Goal: Task Accomplishment & Management: Manage account settings

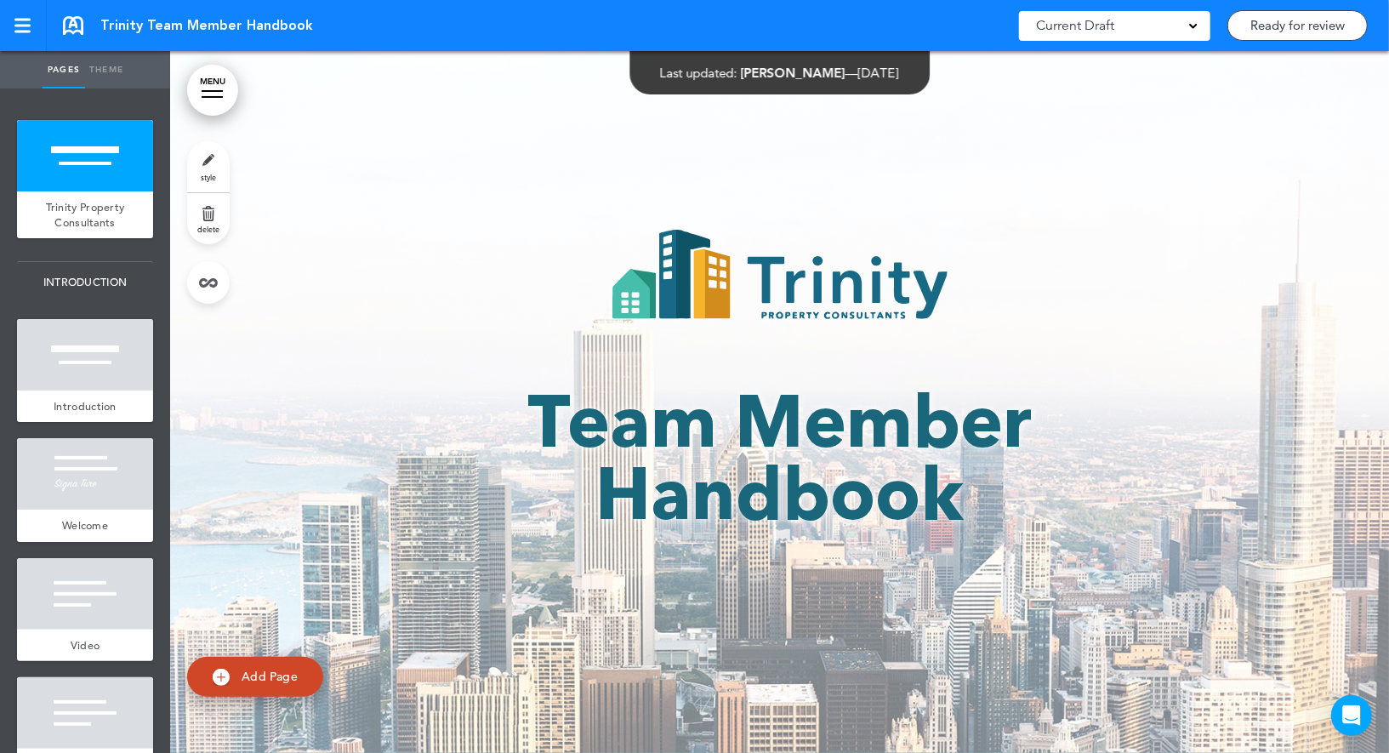
click at [207, 160] on link "style" at bounding box center [208, 166] width 43 height 51
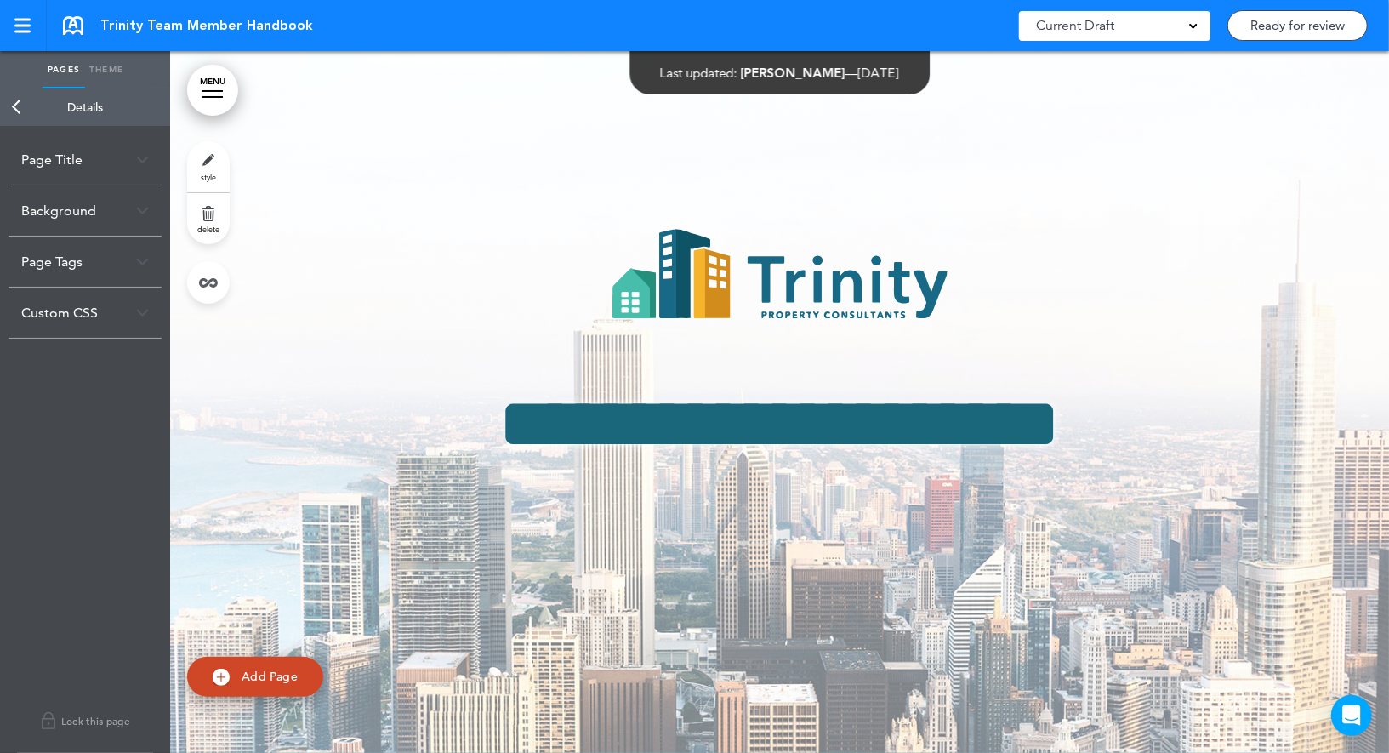
click at [14, 98] on link "Back" at bounding box center [17, 106] width 34 height 37
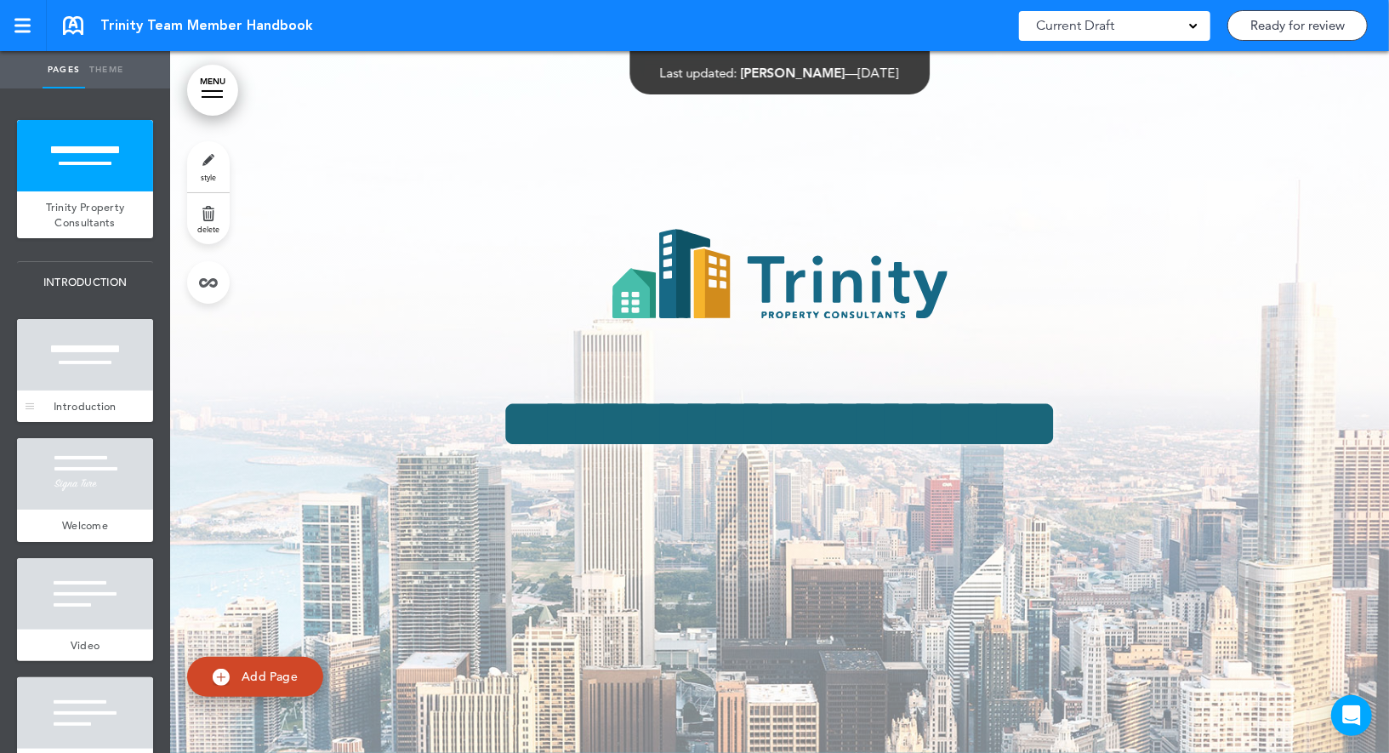
click at [100, 369] on div at bounding box center [85, 354] width 136 height 71
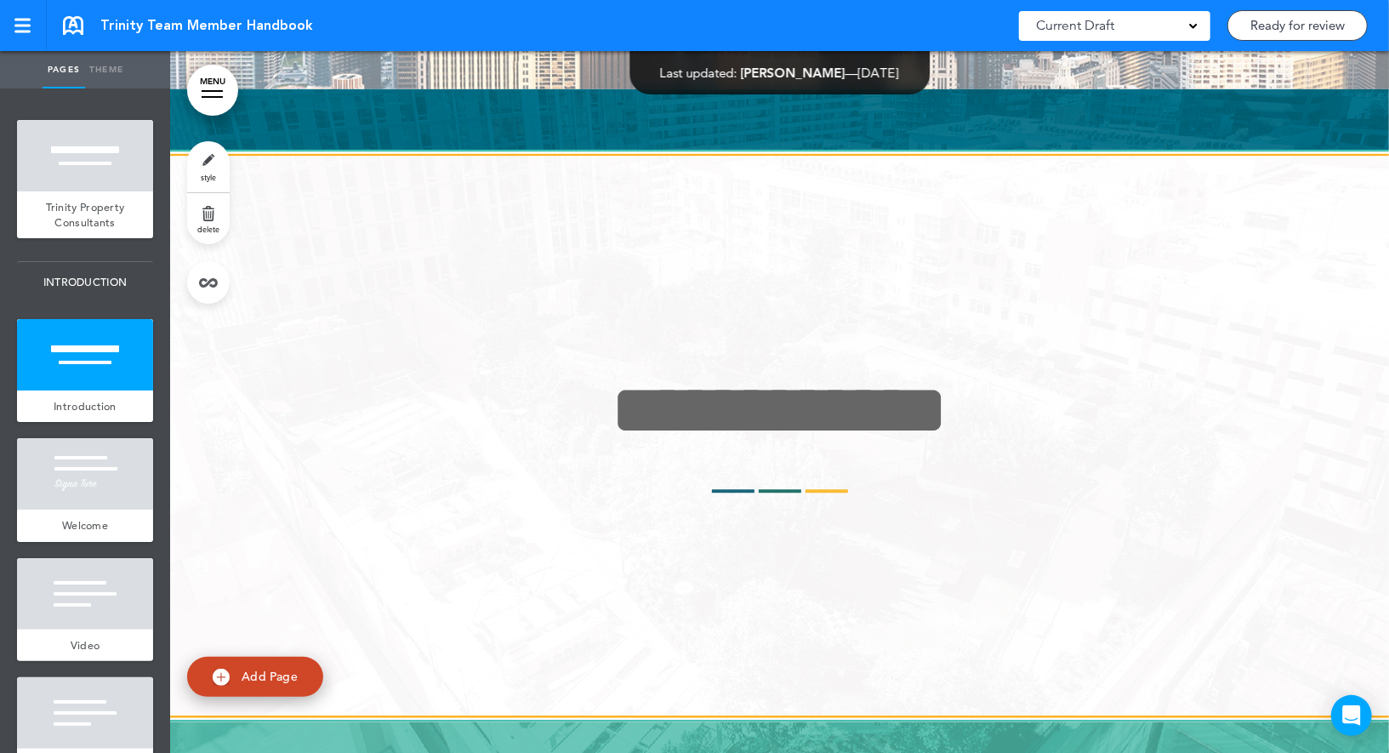
scroll to position [702, 0]
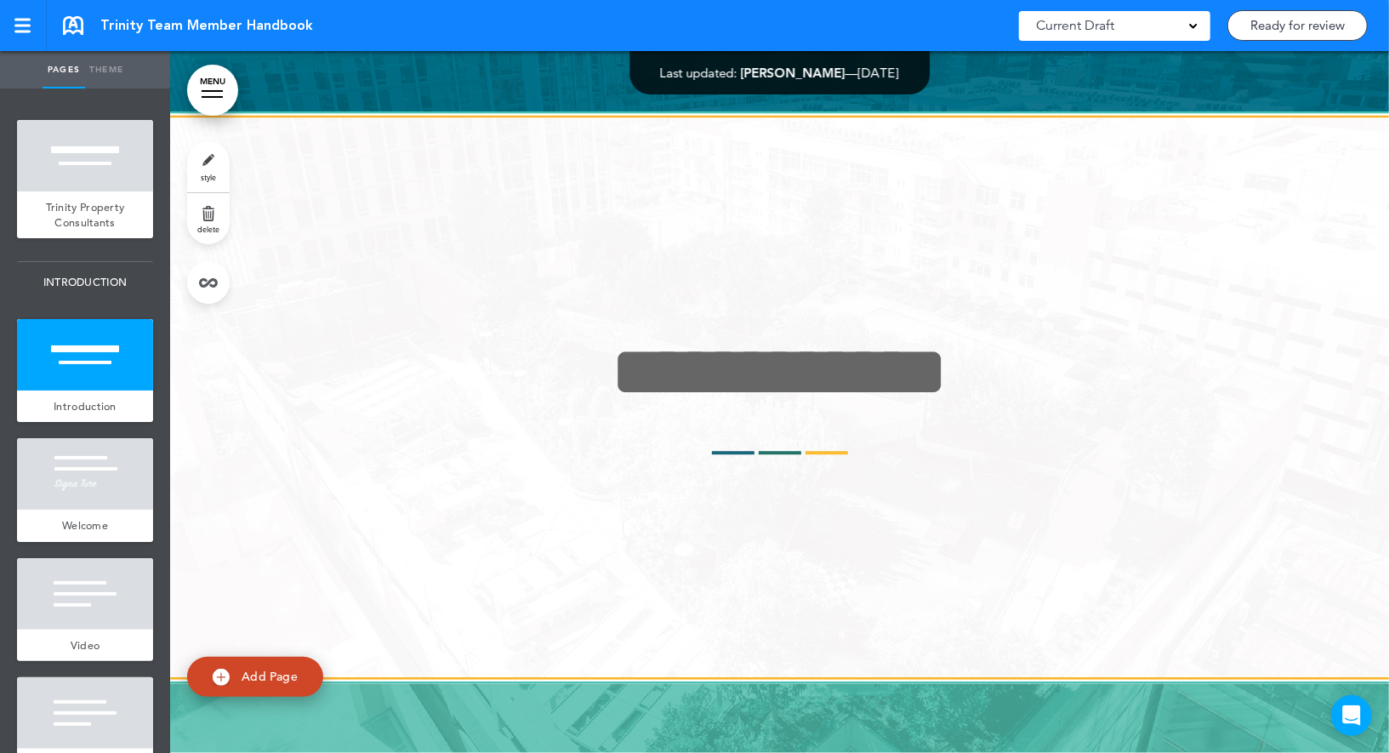
click at [216, 159] on link "style" at bounding box center [208, 166] width 43 height 51
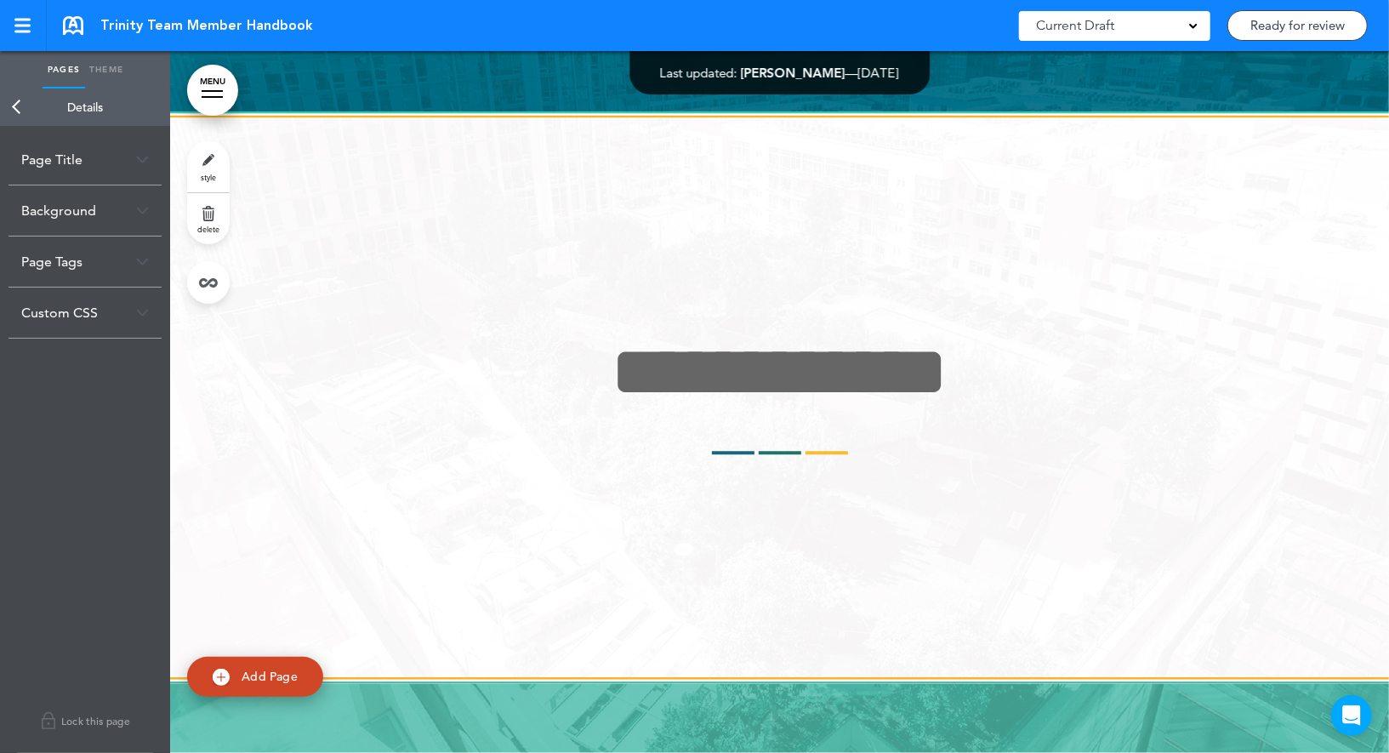
click at [24, 115] on link "Back" at bounding box center [17, 106] width 34 height 37
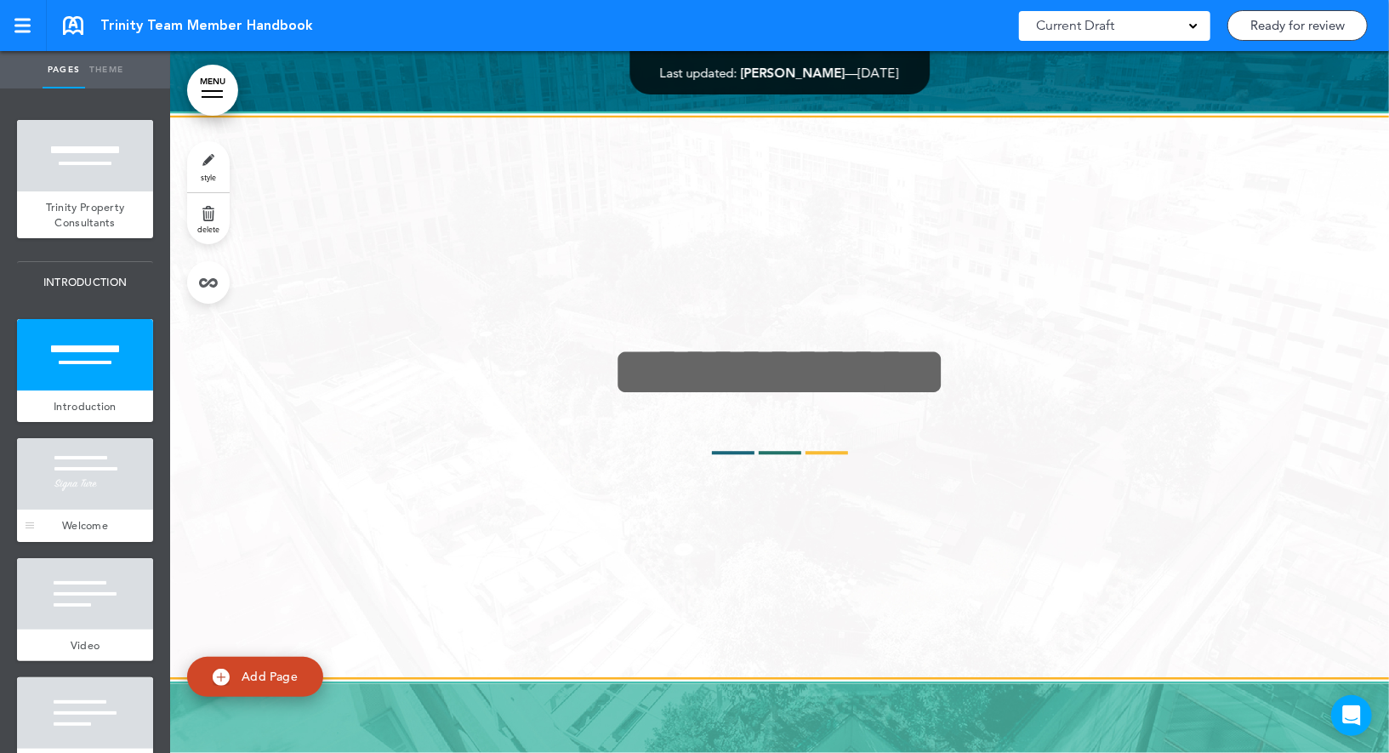
click at [69, 467] on div at bounding box center [85, 473] width 136 height 71
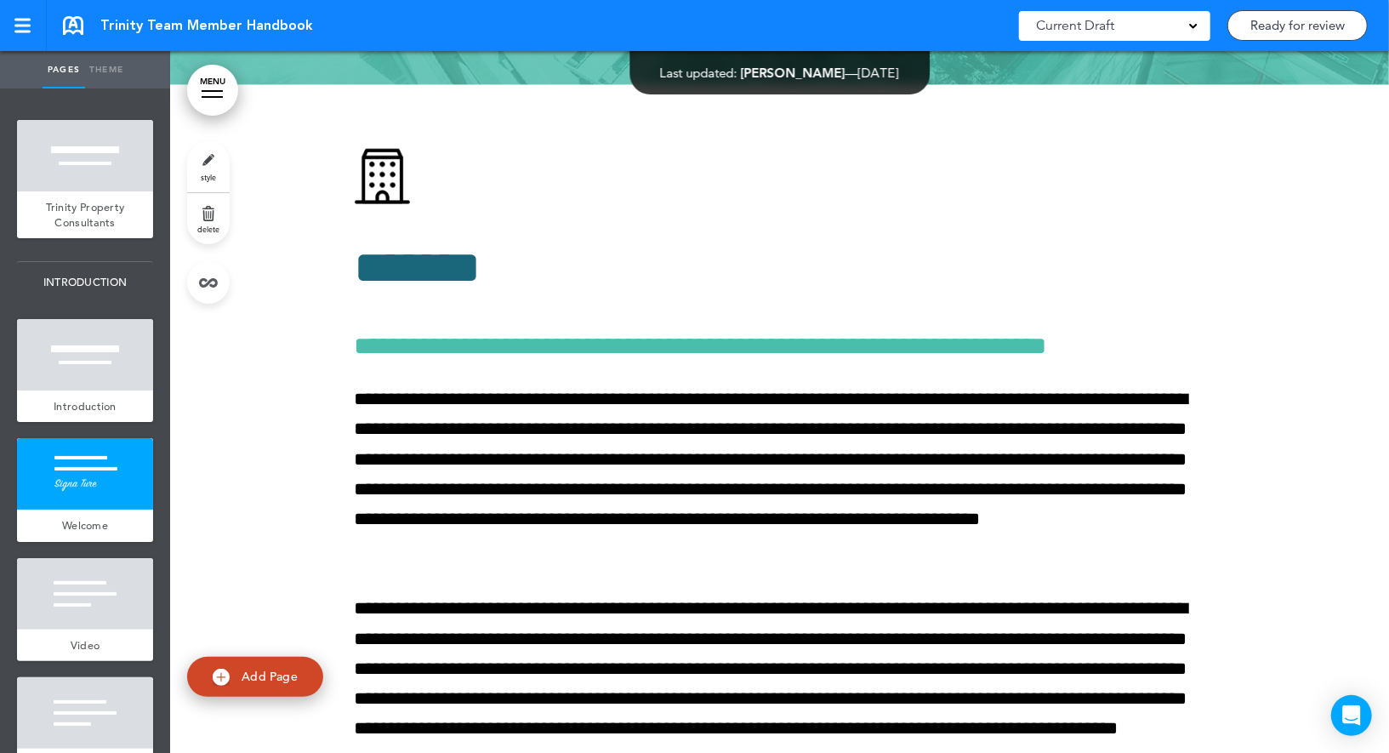
scroll to position [1405, 0]
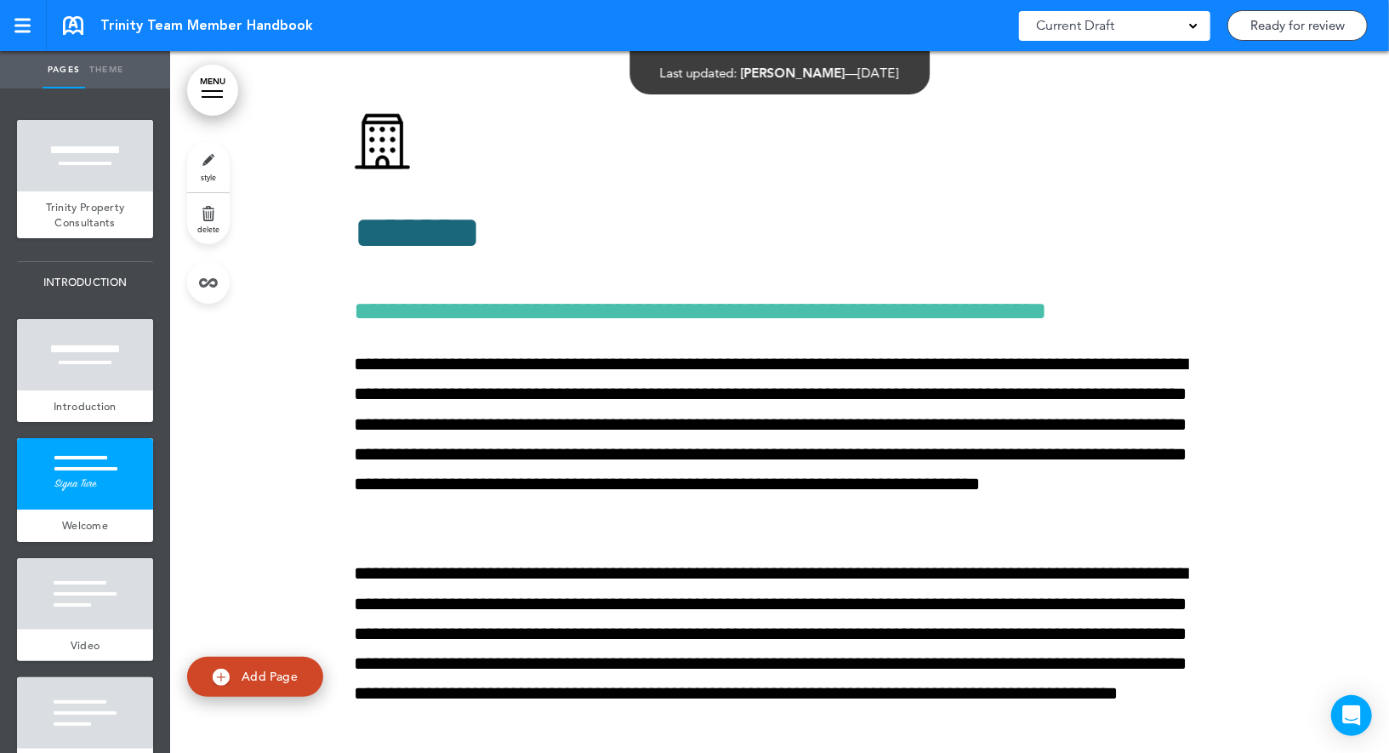
click at [220, 168] on link "style" at bounding box center [208, 166] width 43 height 51
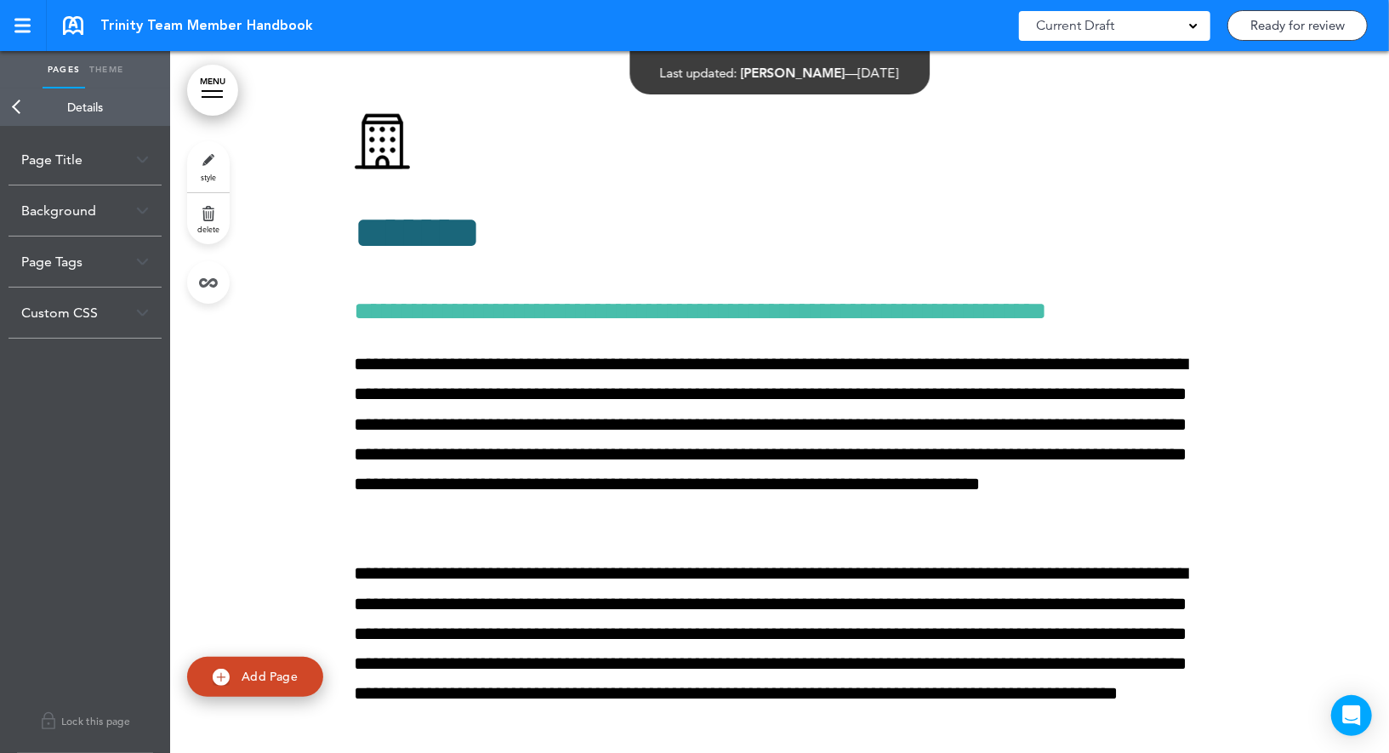
click at [85, 326] on div "Custom CSS" at bounding box center [85, 313] width 153 height 50
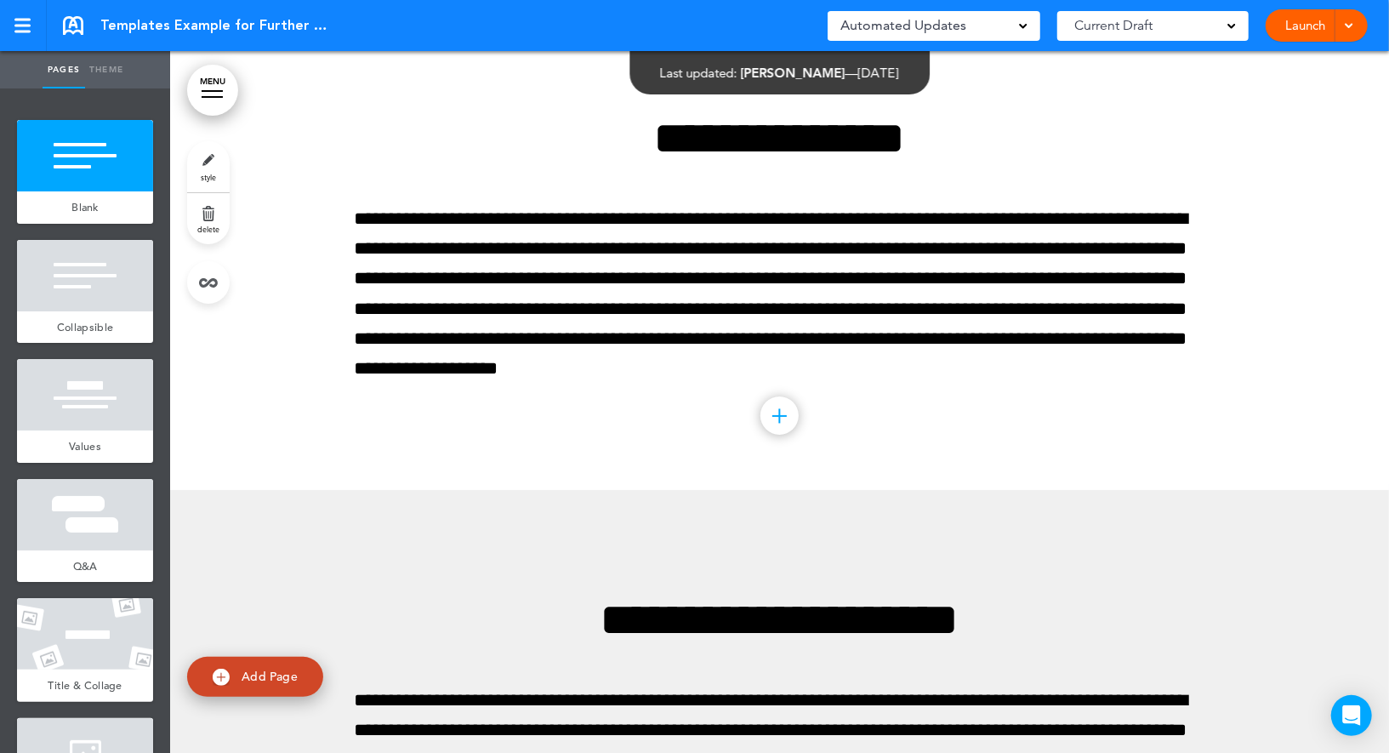
click at [225, 158] on link "style" at bounding box center [208, 166] width 43 height 51
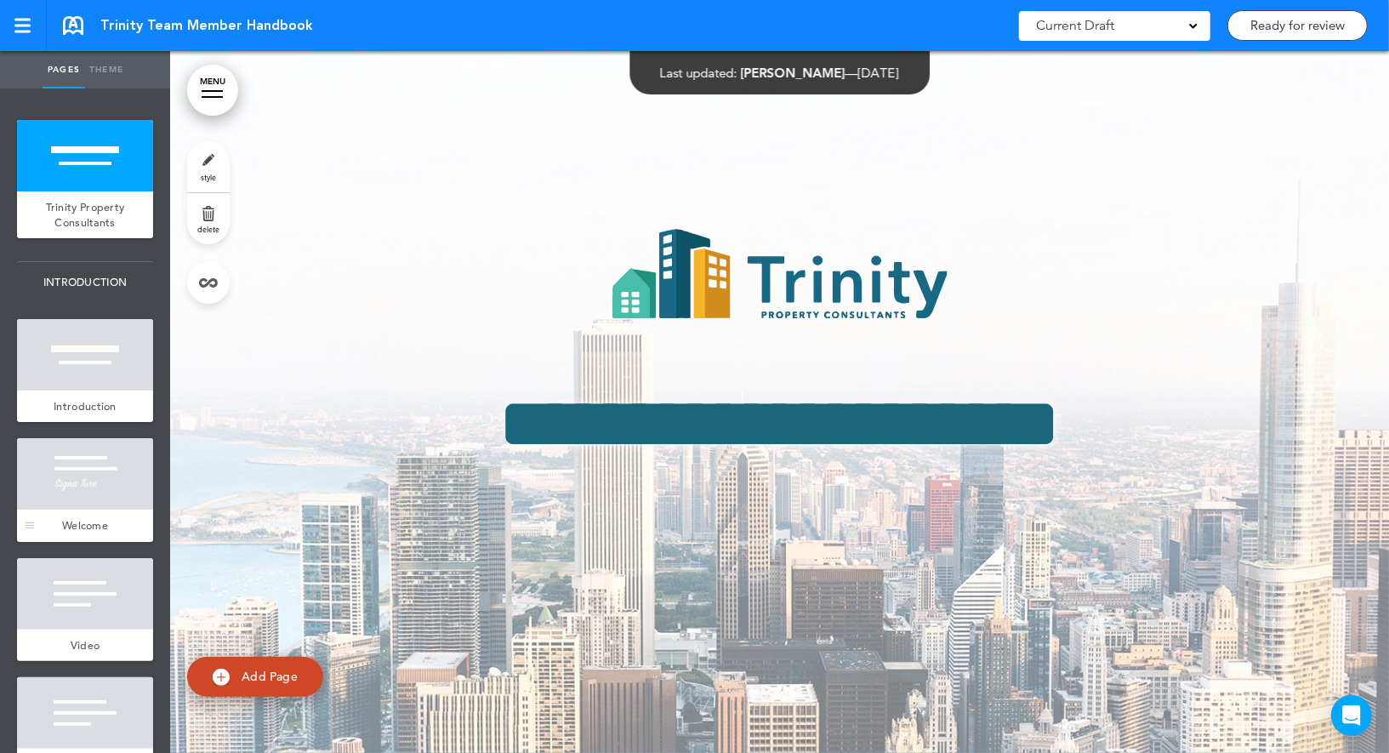
click at [77, 497] on div at bounding box center [85, 473] width 136 height 71
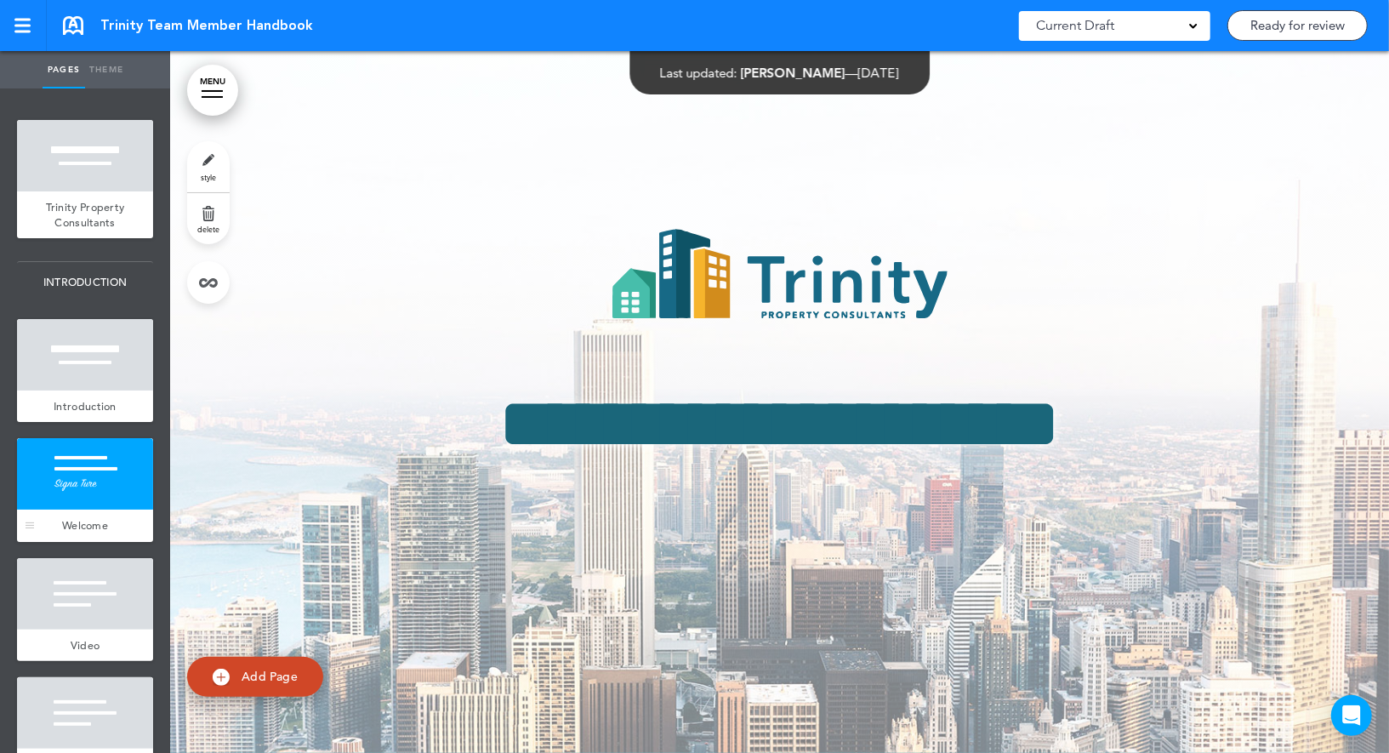
scroll to position [1116, 0]
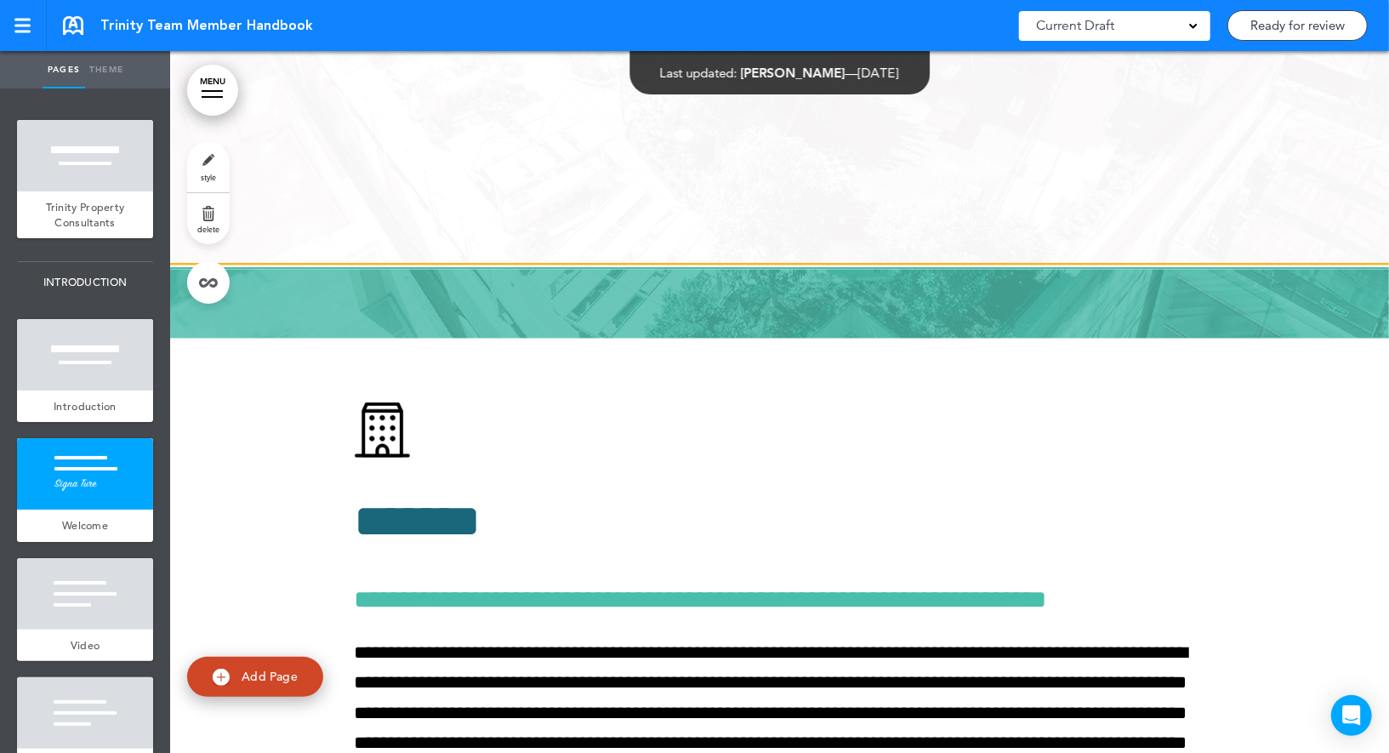
click at [211, 166] on link "style" at bounding box center [208, 166] width 43 height 51
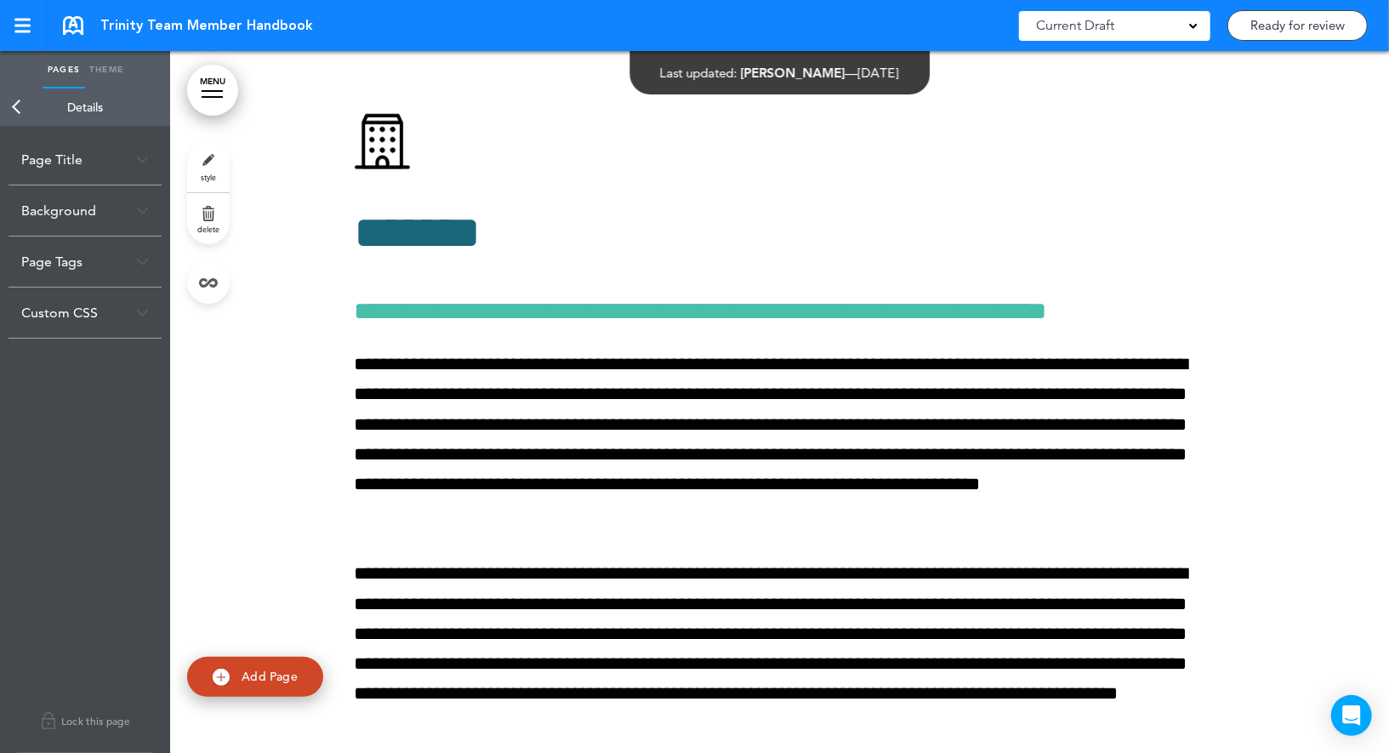
click at [20, 115] on link "Back" at bounding box center [17, 106] width 34 height 37
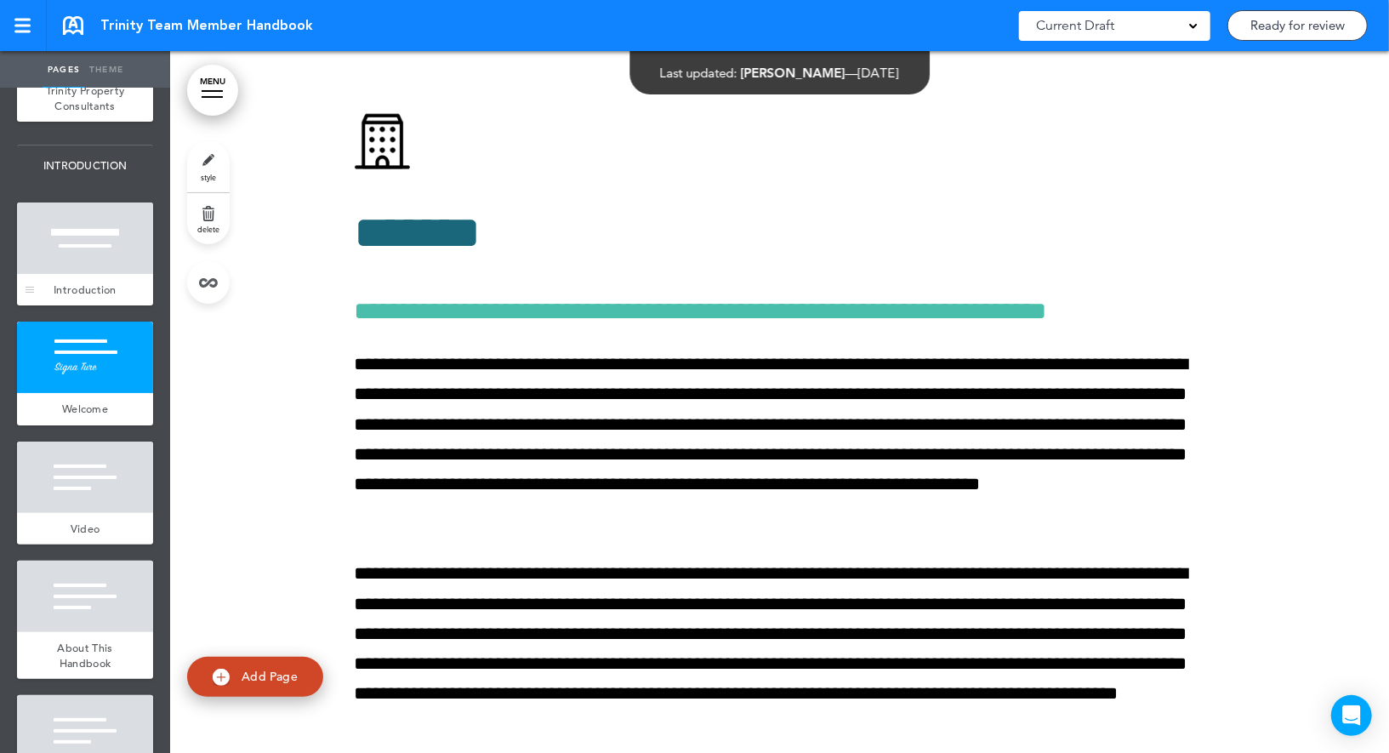
scroll to position [245, 0]
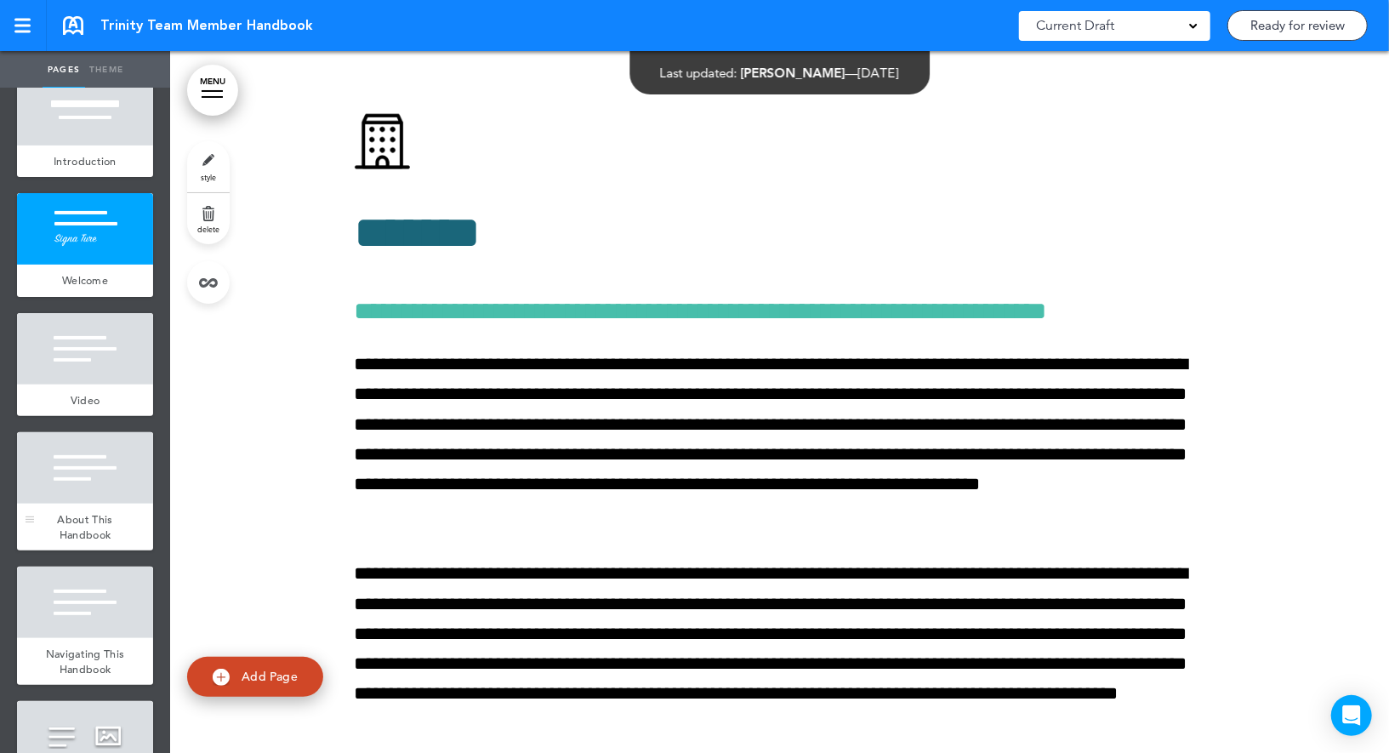
click at [89, 470] on div at bounding box center [85, 467] width 136 height 71
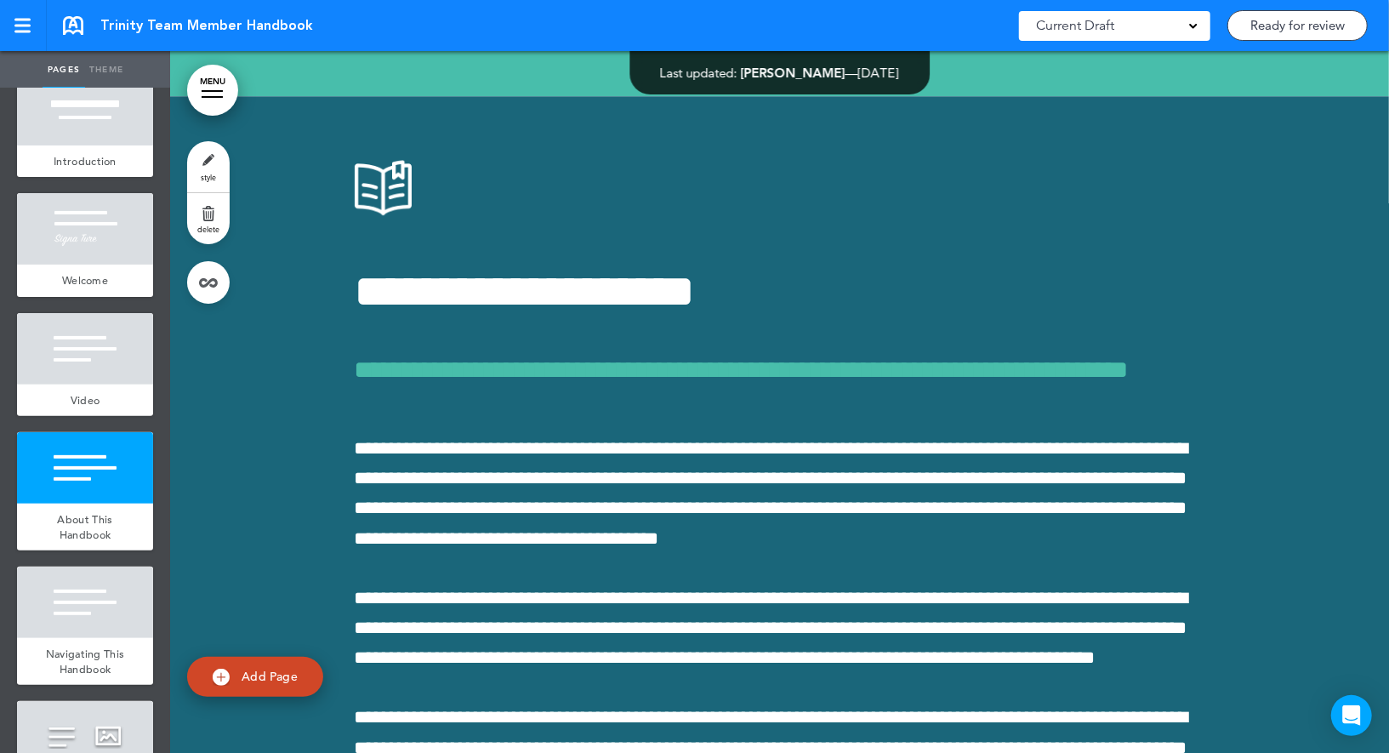
scroll to position [3134, 0]
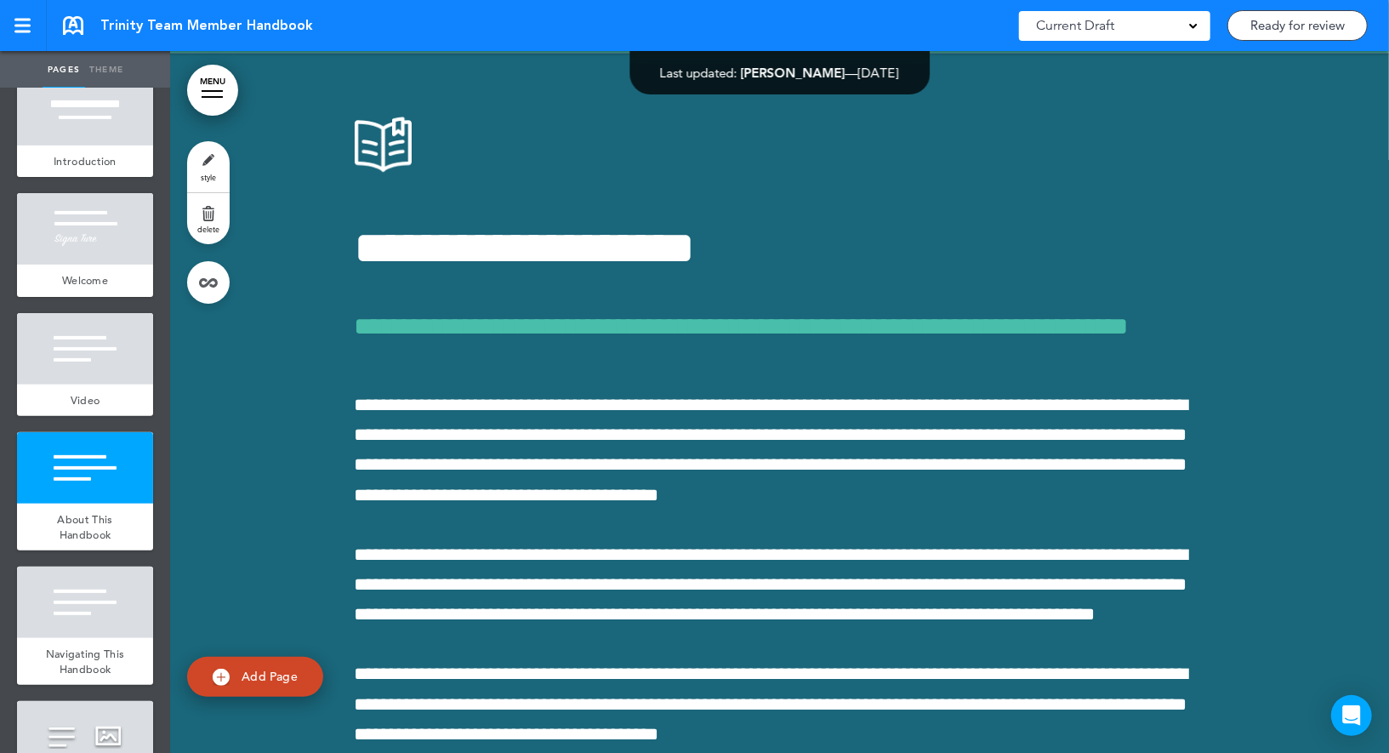
click at [207, 176] on span "style" at bounding box center [208, 177] width 15 height 10
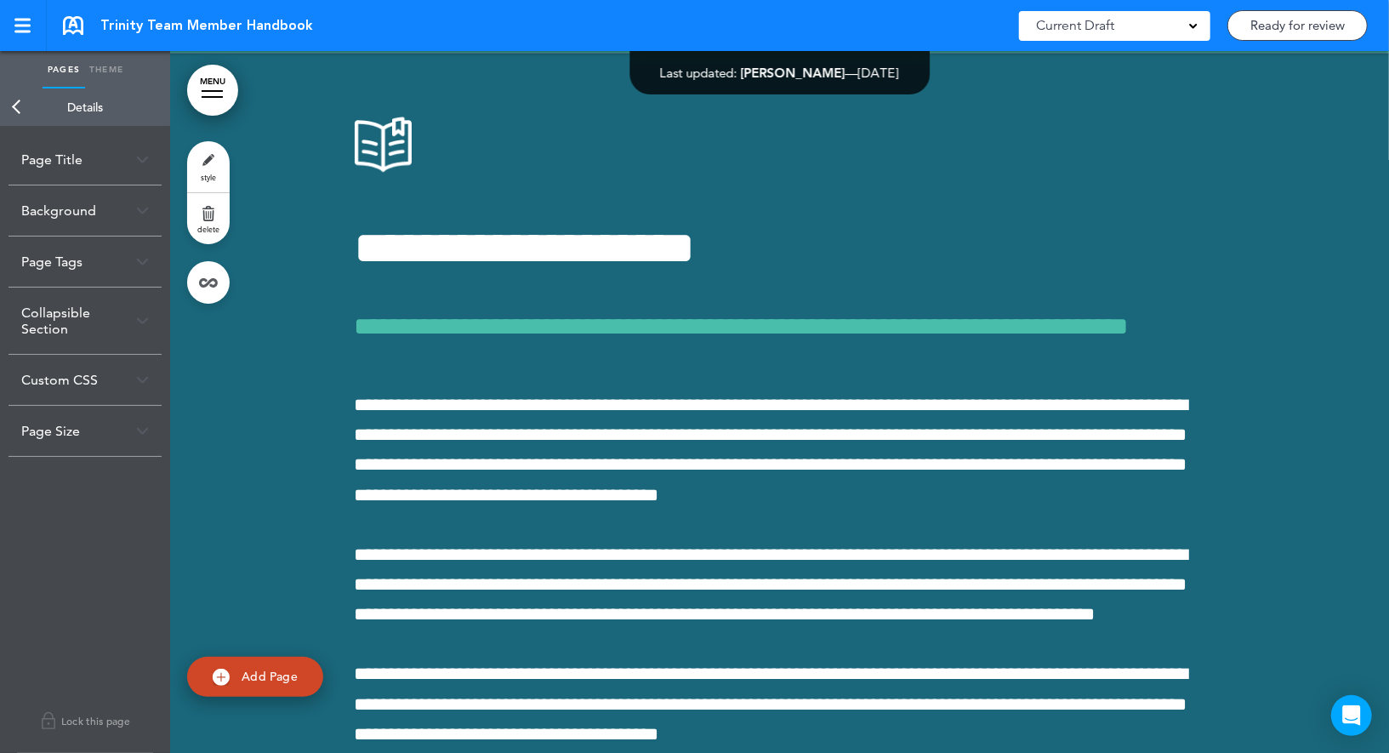
click at [26, 104] on link "Back" at bounding box center [17, 106] width 34 height 37
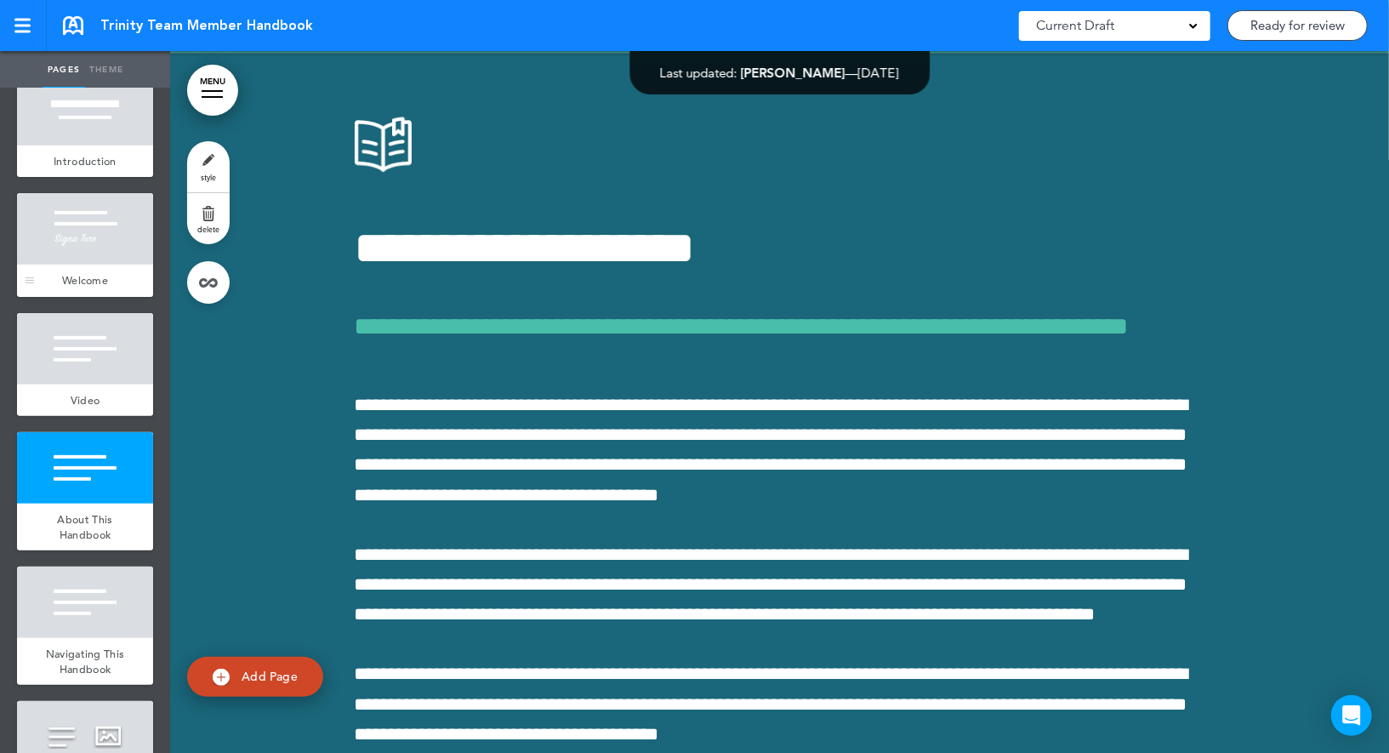
click at [111, 245] on div at bounding box center [85, 228] width 136 height 71
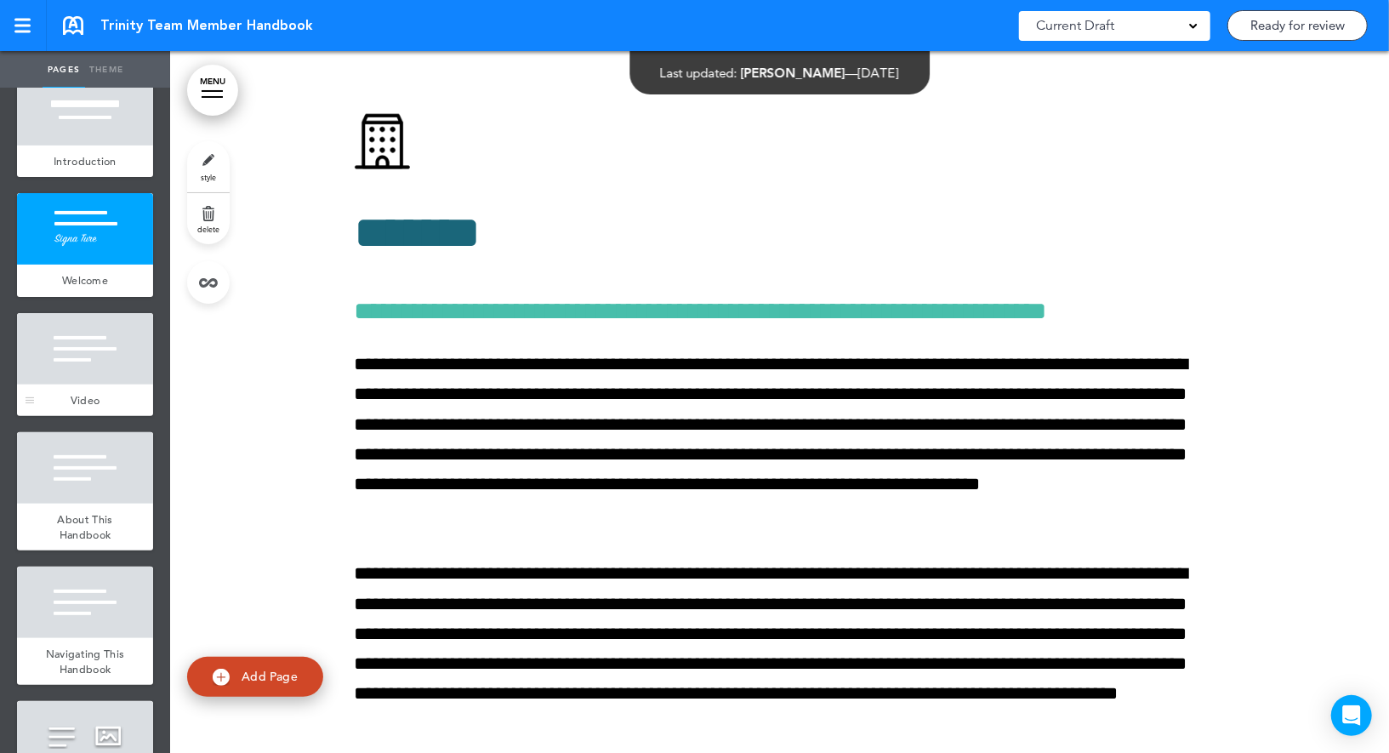
click at [107, 370] on div at bounding box center [85, 348] width 136 height 71
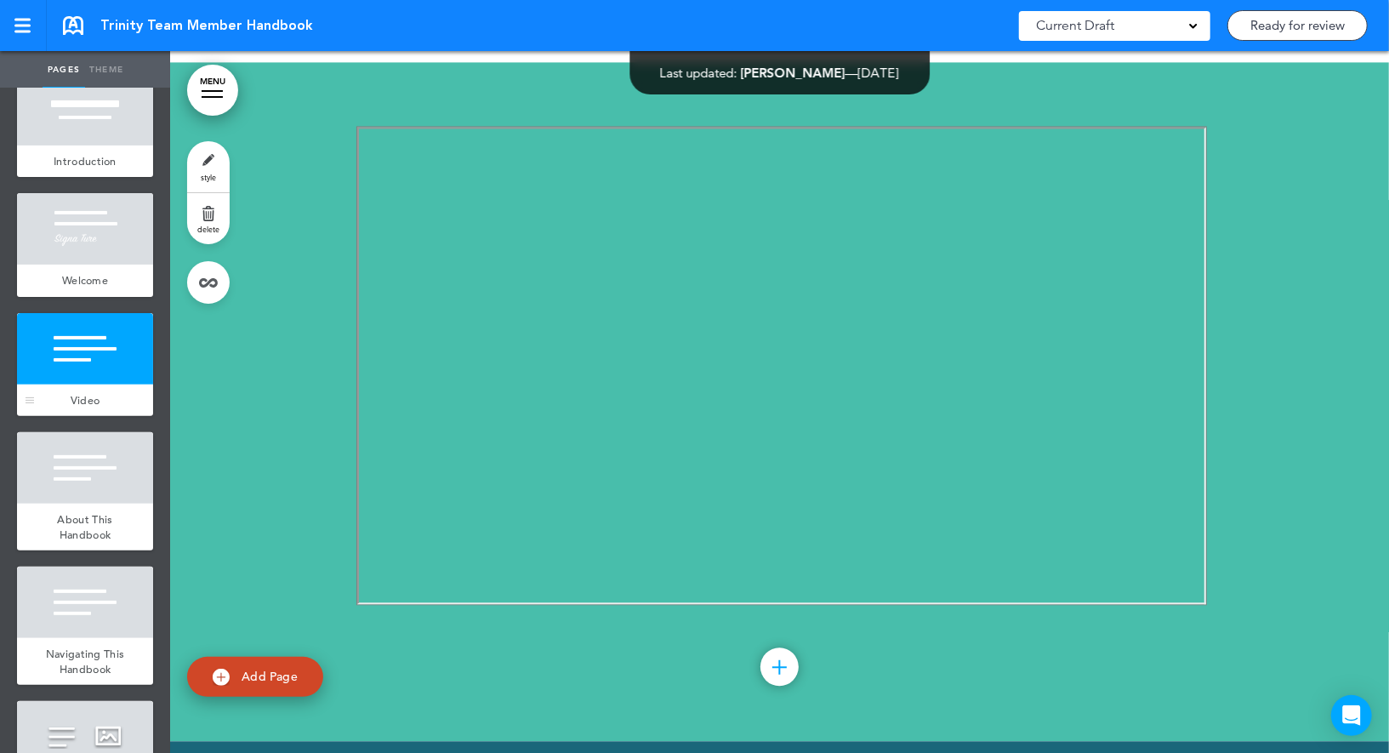
scroll to position [2455, 0]
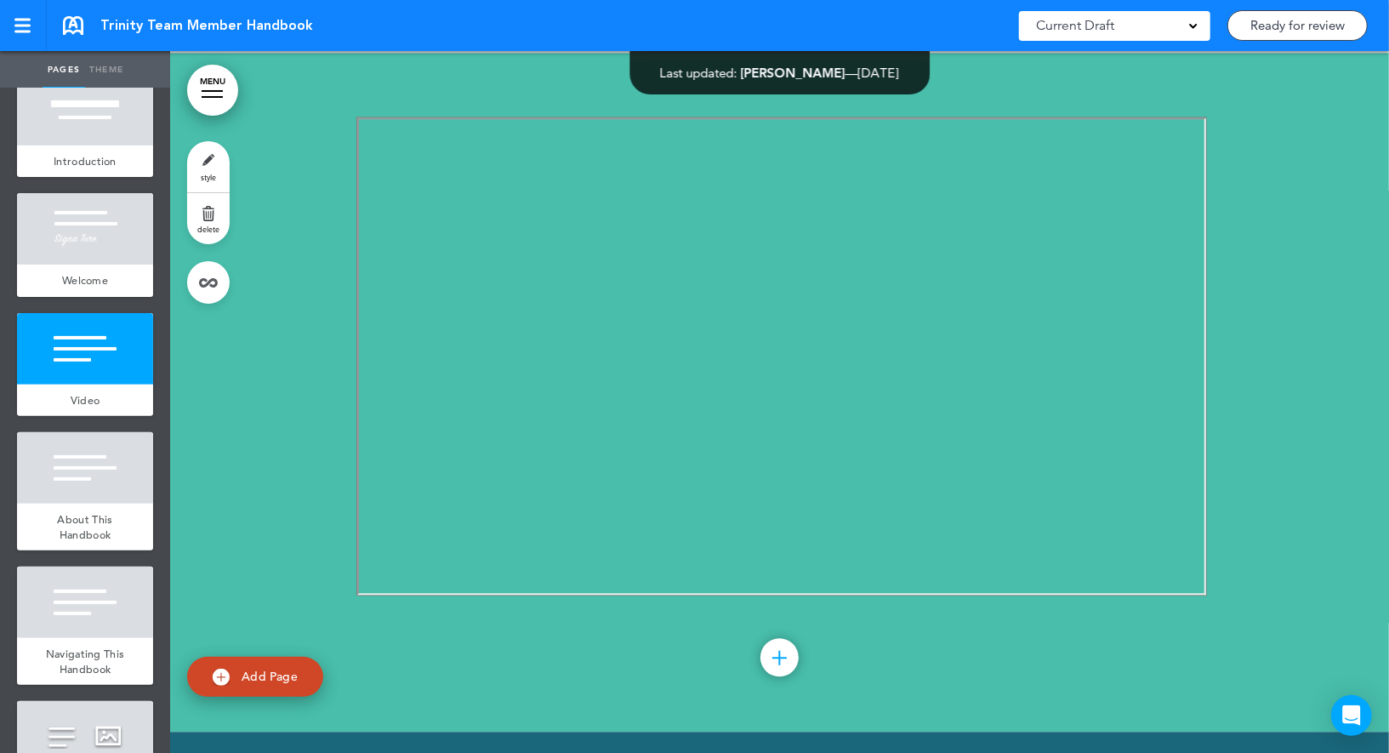
click at [197, 160] on link "style" at bounding box center [208, 166] width 43 height 51
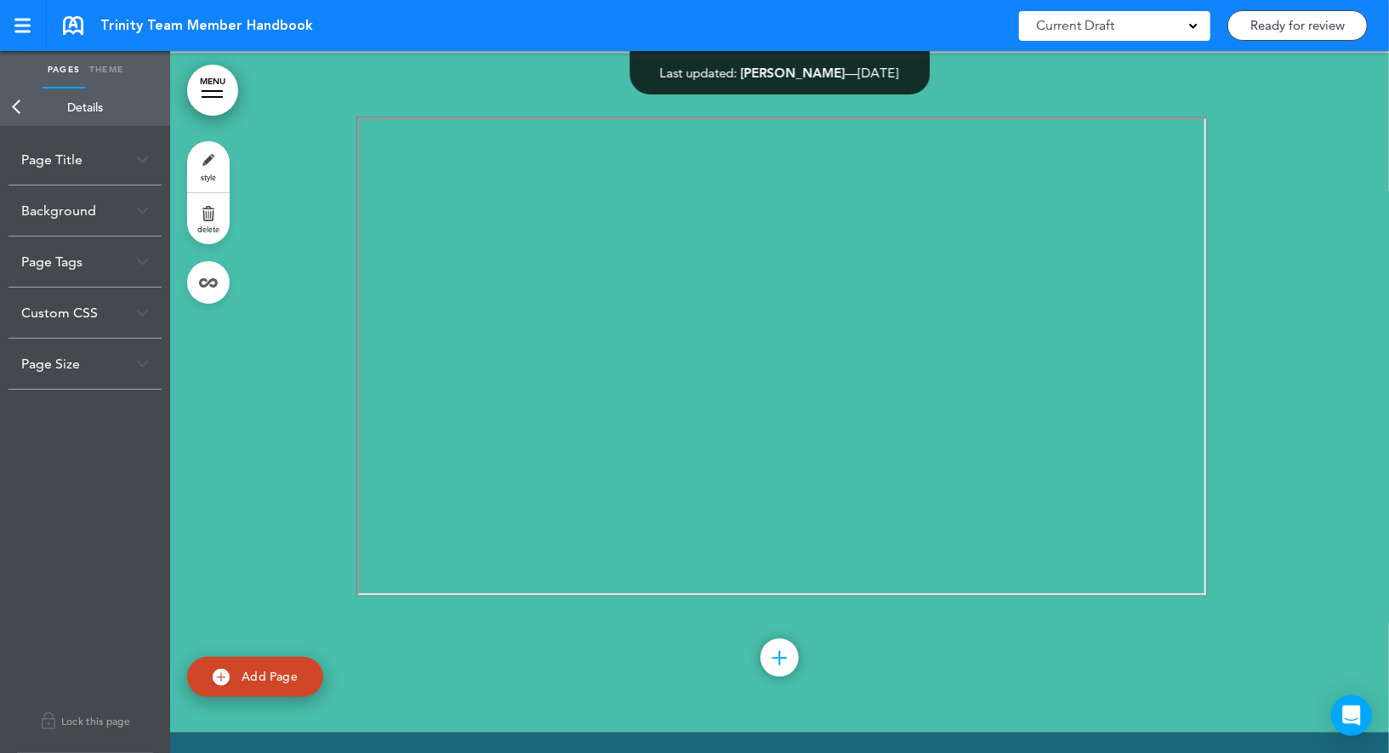
click at [93, 366] on div "Page Size" at bounding box center [85, 364] width 153 height 50
click at [27, 105] on link "Back" at bounding box center [17, 106] width 34 height 37
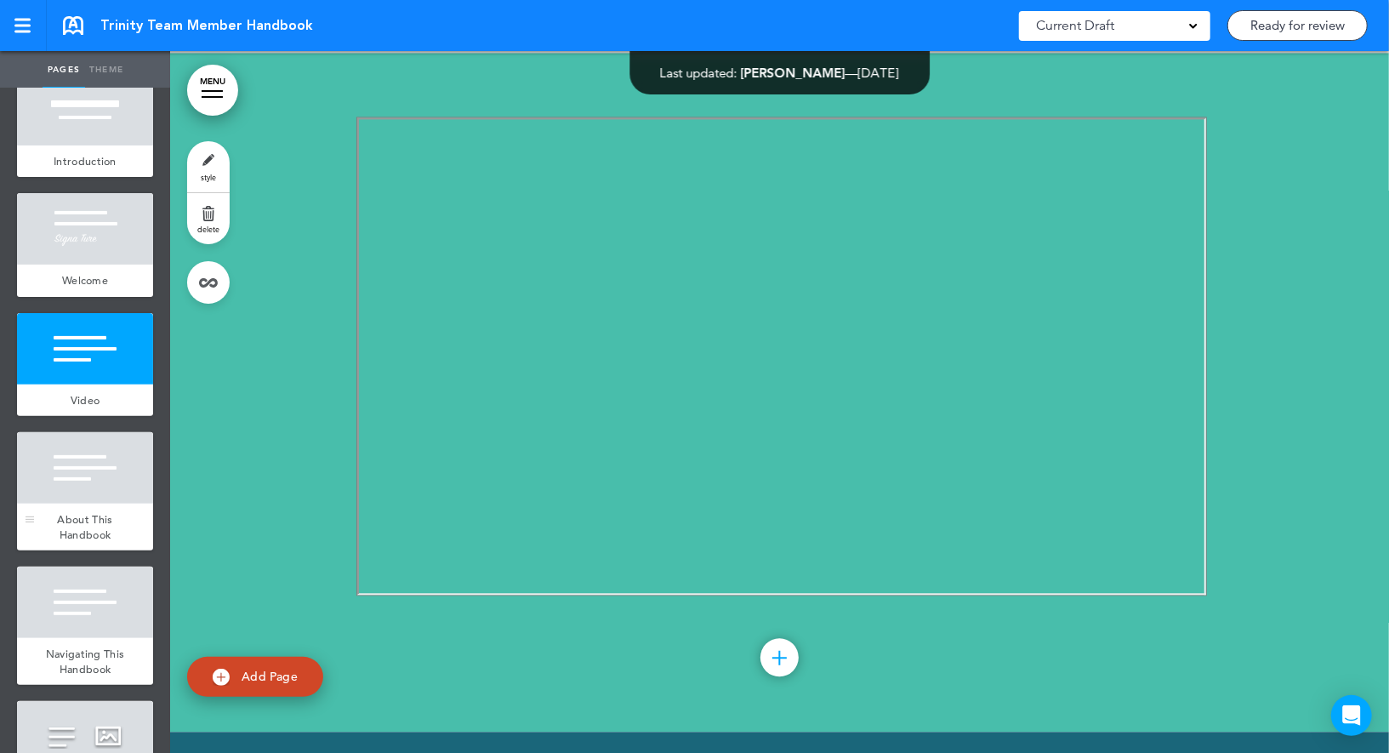
click at [66, 481] on div at bounding box center [85, 467] width 136 height 71
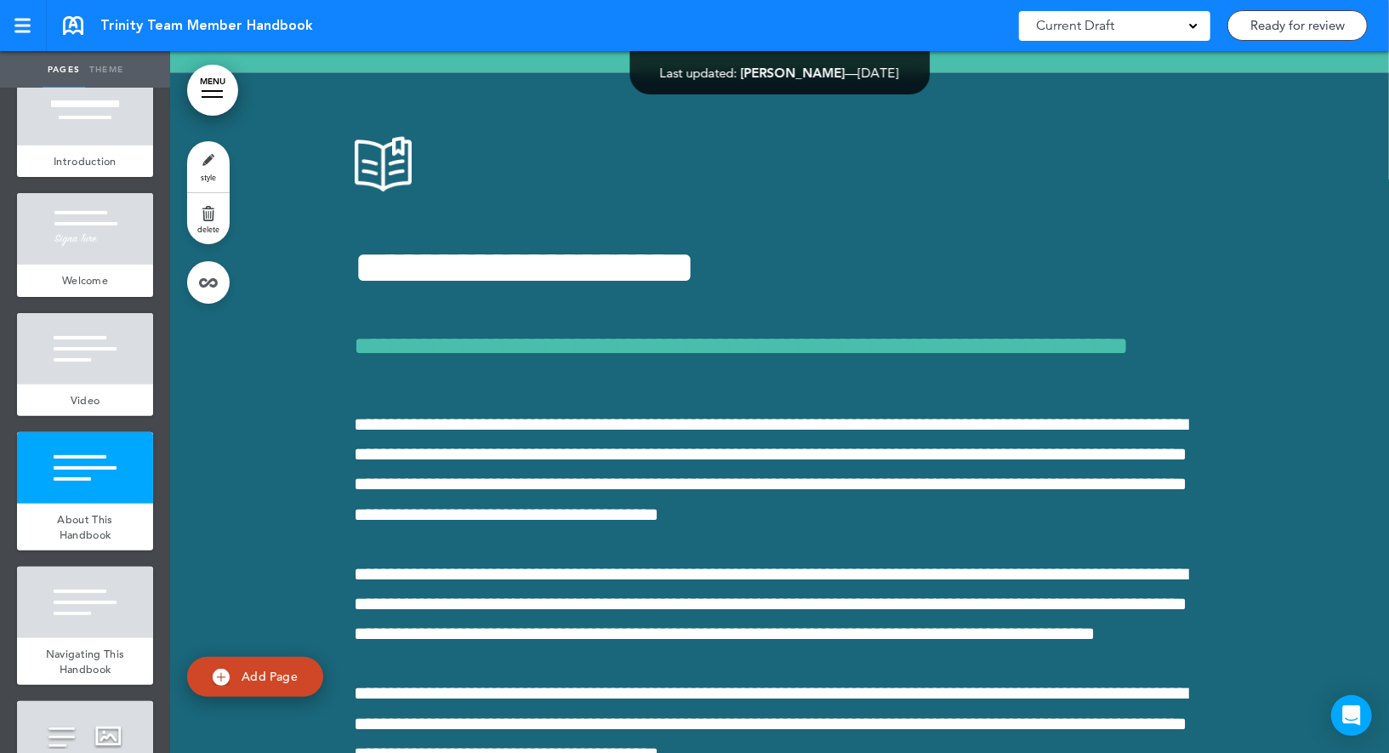
scroll to position [3134, 0]
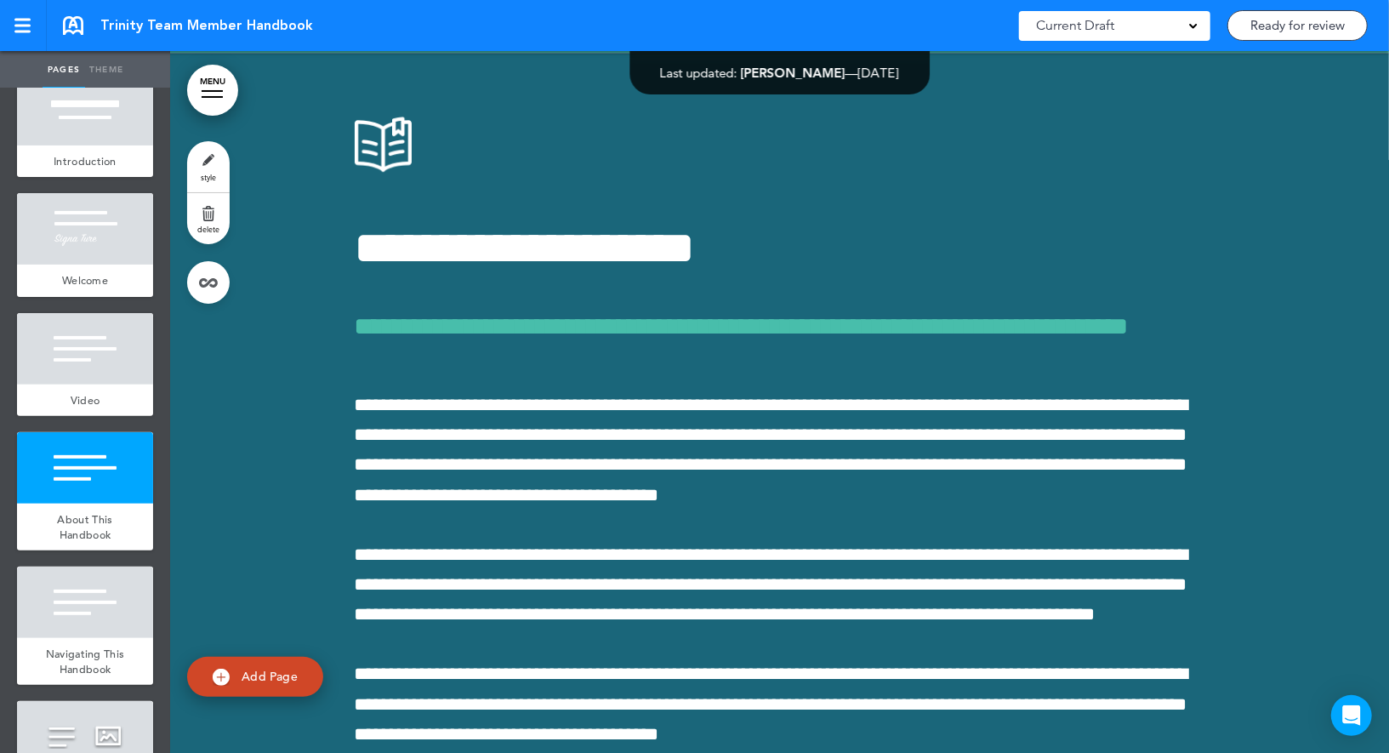
click at [217, 158] on link "style" at bounding box center [208, 166] width 43 height 51
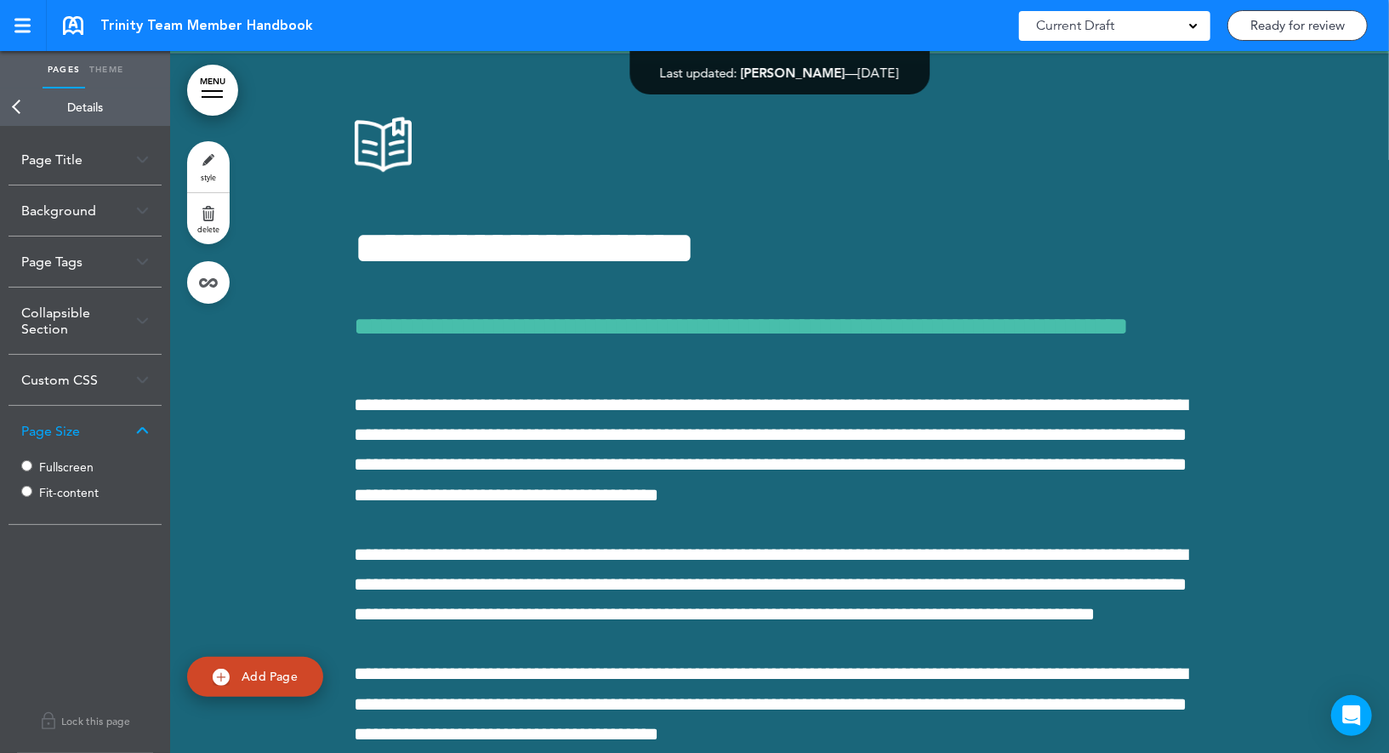
click at [49, 489] on label "Fit-content" at bounding box center [90, 493] width 102 height 12
click at [17, 106] on link "Back" at bounding box center [17, 106] width 34 height 37
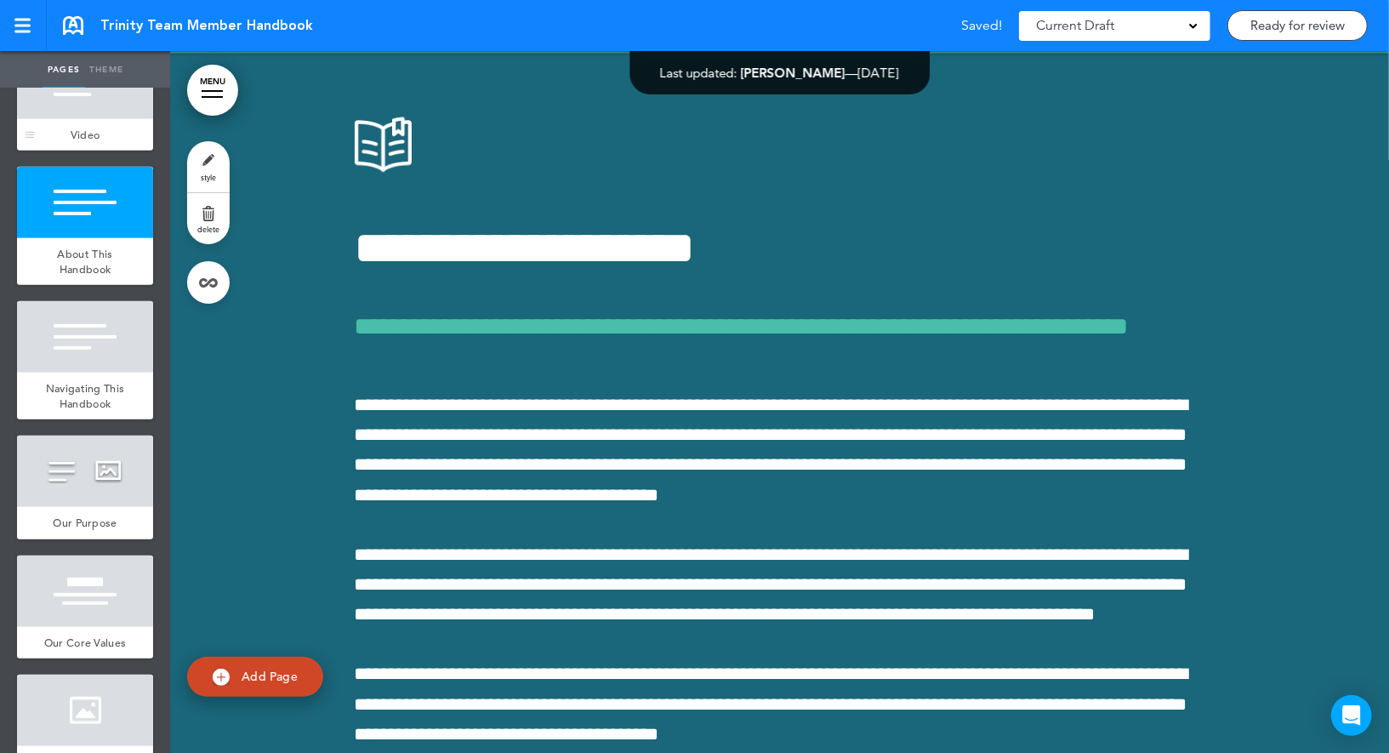
scroll to position [628, 0]
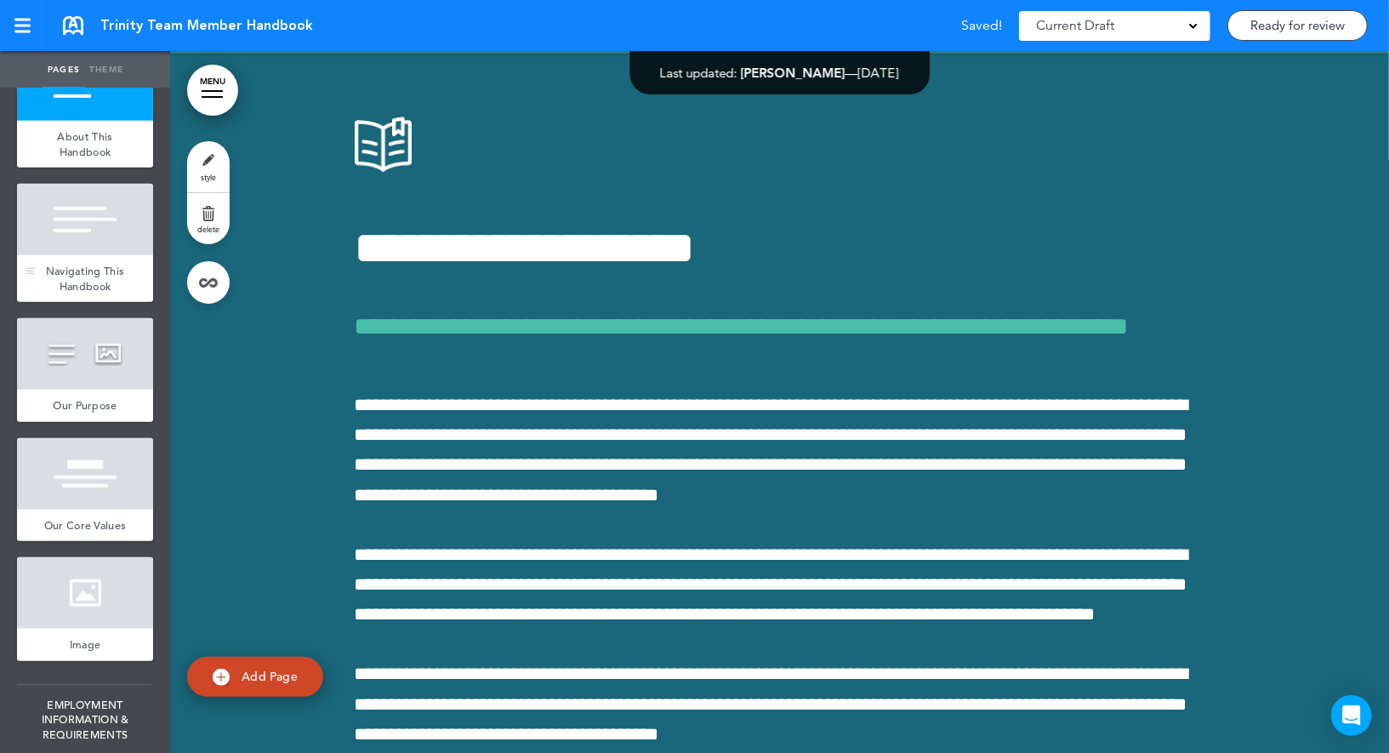
click at [95, 220] on div at bounding box center [85, 219] width 136 height 71
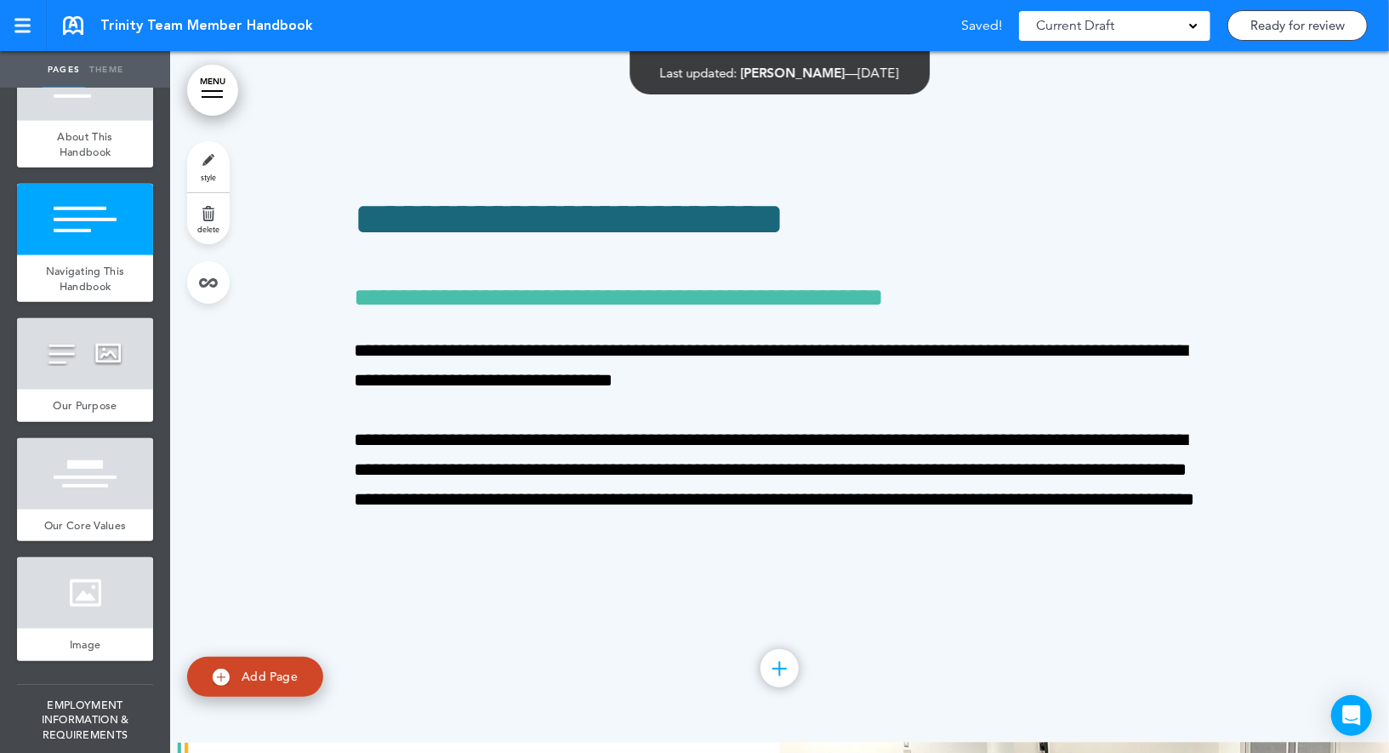
scroll to position [4399, 0]
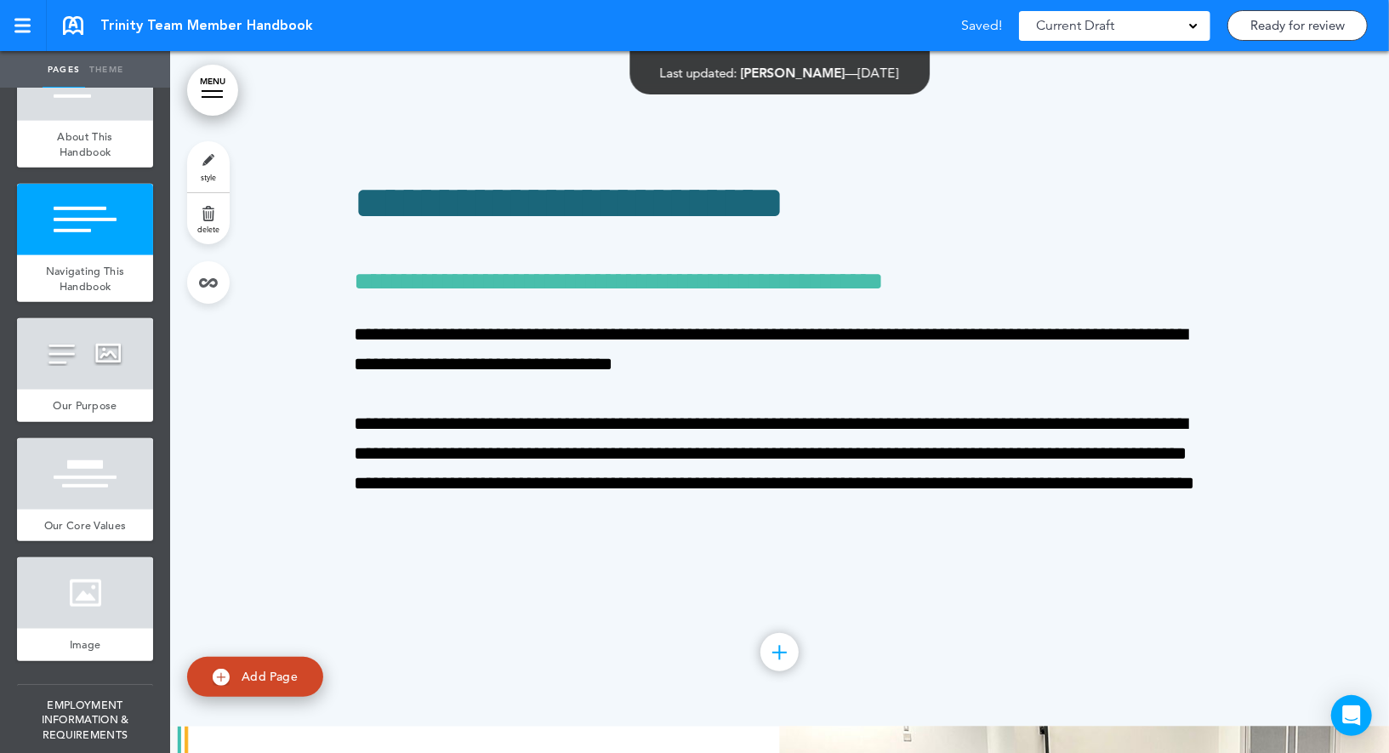
click at [235, 153] on div at bounding box center [779, 376] width 1219 height 702
click at [200, 162] on link "style" at bounding box center [208, 166] width 43 height 51
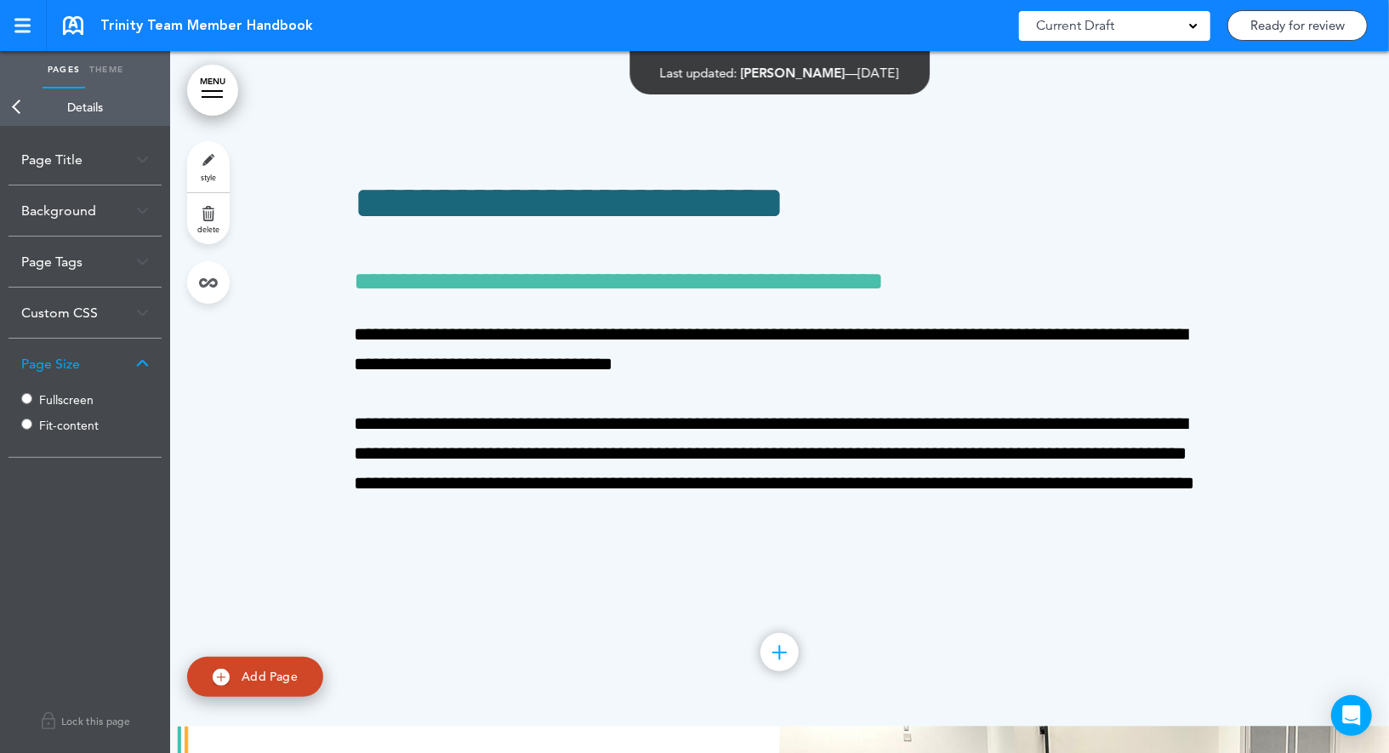
click at [64, 425] on label "Fit-content" at bounding box center [90, 425] width 102 height 12
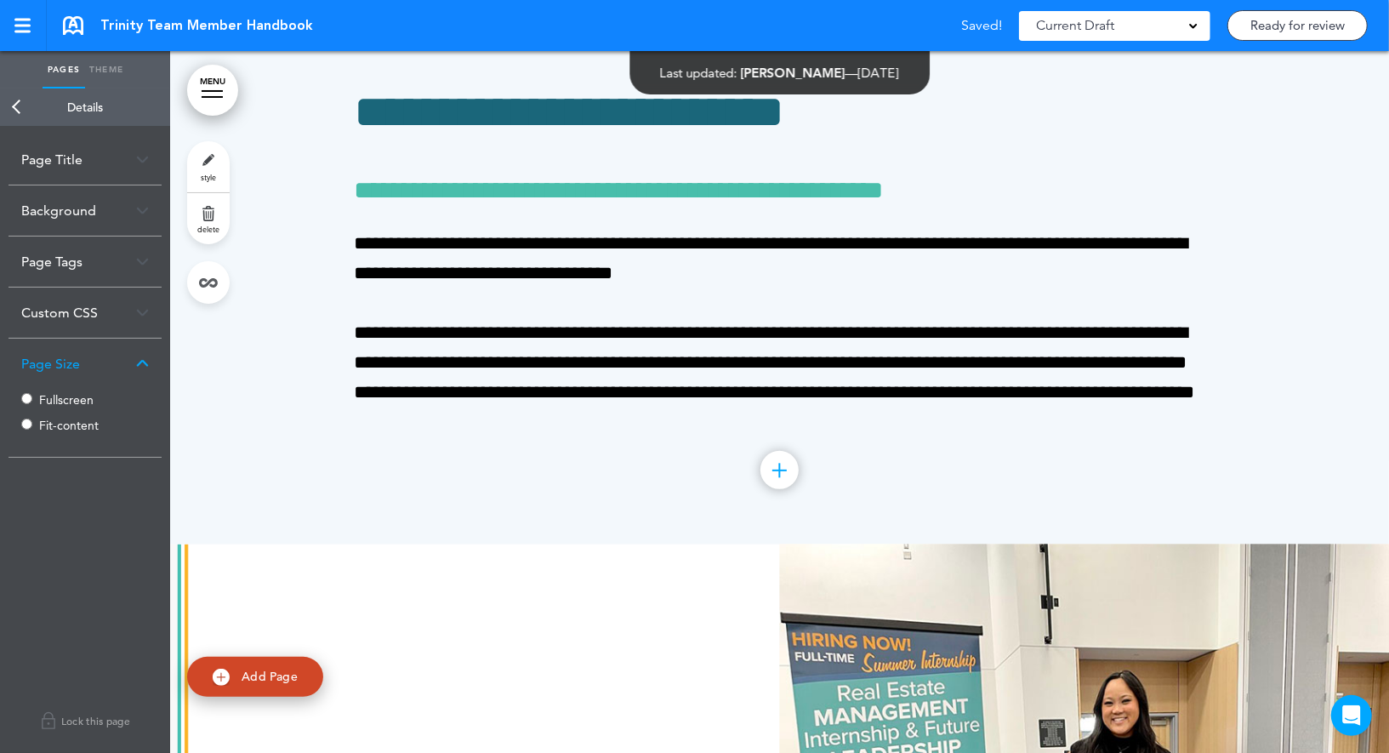
click at [17, 100] on link "Back" at bounding box center [17, 106] width 34 height 37
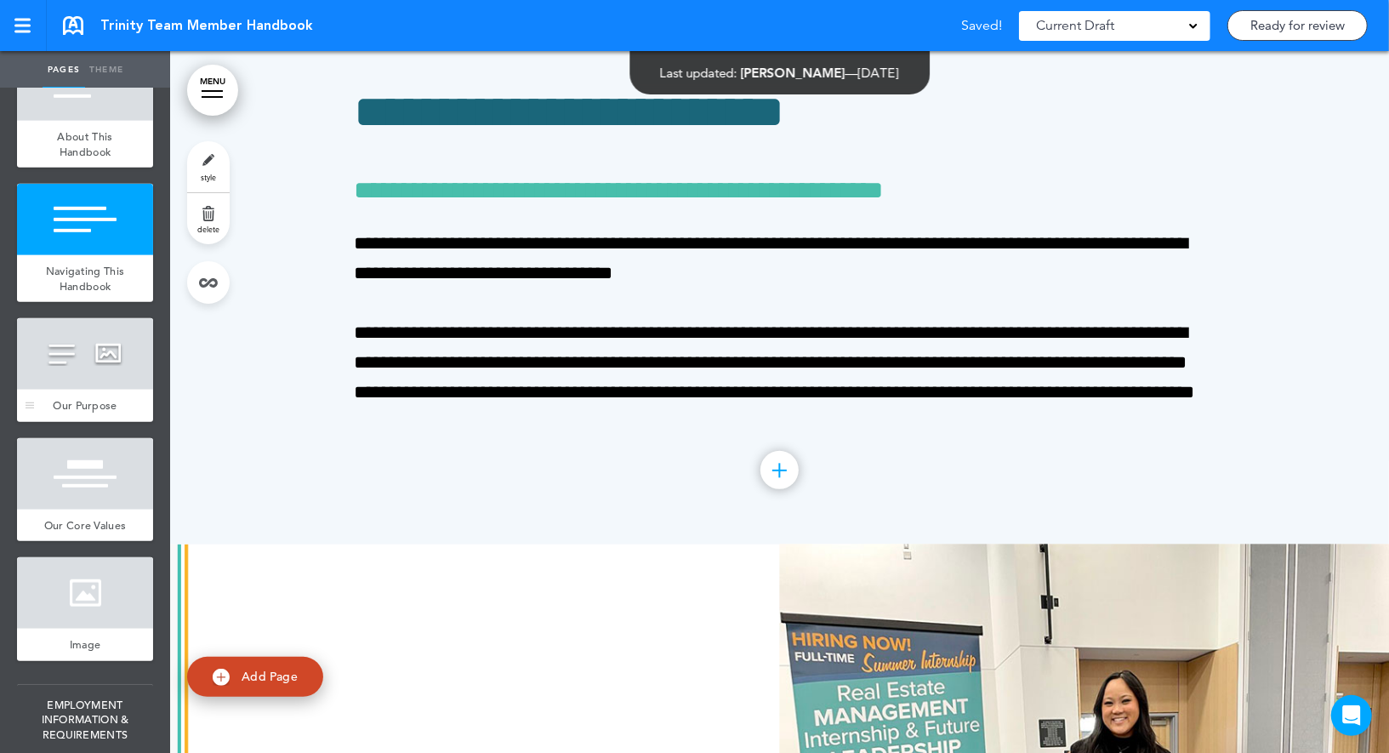
click at [100, 352] on div at bounding box center [85, 353] width 136 height 71
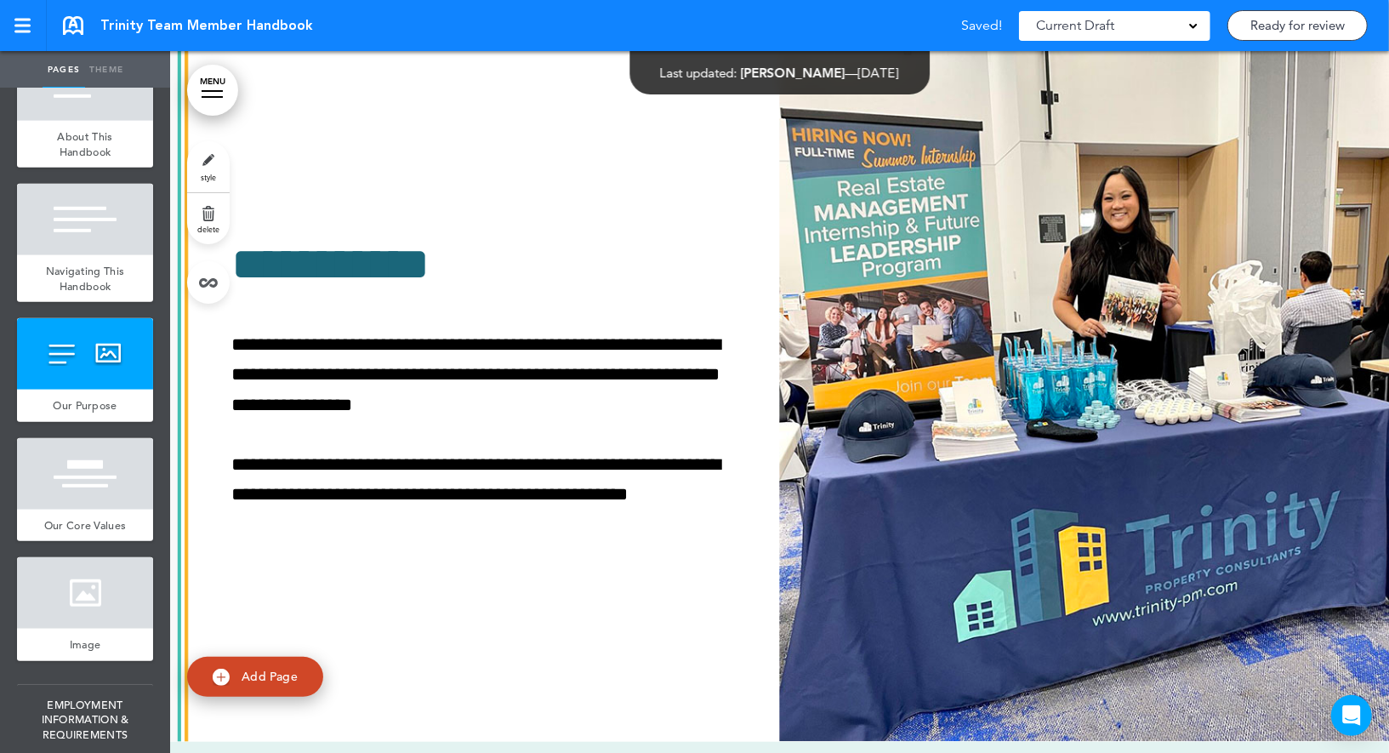
scroll to position [4919, 0]
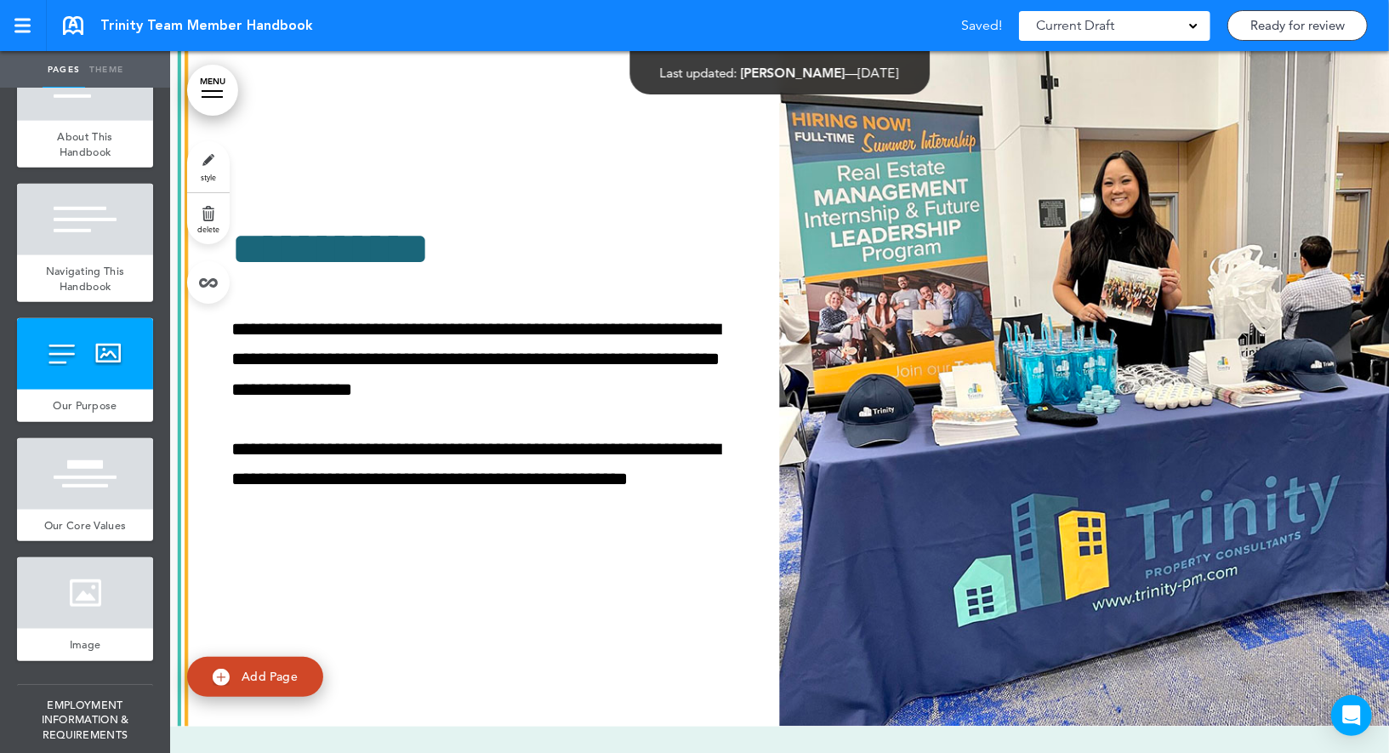
click at [216, 157] on link "style" at bounding box center [208, 166] width 43 height 51
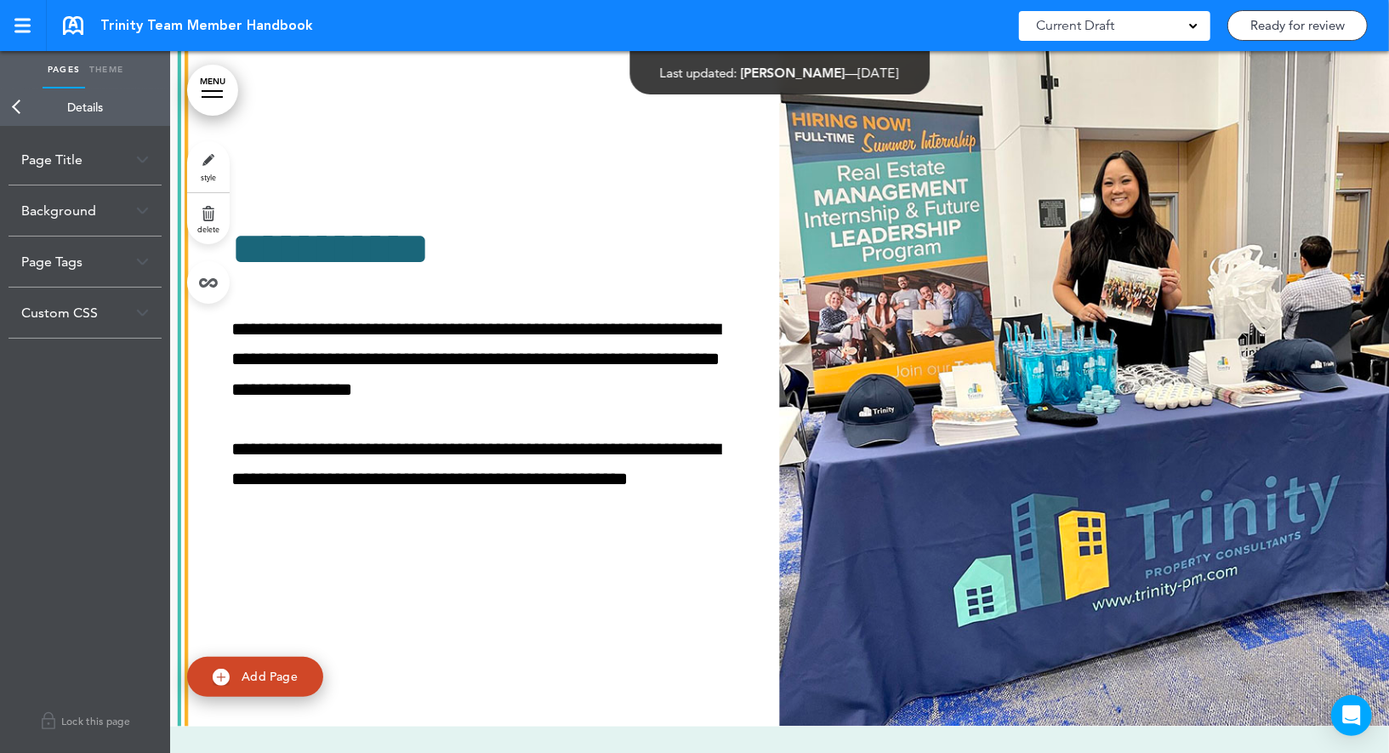
click at [10, 101] on link "Back" at bounding box center [17, 106] width 34 height 37
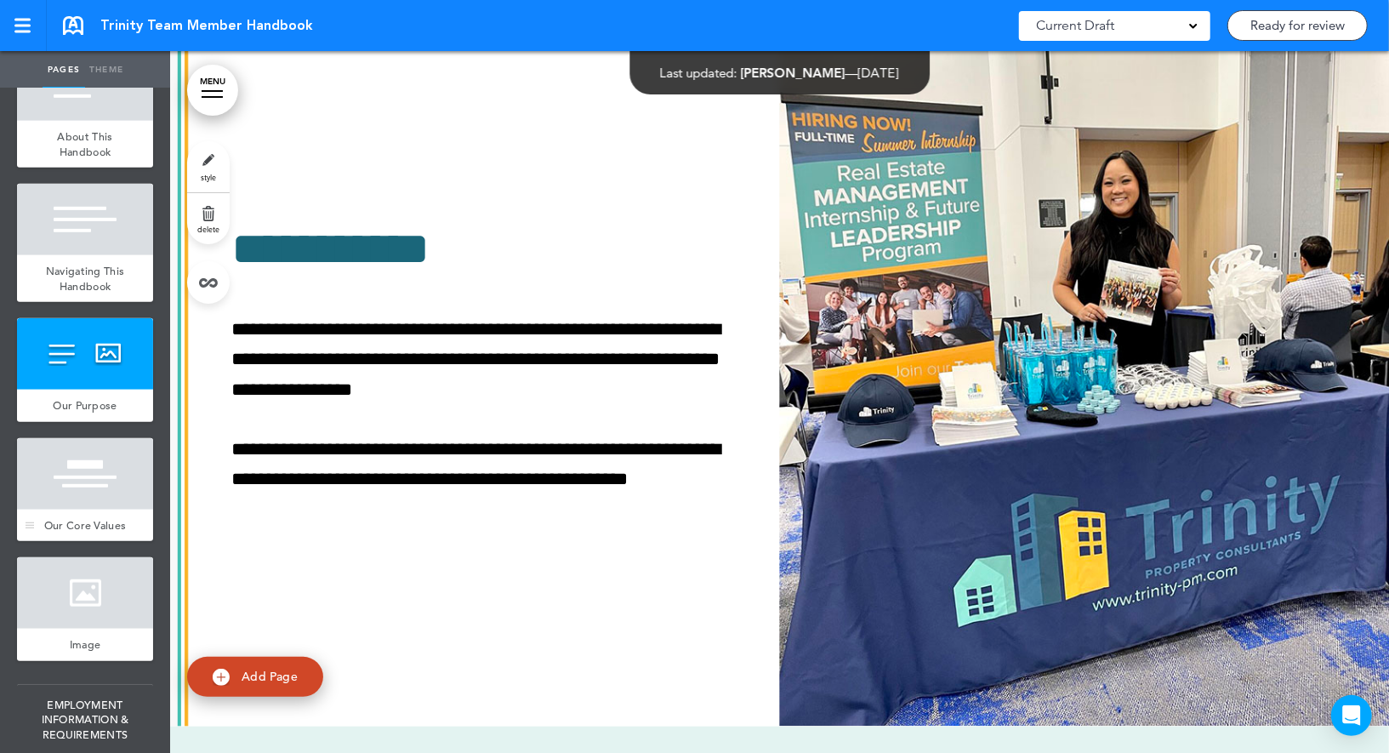
click at [89, 457] on div at bounding box center [85, 473] width 136 height 71
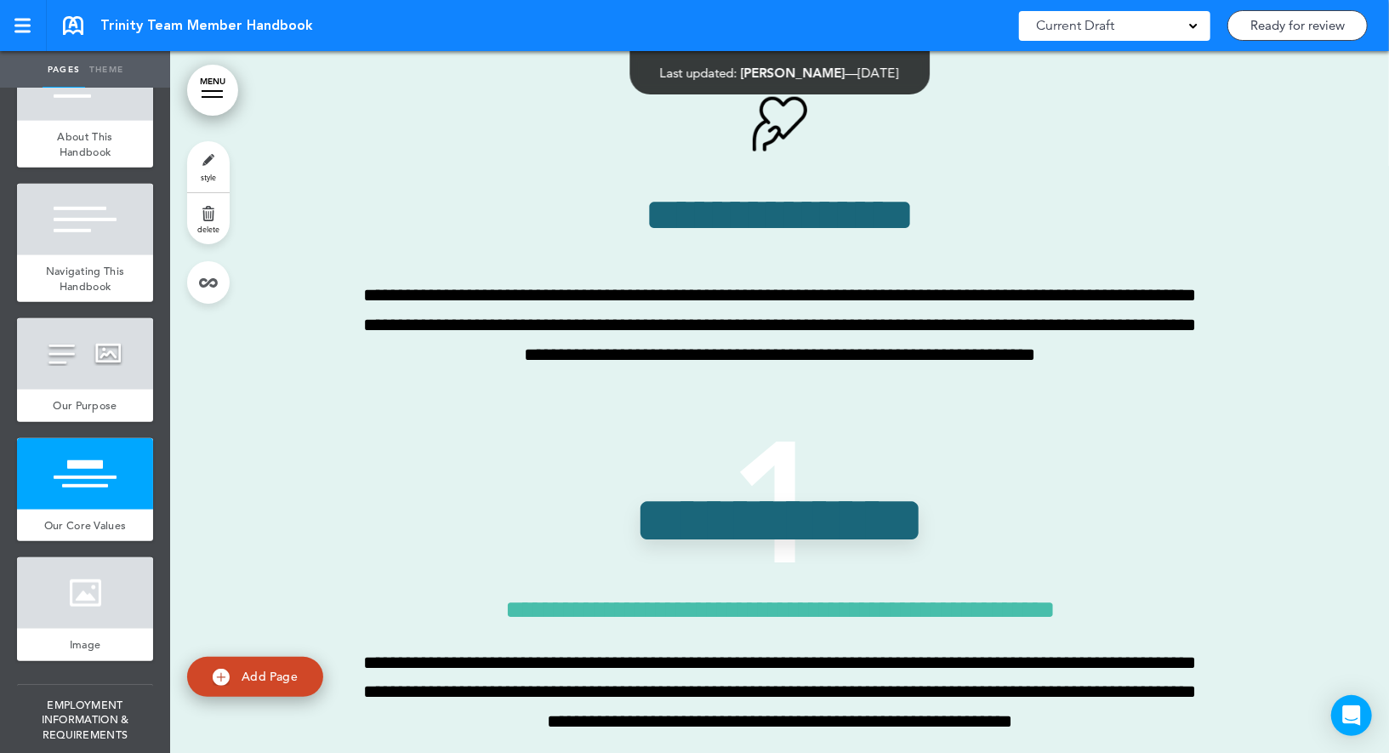
scroll to position [5620, 0]
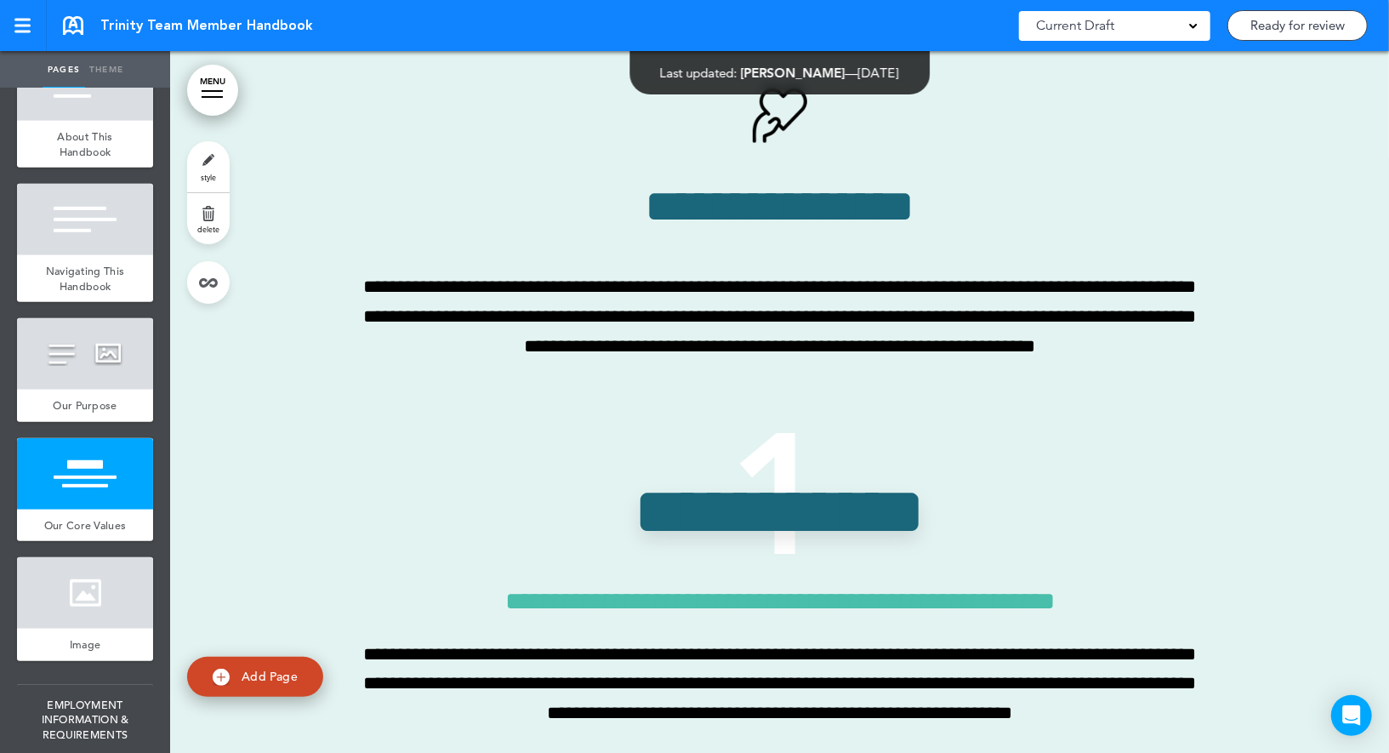
click at [220, 163] on link "style" at bounding box center [208, 166] width 43 height 51
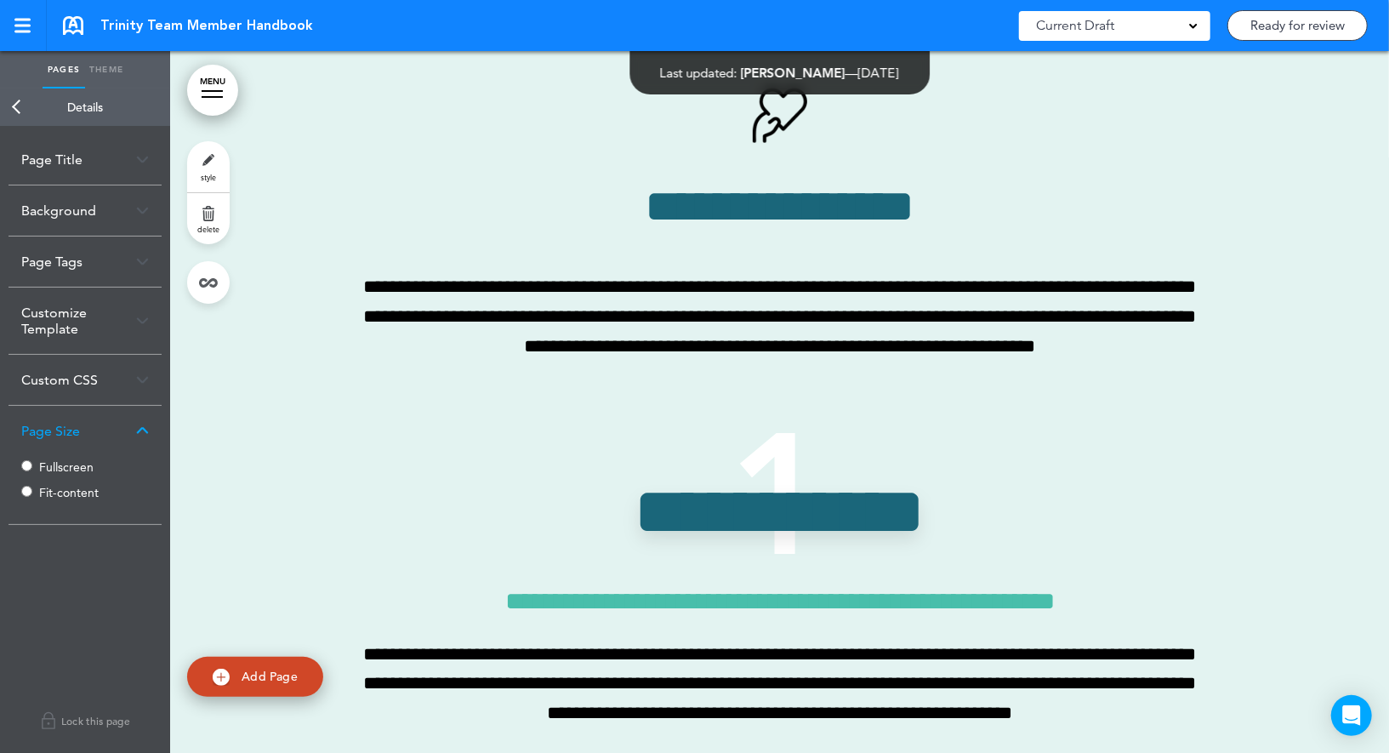
click at [77, 496] on label "Fit-content" at bounding box center [90, 493] width 102 height 12
click at [23, 107] on link "Back" at bounding box center [17, 106] width 34 height 37
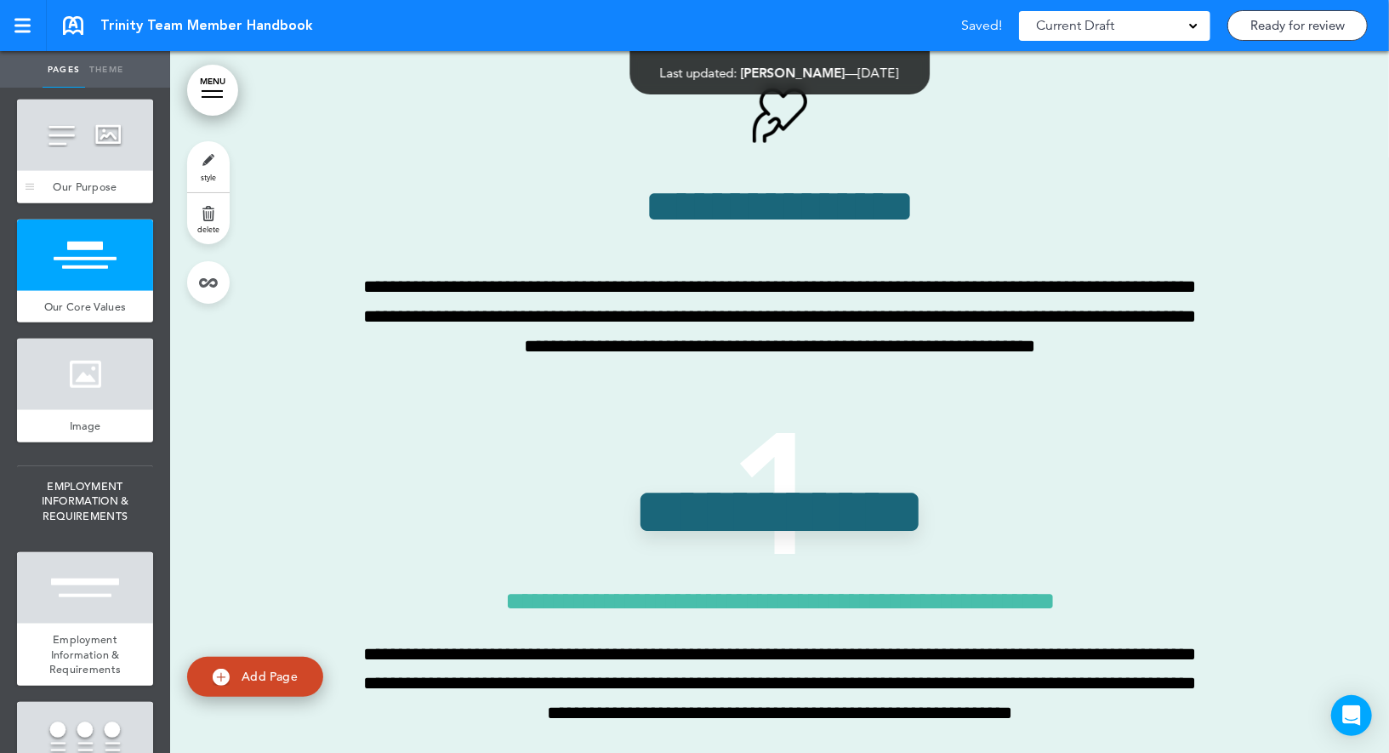
scroll to position [954, 0]
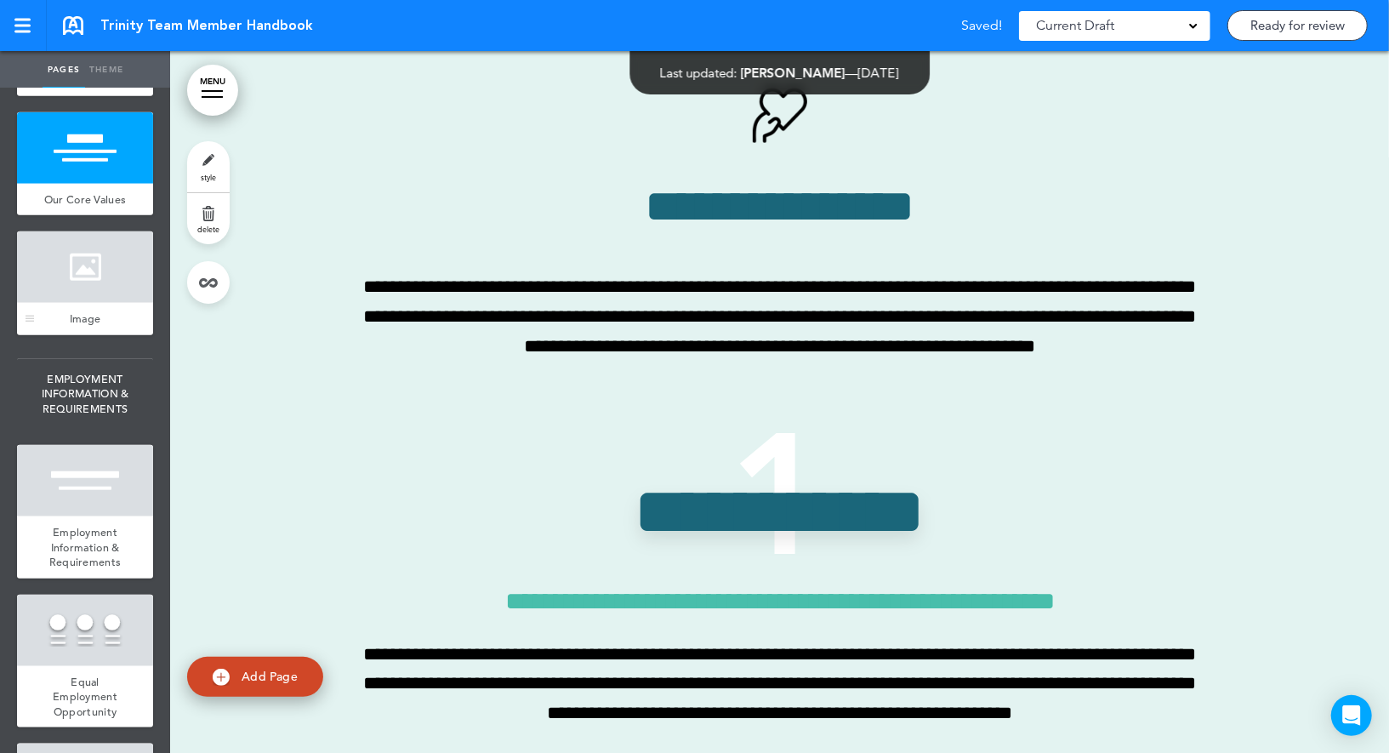
click at [101, 286] on div at bounding box center [85, 266] width 136 height 71
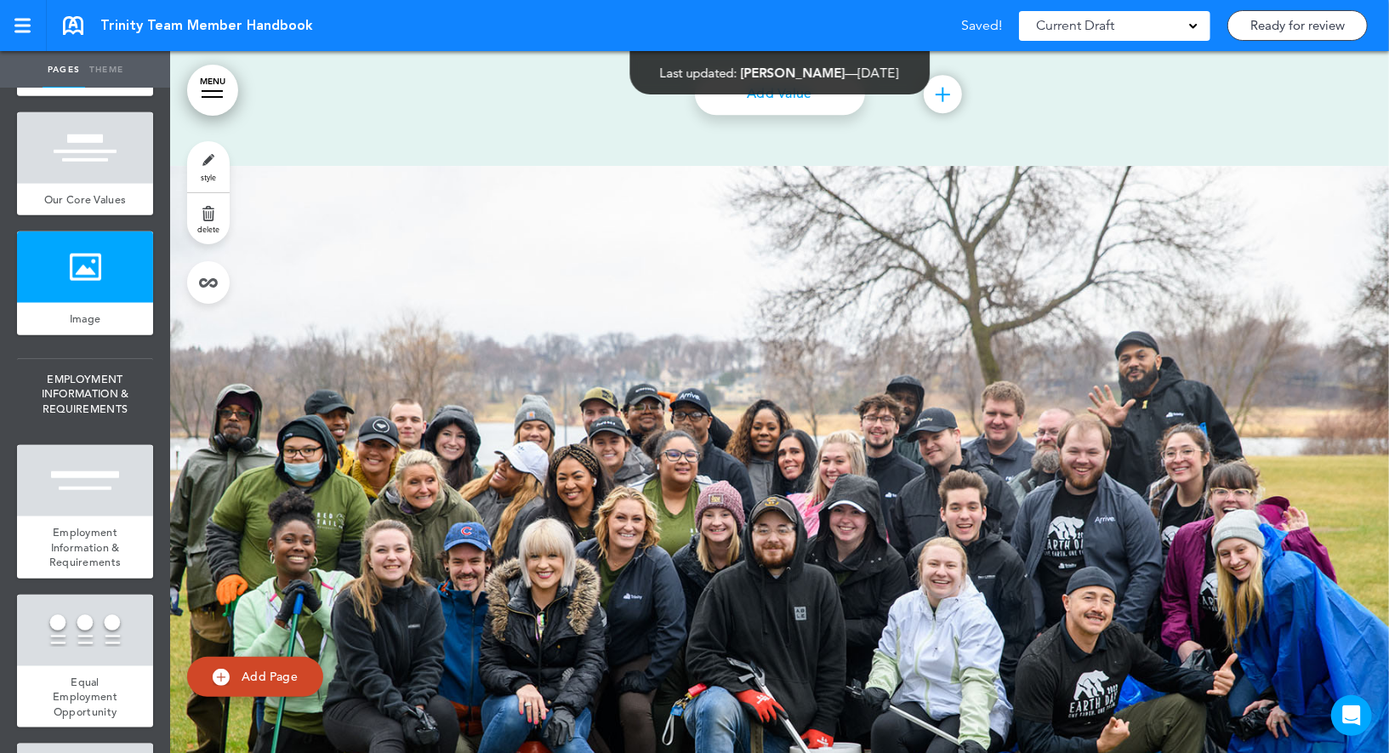
scroll to position [7852, 0]
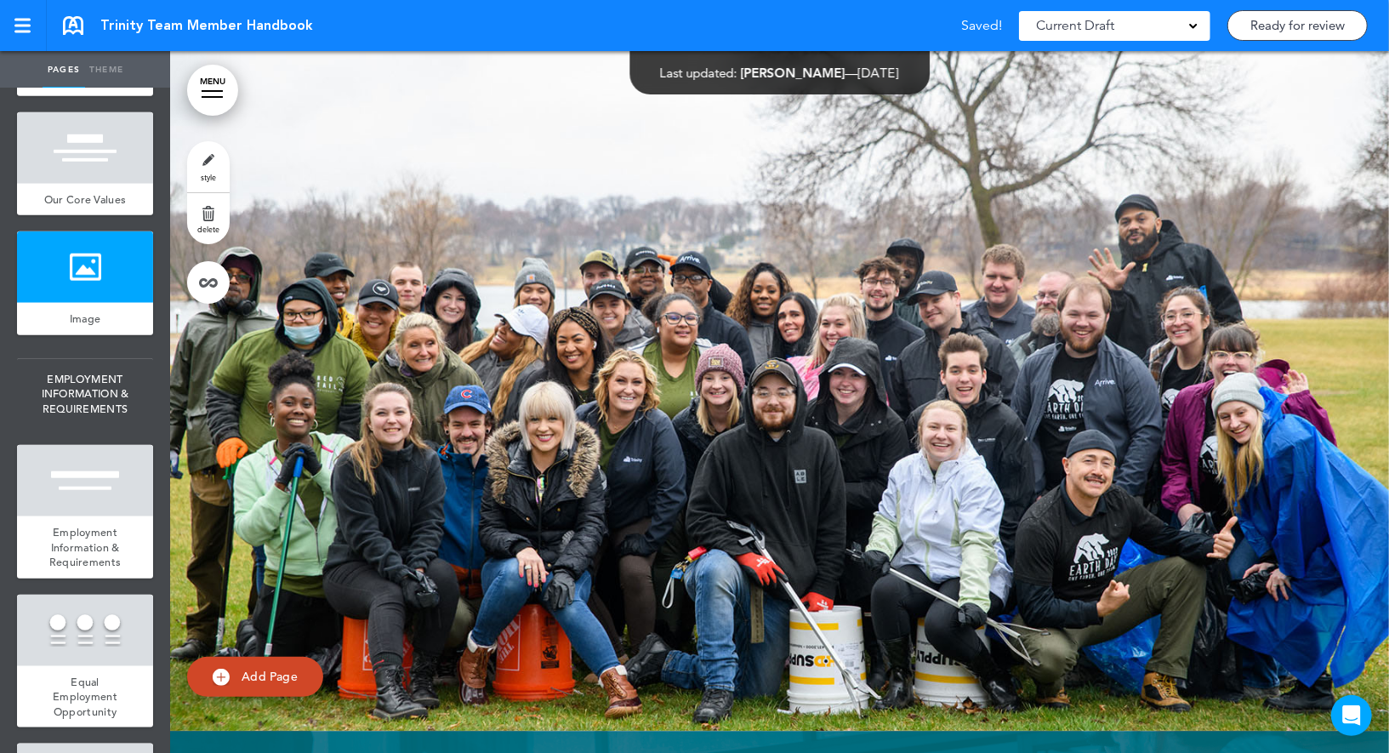
click at [214, 163] on link "style" at bounding box center [208, 166] width 43 height 51
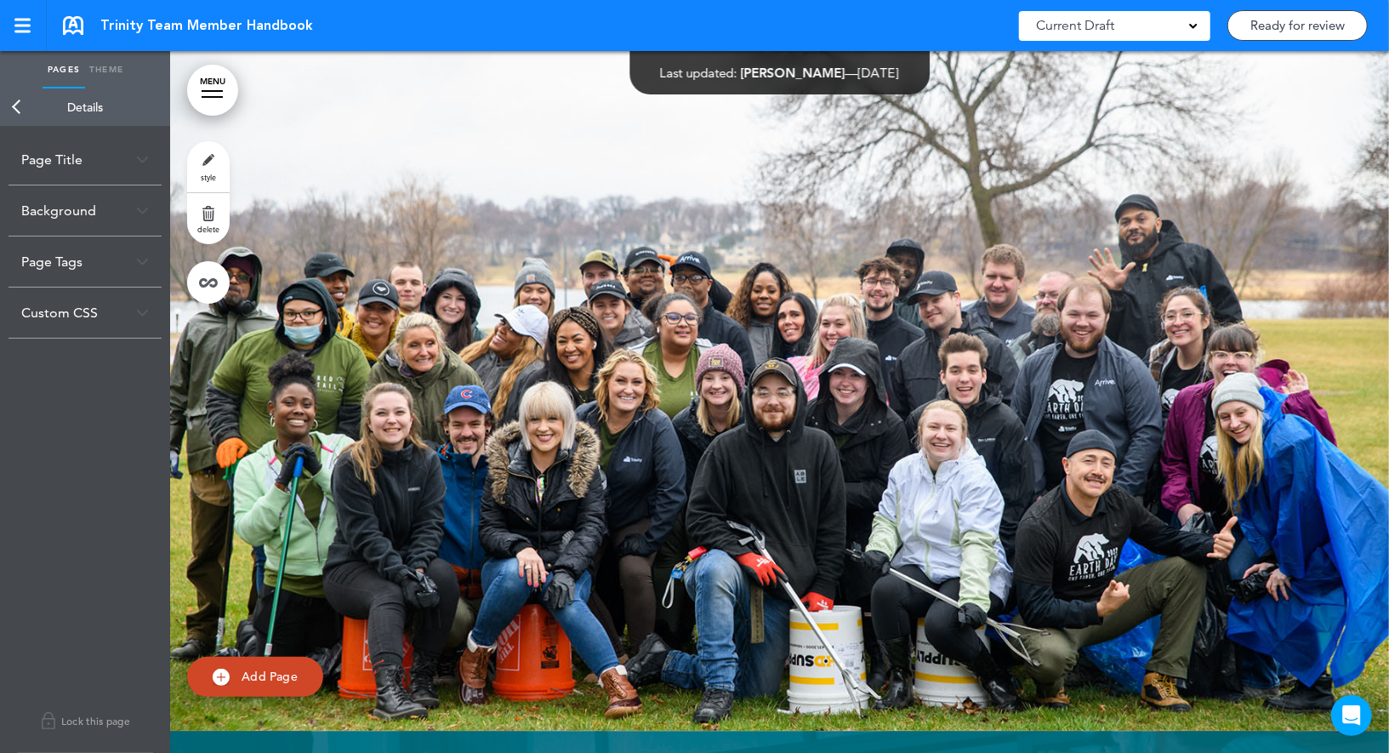
click at [20, 96] on link "Back" at bounding box center [17, 106] width 34 height 37
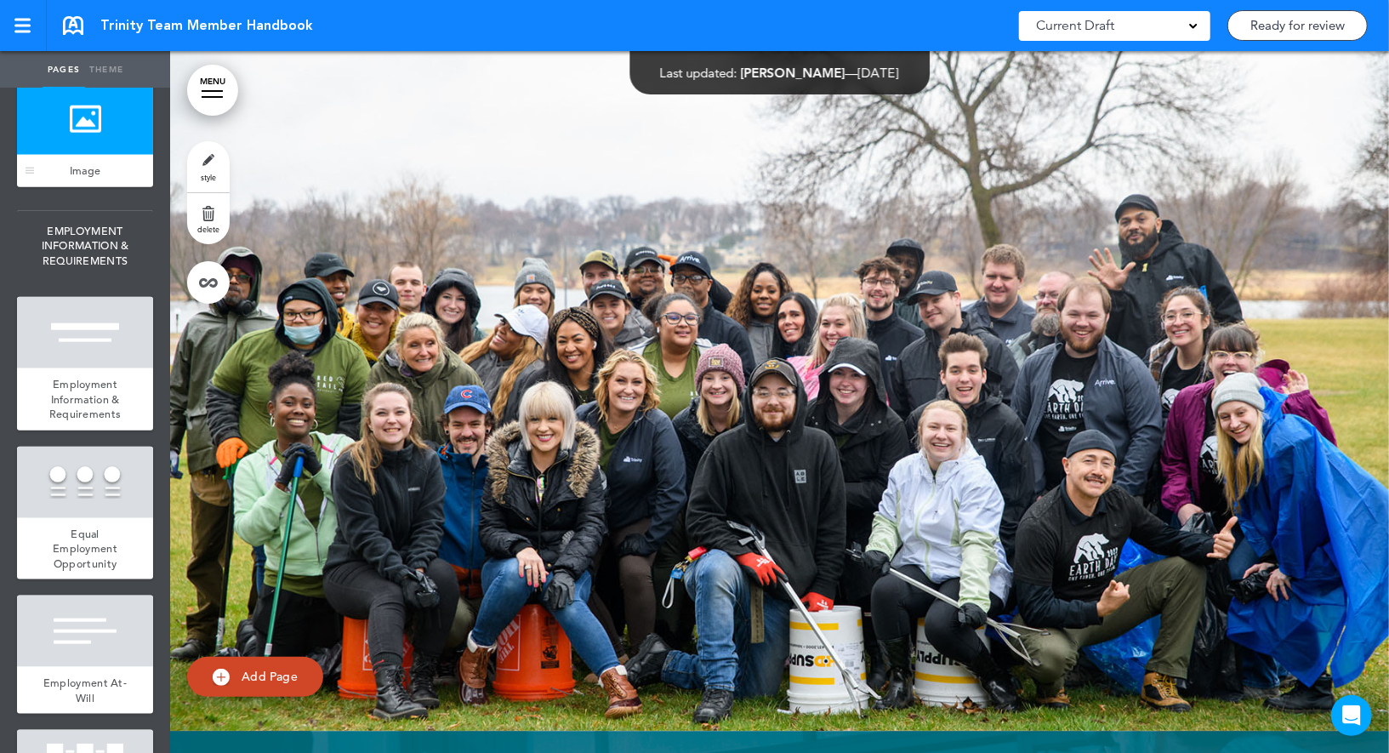
scroll to position [1212, 0]
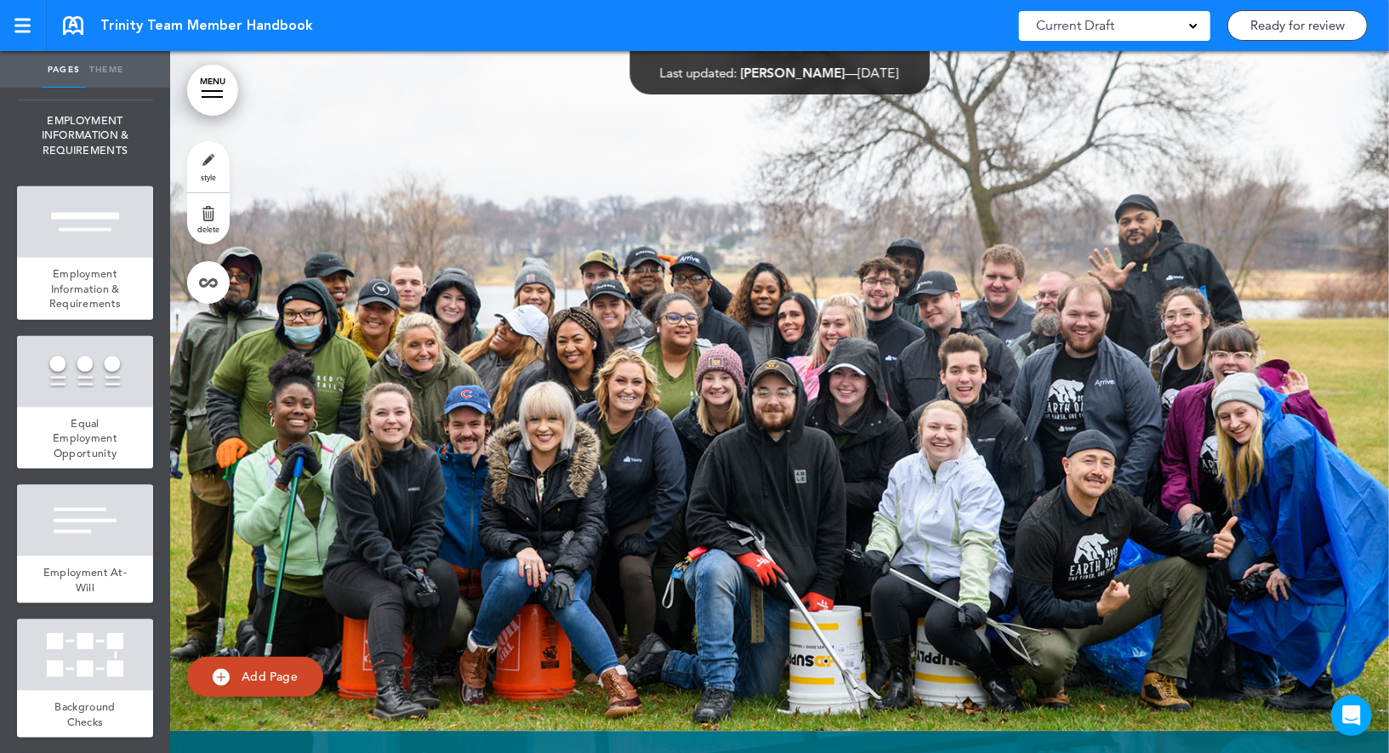
click at [85, 244] on div at bounding box center [85, 221] width 136 height 71
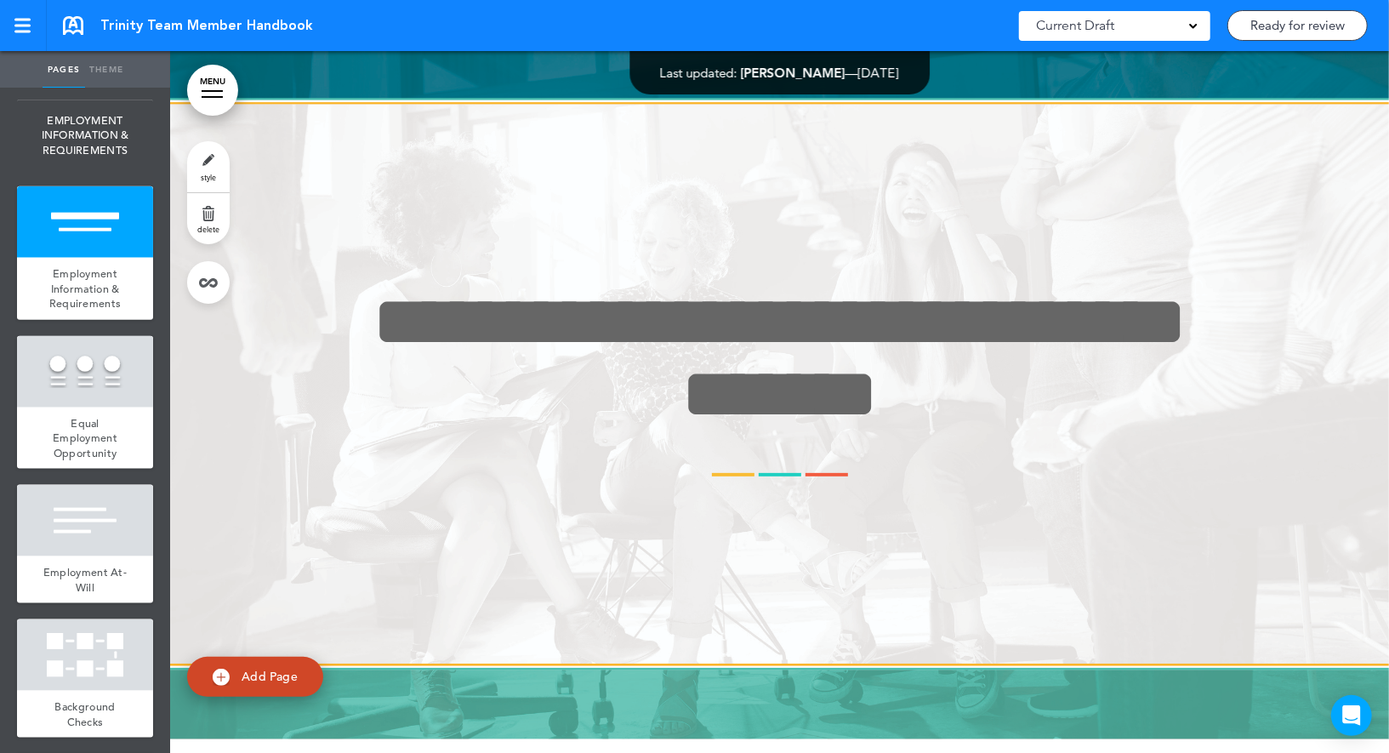
scroll to position [8555, 0]
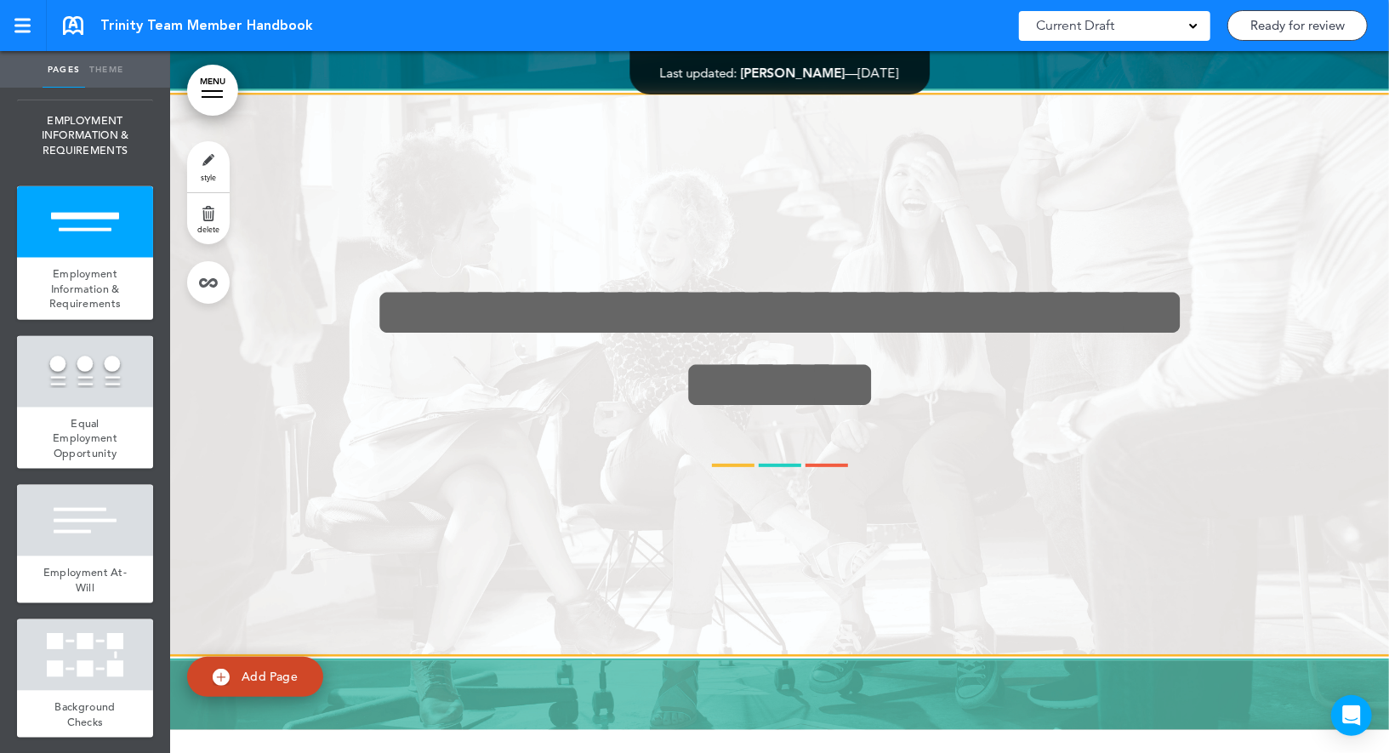
click at [202, 168] on link "style" at bounding box center [208, 166] width 43 height 51
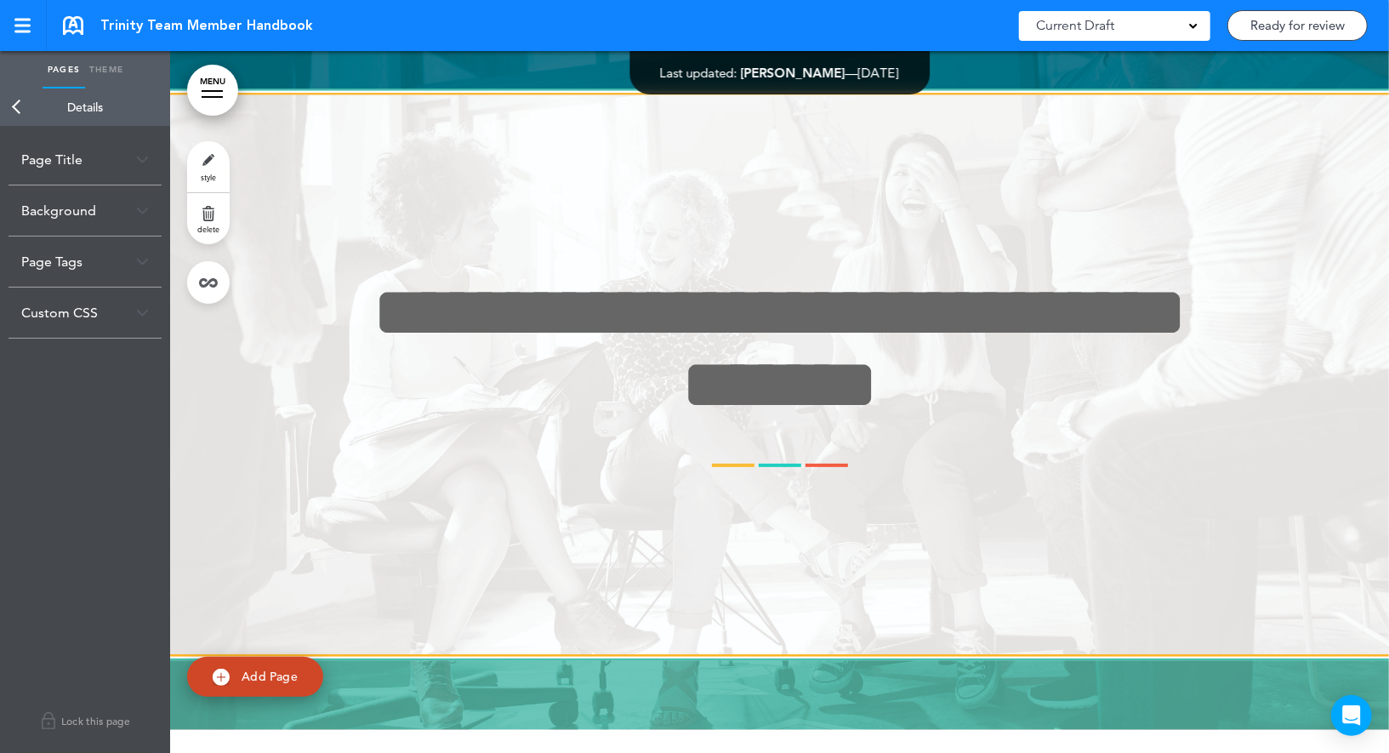
click at [16, 101] on link "Back" at bounding box center [17, 106] width 34 height 37
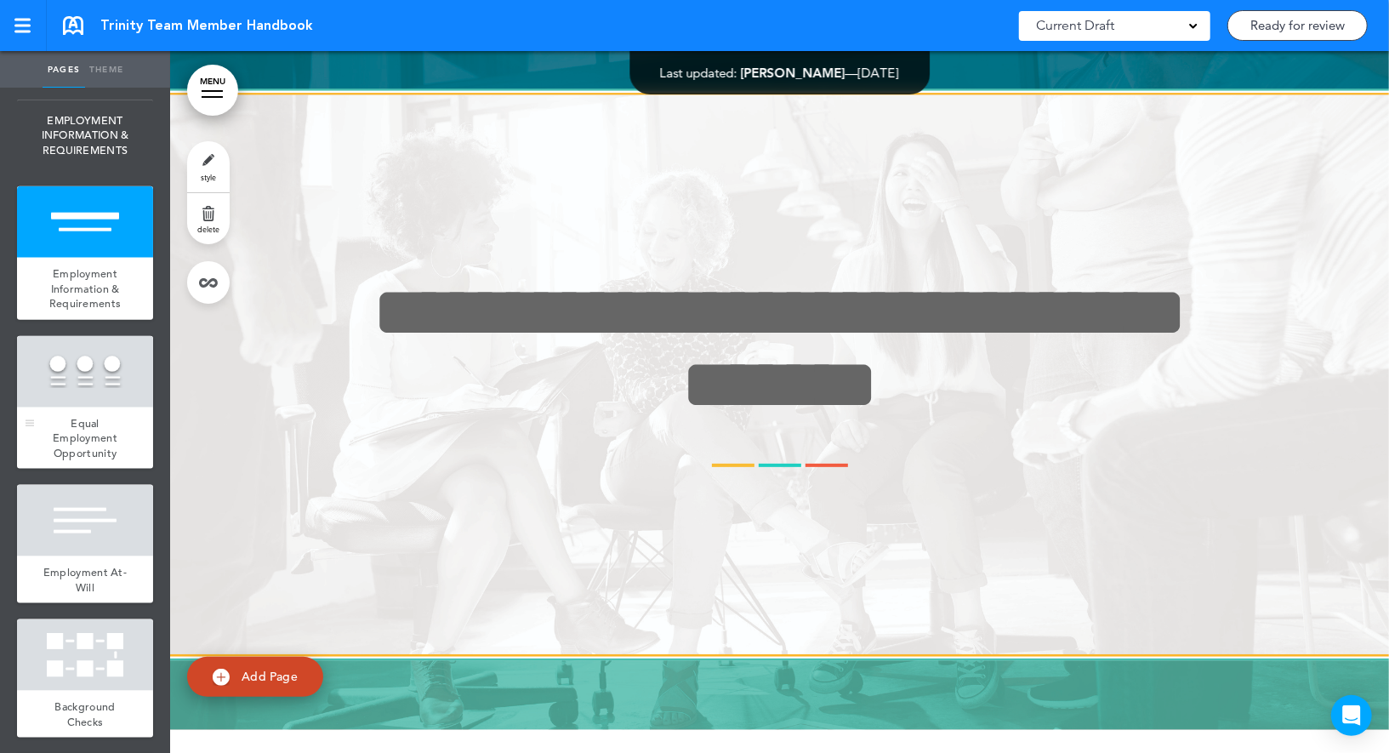
click at [90, 374] on div at bounding box center [85, 371] width 136 height 71
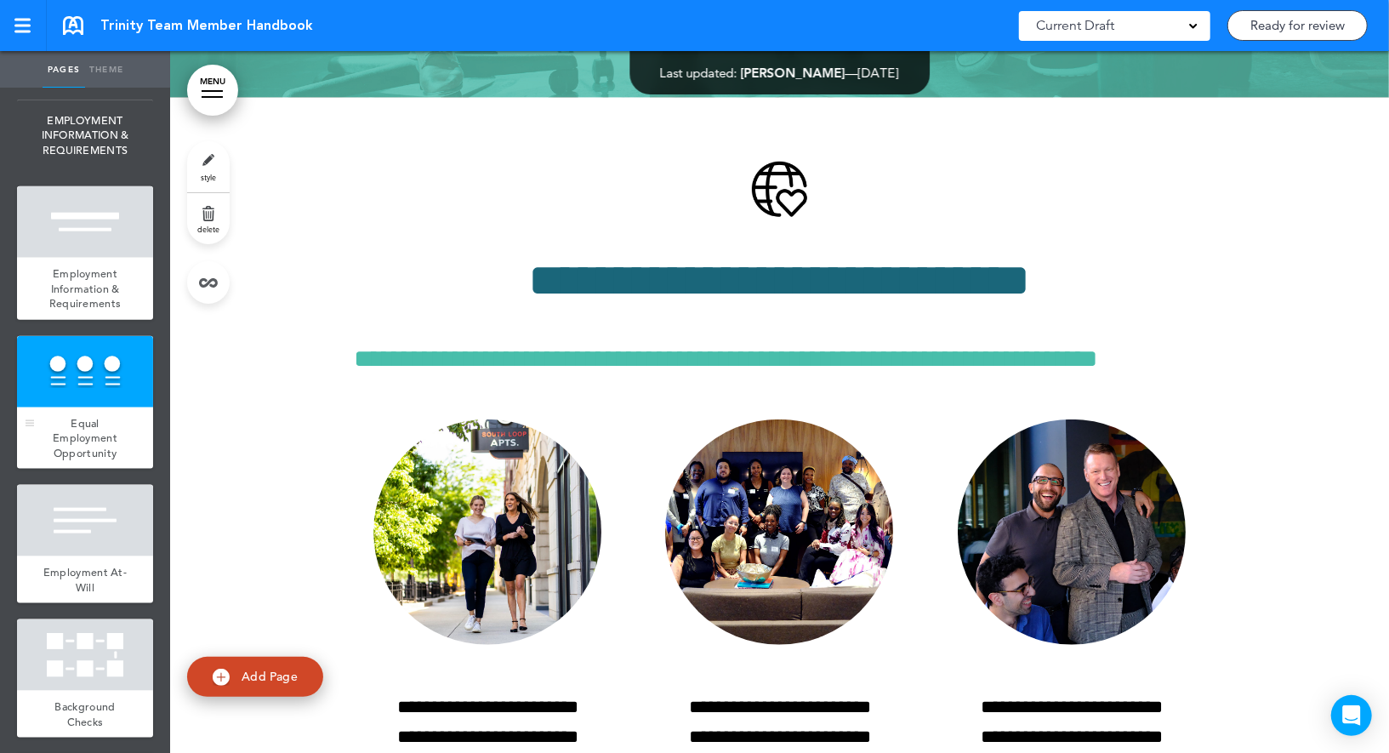
scroll to position [9257, 0]
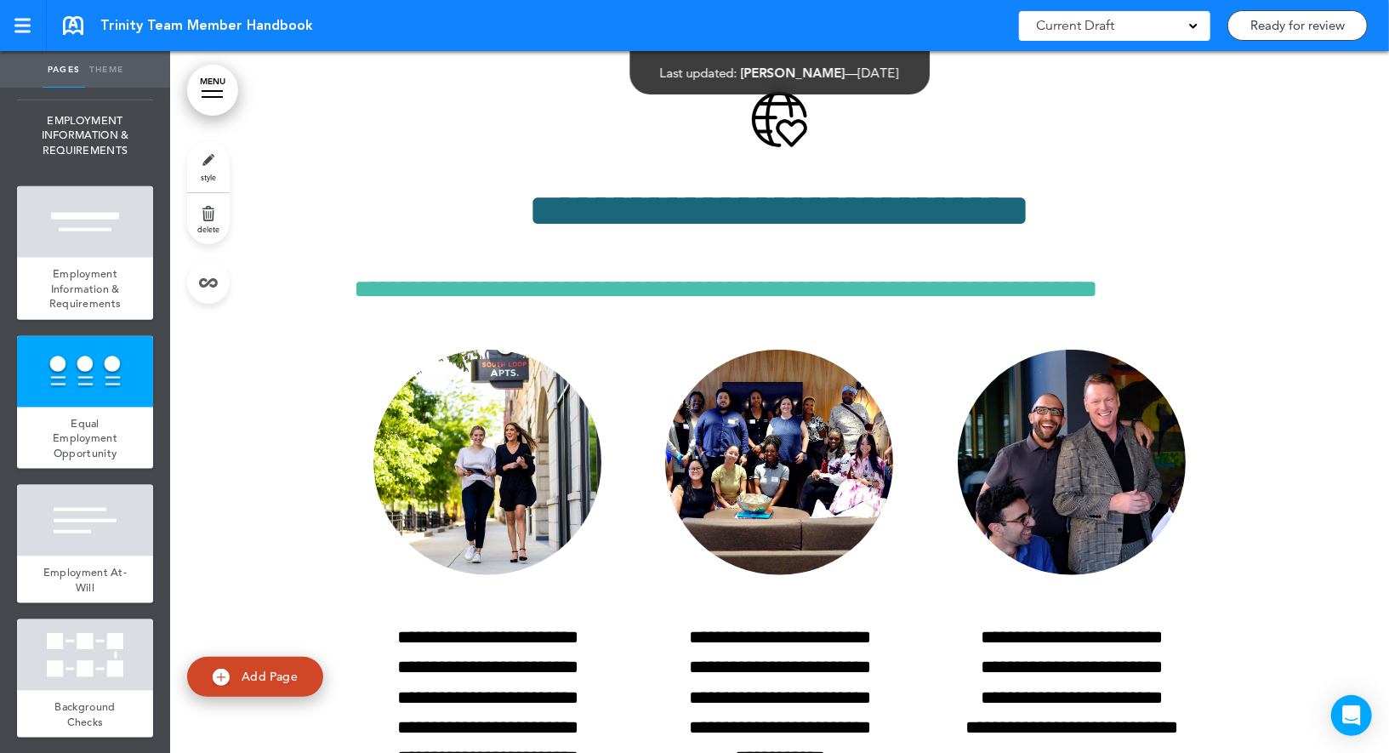
click at [209, 155] on link "style" at bounding box center [208, 166] width 43 height 51
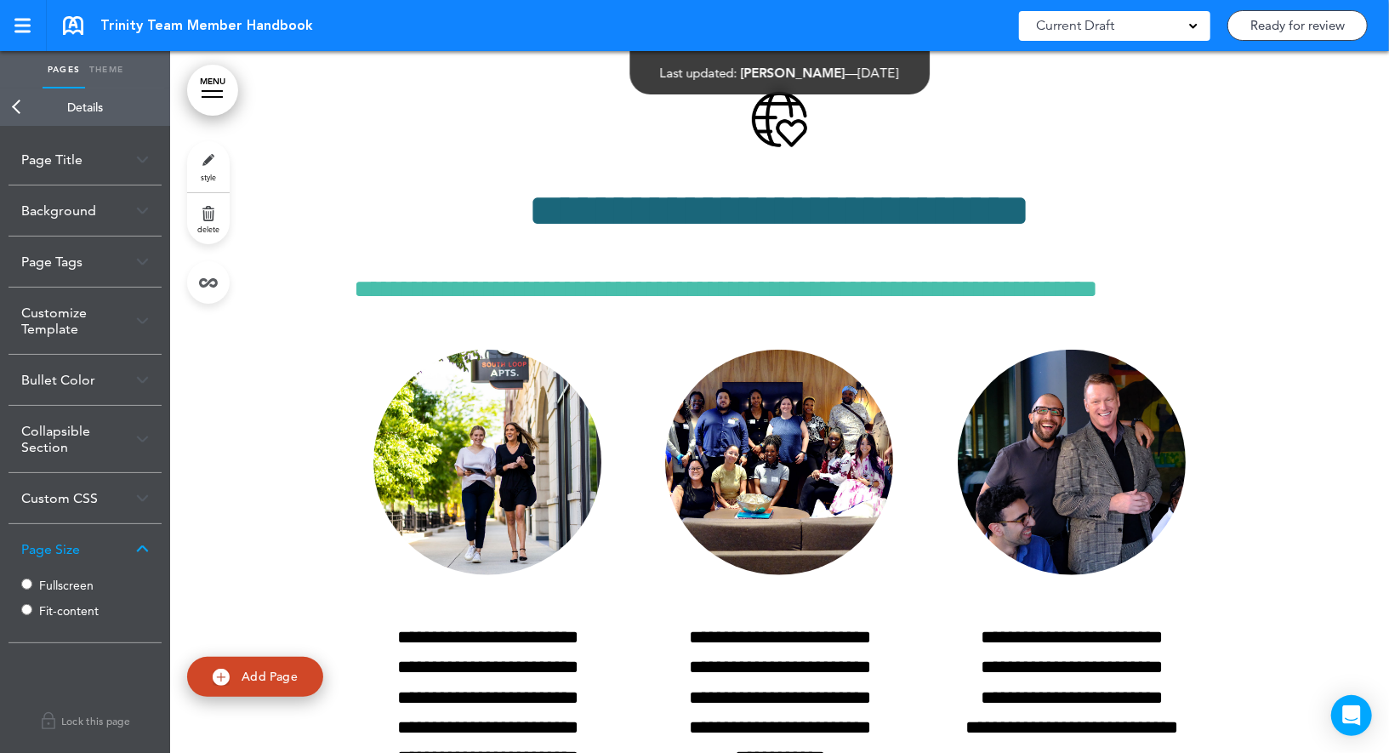
click at [65, 610] on label "Fit-content" at bounding box center [90, 611] width 102 height 12
click at [17, 104] on link "Back" at bounding box center [17, 106] width 34 height 37
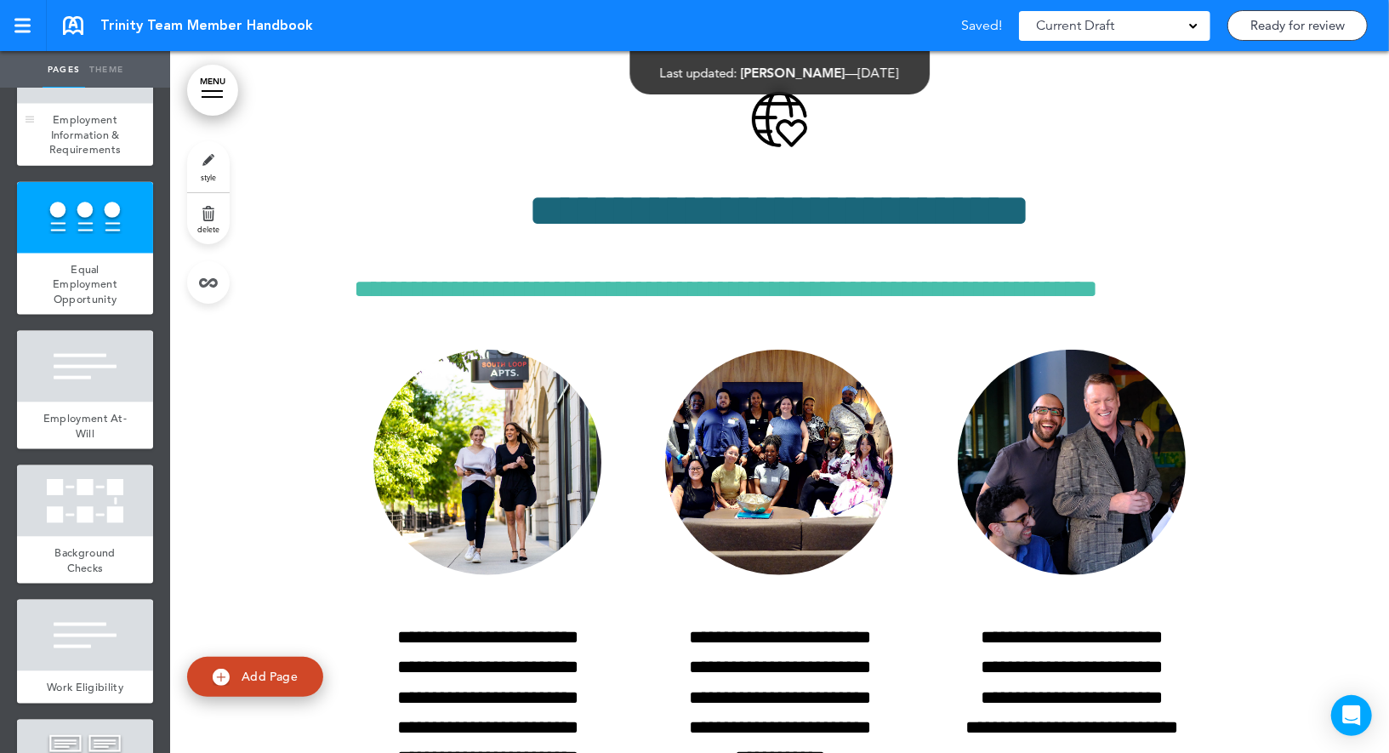
scroll to position [1430, 0]
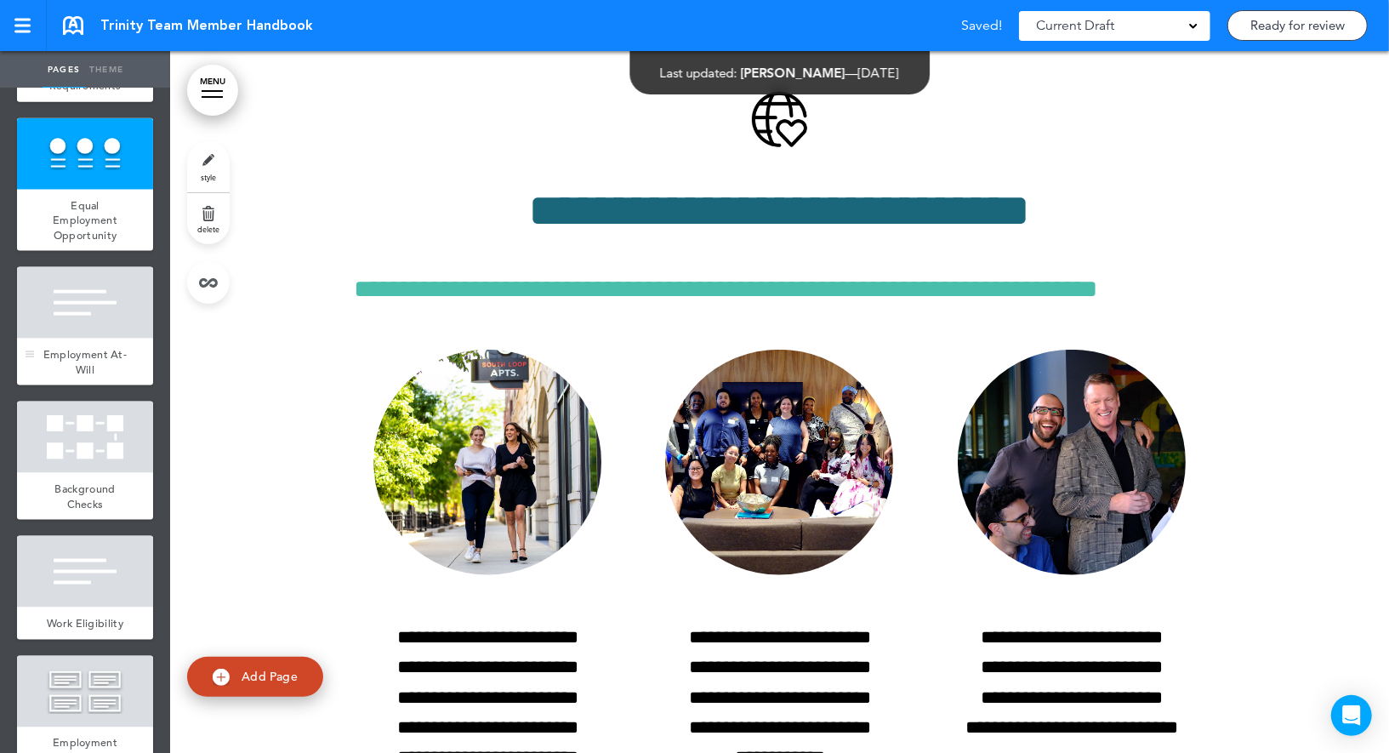
click at [100, 291] on div at bounding box center [85, 302] width 136 height 71
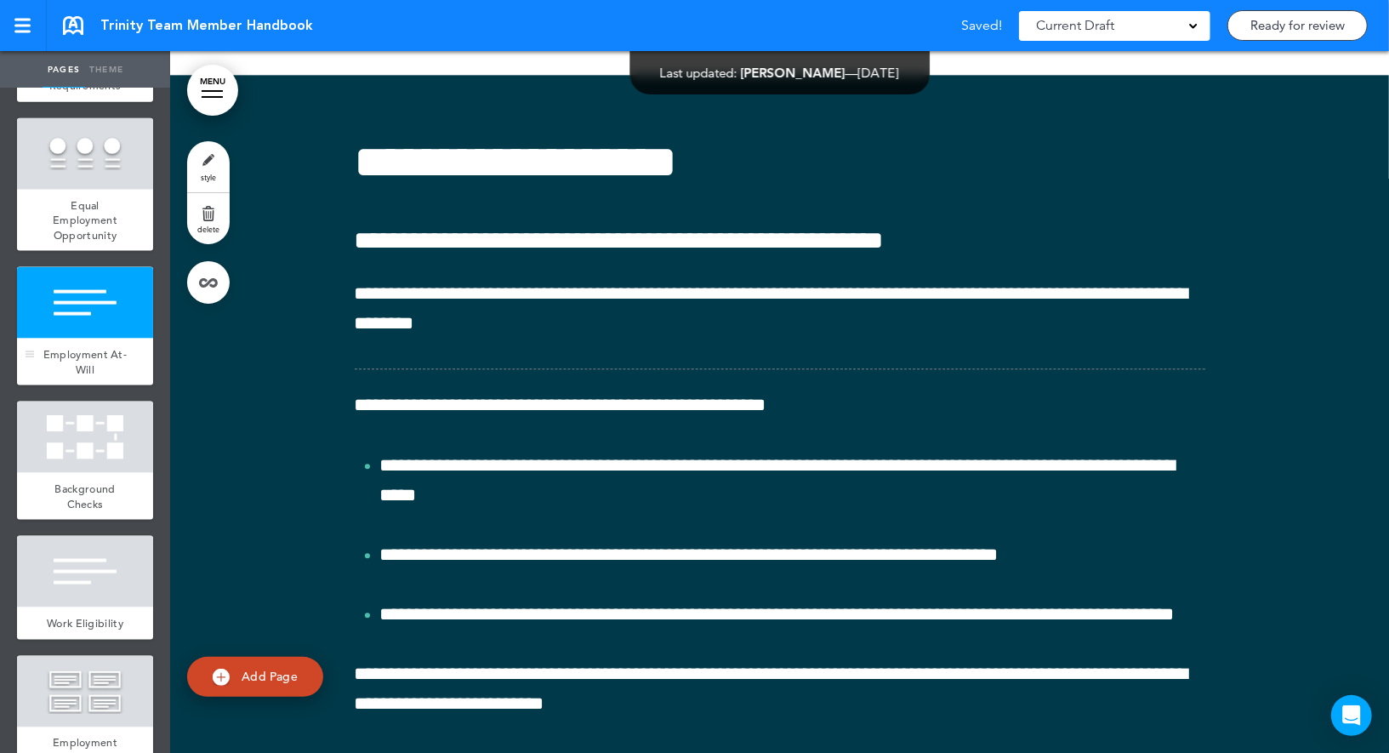
scroll to position [11078, 0]
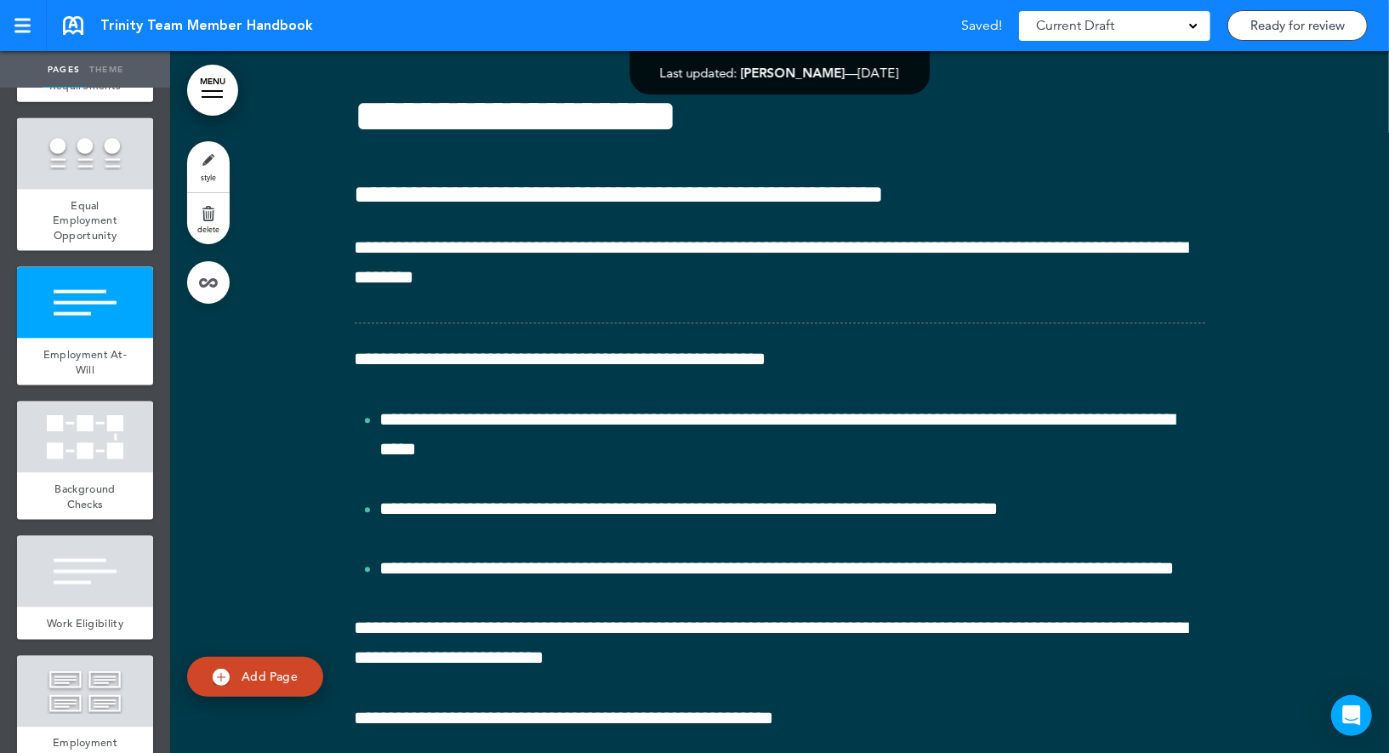
click at [211, 169] on link "style" at bounding box center [208, 166] width 43 height 51
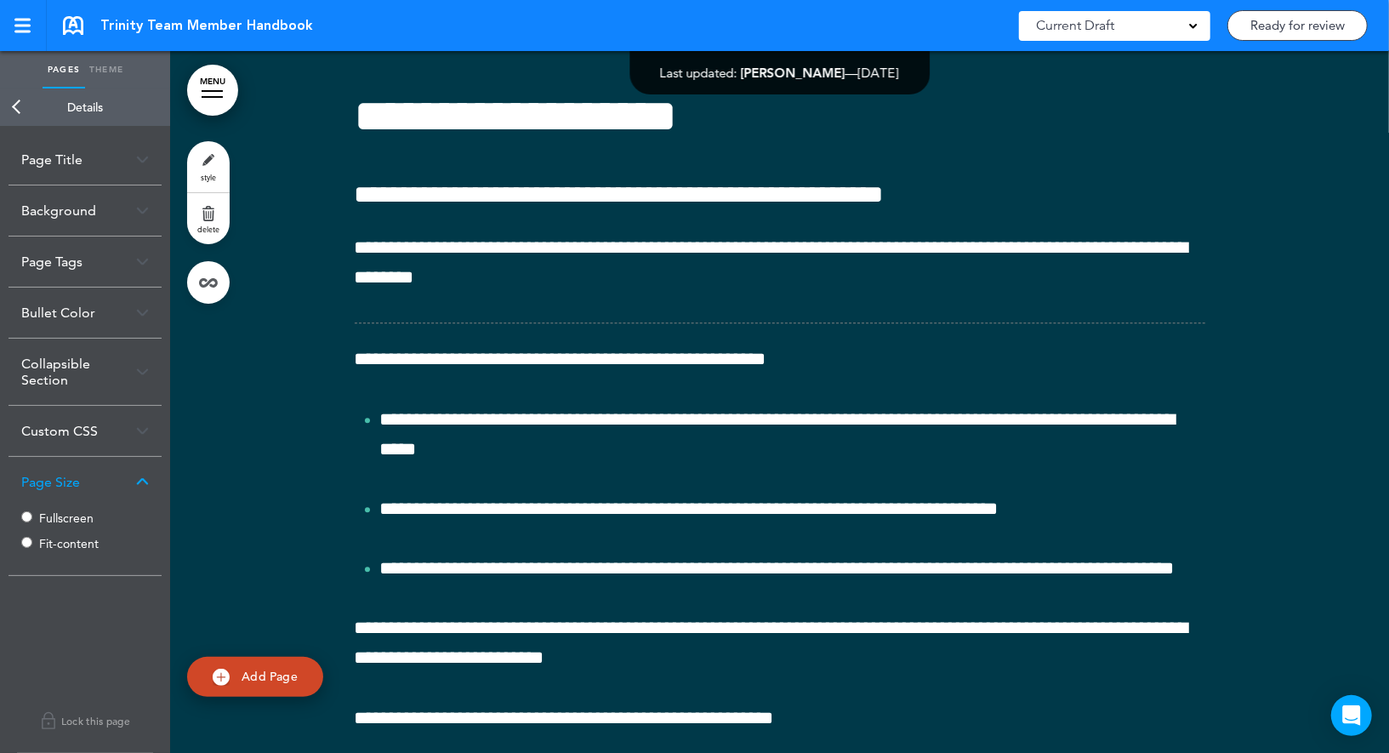
click at [67, 539] on label "Fit-content" at bounding box center [90, 544] width 102 height 12
click at [26, 105] on link "Back" at bounding box center [17, 106] width 34 height 37
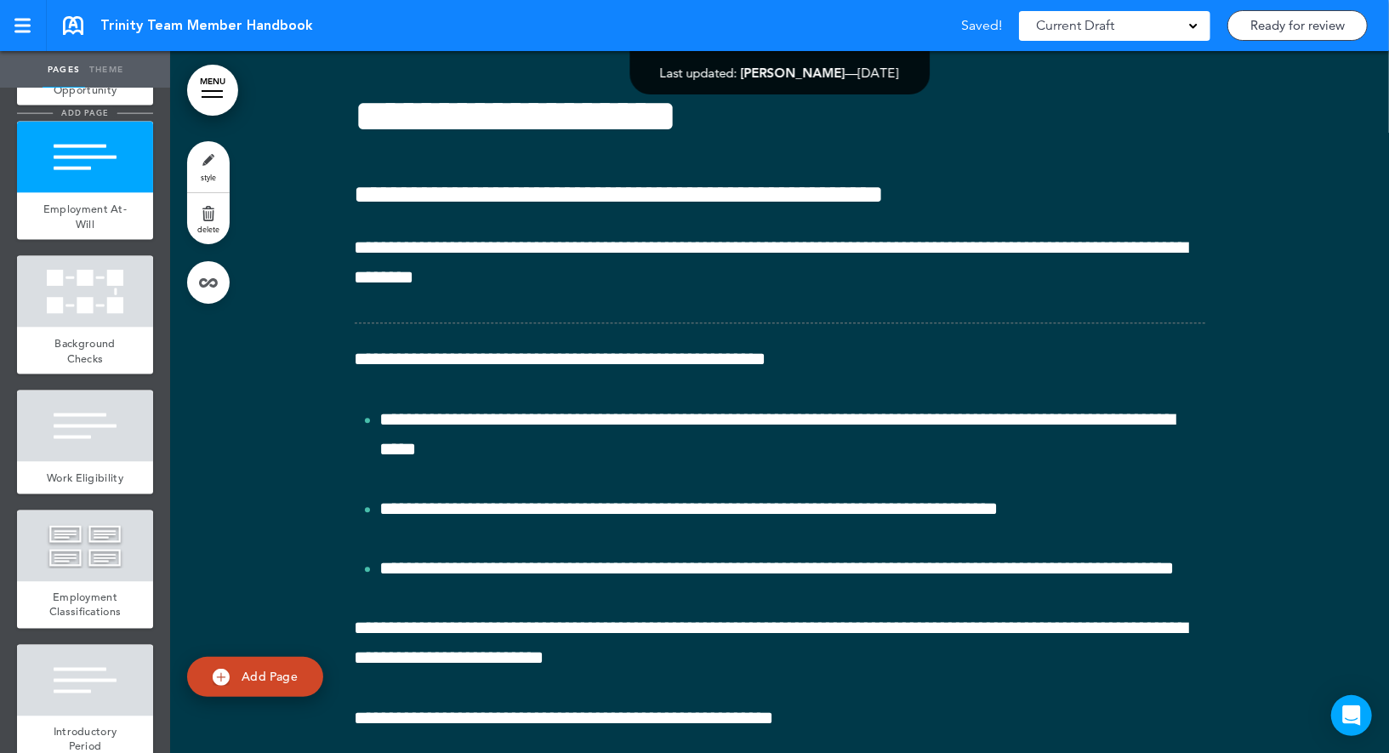
scroll to position [1623, 0]
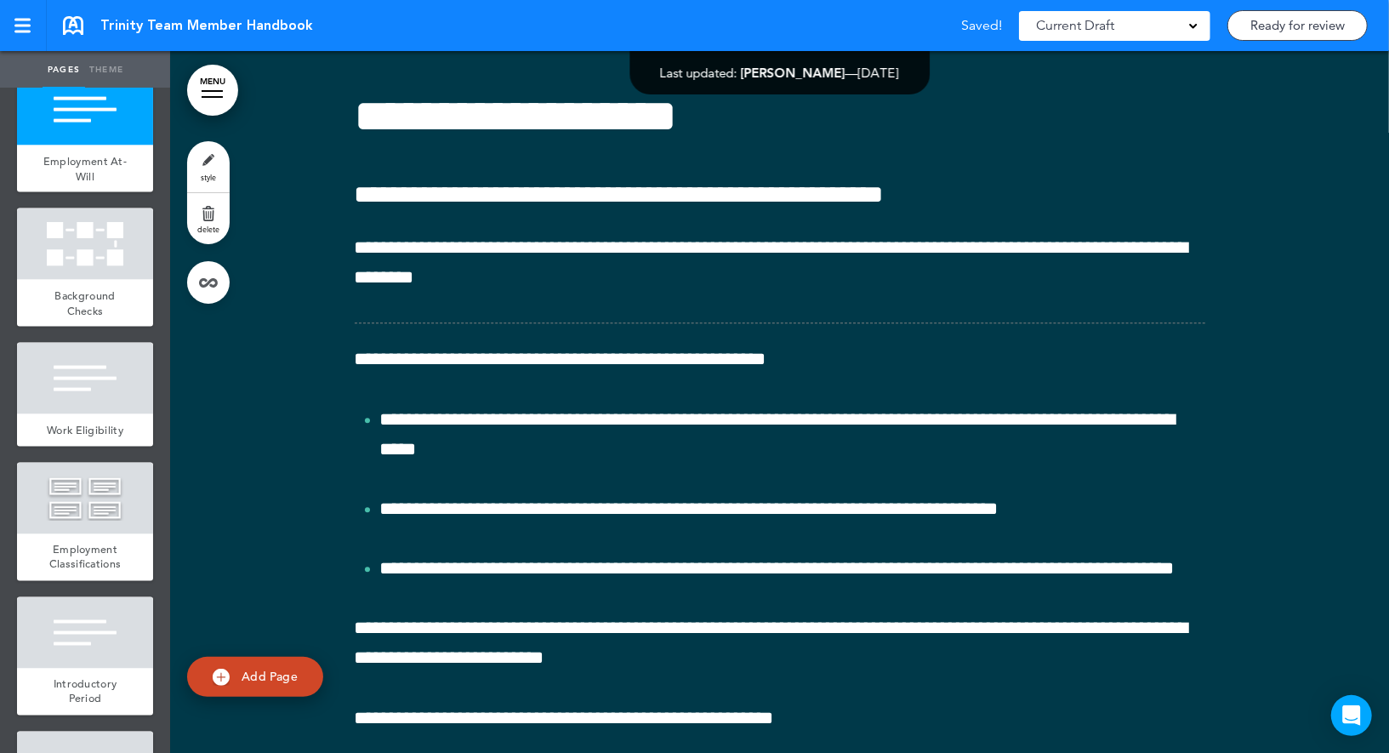
click at [85, 252] on div at bounding box center [85, 243] width 136 height 71
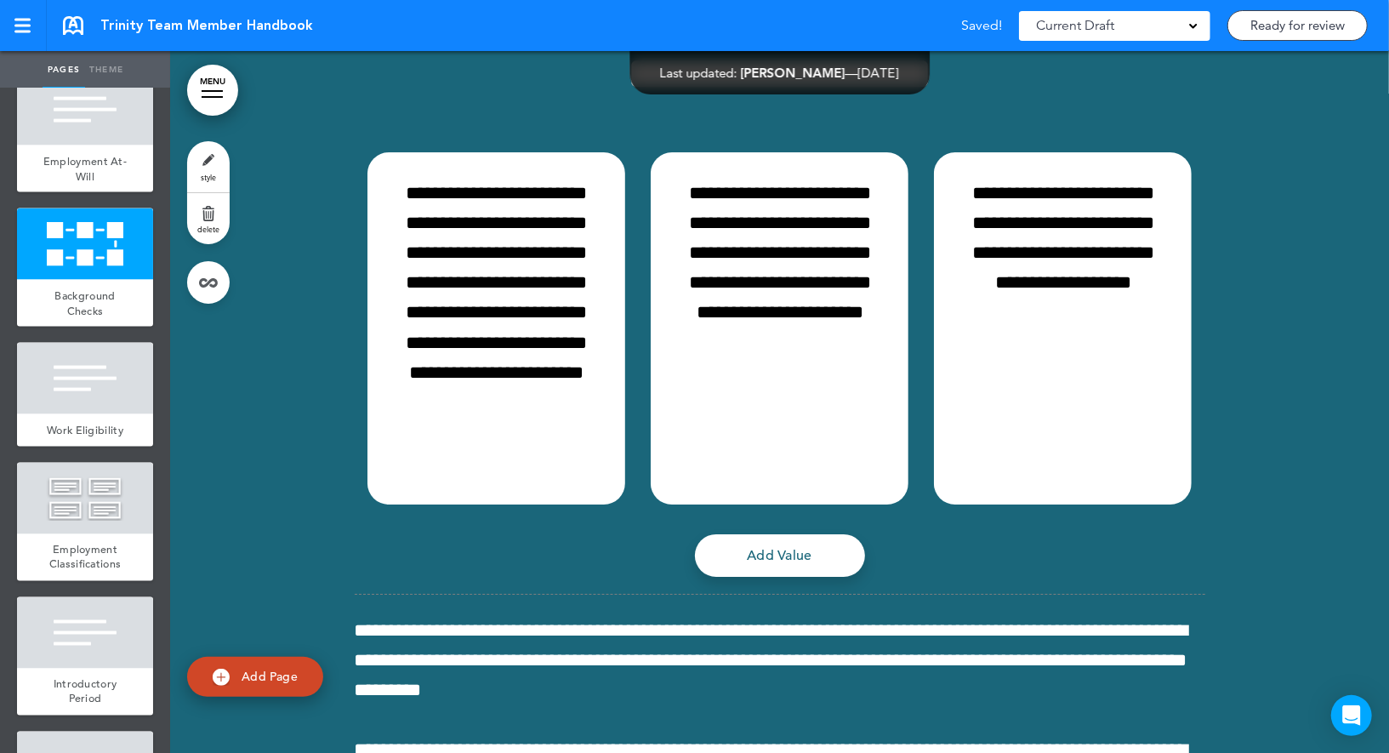
scroll to position [12179, 0]
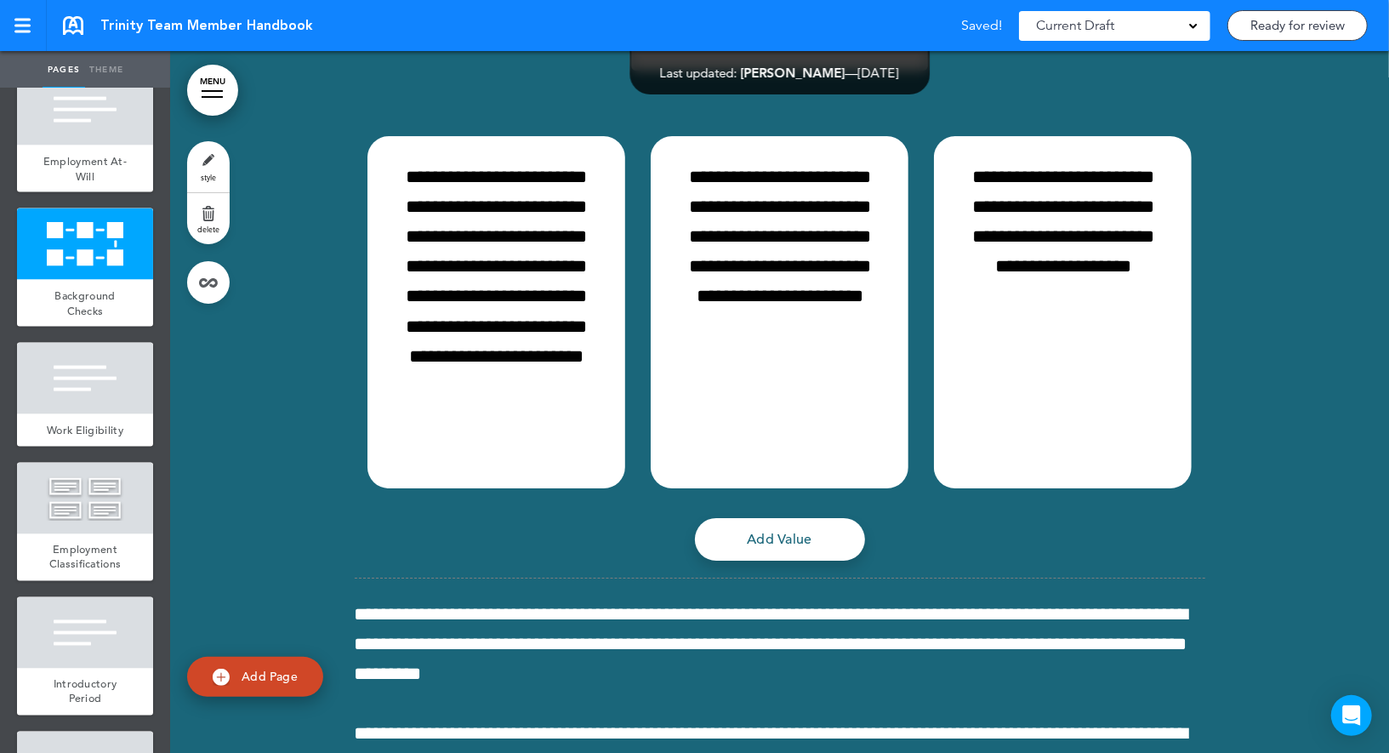
click at [198, 168] on link "style" at bounding box center [208, 166] width 43 height 51
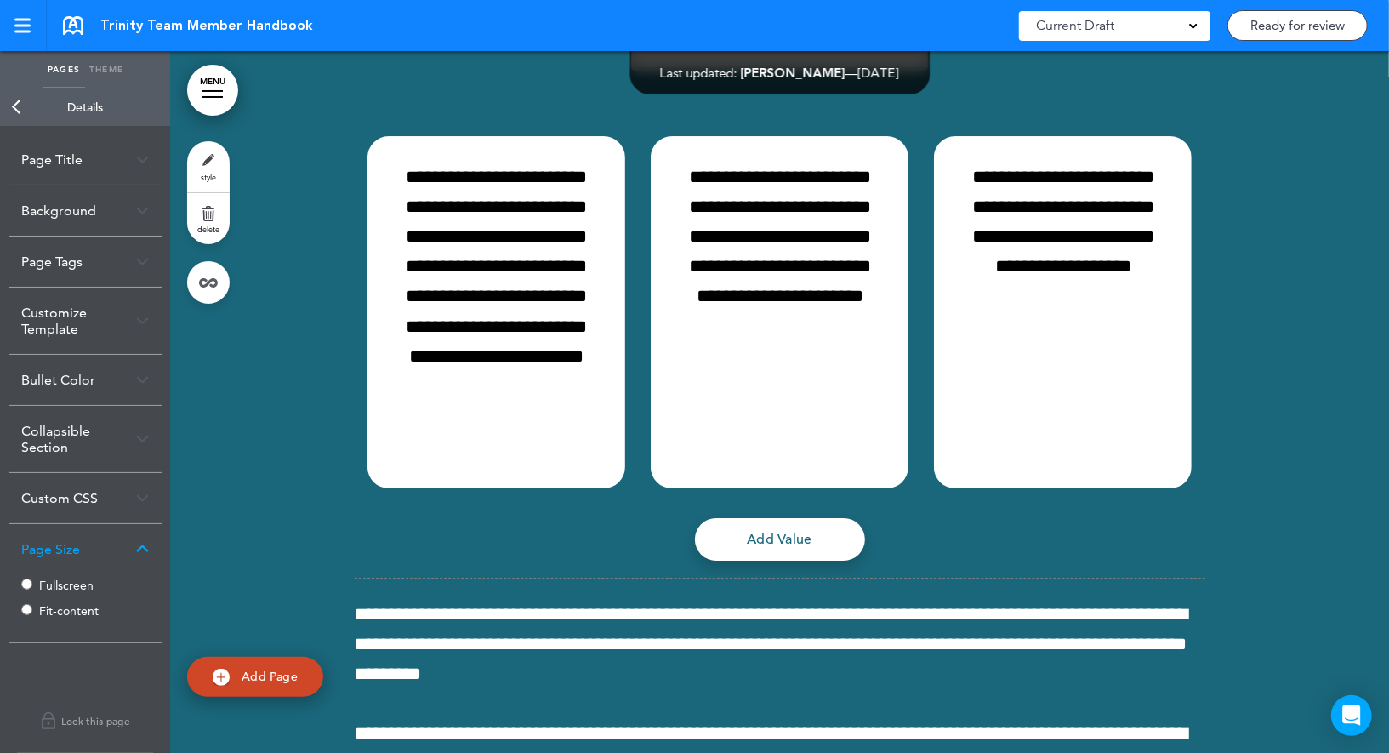
click at [30, 122] on link "Back" at bounding box center [17, 106] width 34 height 37
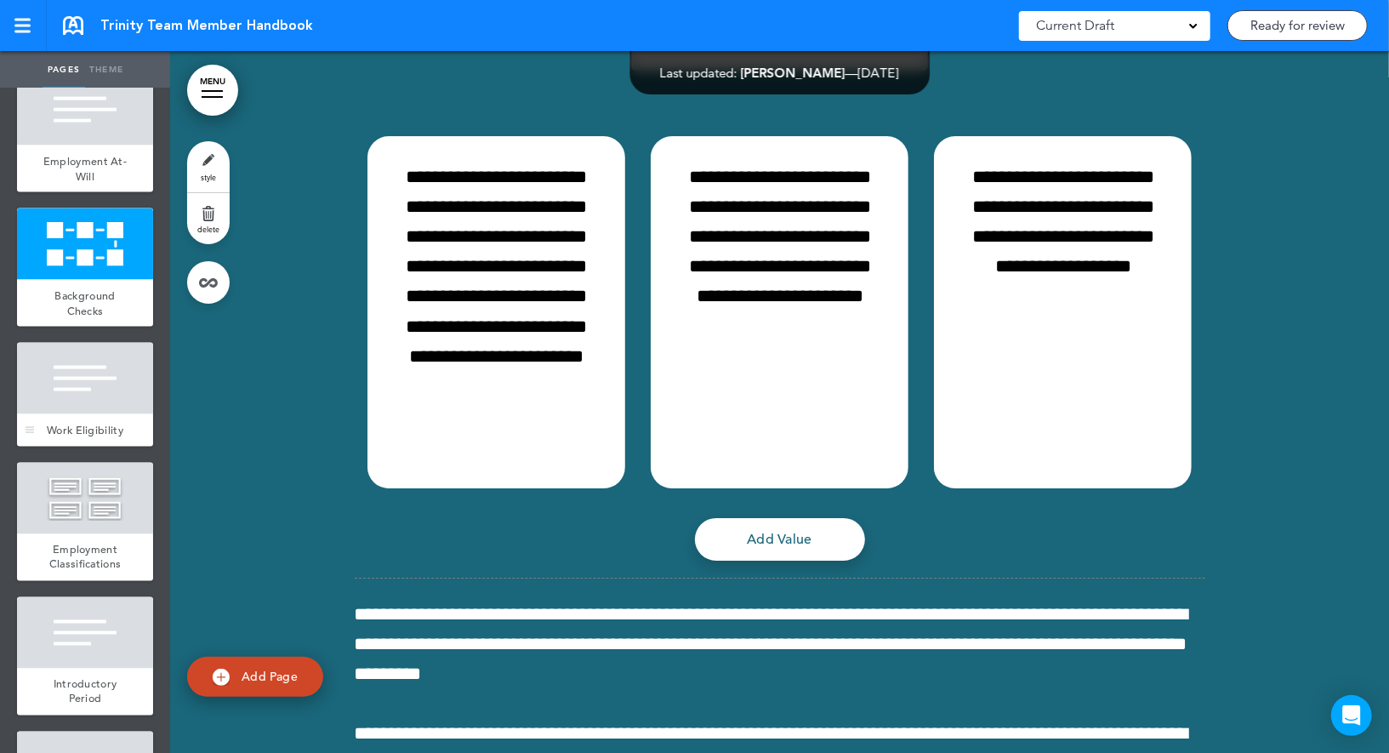
click at [88, 404] on div at bounding box center [85, 378] width 136 height 71
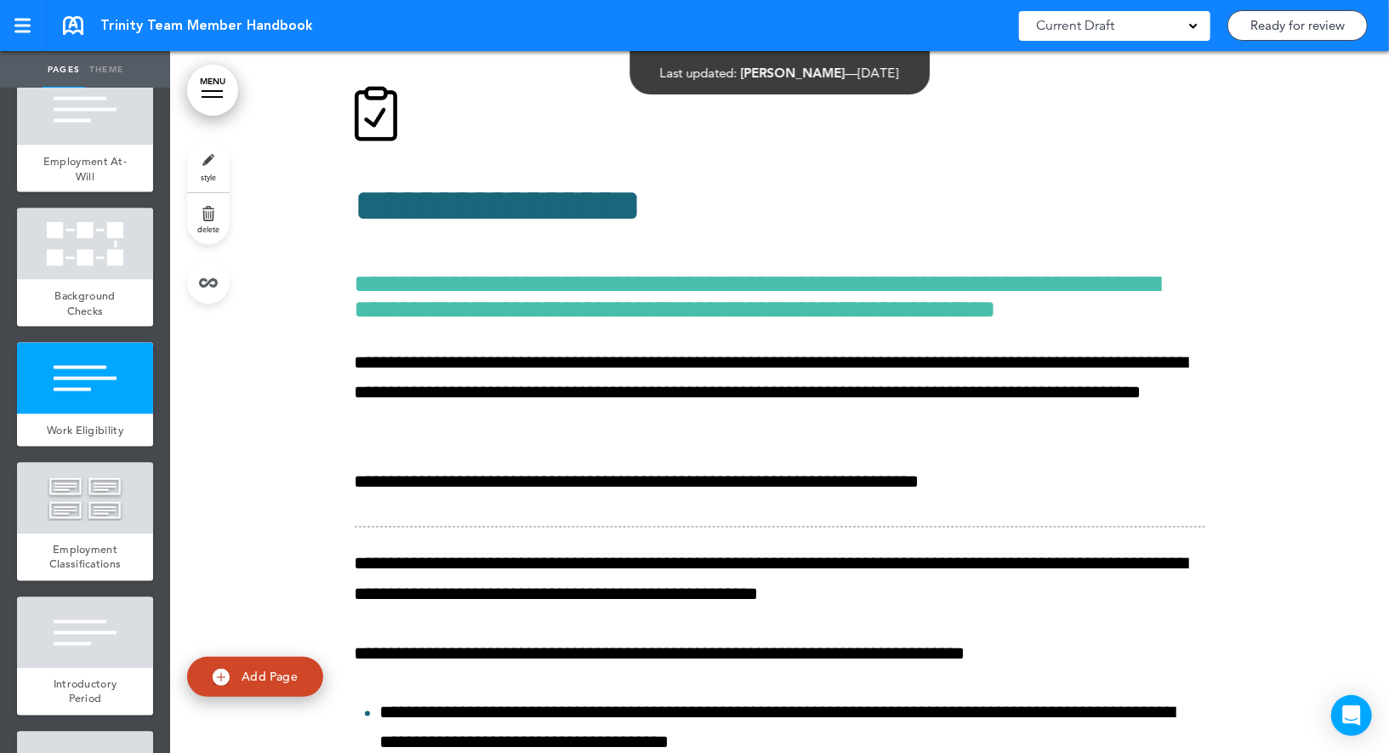
scroll to position [13999, 0]
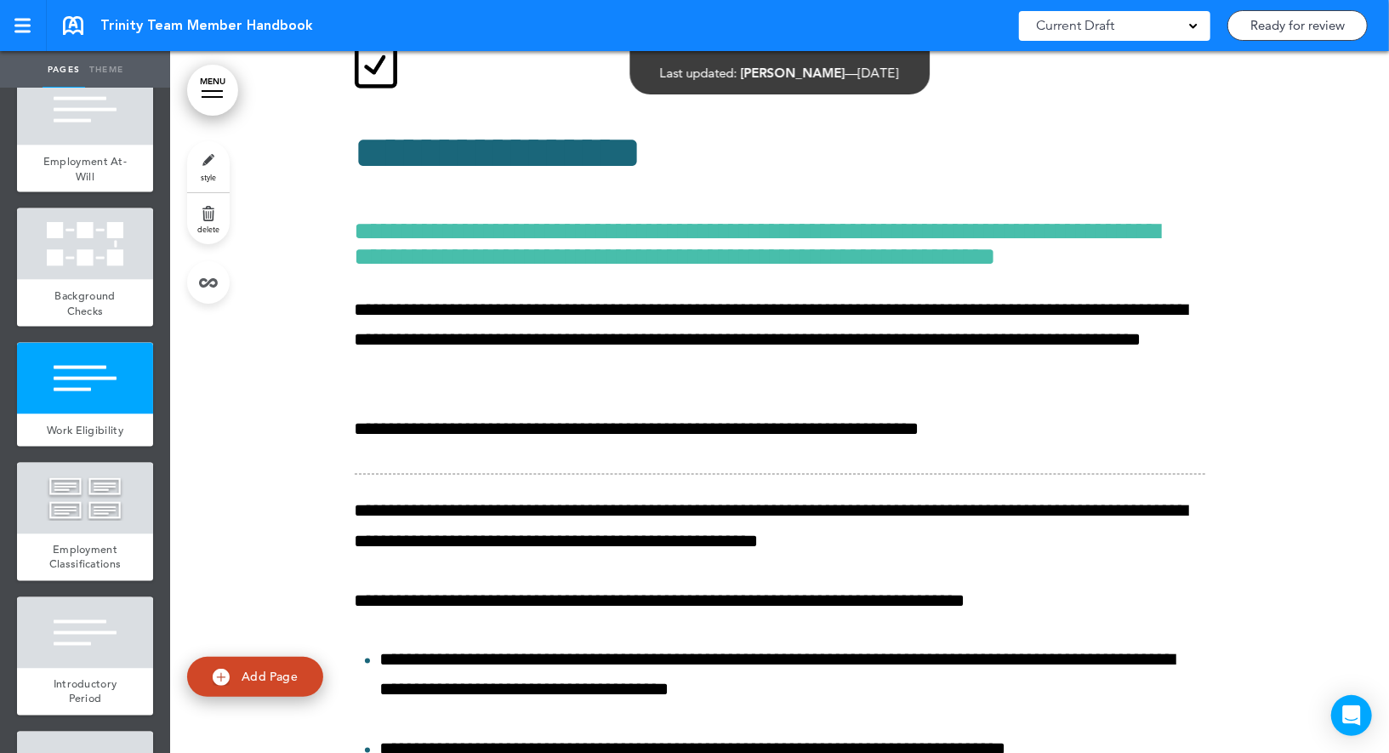
click at [213, 157] on link "style" at bounding box center [208, 166] width 43 height 51
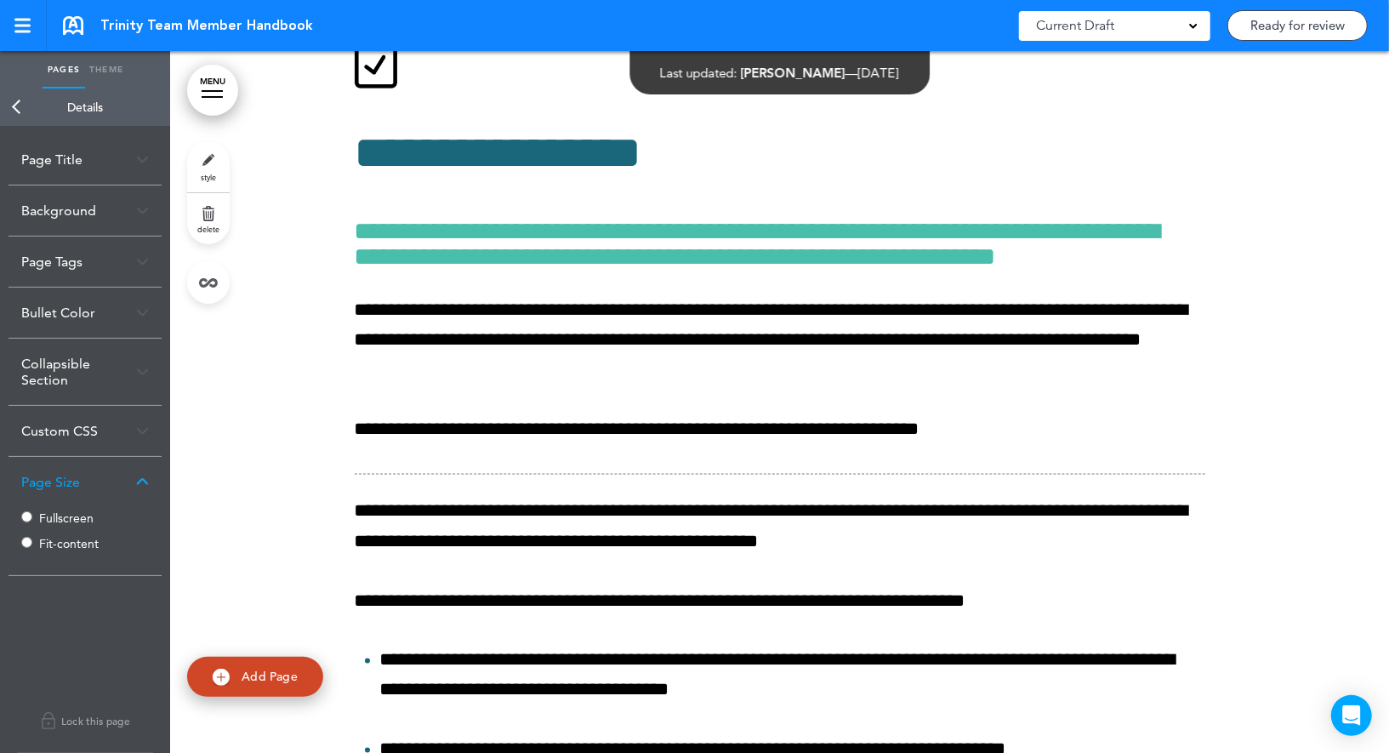
click at [48, 543] on label "Fit-content" at bounding box center [90, 544] width 102 height 12
click at [28, 104] on link "Back" at bounding box center [17, 106] width 34 height 37
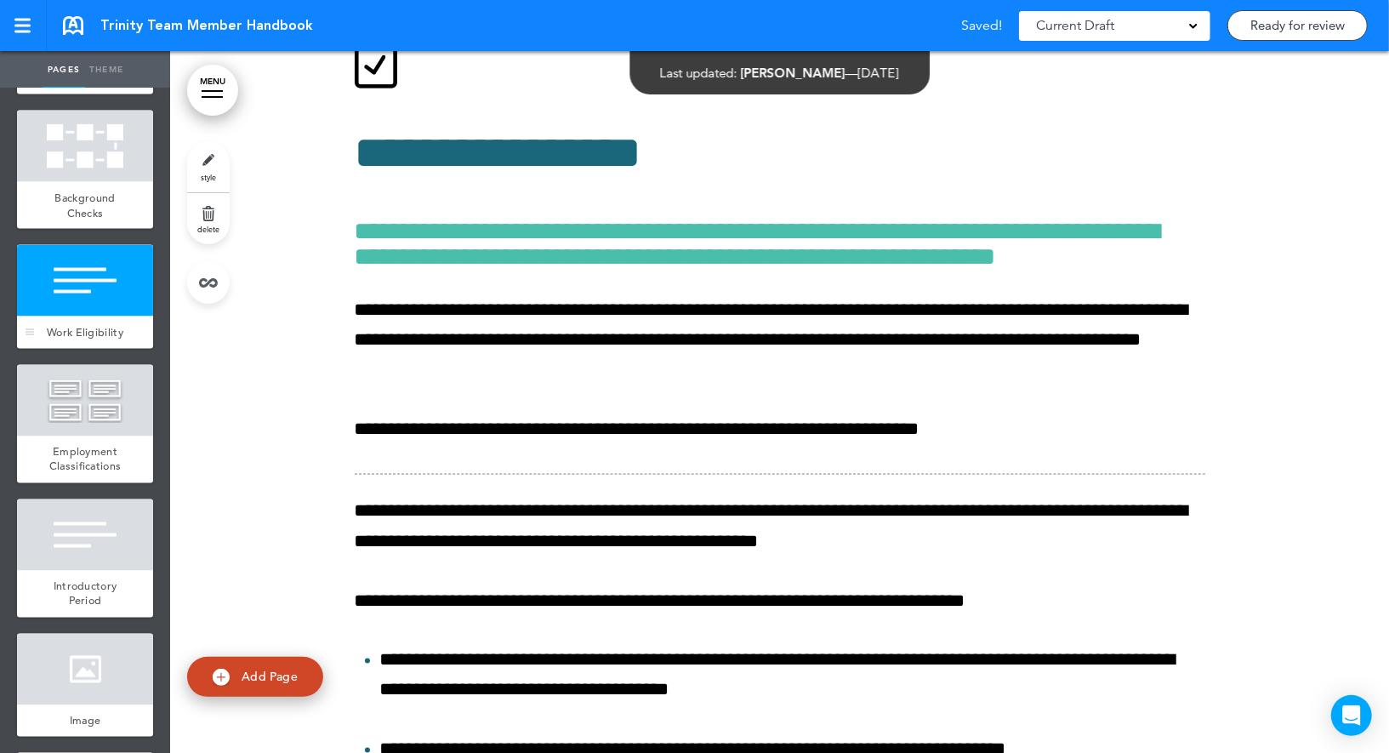
scroll to position [1794, 0]
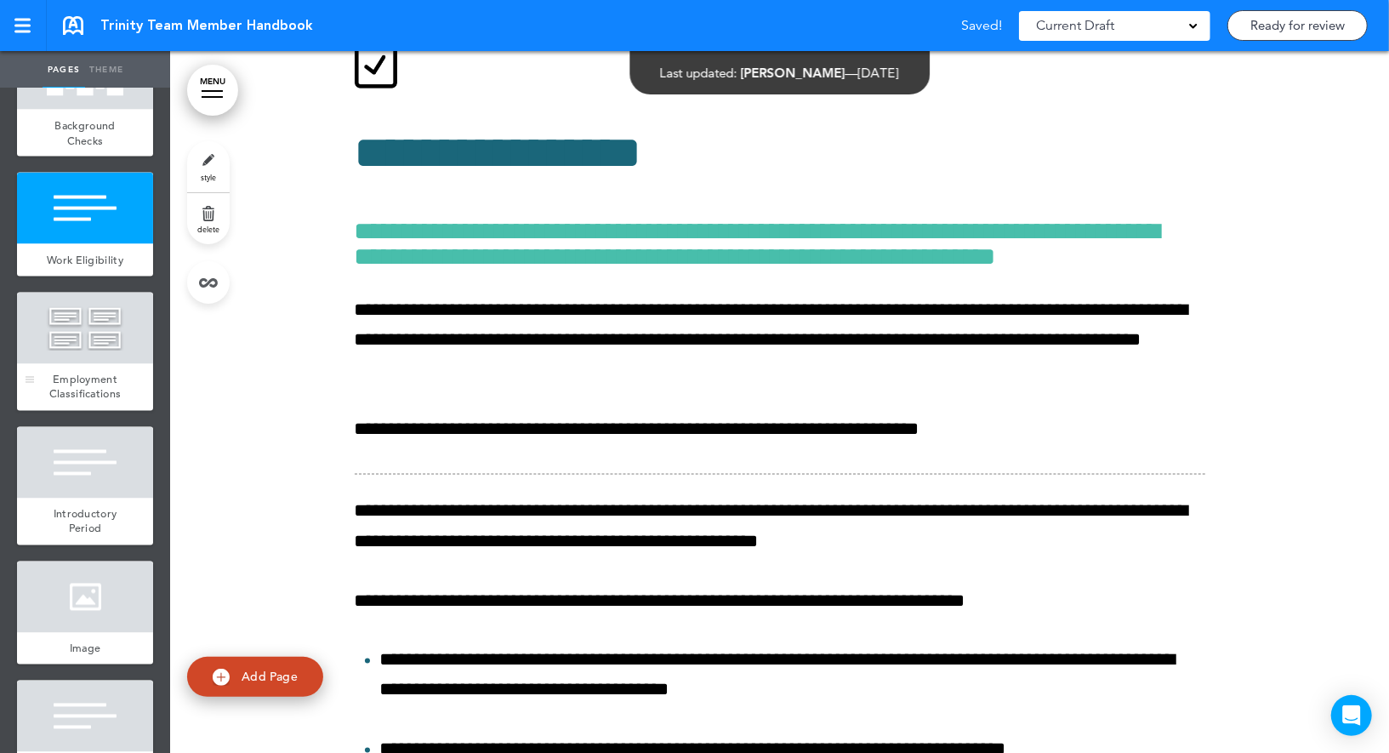
click at [111, 334] on div at bounding box center [85, 328] width 136 height 71
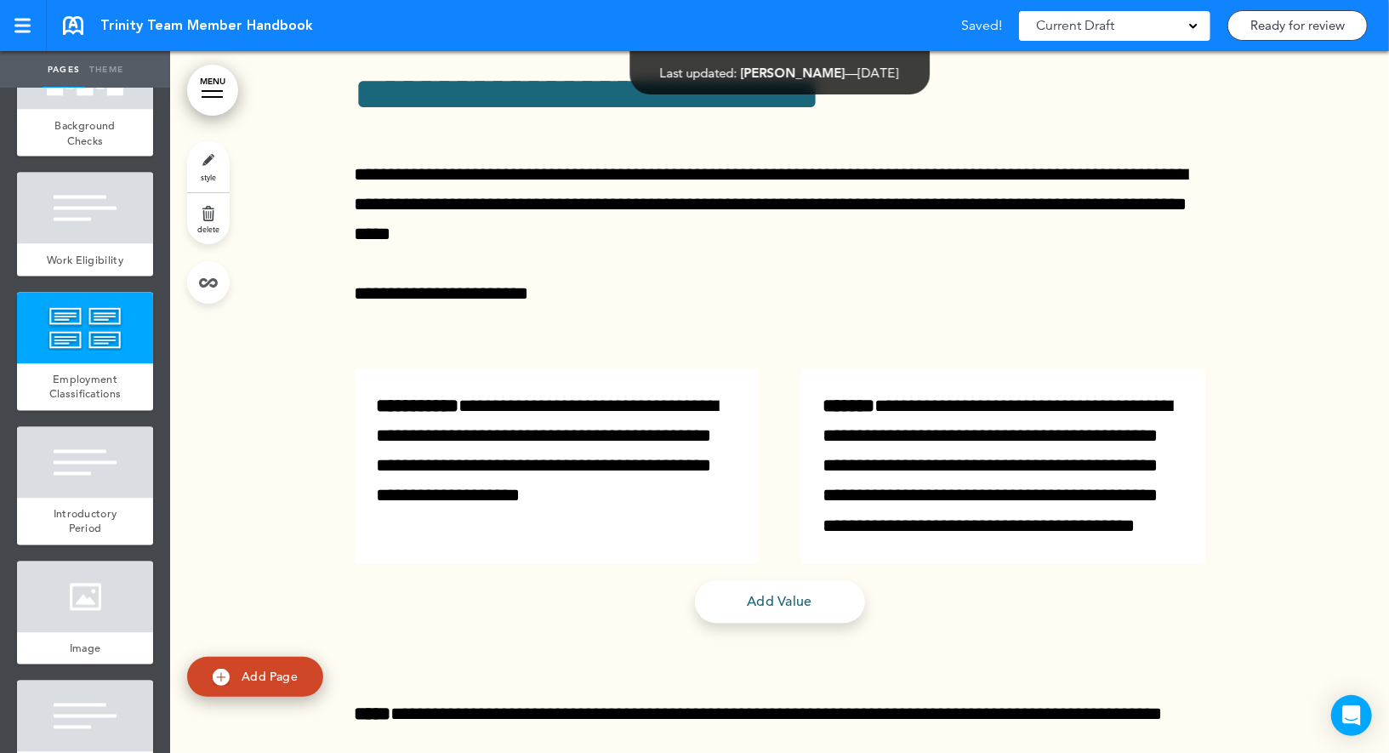
scroll to position [15249, 0]
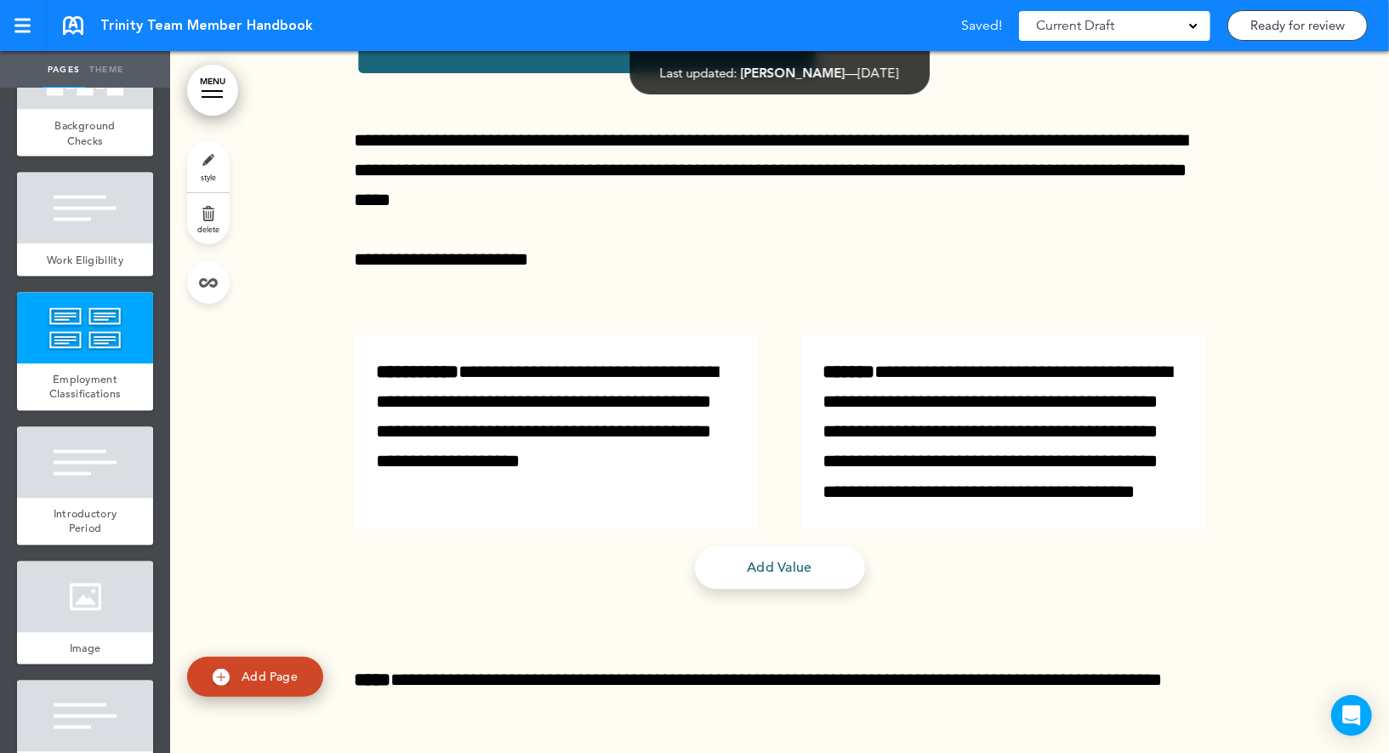
click at [206, 161] on link "style" at bounding box center [208, 166] width 43 height 51
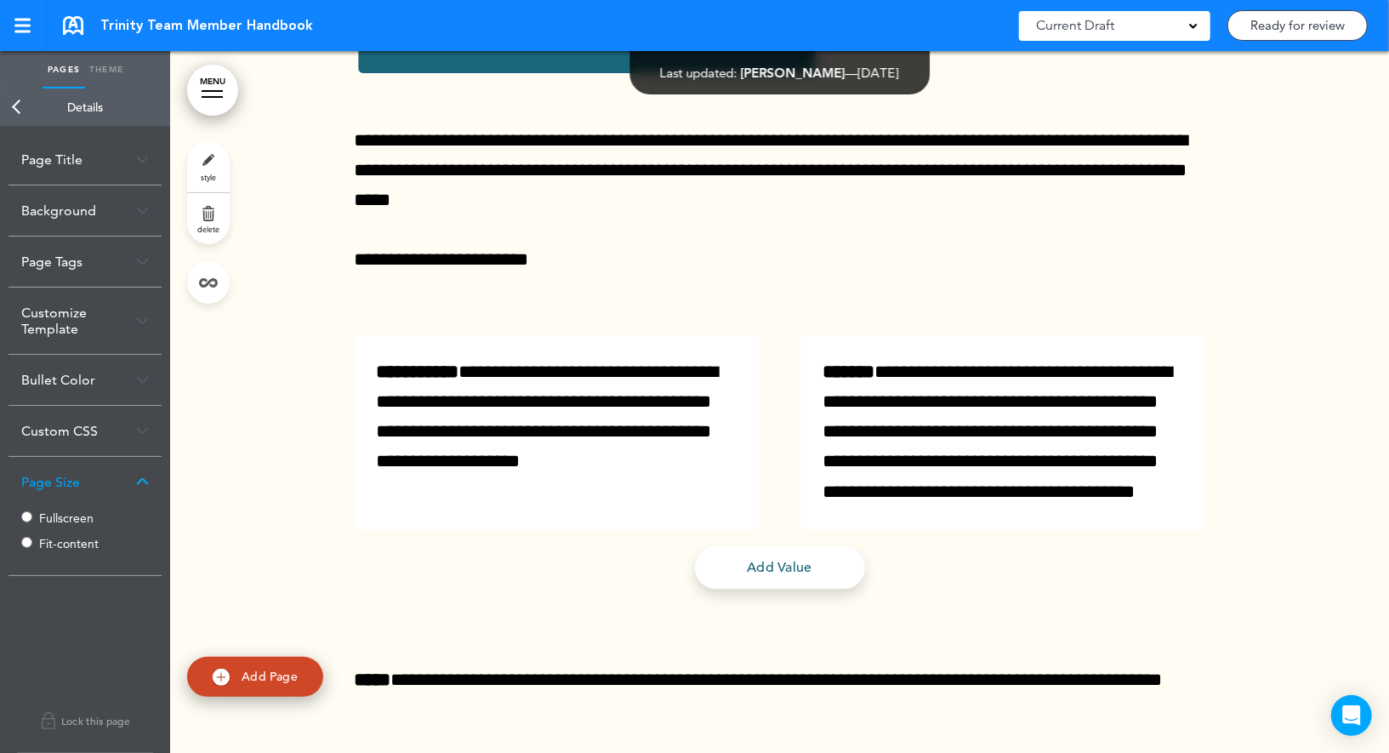
click at [53, 543] on label "Fit-content" at bounding box center [90, 544] width 102 height 12
click at [9, 106] on link "Back" at bounding box center [17, 106] width 34 height 37
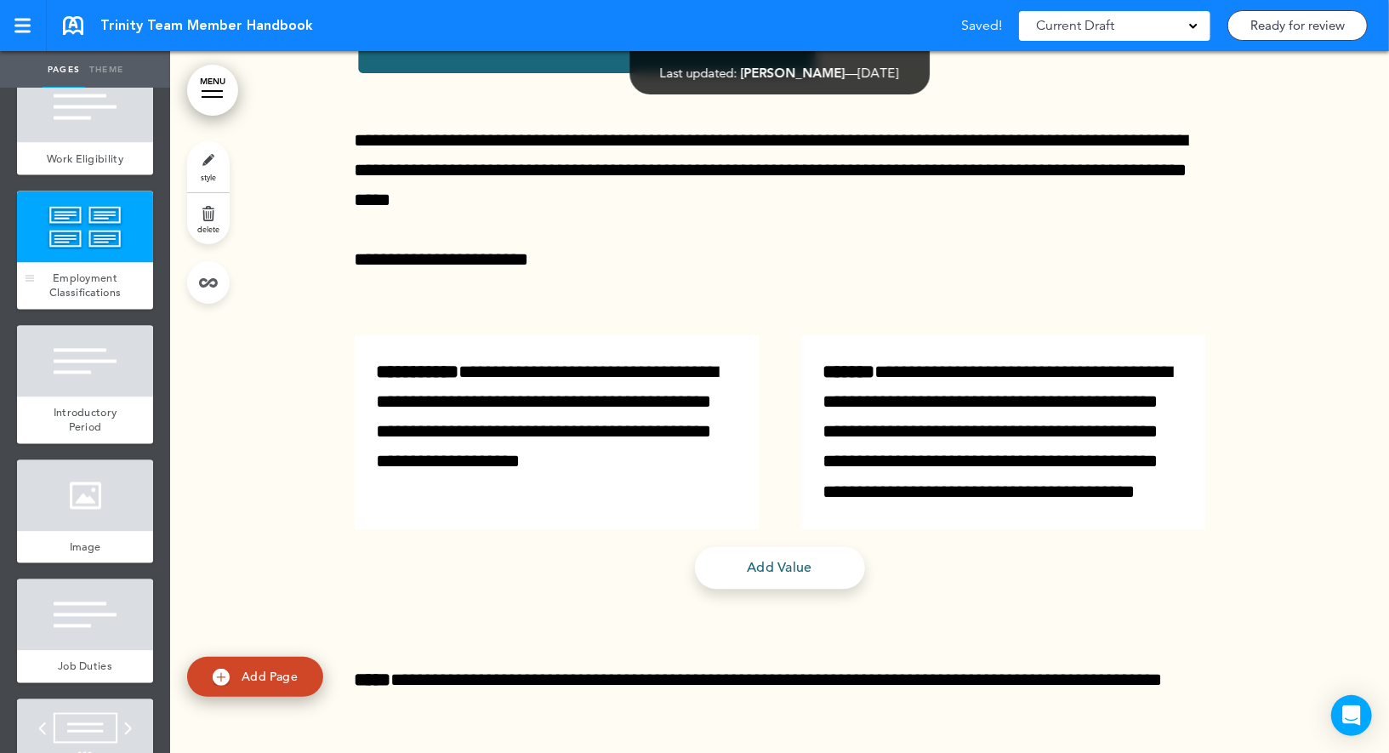
scroll to position [1952, 0]
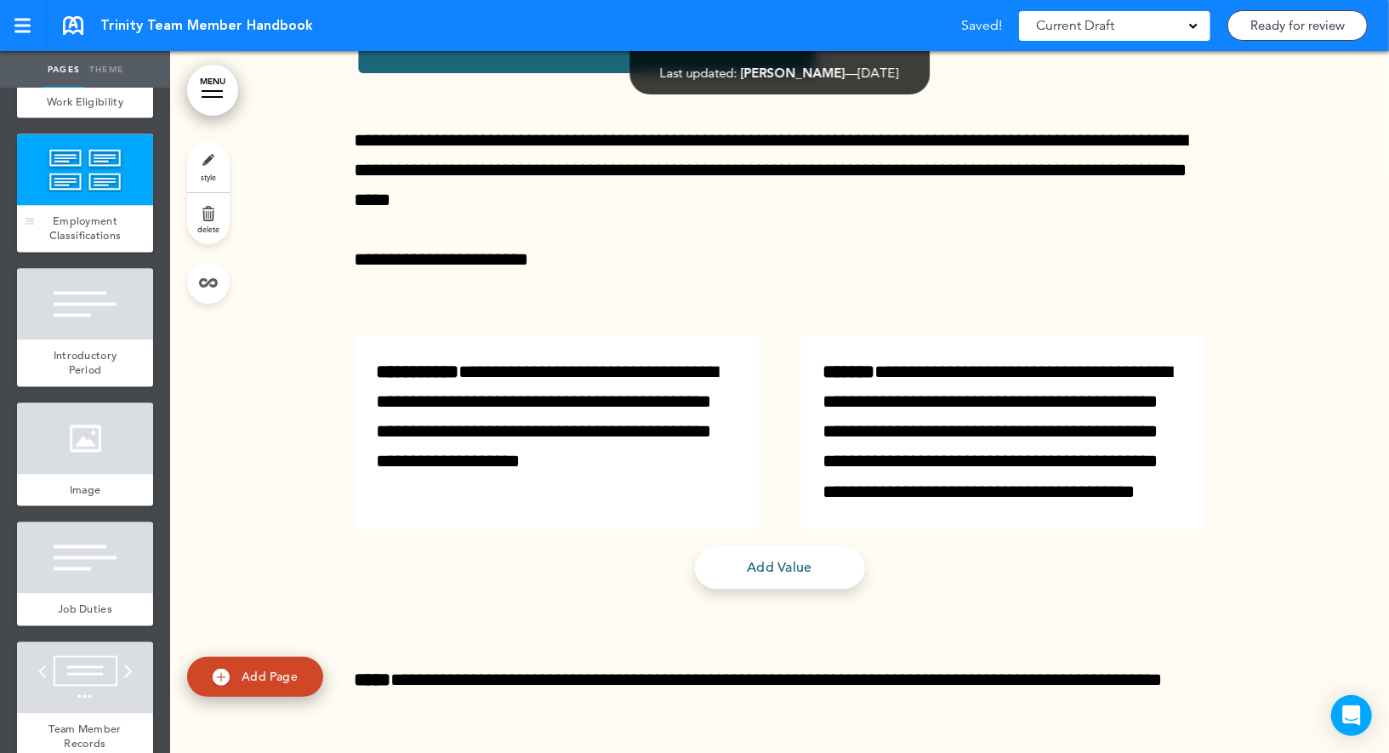
click at [79, 349] on span "Introductory Period" at bounding box center [86, 364] width 64 height 30
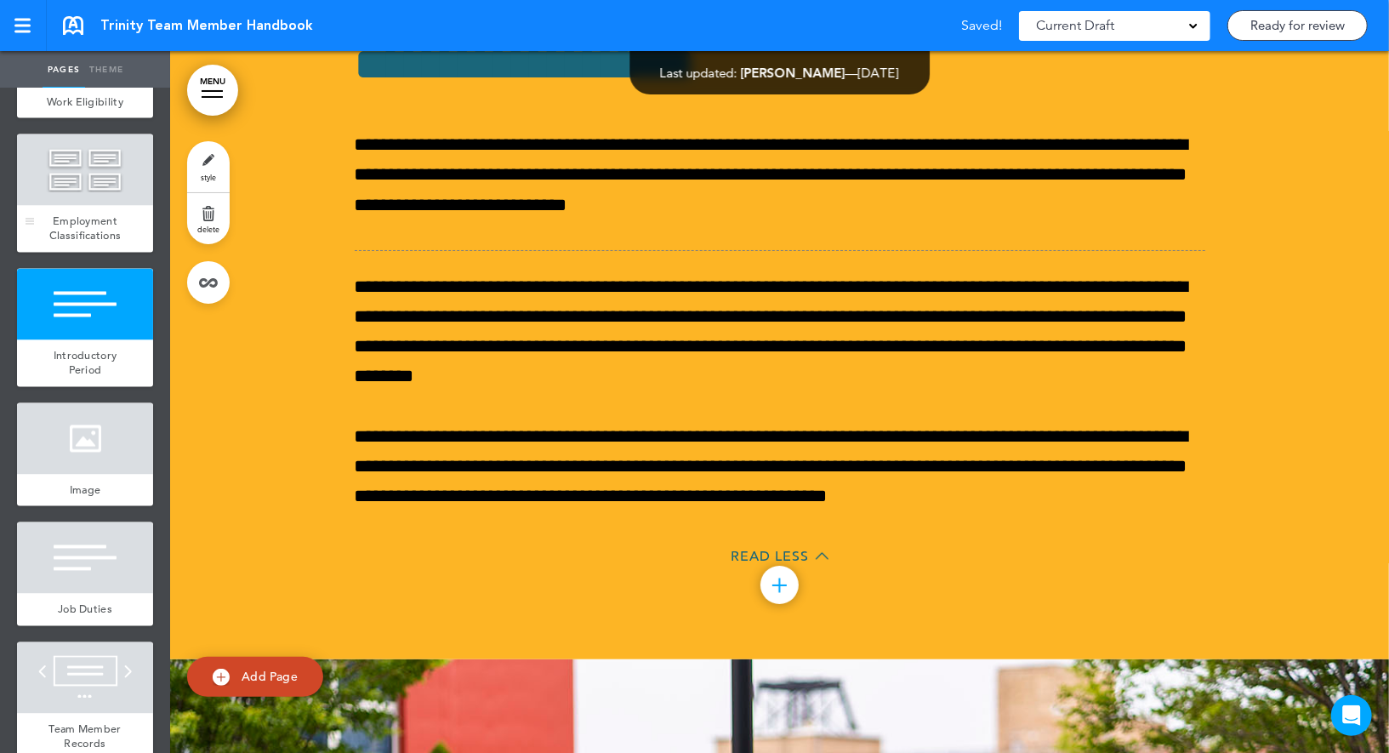
scroll to position [16573, 0]
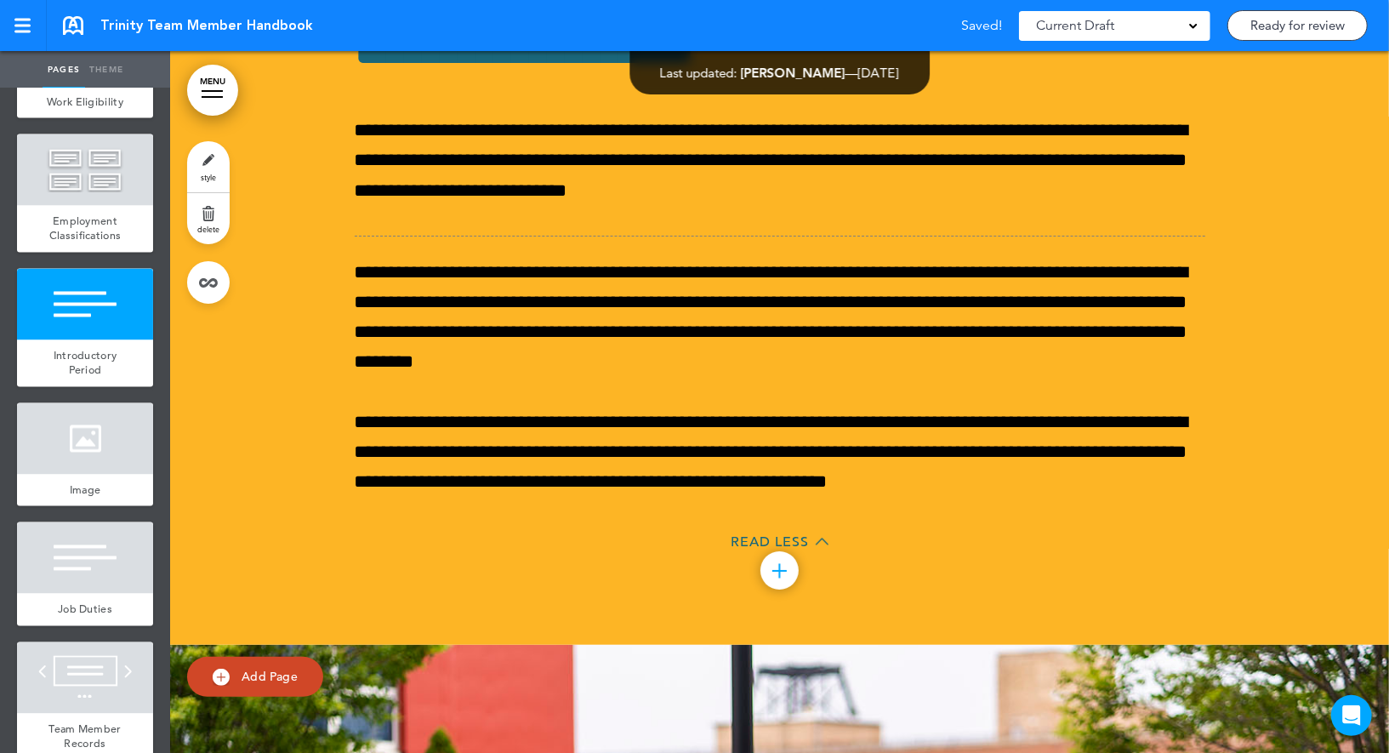
click at [210, 174] on span "style" at bounding box center [208, 177] width 15 height 10
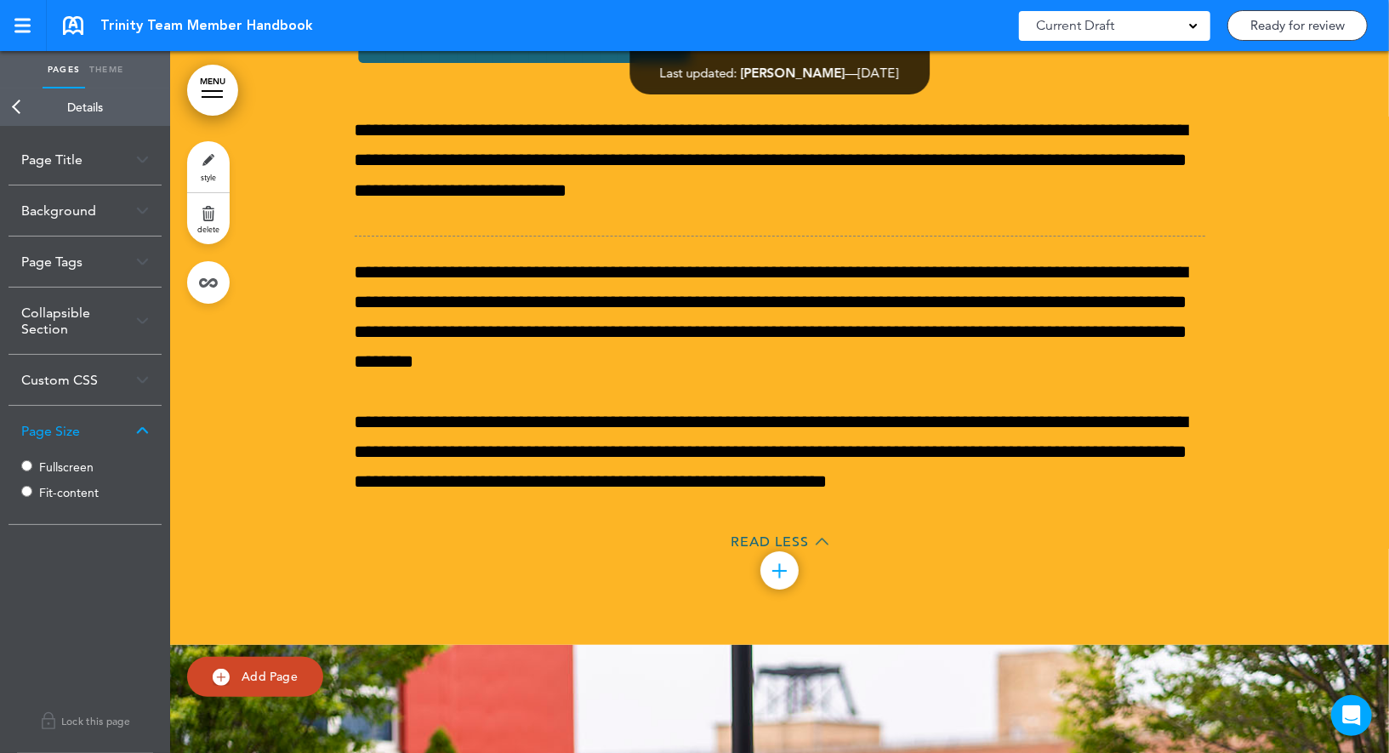
click at [68, 491] on label "Fit-content" at bounding box center [90, 493] width 102 height 12
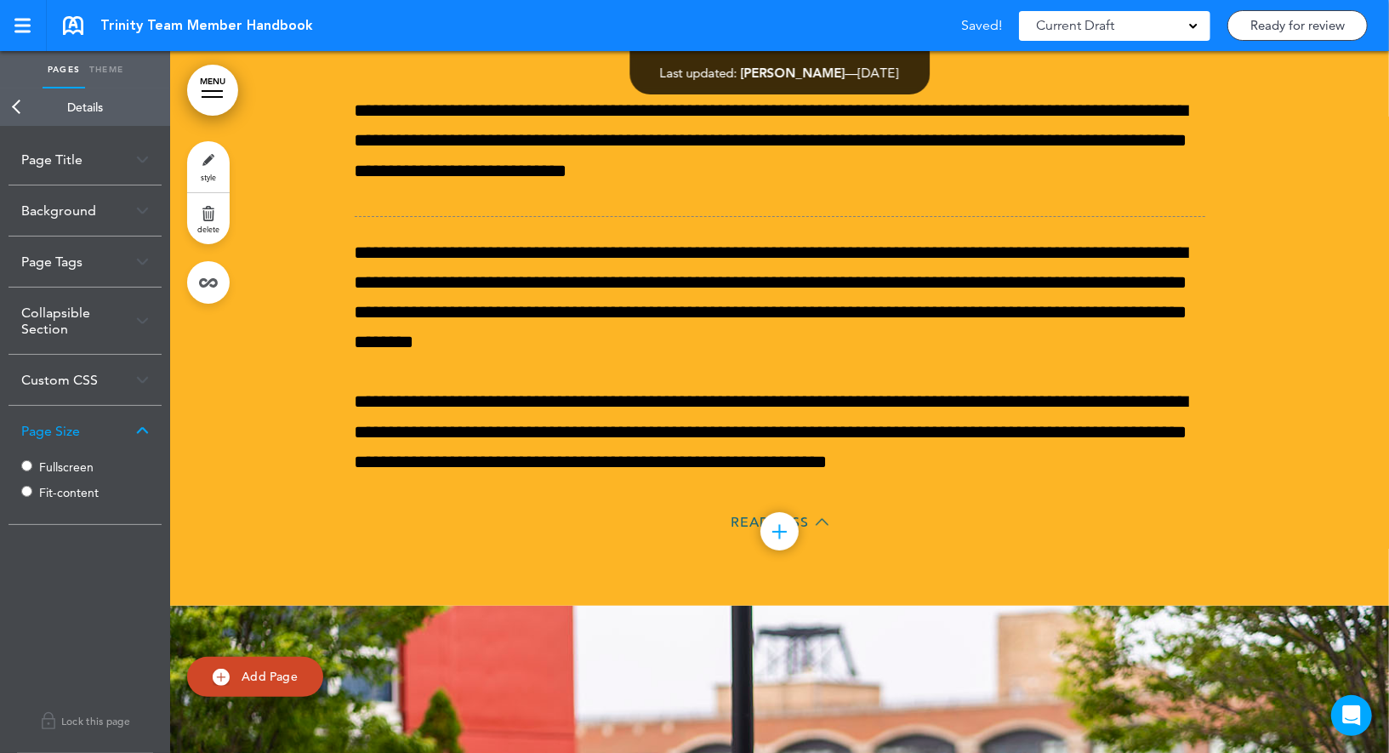
click at [16, 101] on link "Back" at bounding box center [17, 106] width 34 height 37
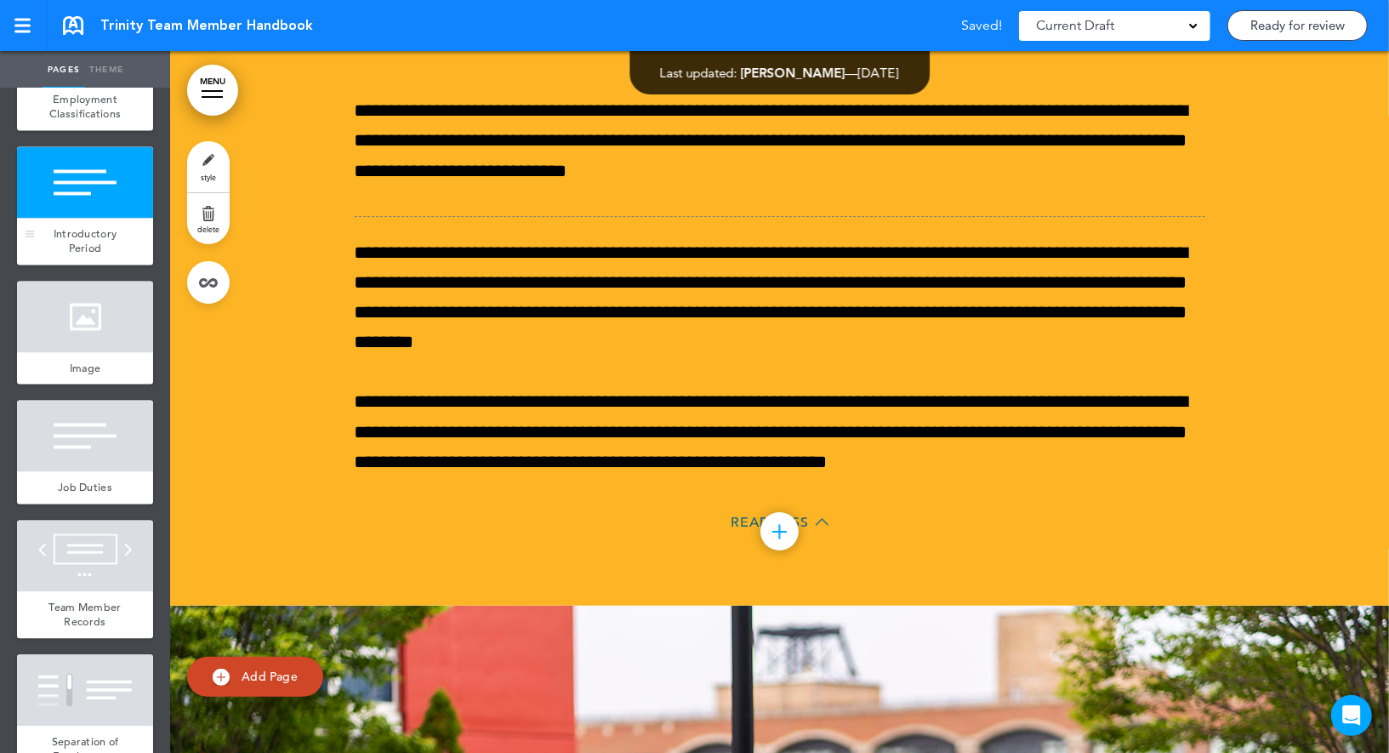
scroll to position [2107, 0]
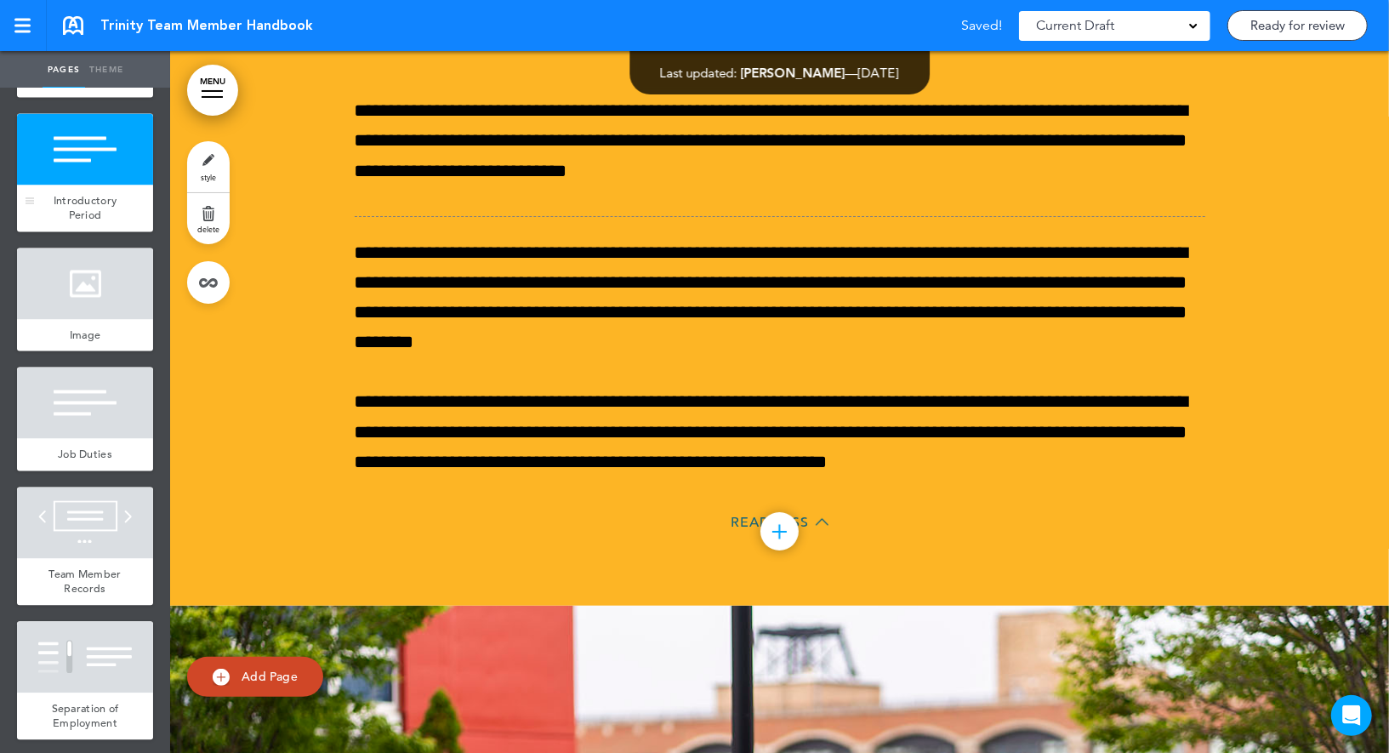
click at [118, 337] on div "Image" at bounding box center [85, 336] width 136 height 32
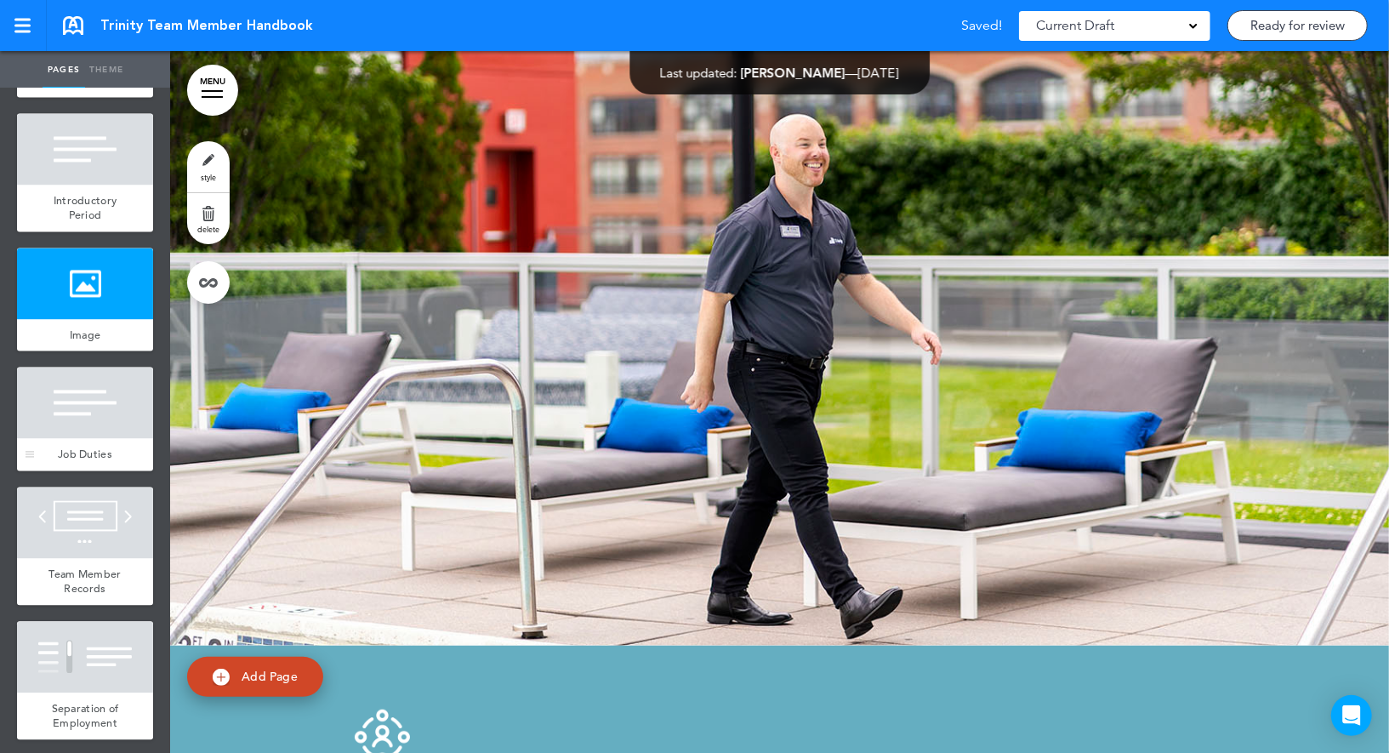
click at [107, 389] on div at bounding box center [85, 403] width 136 height 71
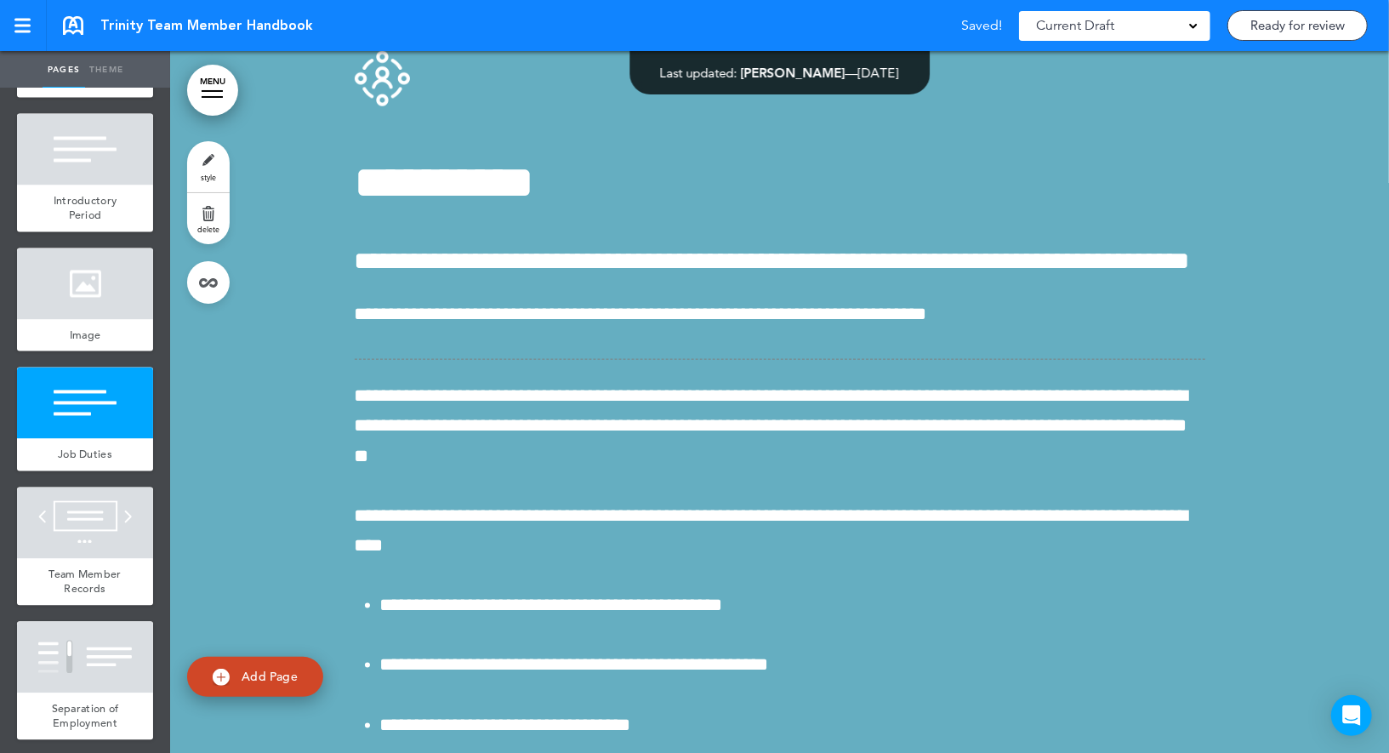
scroll to position [17938, 0]
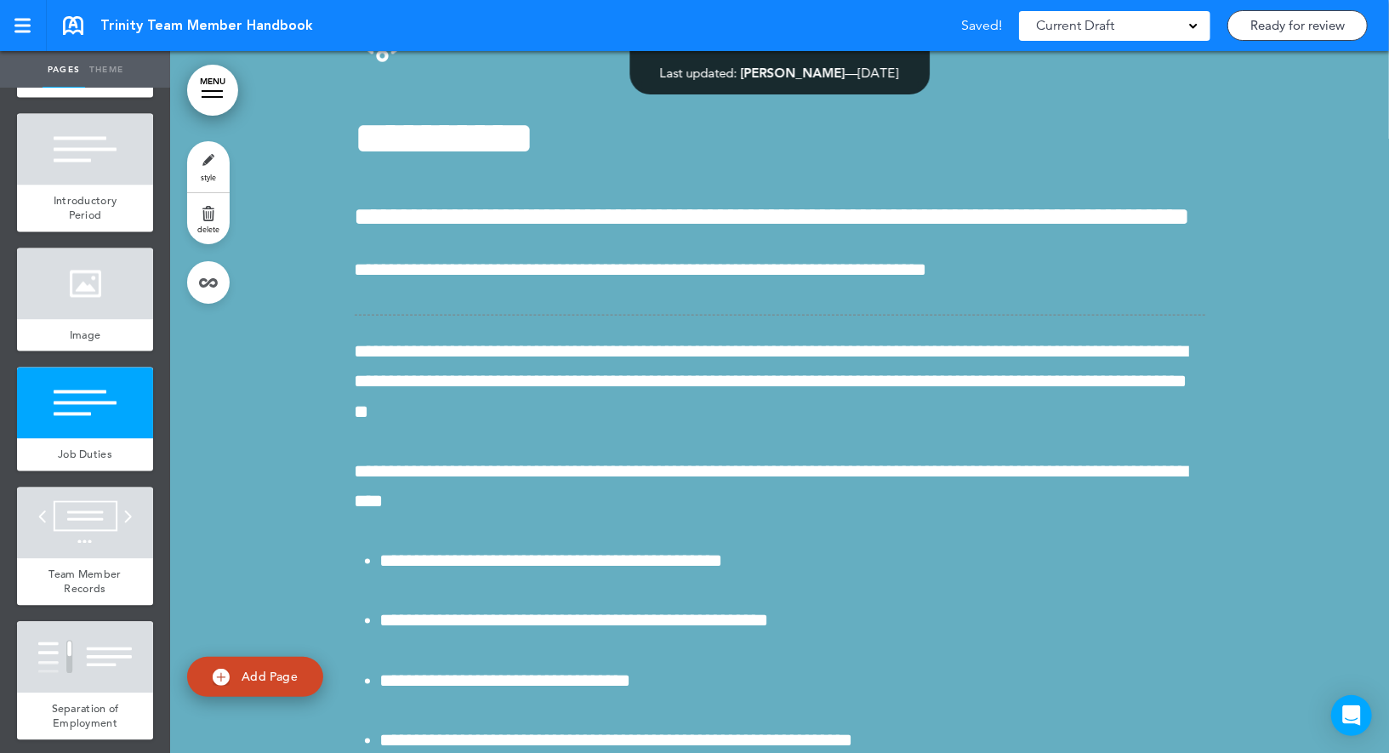
click at [217, 158] on link "style" at bounding box center [208, 166] width 43 height 51
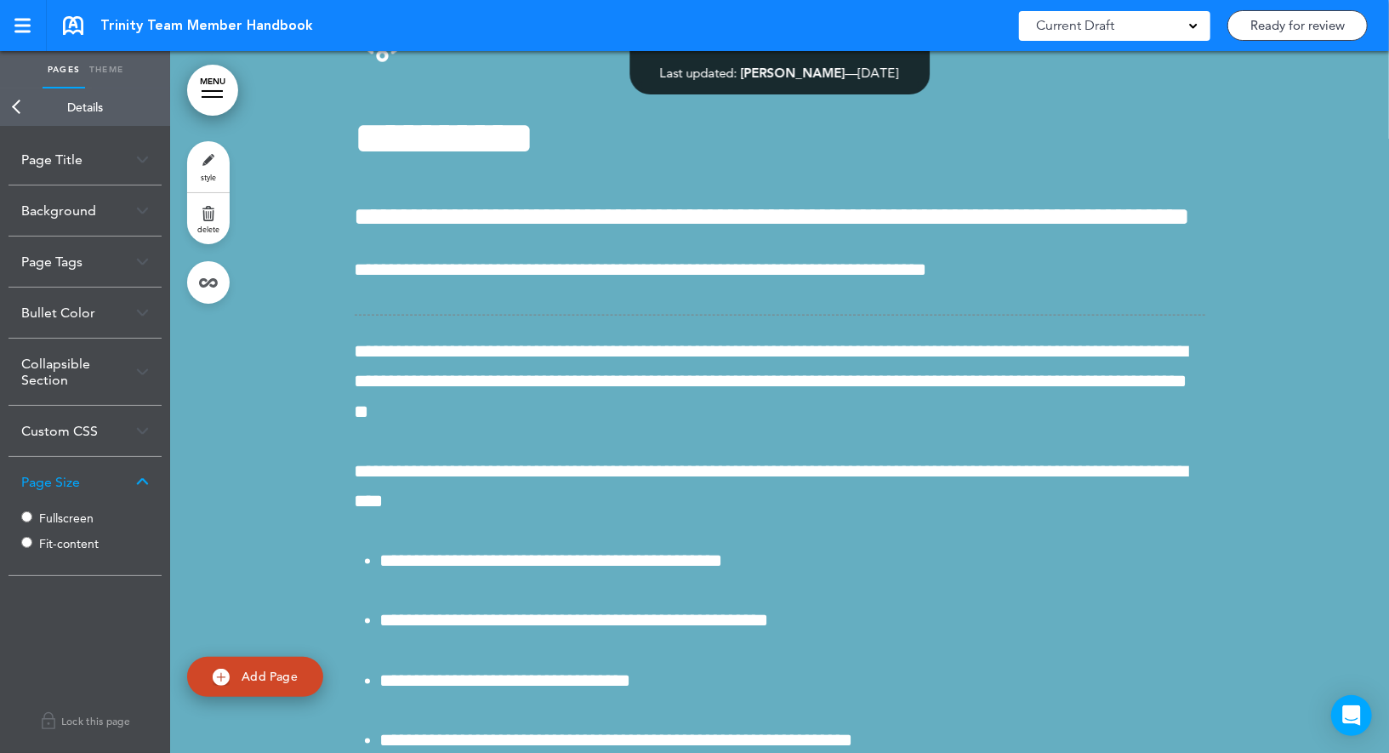
click at [64, 548] on label "Fit-content" at bounding box center [90, 544] width 102 height 12
click at [20, 114] on link "Back" at bounding box center [17, 106] width 34 height 37
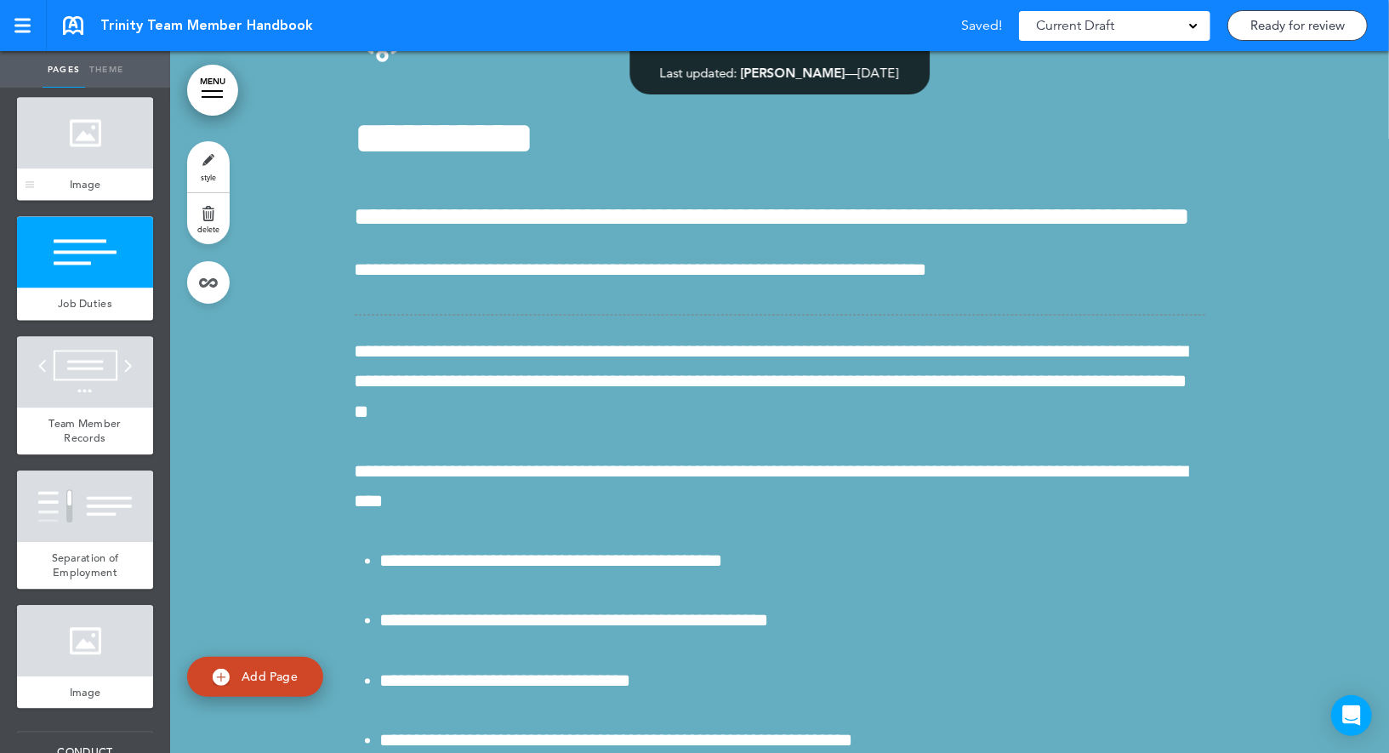
scroll to position [2327, 0]
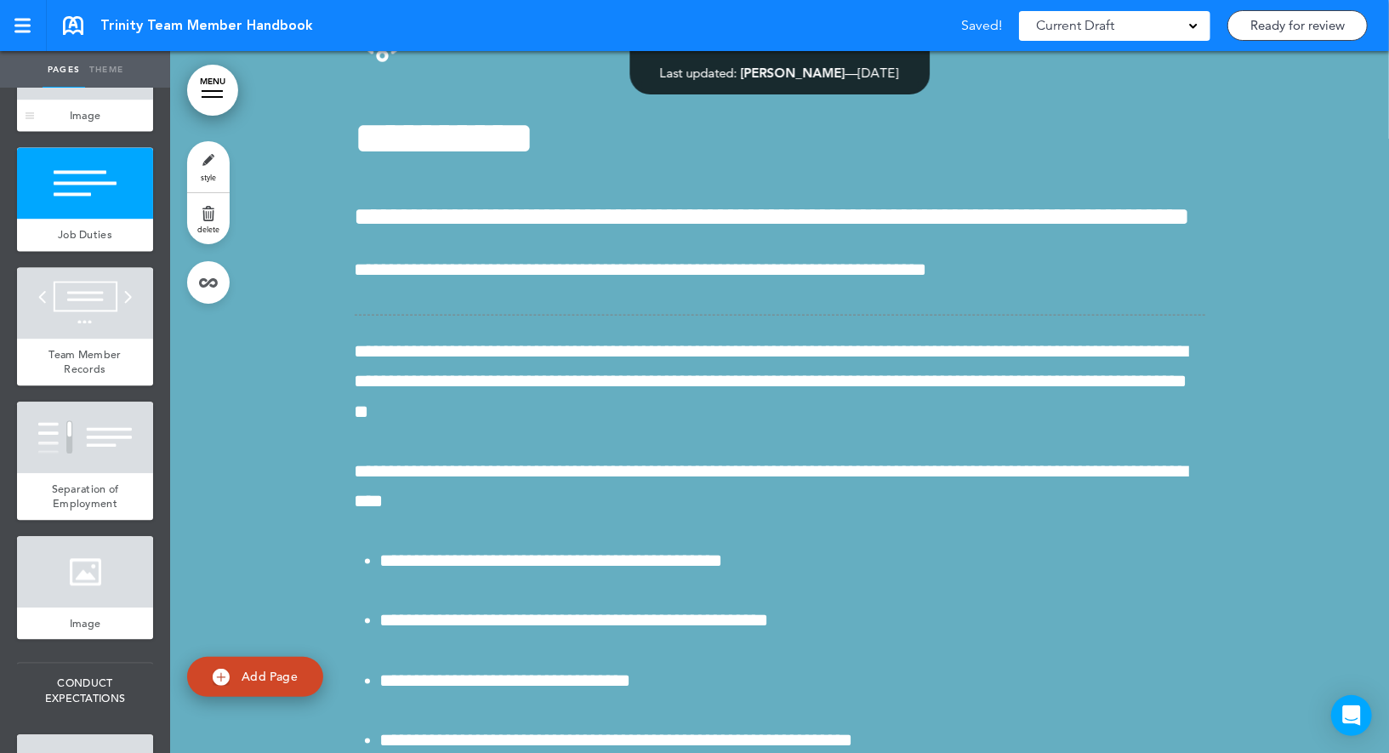
click at [67, 300] on div at bounding box center [85, 302] width 136 height 71
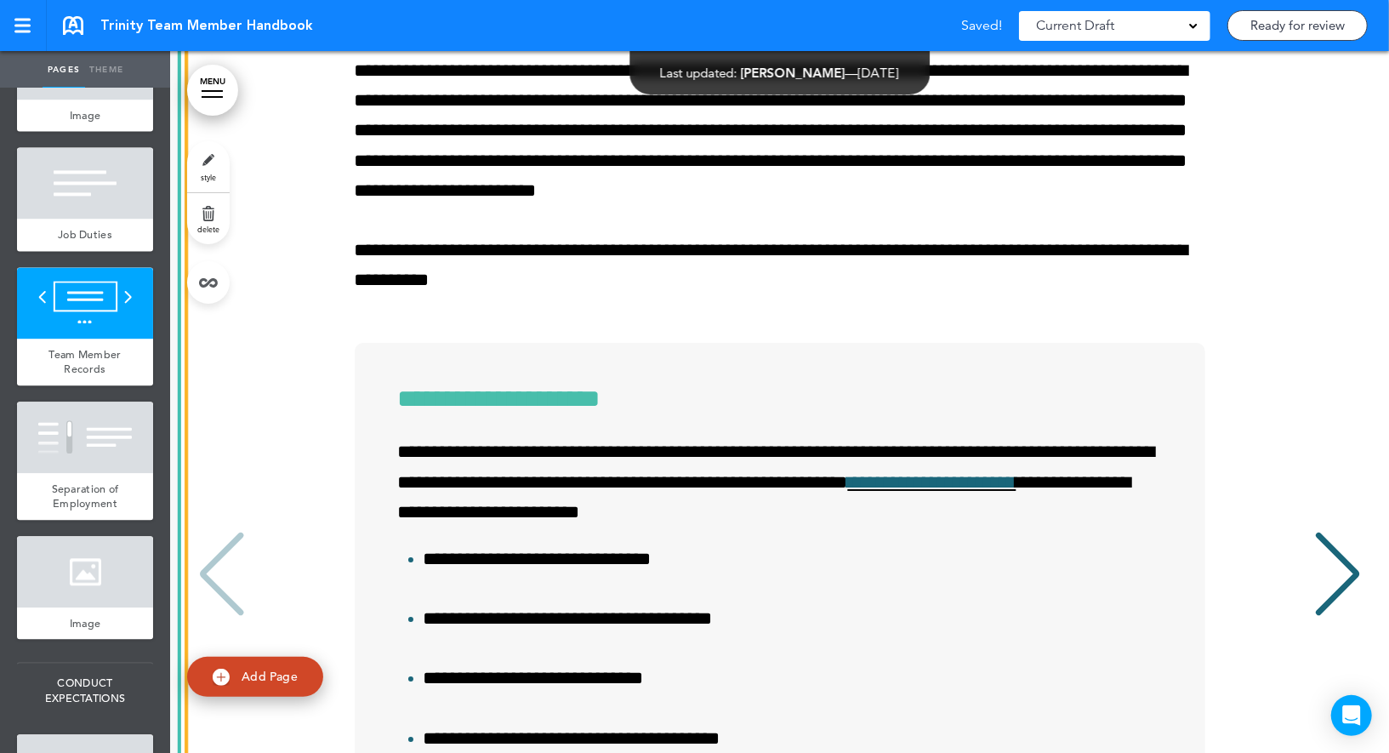
scroll to position [18992, 0]
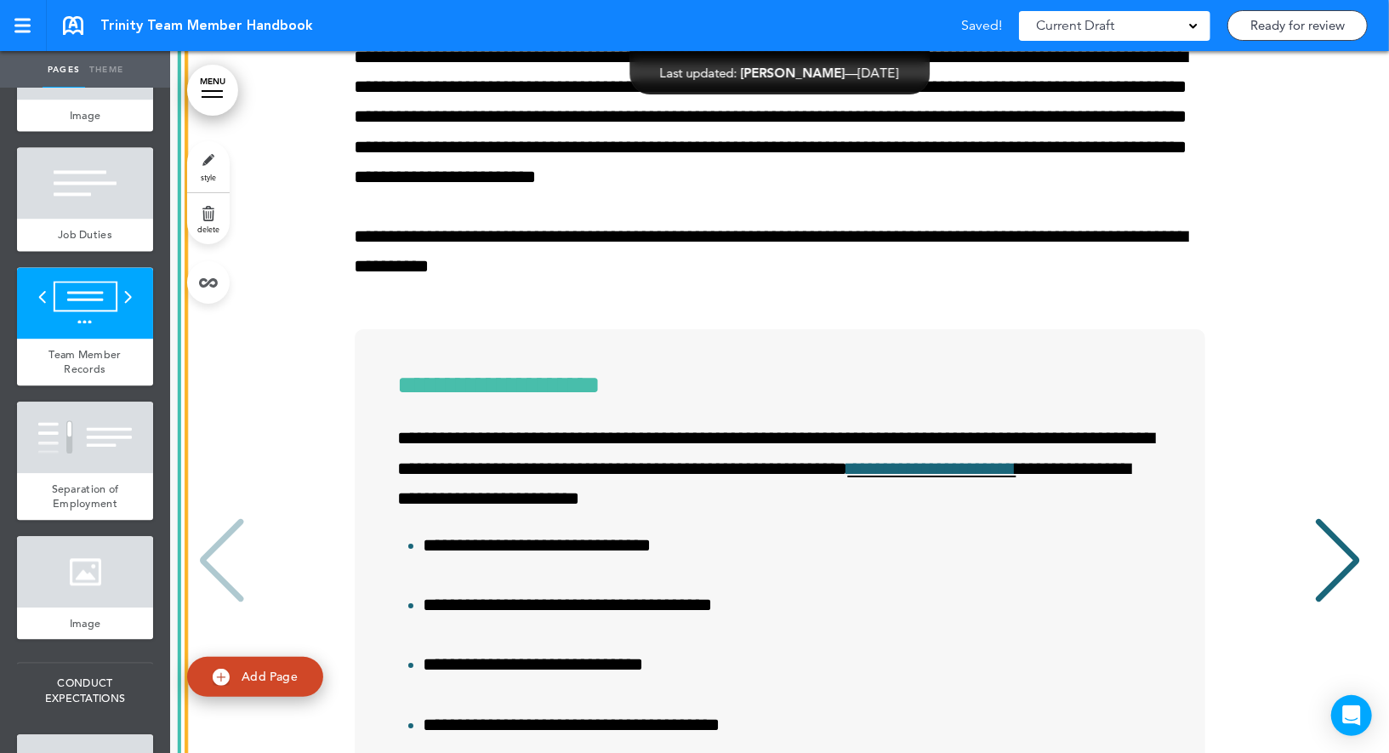
click at [204, 152] on link "style" at bounding box center [208, 166] width 43 height 51
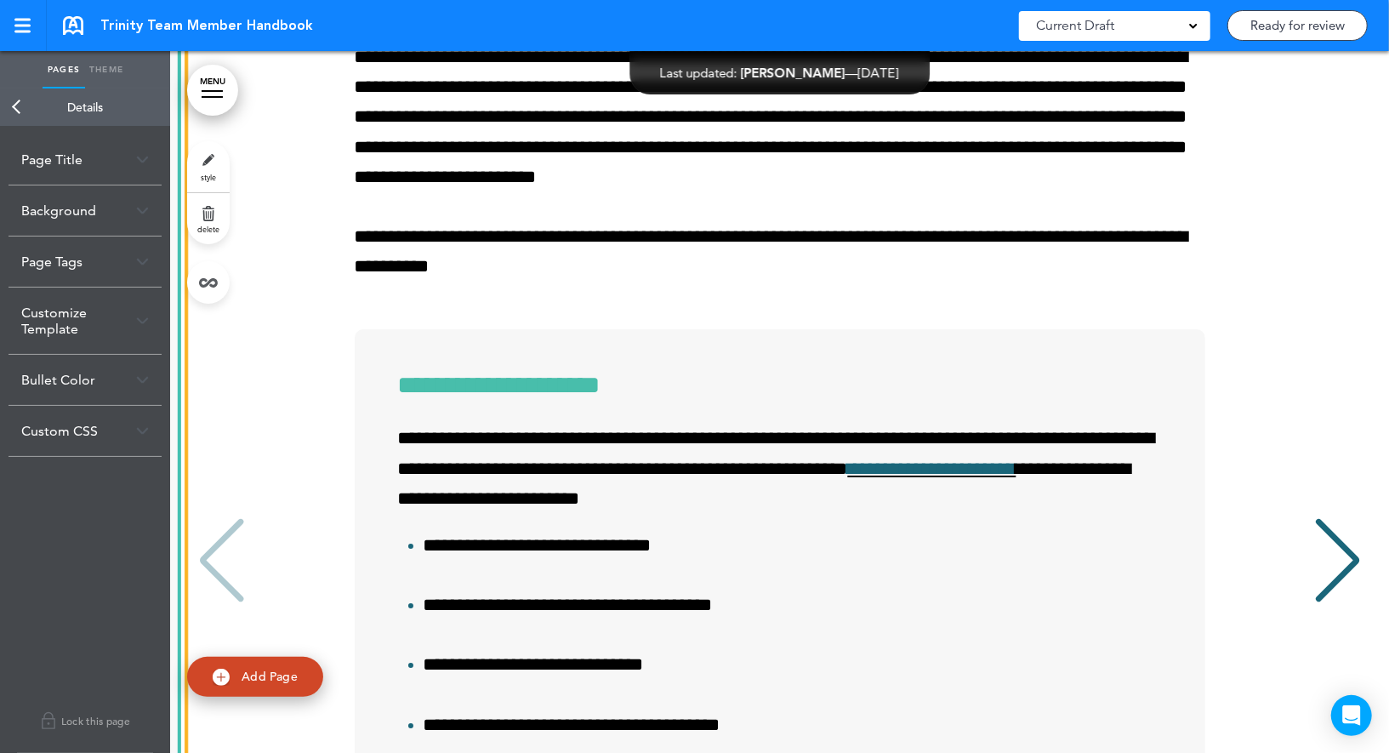
click at [24, 98] on link "Back" at bounding box center [17, 106] width 34 height 37
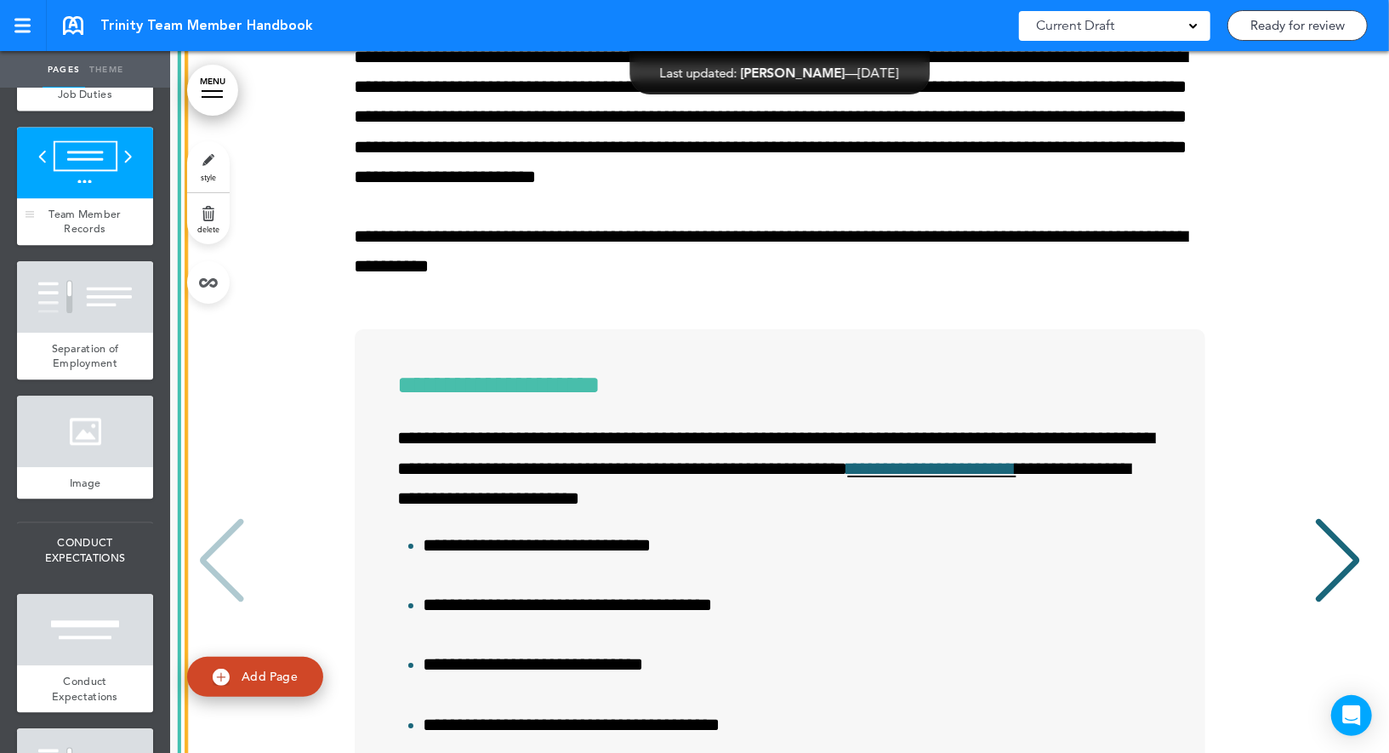
scroll to position [2515, 0]
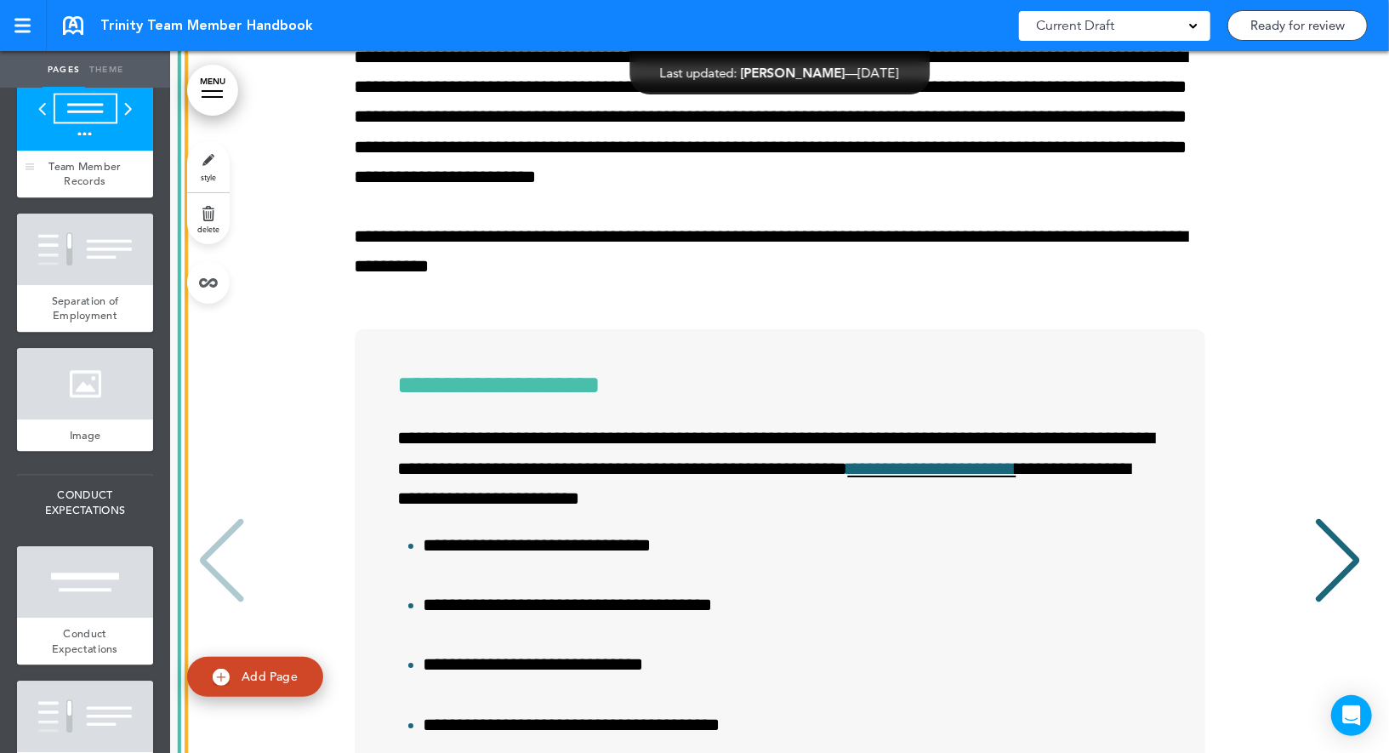
click at [112, 282] on div at bounding box center [85, 249] width 136 height 71
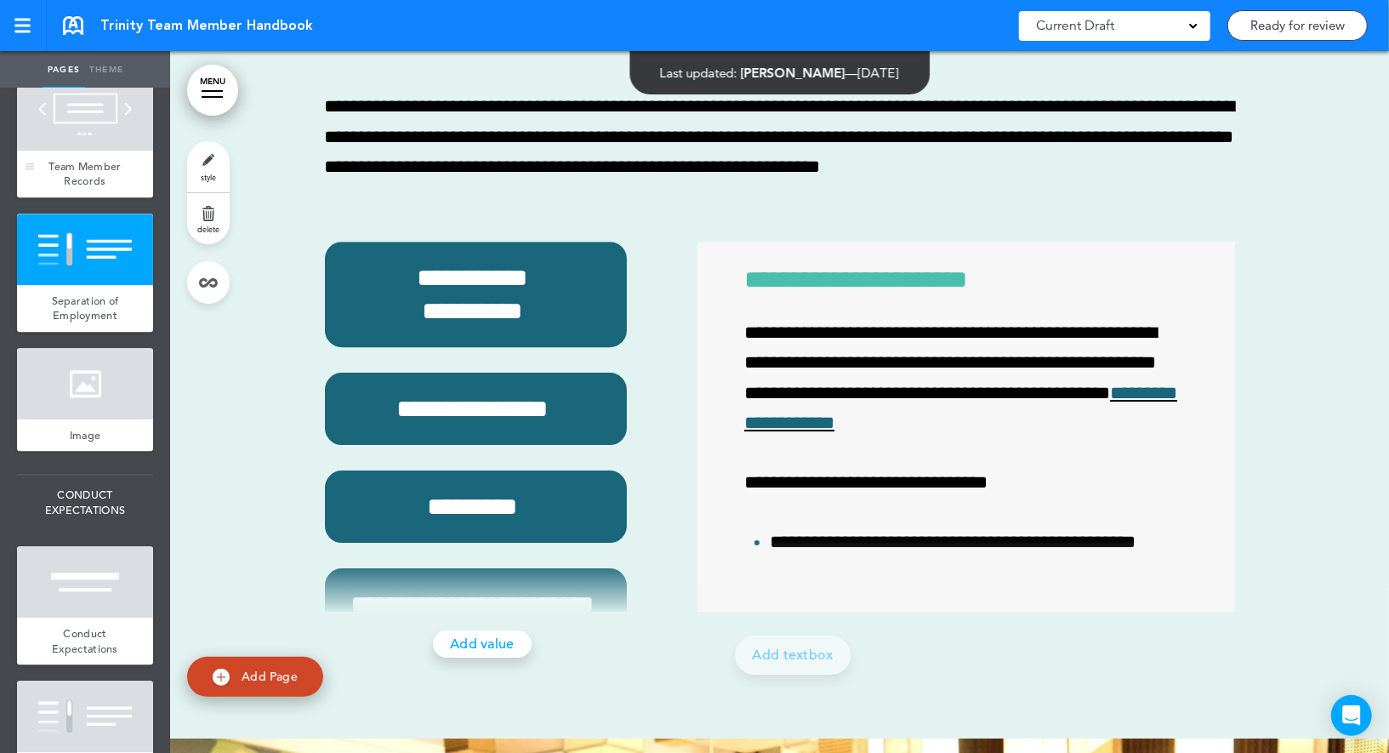
scroll to position [20073, 0]
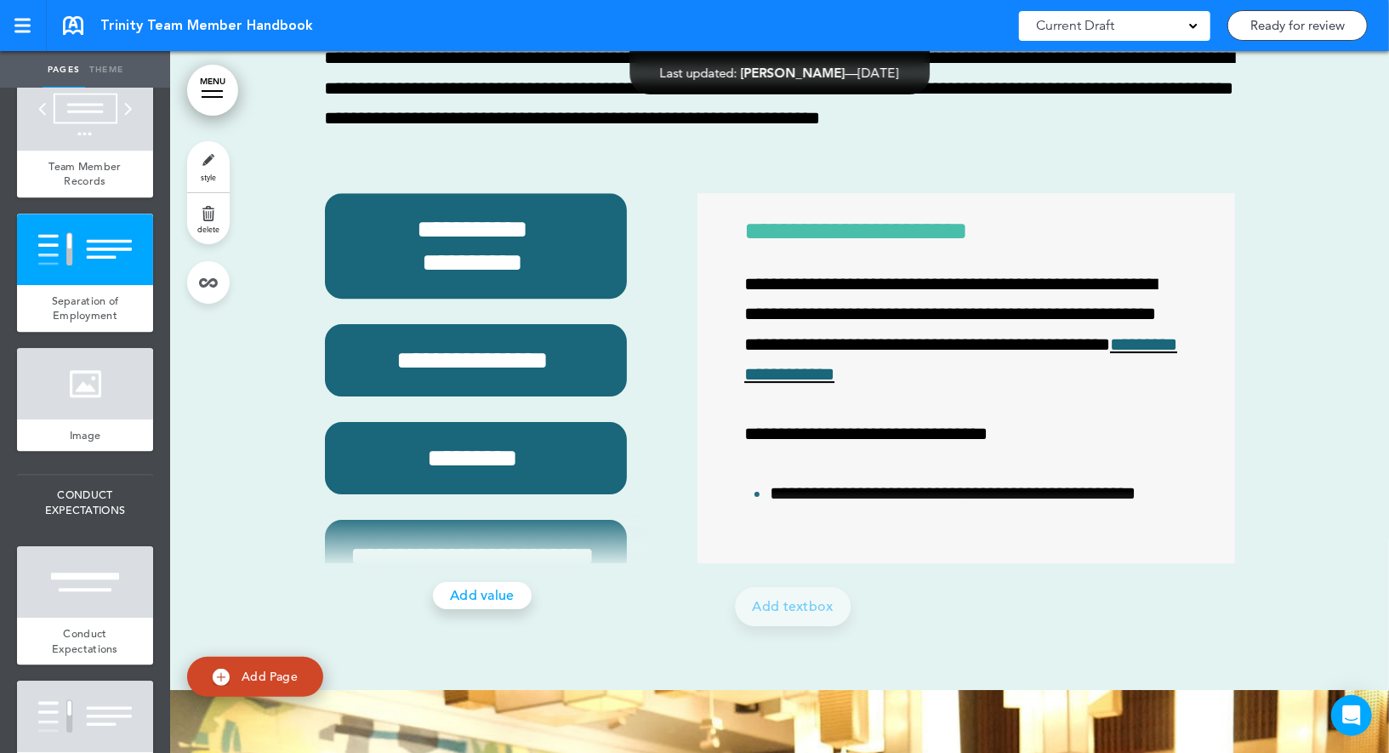
click at [213, 174] on span "style" at bounding box center [208, 177] width 15 height 10
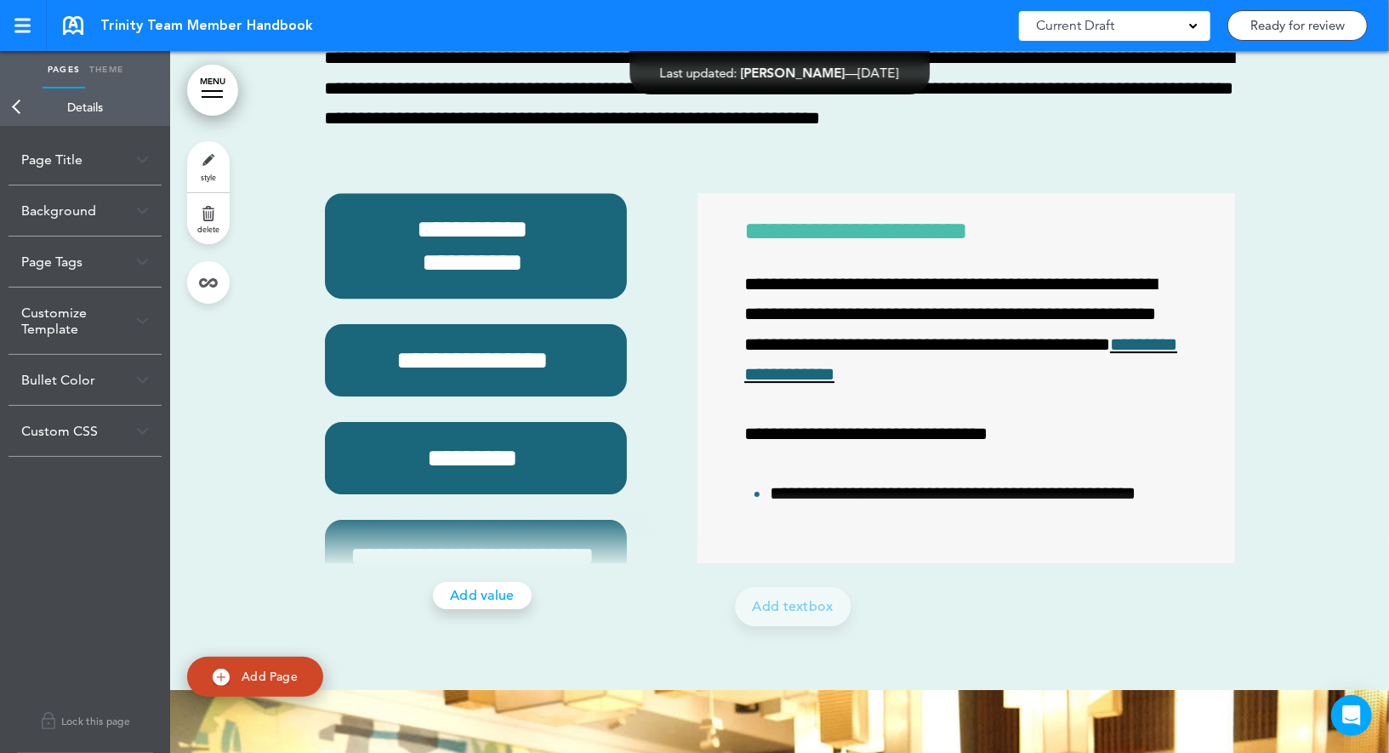
click at [19, 102] on link "Back" at bounding box center [17, 106] width 34 height 37
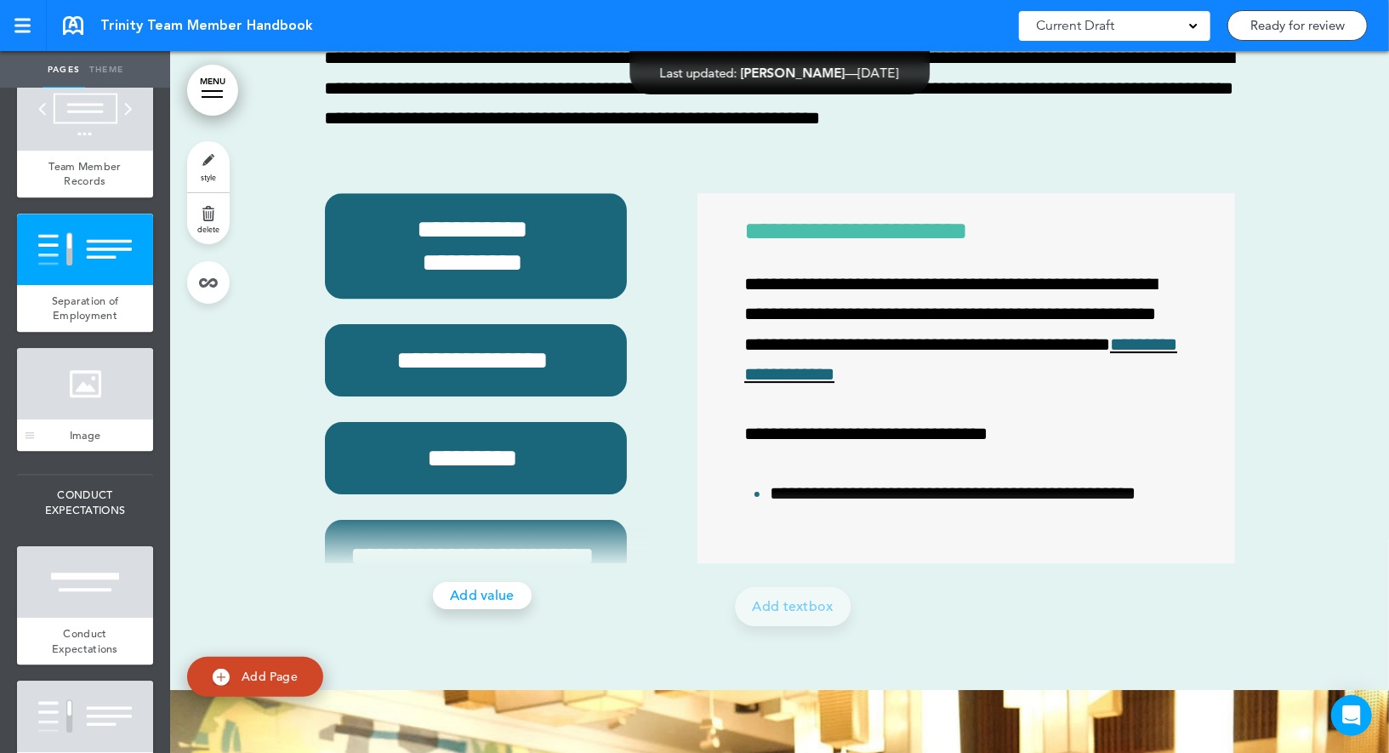
click at [80, 383] on div at bounding box center [85, 383] width 136 height 71
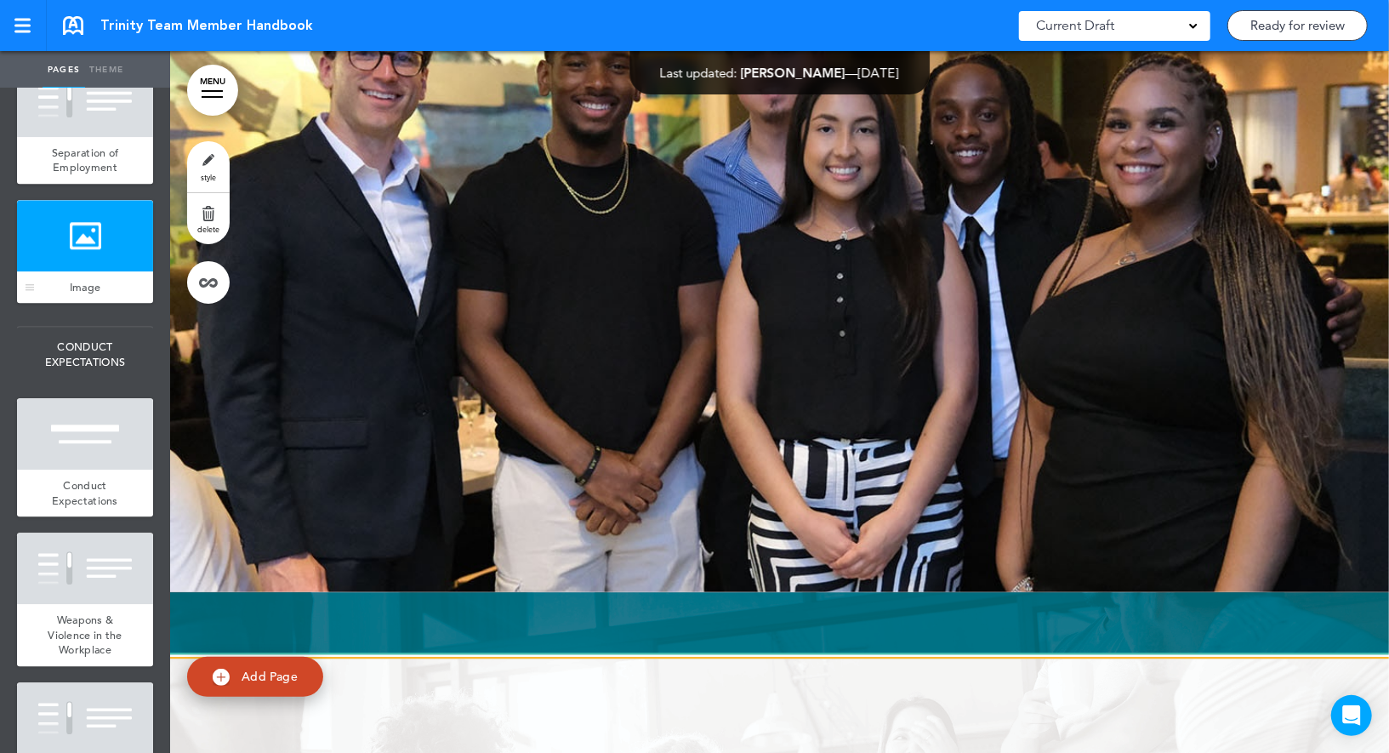
scroll to position [2760, 0]
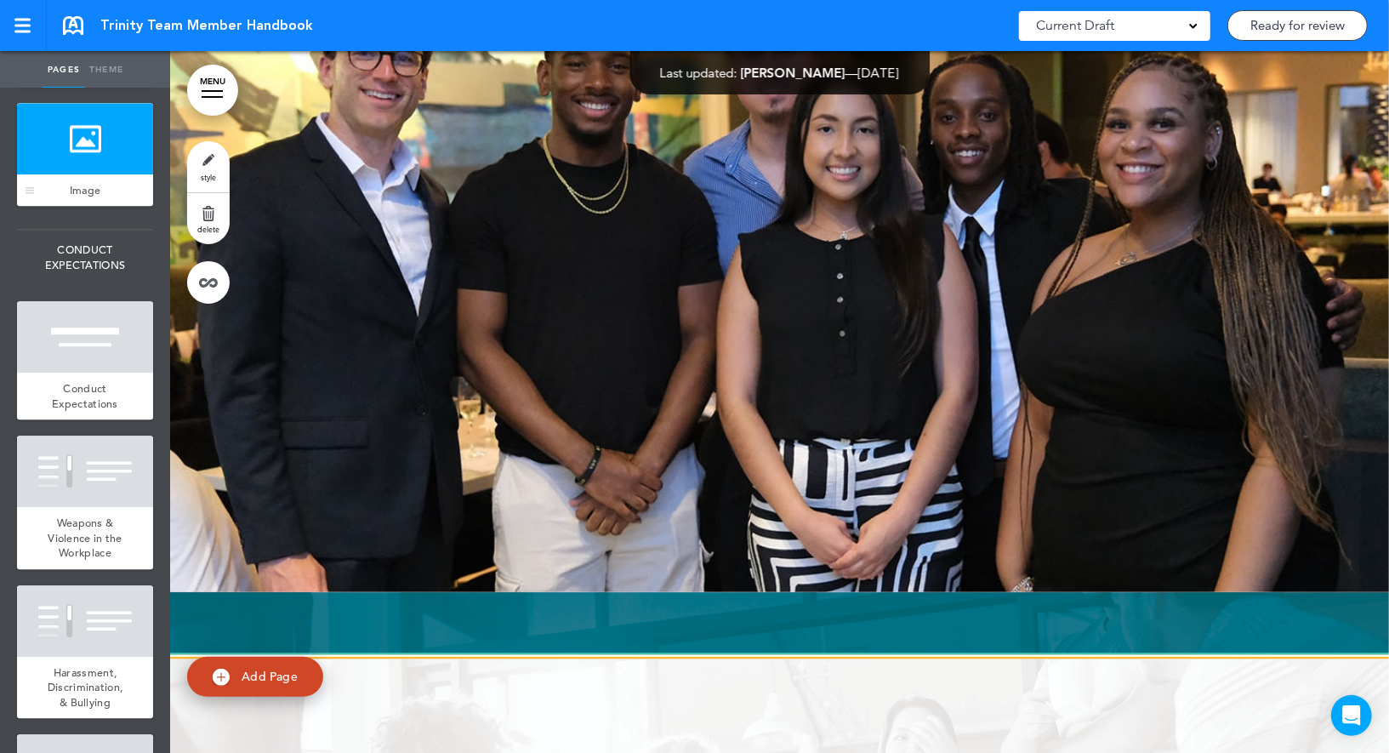
click at [80, 383] on span "Conduct Expectations" at bounding box center [85, 396] width 66 height 30
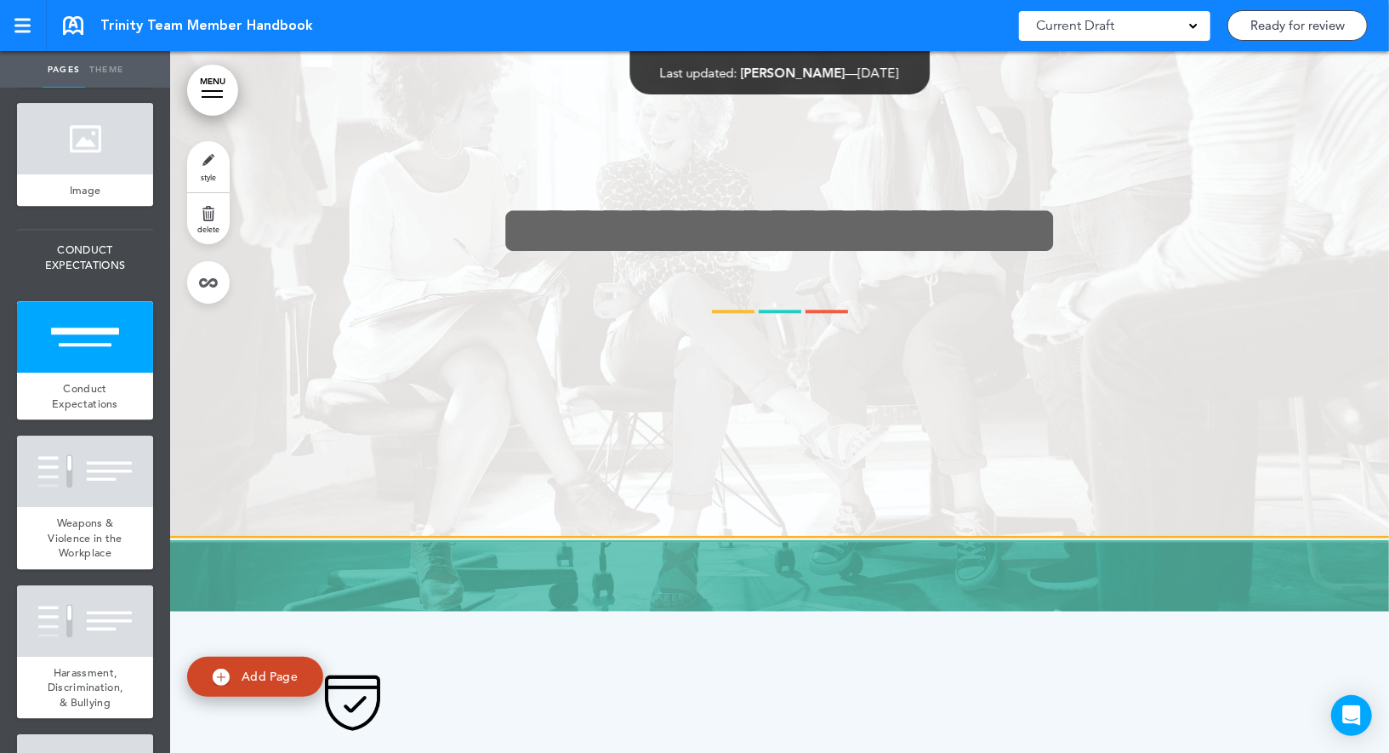
scroll to position [21575, 0]
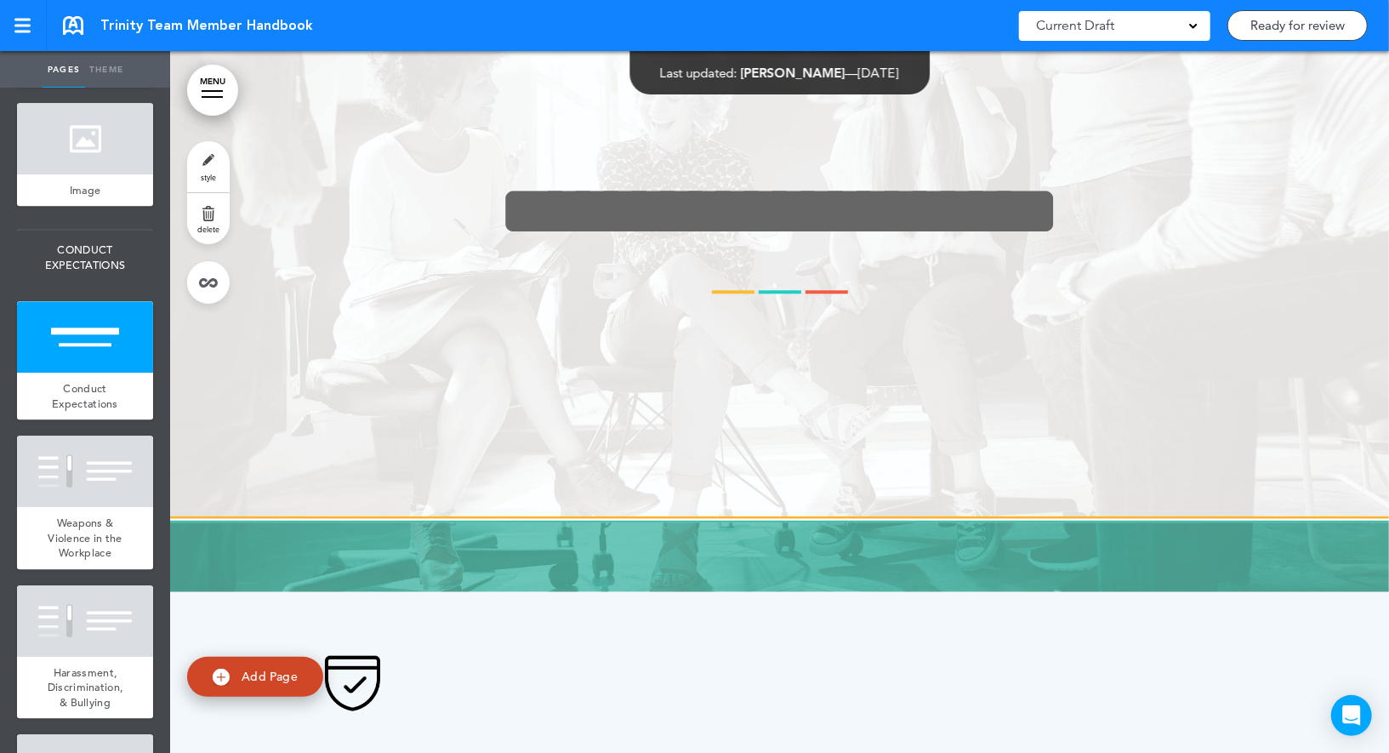
click at [207, 163] on link "style" at bounding box center [208, 166] width 43 height 51
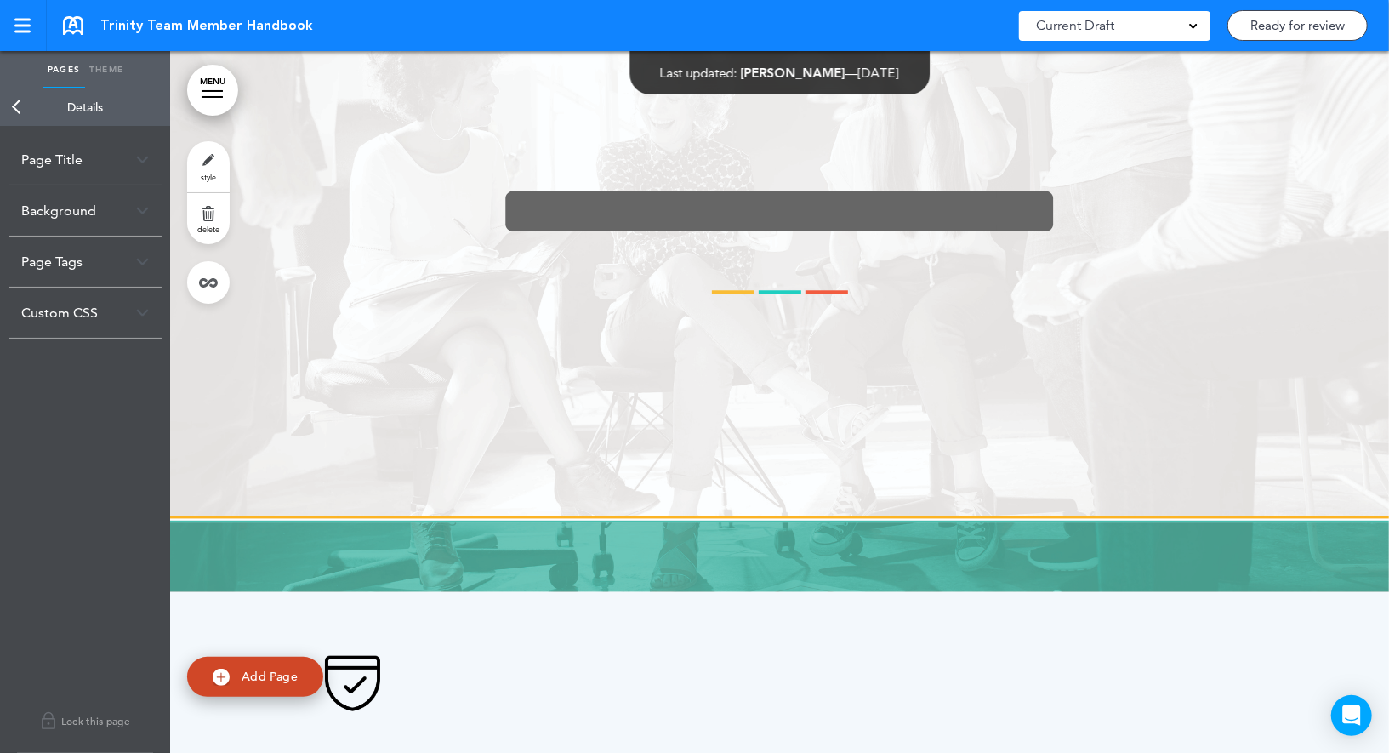
click at [13, 111] on link "Back" at bounding box center [17, 106] width 34 height 37
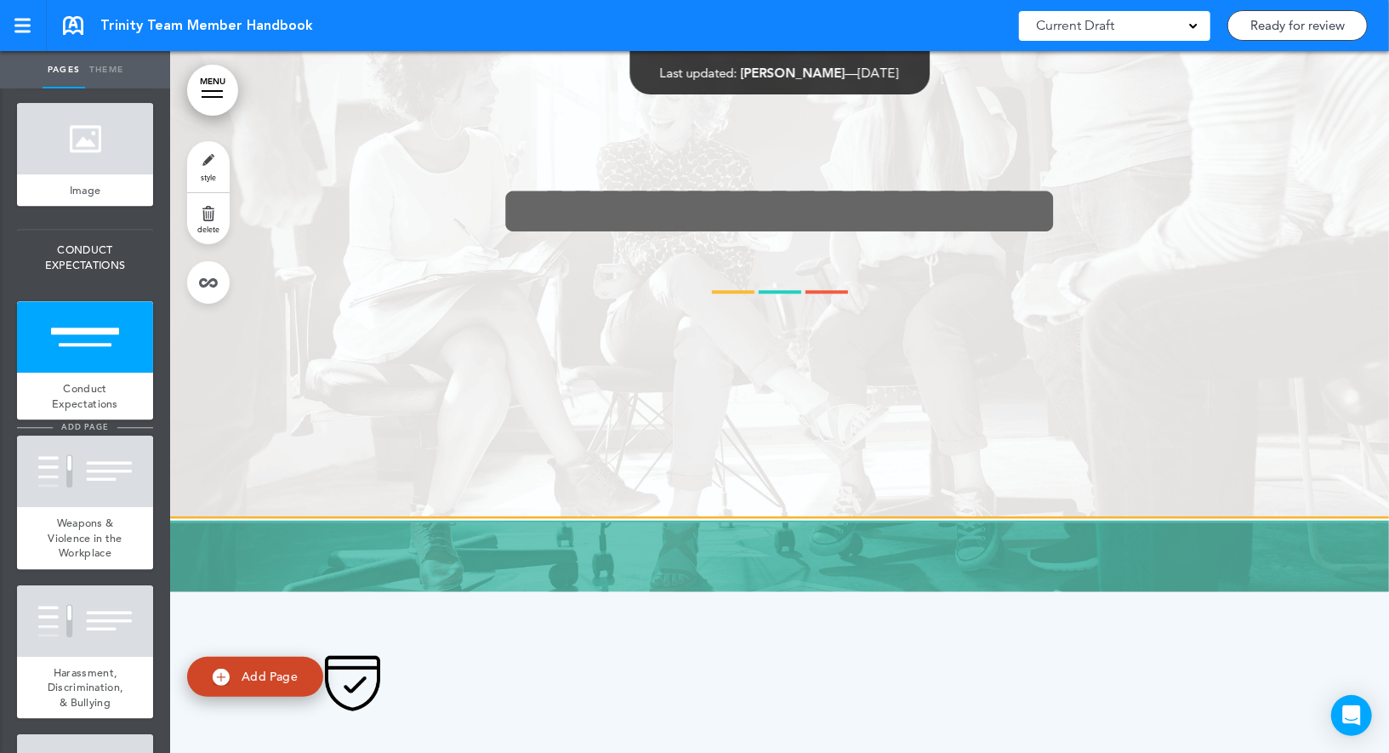
click at [41, 428] on li "add page" at bounding box center [85, 427] width 136 height 13
type input "********"
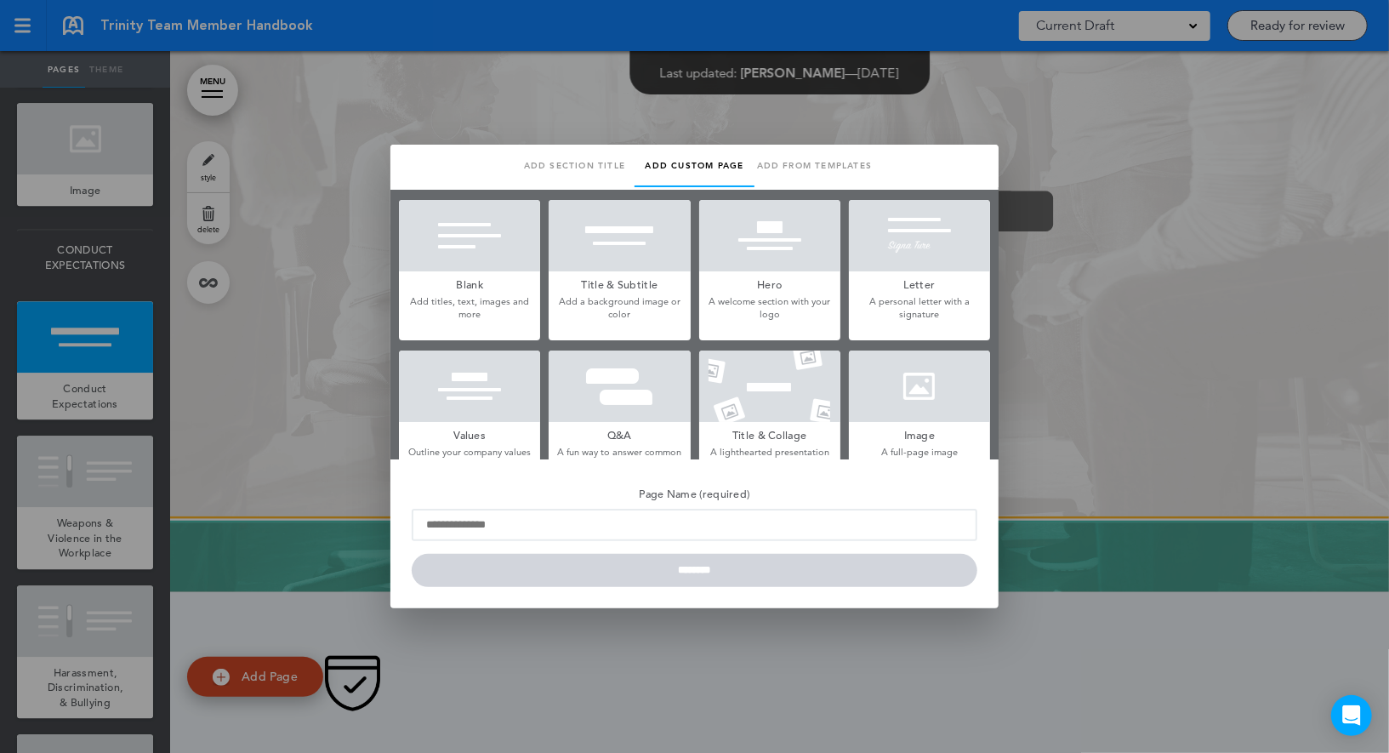
click at [73, 415] on div at bounding box center [694, 376] width 1389 height 753
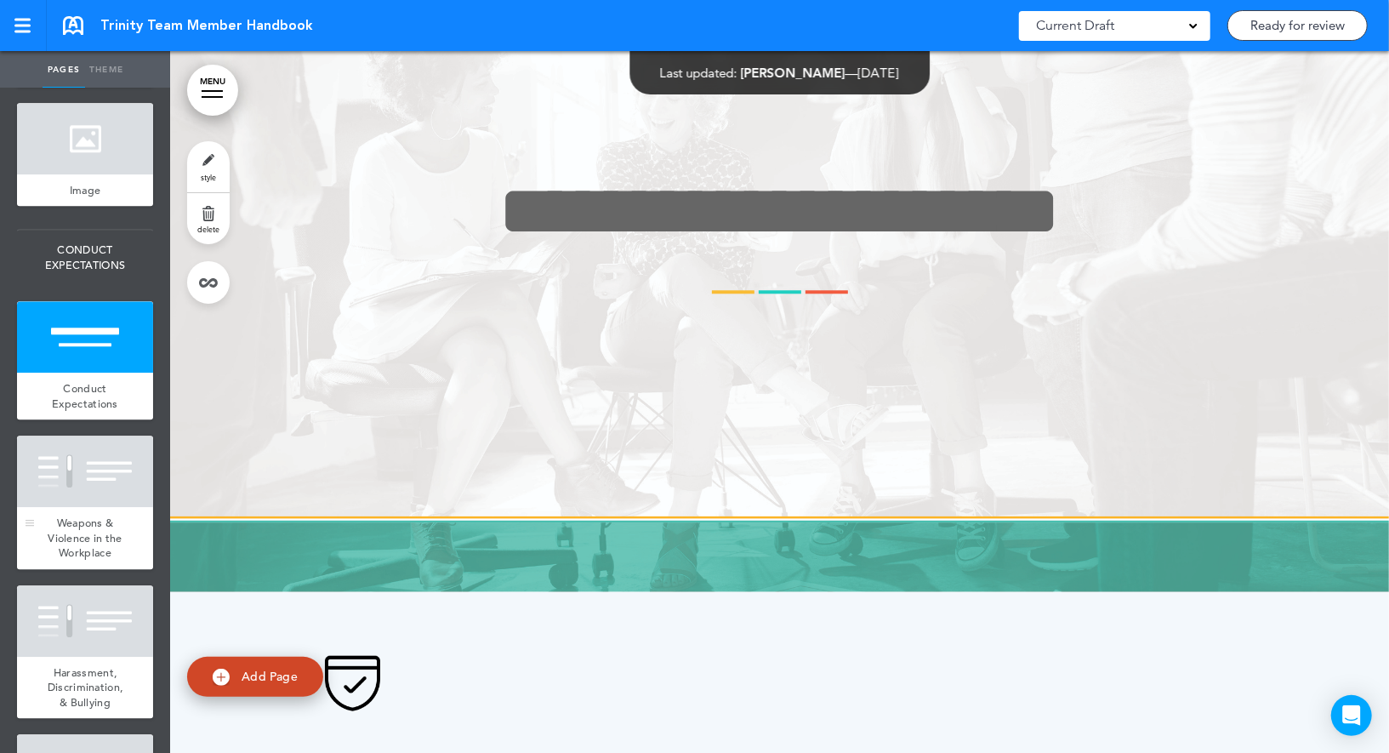
click at [82, 488] on div at bounding box center [85, 471] width 136 height 71
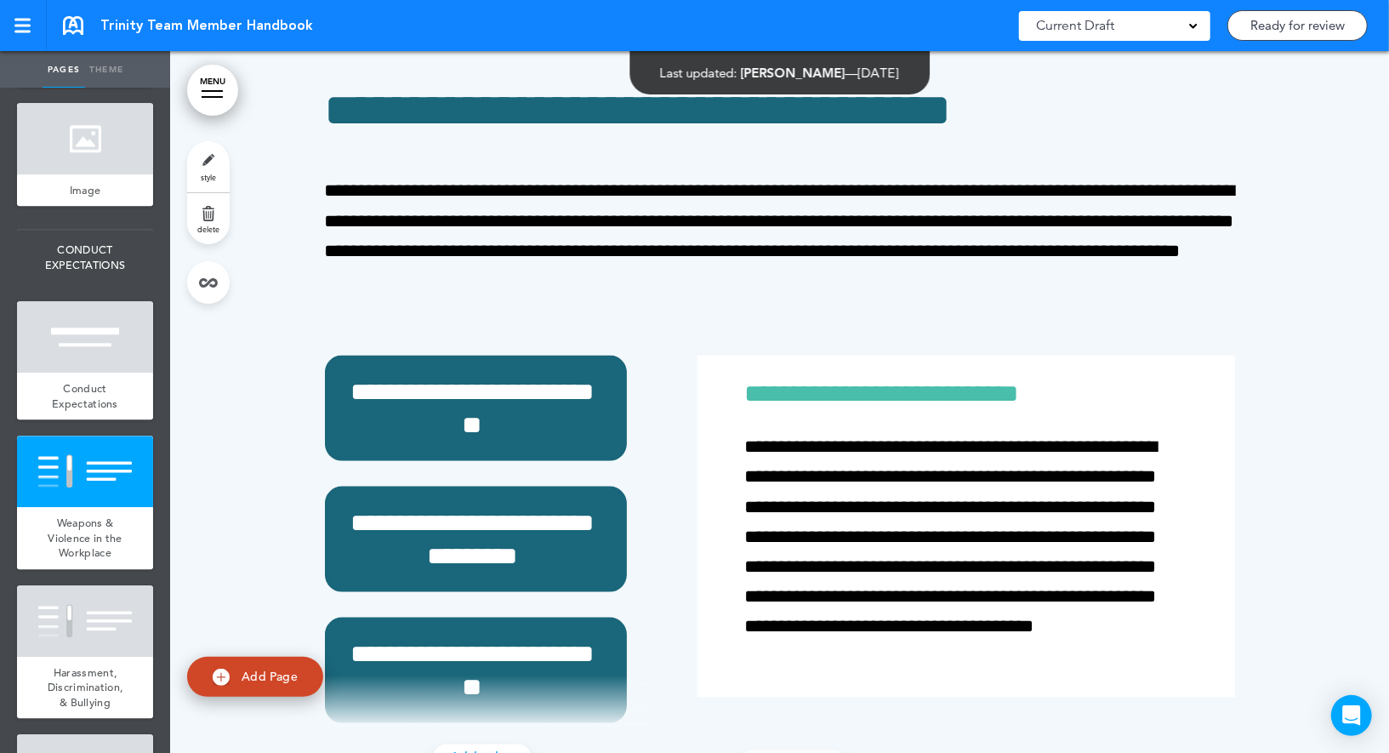
scroll to position [22278, 0]
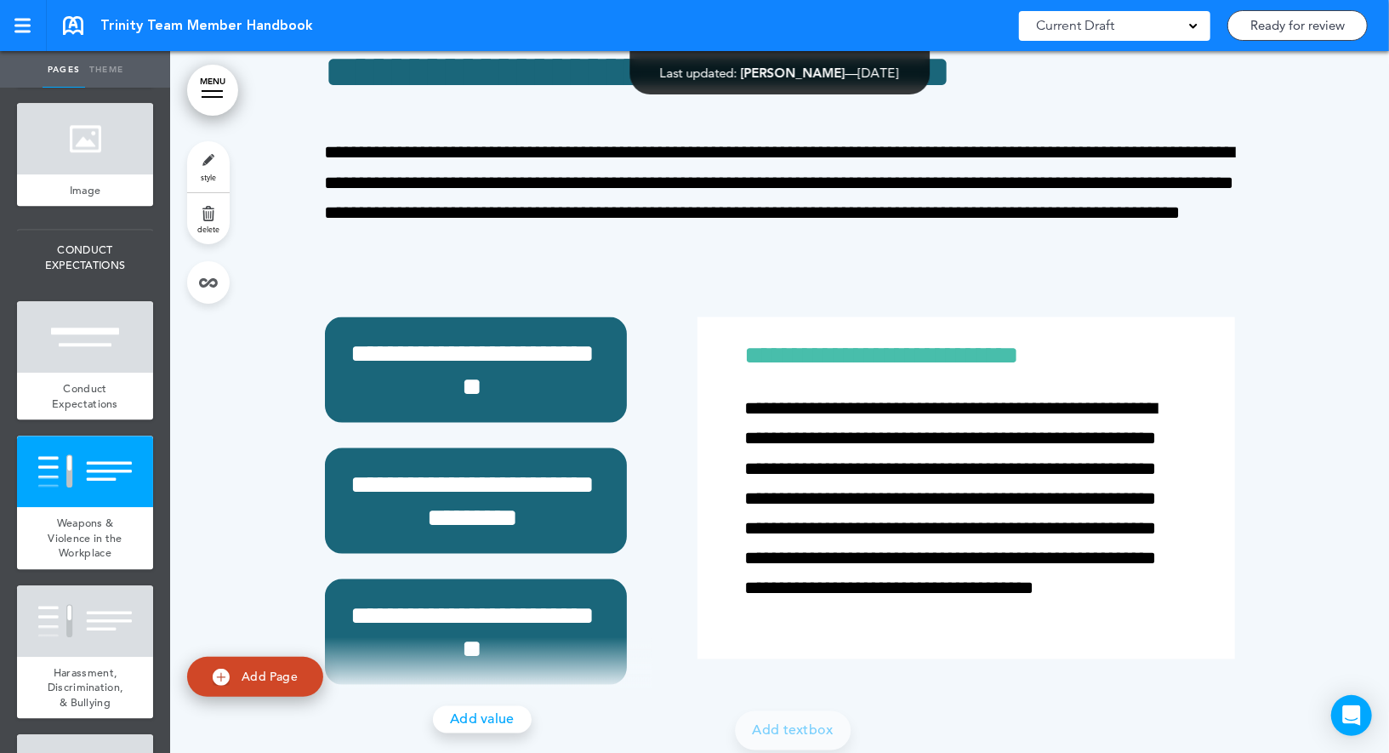
click at [200, 157] on link "style" at bounding box center [208, 166] width 43 height 51
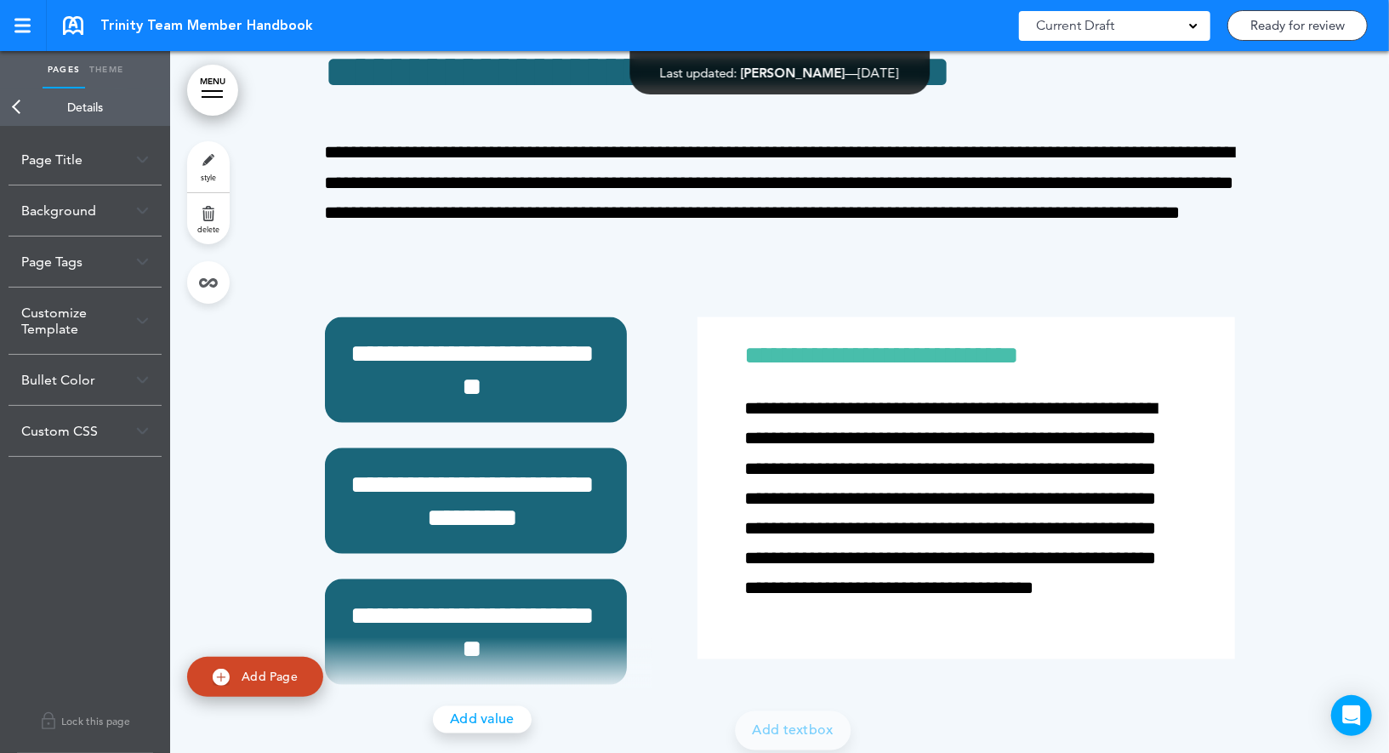
click at [20, 105] on link "Back" at bounding box center [17, 106] width 34 height 37
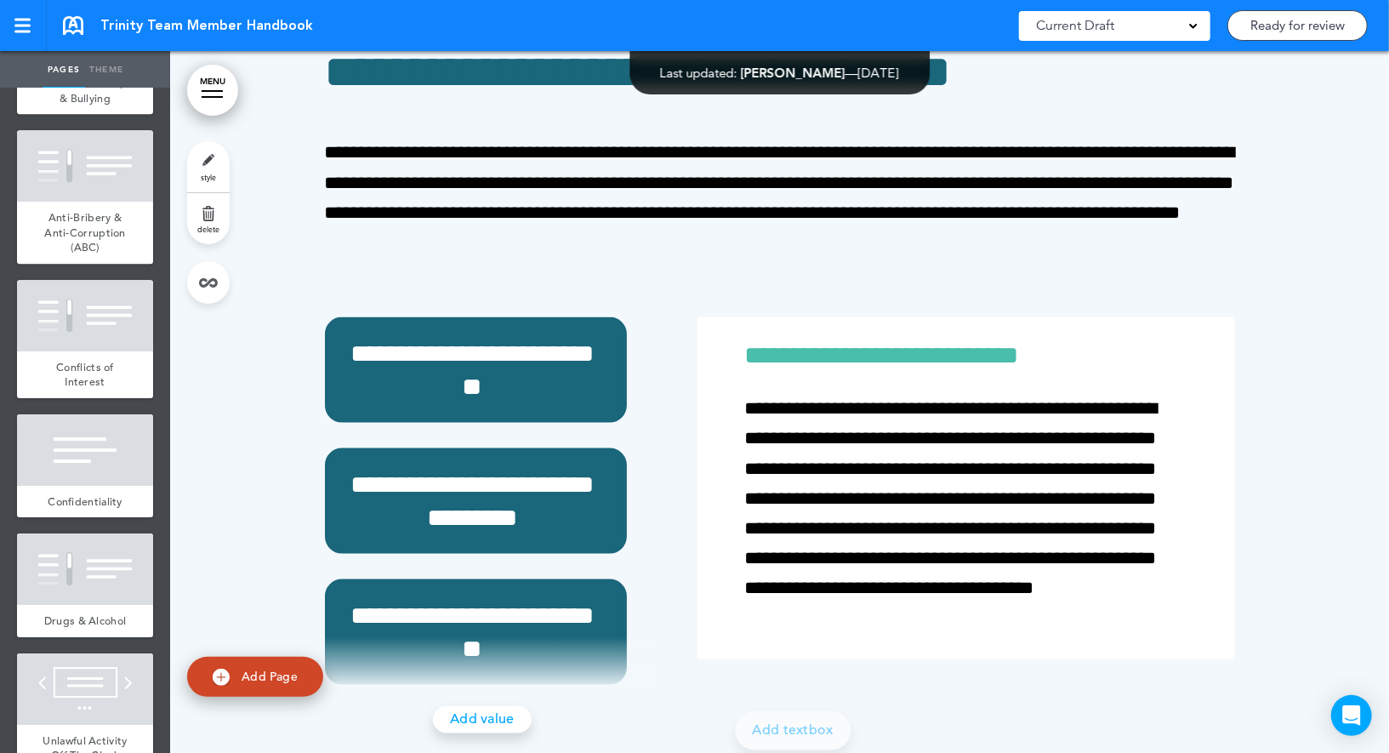
scroll to position [3485, 0]
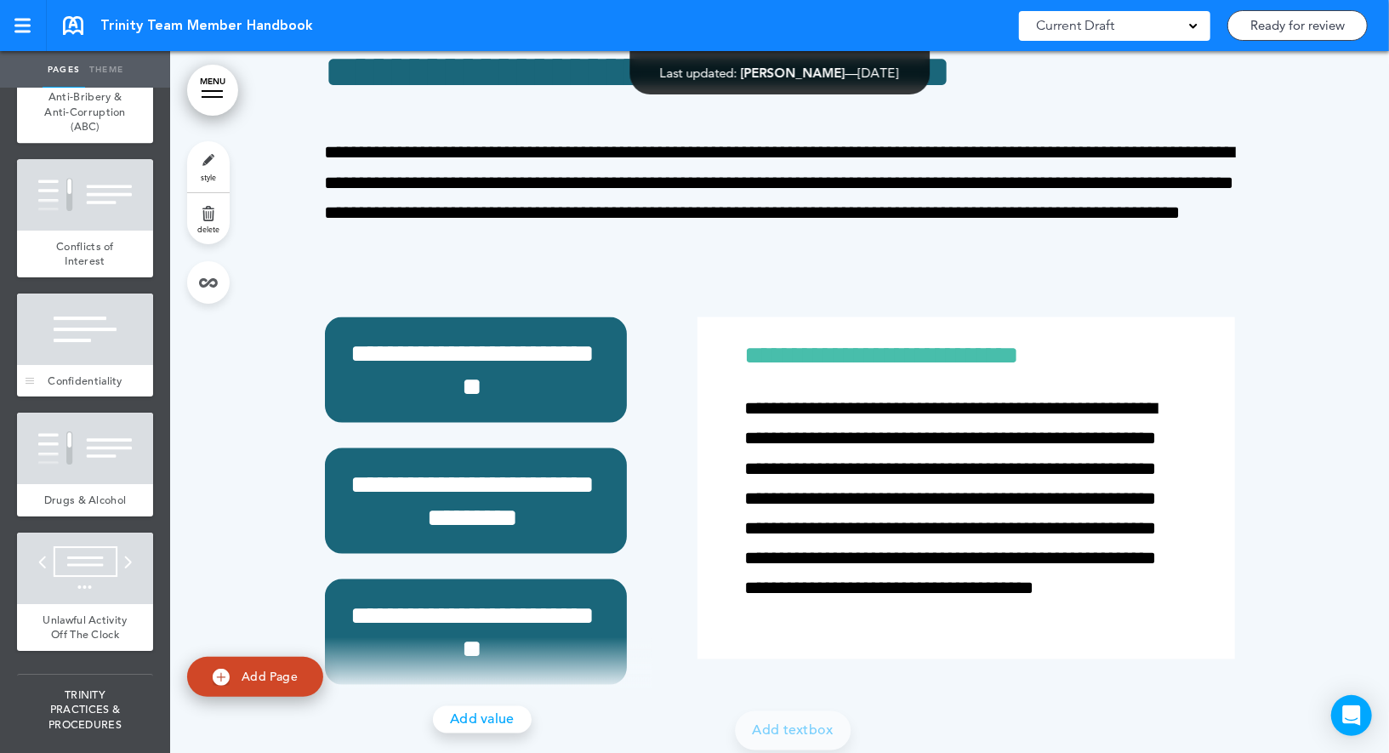
click at [110, 339] on div at bounding box center [85, 329] width 136 height 71
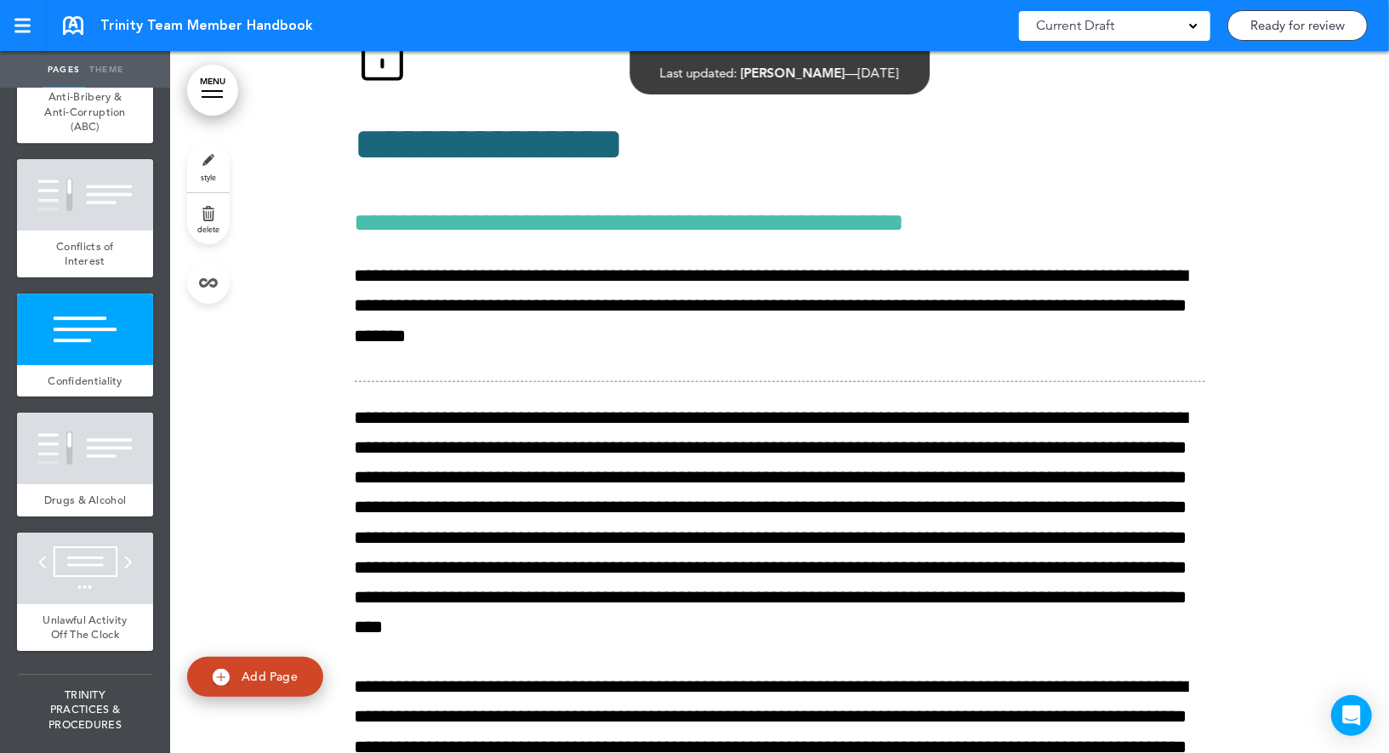
scroll to position [25929, 0]
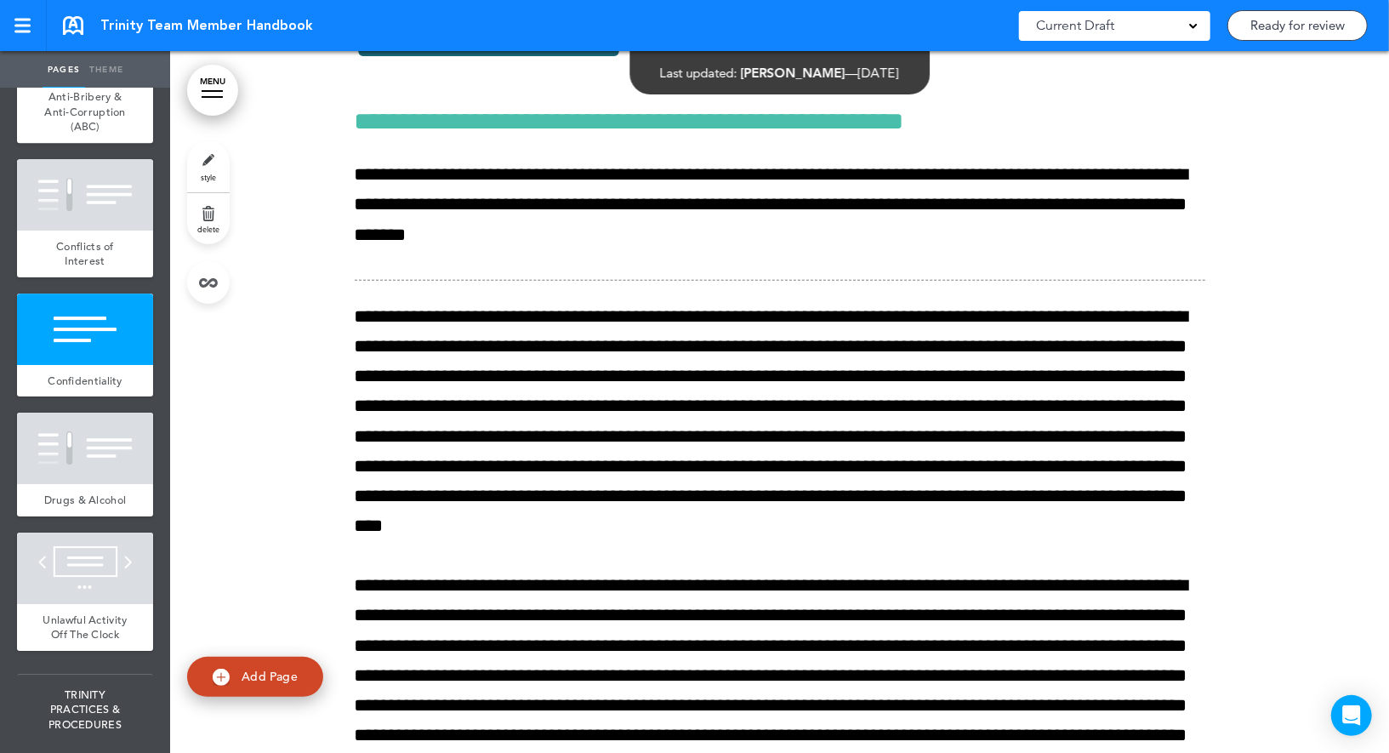
click at [215, 174] on span "style" at bounding box center [208, 177] width 15 height 10
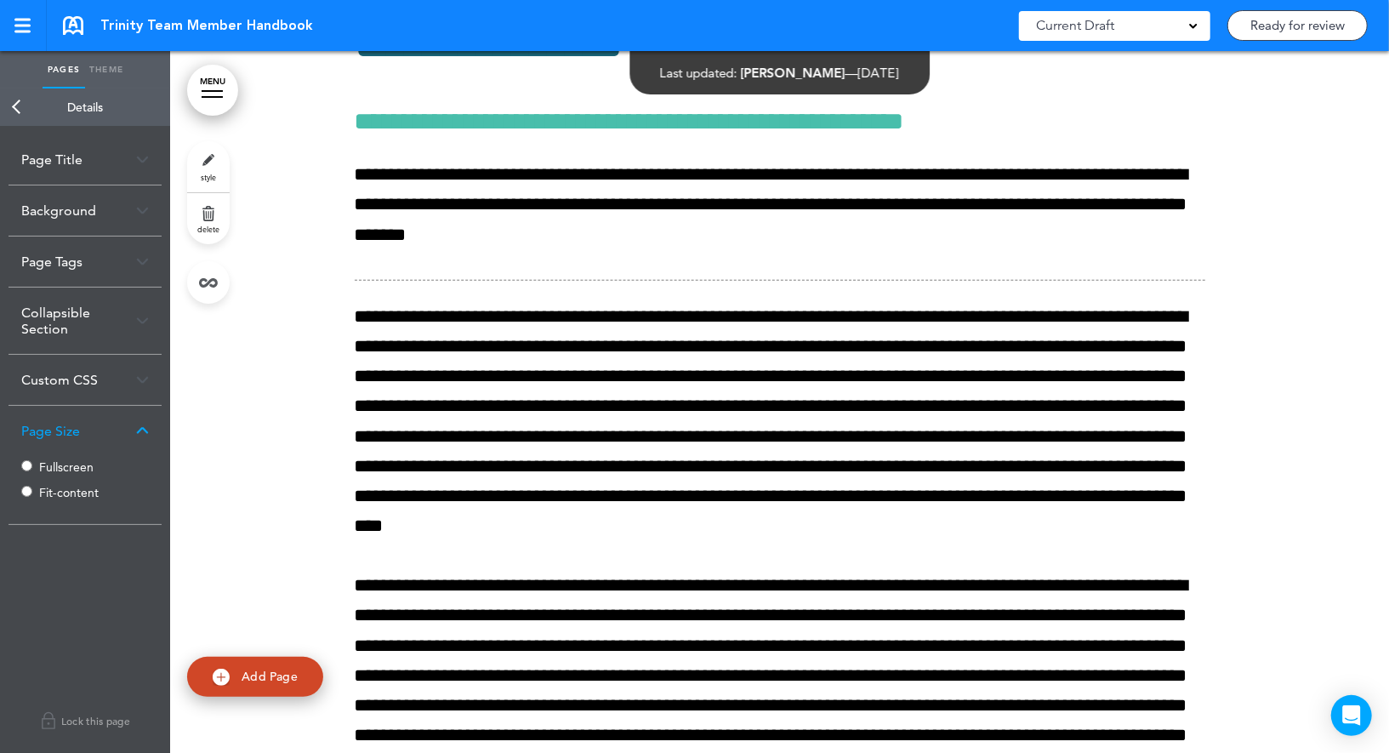
click at [43, 488] on label "Fit-content" at bounding box center [90, 493] width 102 height 12
click at [23, 102] on link "Back" at bounding box center [17, 106] width 34 height 37
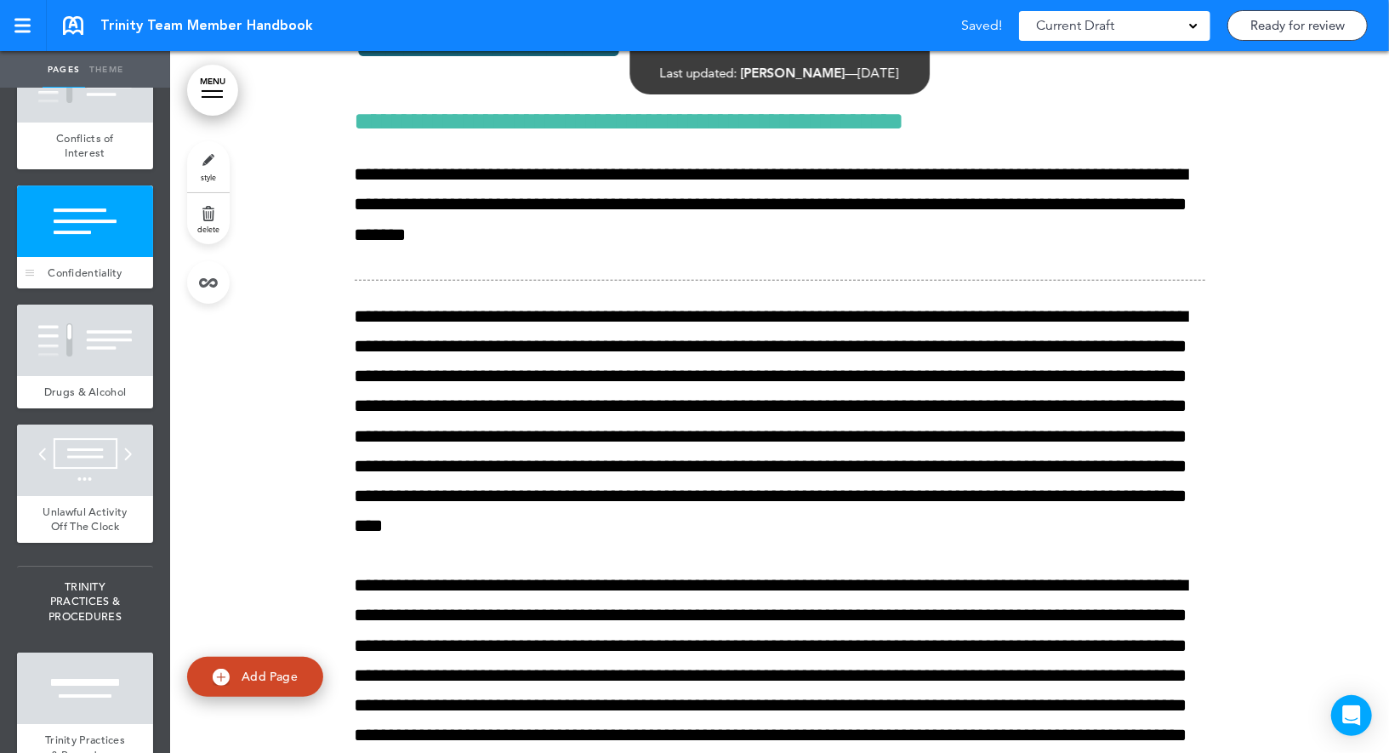
scroll to position [3650, 0]
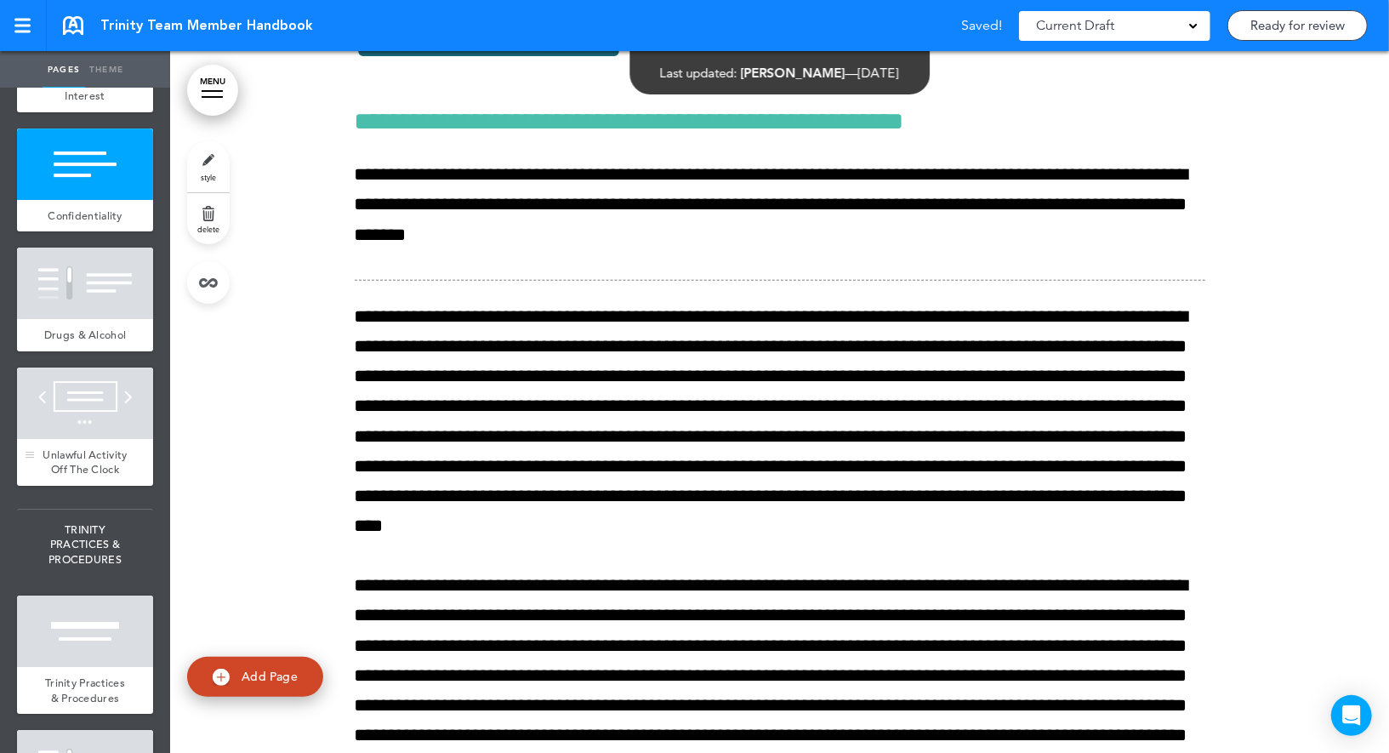
click at [94, 398] on div at bounding box center [85, 403] width 136 height 71
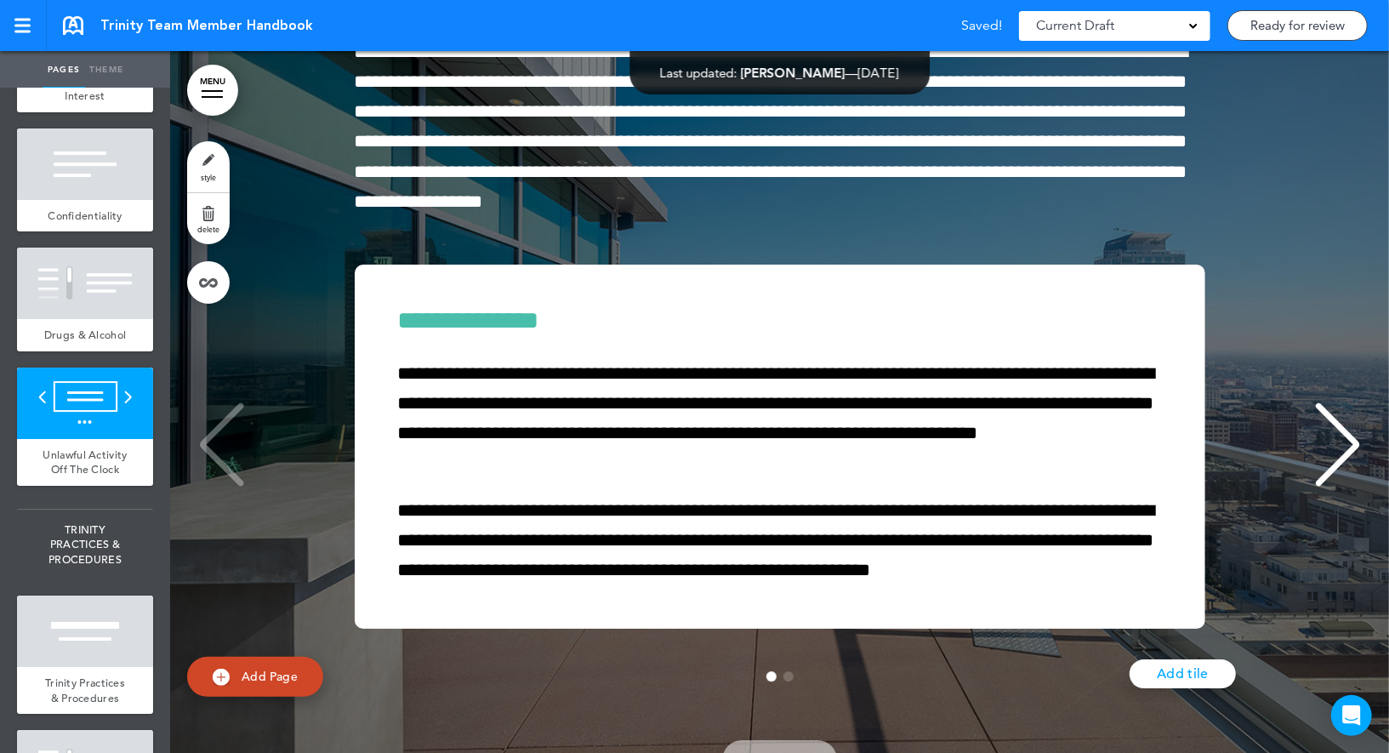
scroll to position [28135, 0]
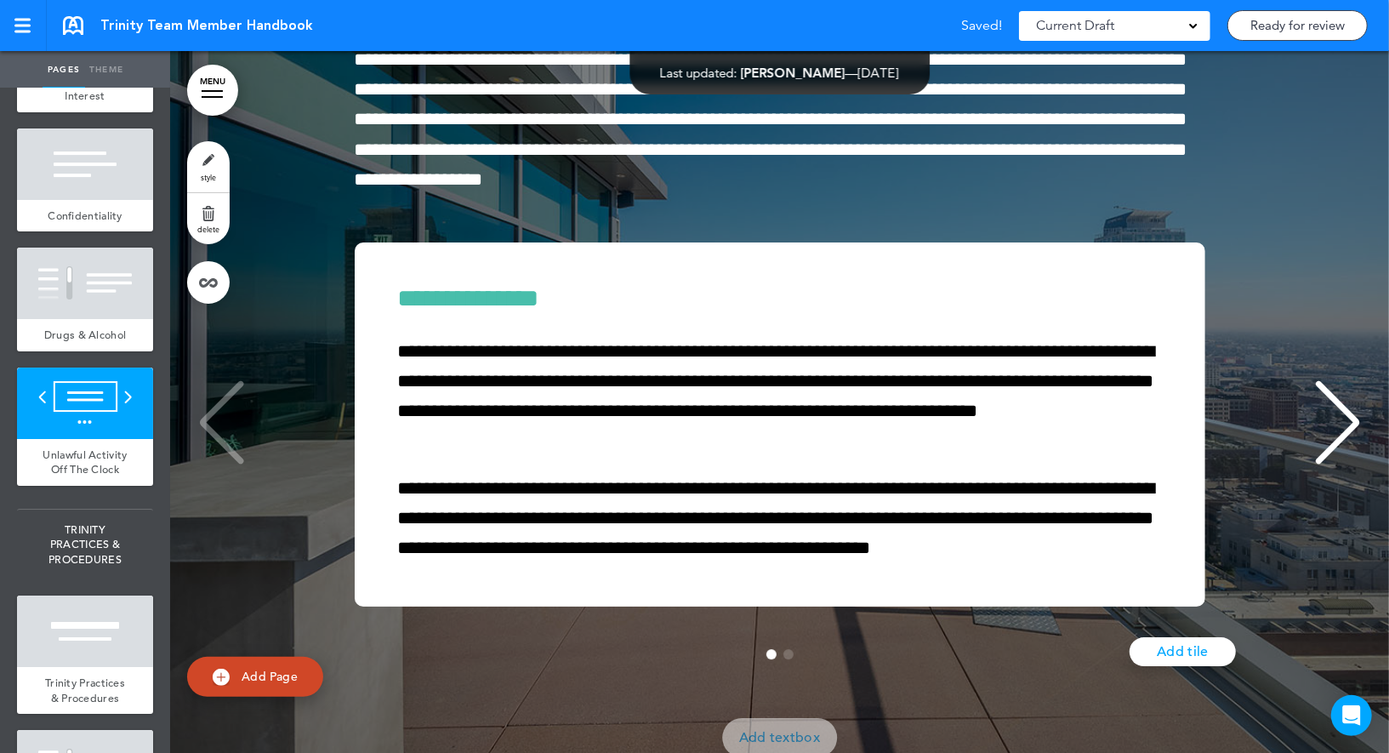
click at [216, 158] on link "style" at bounding box center [208, 166] width 43 height 51
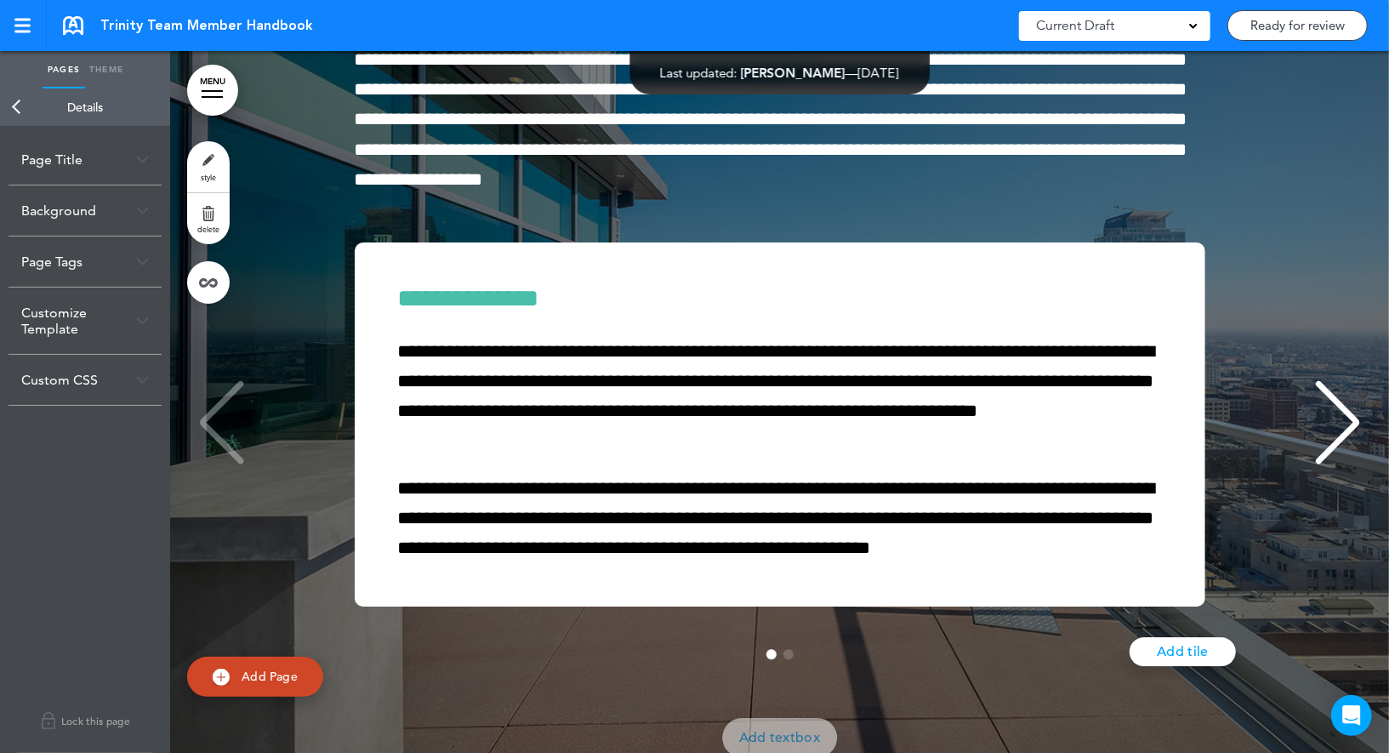
click at [22, 115] on link "Back" at bounding box center [17, 106] width 34 height 37
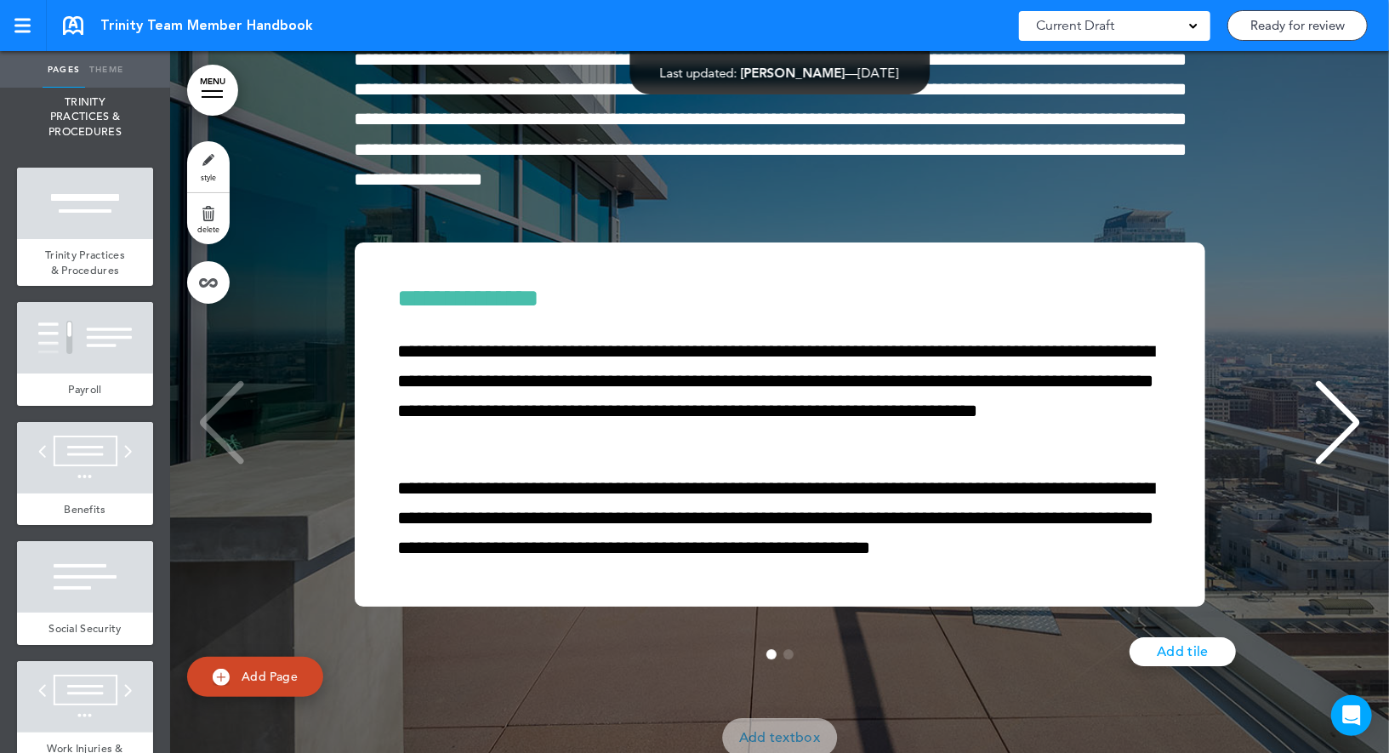
scroll to position [4119, 0]
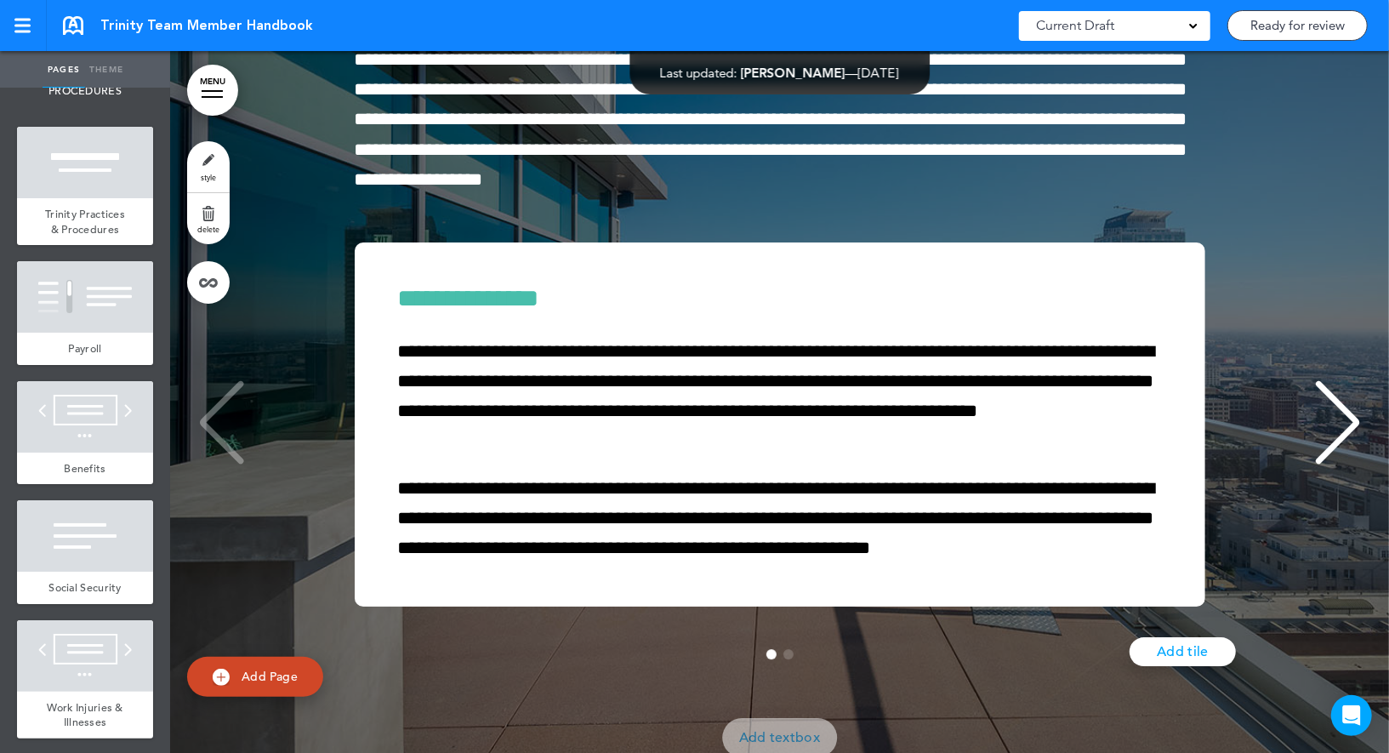
click at [95, 303] on div at bounding box center [85, 296] width 136 height 71
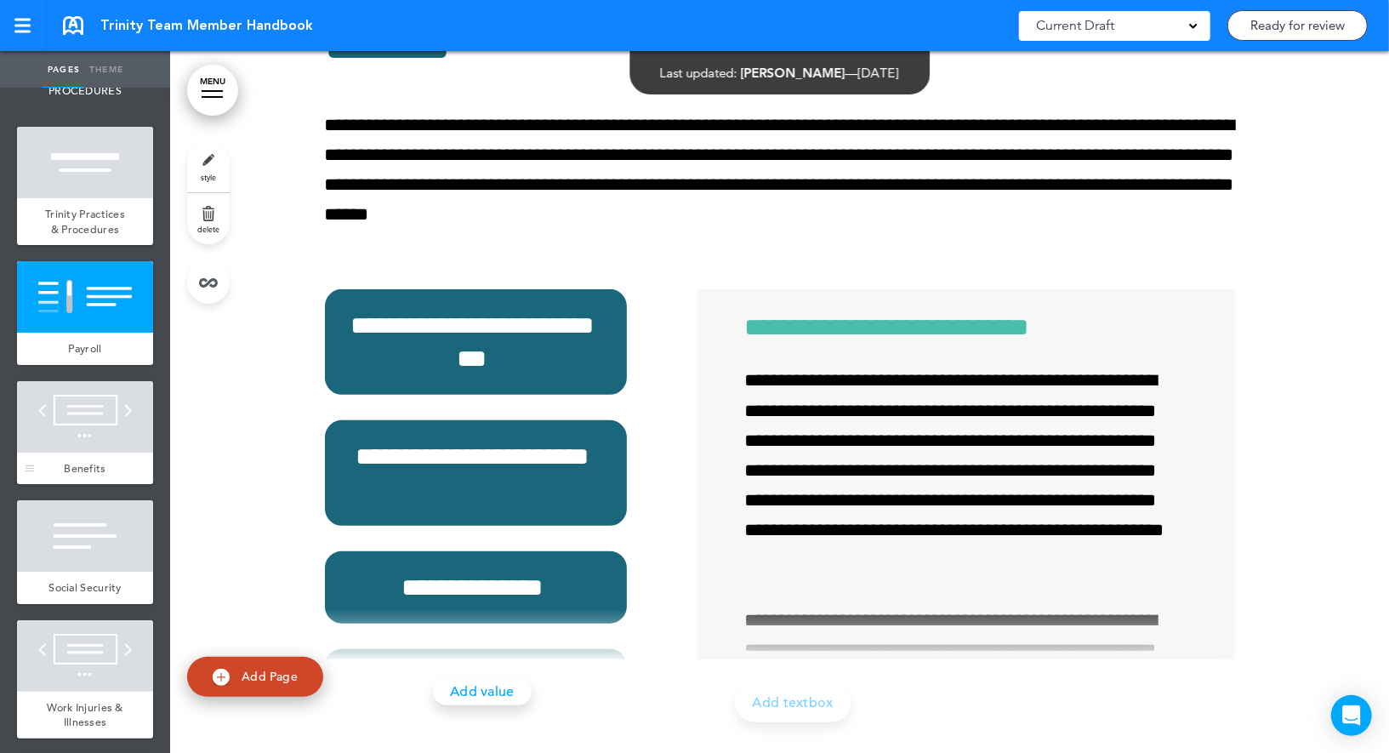
click at [77, 413] on div at bounding box center [85, 416] width 136 height 71
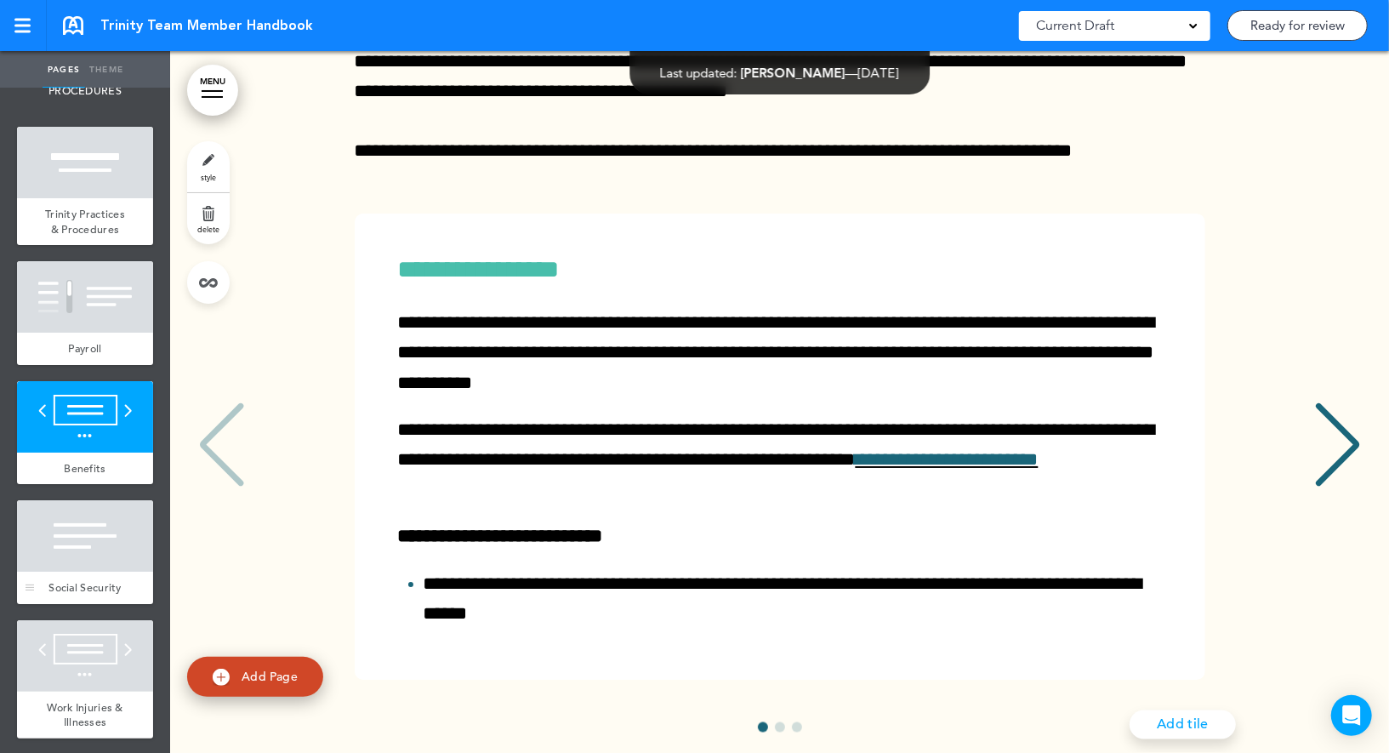
click at [67, 548] on div at bounding box center [85, 535] width 136 height 71
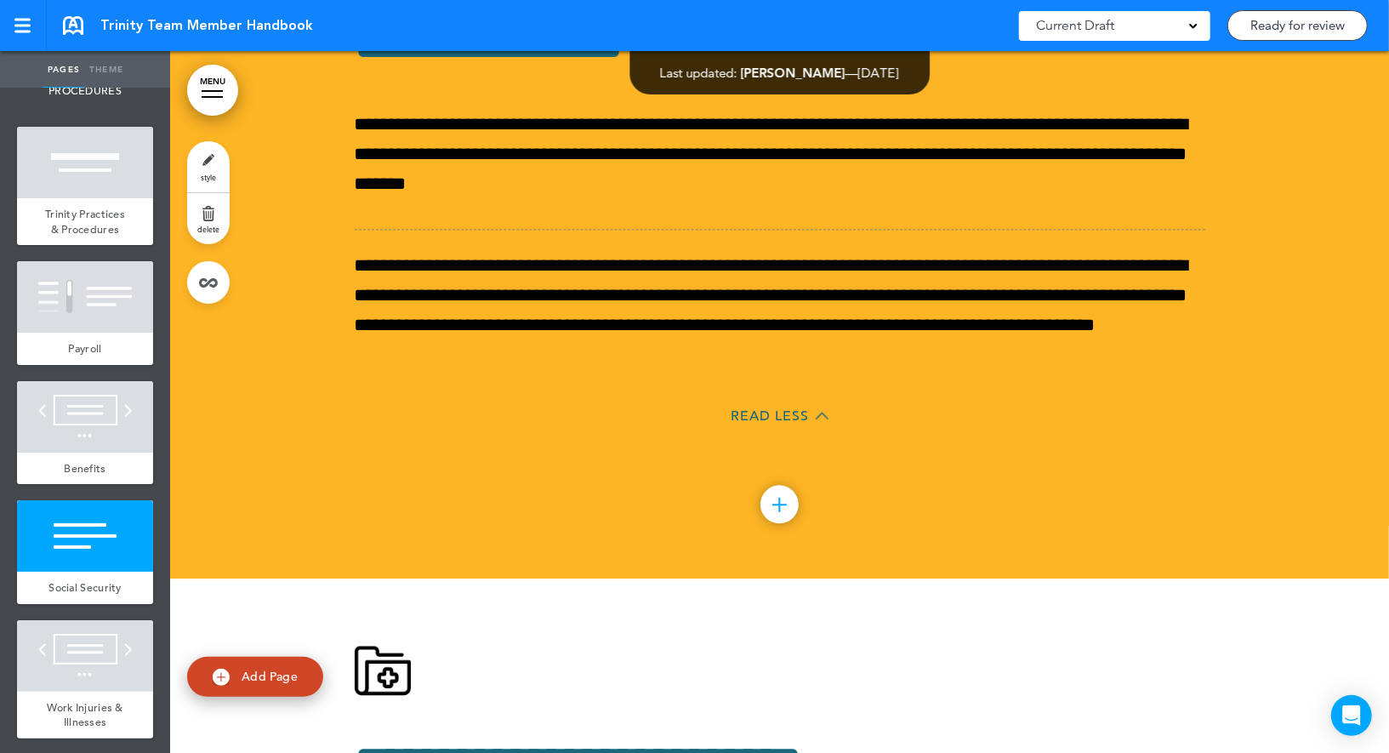
scroll to position [31672, 0]
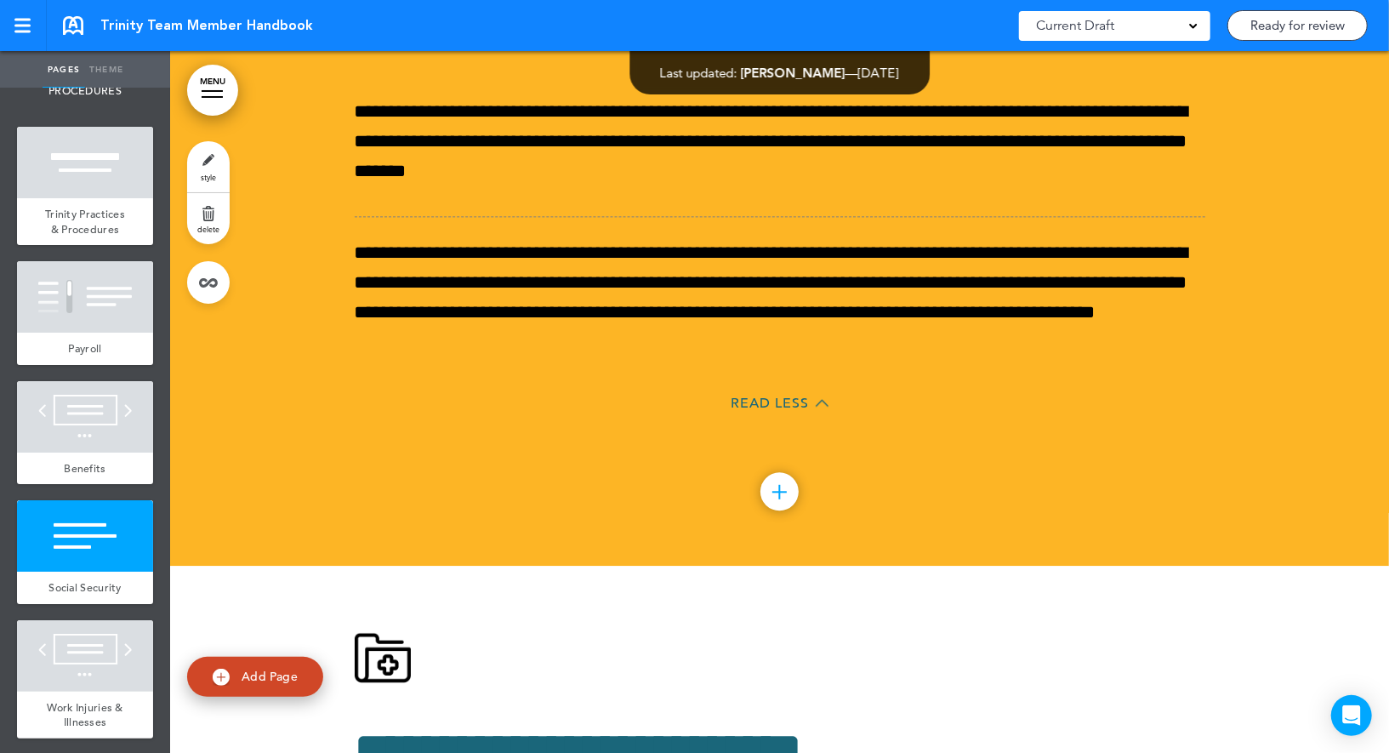
click at [214, 171] on link "style" at bounding box center [208, 166] width 43 height 51
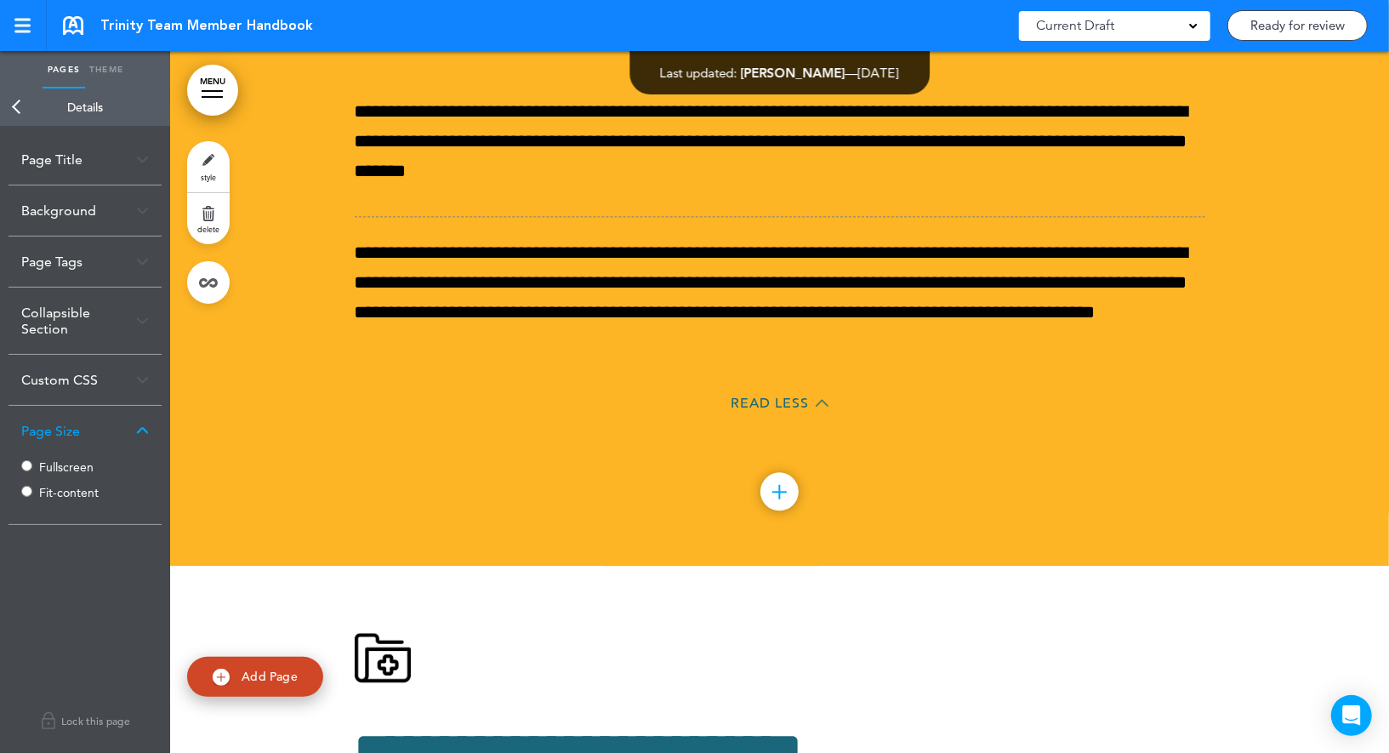
click at [53, 491] on label "Fit-content" at bounding box center [90, 493] width 102 height 12
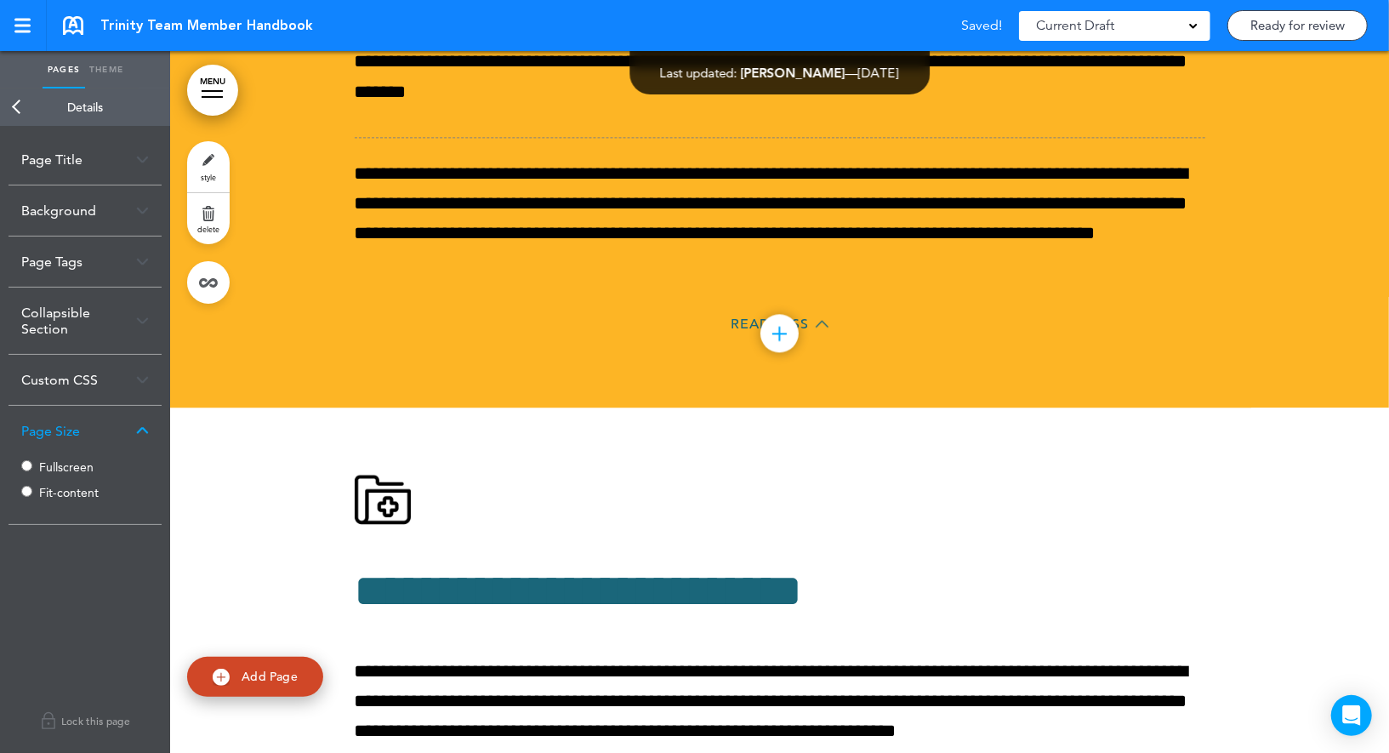
click at [14, 109] on link "Back" at bounding box center [17, 106] width 34 height 37
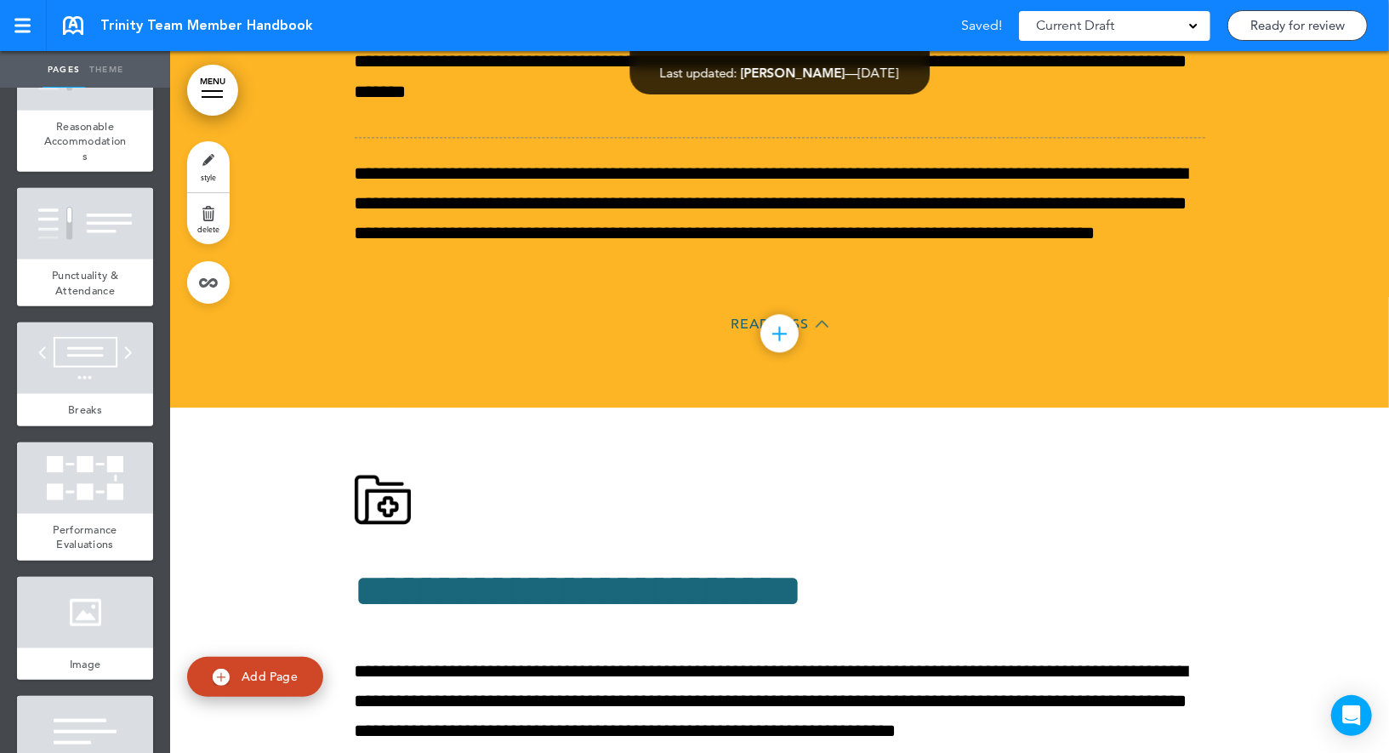
scroll to position [5006, 0]
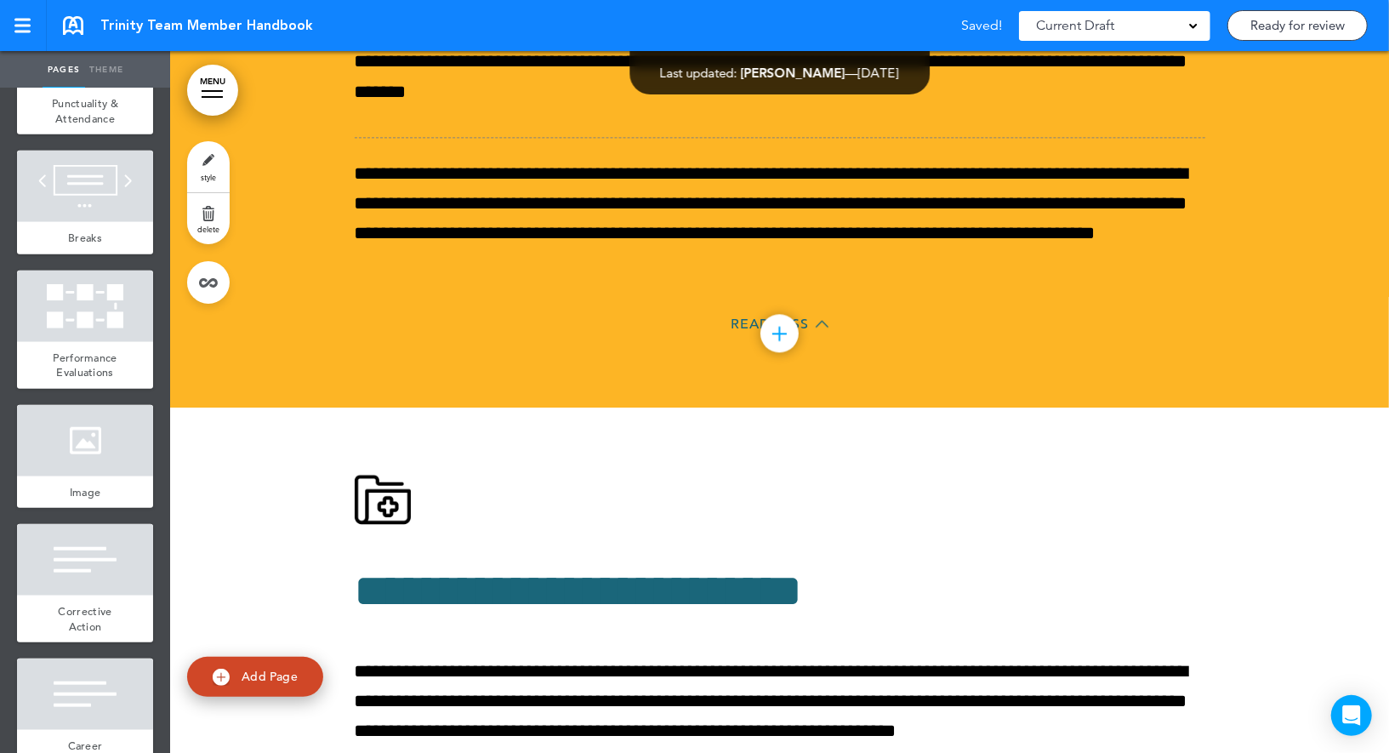
click at [90, 284] on div at bounding box center [85, 306] width 136 height 71
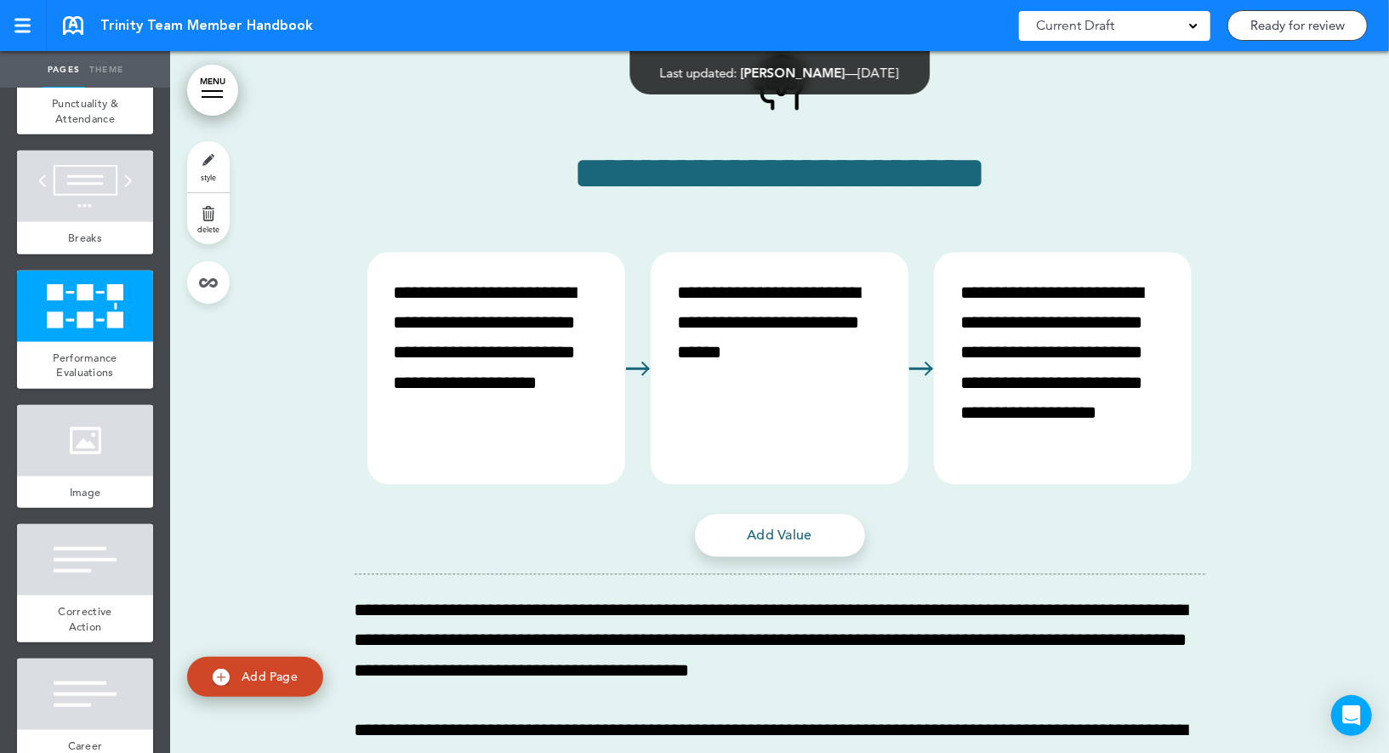
scroll to position [36102, 0]
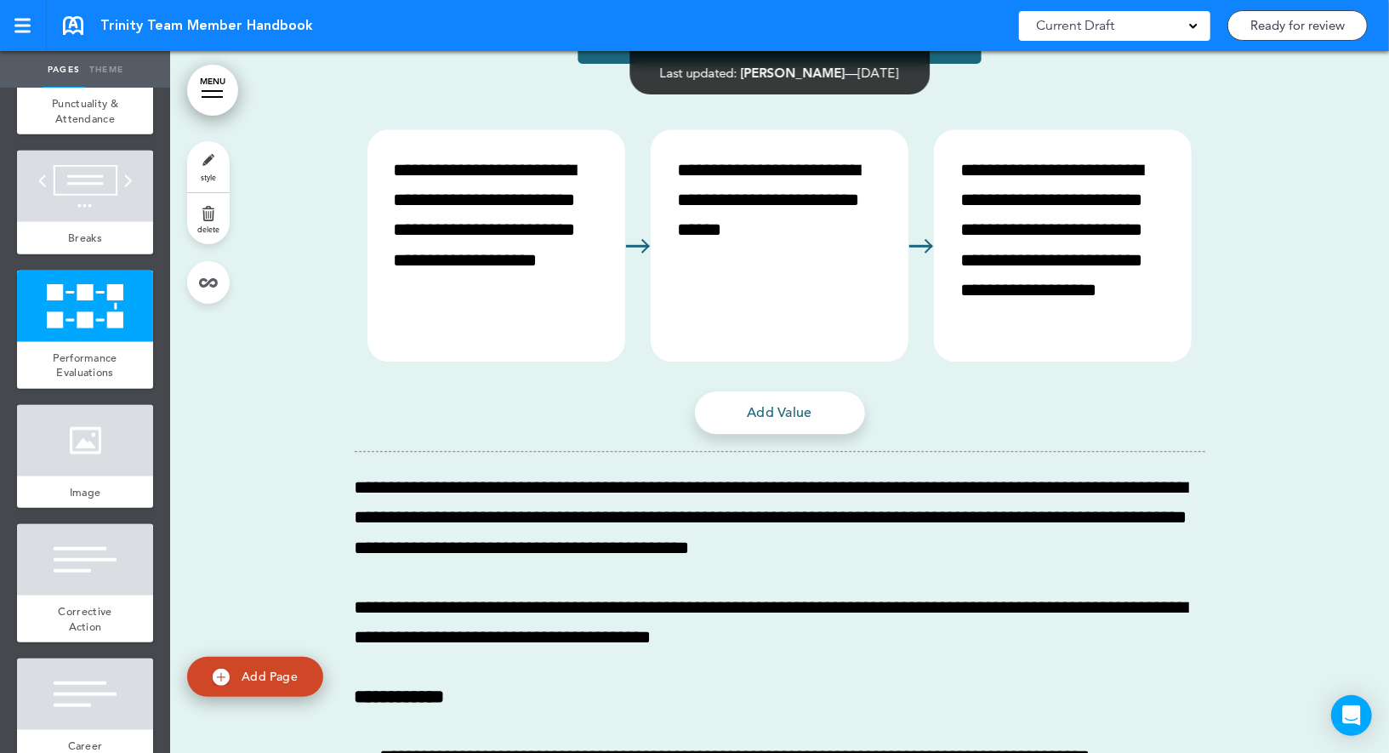
click at [213, 170] on link "style" at bounding box center [208, 166] width 43 height 51
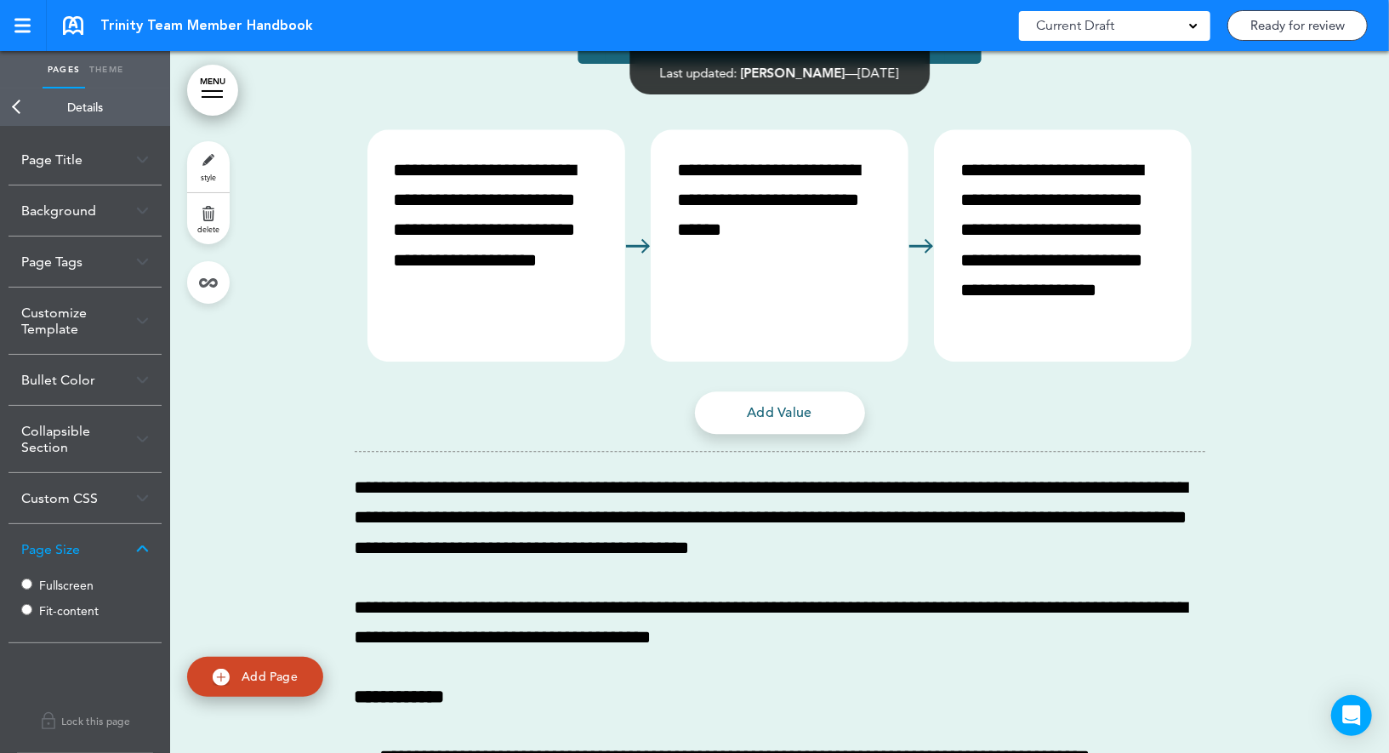
click at [21, 106] on link "Back" at bounding box center [17, 106] width 34 height 37
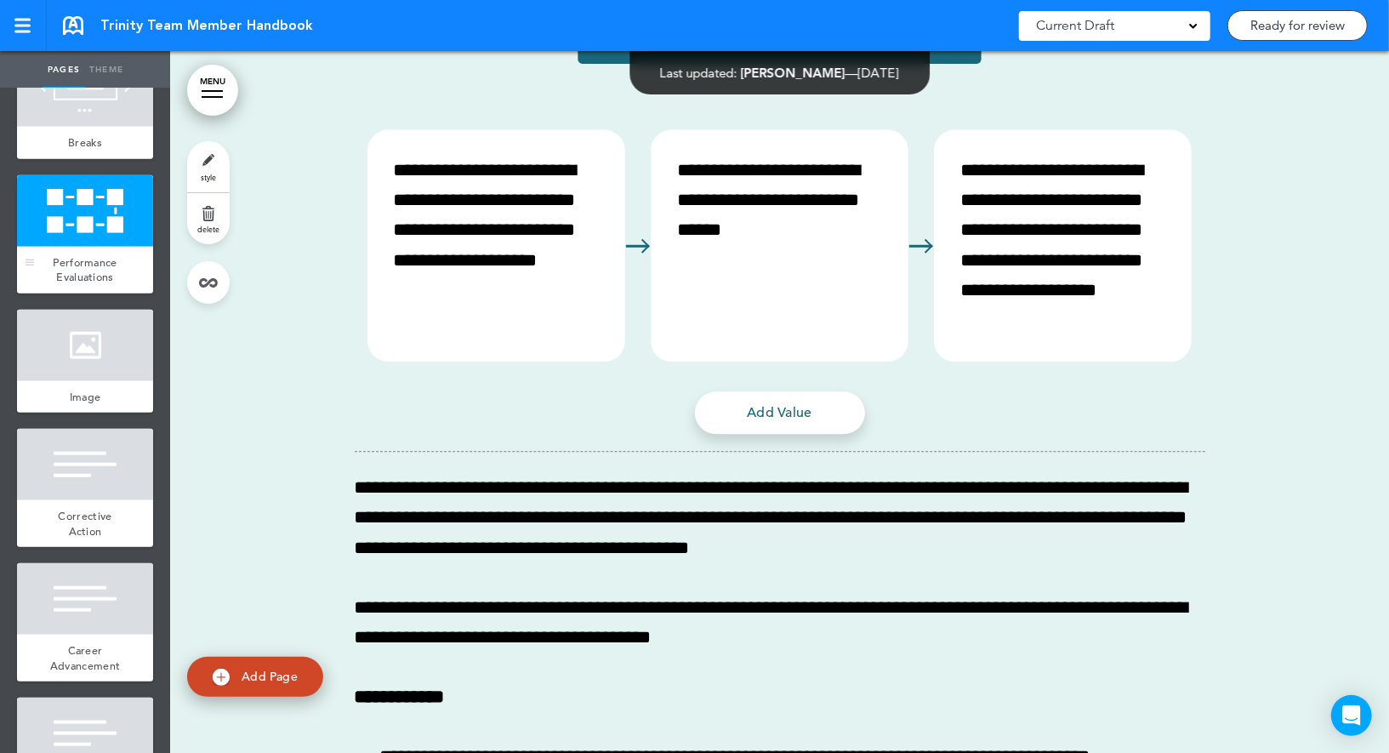
scroll to position [5158, 0]
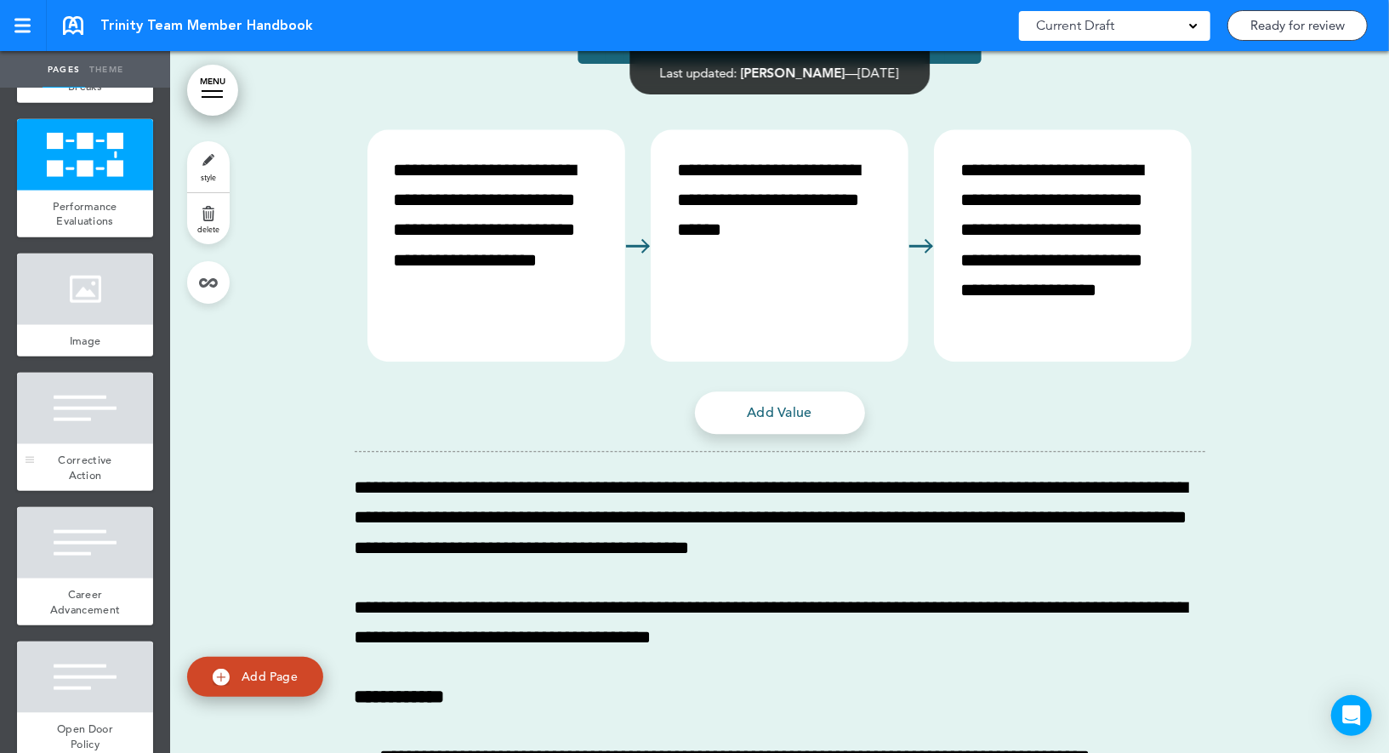
click at [93, 407] on div at bounding box center [85, 408] width 136 height 71
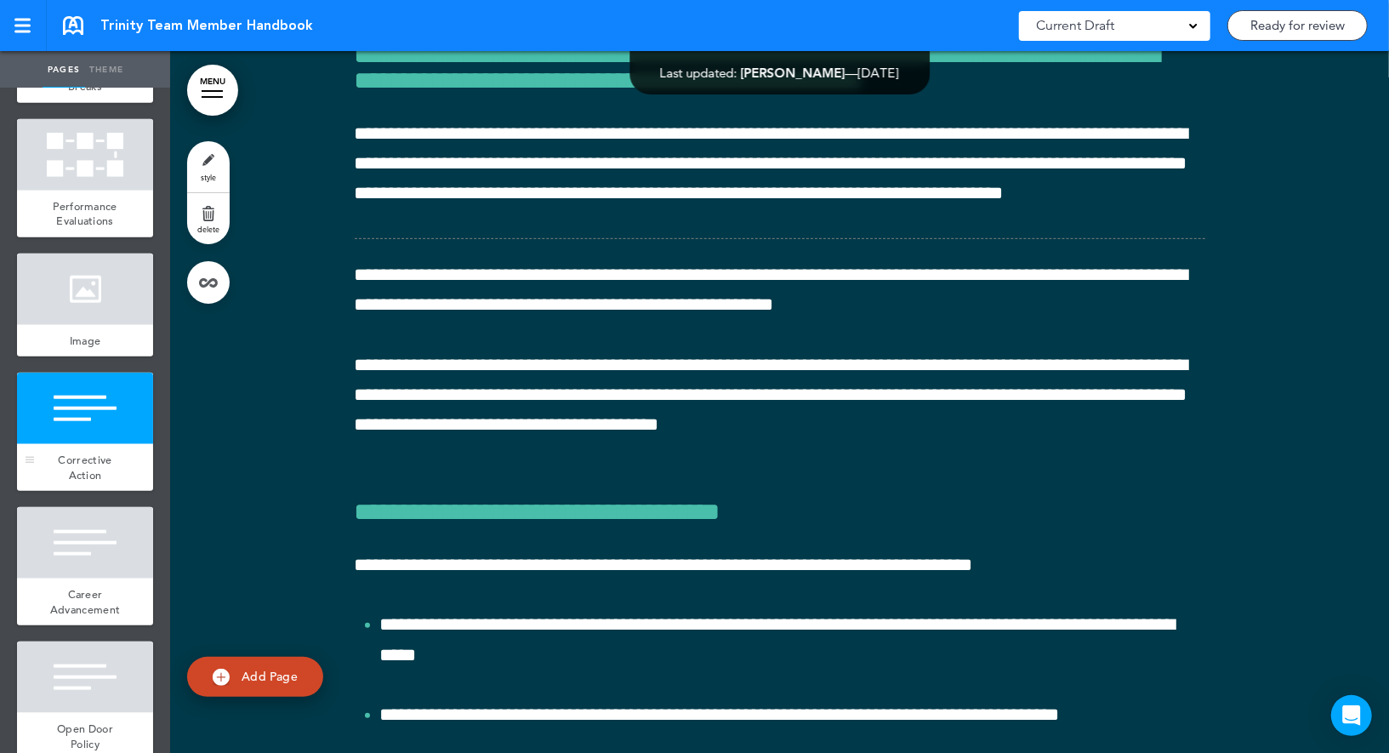
scroll to position [38074, 0]
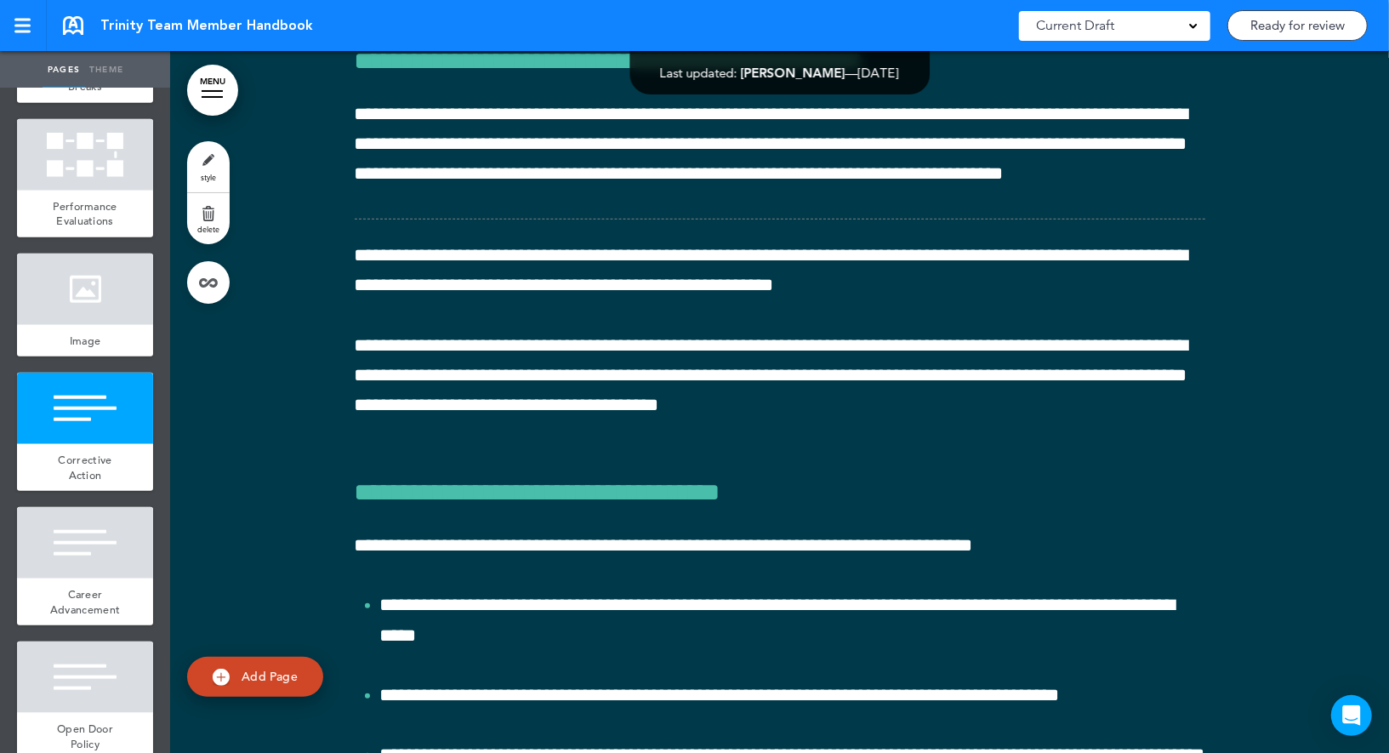
click at [208, 160] on link "style" at bounding box center [208, 166] width 43 height 51
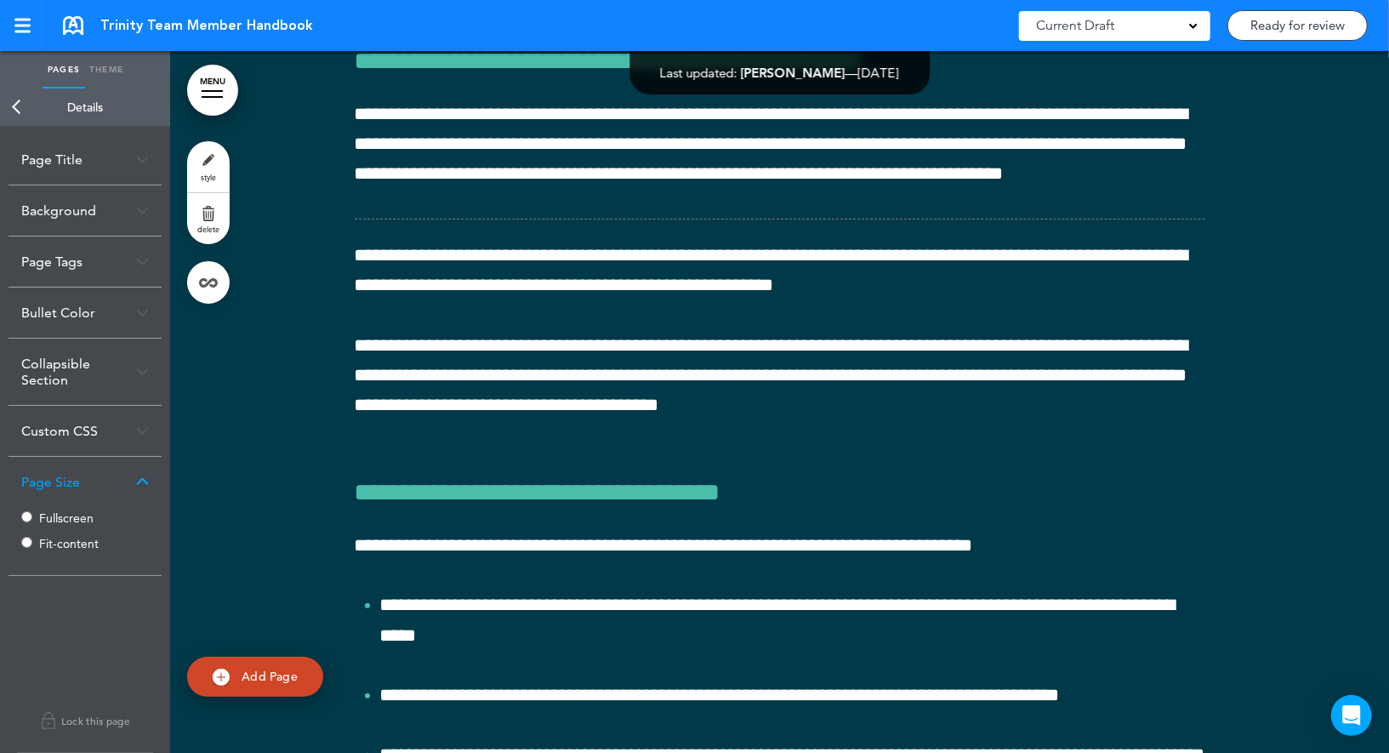
click at [74, 545] on label "Fit-content" at bounding box center [90, 544] width 102 height 12
click at [23, 116] on link "Back" at bounding box center [17, 106] width 34 height 37
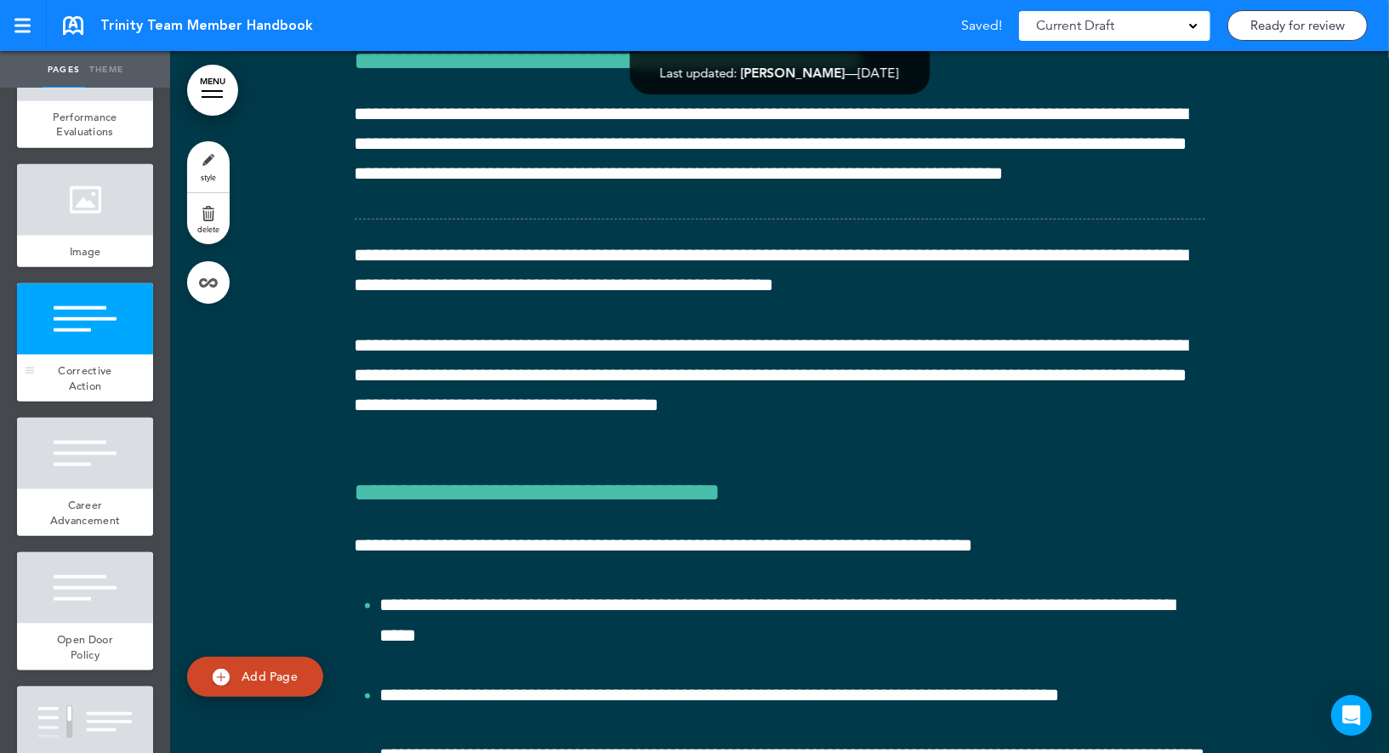
scroll to position [5302, 0]
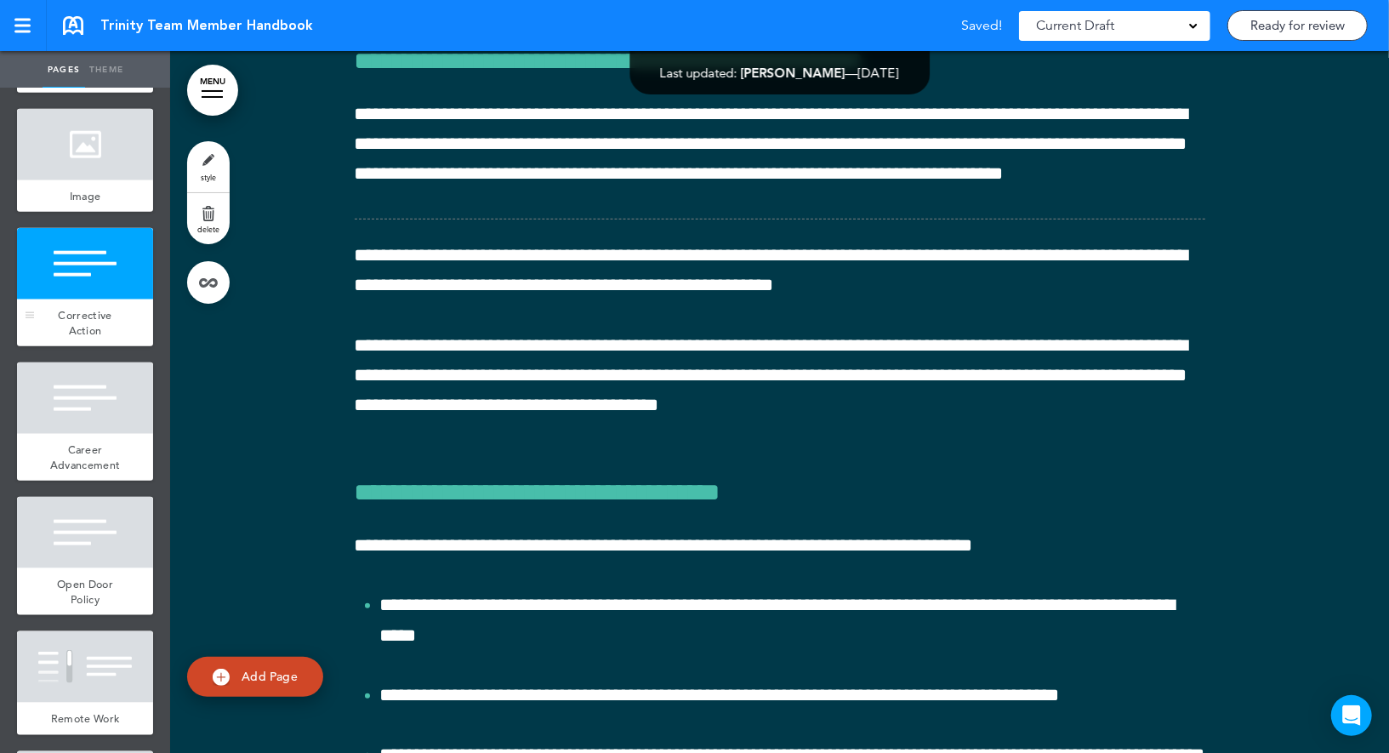
click at [117, 418] on div at bounding box center [85, 397] width 136 height 71
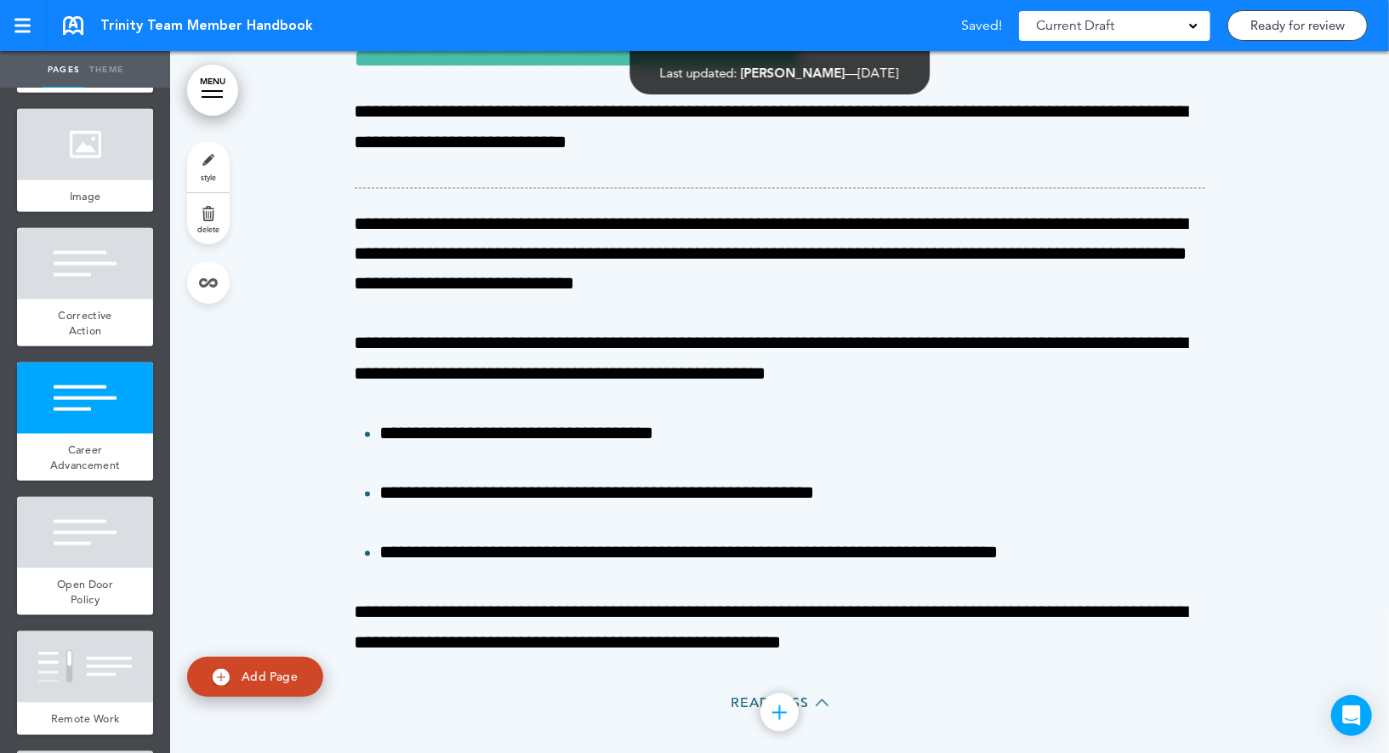
scroll to position [39701, 0]
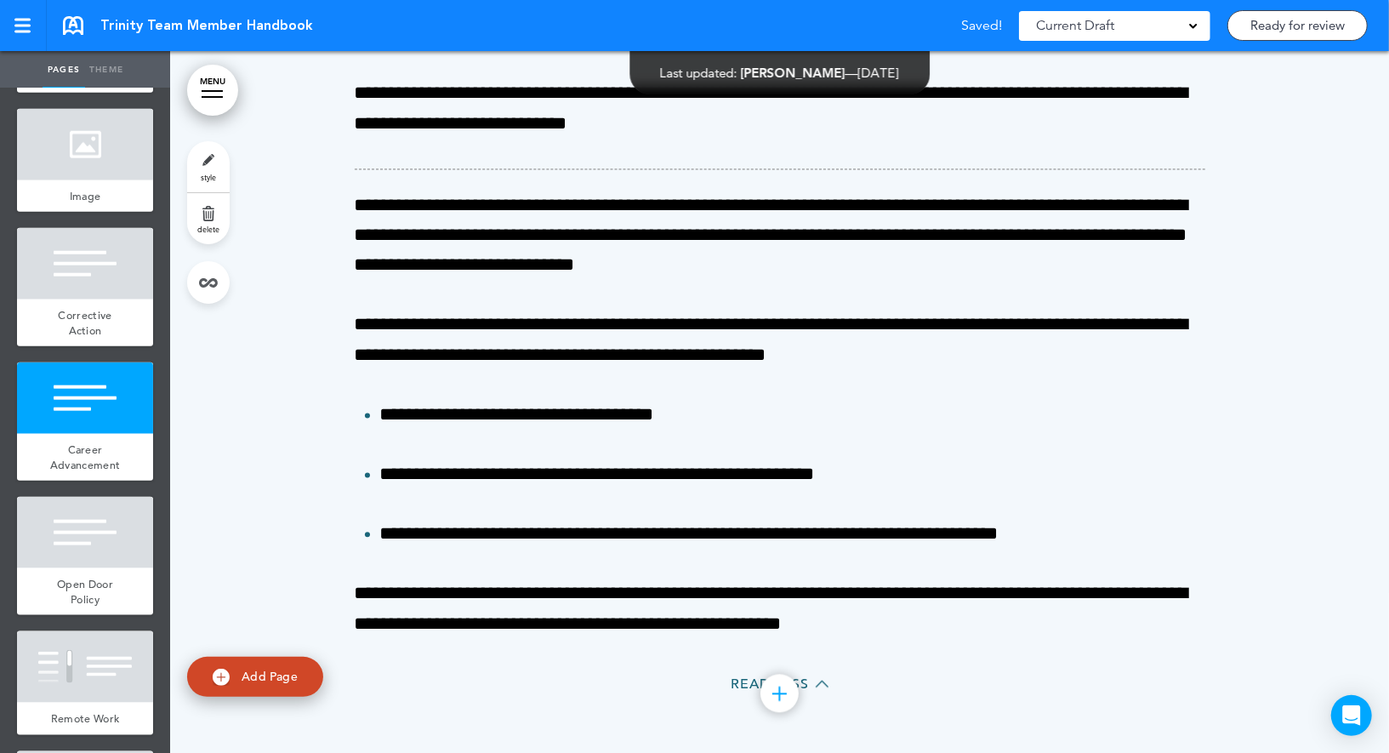
click at [200, 162] on link "style" at bounding box center [208, 166] width 43 height 51
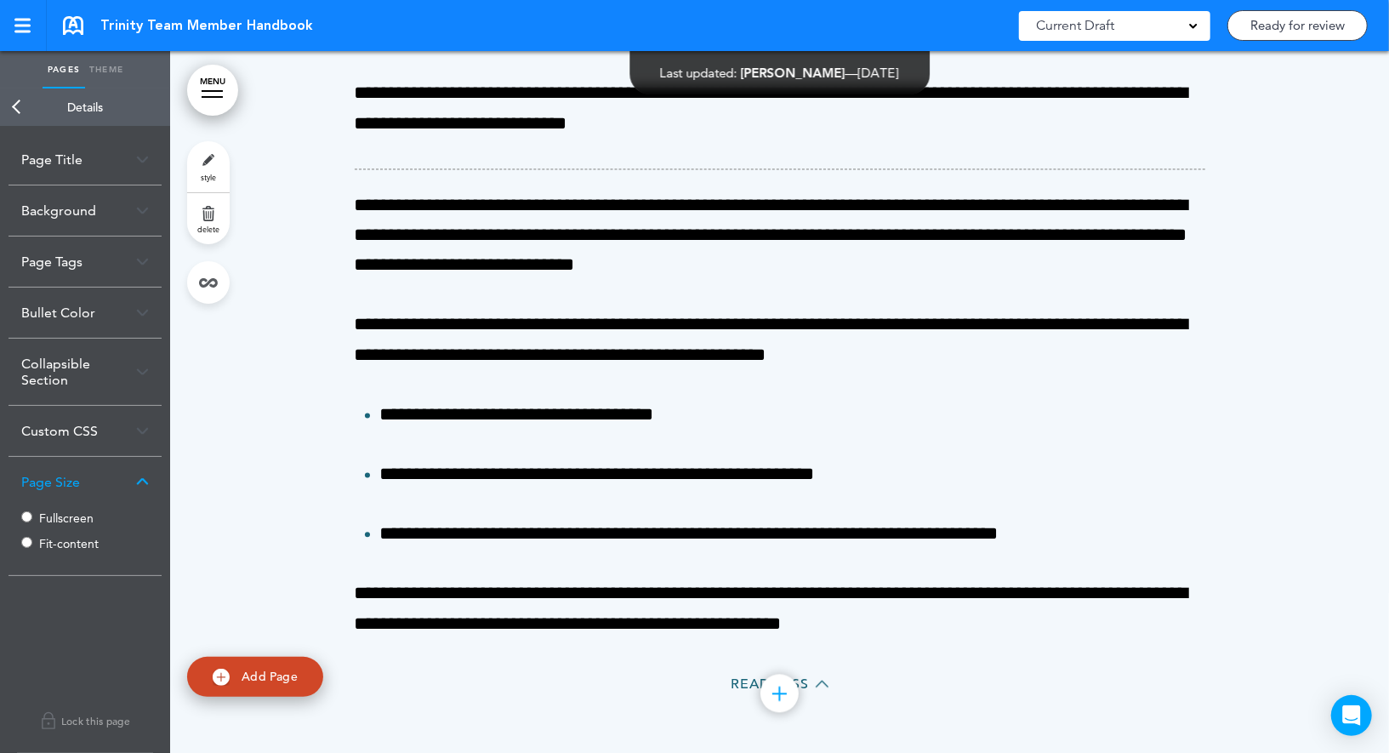
click at [65, 544] on label "Fit-content" at bounding box center [90, 544] width 102 height 12
click at [18, 103] on link "Back" at bounding box center [17, 106] width 34 height 37
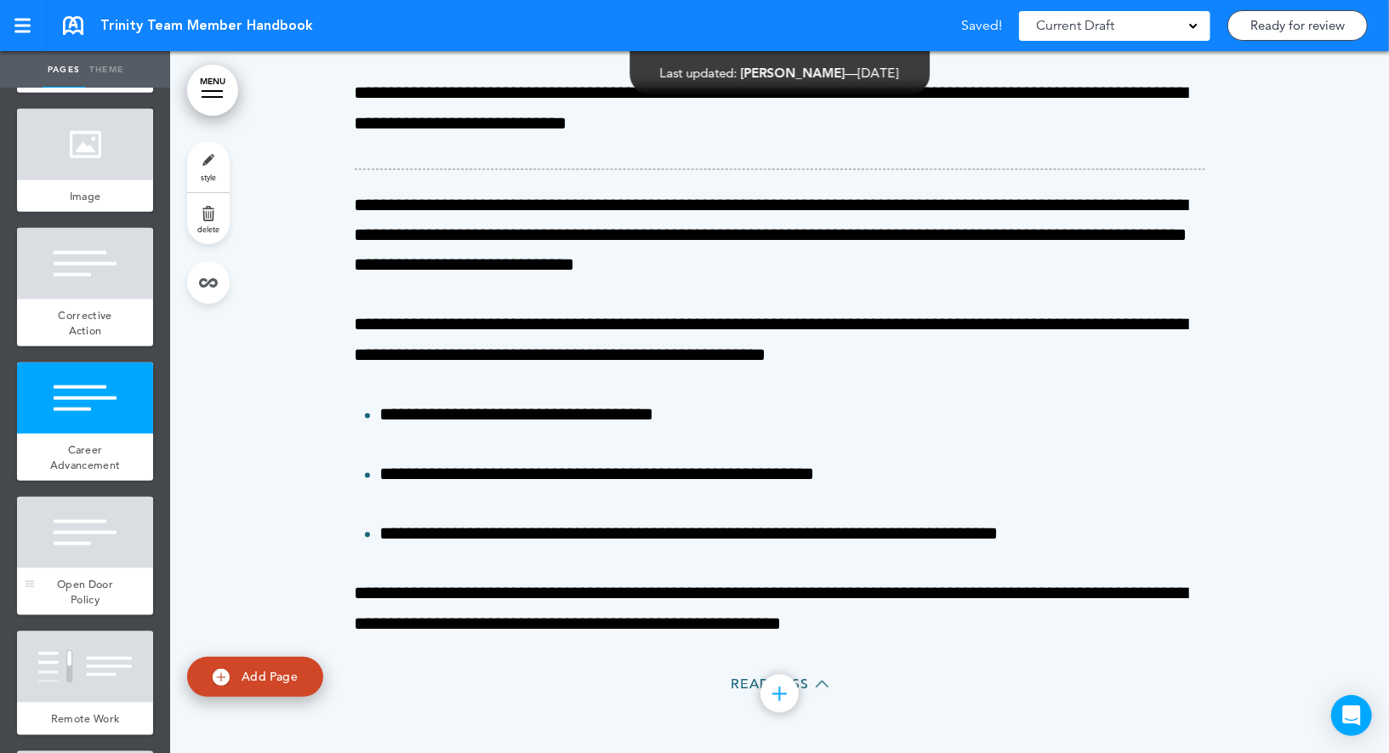
click at [86, 565] on div at bounding box center [85, 532] width 136 height 71
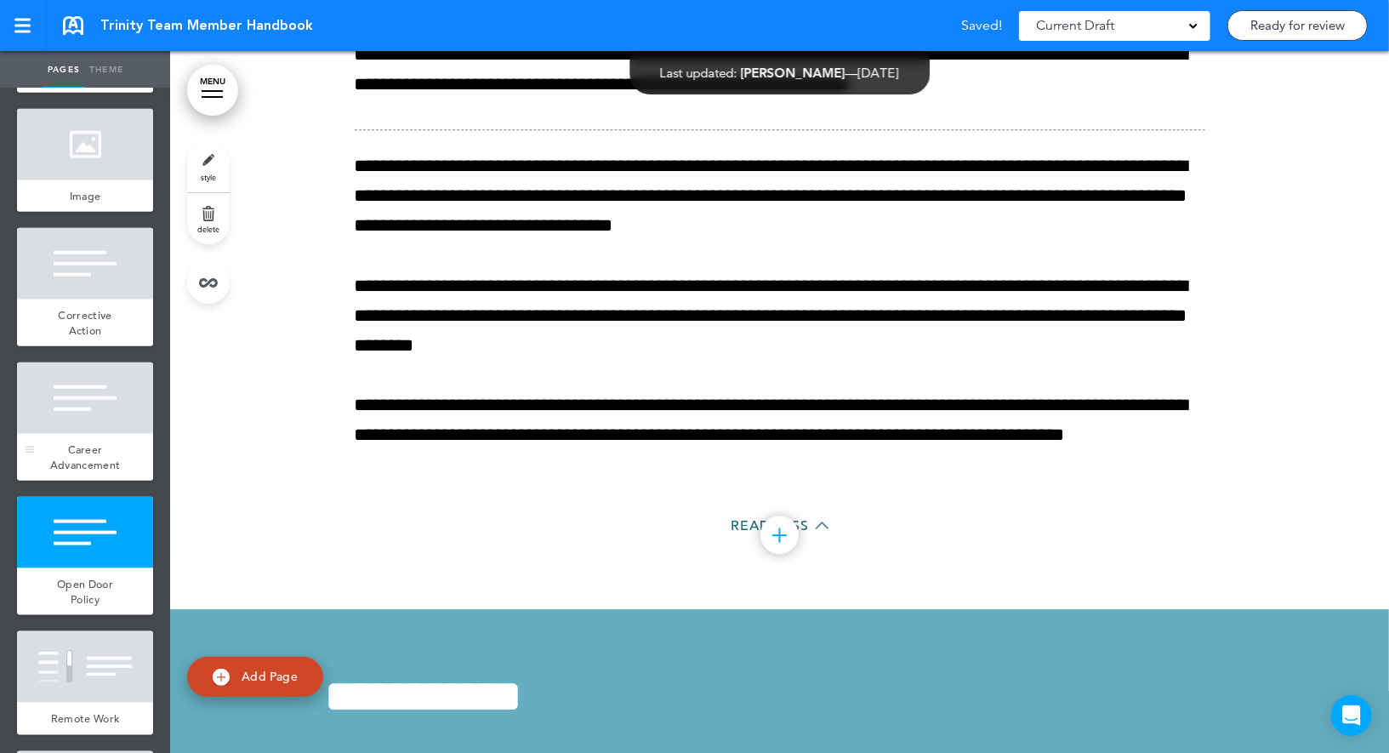
scroll to position [40687, 0]
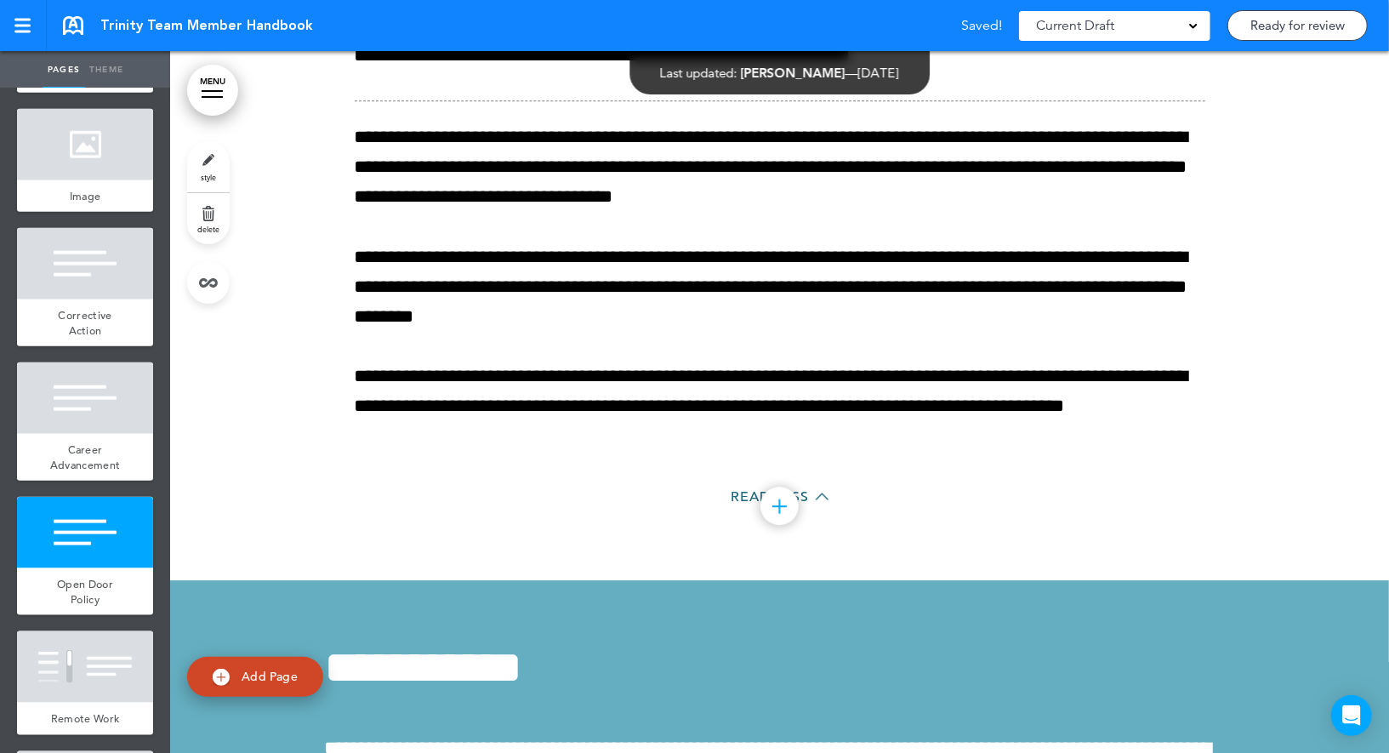
click at [210, 154] on link "style" at bounding box center [208, 166] width 43 height 51
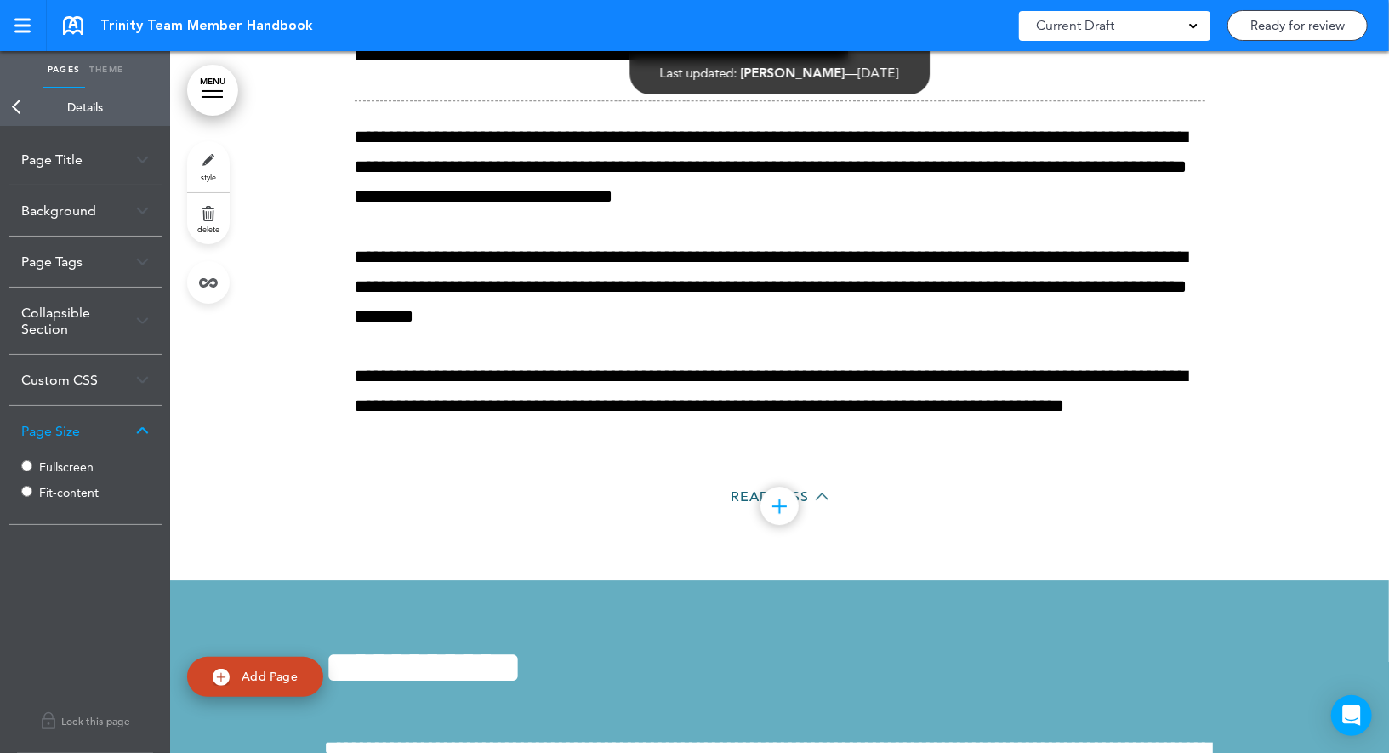
click at [72, 488] on label "Fit-content" at bounding box center [90, 493] width 102 height 12
click at [22, 110] on link "Back" at bounding box center [17, 106] width 34 height 37
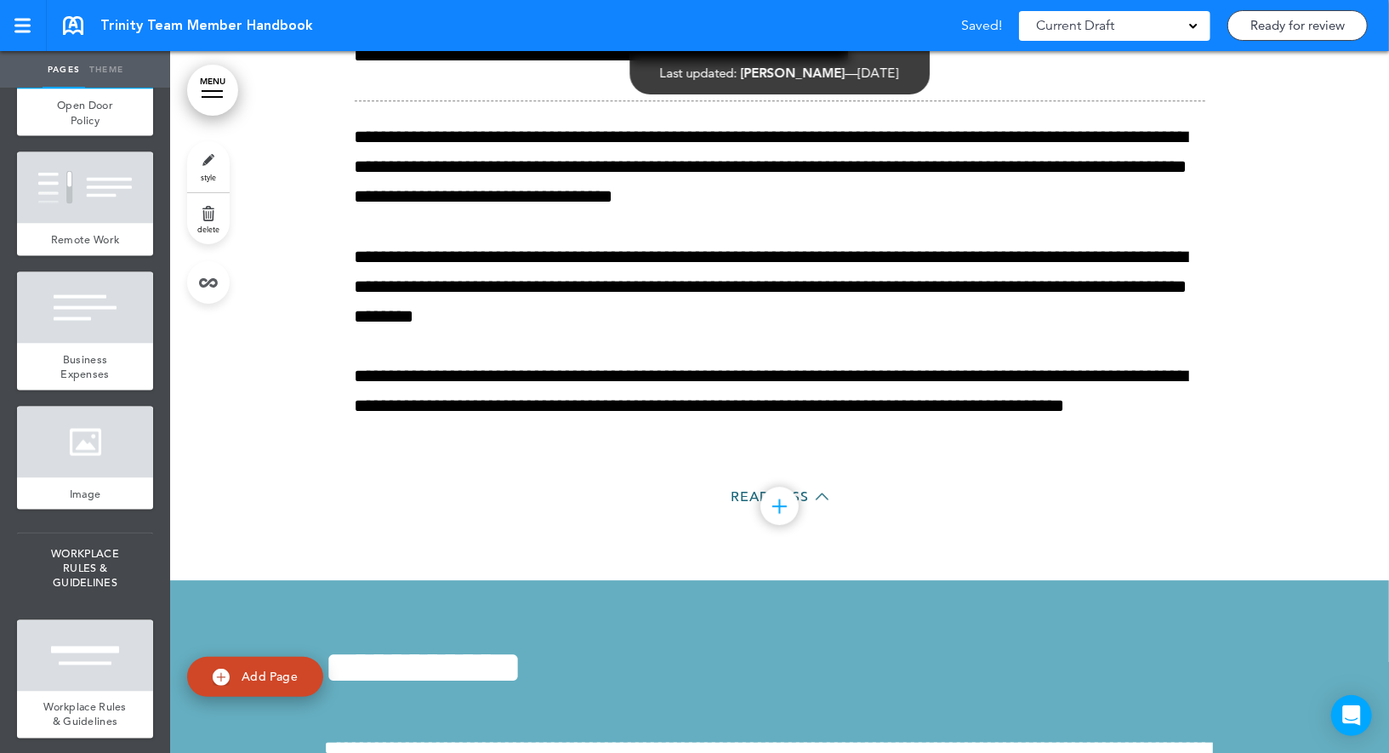
scroll to position [5791, 0]
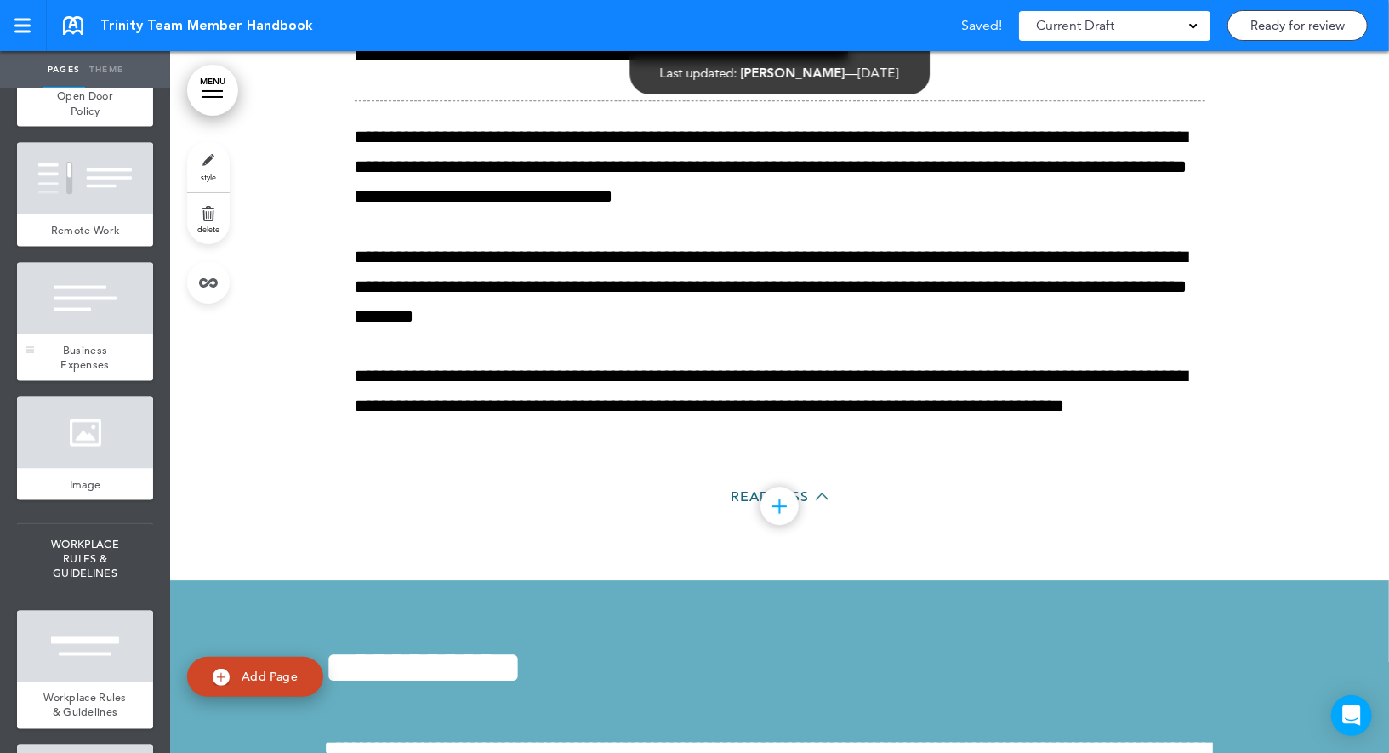
click at [100, 318] on div at bounding box center [85, 298] width 136 height 71
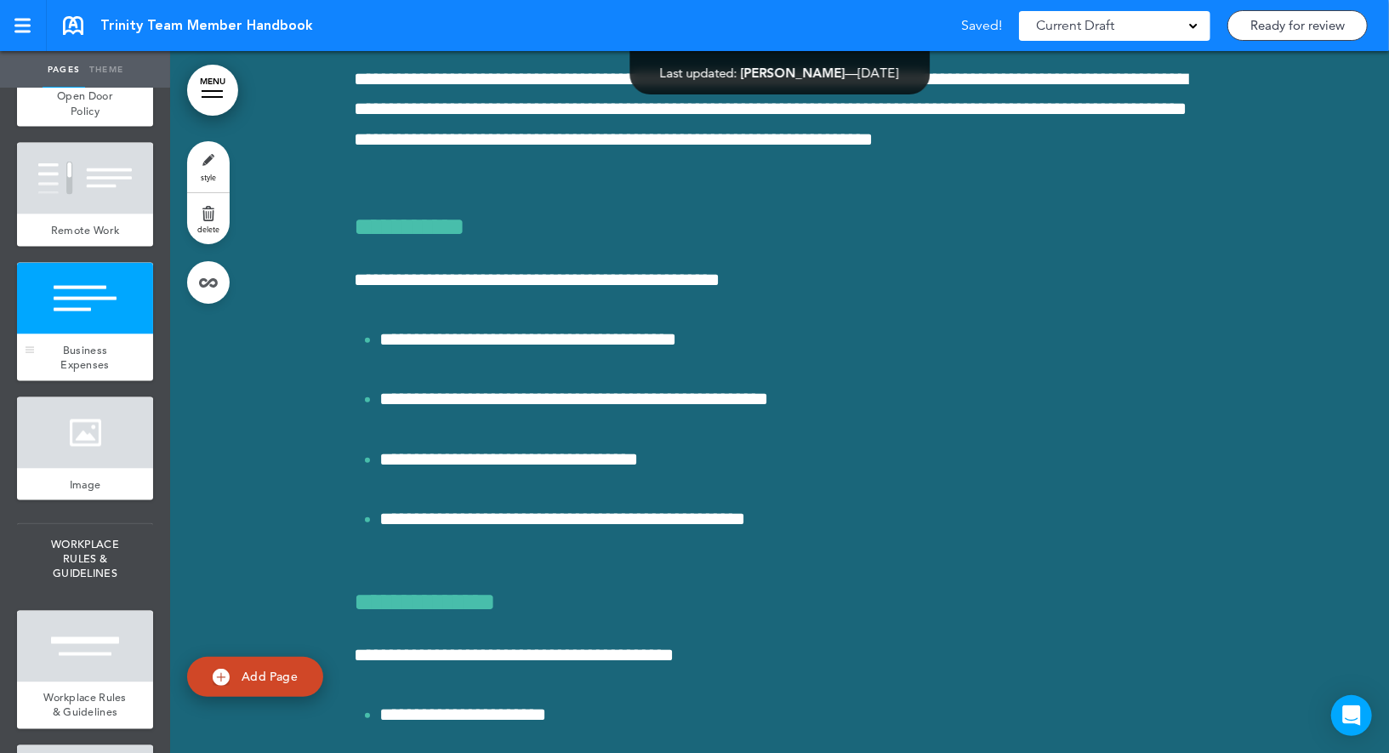
scroll to position [42404, 0]
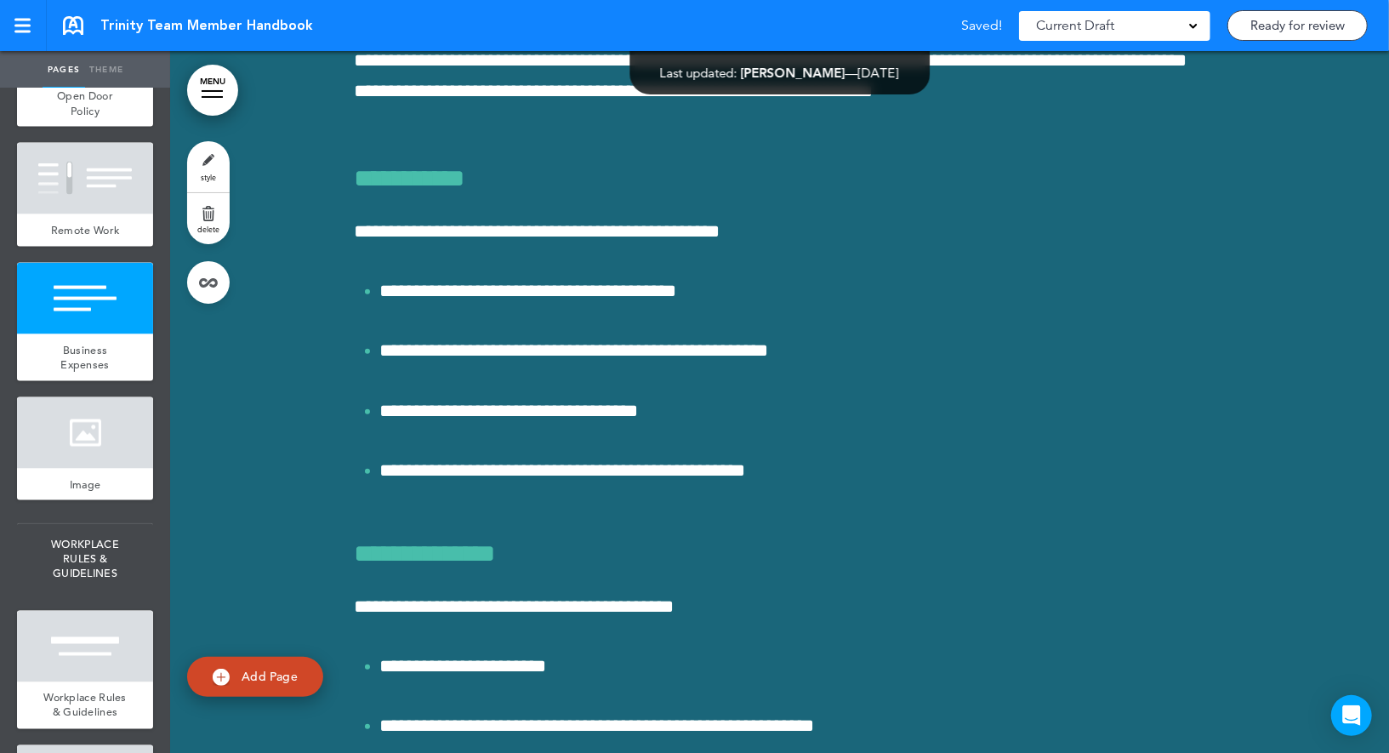
click at [211, 161] on link "style" at bounding box center [208, 166] width 43 height 51
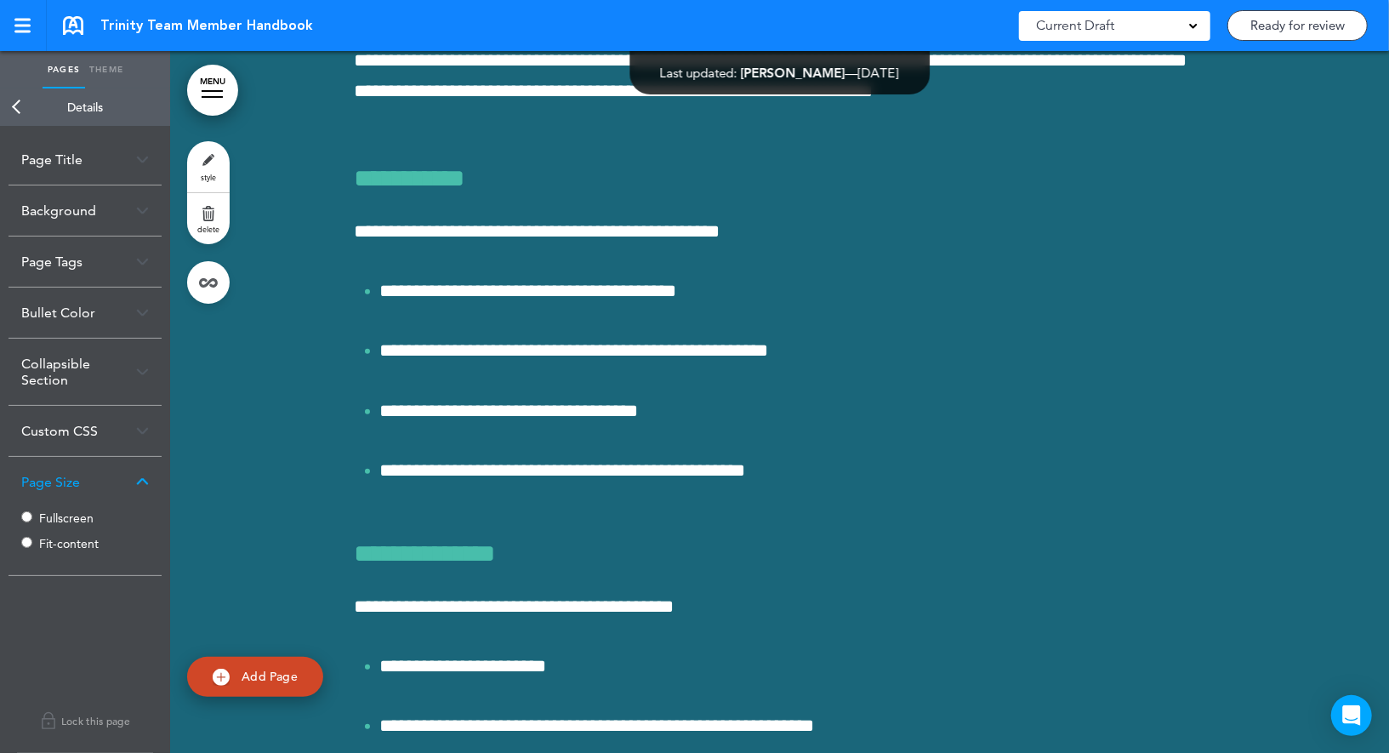
click at [49, 545] on label "Fit-content" at bounding box center [90, 544] width 102 height 12
click at [24, 116] on link "Back" at bounding box center [17, 106] width 34 height 37
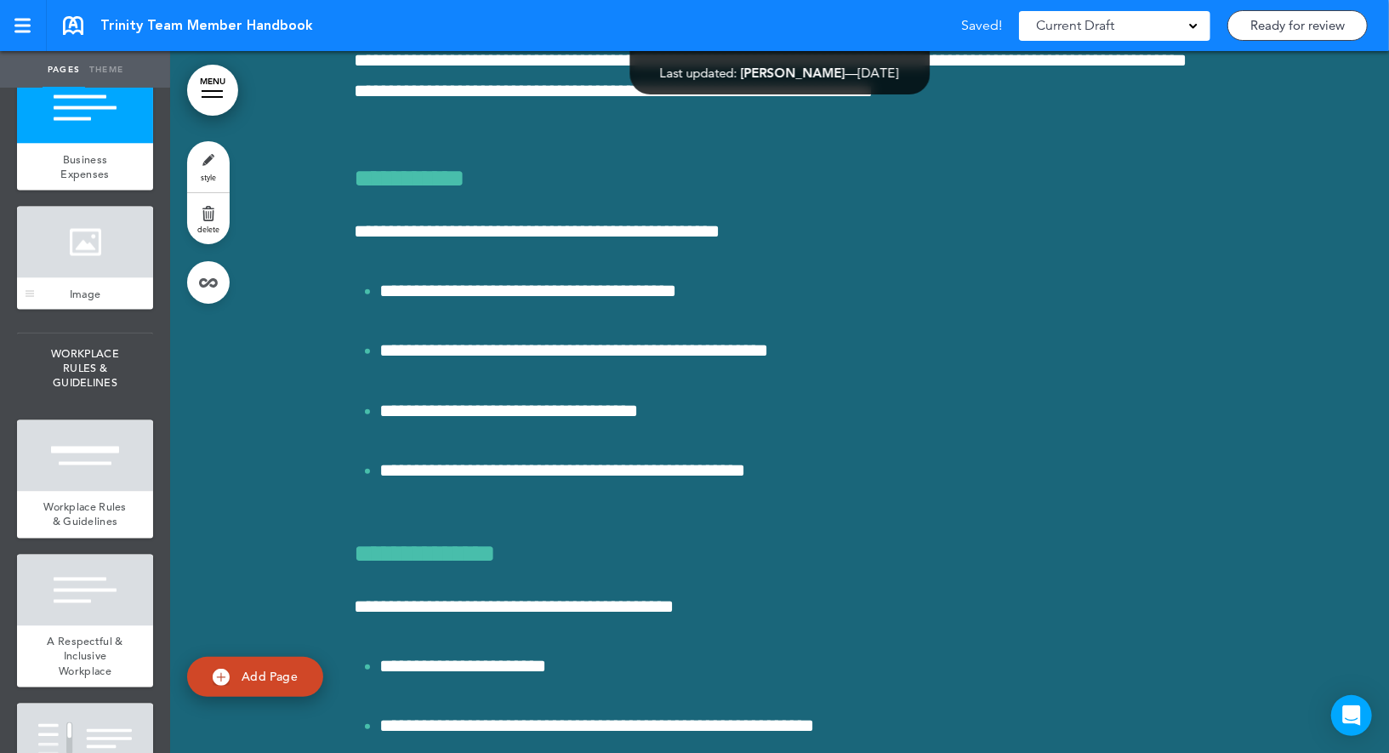
scroll to position [6151, 0]
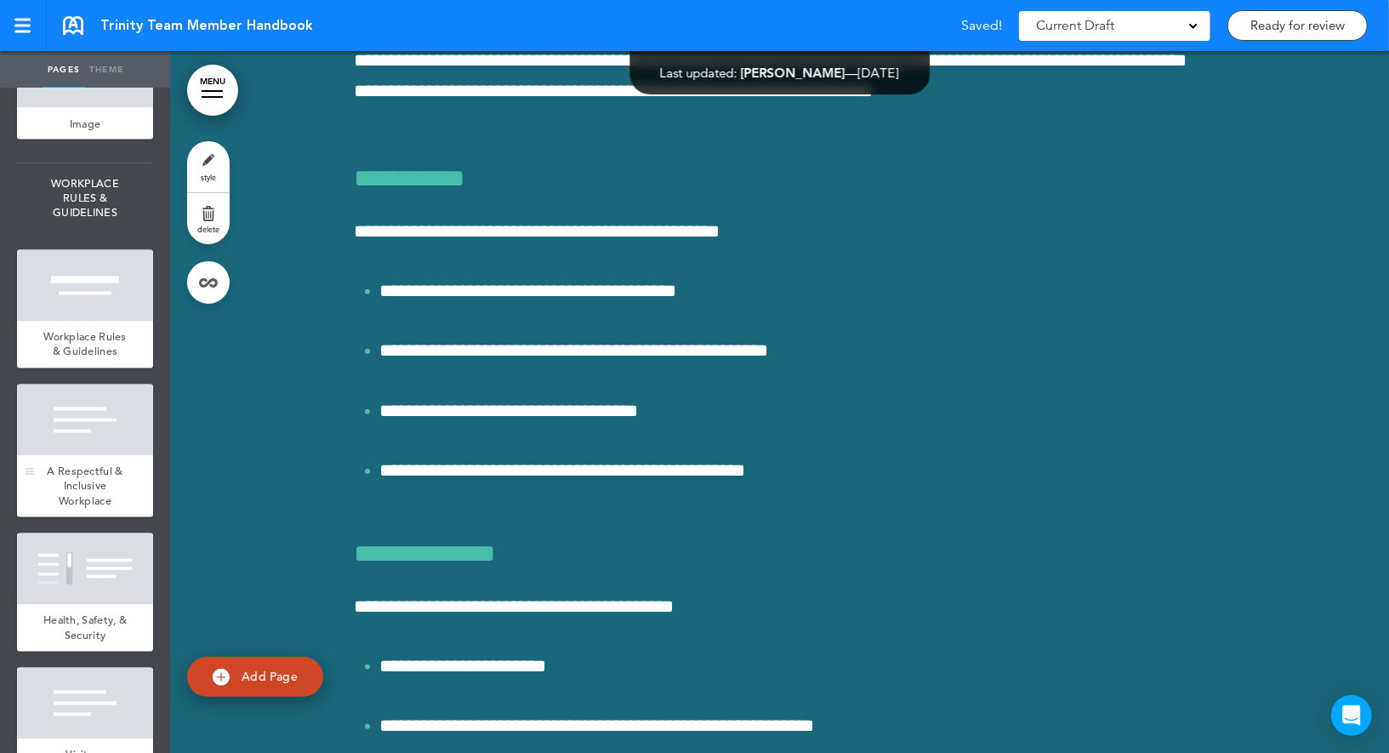
click at [96, 452] on div at bounding box center [85, 420] width 136 height 71
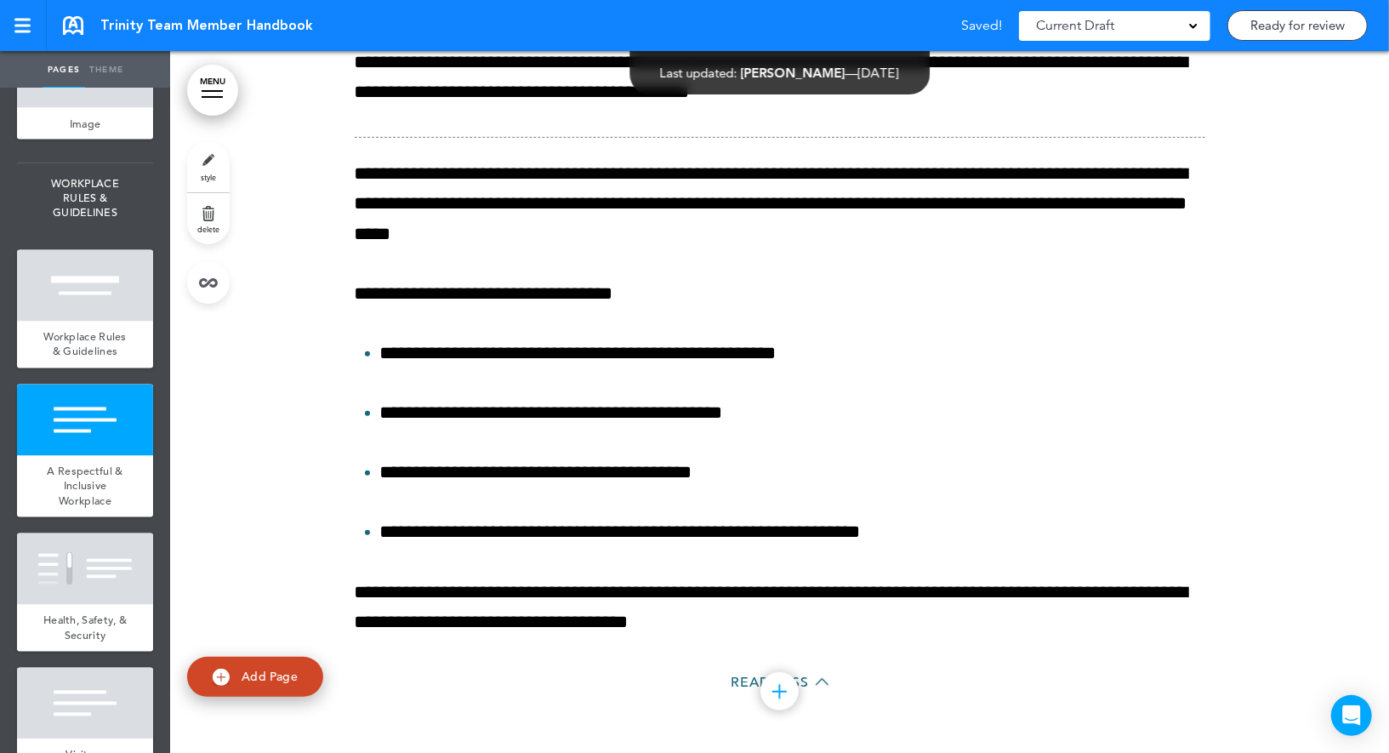
scroll to position [46502, 0]
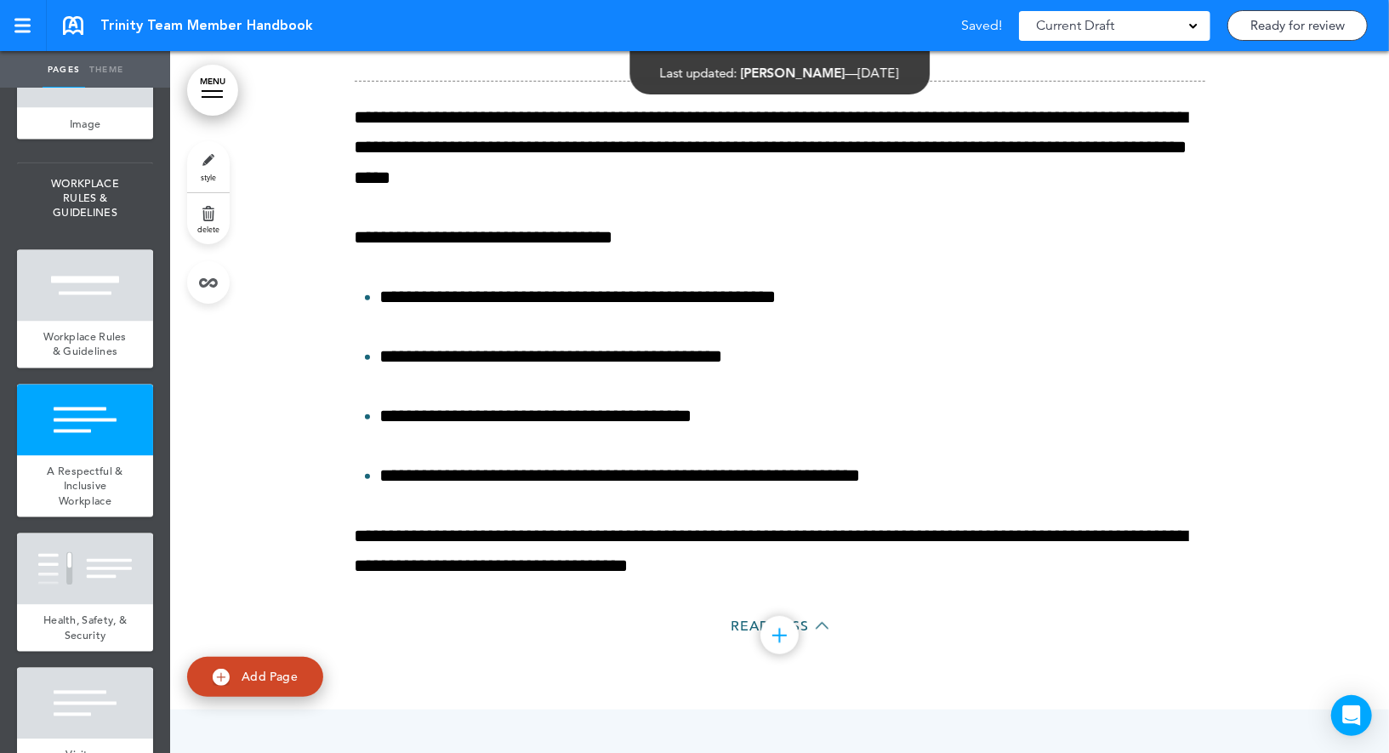
click at [206, 164] on link "style" at bounding box center [208, 166] width 43 height 51
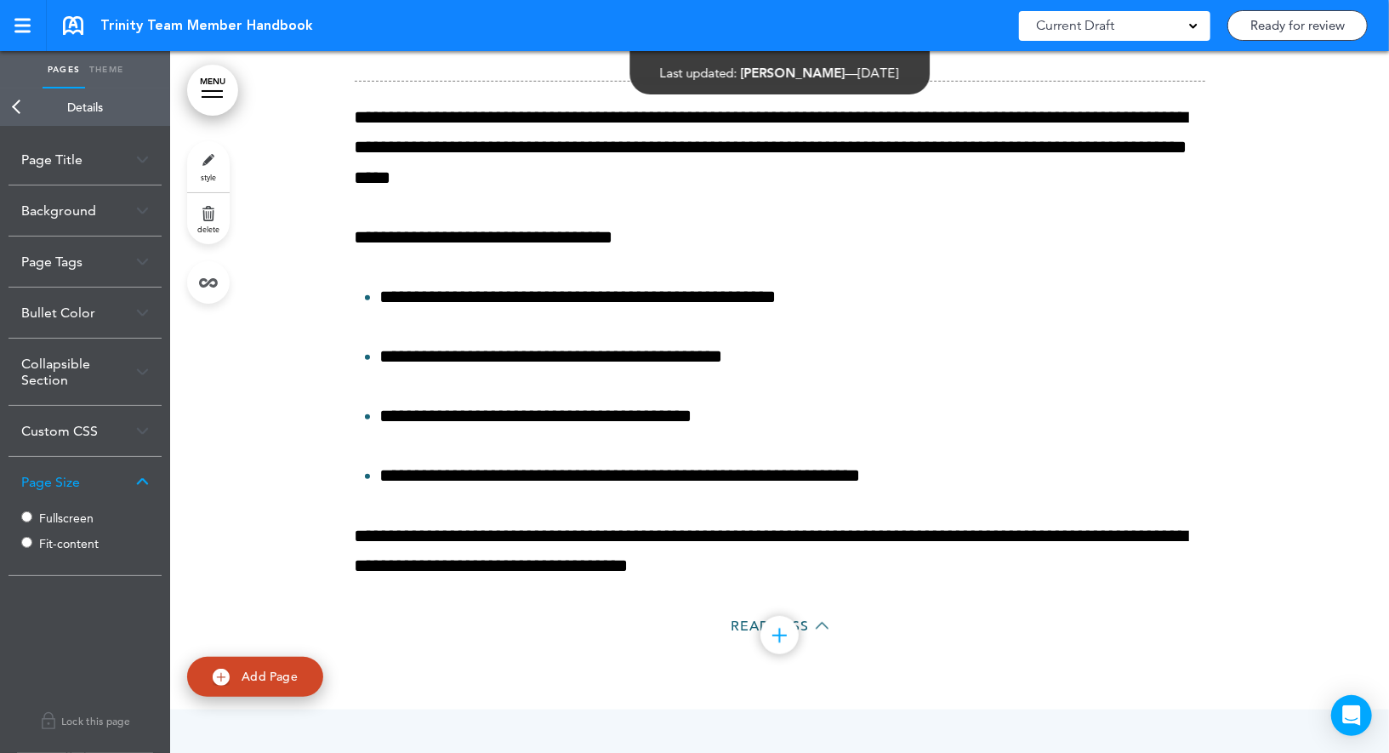
click at [46, 545] on label "Fit-content" at bounding box center [90, 544] width 102 height 12
click at [21, 117] on link "Back" at bounding box center [17, 106] width 34 height 37
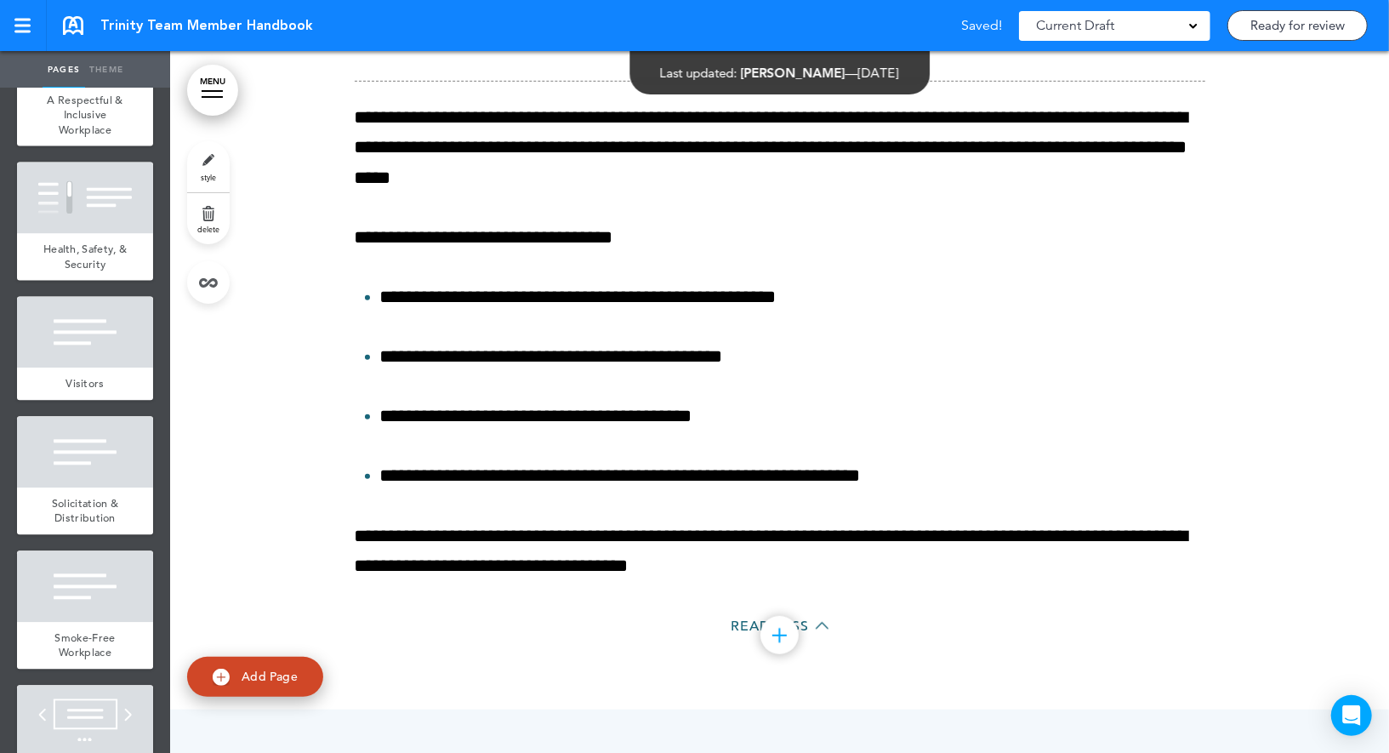
scroll to position [6531, 0]
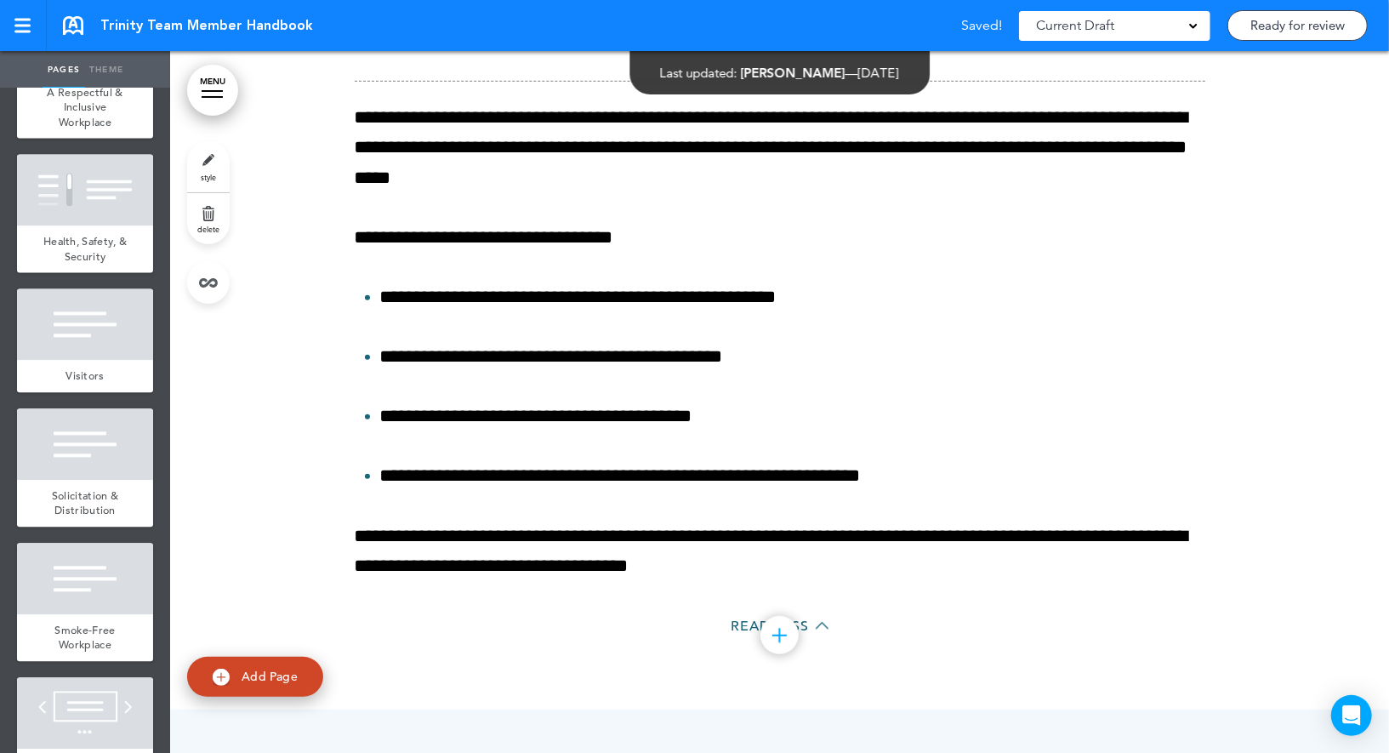
click at [81, 361] on div "Visitors" at bounding box center [85, 376] width 136 height 32
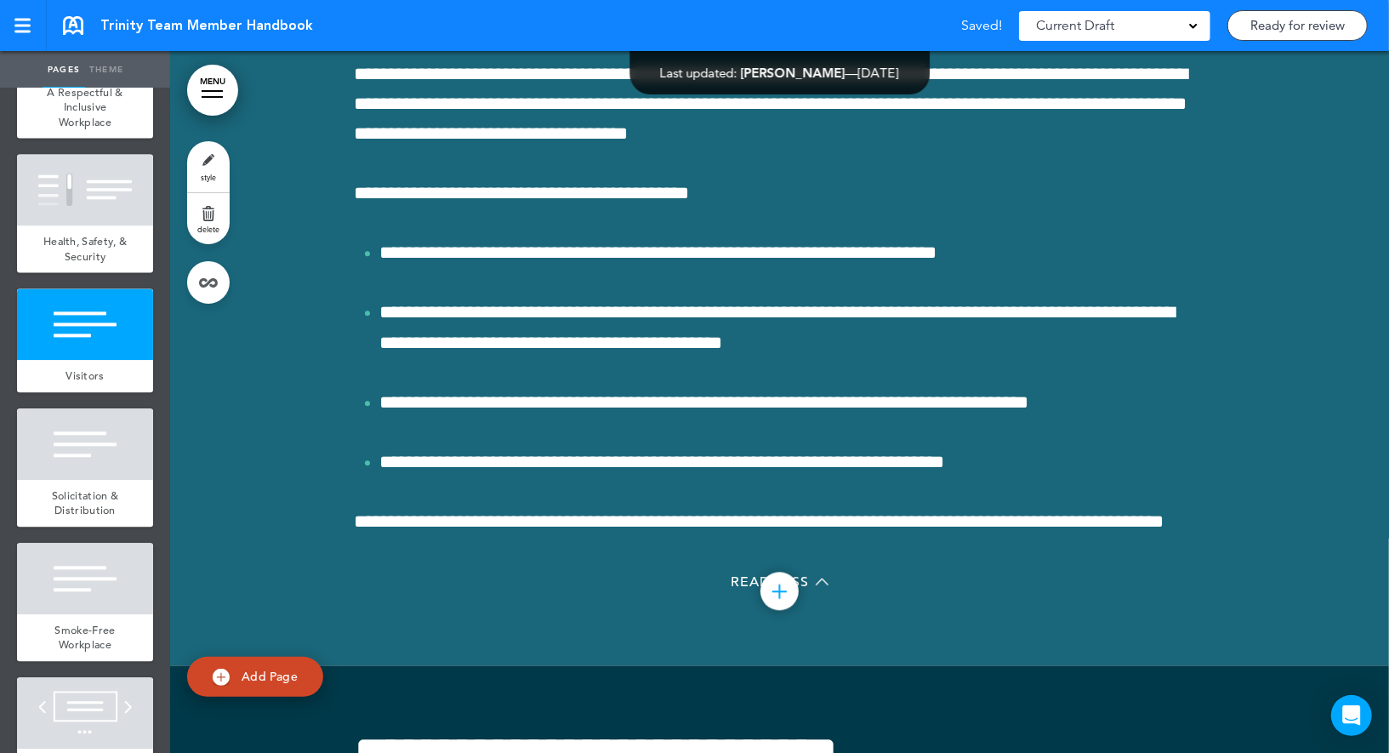
scroll to position [48408, 0]
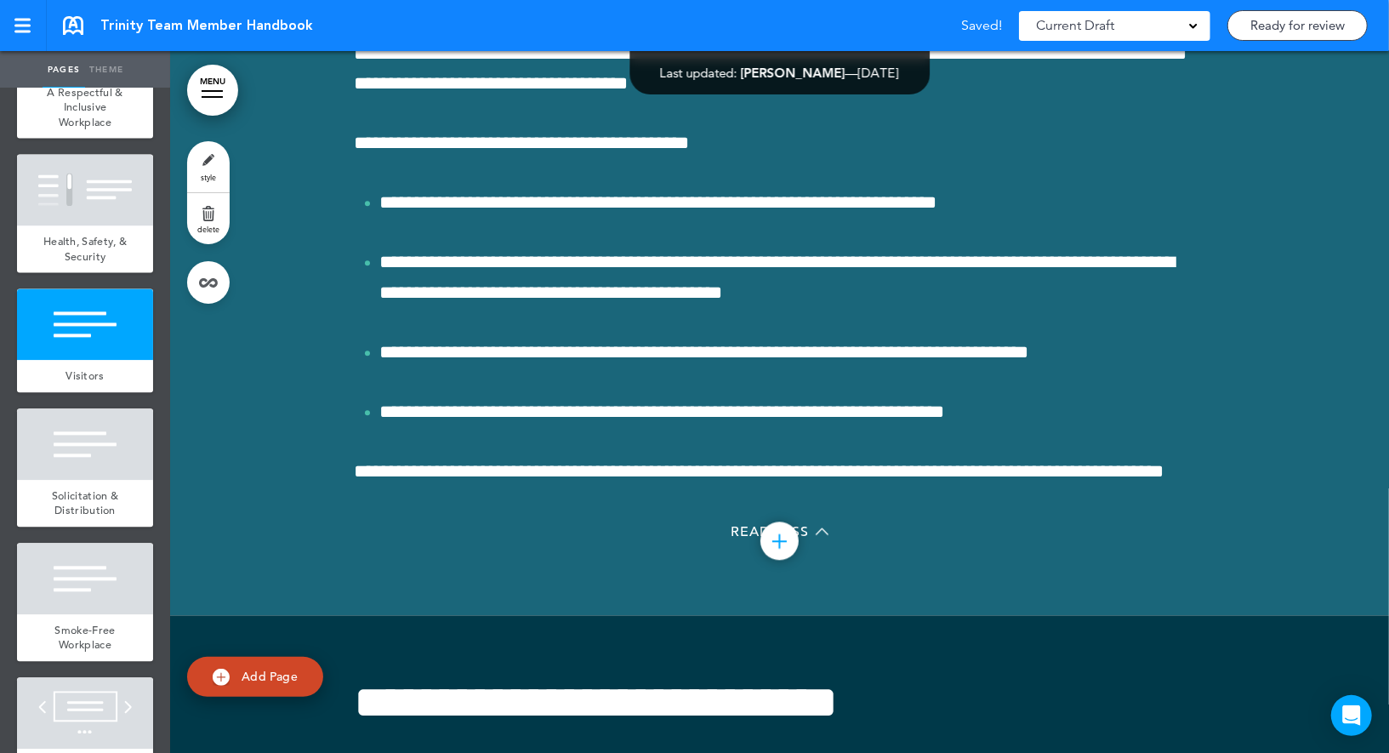
click at [217, 161] on link "style" at bounding box center [208, 166] width 43 height 51
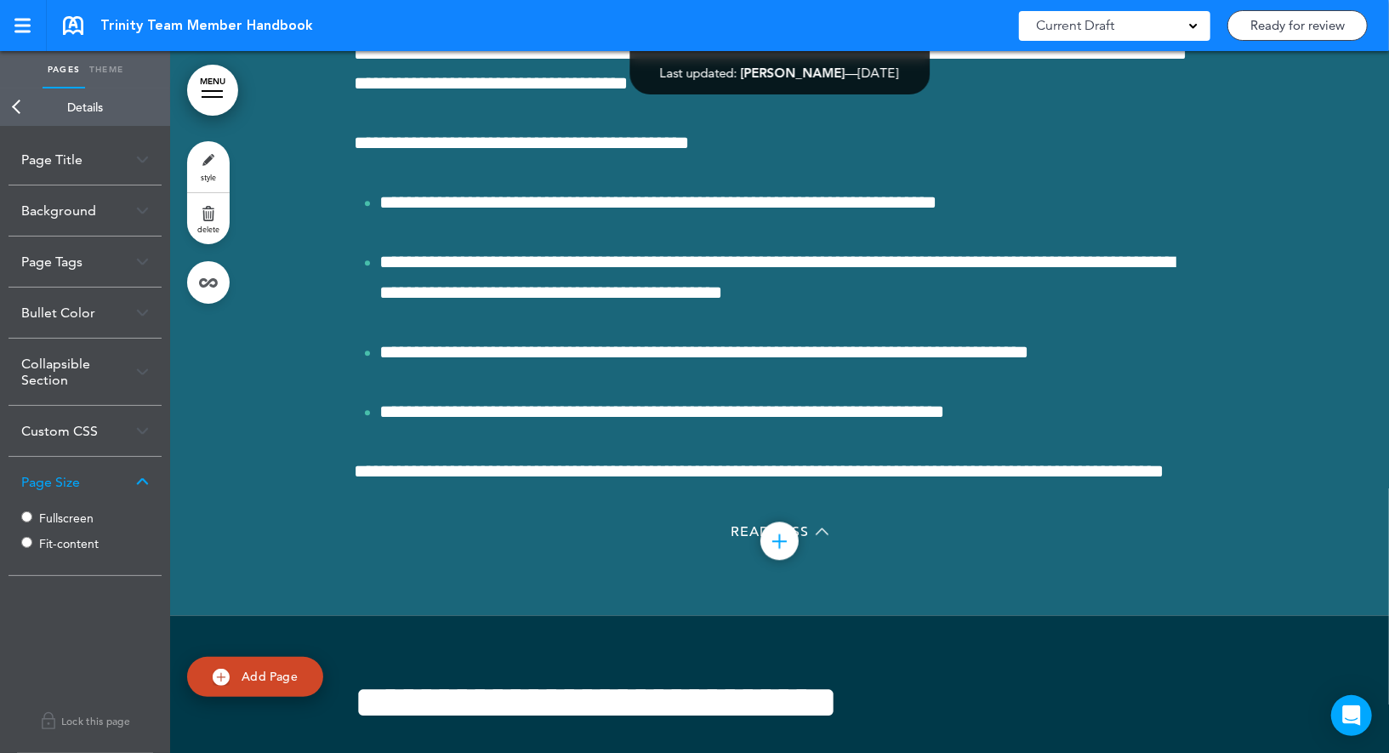
click at [49, 543] on label "Fit-content" at bounding box center [90, 544] width 102 height 12
click at [22, 106] on link "Back" at bounding box center [17, 106] width 34 height 37
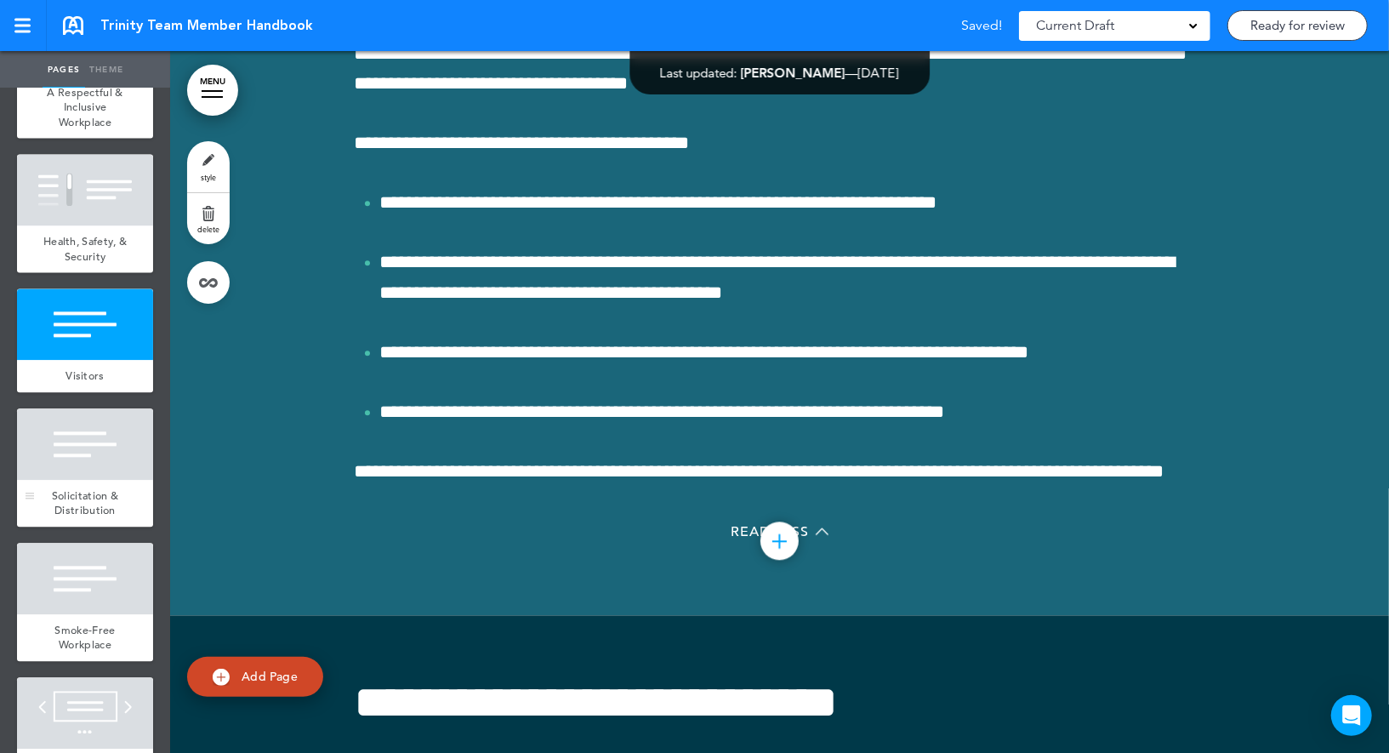
click at [80, 459] on div at bounding box center [85, 443] width 136 height 71
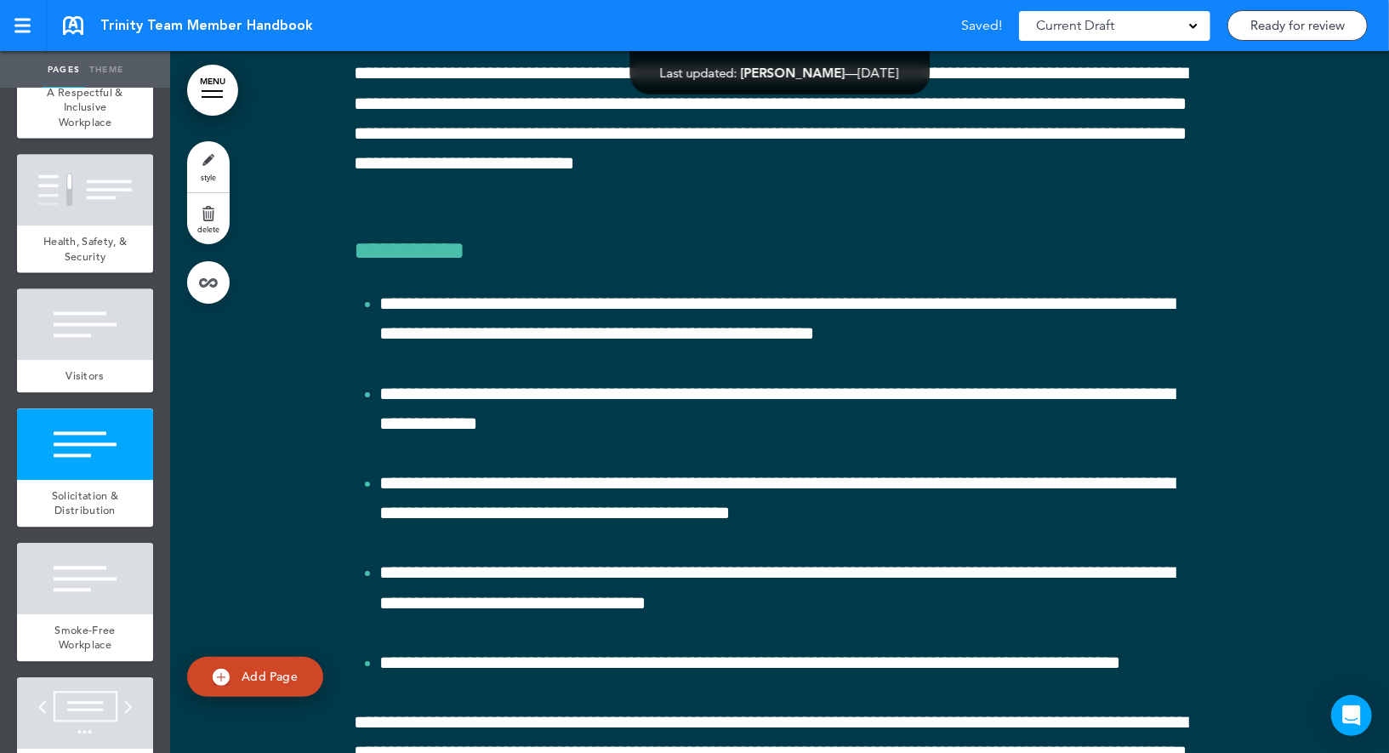
scroll to position [49360, 0]
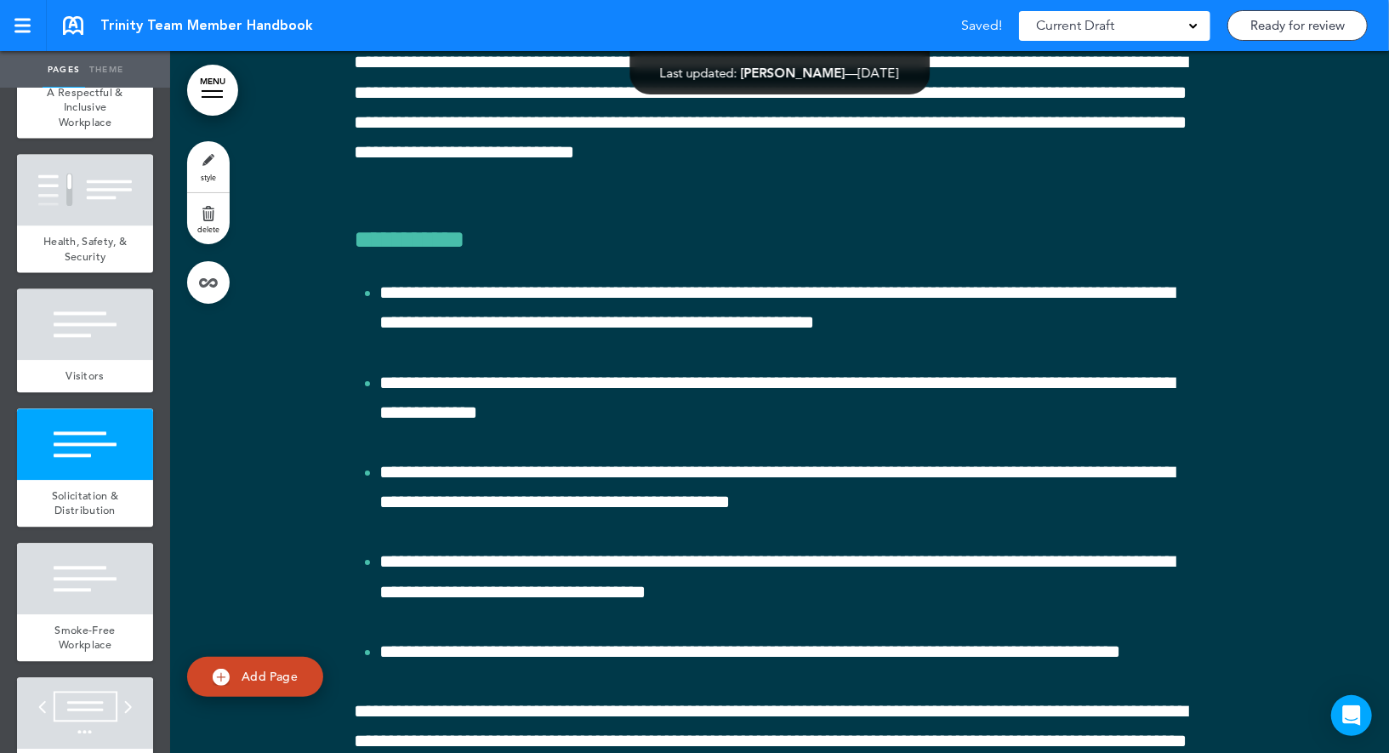
click at [206, 169] on link "style" at bounding box center [208, 166] width 43 height 51
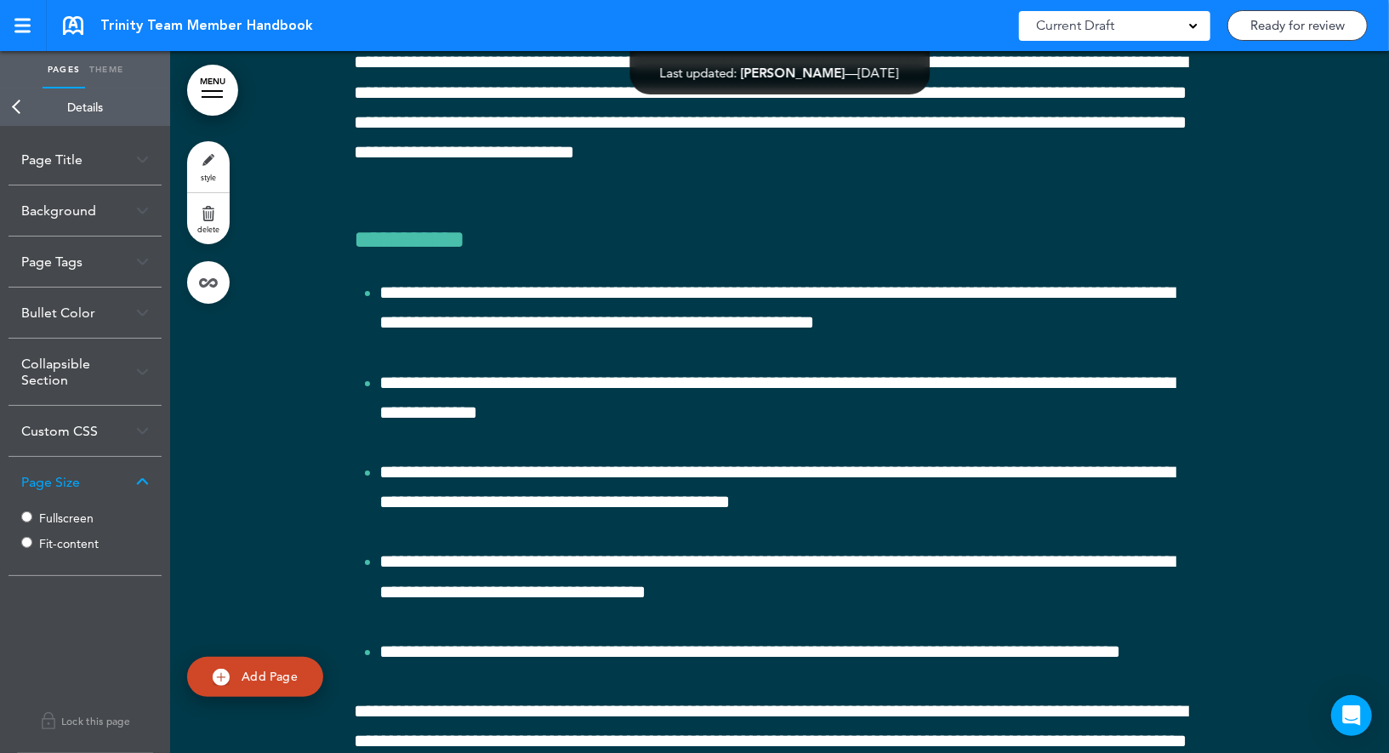
click at [47, 539] on label "Fit-content" at bounding box center [90, 544] width 102 height 12
click at [20, 103] on link "Back" at bounding box center [17, 106] width 34 height 37
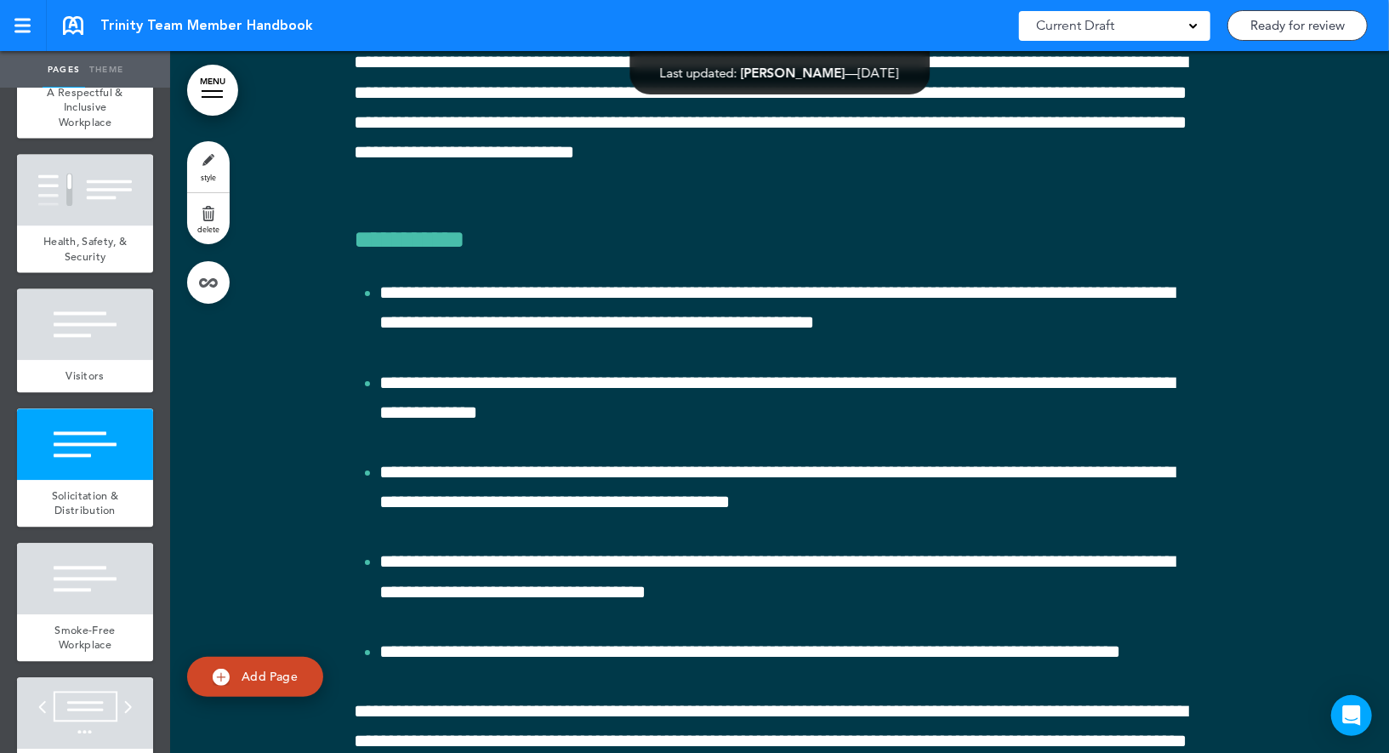
click at [195, 166] on link "style" at bounding box center [208, 166] width 43 height 51
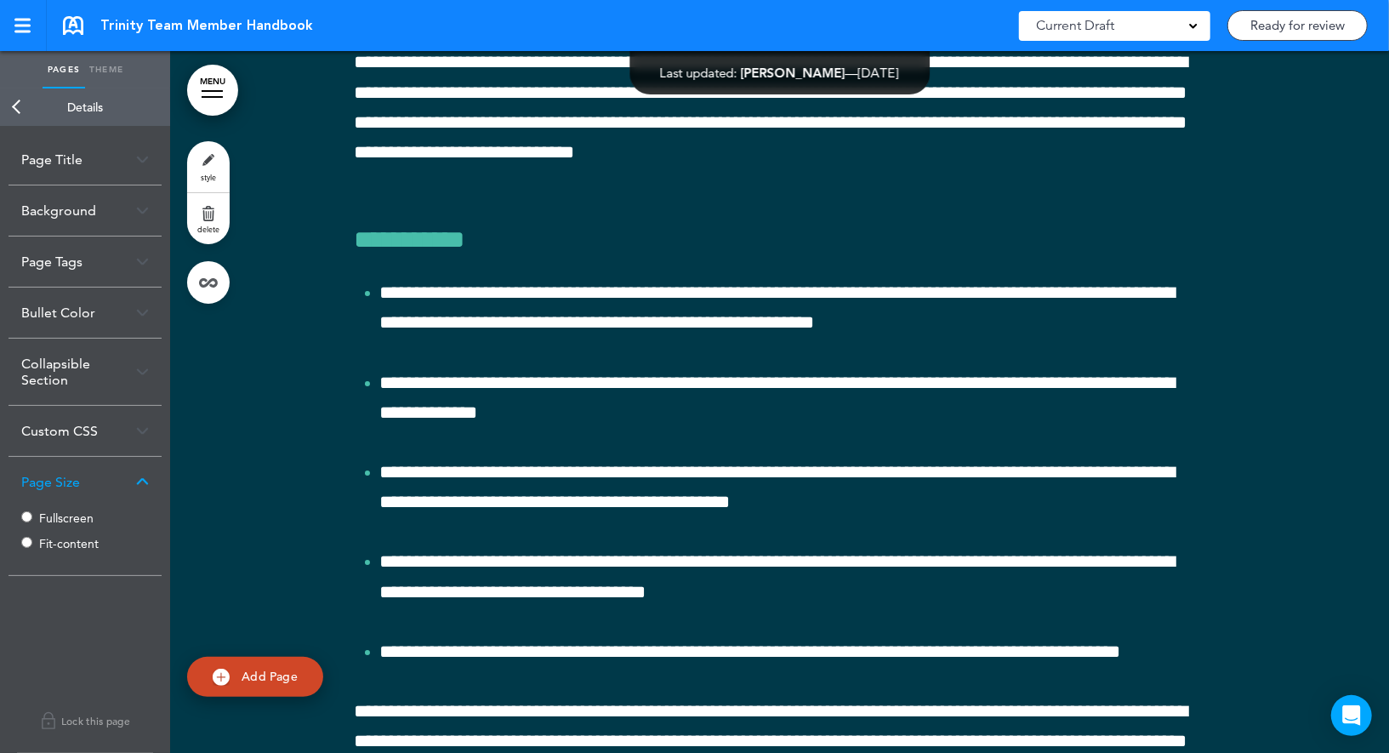
click at [22, 109] on link "Back" at bounding box center [17, 106] width 34 height 37
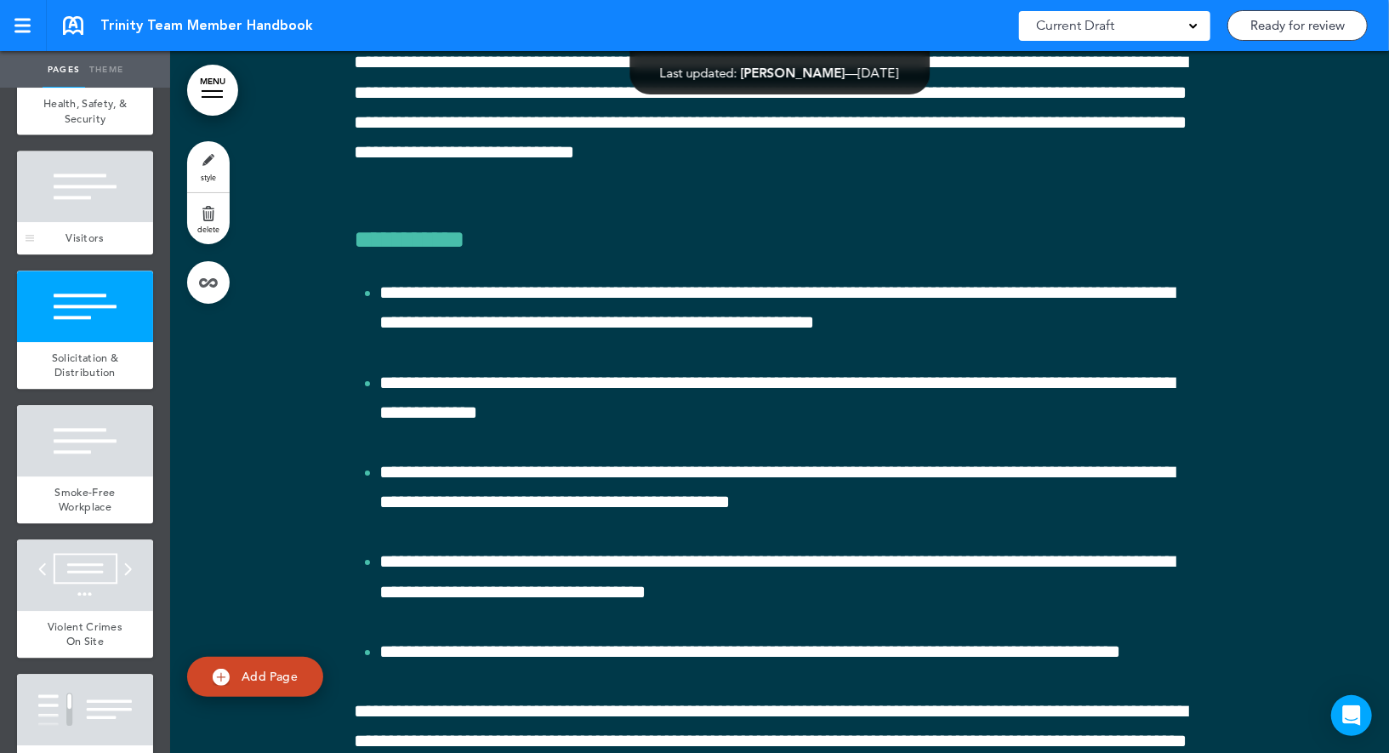
scroll to position [6751, 0]
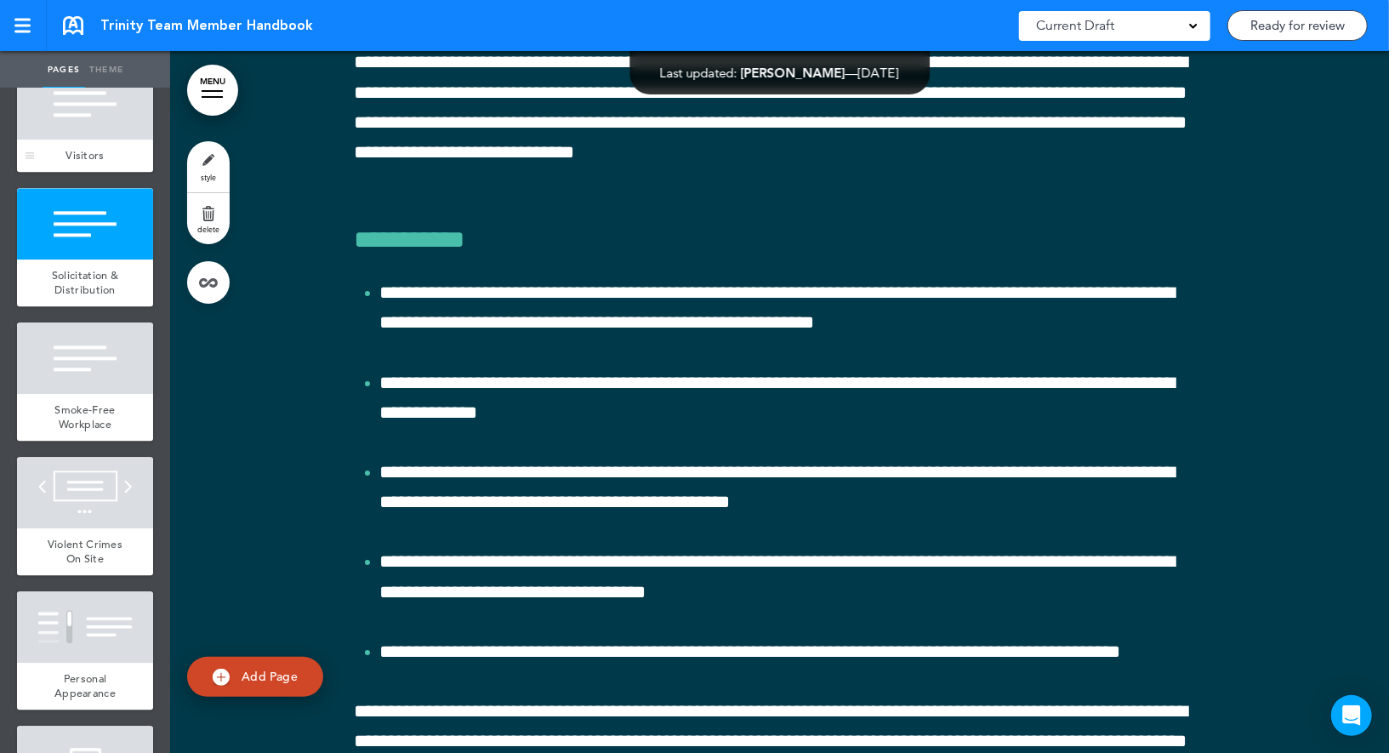
click at [100, 335] on div at bounding box center [85, 357] width 136 height 71
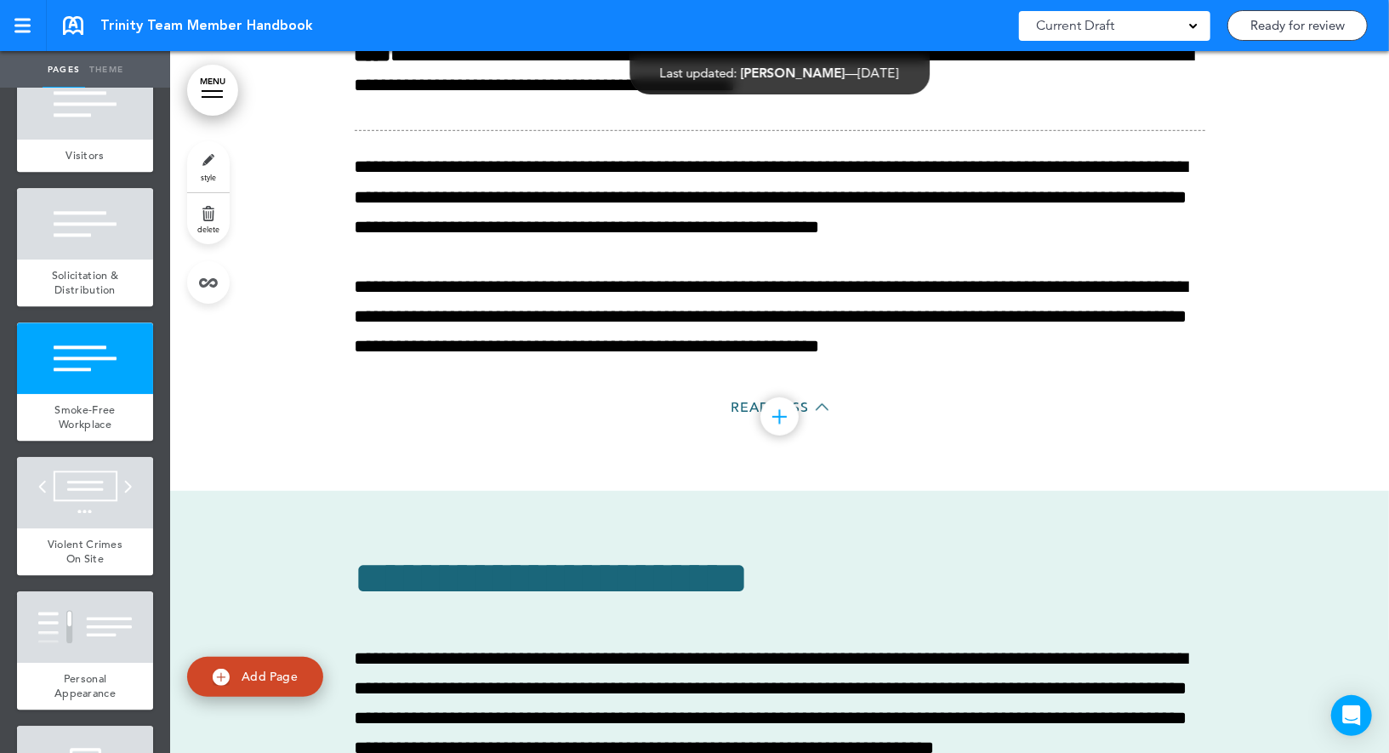
scroll to position [50731, 0]
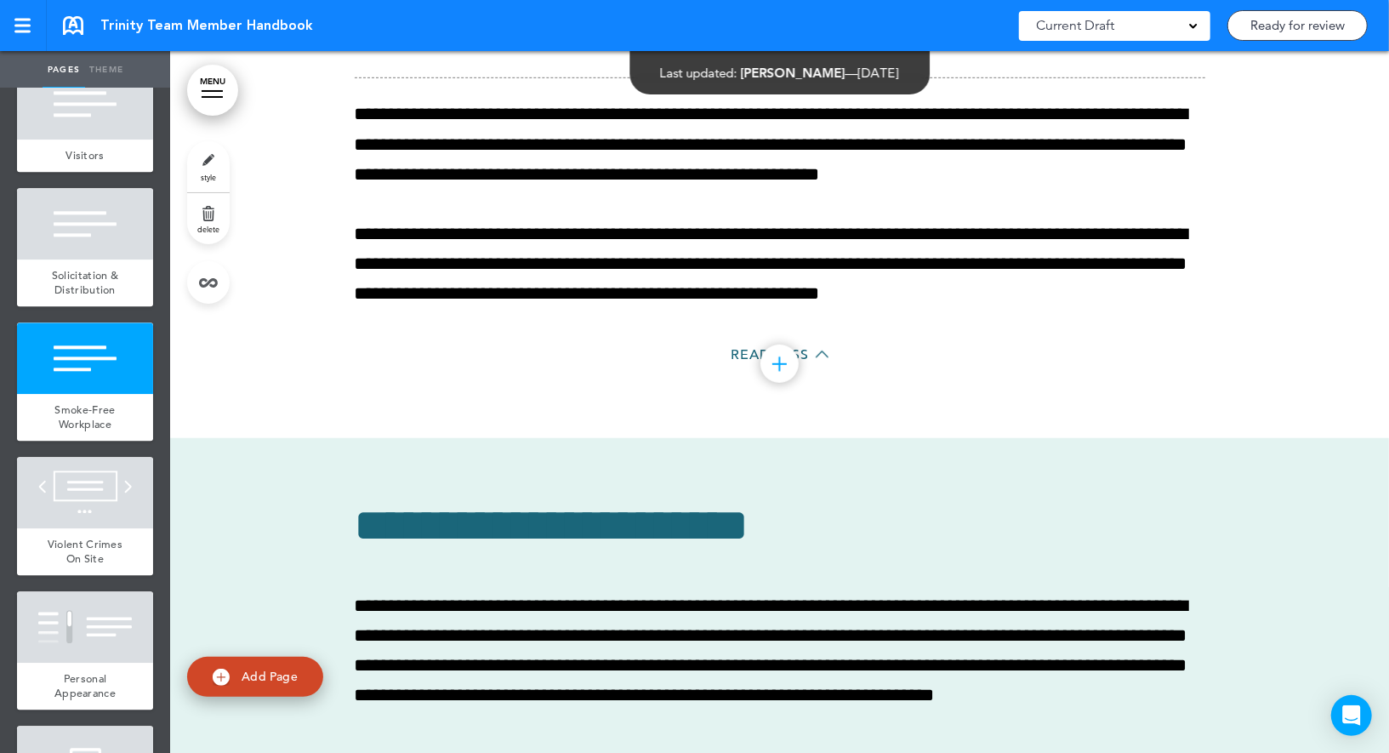
click at [206, 174] on span "style" at bounding box center [208, 177] width 15 height 10
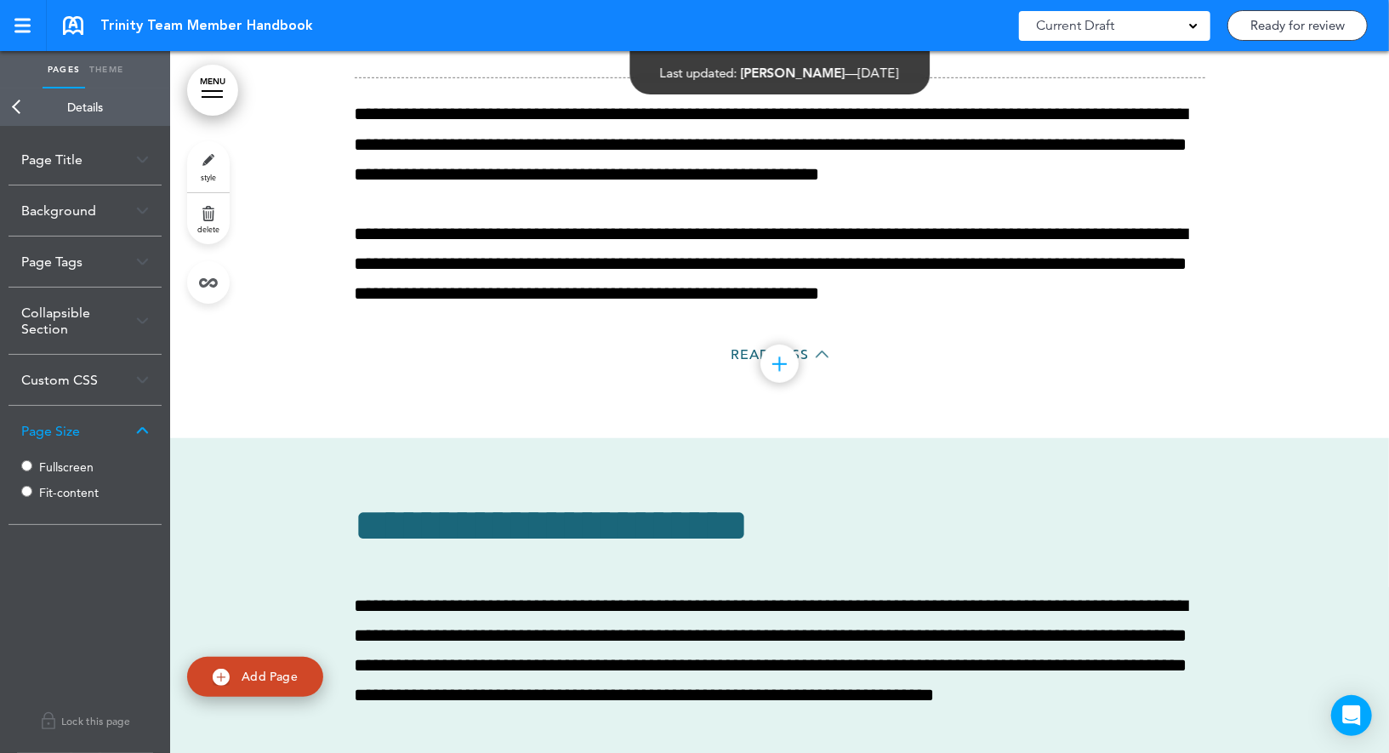
click at [43, 490] on label "Fit-content" at bounding box center [90, 493] width 102 height 12
click at [15, 111] on link "Back" at bounding box center [17, 106] width 34 height 37
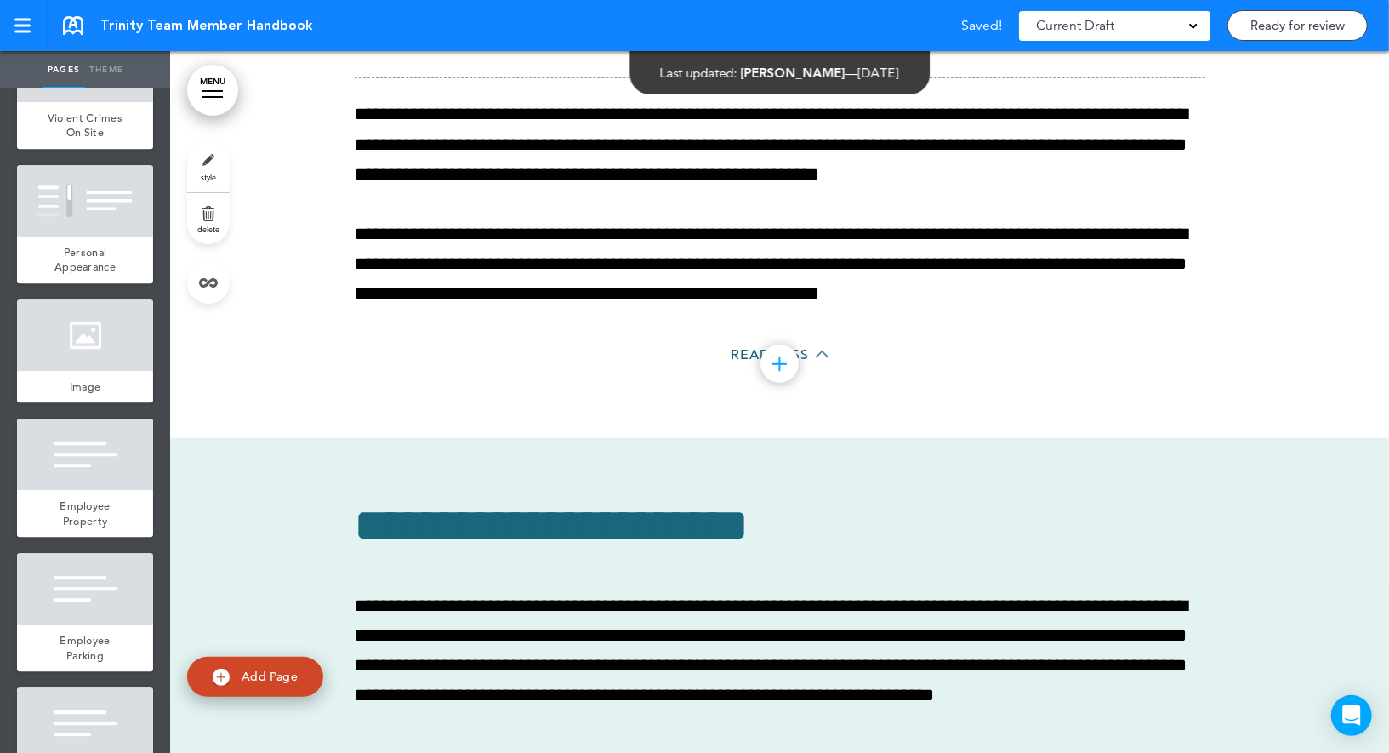
scroll to position [7246, 0]
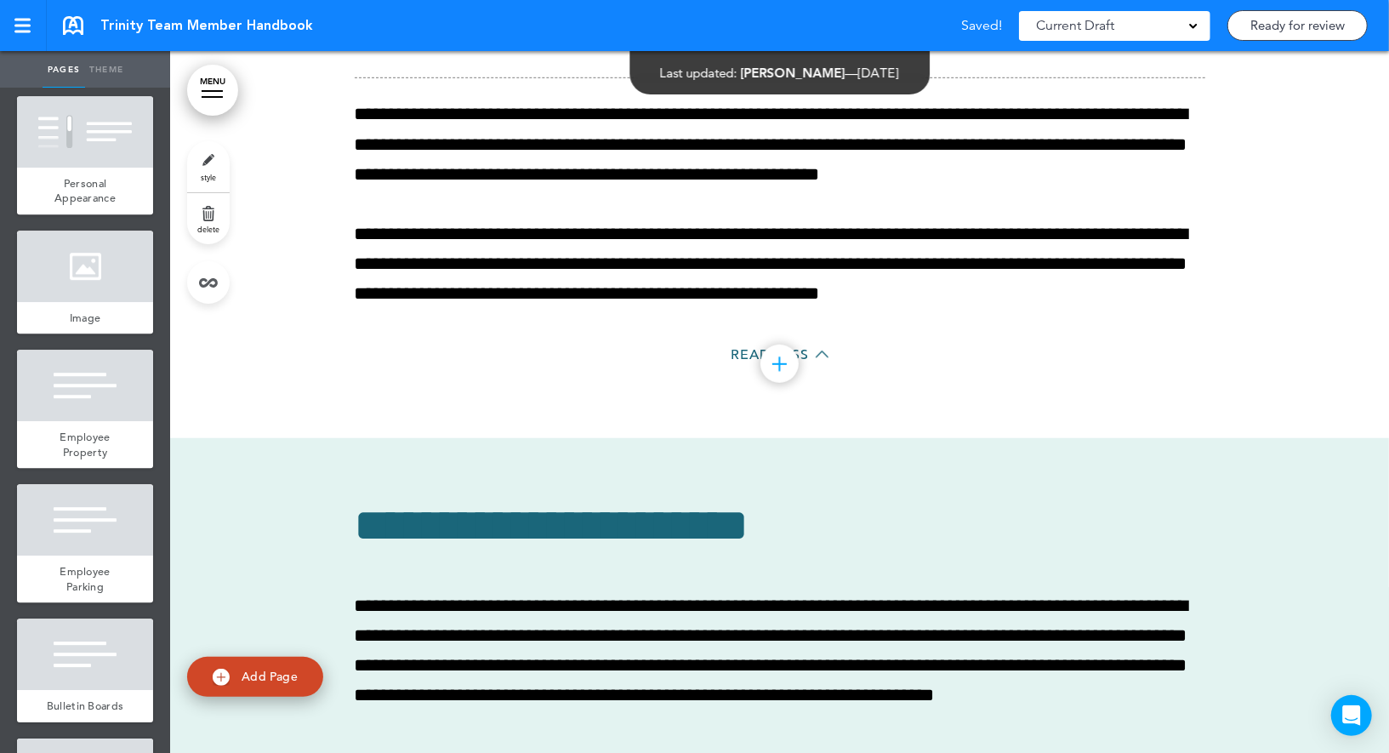
click at [93, 396] on div at bounding box center [85, 385] width 136 height 71
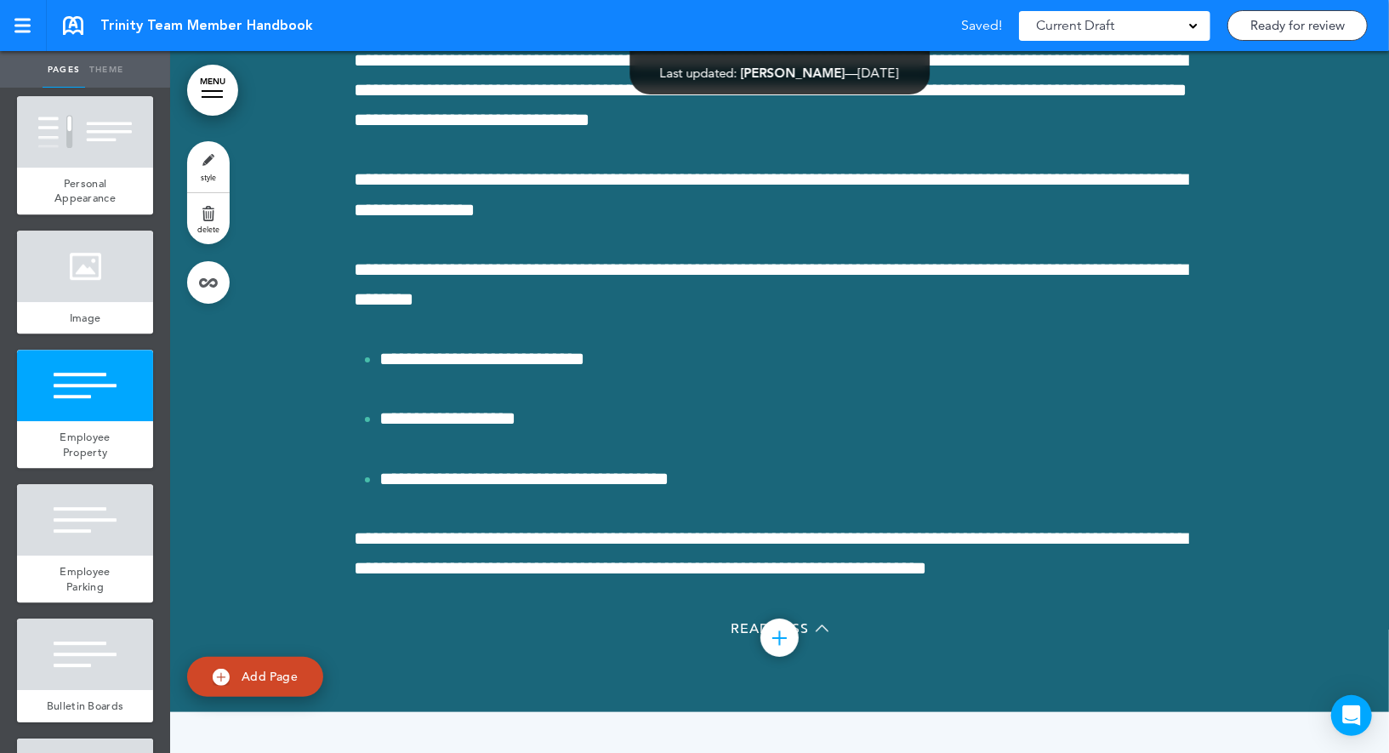
scroll to position [54224, 0]
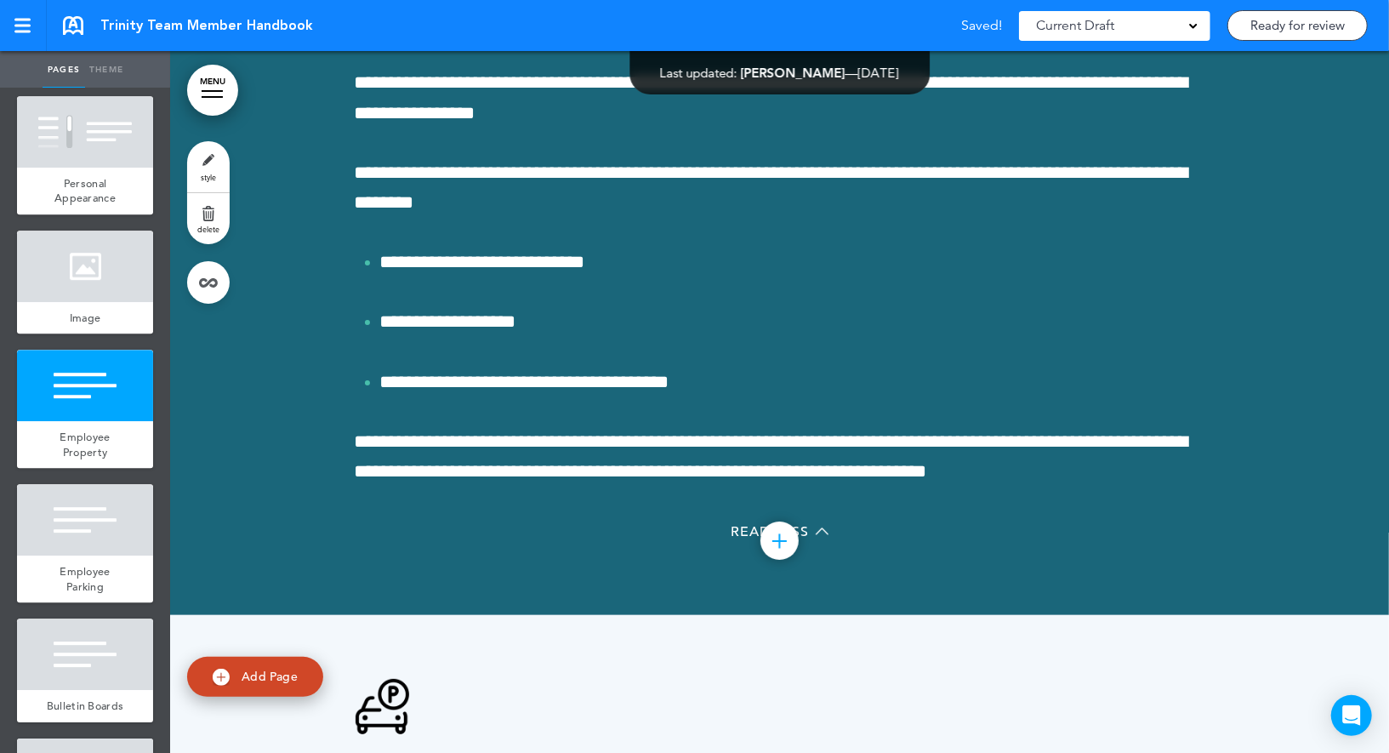
click at [208, 163] on link "style" at bounding box center [208, 166] width 43 height 51
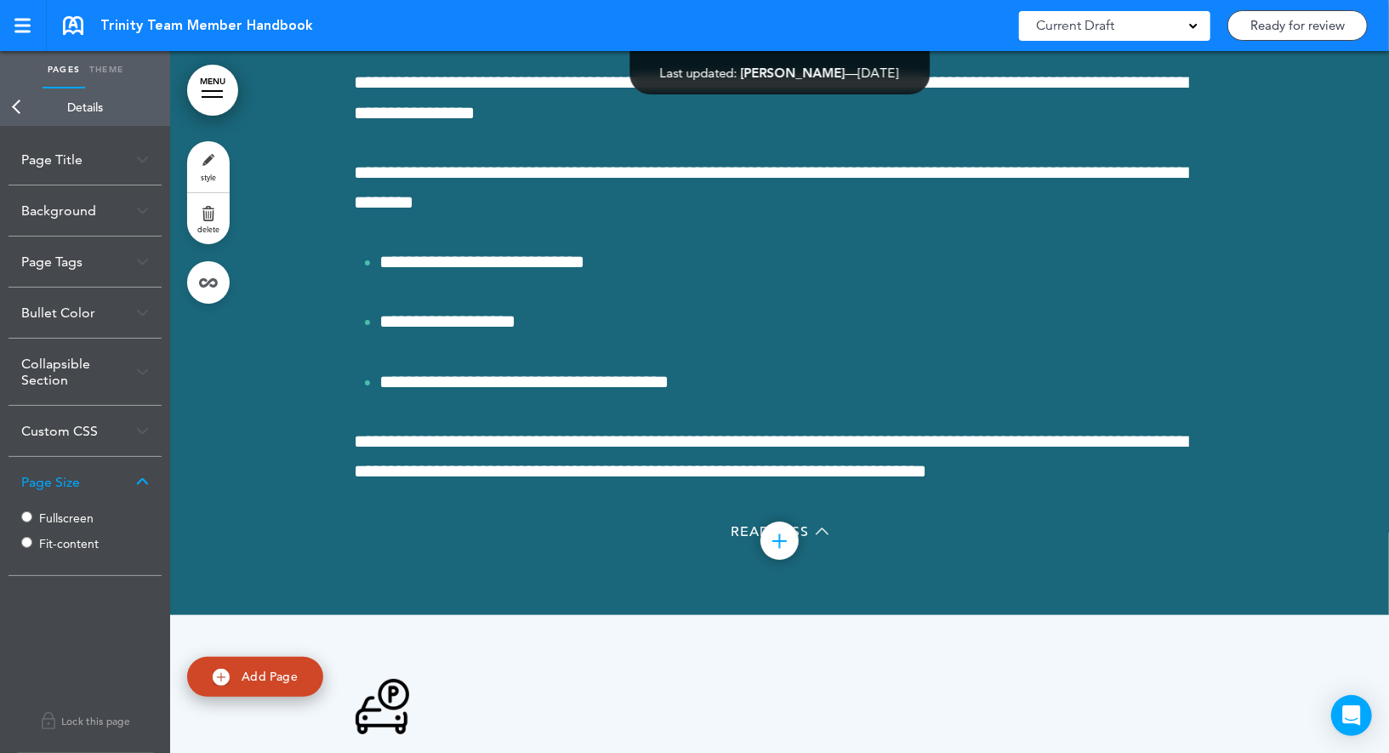
click at [39, 538] on label "Fit-content" at bounding box center [90, 544] width 102 height 12
click at [14, 105] on link "Back" at bounding box center [17, 106] width 34 height 37
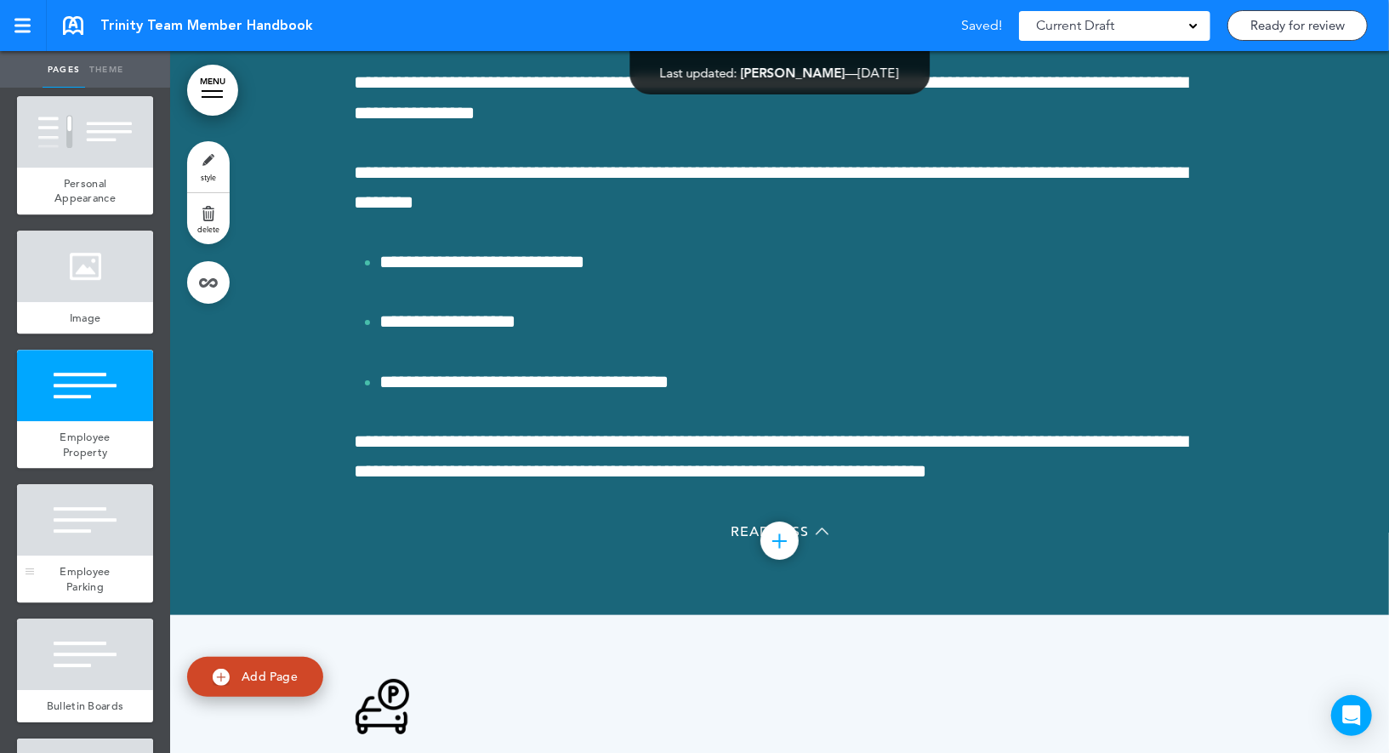
click at [53, 536] on div at bounding box center [85, 519] width 136 height 71
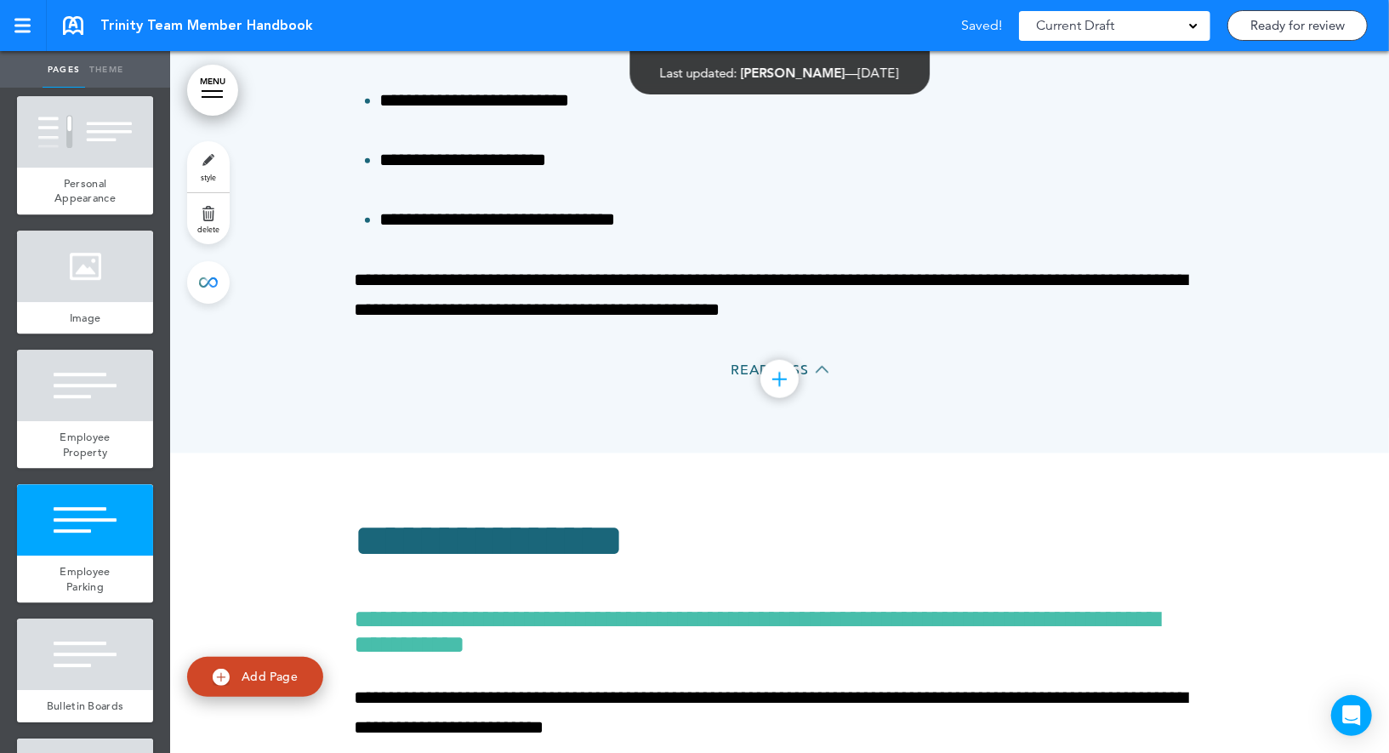
scroll to position [55231, 0]
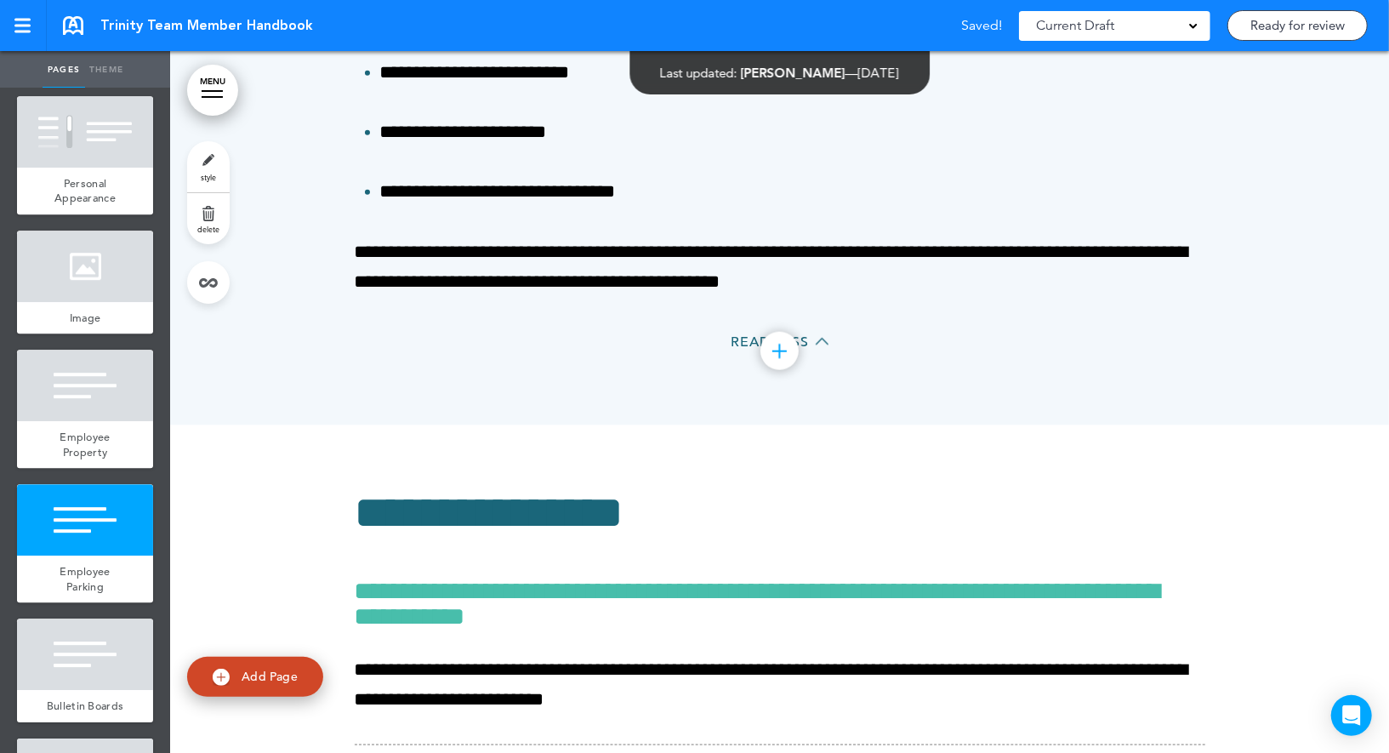
click at [214, 162] on link "style" at bounding box center [208, 166] width 43 height 51
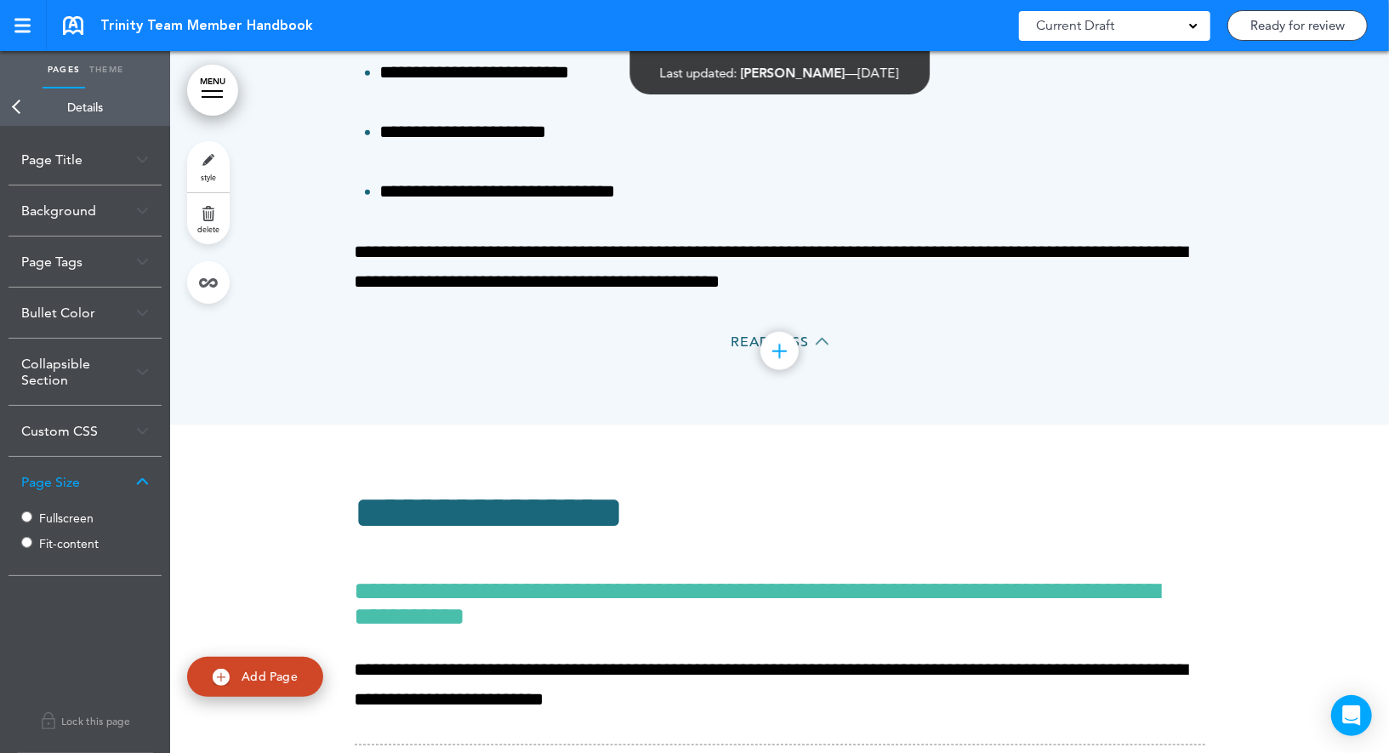
click at [56, 538] on label "Fit-content" at bounding box center [90, 544] width 102 height 12
click at [31, 101] on link "Back" at bounding box center [17, 106] width 34 height 37
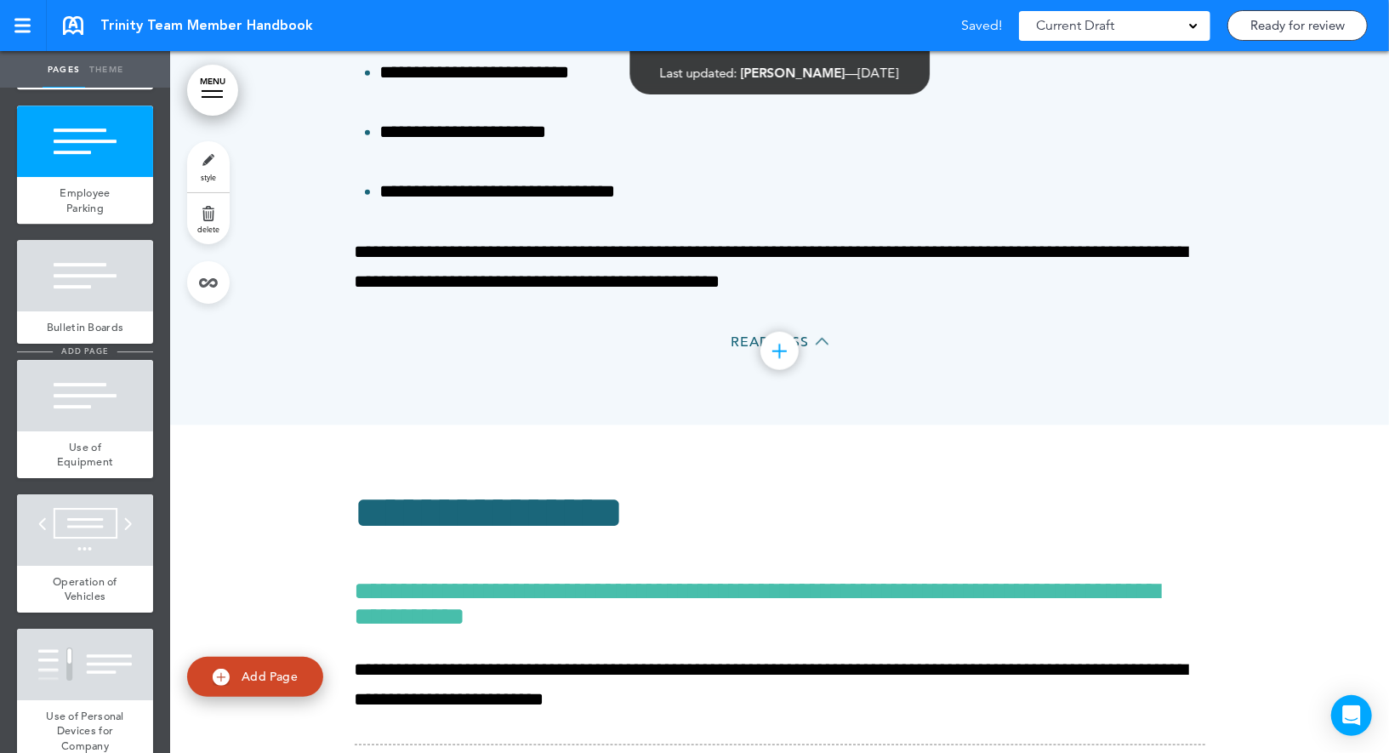
scroll to position [7645, 0]
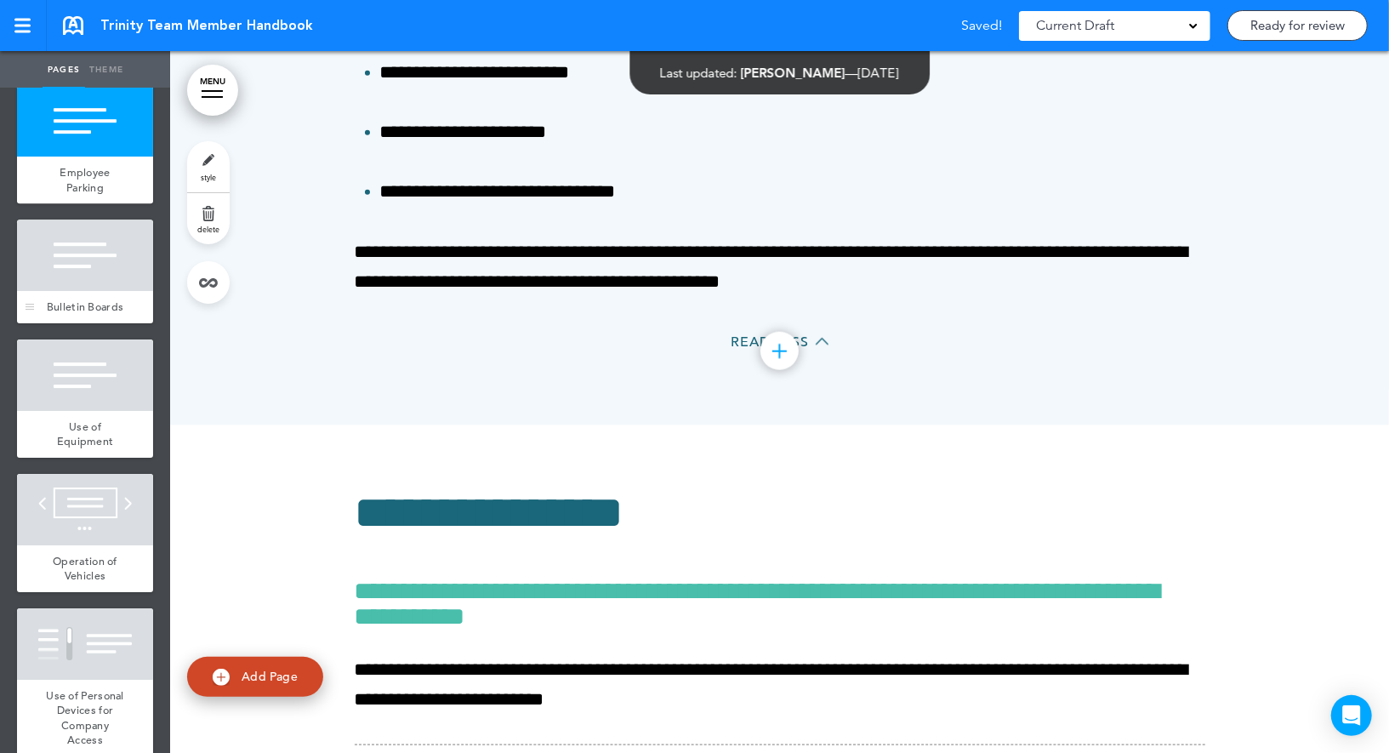
click at [109, 253] on div at bounding box center [85, 255] width 136 height 71
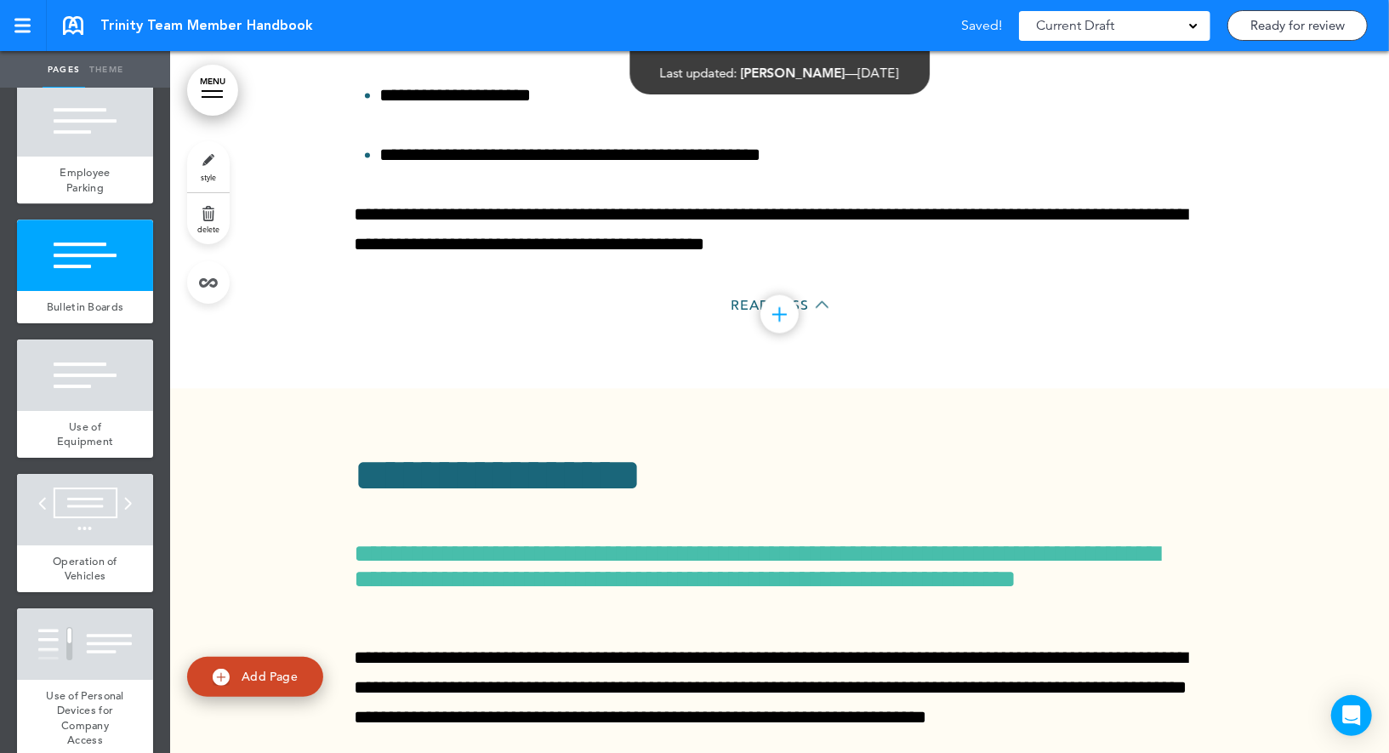
scroll to position [56047, 0]
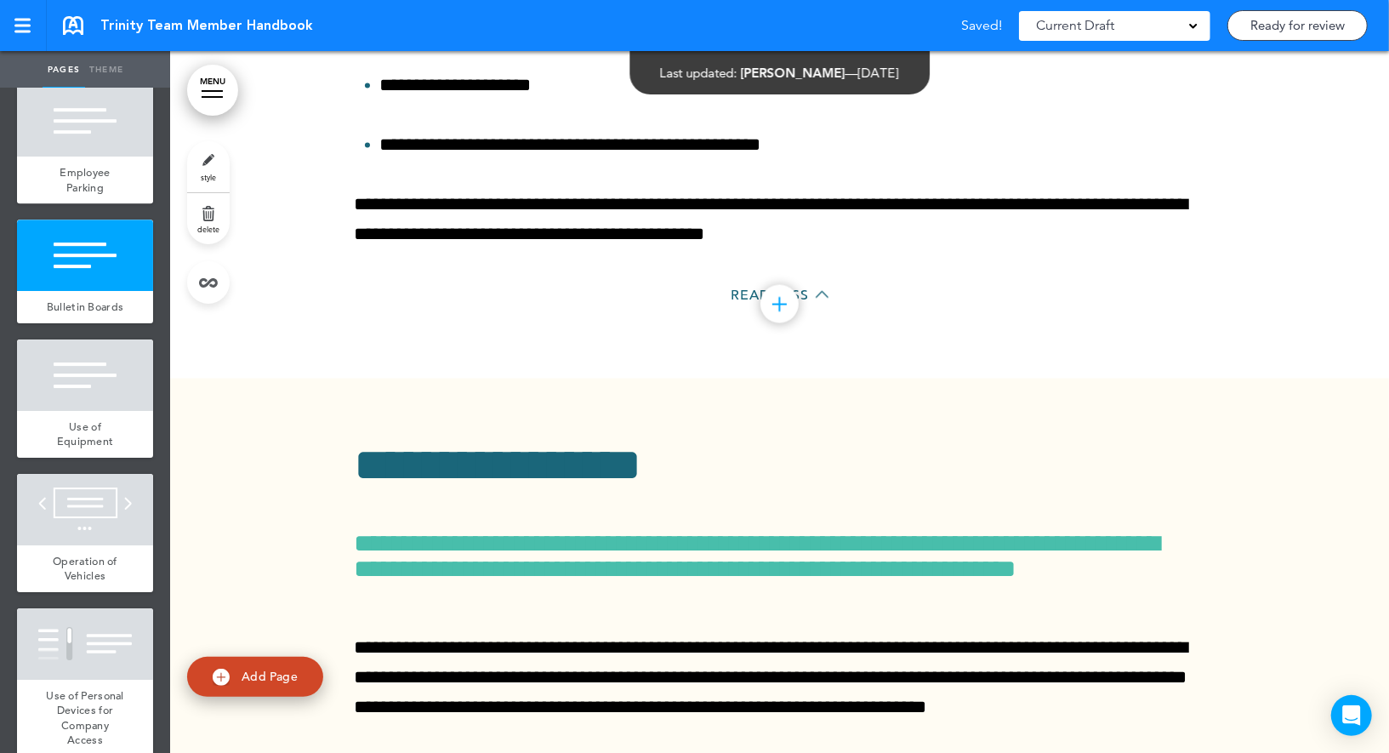
click at [215, 170] on link "style" at bounding box center [208, 166] width 43 height 51
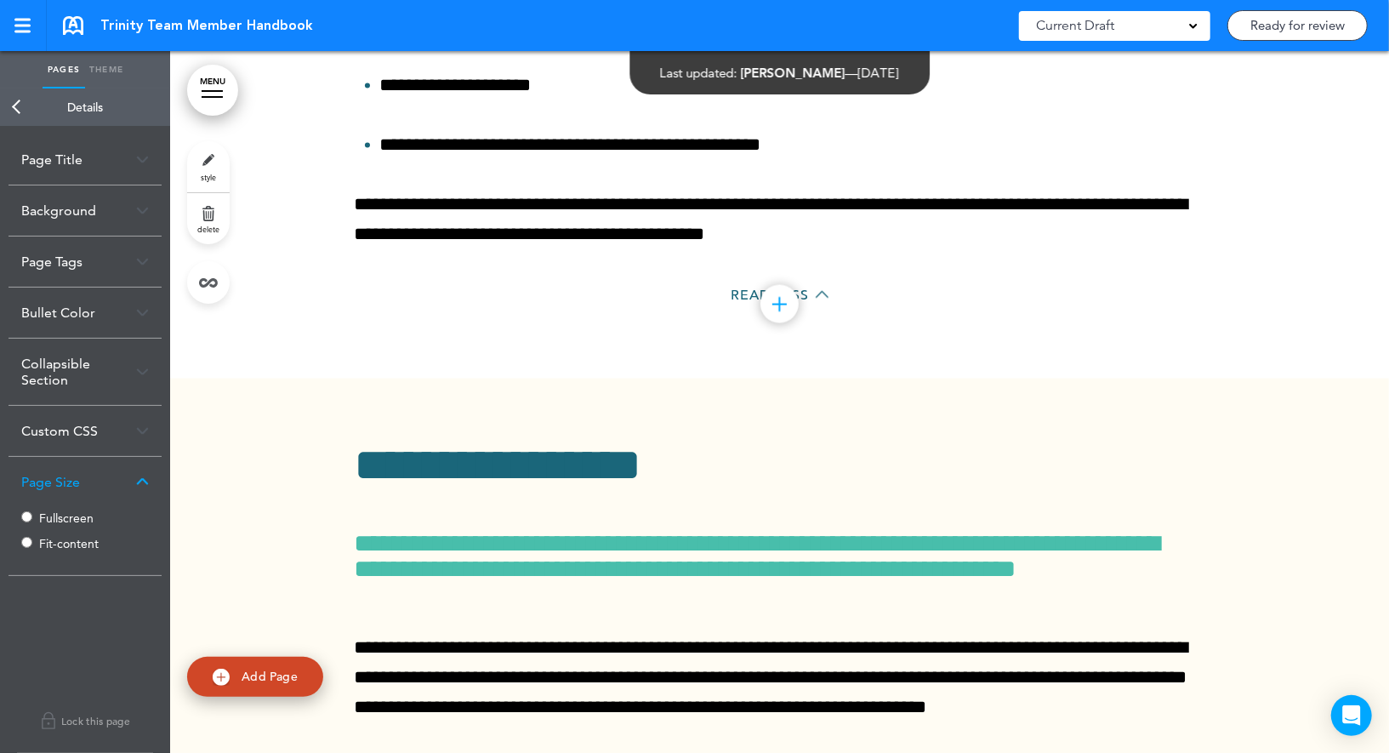
click at [49, 538] on label "Fit-content" at bounding box center [90, 544] width 102 height 12
click at [26, 107] on link "Back" at bounding box center [17, 106] width 34 height 37
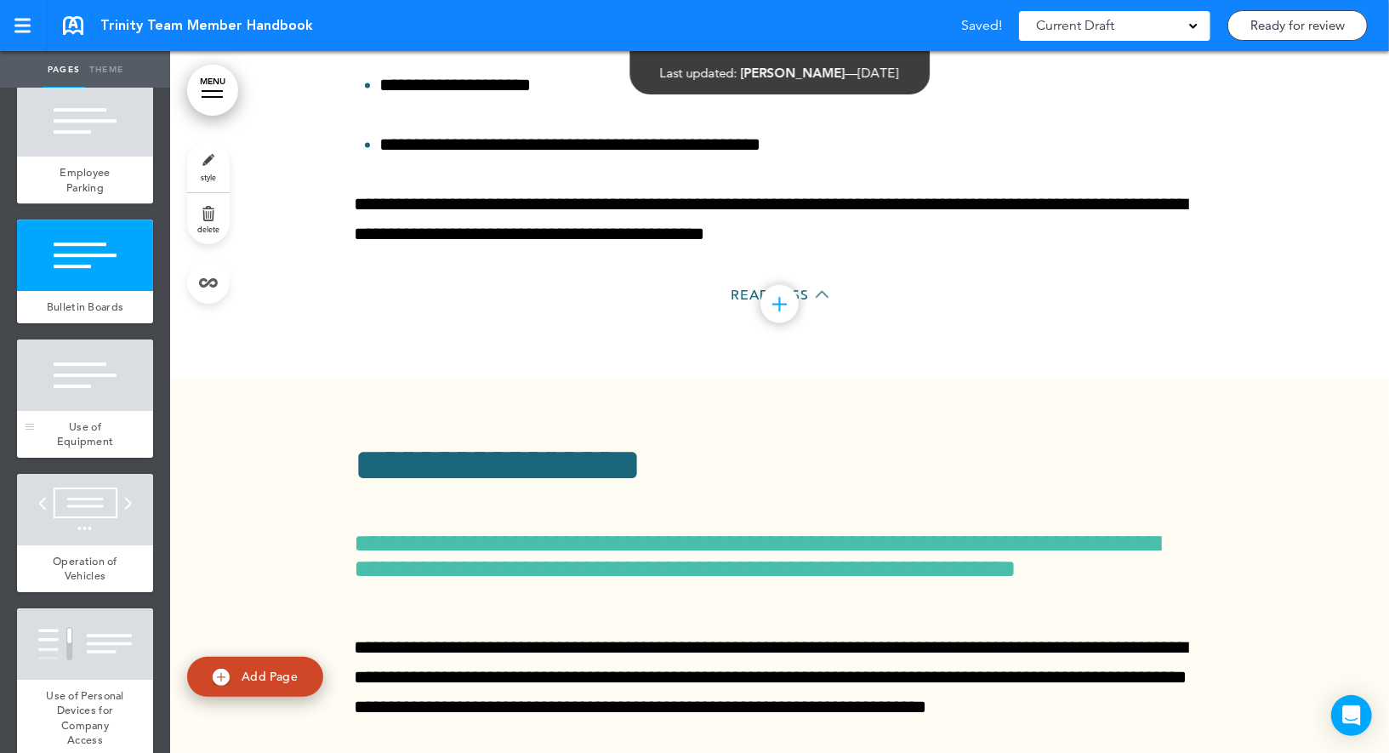
click at [73, 383] on div at bounding box center [85, 374] width 136 height 71
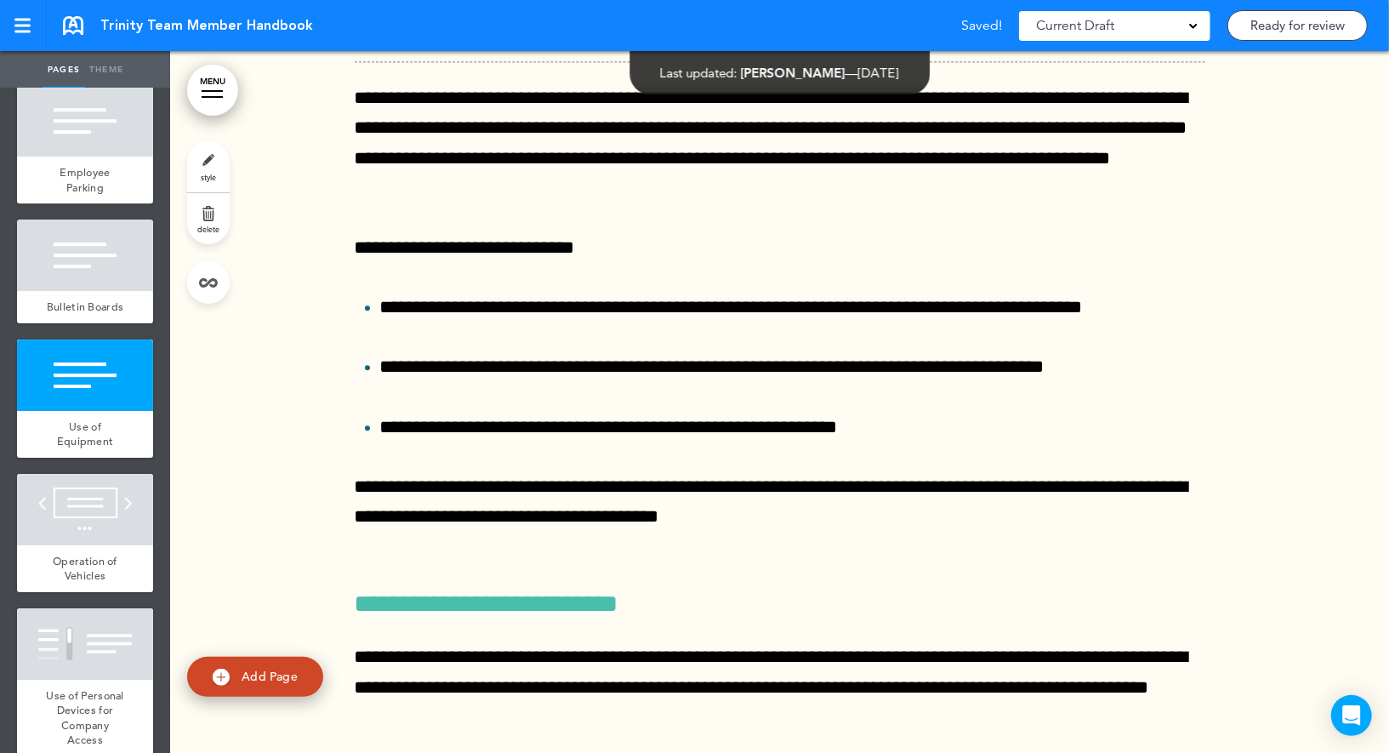
scroll to position [56816, 0]
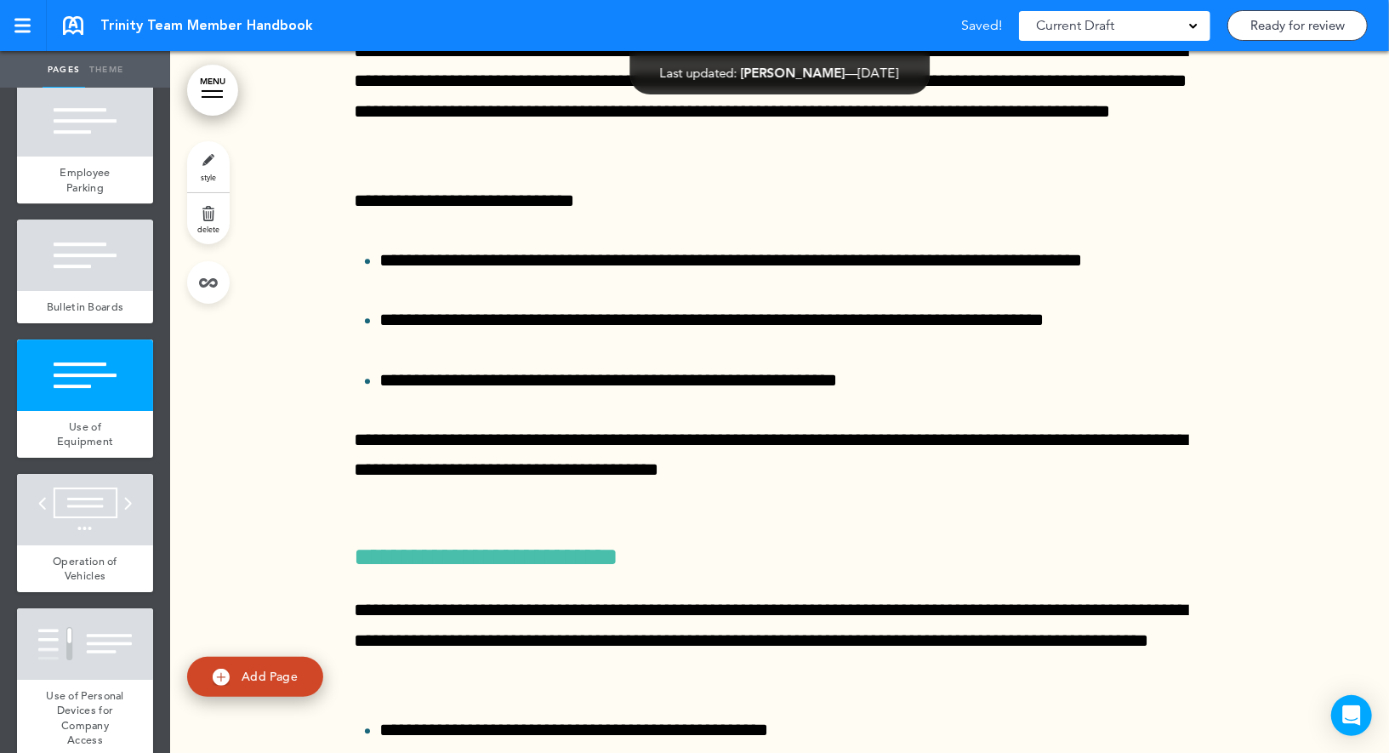
click at [216, 156] on link "style" at bounding box center [208, 166] width 43 height 51
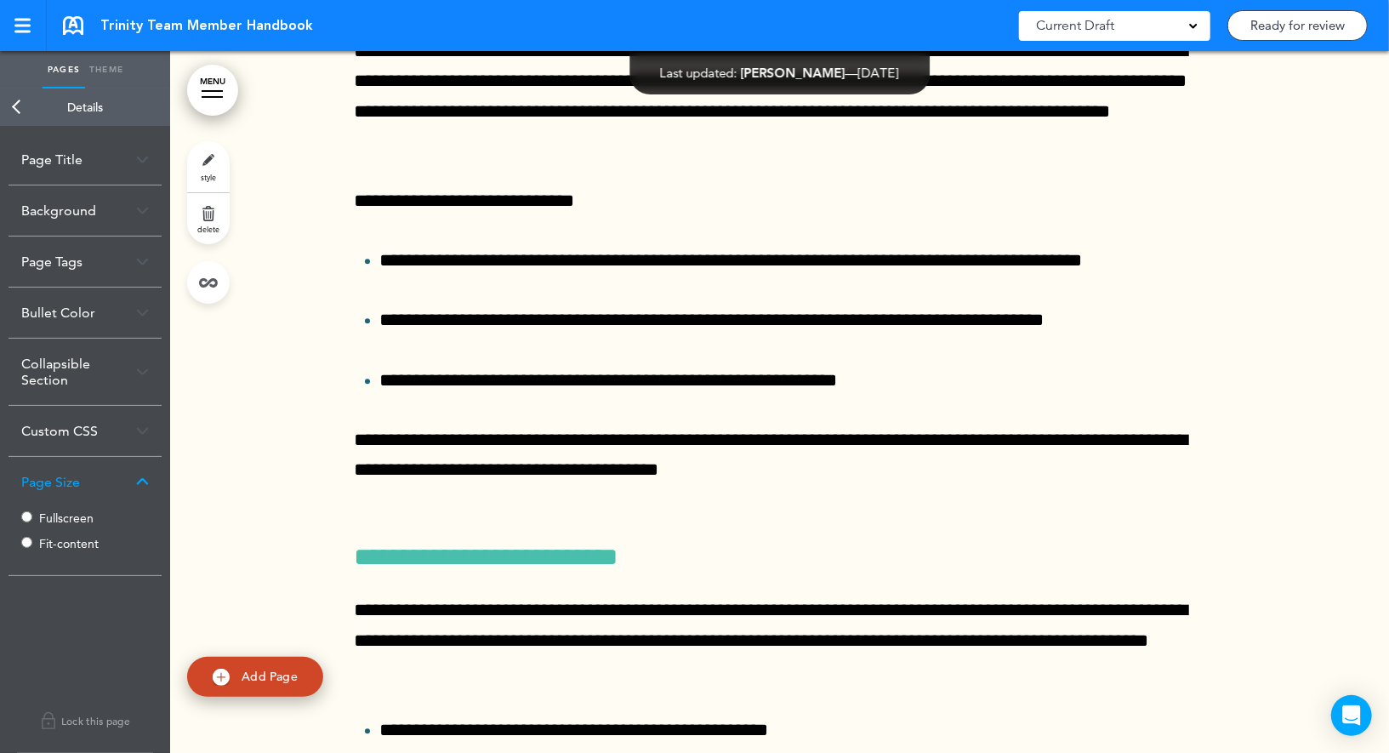
click at [33, 539] on div "Fullscreen Fit-content" at bounding box center [85, 532] width 128 height 51
click at [23, 105] on link "Back" at bounding box center [17, 106] width 34 height 37
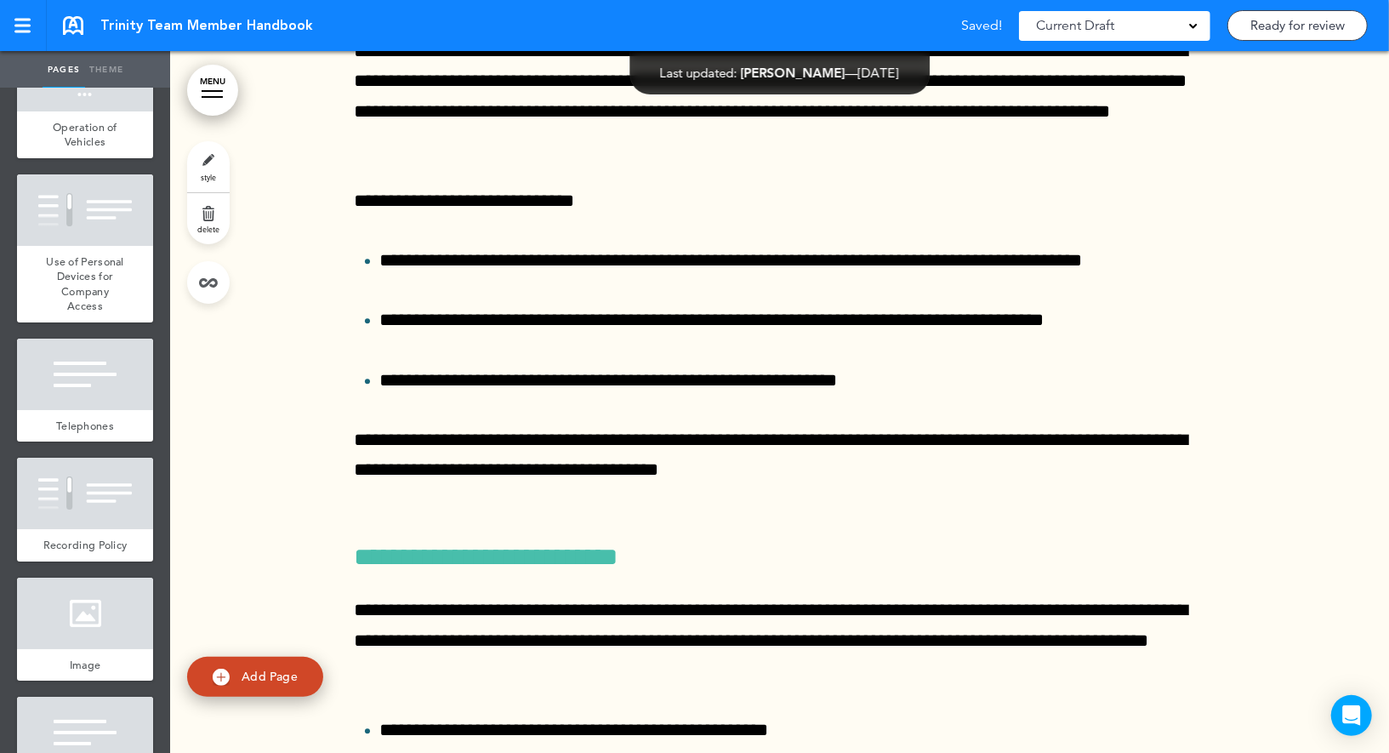
scroll to position [8129, 0]
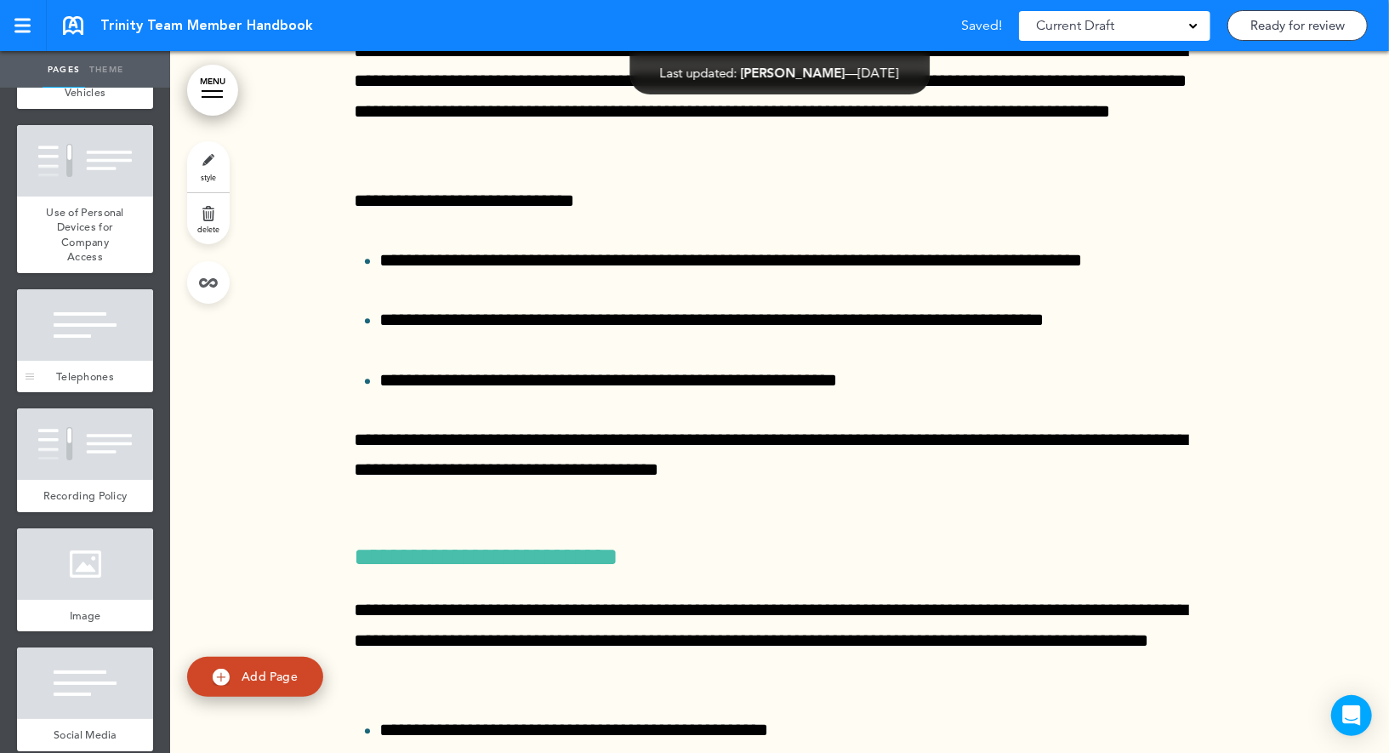
click at [117, 329] on div at bounding box center [85, 324] width 136 height 71
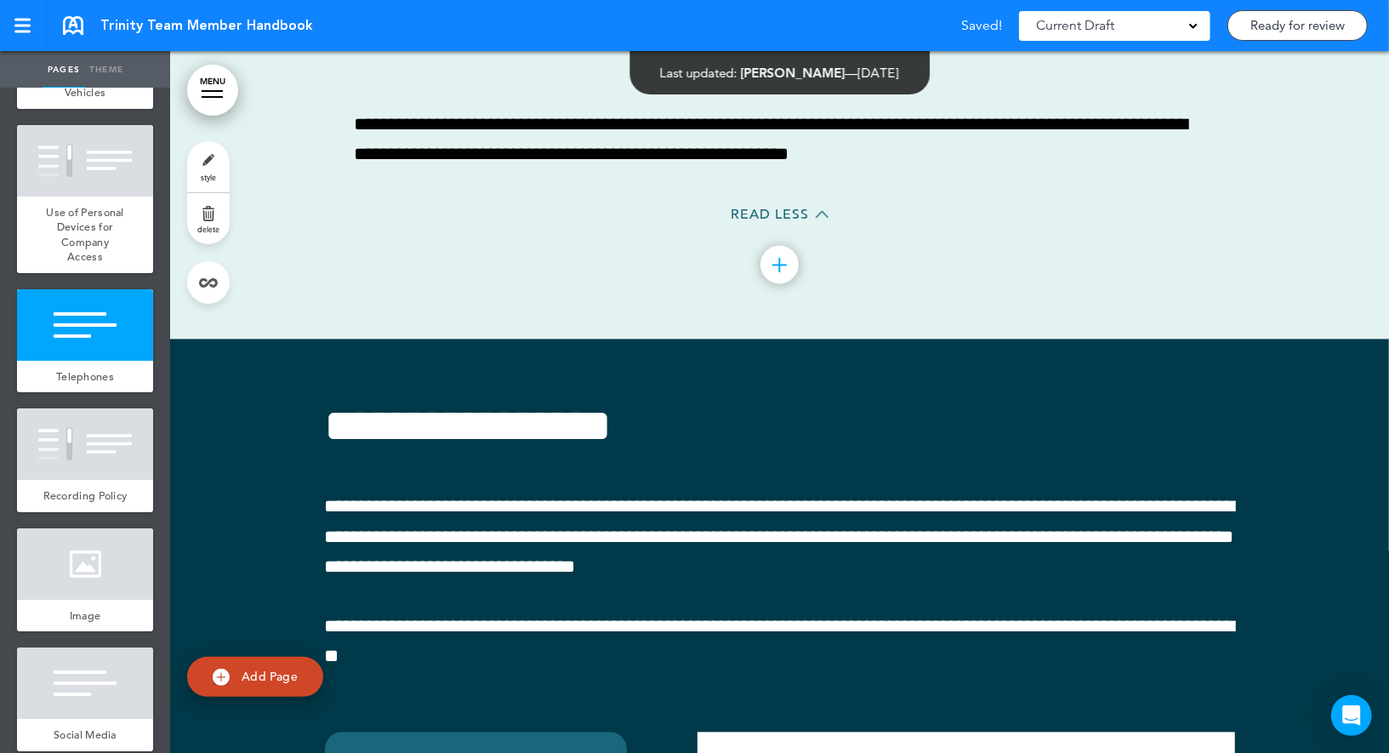
scroll to position [60566, 0]
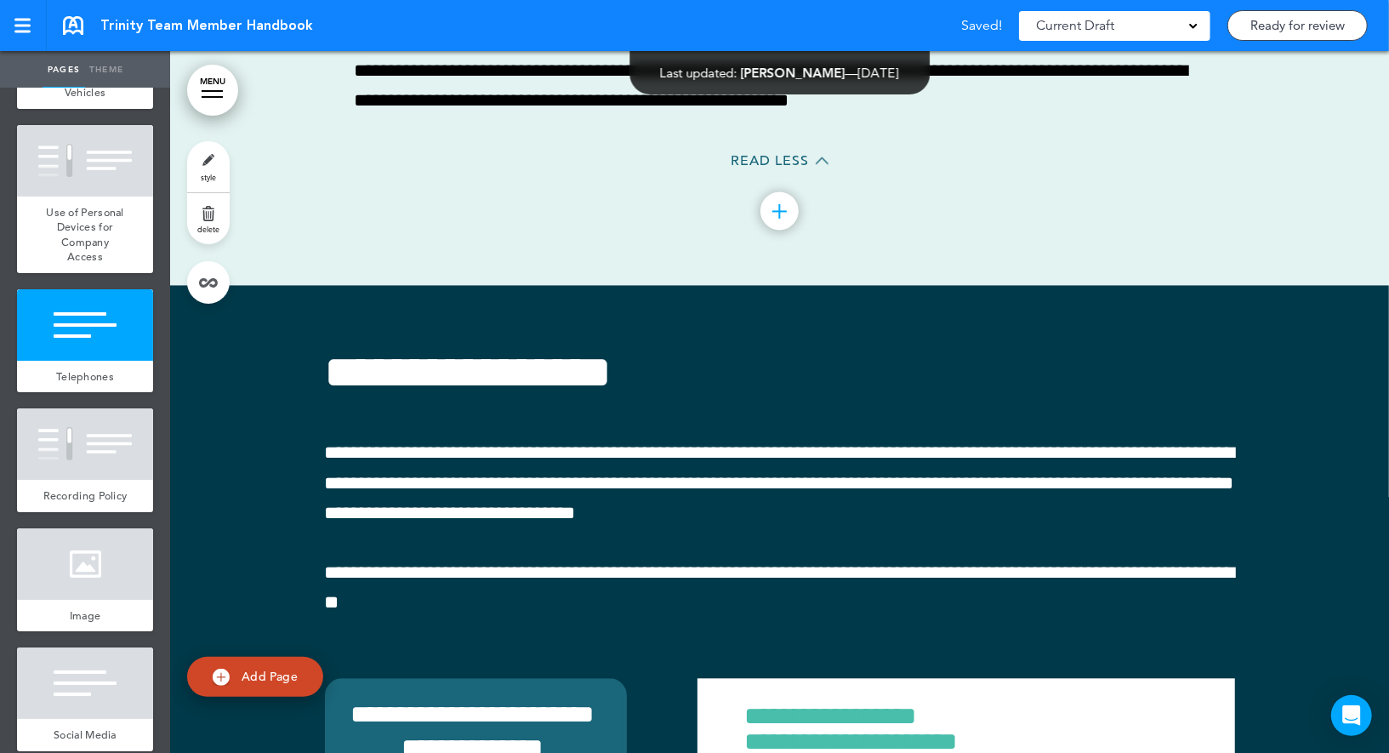
click at [207, 174] on span "style" at bounding box center [208, 177] width 15 height 10
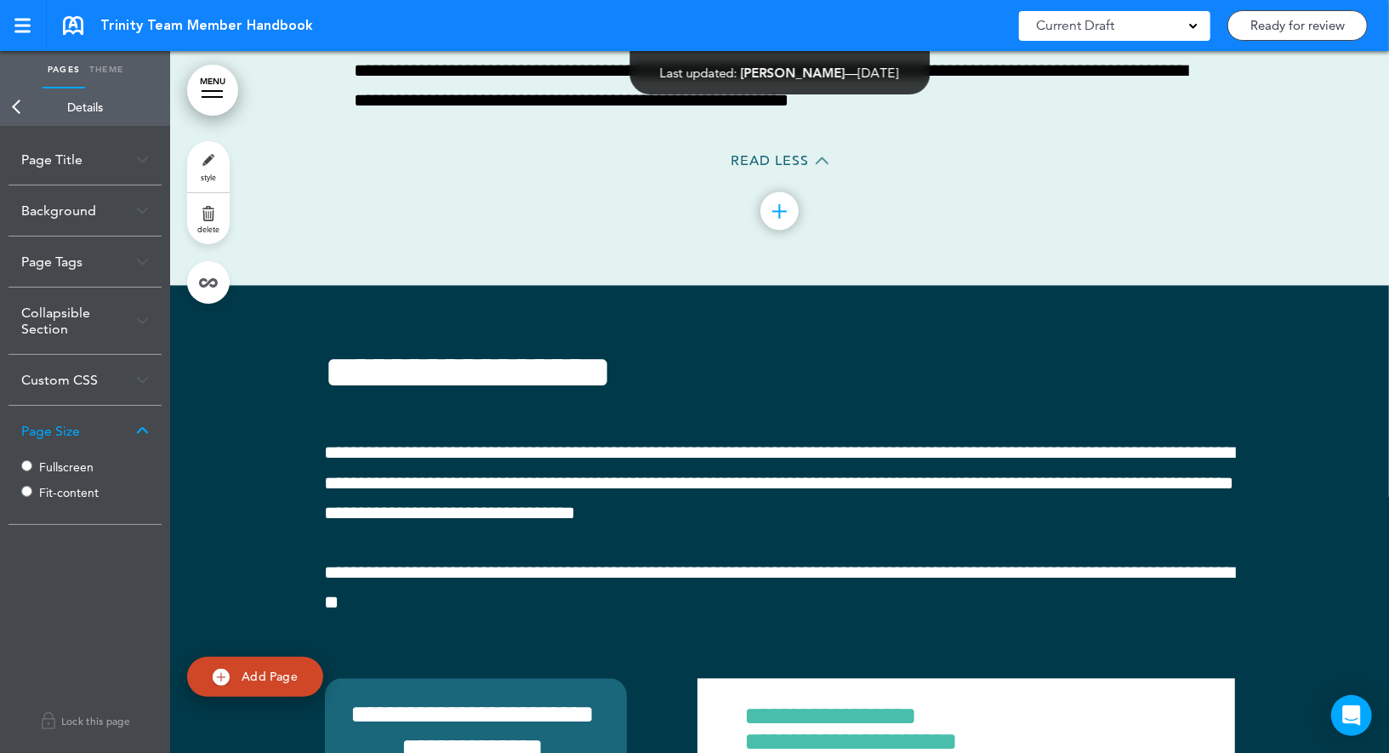
click at [54, 491] on label "Fit-content" at bounding box center [90, 493] width 102 height 12
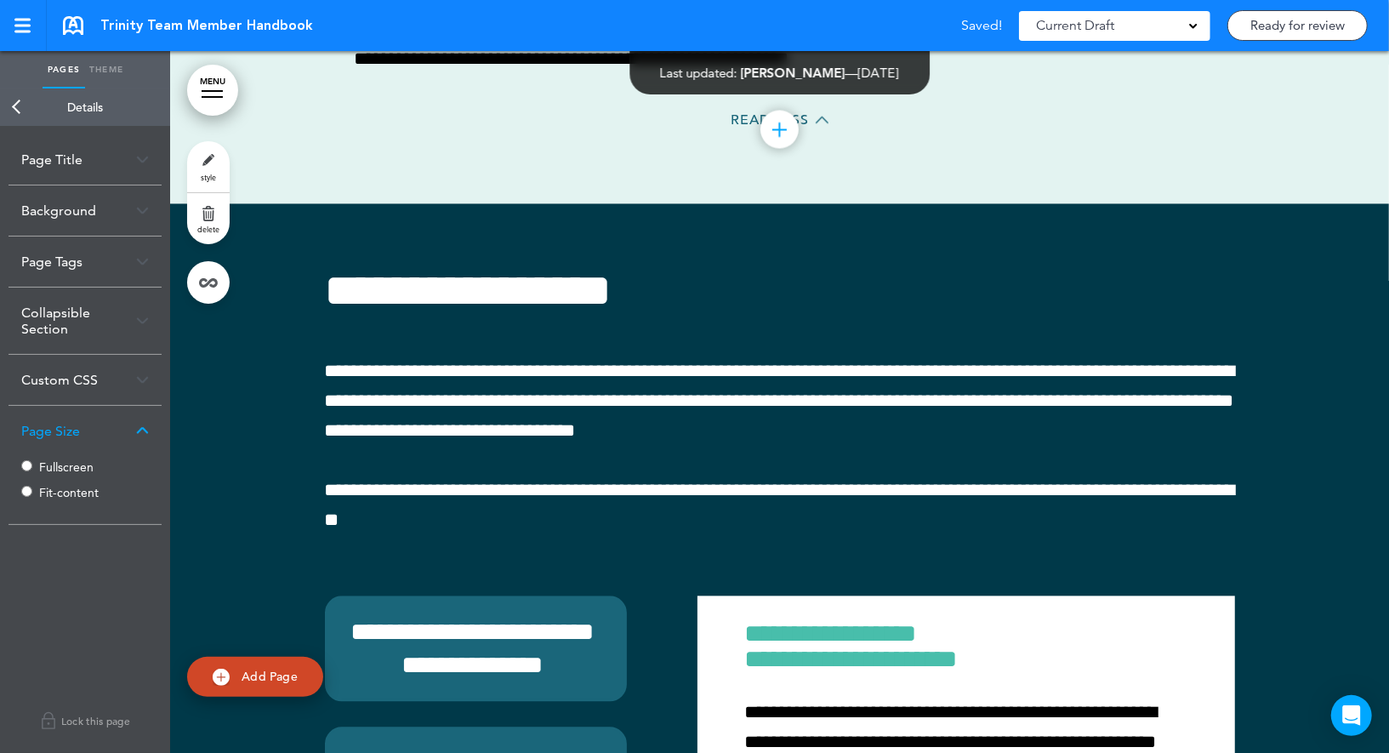
click at [18, 93] on link "Back" at bounding box center [17, 106] width 34 height 37
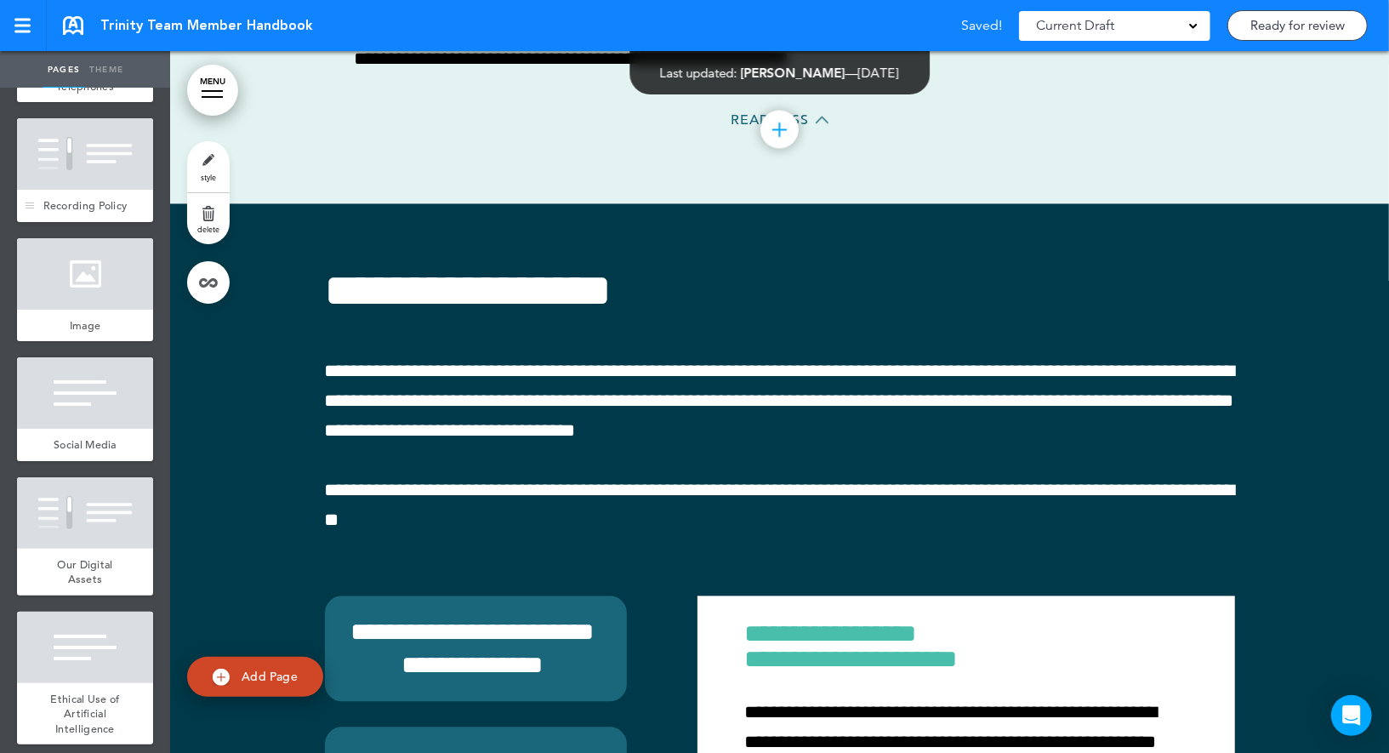
scroll to position [8436, 0]
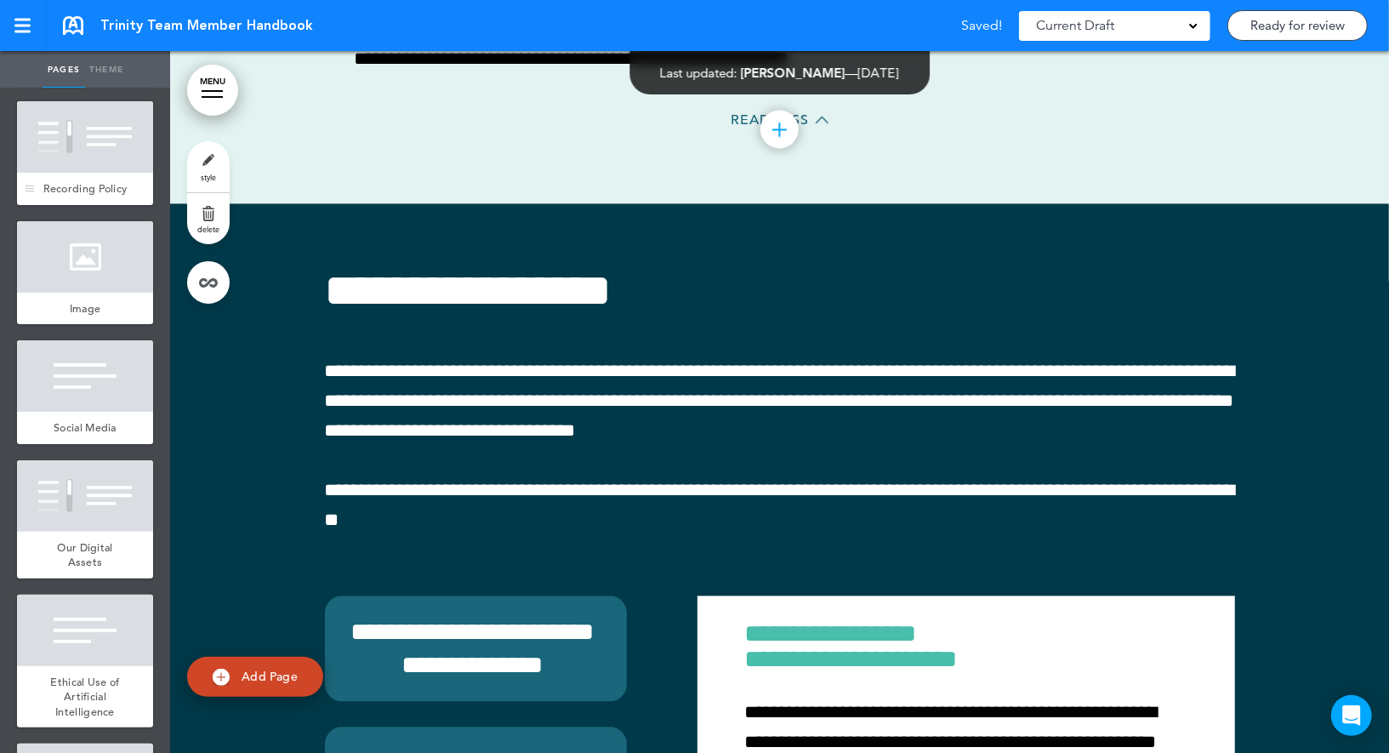
click at [93, 412] on div "Social Media" at bounding box center [85, 428] width 136 height 32
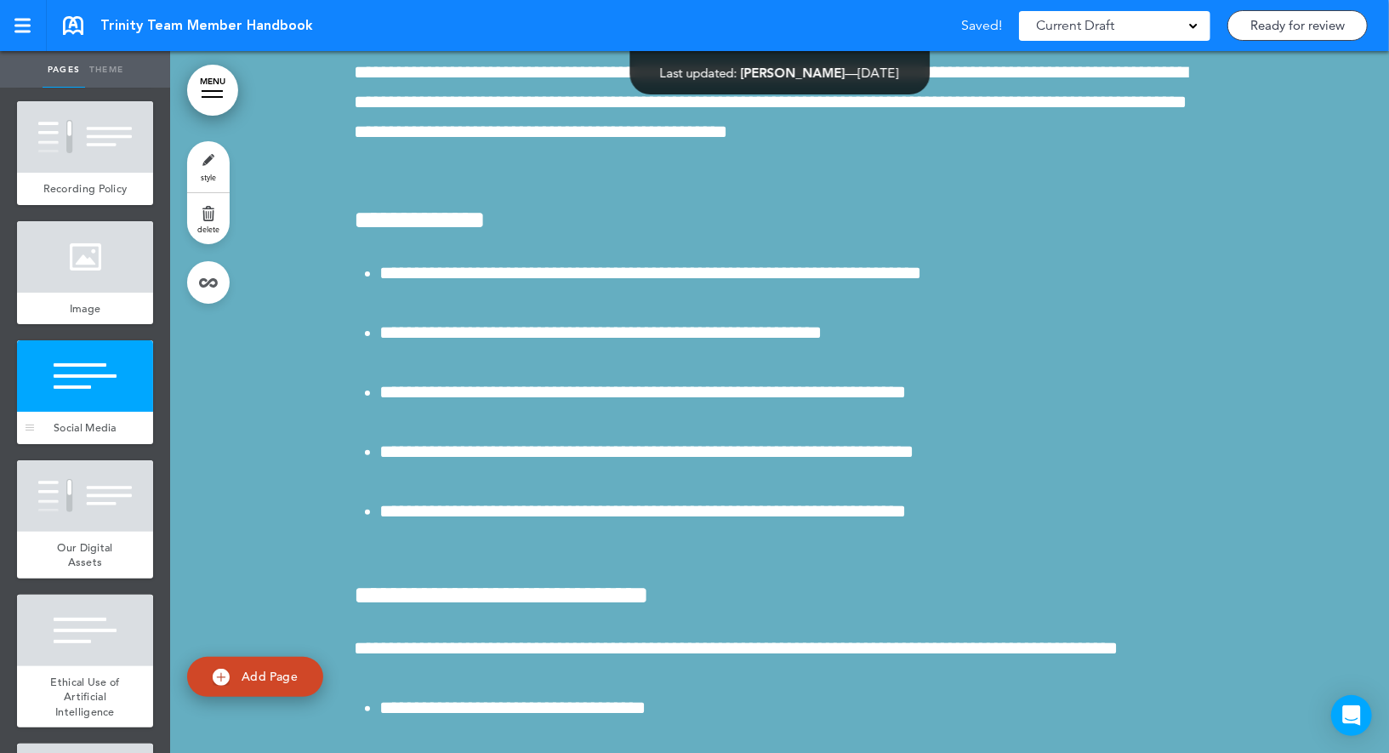
scroll to position [62777, 0]
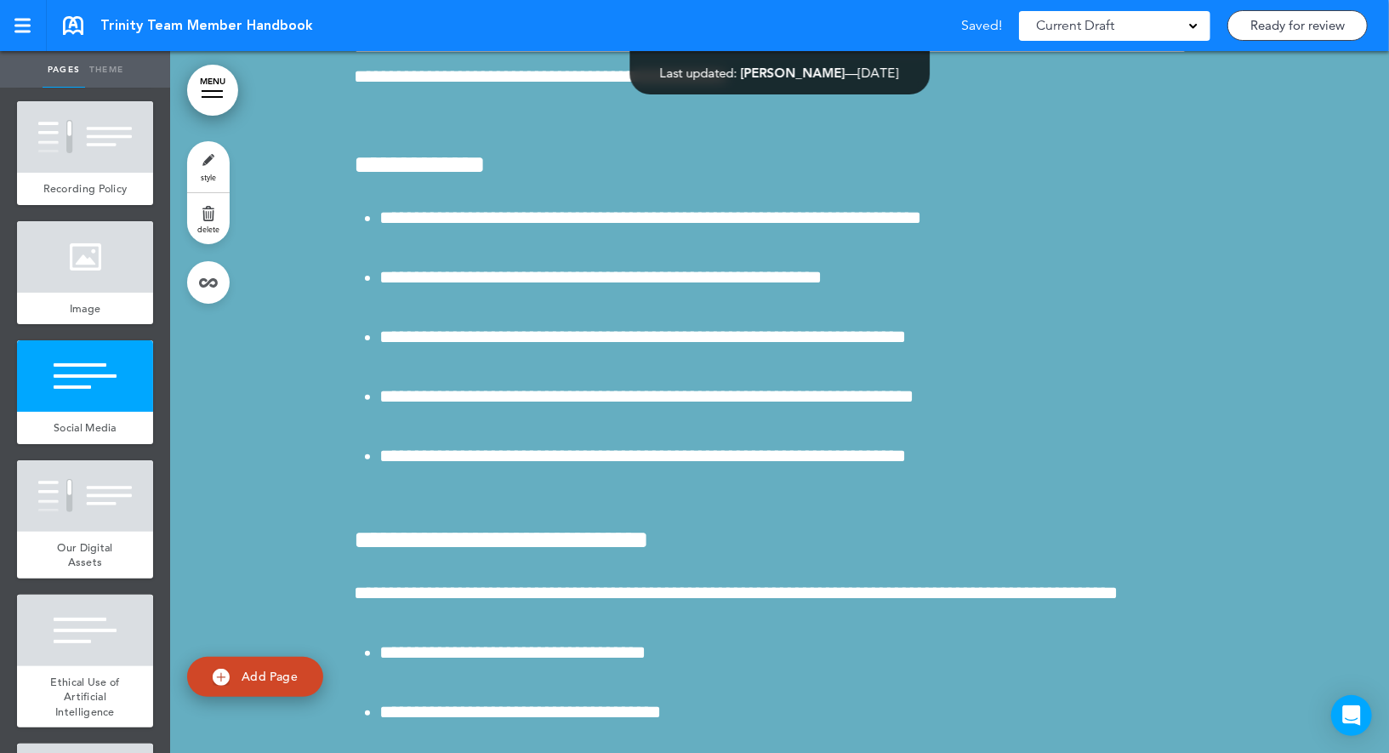
click at [220, 157] on link "style" at bounding box center [208, 166] width 43 height 51
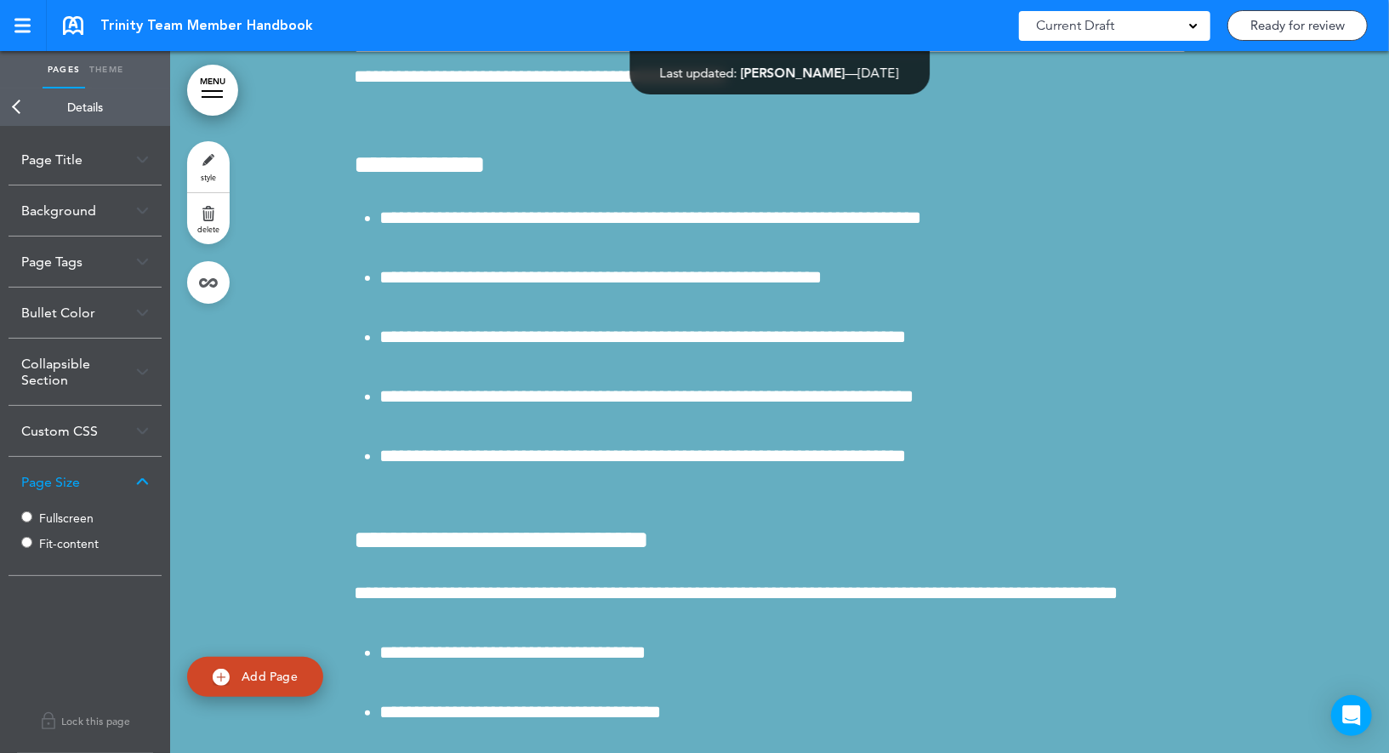
click at [54, 540] on label "Fit-content" at bounding box center [90, 544] width 102 height 12
click at [20, 106] on link "Back" at bounding box center [17, 106] width 34 height 37
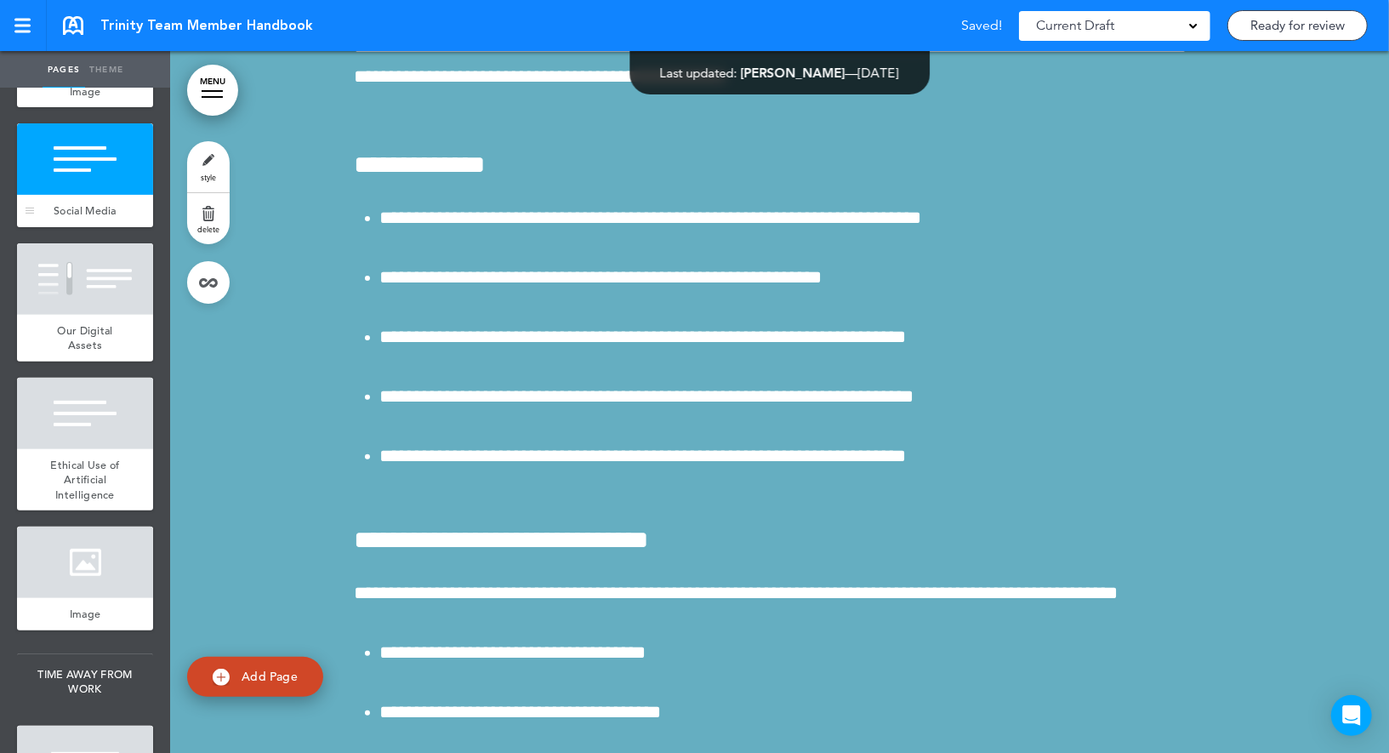
scroll to position [8725, 0]
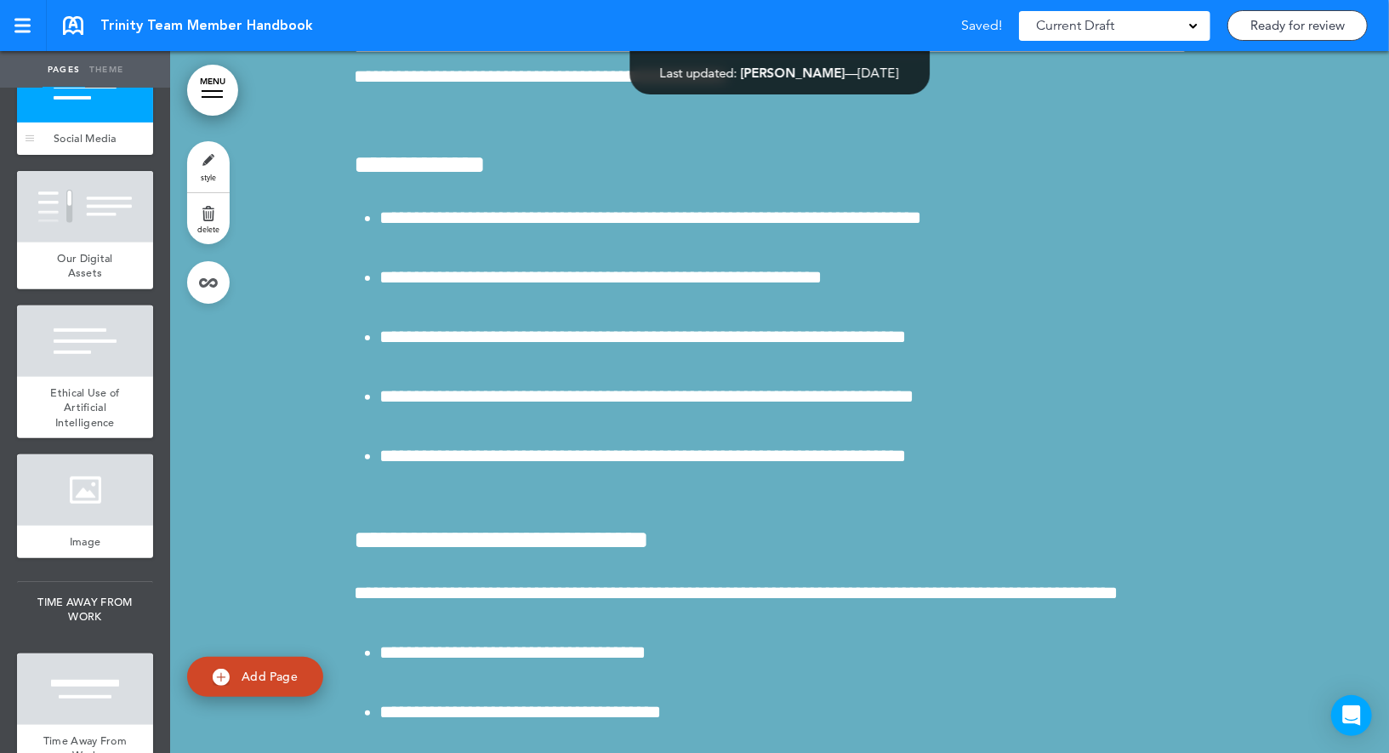
click at [100, 377] on div "Ethical Use of Artificial Intelligence" at bounding box center [85, 408] width 136 height 62
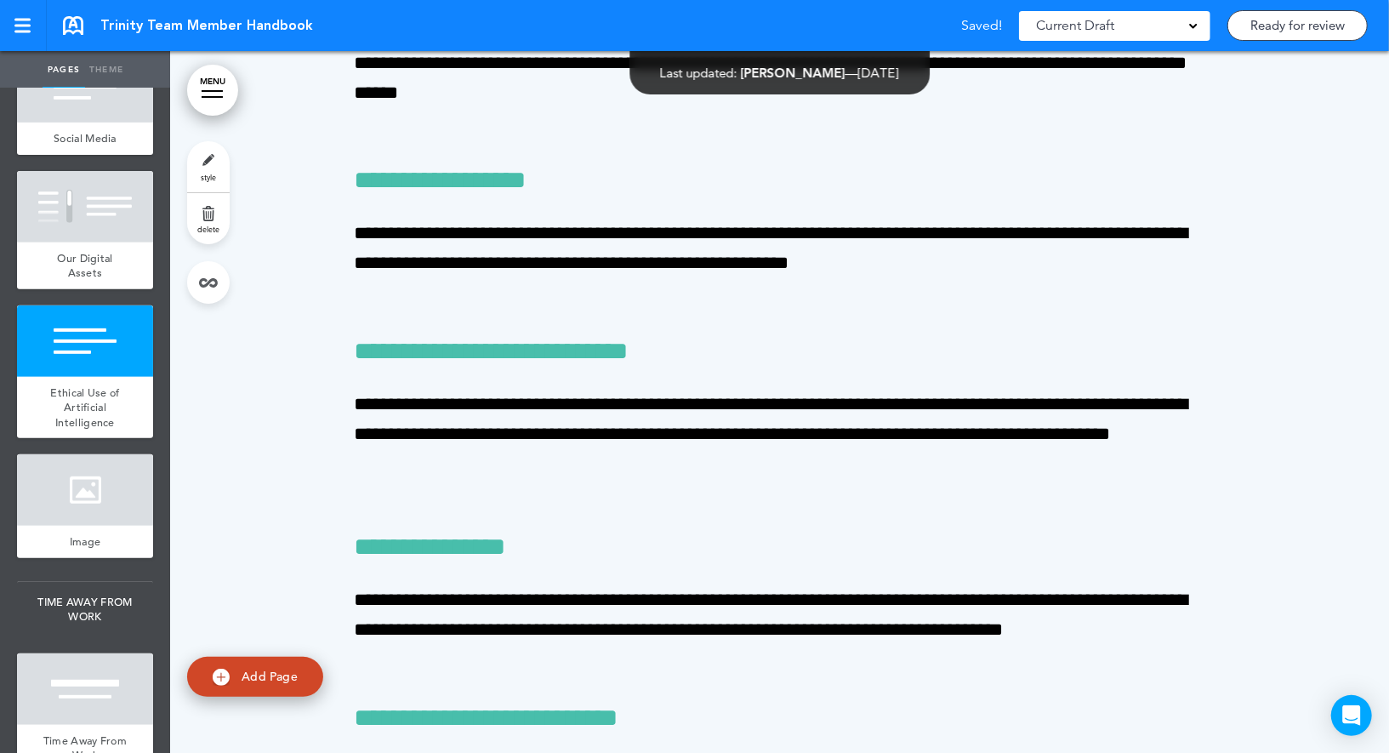
scroll to position [65172, 0]
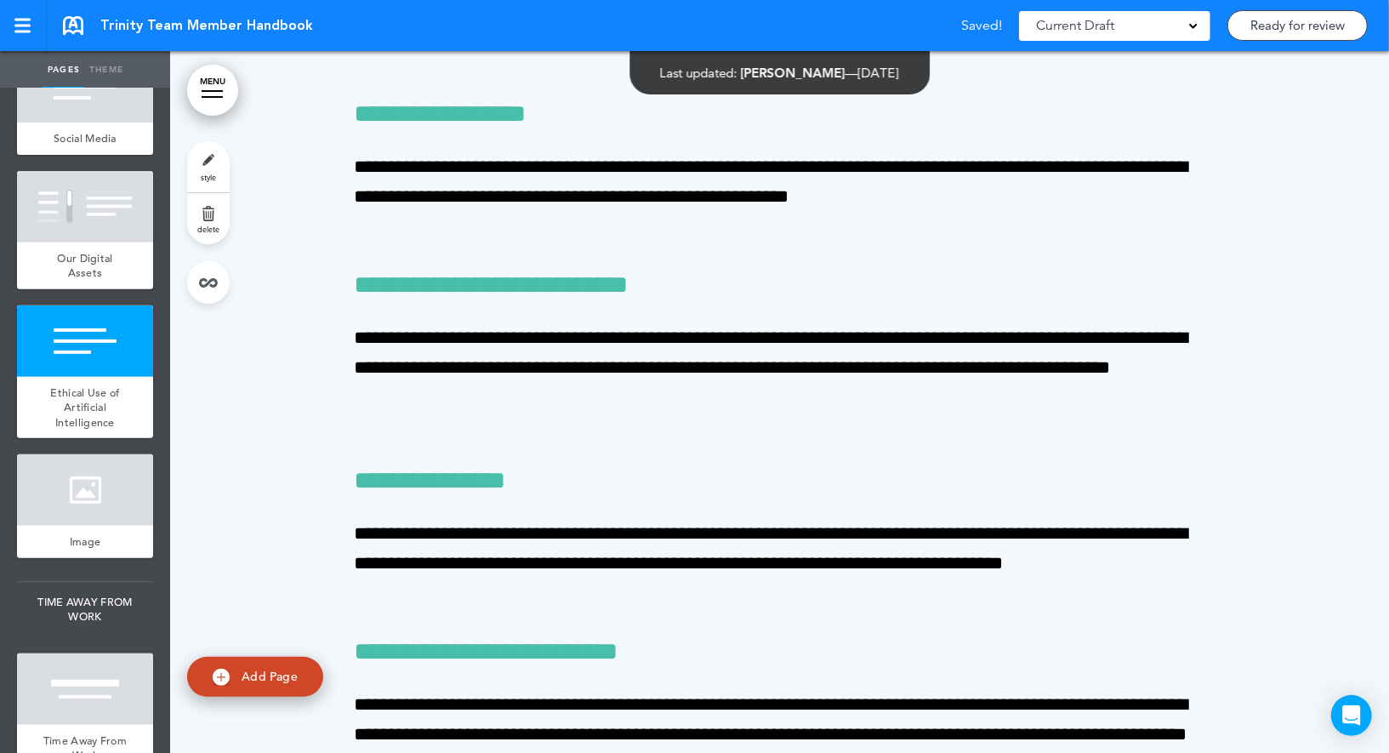
click at [217, 164] on link "style" at bounding box center [208, 166] width 43 height 51
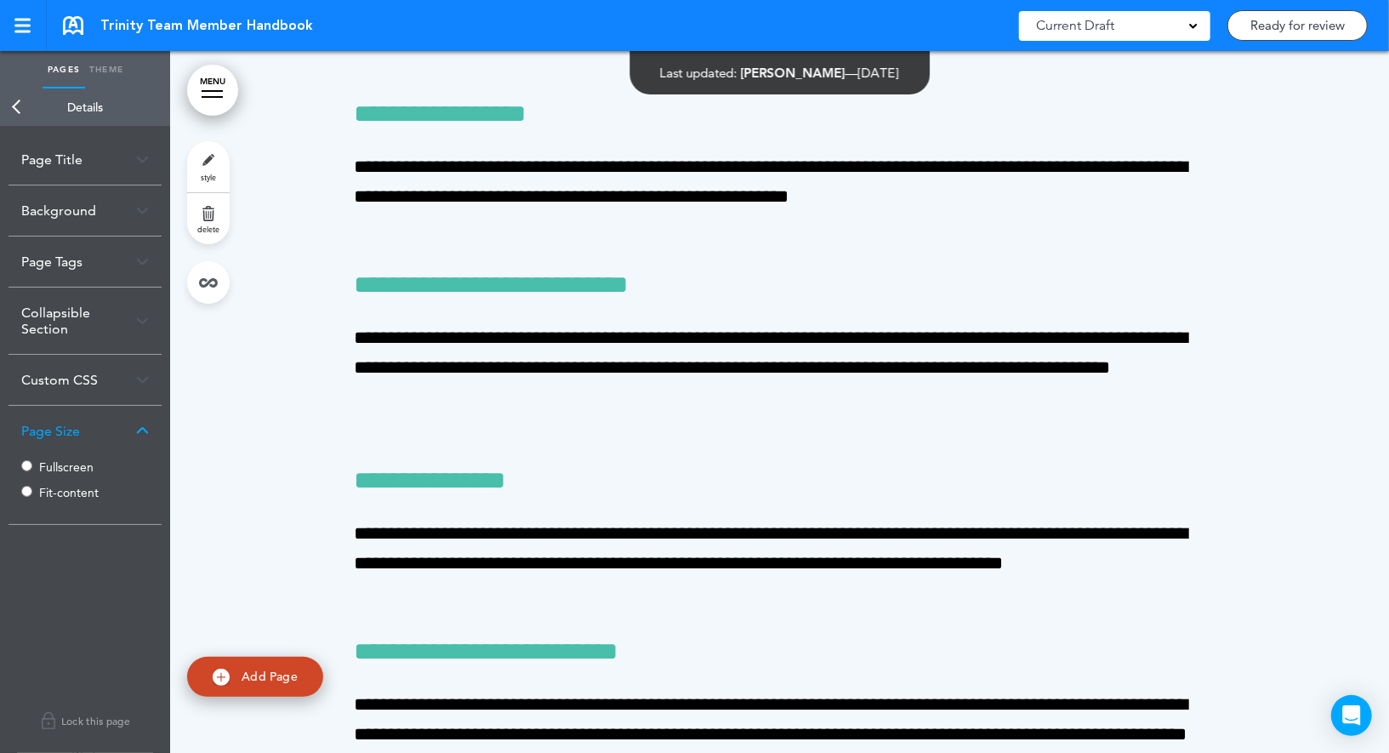
click at [48, 489] on label "Fit-content" at bounding box center [90, 493] width 102 height 12
click at [26, 111] on link "Back" at bounding box center [17, 106] width 34 height 37
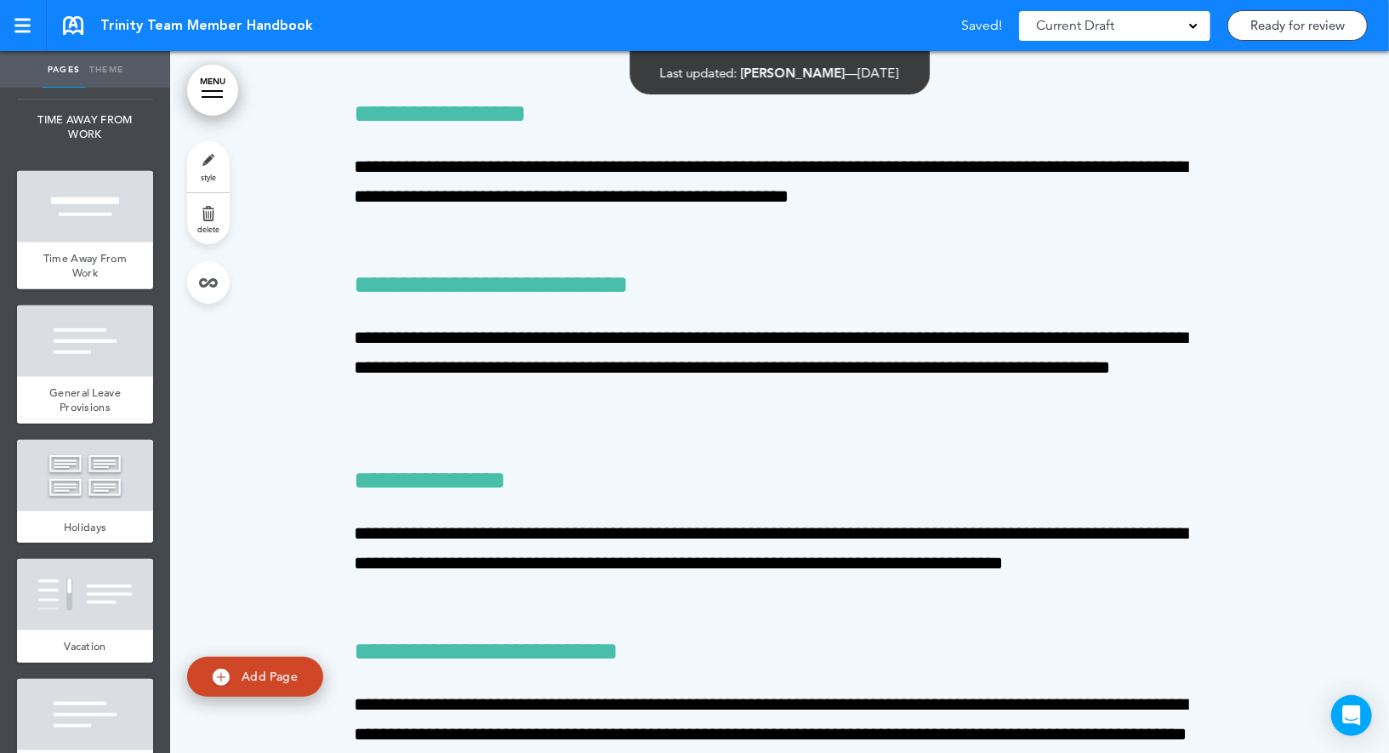
scroll to position [9227, 0]
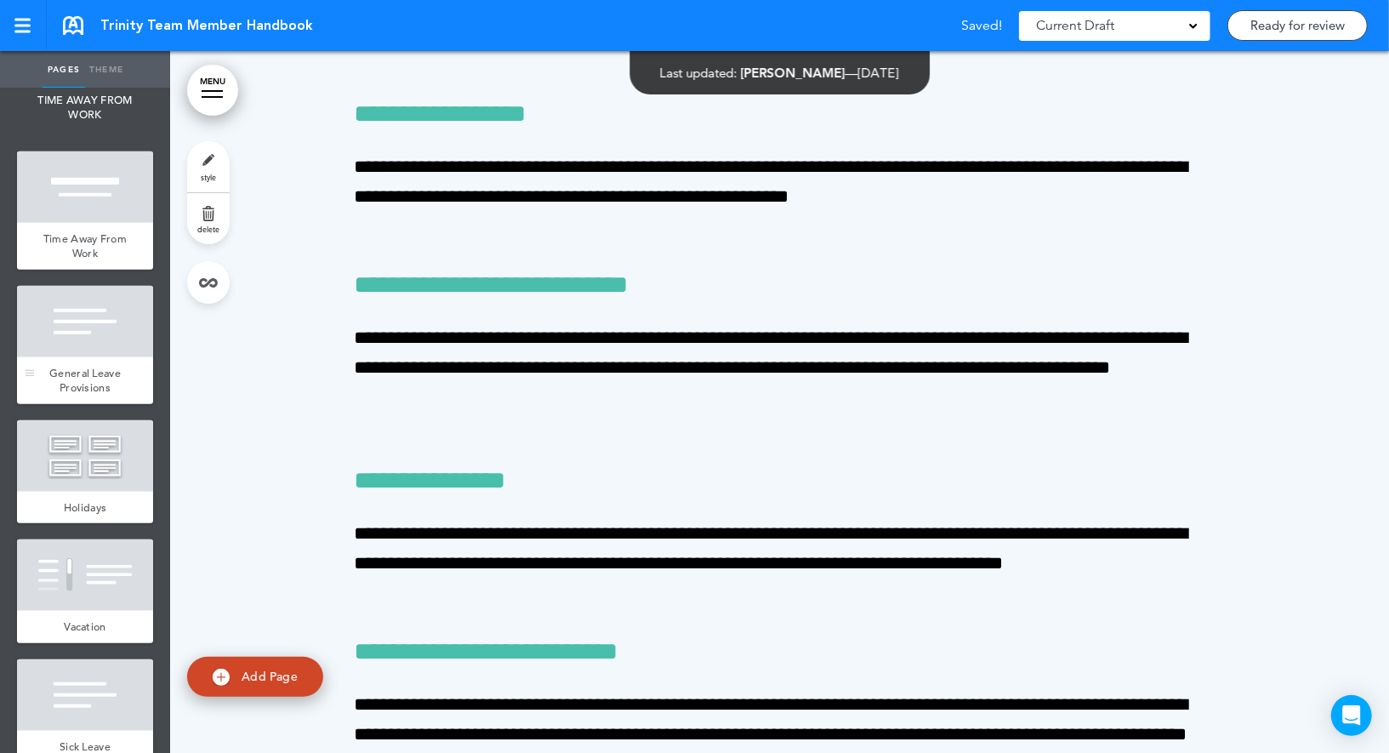
click at [94, 338] on div at bounding box center [85, 321] width 136 height 71
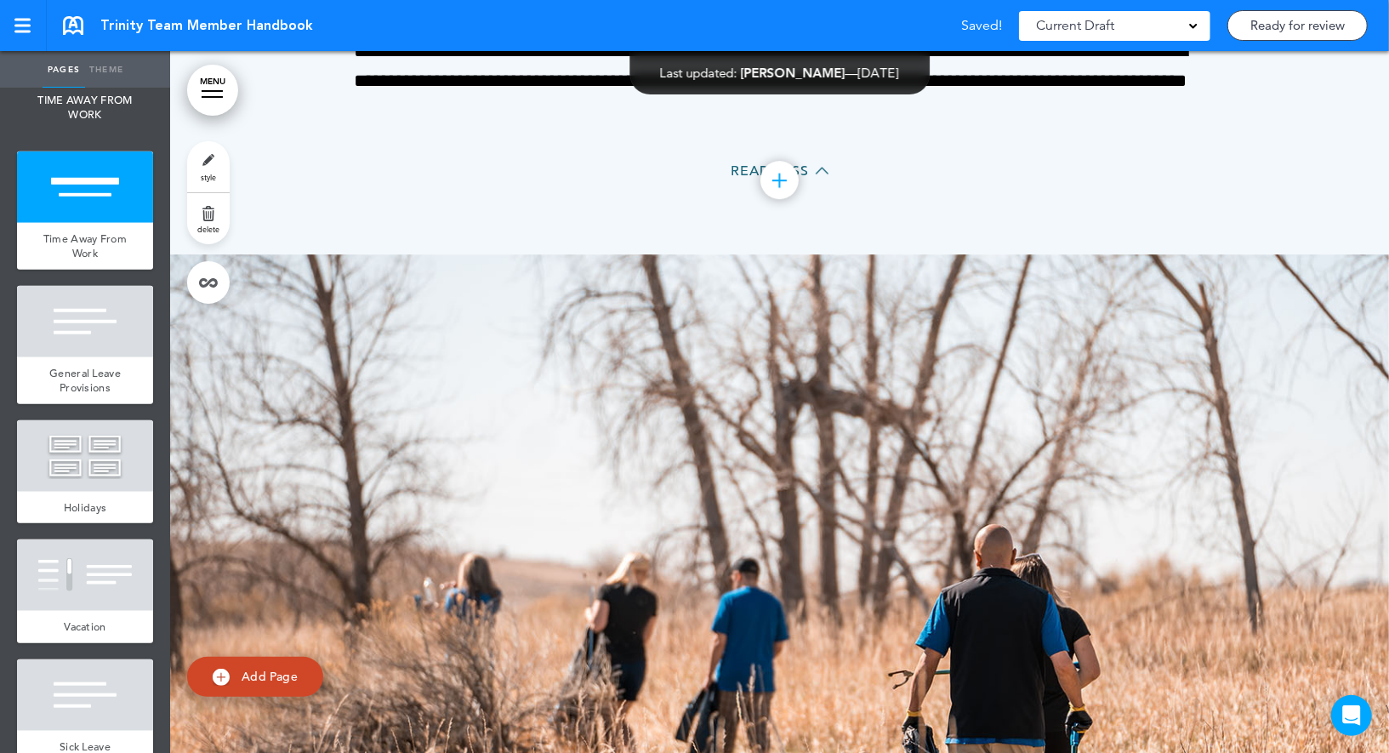
scroll to position [67955, 0]
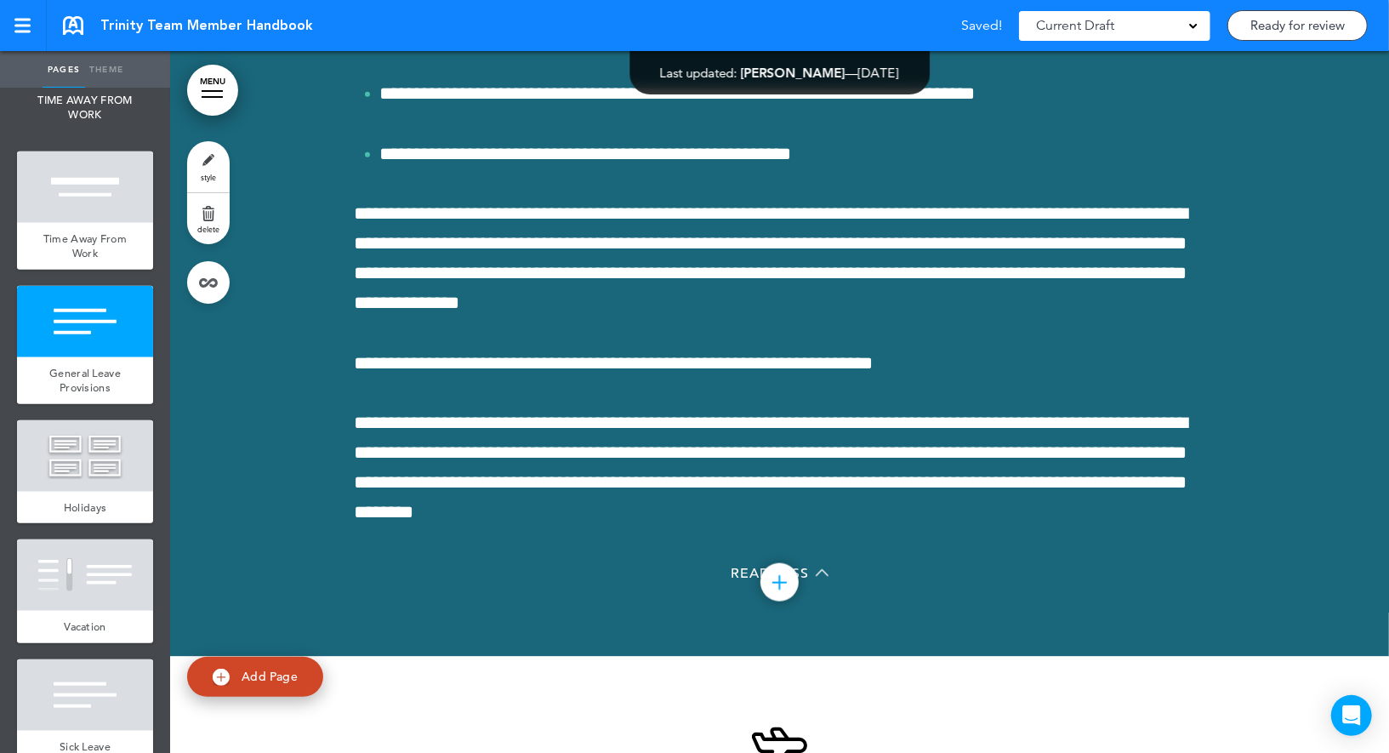
click at [213, 158] on link "style" at bounding box center [208, 166] width 43 height 51
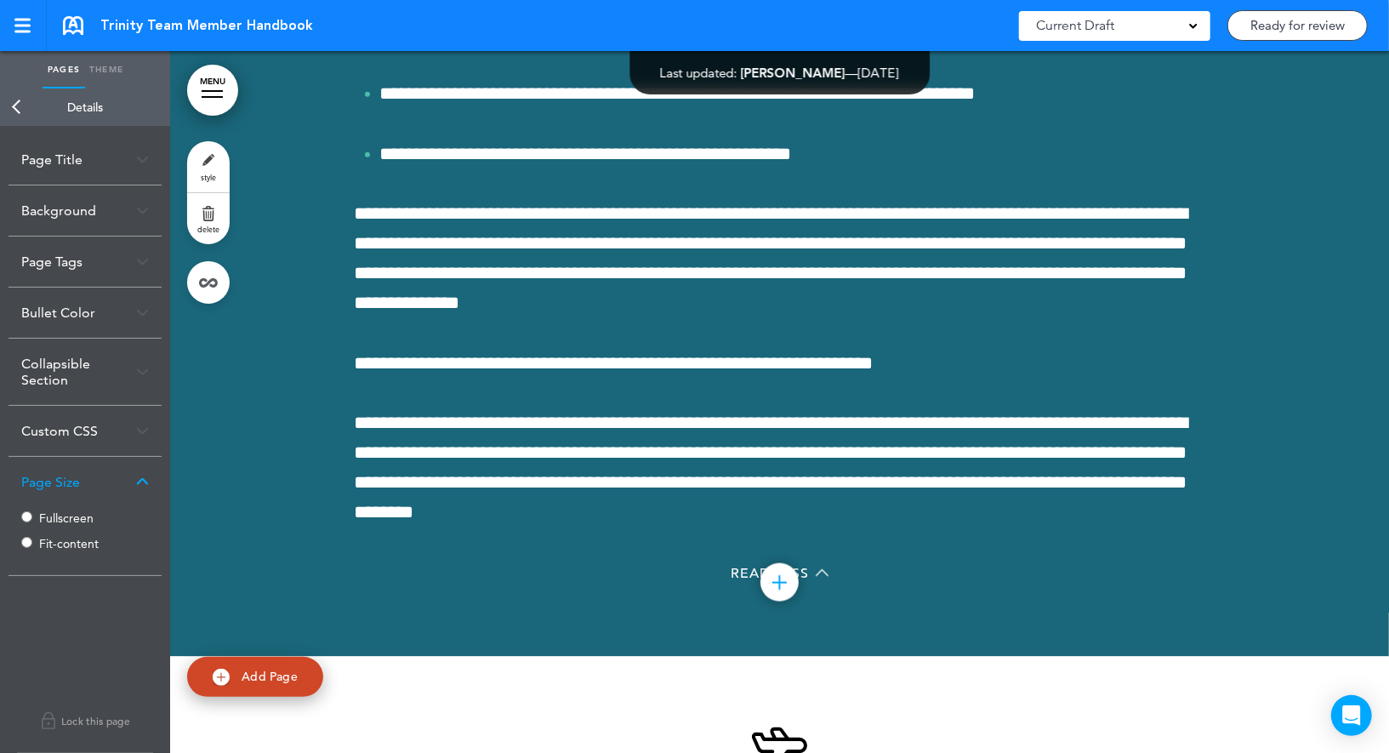
click at [44, 542] on label "Fit-content" at bounding box center [90, 544] width 102 height 12
click at [26, 113] on link "Back" at bounding box center [17, 106] width 34 height 37
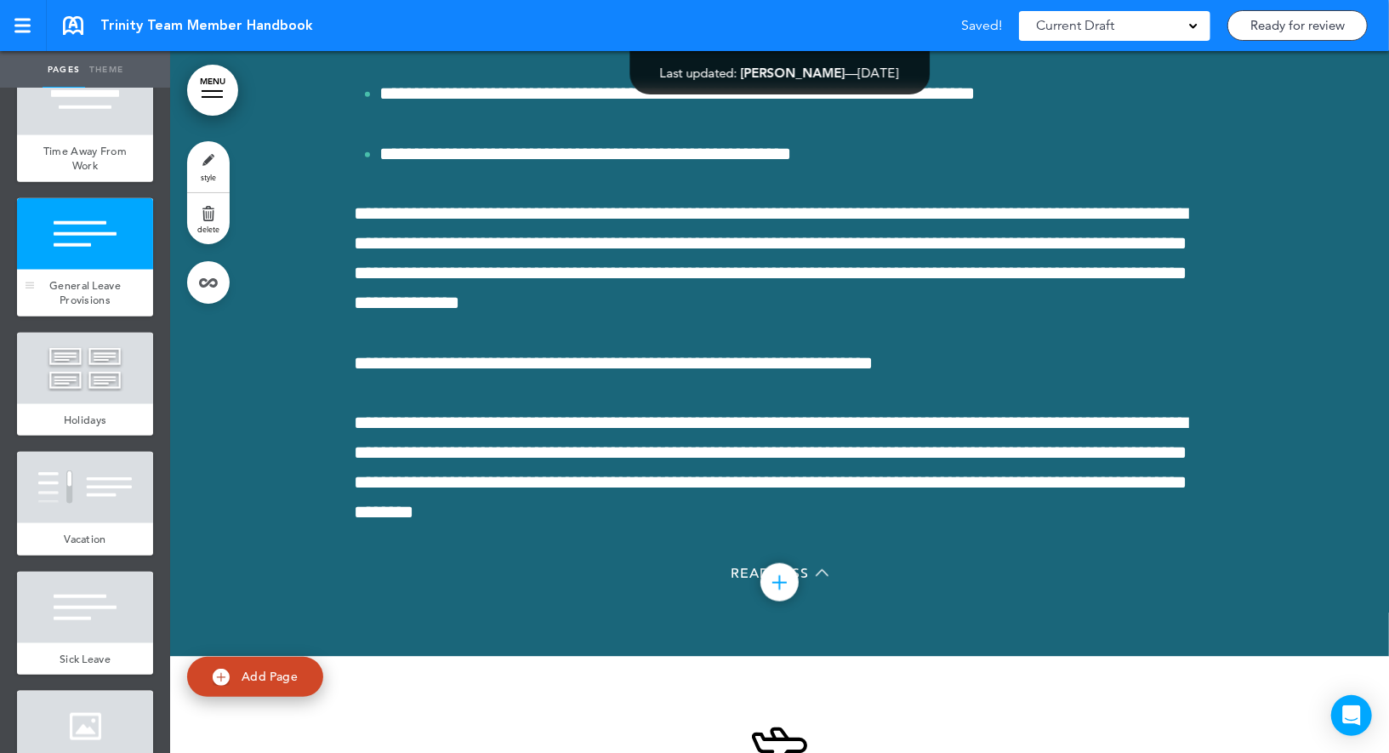
scroll to position [9347, 0]
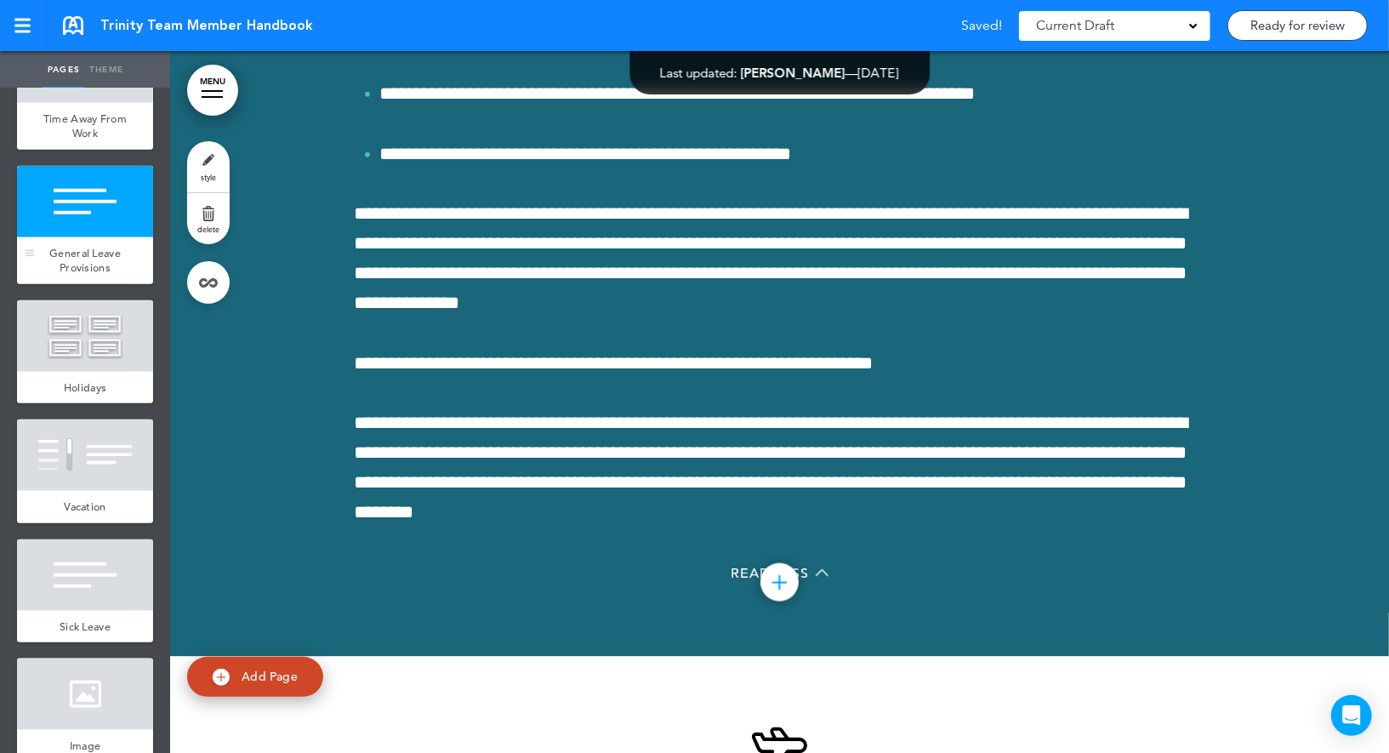
click at [71, 351] on div at bounding box center [85, 335] width 136 height 71
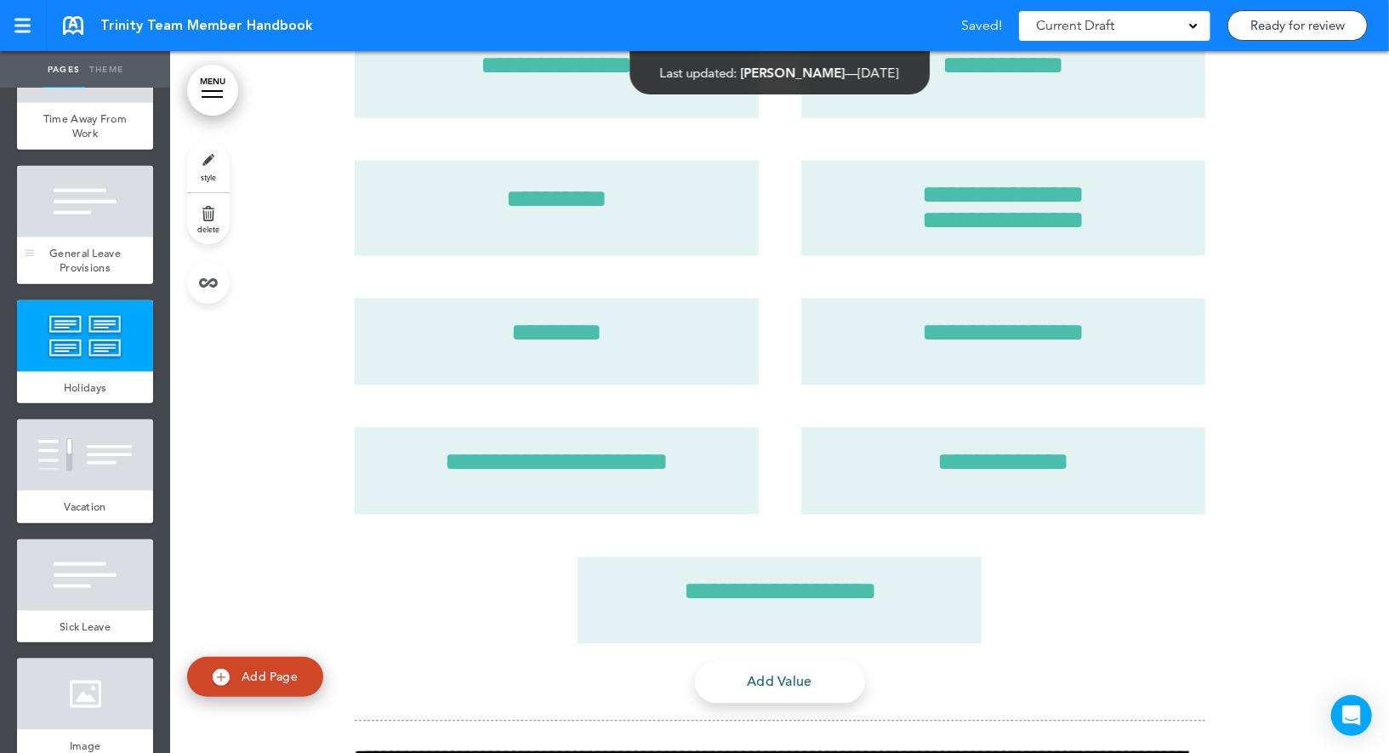
scroll to position [69112, 0]
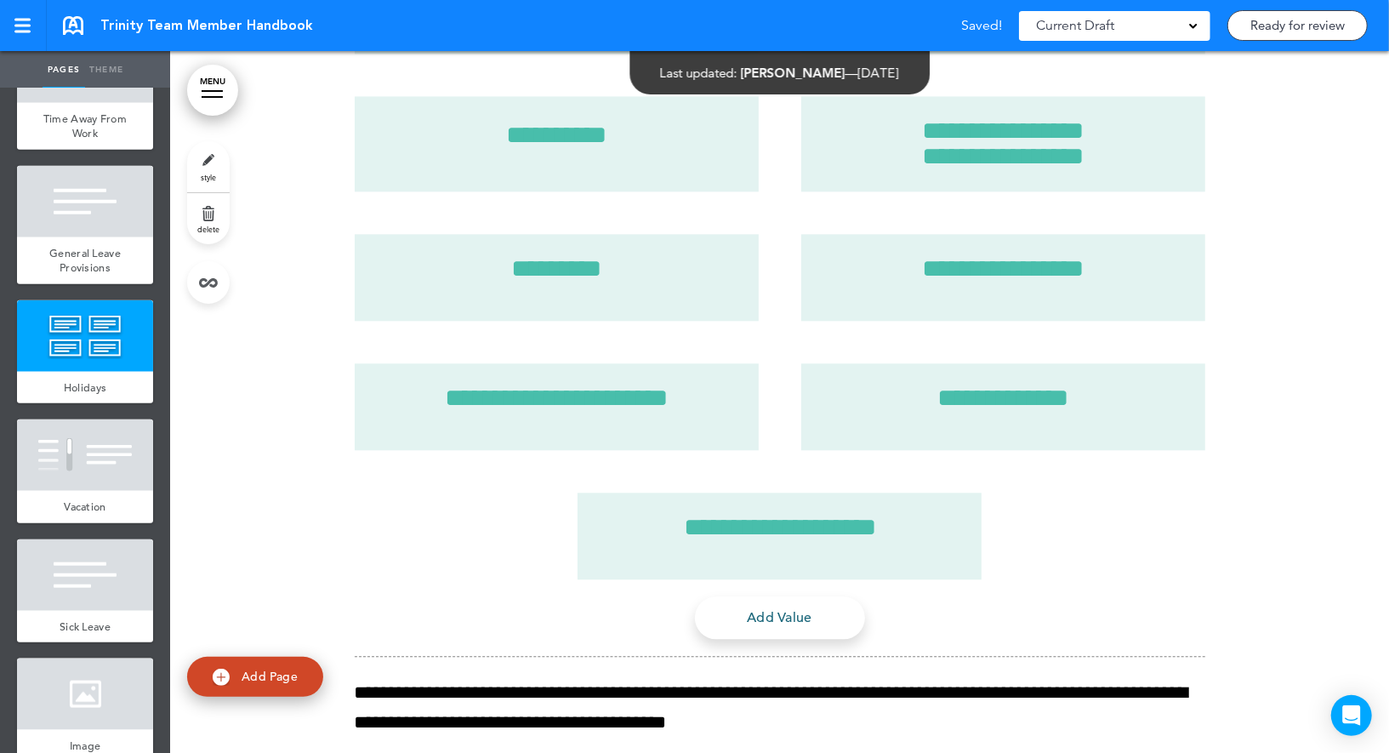
click at [207, 168] on link "style" at bounding box center [208, 166] width 43 height 51
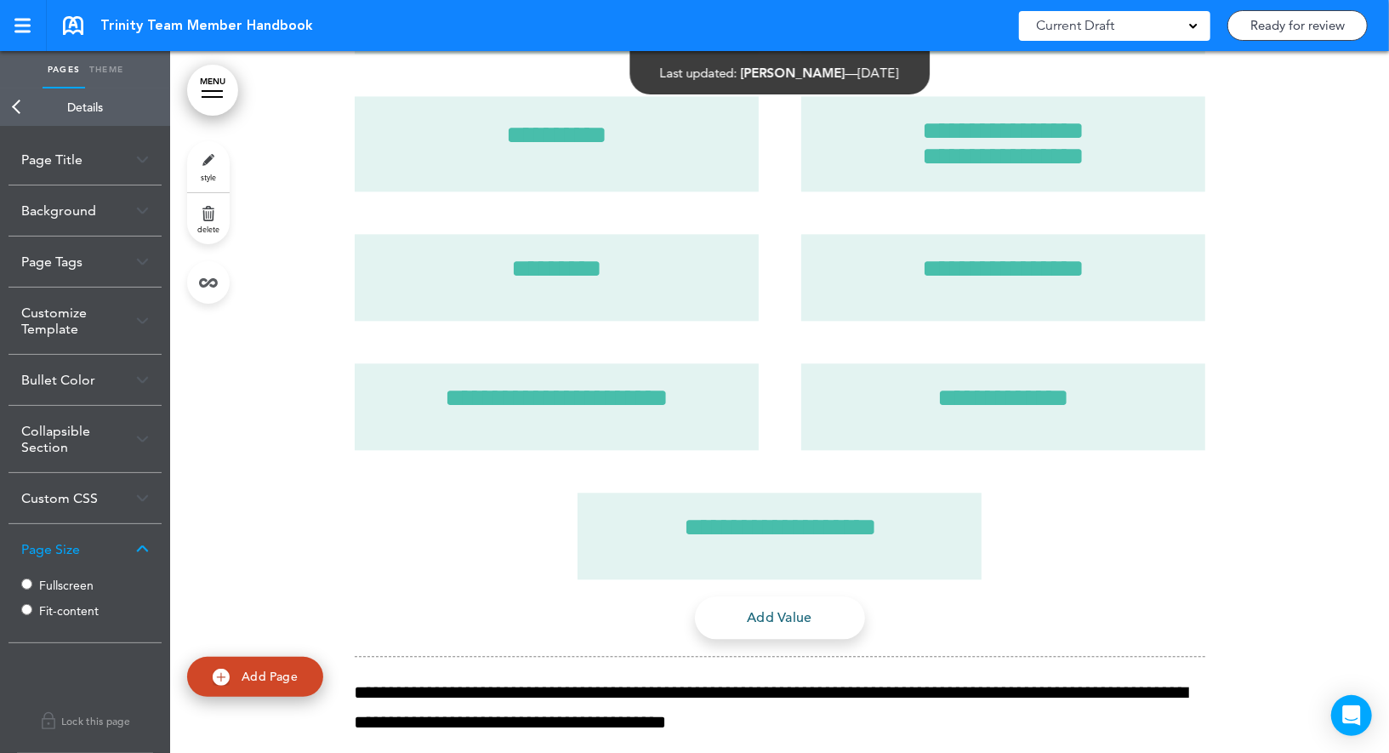
click at [25, 100] on link "Back" at bounding box center [17, 106] width 34 height 37
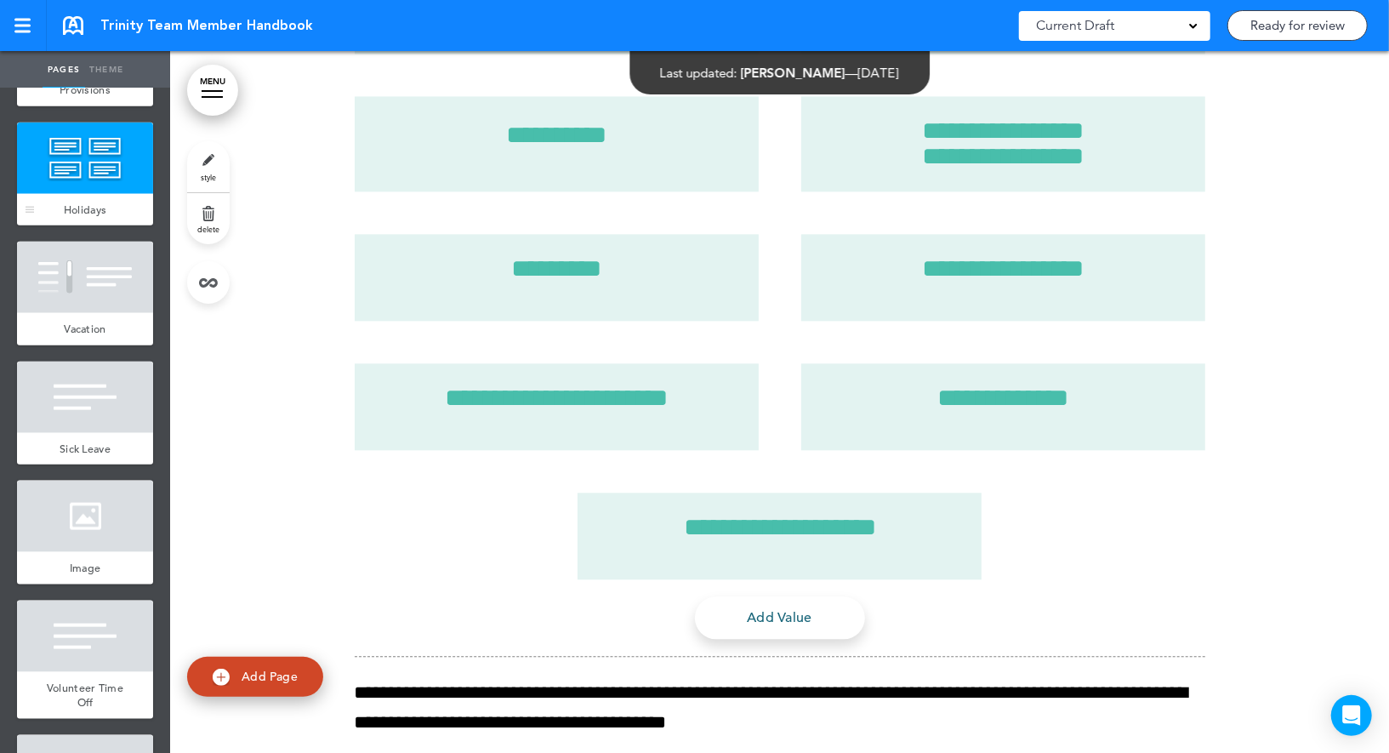
scroll to position [9560, 0]
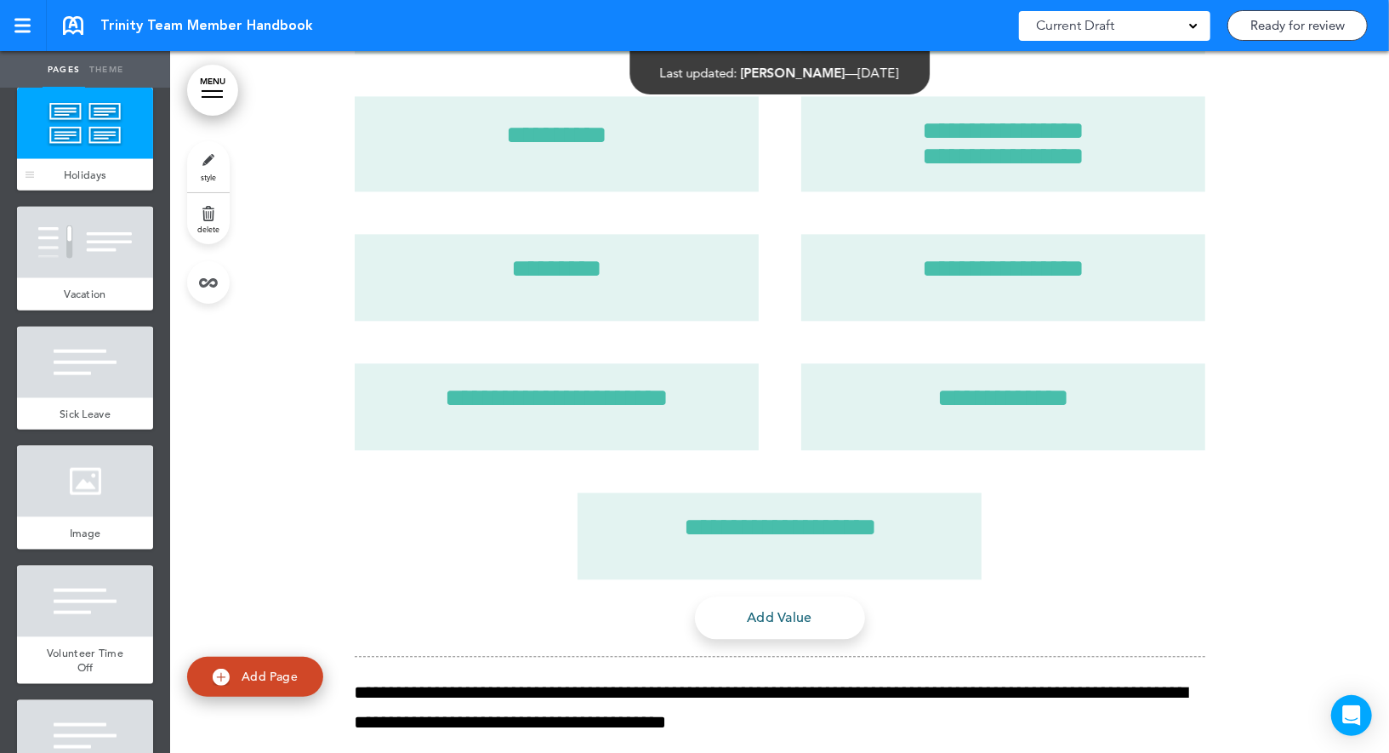
click at [96, 385] on div at bounding box center [85, 362] width 136 height 71
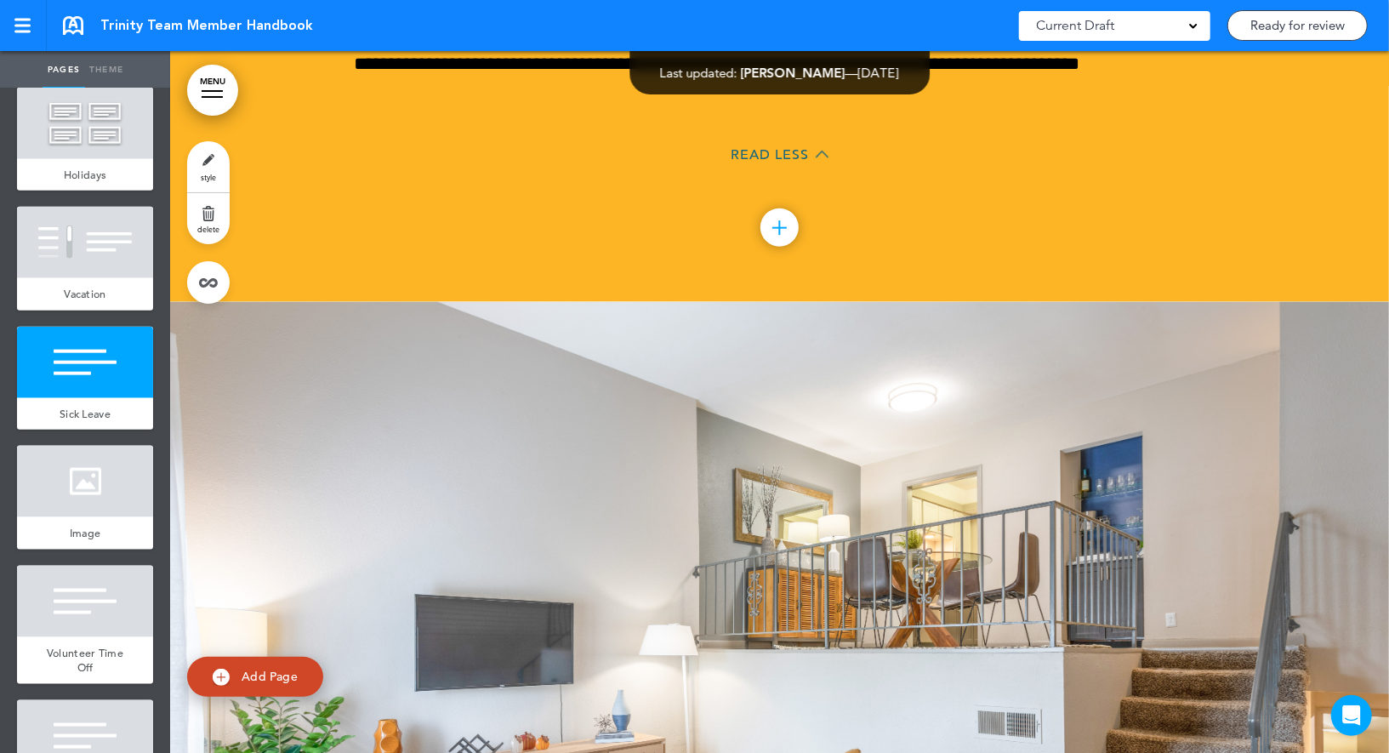
scroll to position [72079, 0]
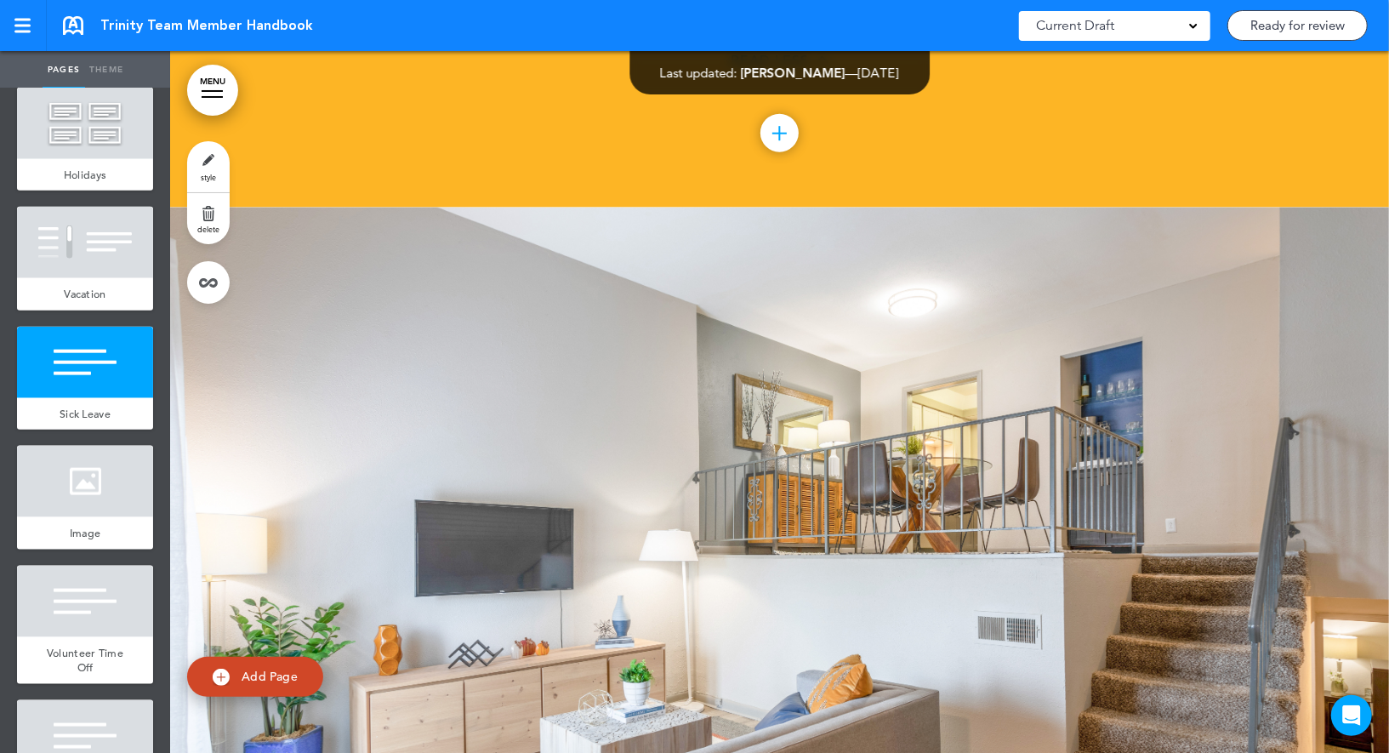
click at [213, 164] on link "style" at bounding box center [208, 166] width 43 height 51
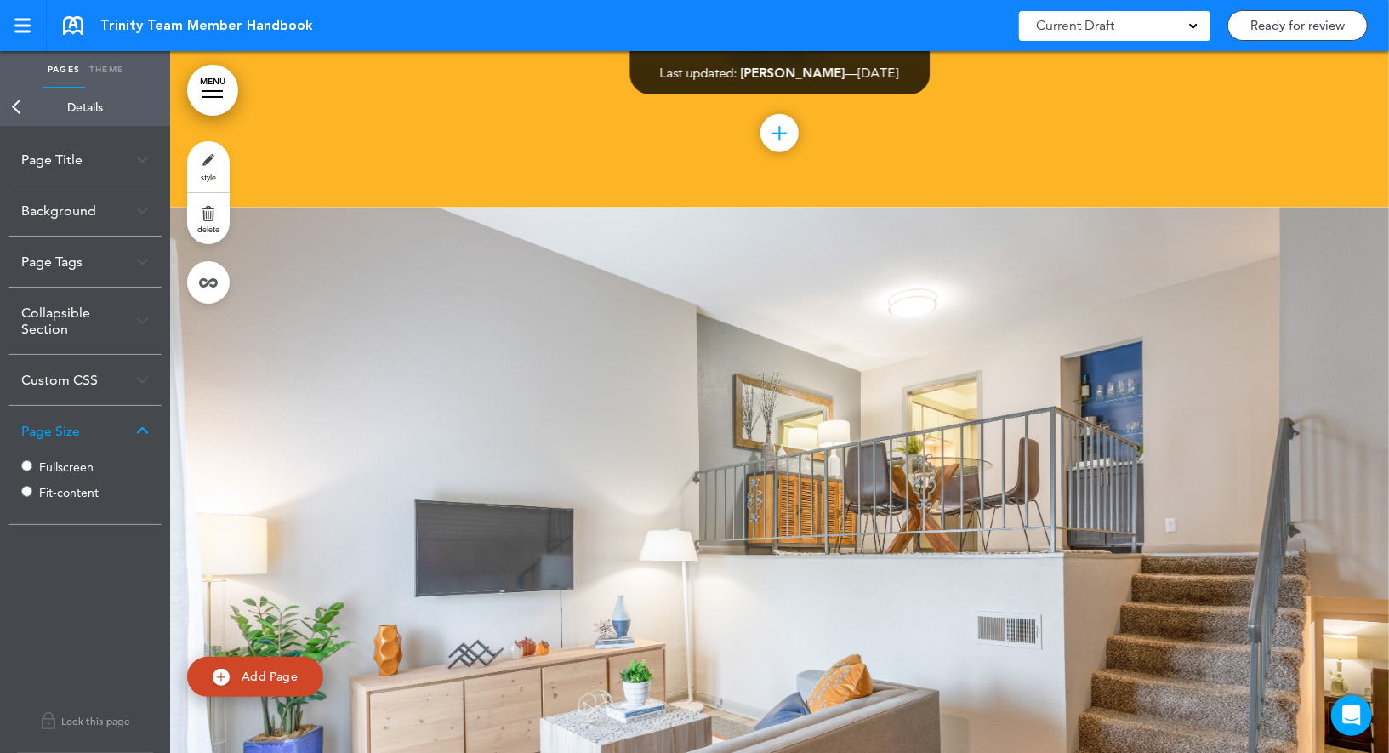
click at [54, 494] on label "Fit-content" at bounding box center [90, 493] width 102 height 12
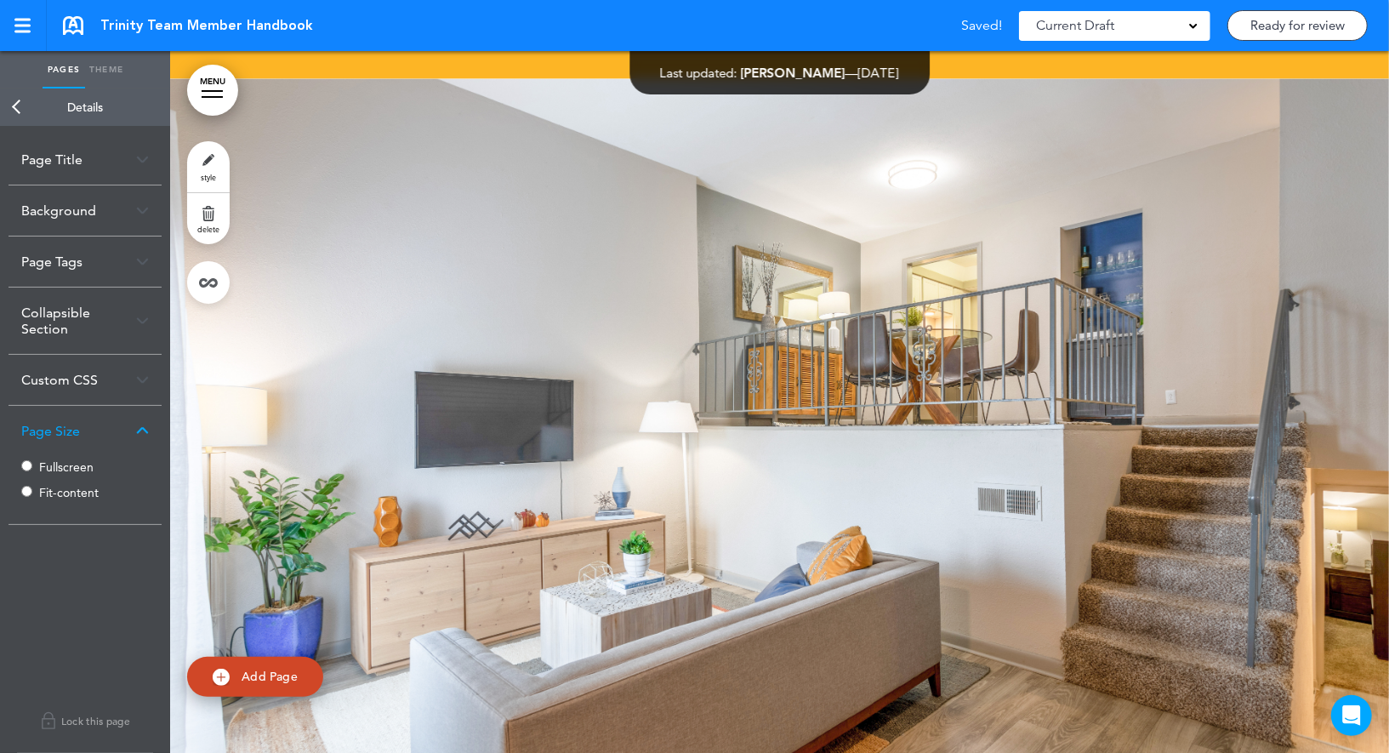
click at [19, 113] on link "Back" at bounding box center [17, 106] width 34 height 37
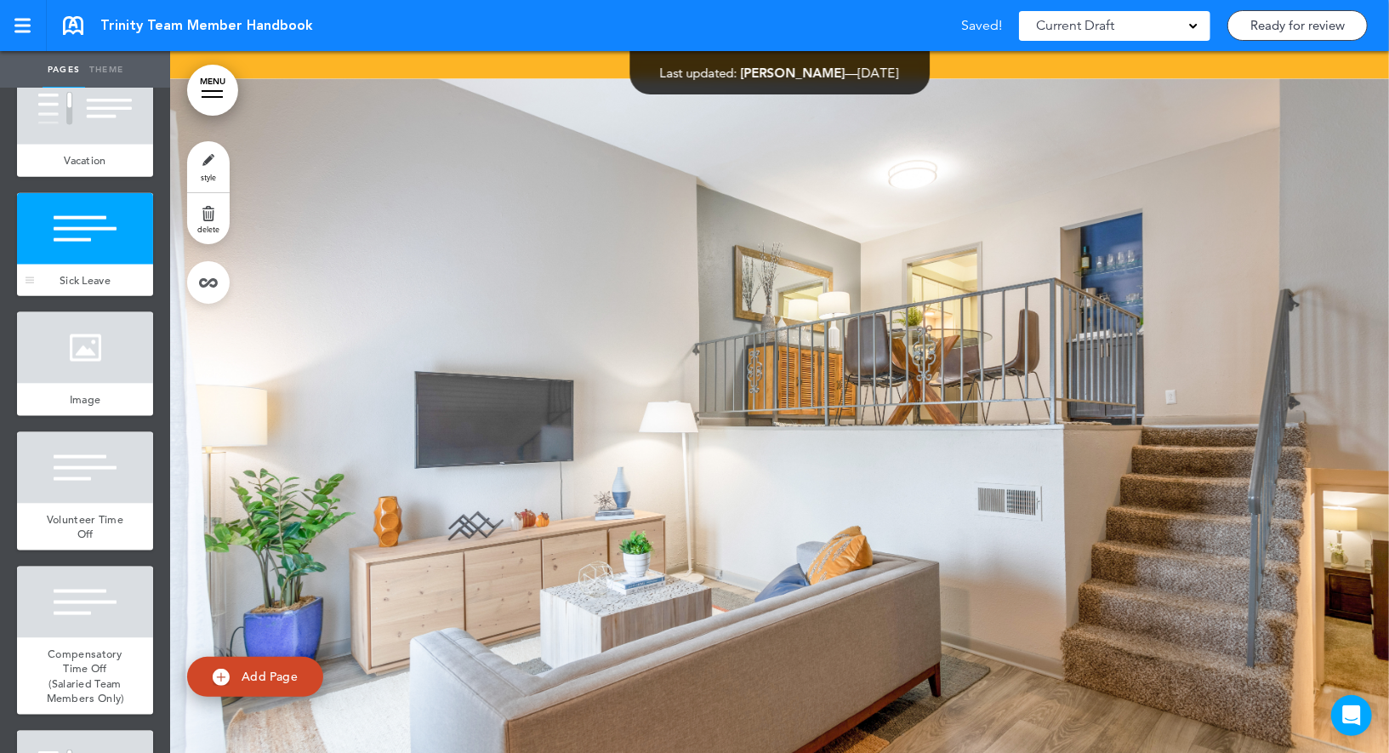
scroll to position [9749, 0]
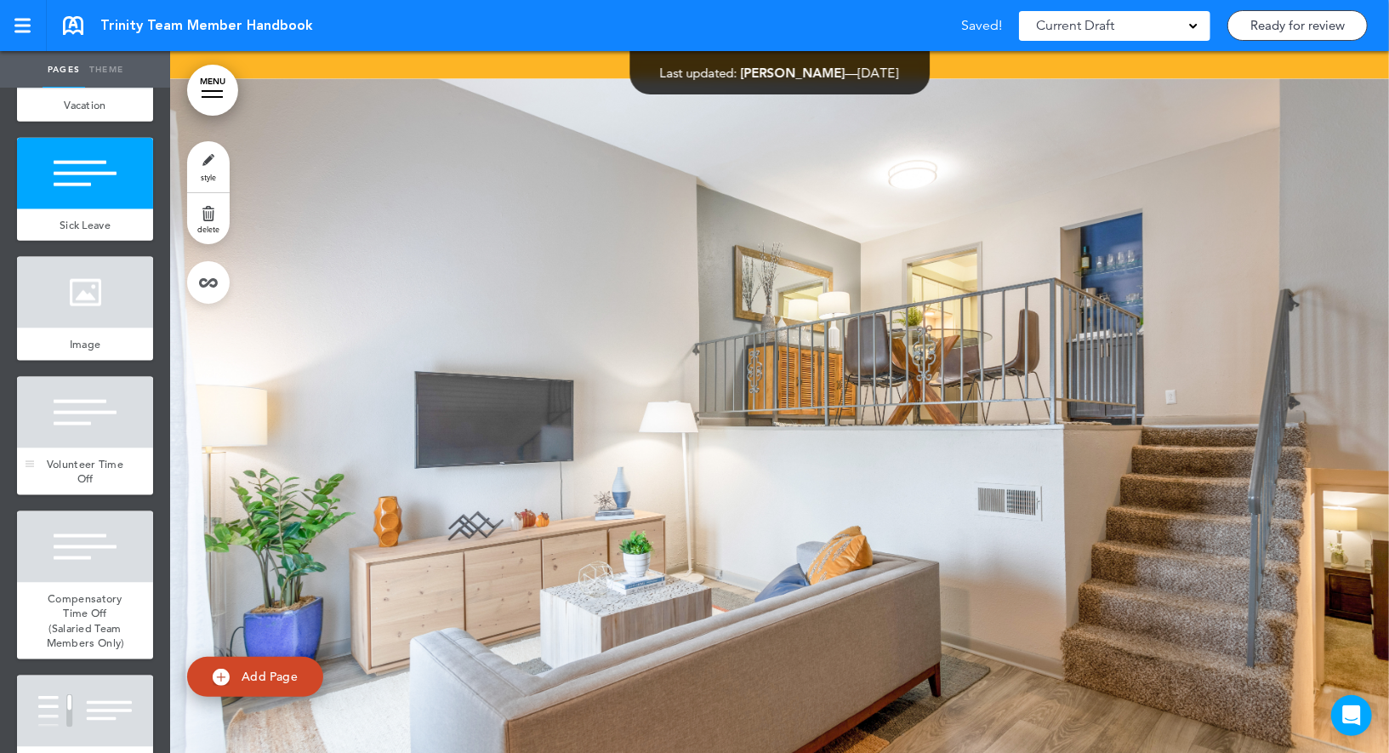
click at [73, 414] on div at bounding box center [85, 412] width 136 height 71
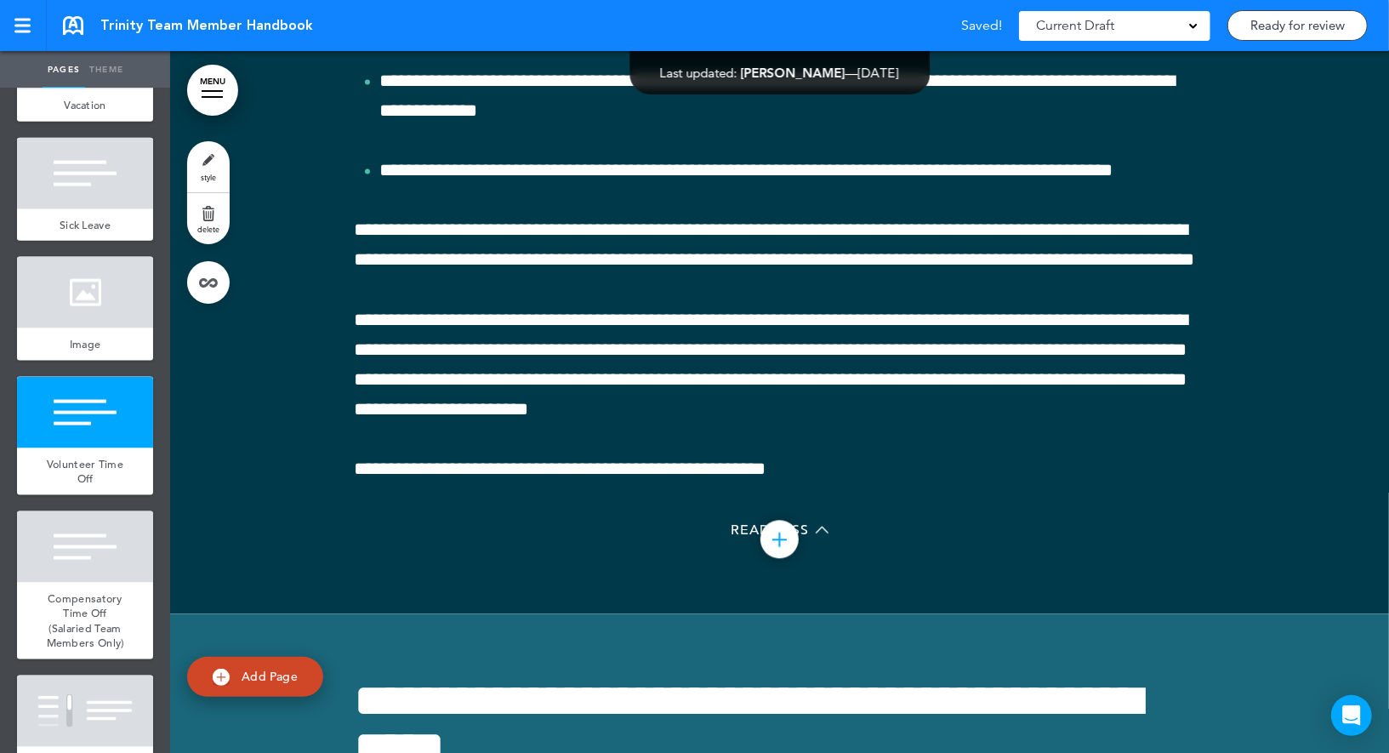
scroll to position [73354, 0]
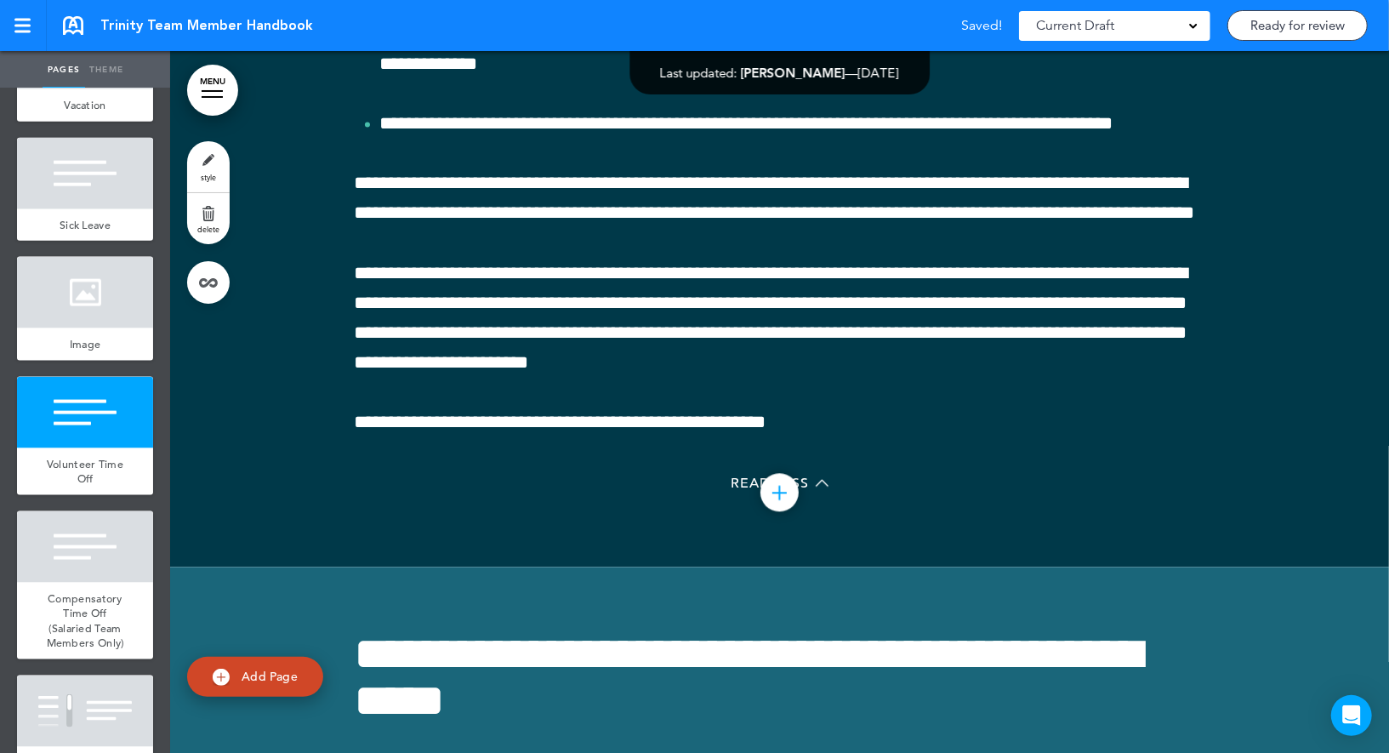
click at [215, 154] on link "style" at bounding box center [208, 166] width 43 height 51
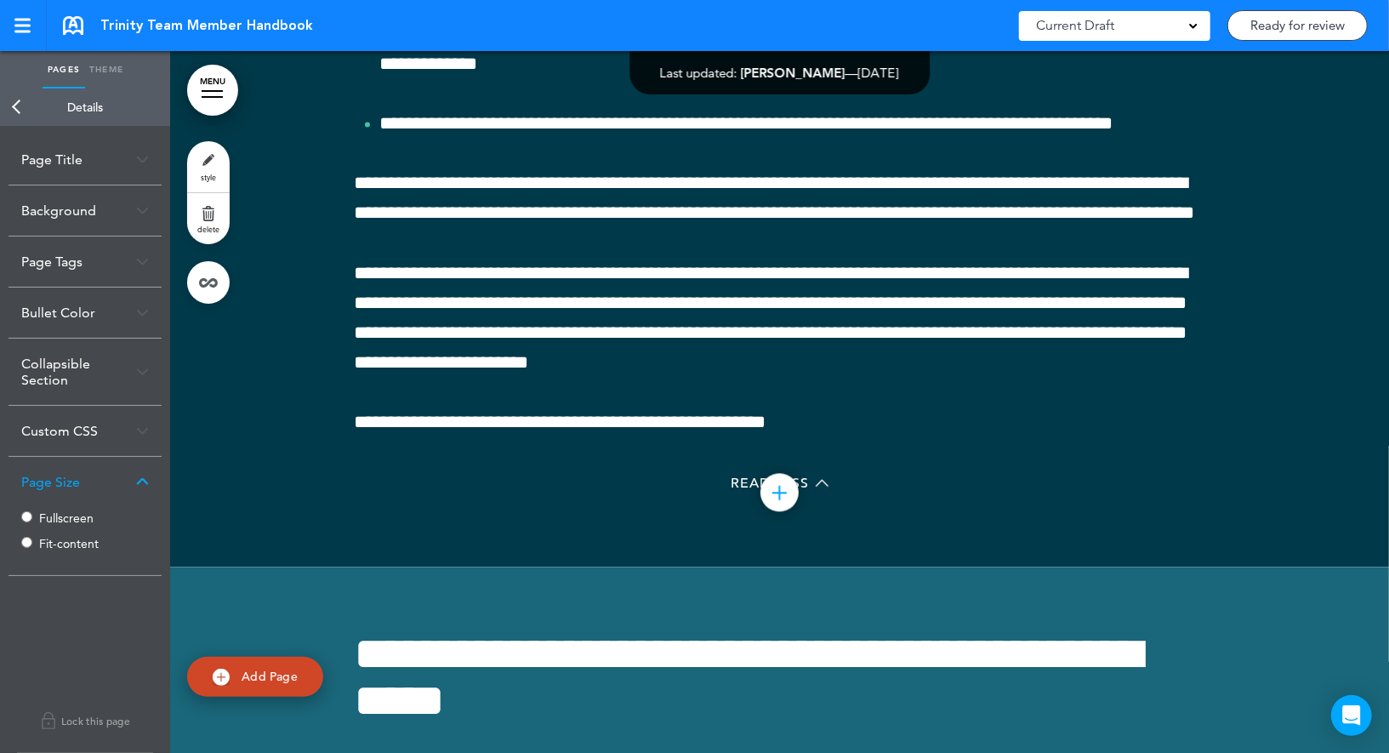
click at [43, 543] on label "Fit-content" at bounding box center [90, 544] width 102 height 12
click at [16, 107] on link "Back" at bounding box center [17, 106] width 34 height 37
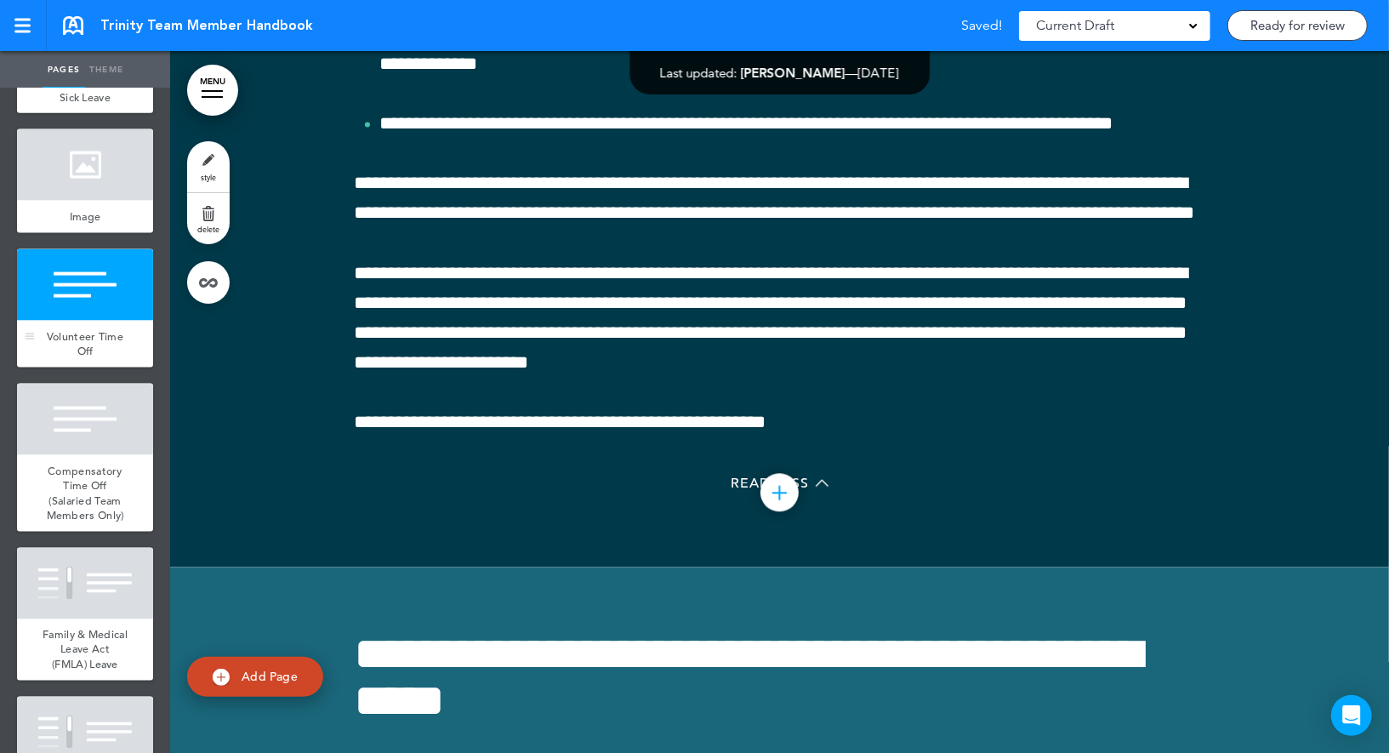
scroll to position [9926, 0]
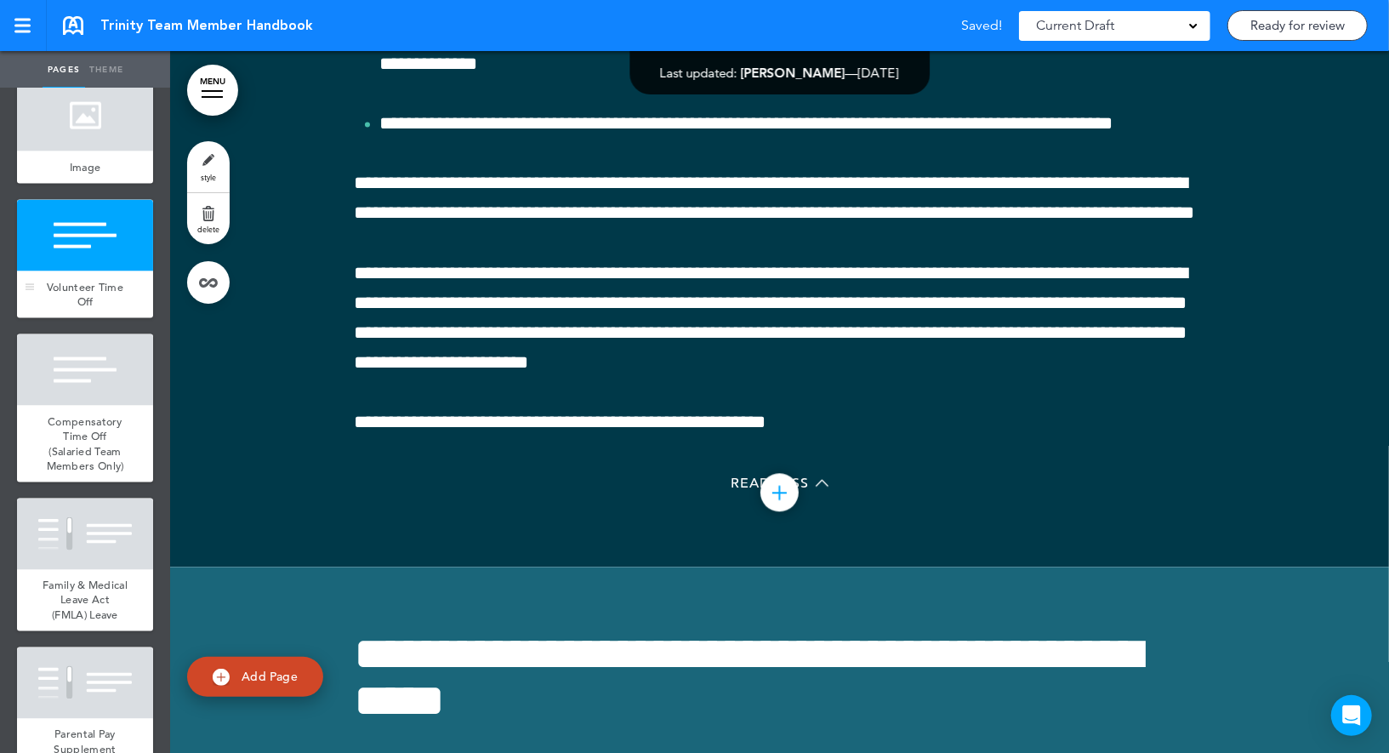
click at [71, 421] on span "Compensatory Time Off (Salaried Team Members Only)" at bounding box center [85, 444] width 77 height 60
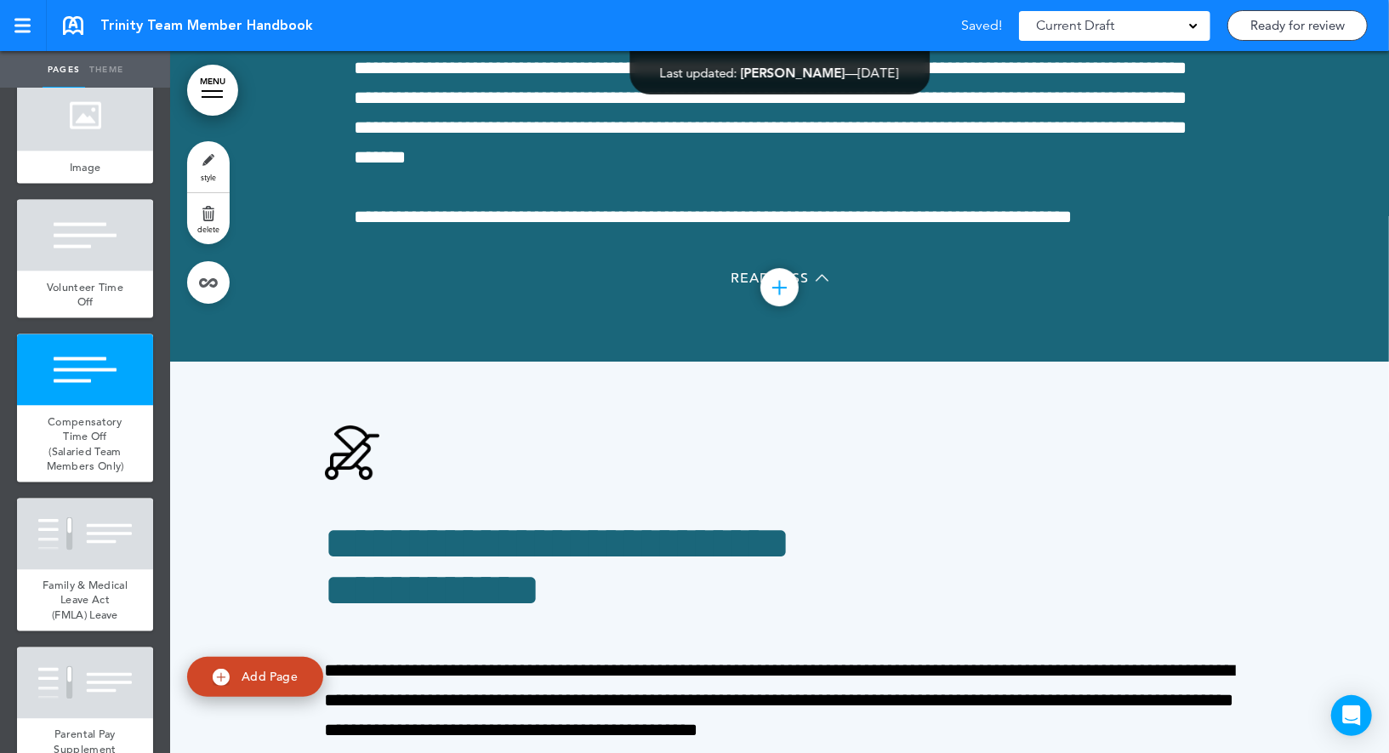
scroll to position [74444, 0]
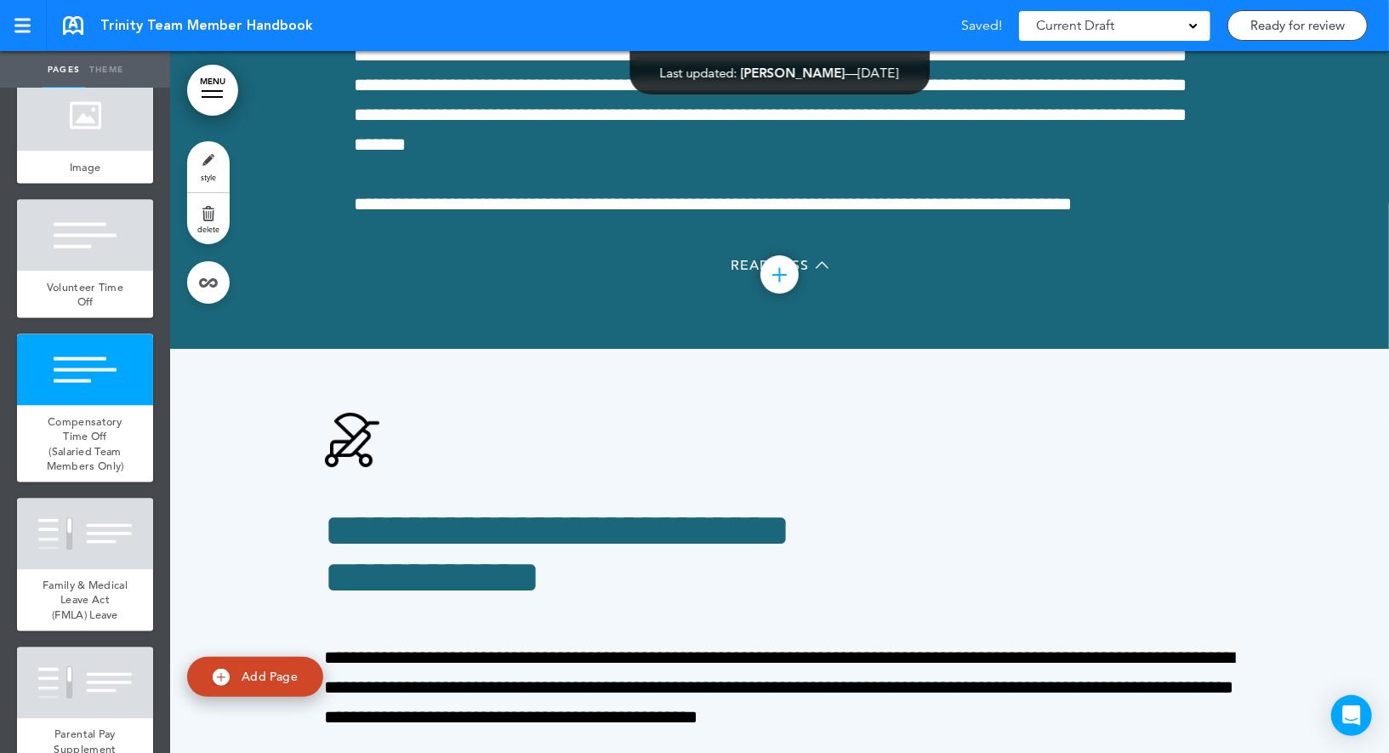
click at [222, 172] on link "style" at bounding box center [208, 166] width 43 height 51
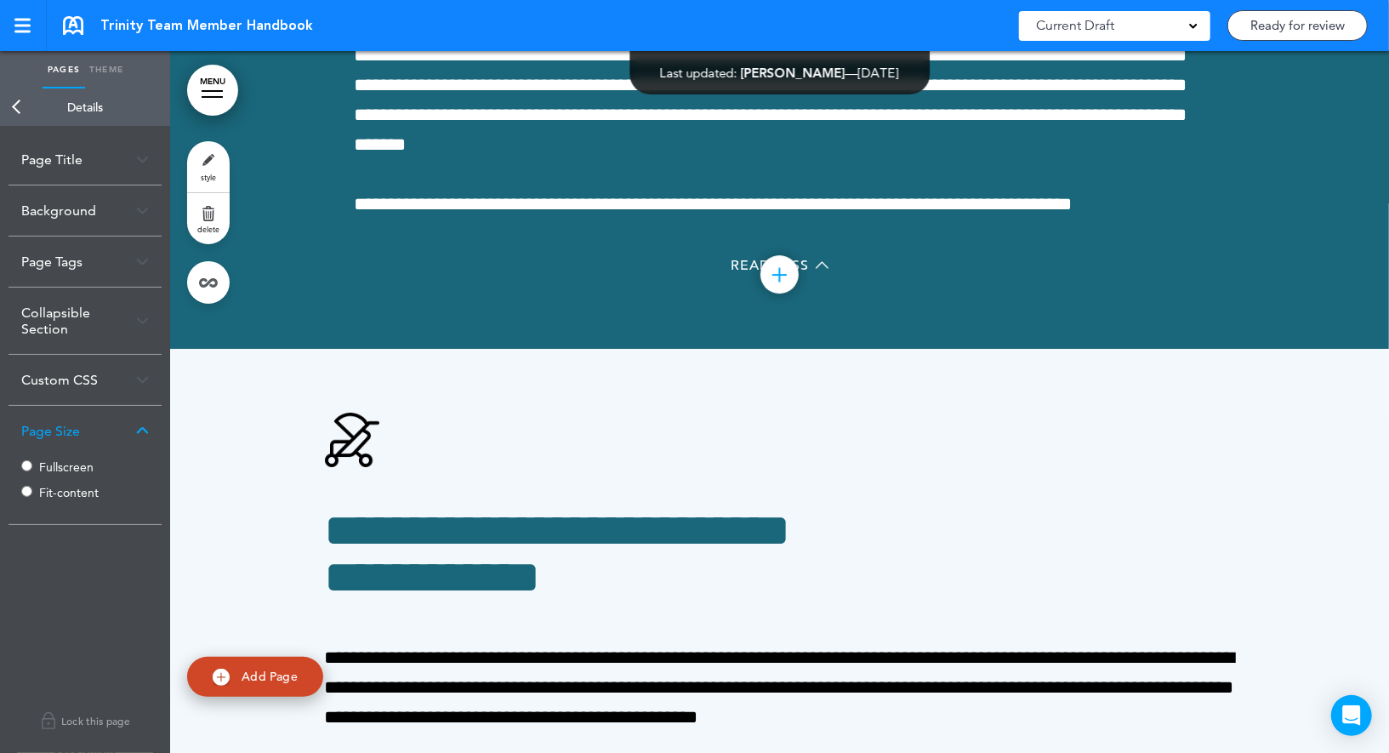
click at [68, 490] on label "Fit-content" at bounding box center [90, 493] width 102 height 12
click at [22, 112] on link "Back" at bounding box center [17, 106] width 34 height 37
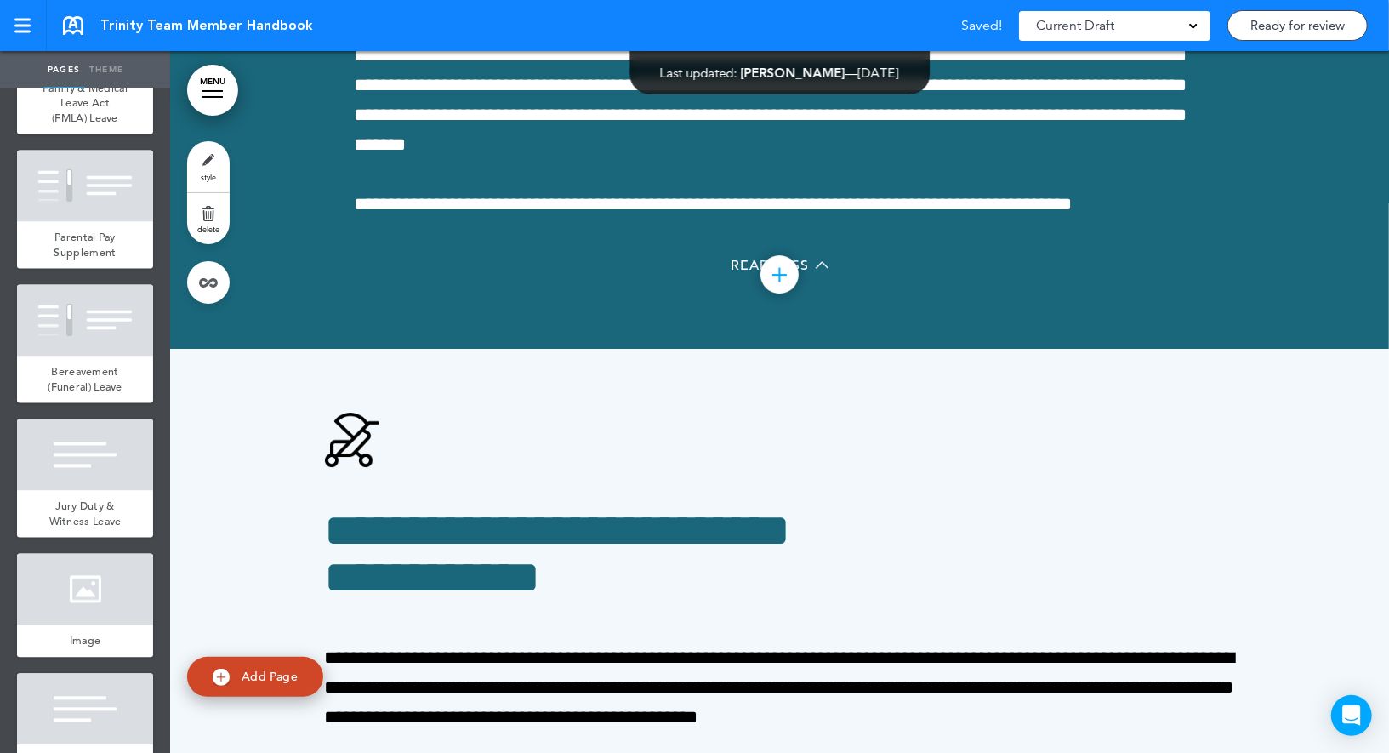
scroll to position [10469, 0]
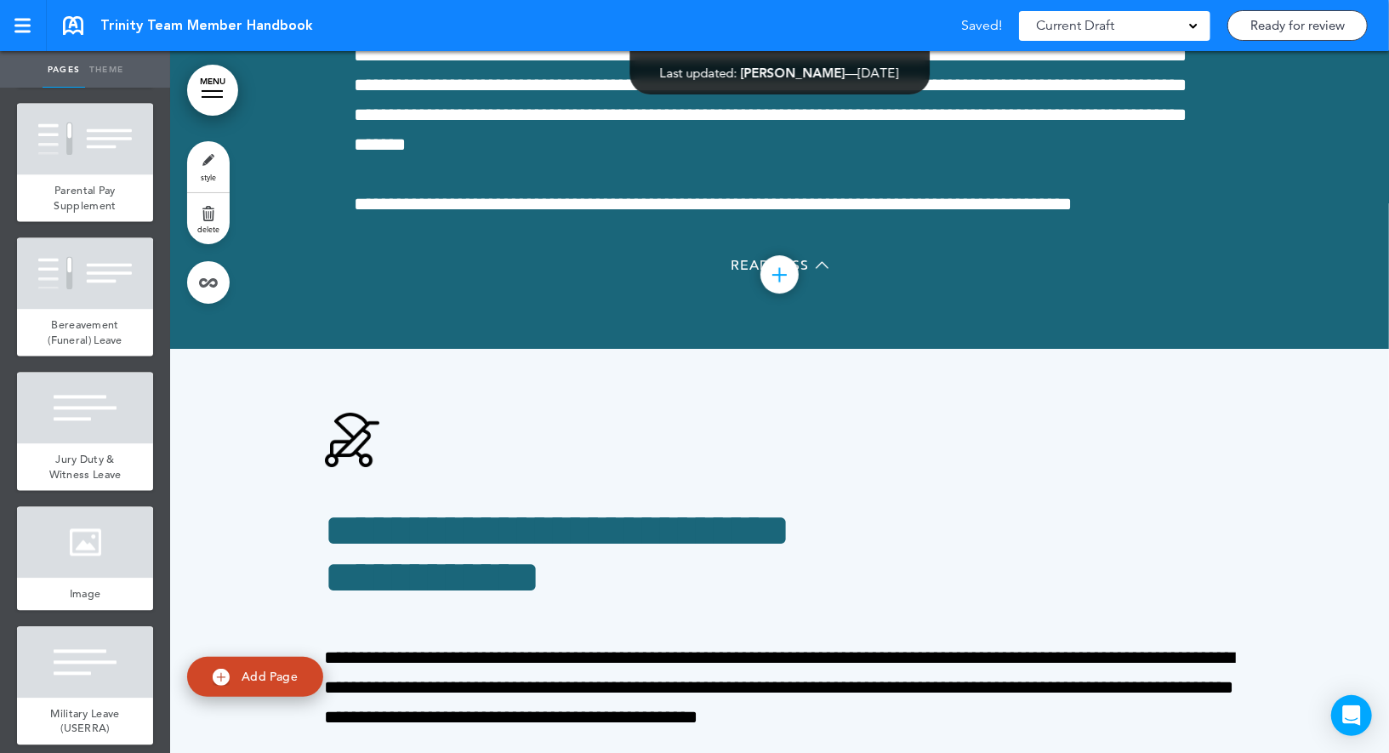
click at [91, 419] on div at bounding box center [85, 408] width 136 height 71
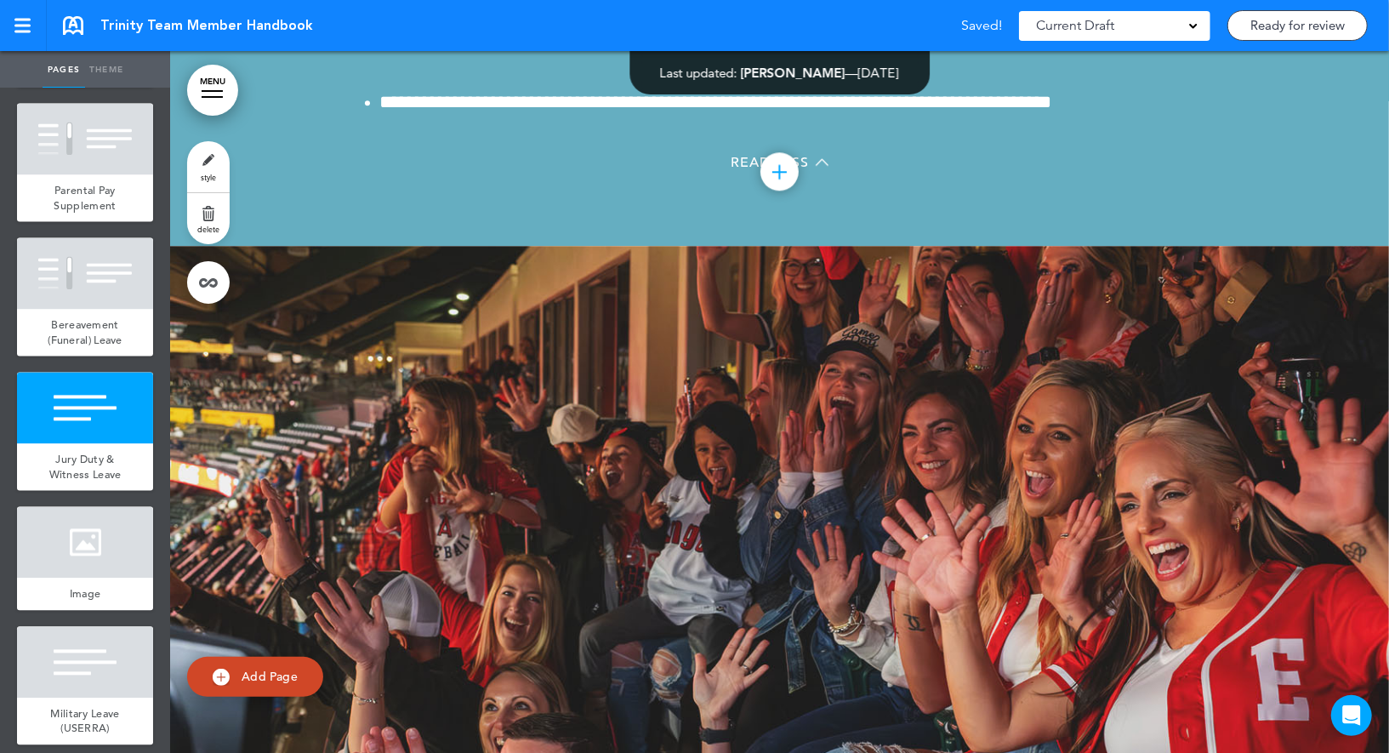
scroll to position [77973, 0]
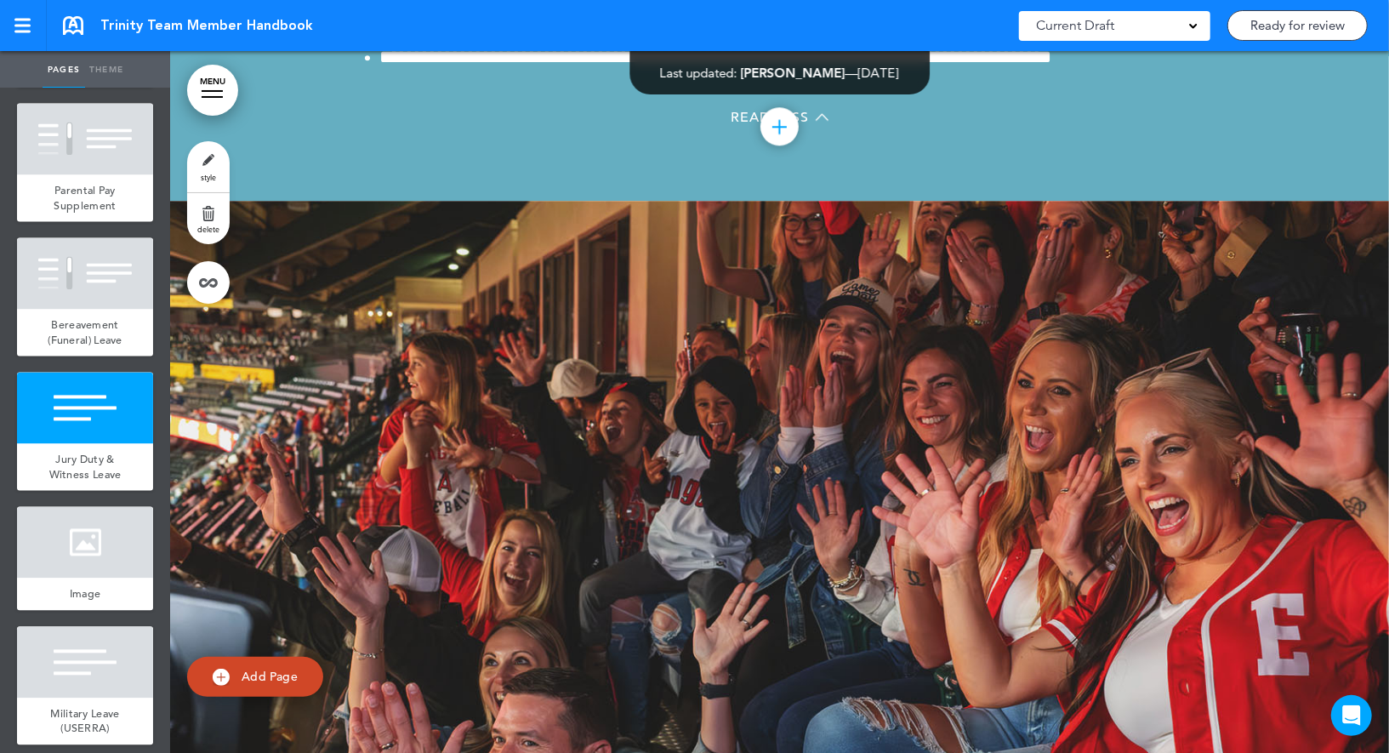
click at [213, 169] on link "style" at bounding box center [208, 166] width 43 height 51
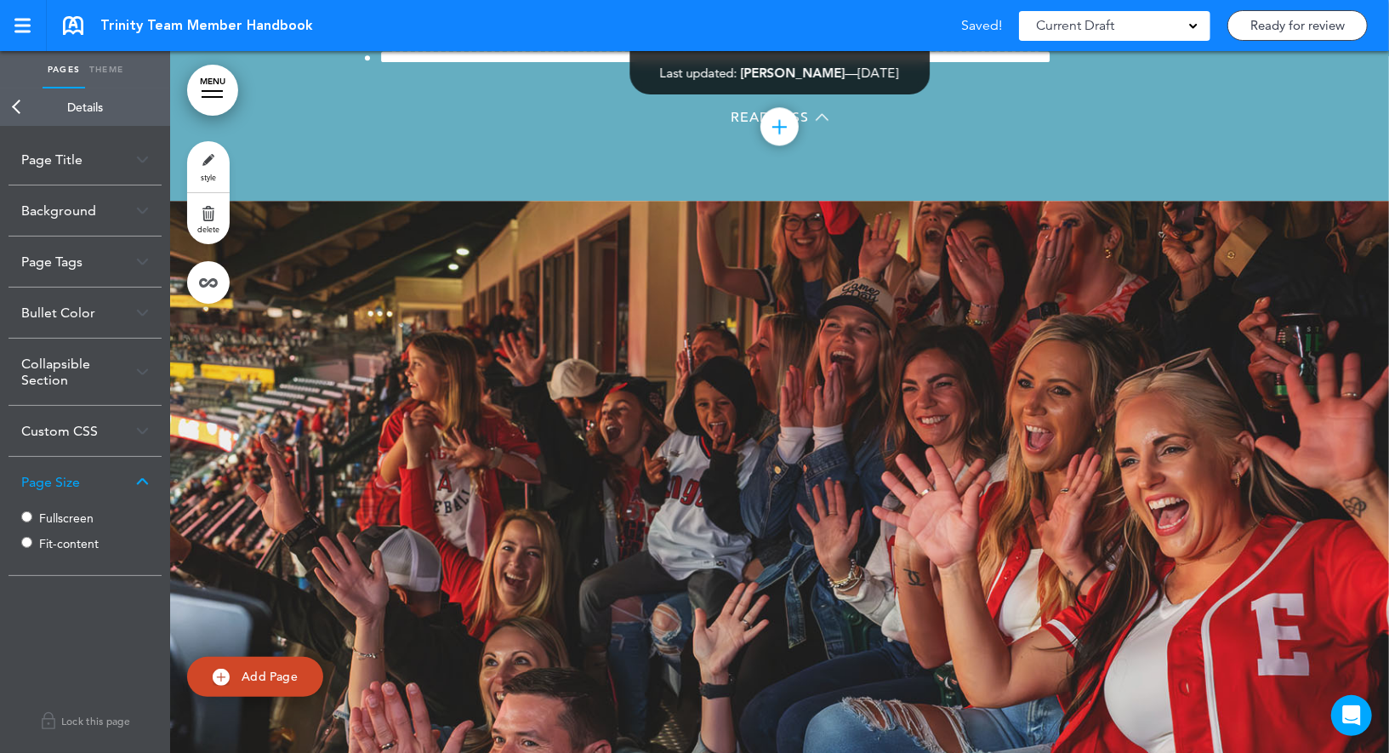
click at [20, 94] on link "Back" at bounding box center [17, 106] width 34 height 37
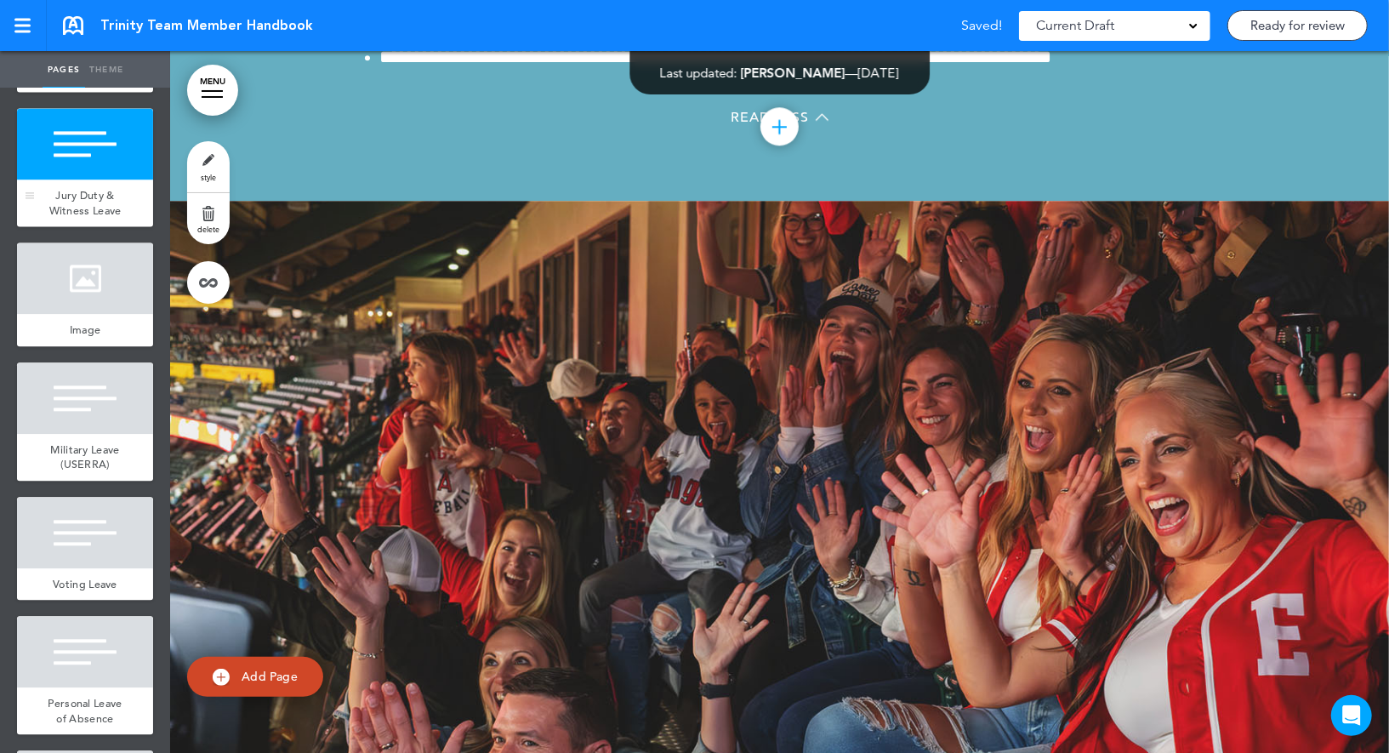
scroll to position [10873, 0]
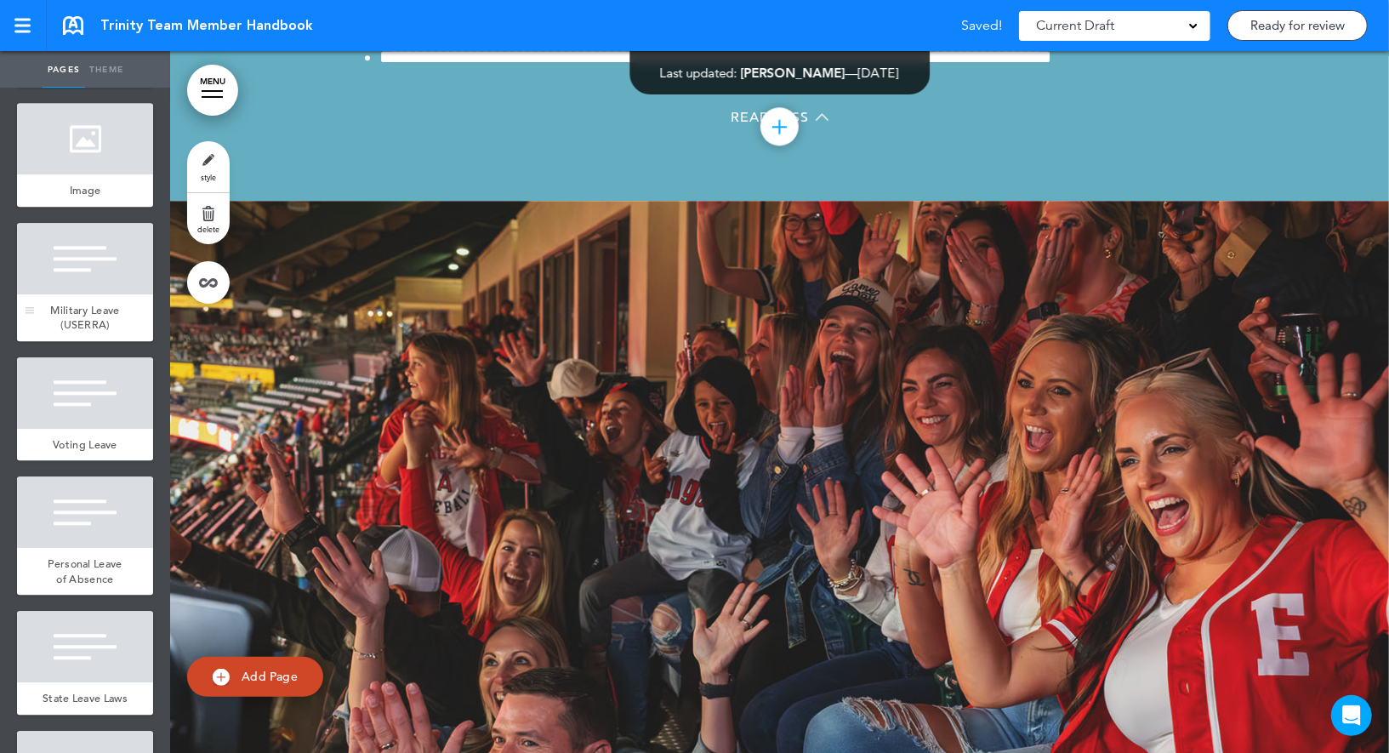
click at [106, 330] on span "Military Leave (USERRA)" at bounding box center [84, 318] width 69 height 30
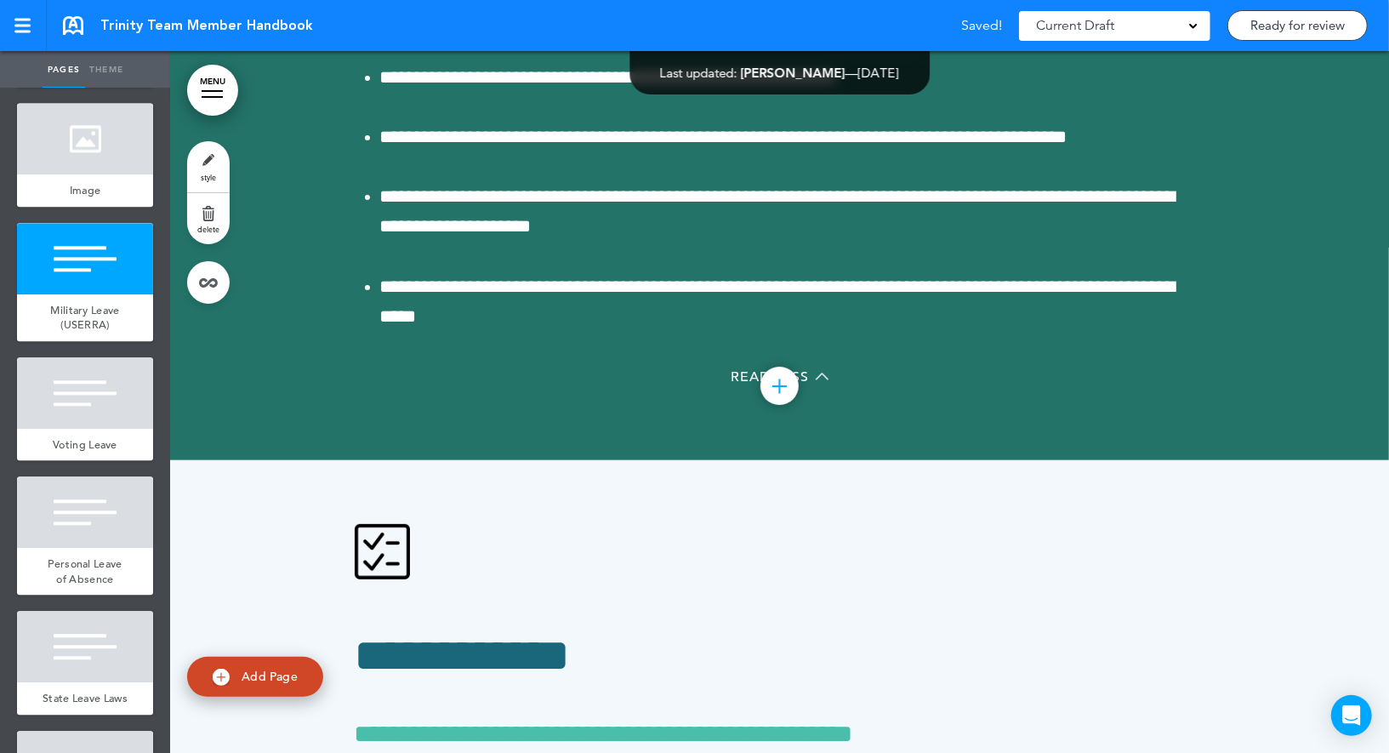
scroll to position [79487, 0]
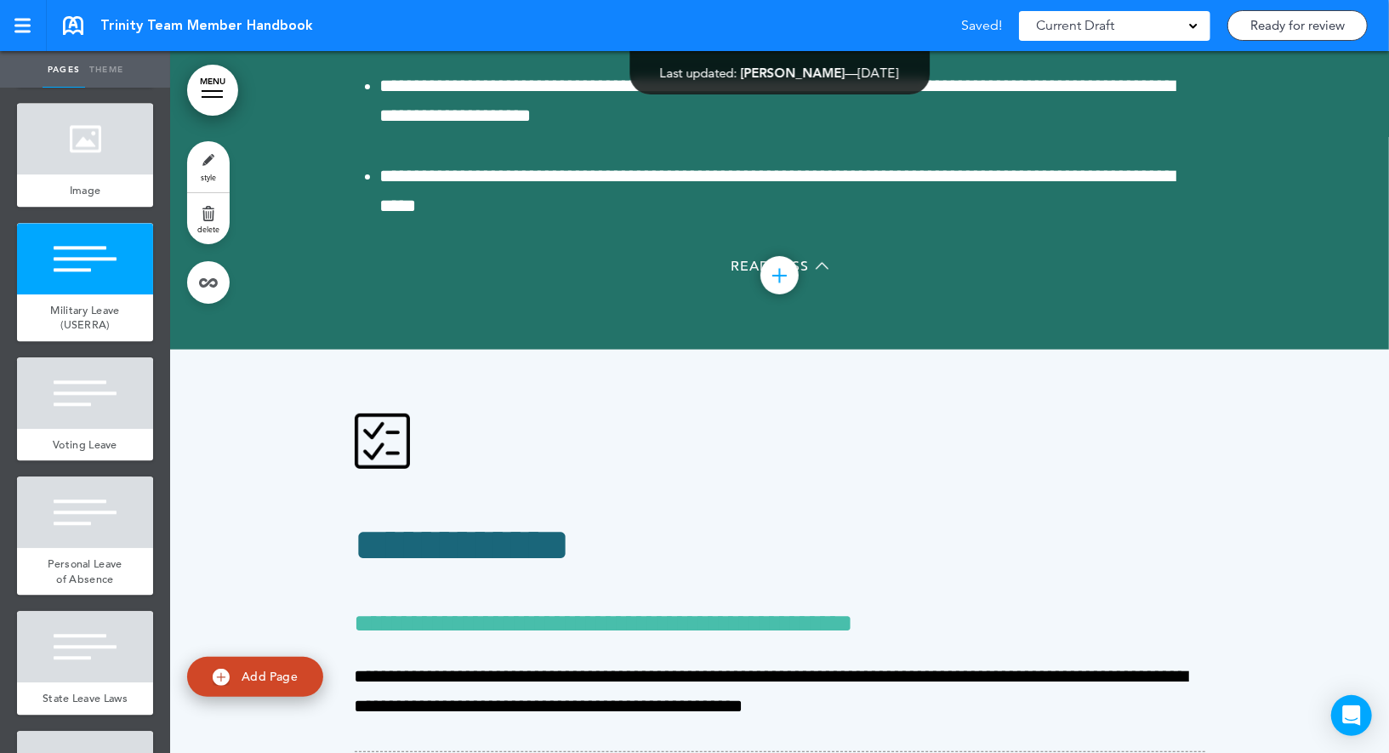
click at [219, 161] on link "style" at bounding box center [208, 166] width 43 height 51
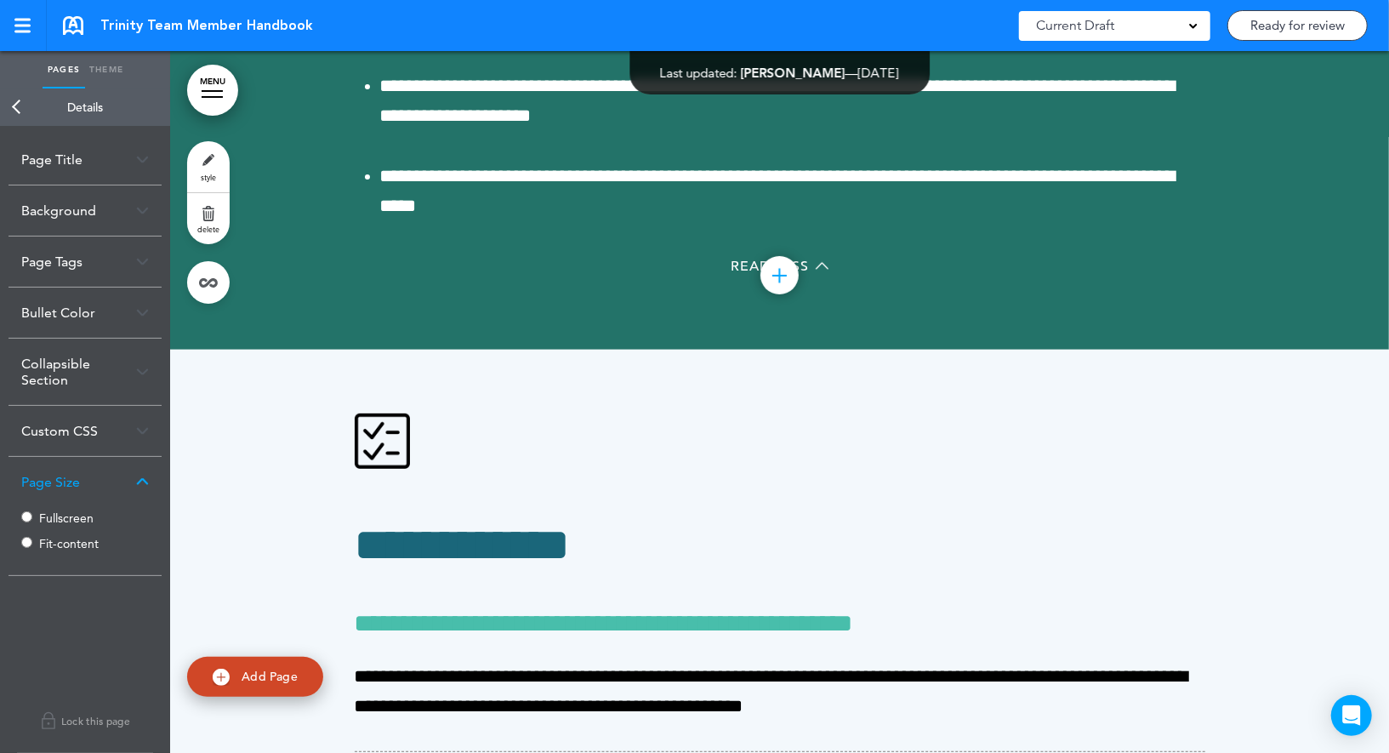
click at [50, 539] on label "Fit-content" at bounding box center [90, 544] width 102 height 12
click at [24, 105] on link "Back" at bounding box center [17, 106] width 34 height 37
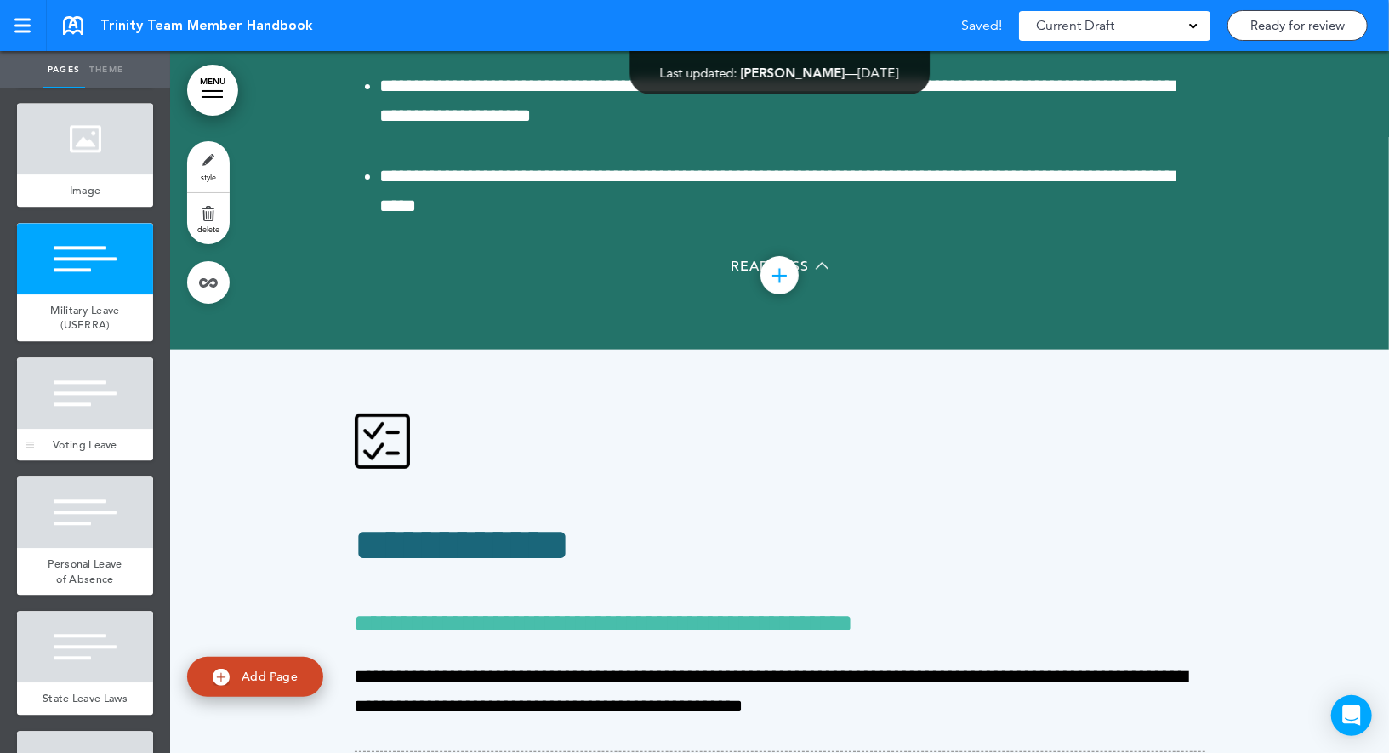
click at [68, 422] on div at bounding box center [85, 392] width 136 height 71
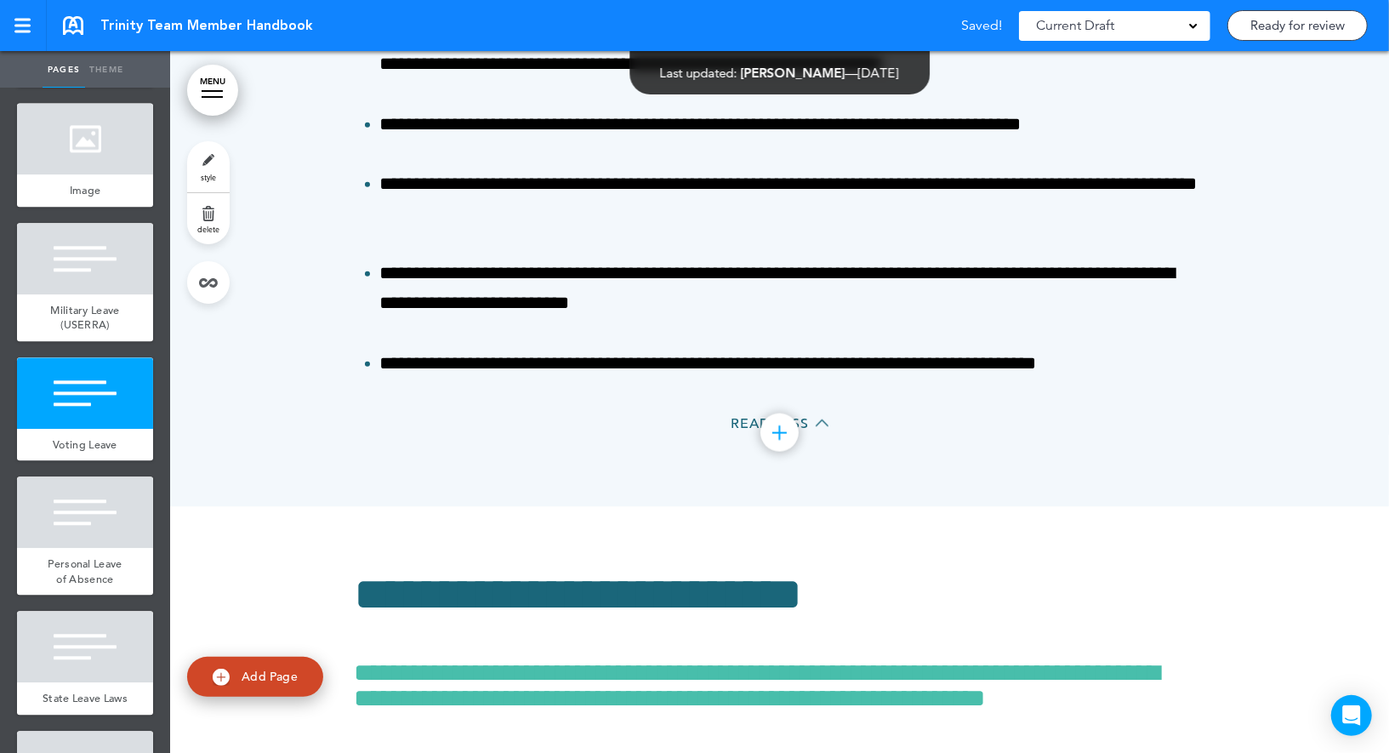
scroll to position [80477, 0]
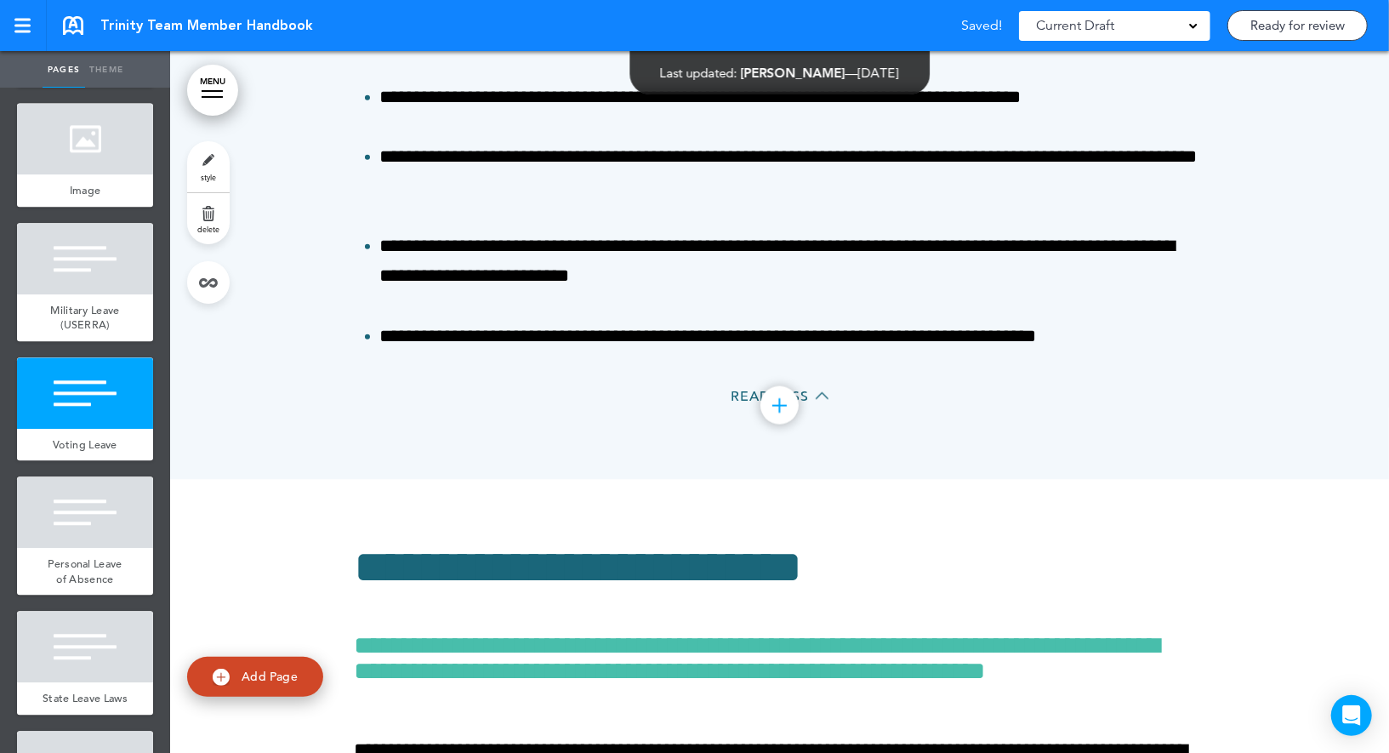
click at [214, 162] on link "style" at bounding box center [208, 166] width 43 height 51
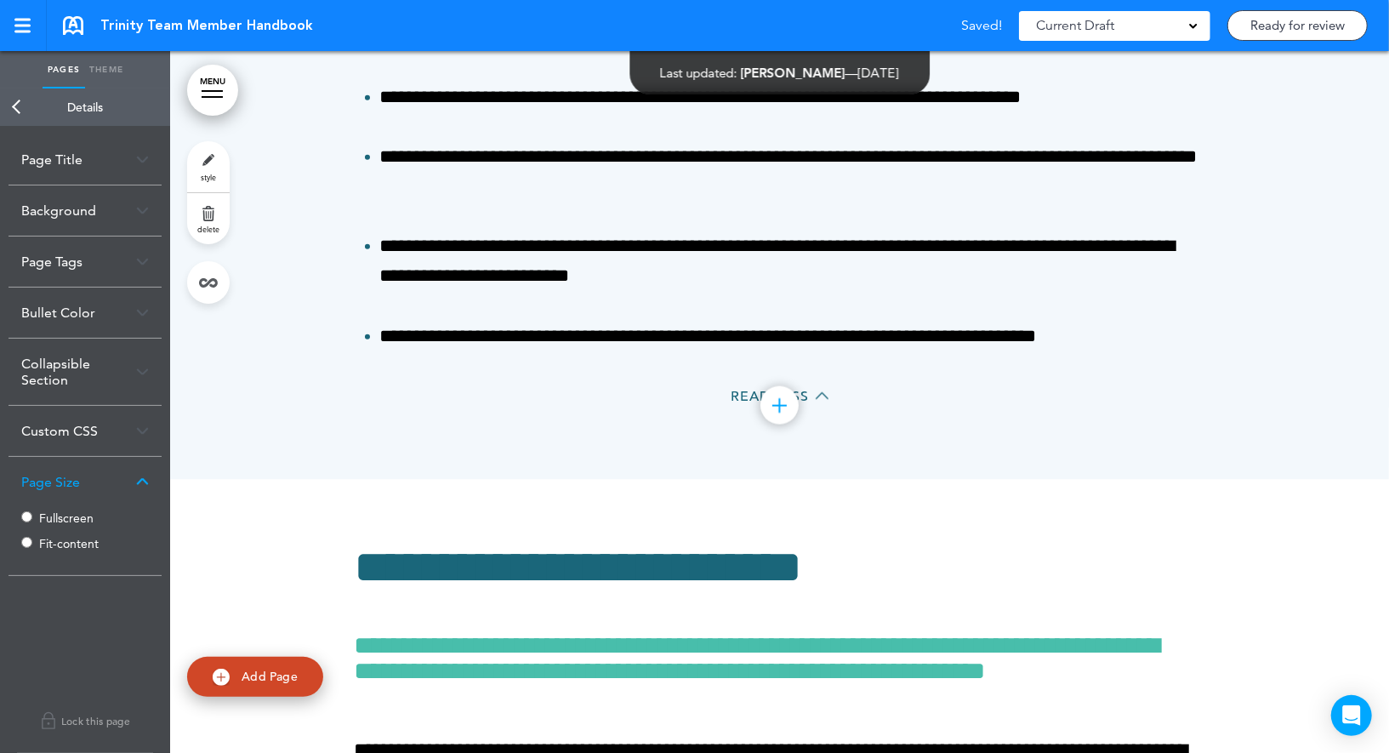
click at [55, 546] on label "Fit-content" at bounding box center [90, 544] width 102 height 12
click at [23, 103] on link "Back" at bounding box center [17, 106] width 34 height 37
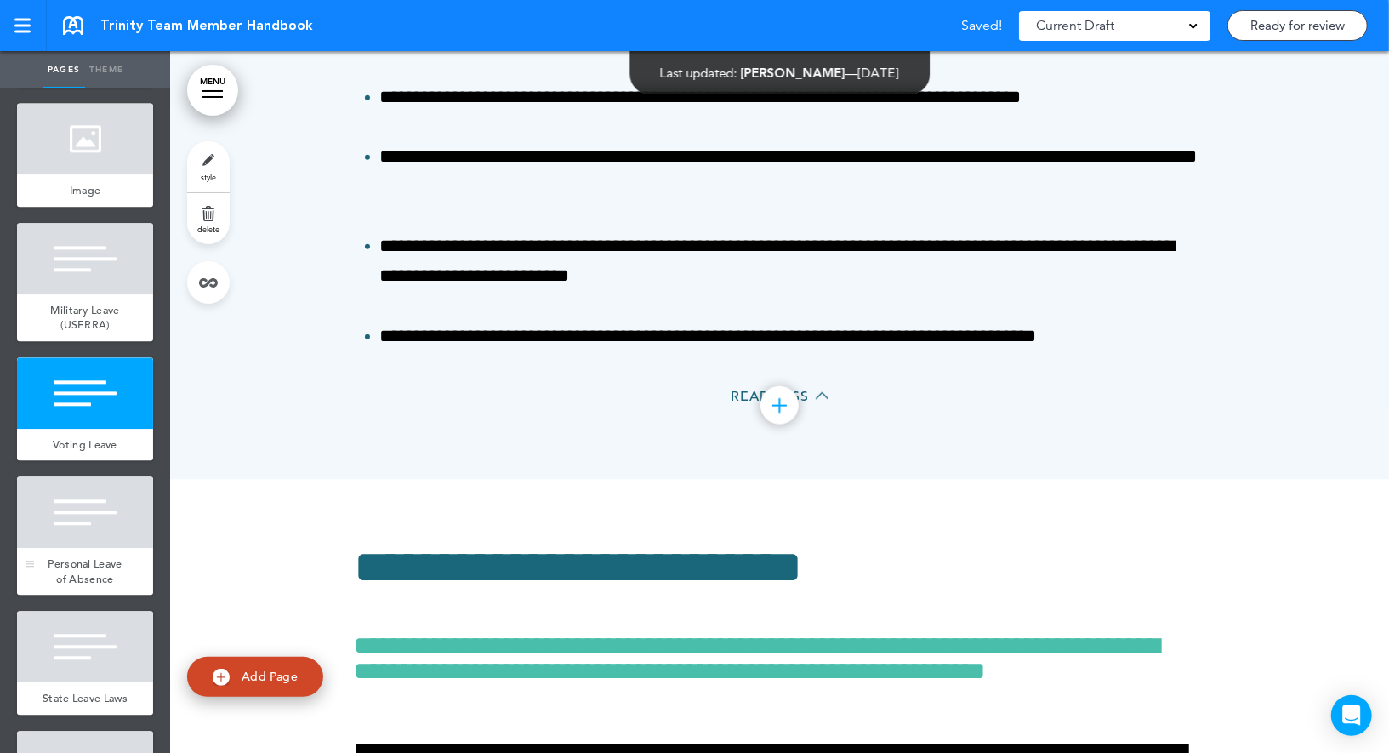
click at [64, 517] on div at bounding box center [85, 511] width 136 height 71
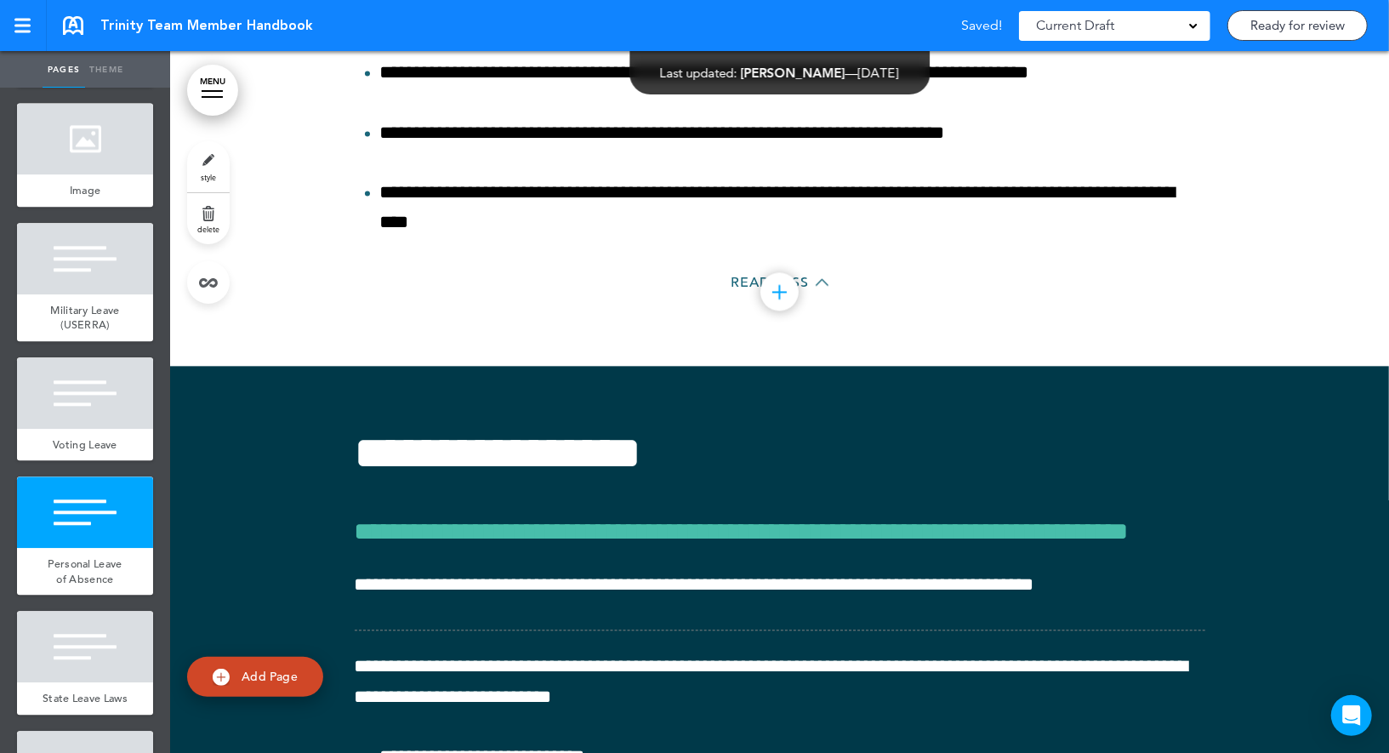
scroll to position [81595, 0]
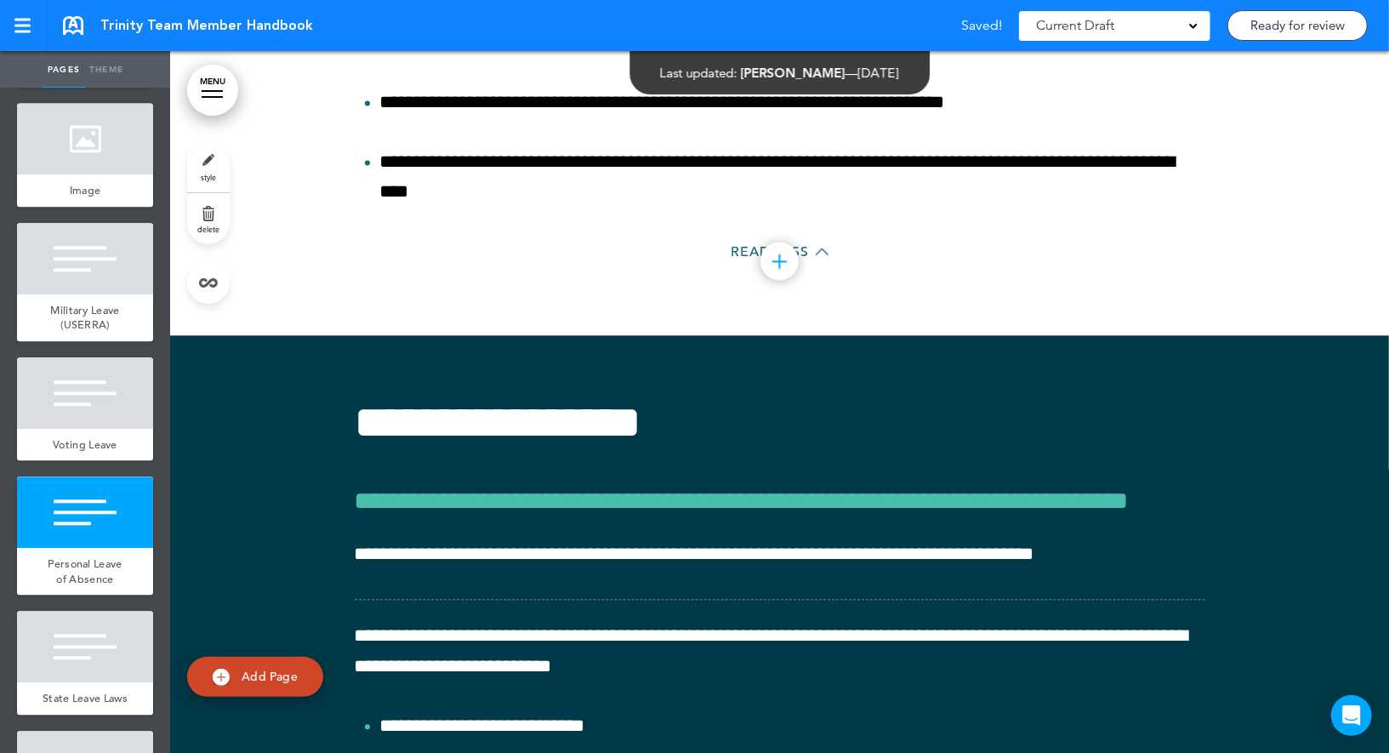
click at [214, 174] on span "style" at bounding box center [208, 177] width 15 height 10
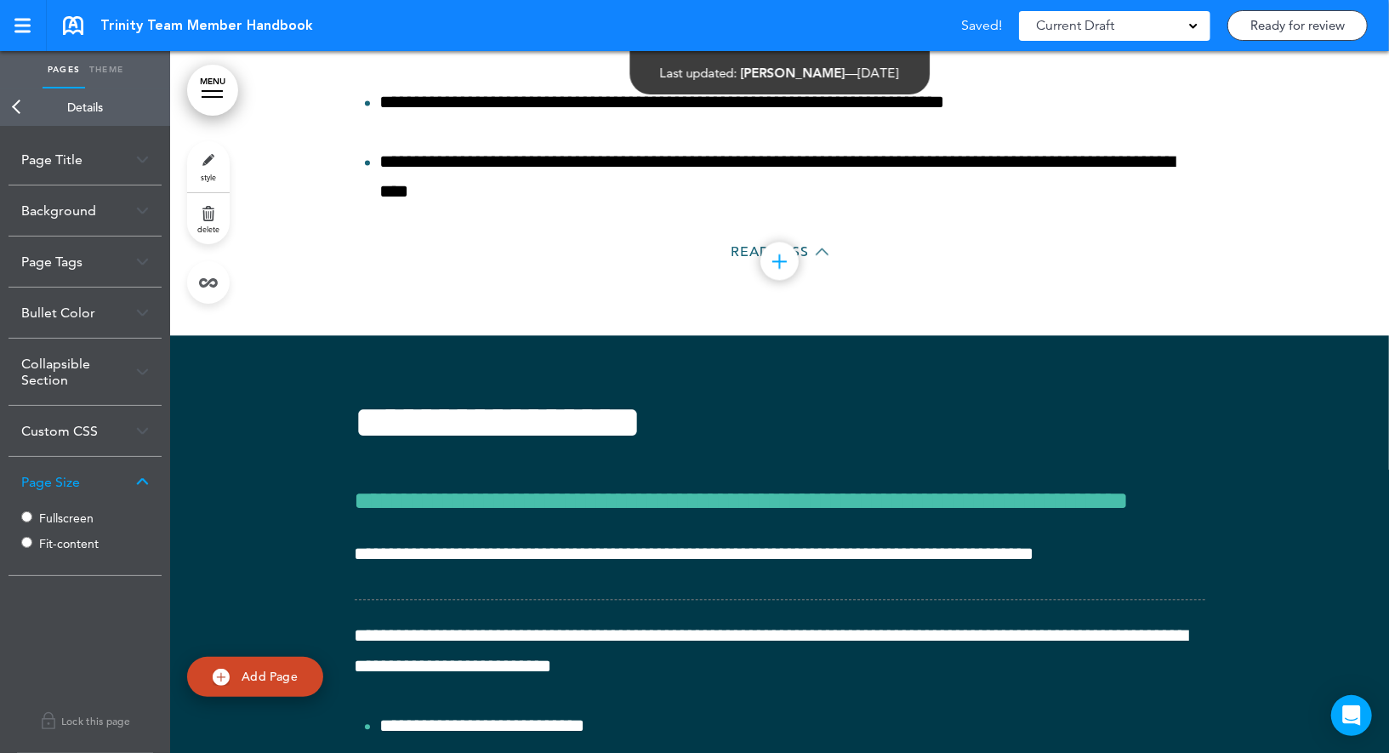
click at [51, 539] on label "Fit-content" at bounding box center [90, 544] width 102 height 12
click at [20, 103] on link "Back" at bounding box center [17, 106] width 34 height 37
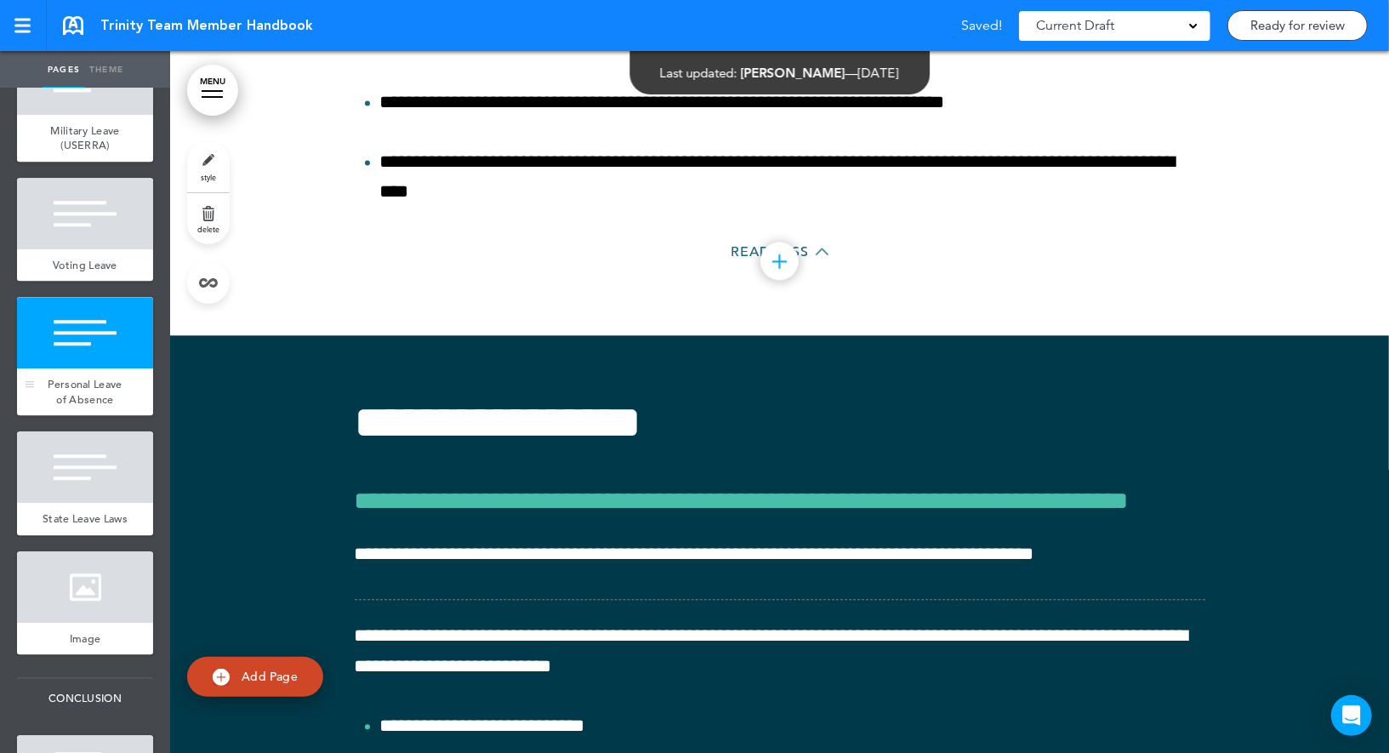
scroll to position [11164, 0]
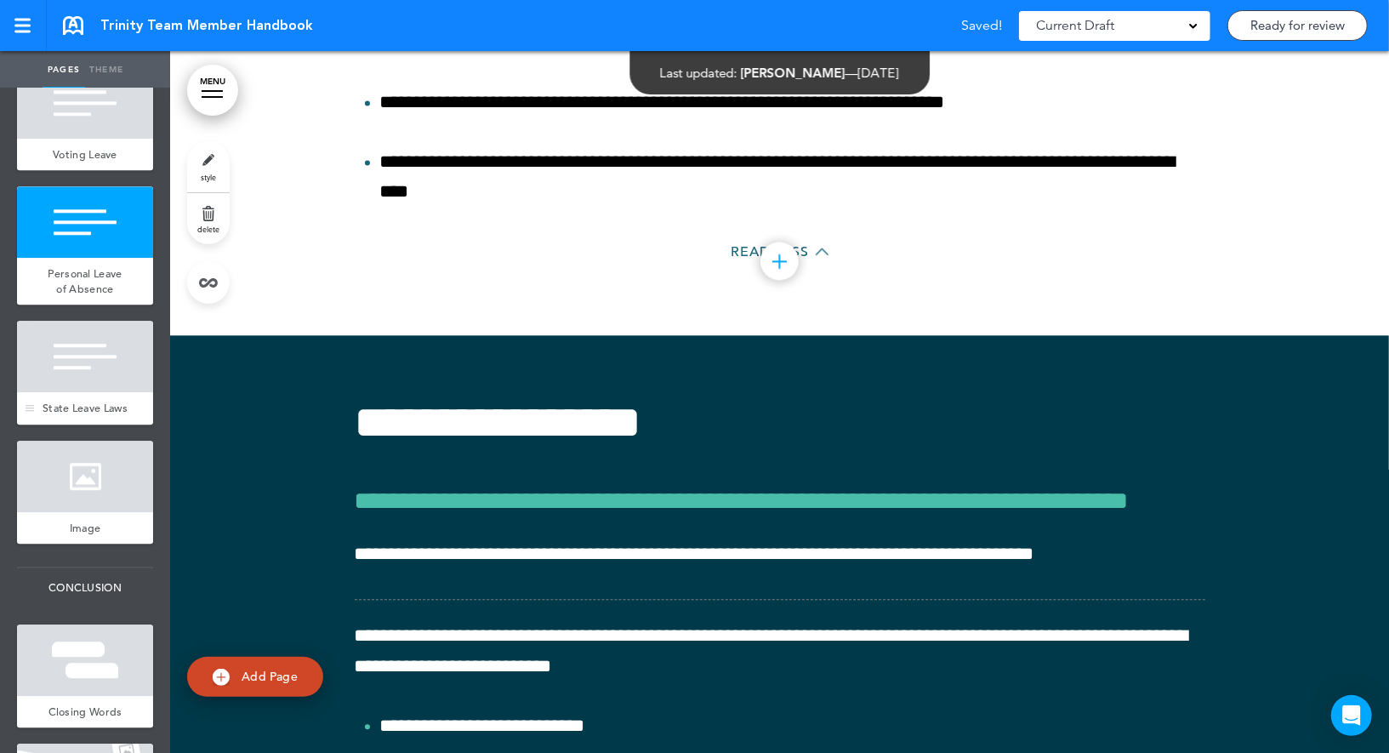
click at [111, 392] on div at bounding box center [85, 356] width 136 height 71
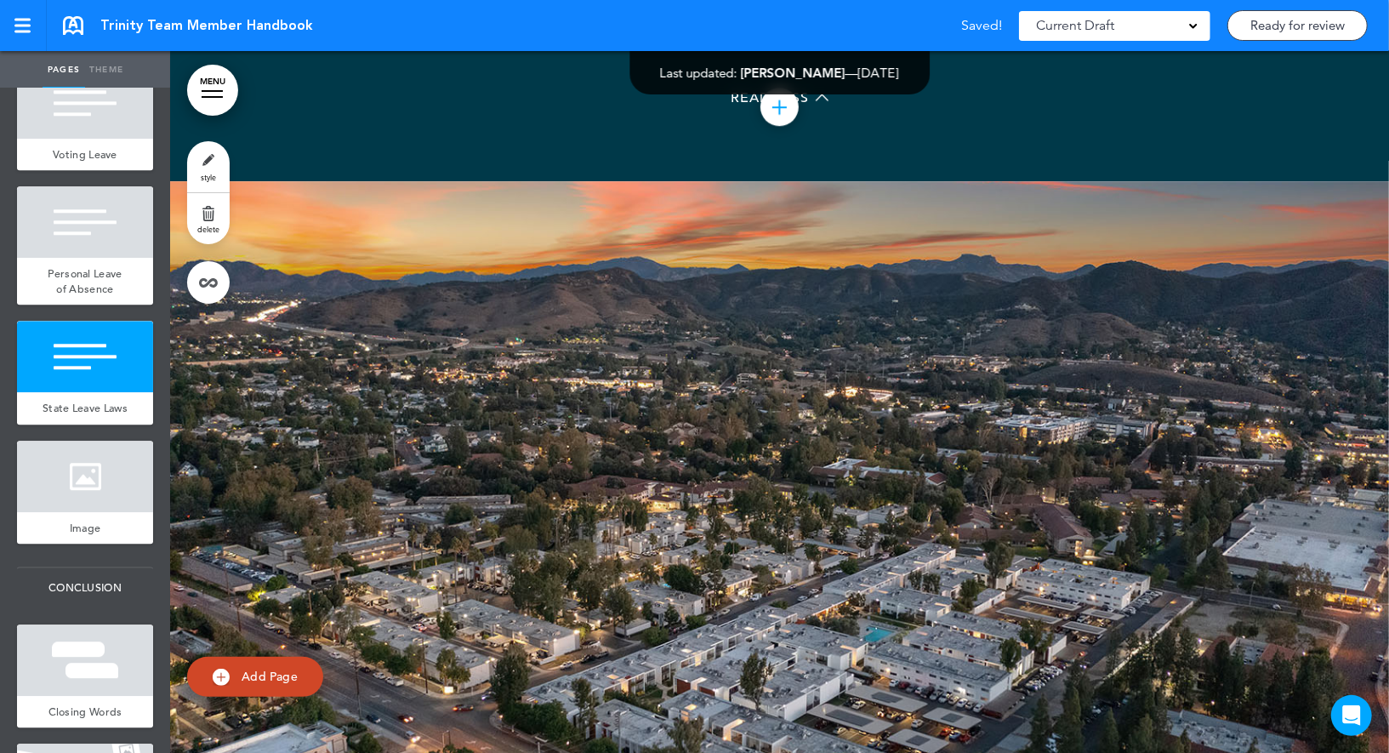
scroll to position [82569, 0]
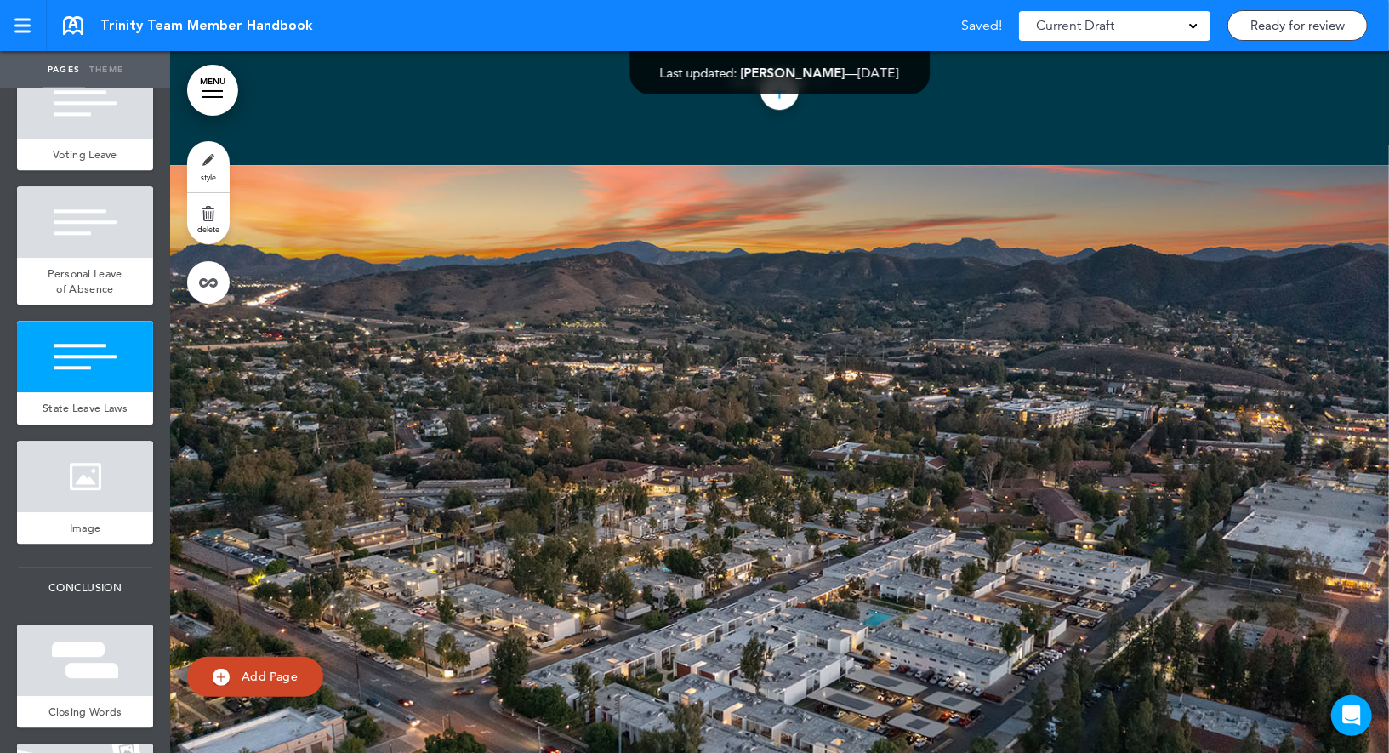
click at [213, 154] on link "style" at bounding box center [208, 166] width 43 height 51
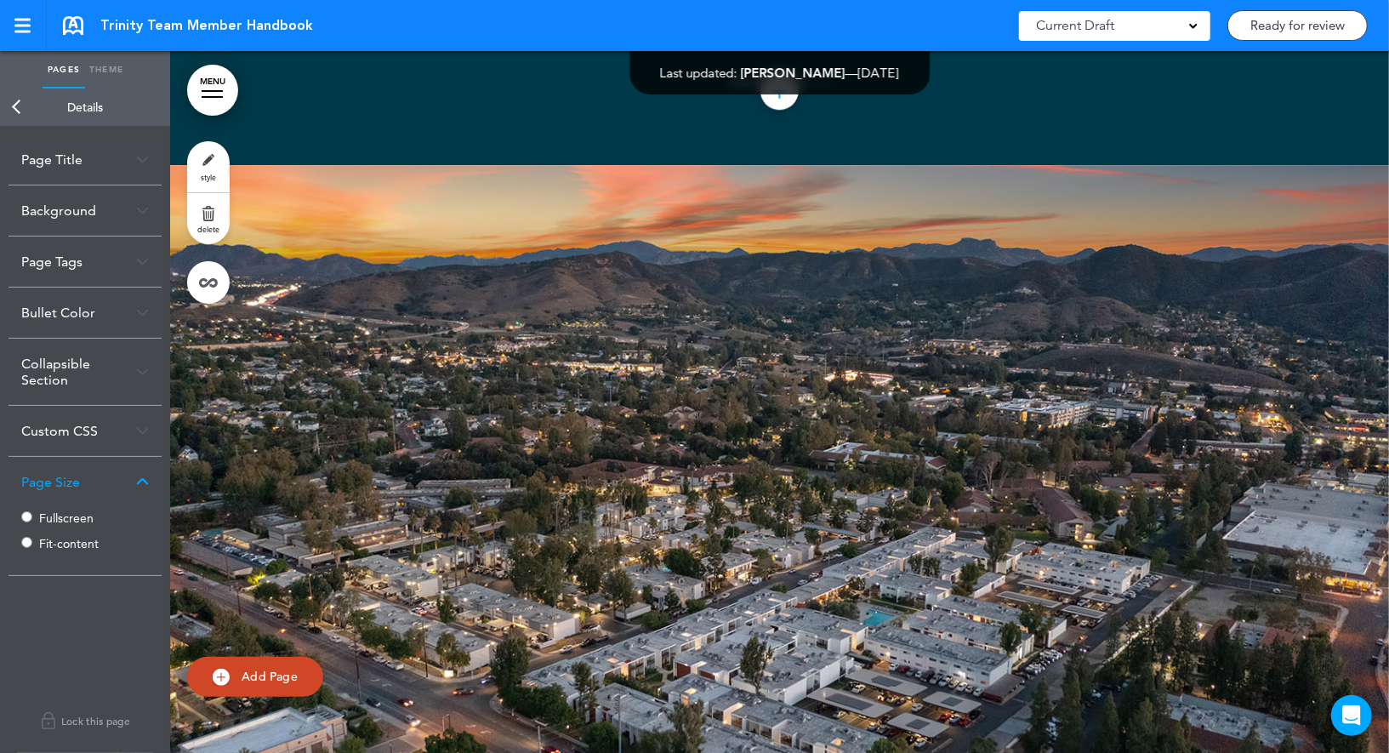
click at [54, 538] on label "Fit-content" at bounding box center [90, 544] width 102 height 12
click at [26, 103] on link "Back" at bounding box center [17, 106] width 34 height 37
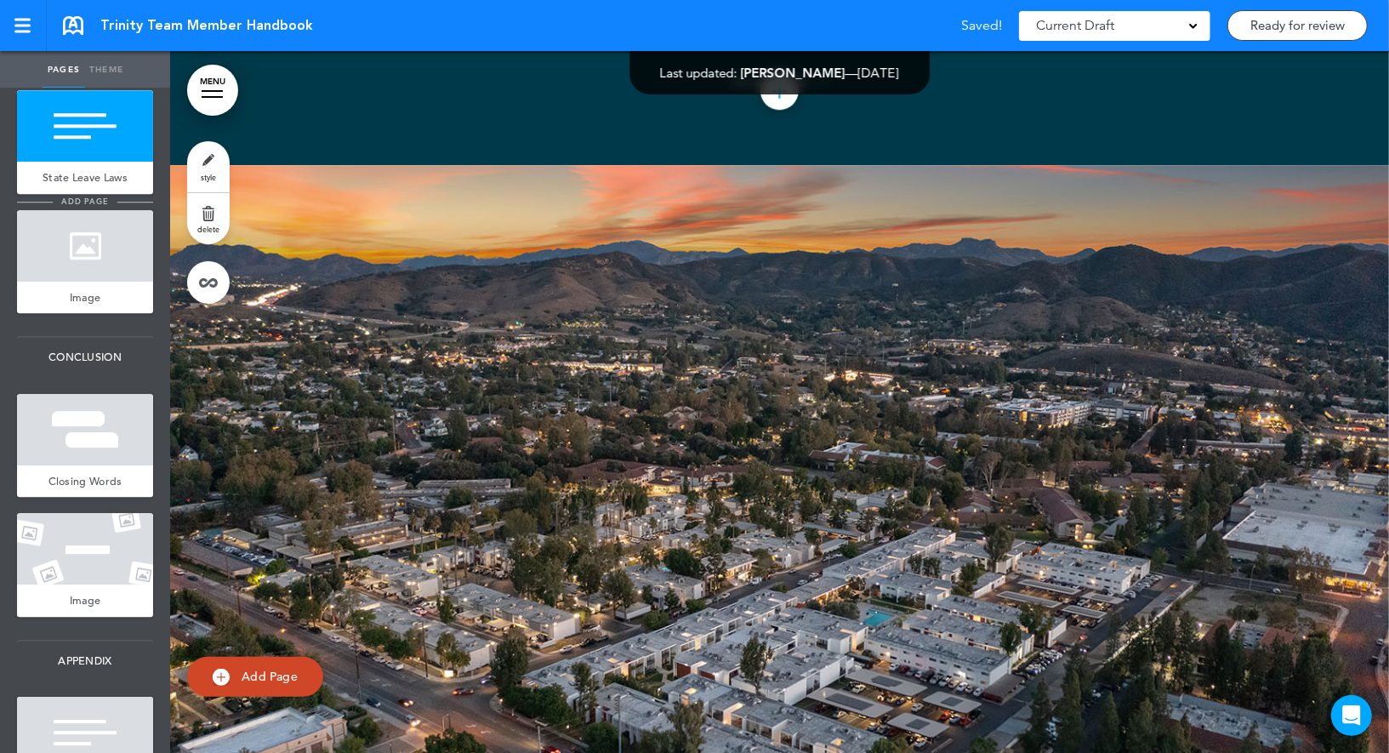
scroll to position [11500, 0]
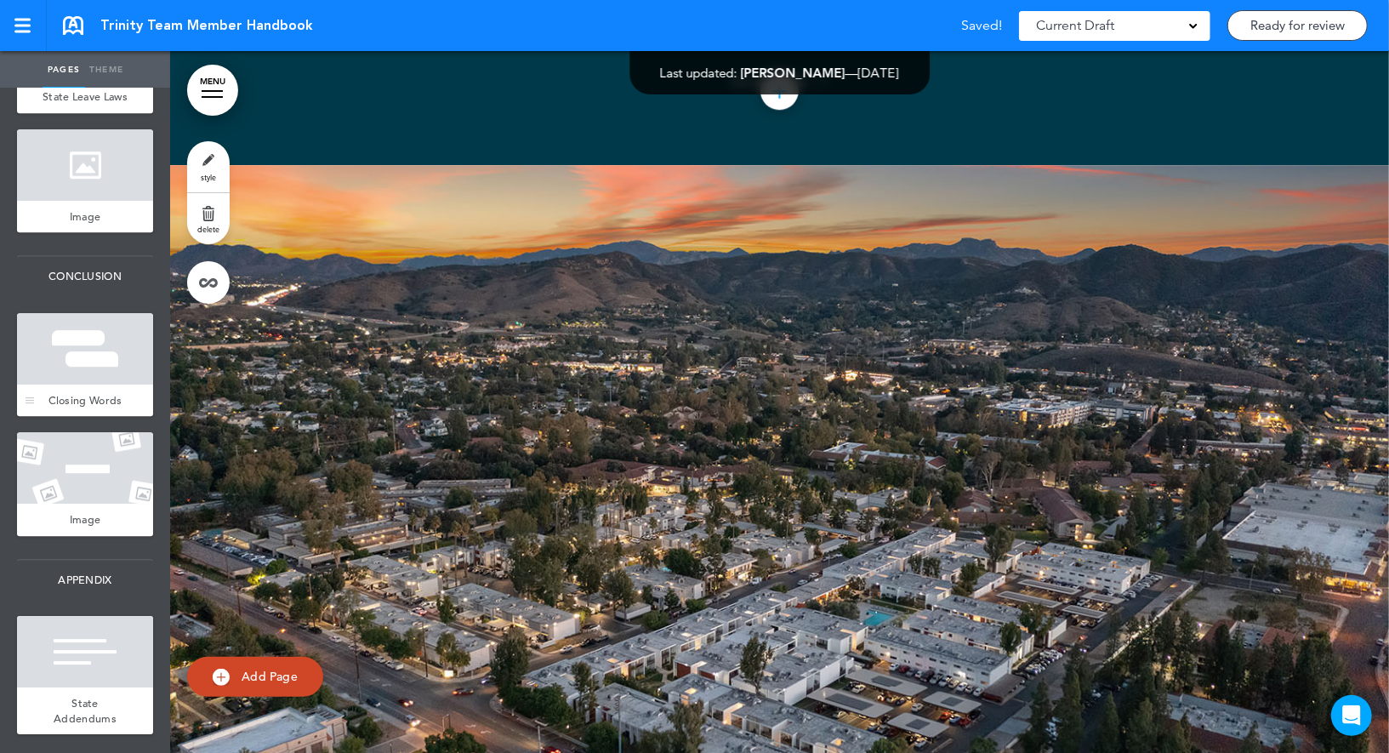
click at [101, 341] on div at bounding box center [85, 348] width 136 height 71
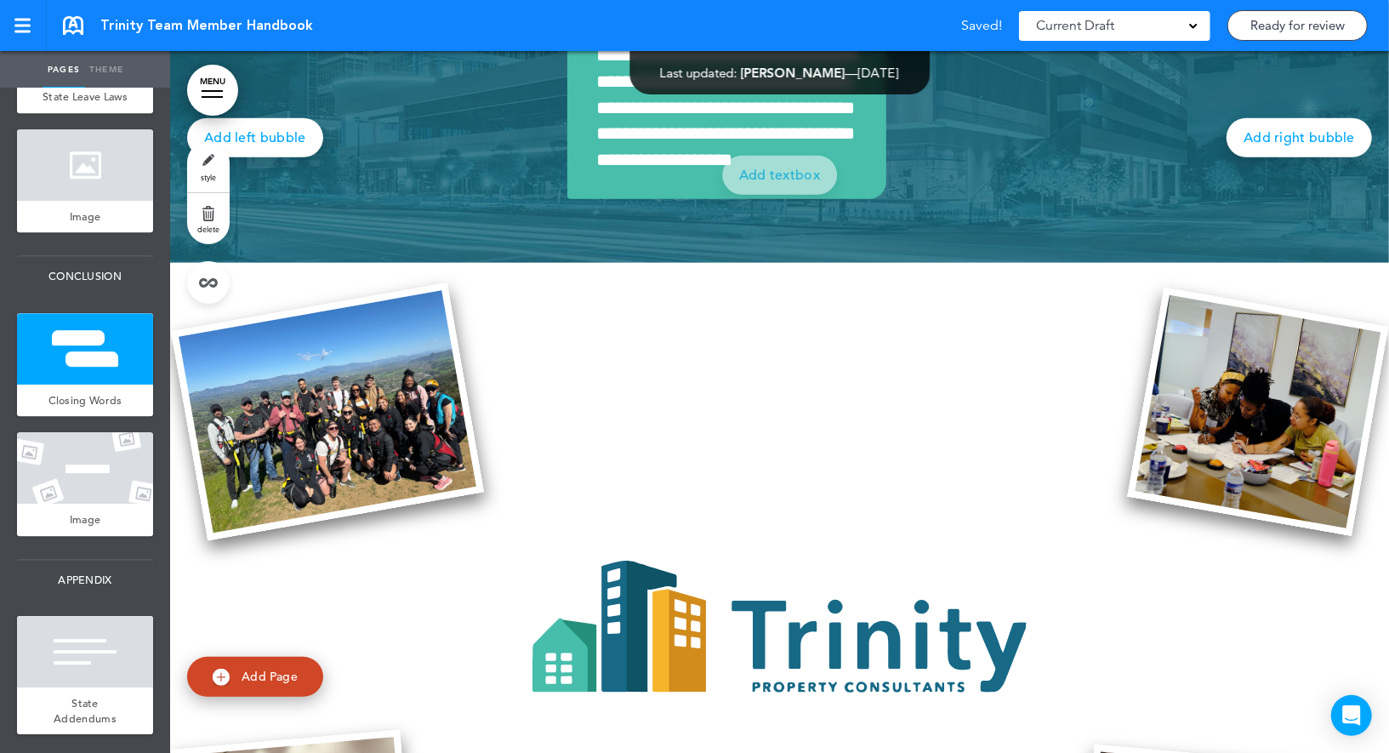
scroll to position [84074, 0]
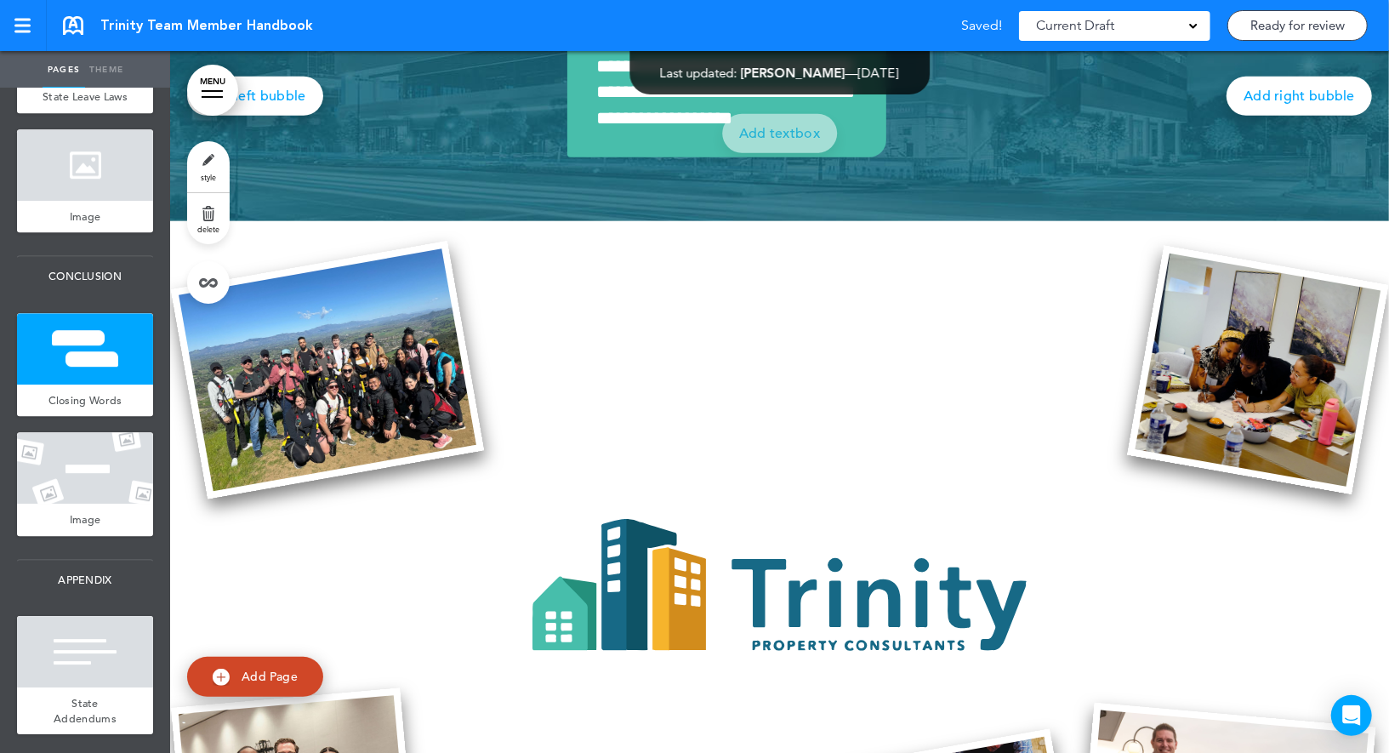
click at [213, 174] on span "style" at bounding box center [208, 177] width 15 height 10
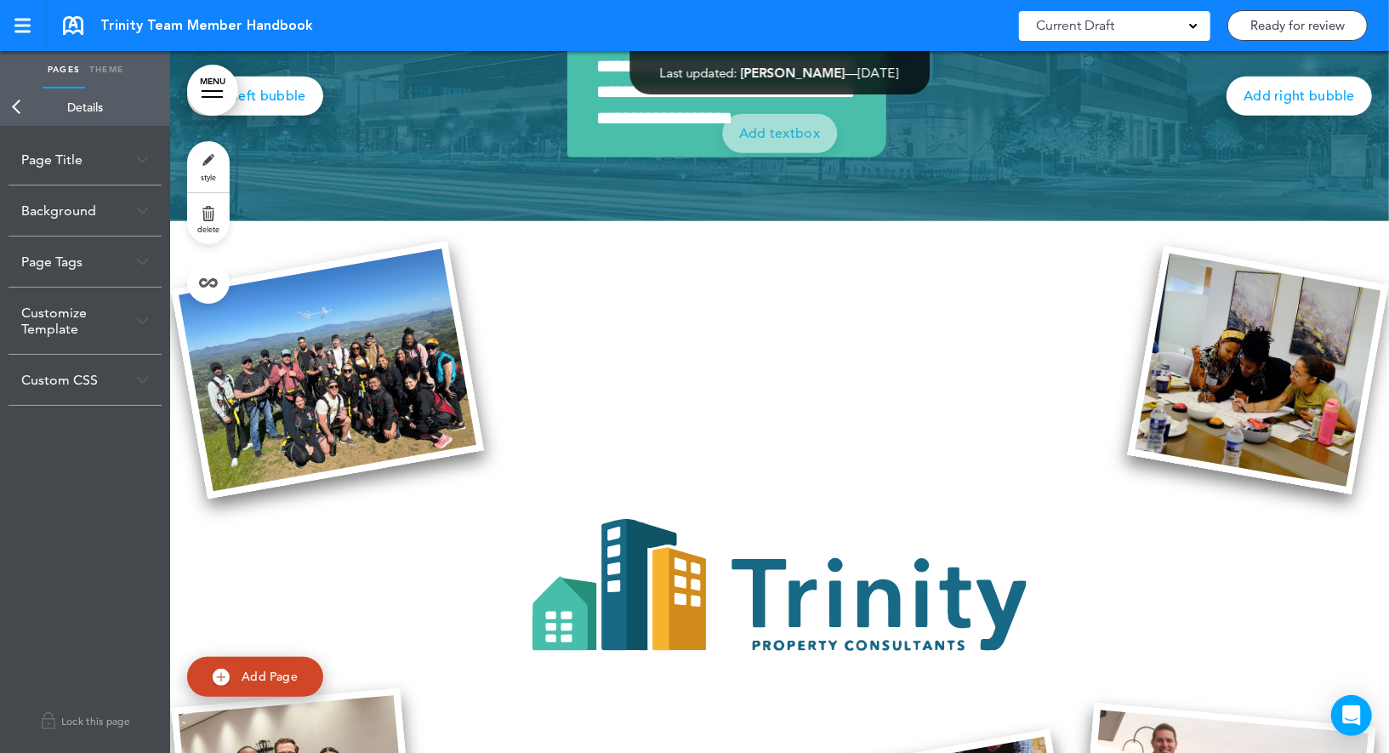
click at [21, 105] on link "Back" at bounding box center [17, 106] width 34 height 37
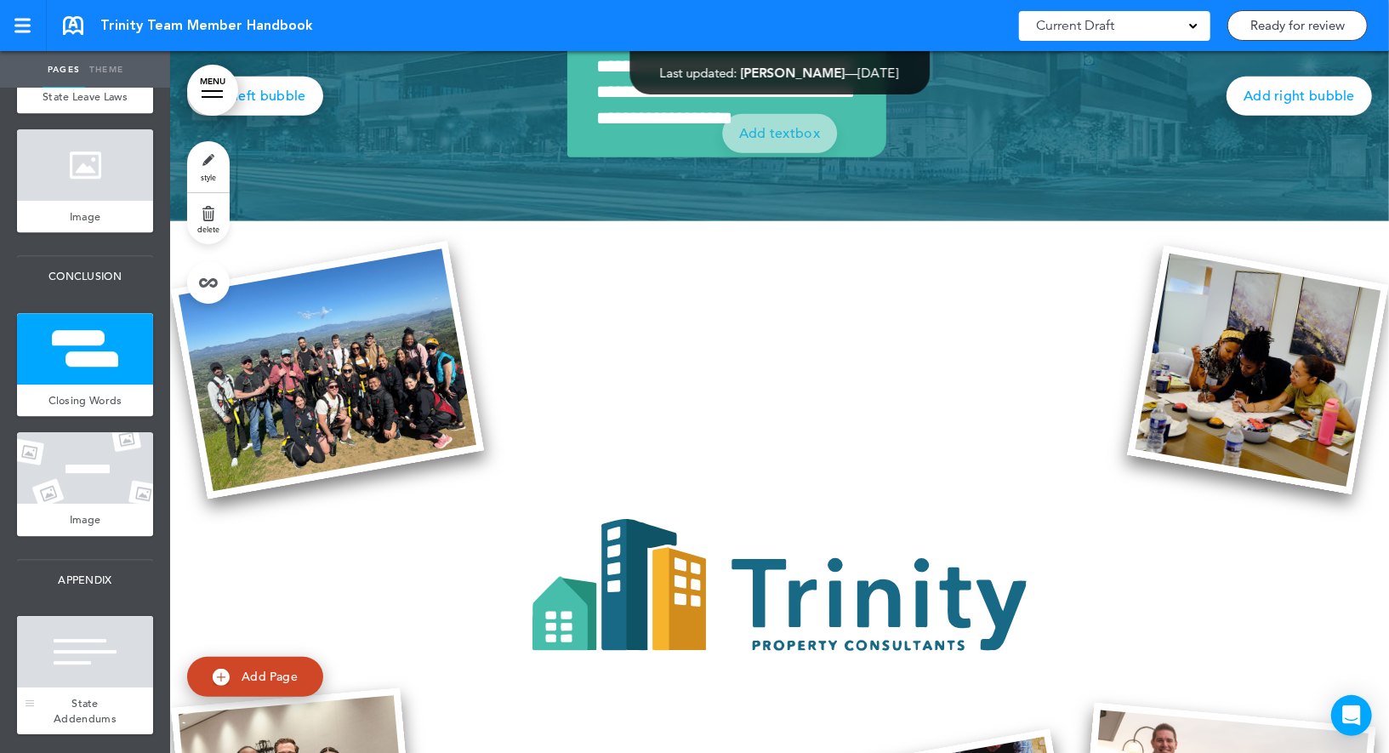
click at [107, 710] on div "State Addendums" at bounding box center [85, 710] width 136 height 47
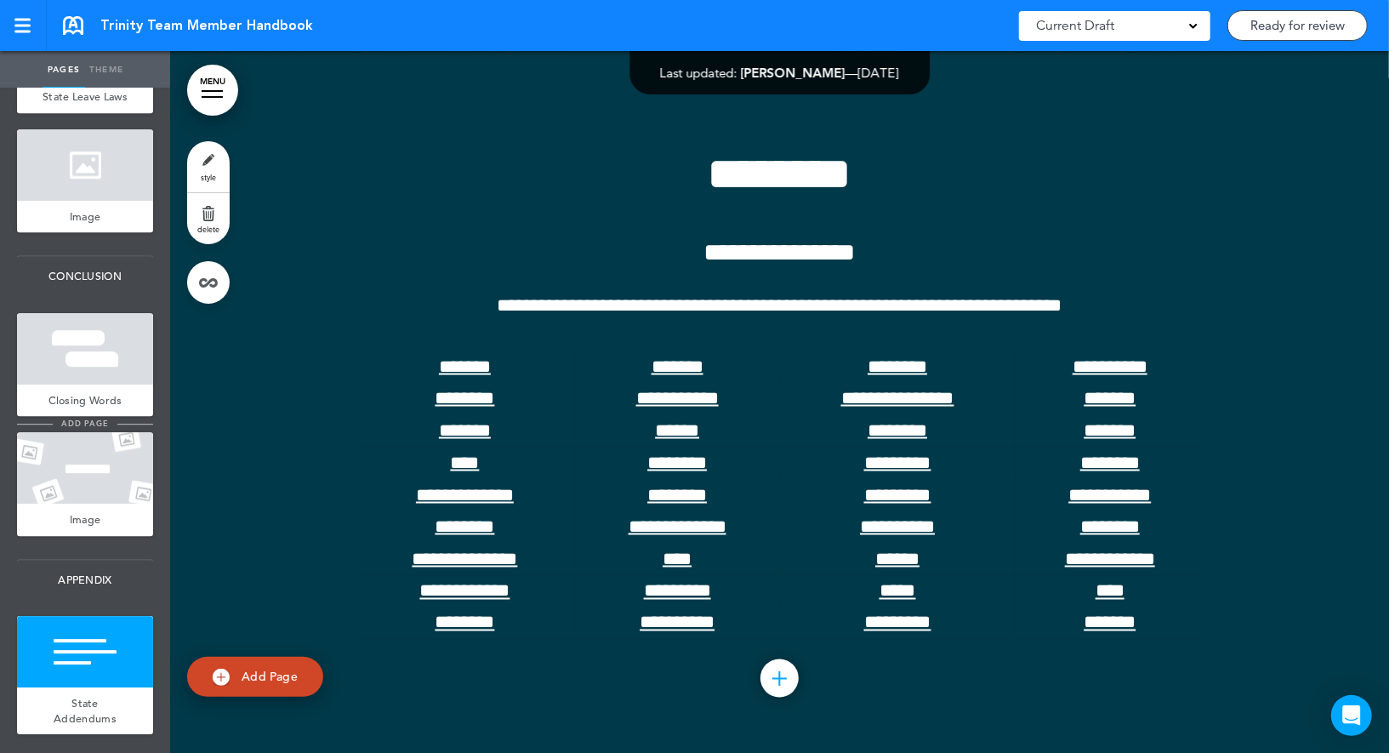
scroll to position [85686, 0]
click at [214, 168] on link "style" at bounding box center [208, 166] width 43 height 51
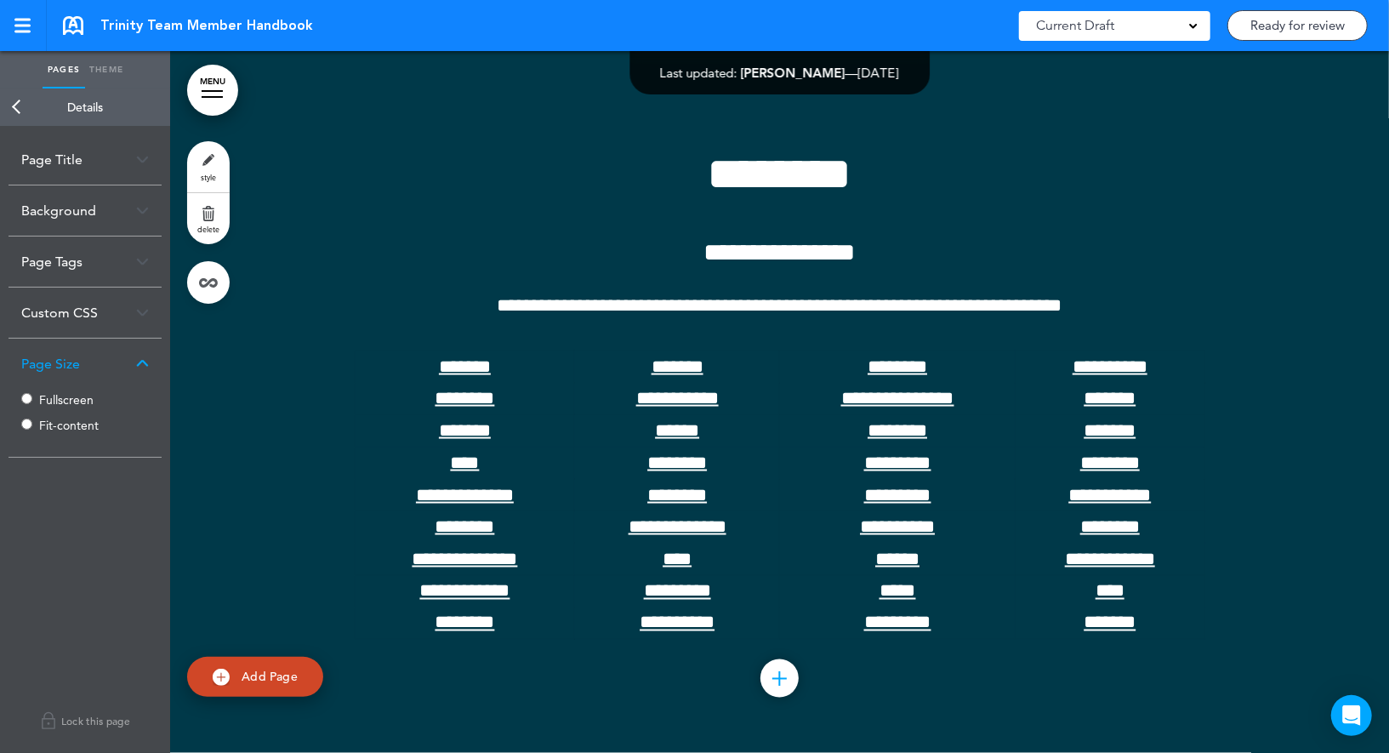
click at [65, 426] on label "Fit-content" at bounding box center [90, 425] width 102 height 12
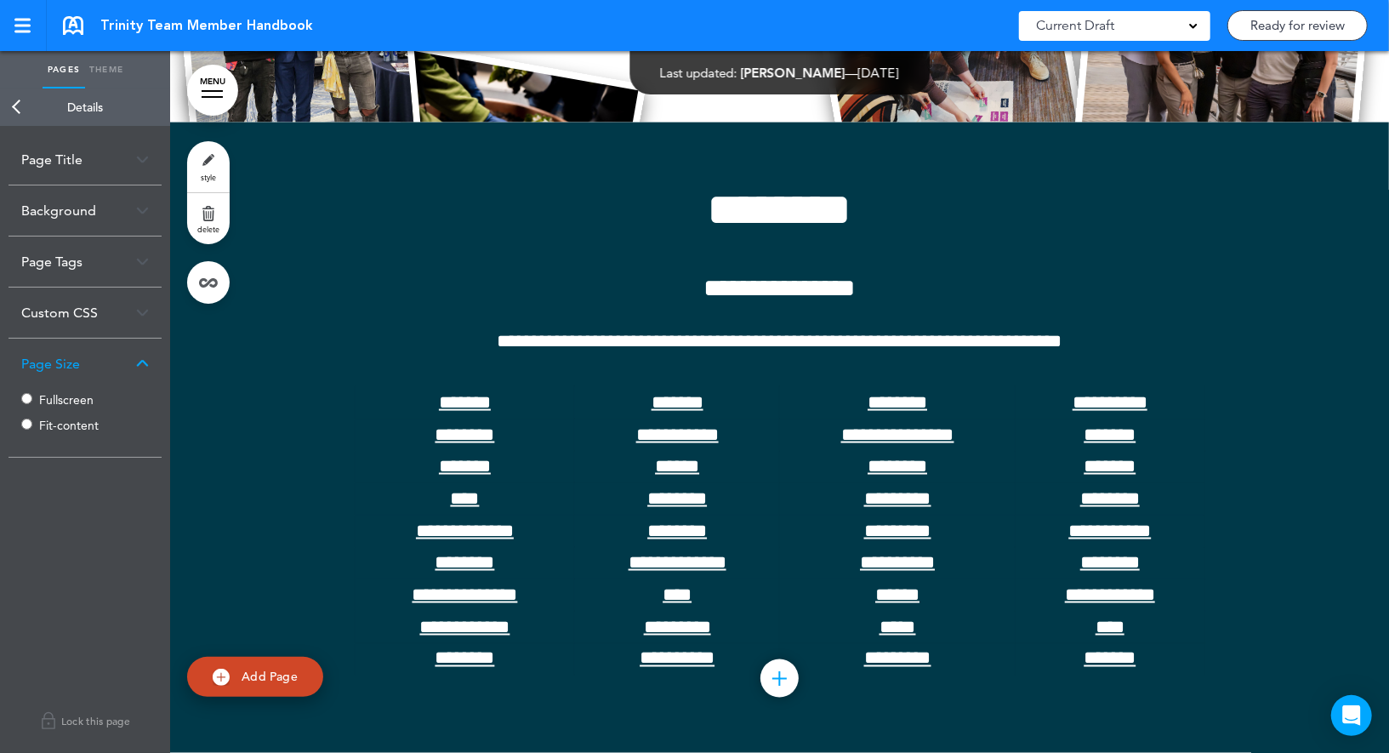
click at [22, 110] on link "Back" at bounding box center [17, 106] width 34 height 37
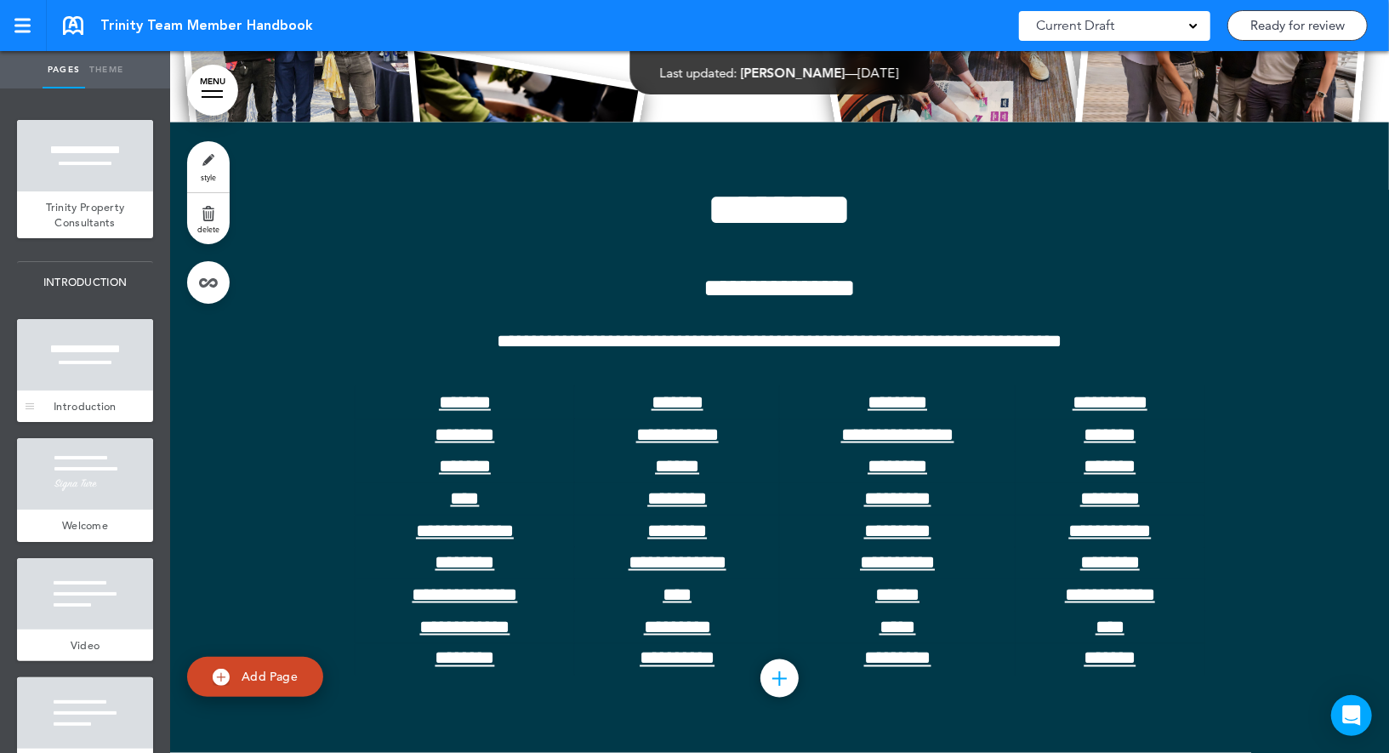
click at [55, 347] on div at bounding box center [85, 354] width 136 height 71
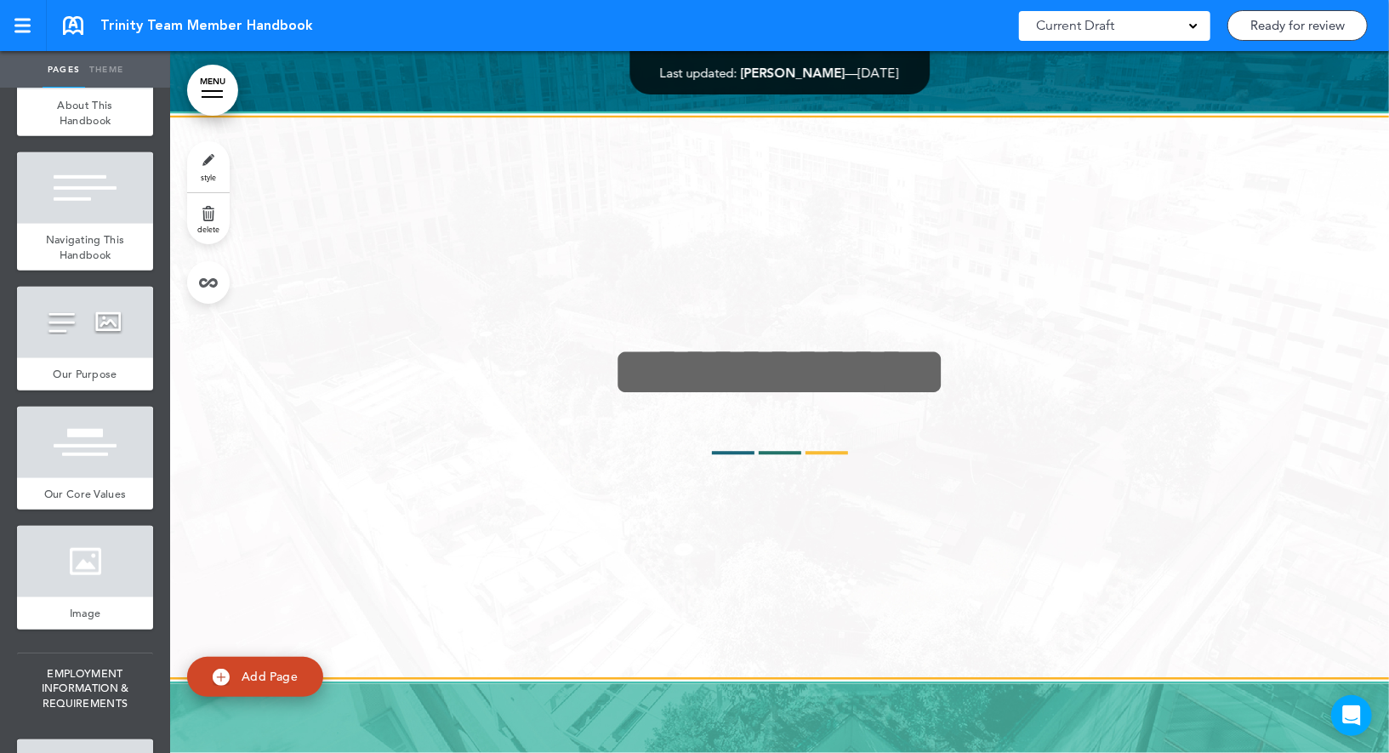
scroll to position [971, 0]
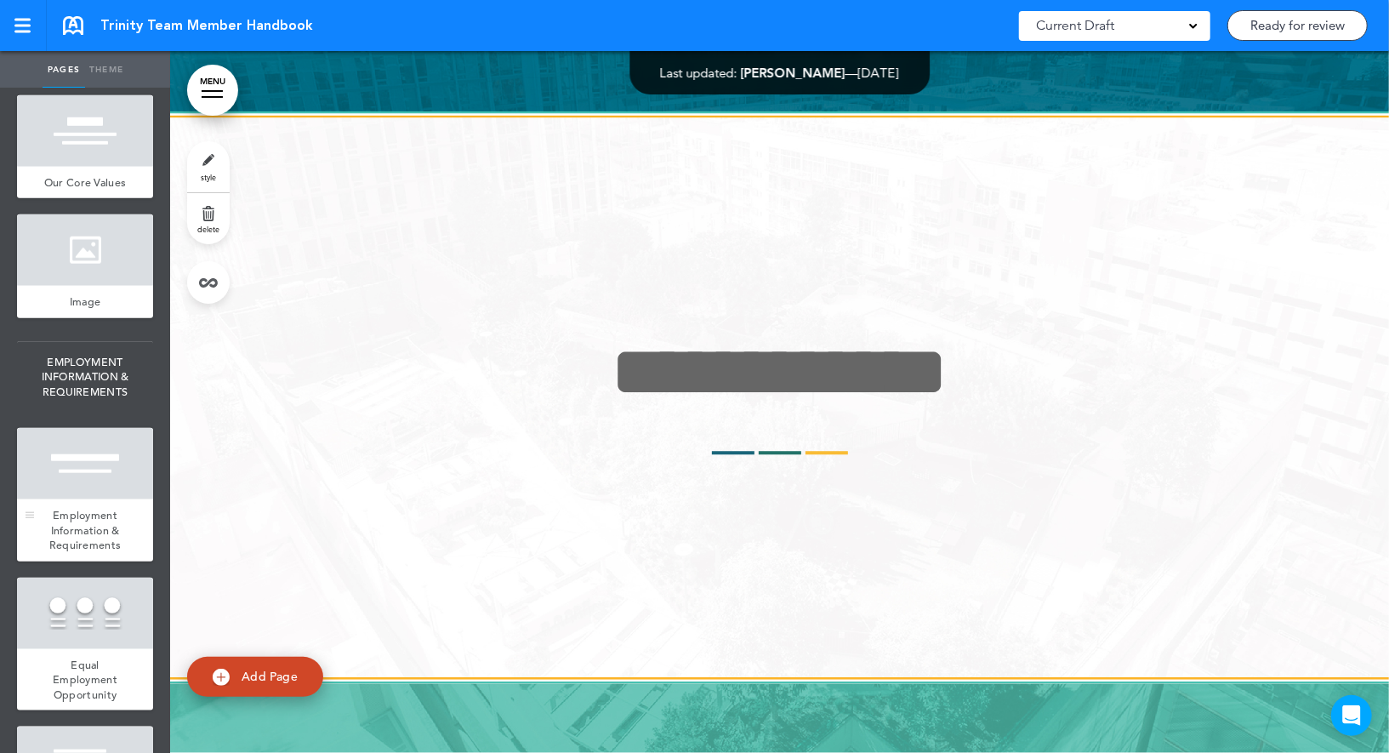
click at [76, 493] on div at bounding box center [85, 463] width 136 height 71
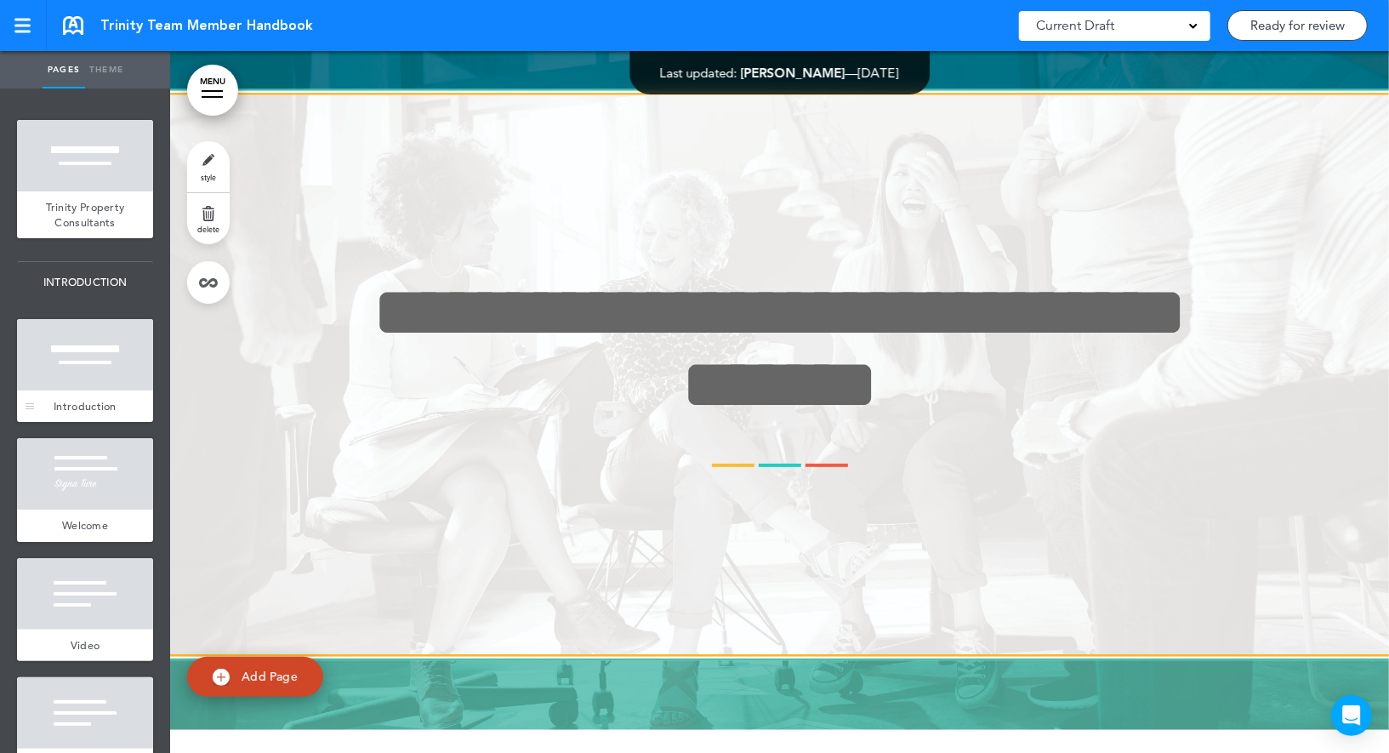
click at [83, 373] on div at bounding box center [85, 354] width 136 height 71
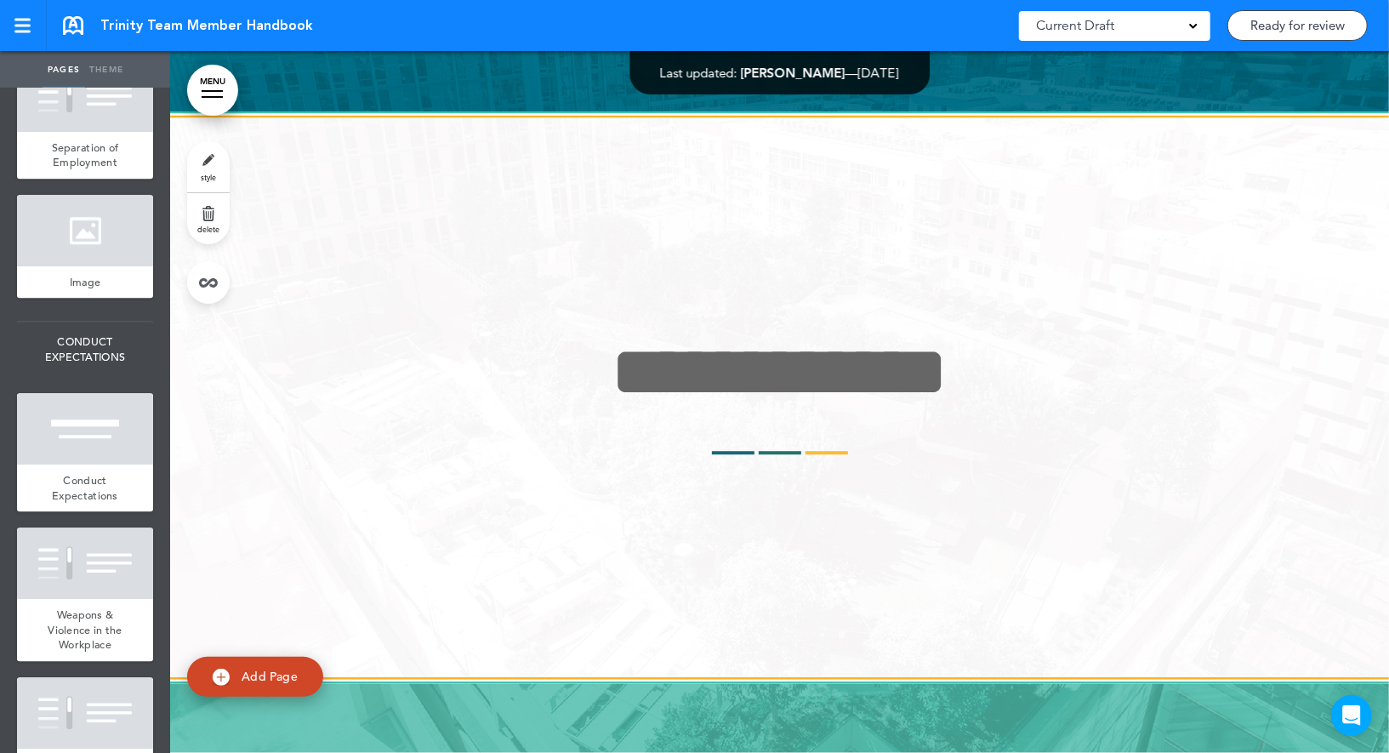
scroll to position [2701, 0]
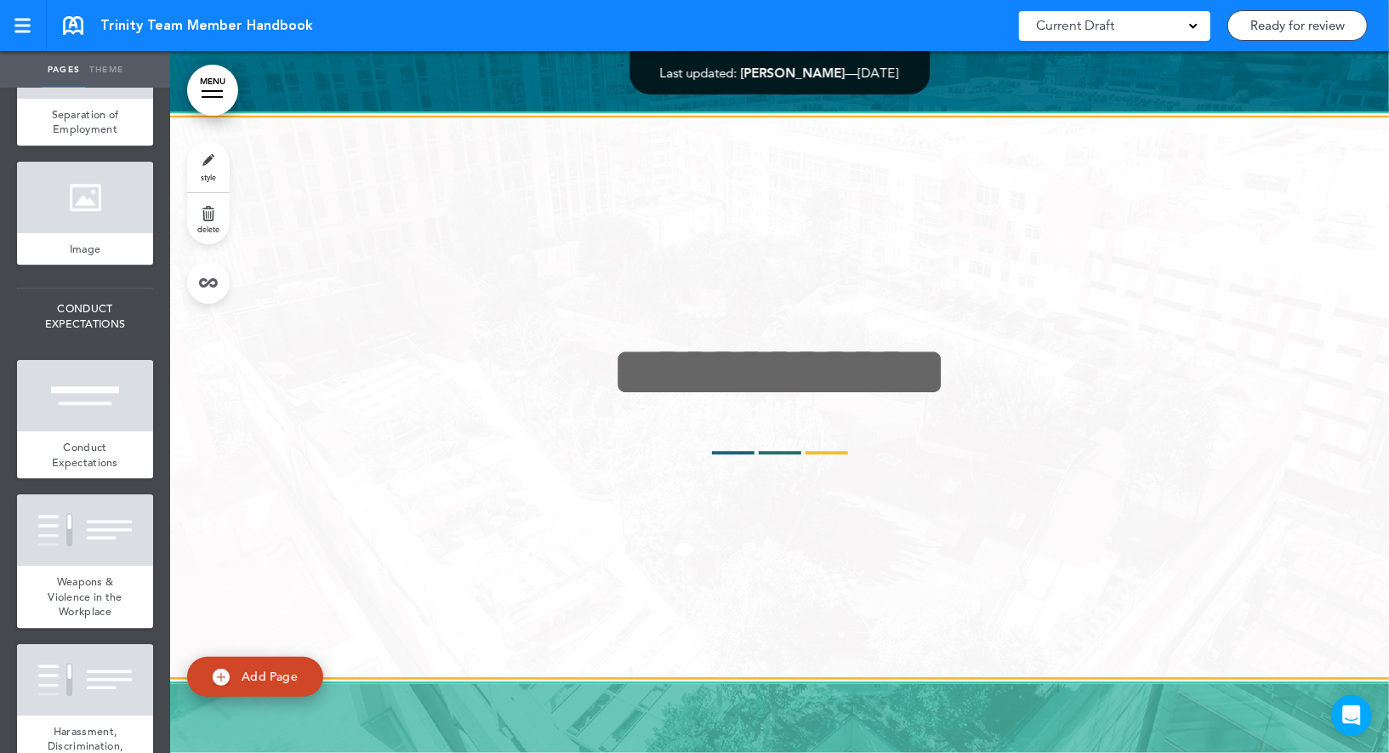
click at [83, 373] on div at bounding box center [85, 395] width 136 height 71
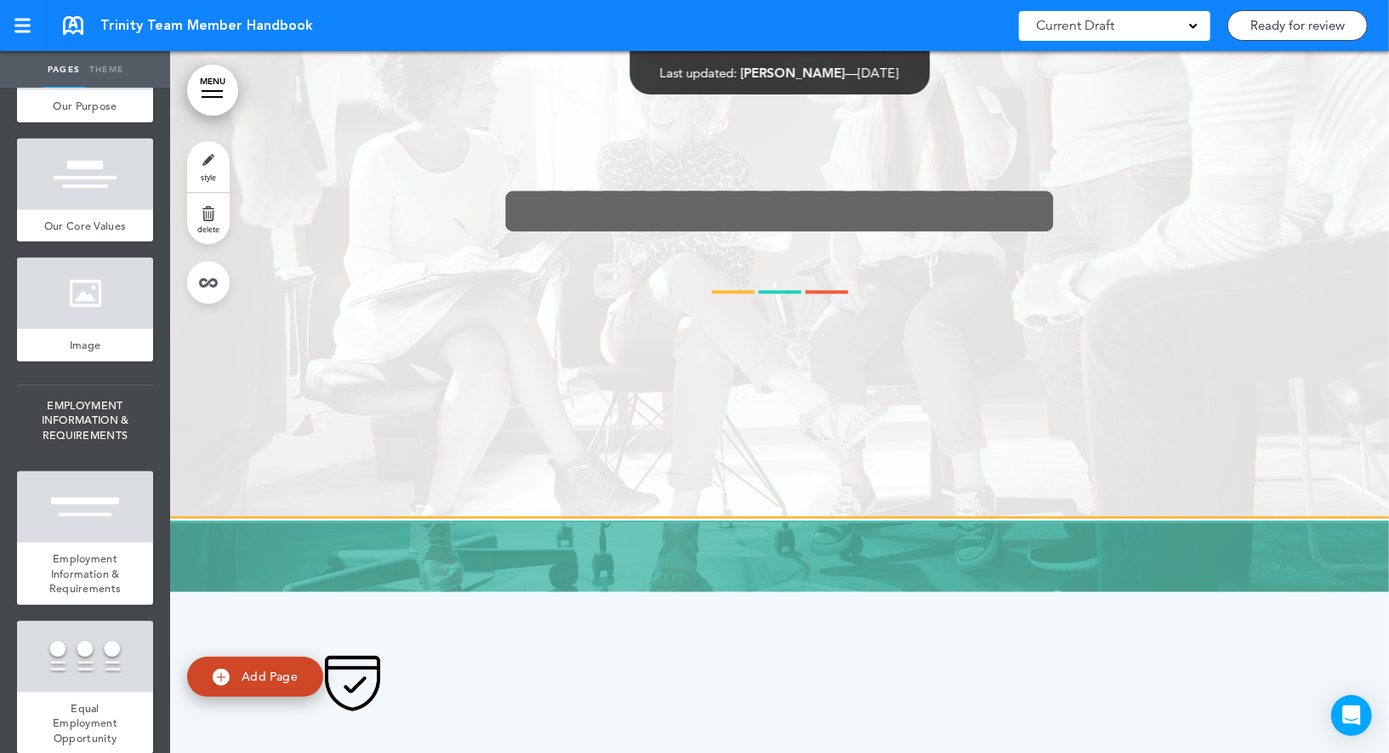
scroll to position [915, 0]
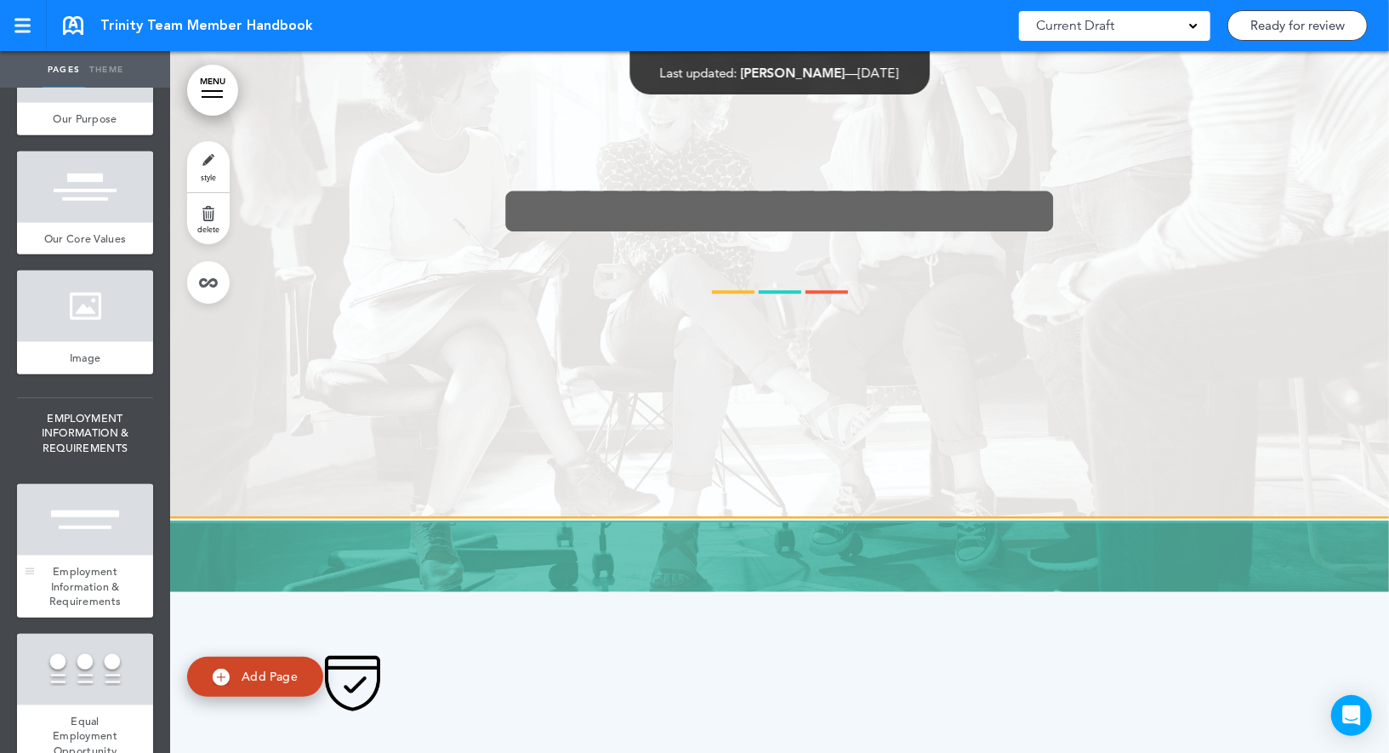
click at [68, 550] on div at bounding box center [85, 519] width 136 height 71
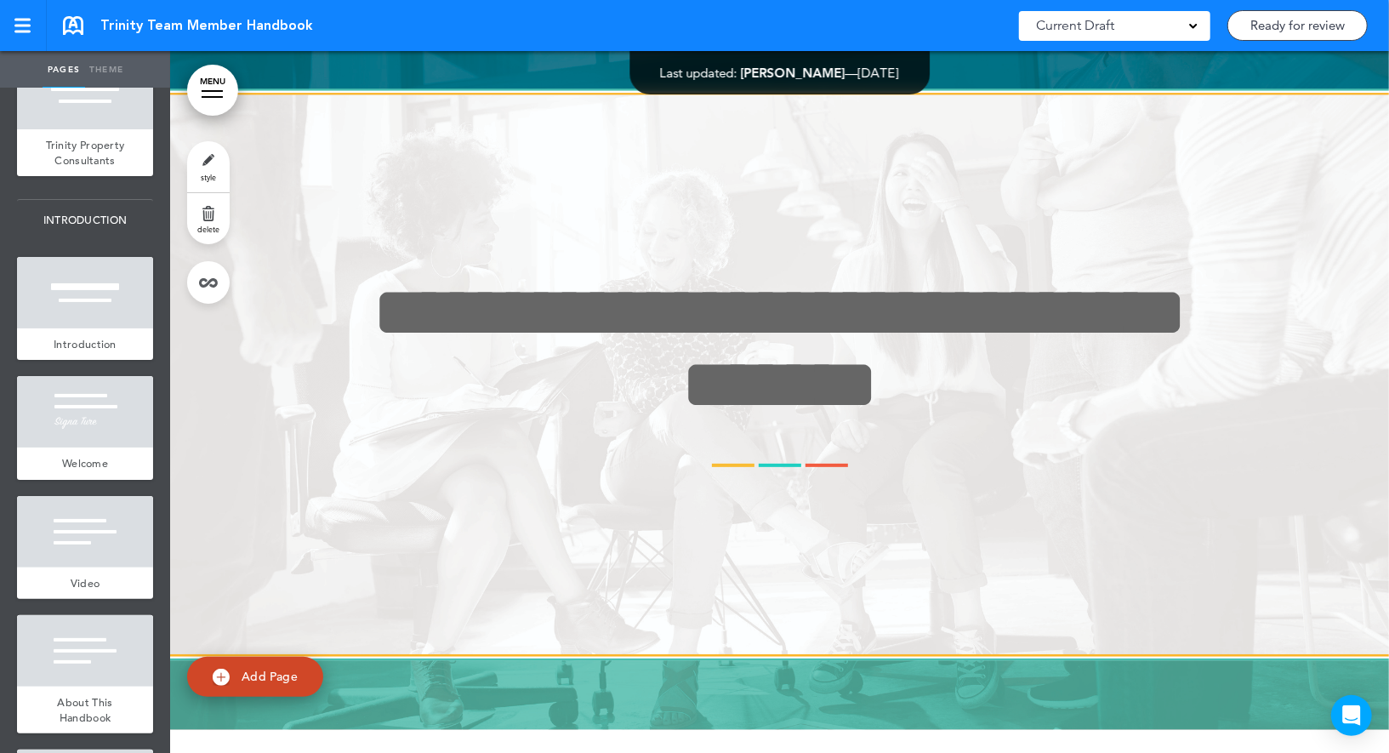
scroll to position [60, 0]
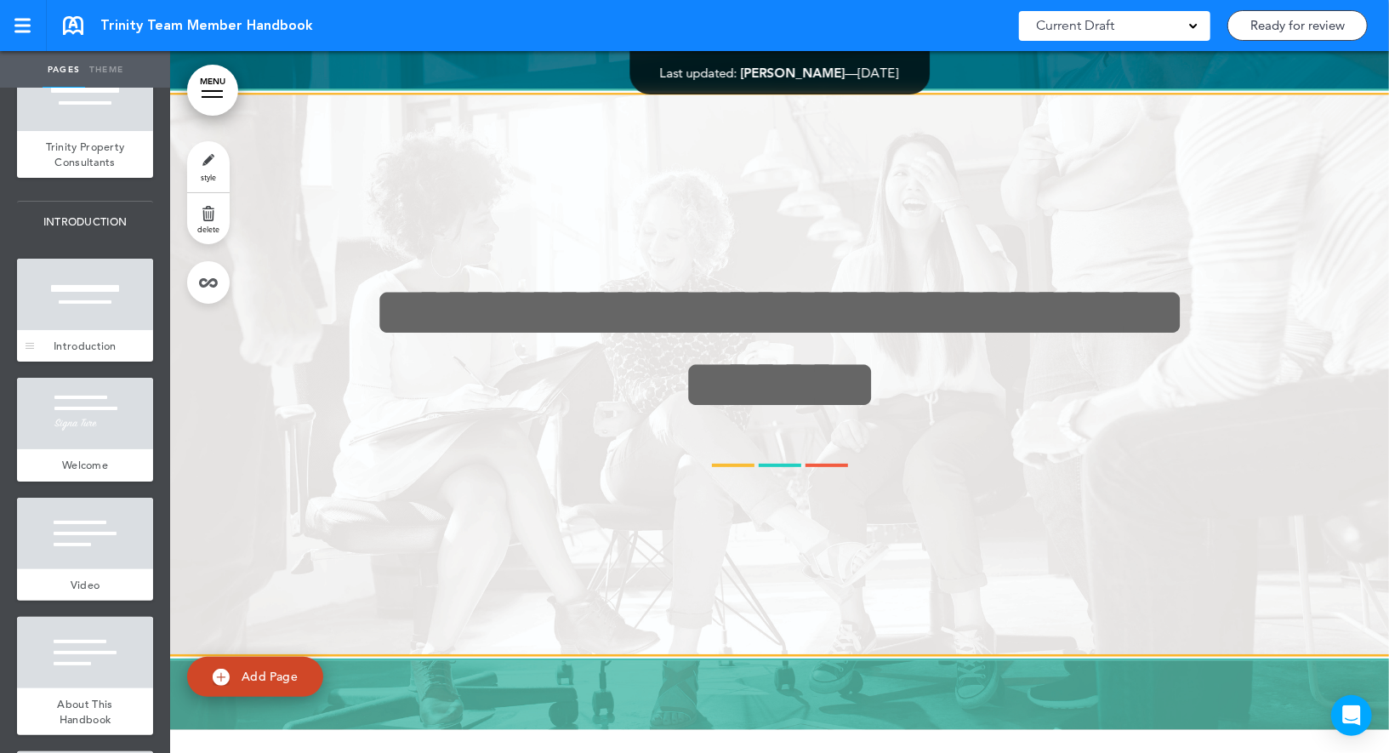
click at [89, 305] on div at bounding box center [85, 294] width 136 height 71
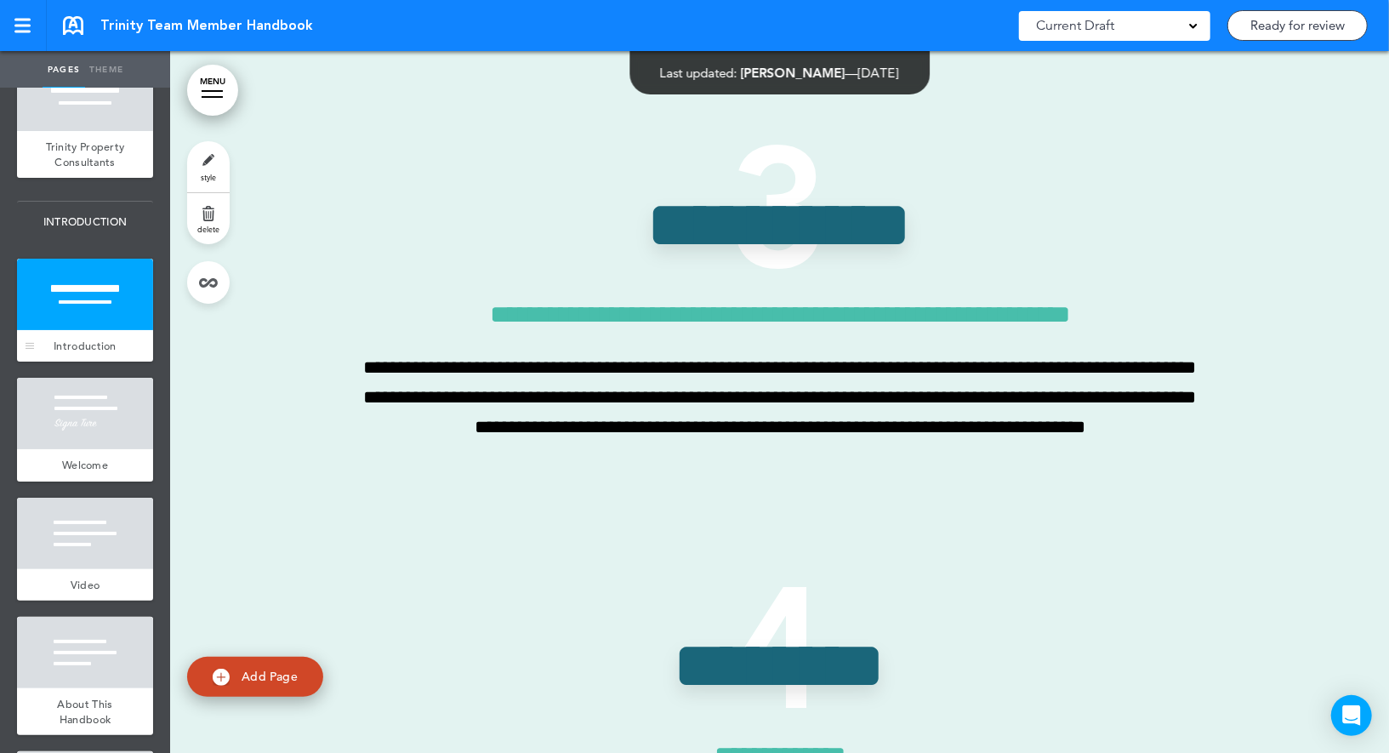
scroll to position [702, 0]
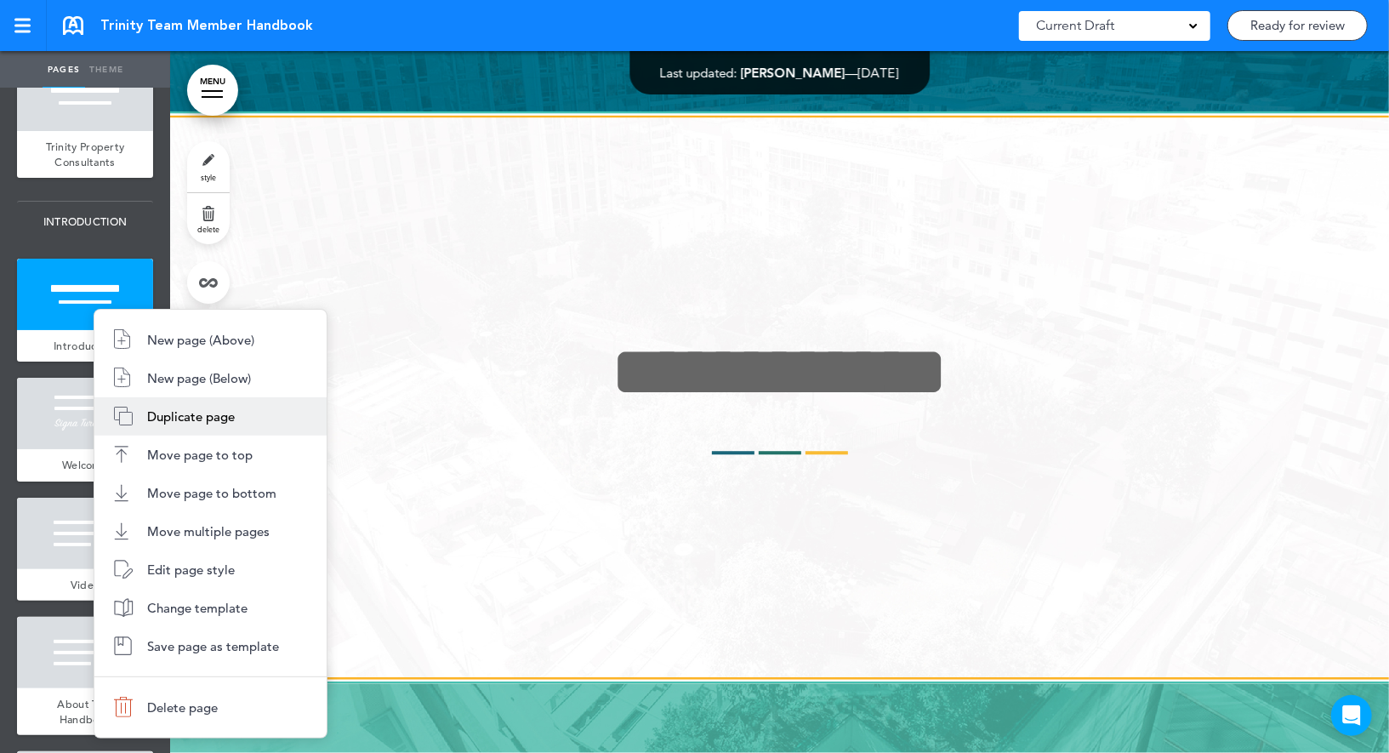
click at [157, 419] on span "Duplicate page" at bounding box center [191, 416] width 88 height 16
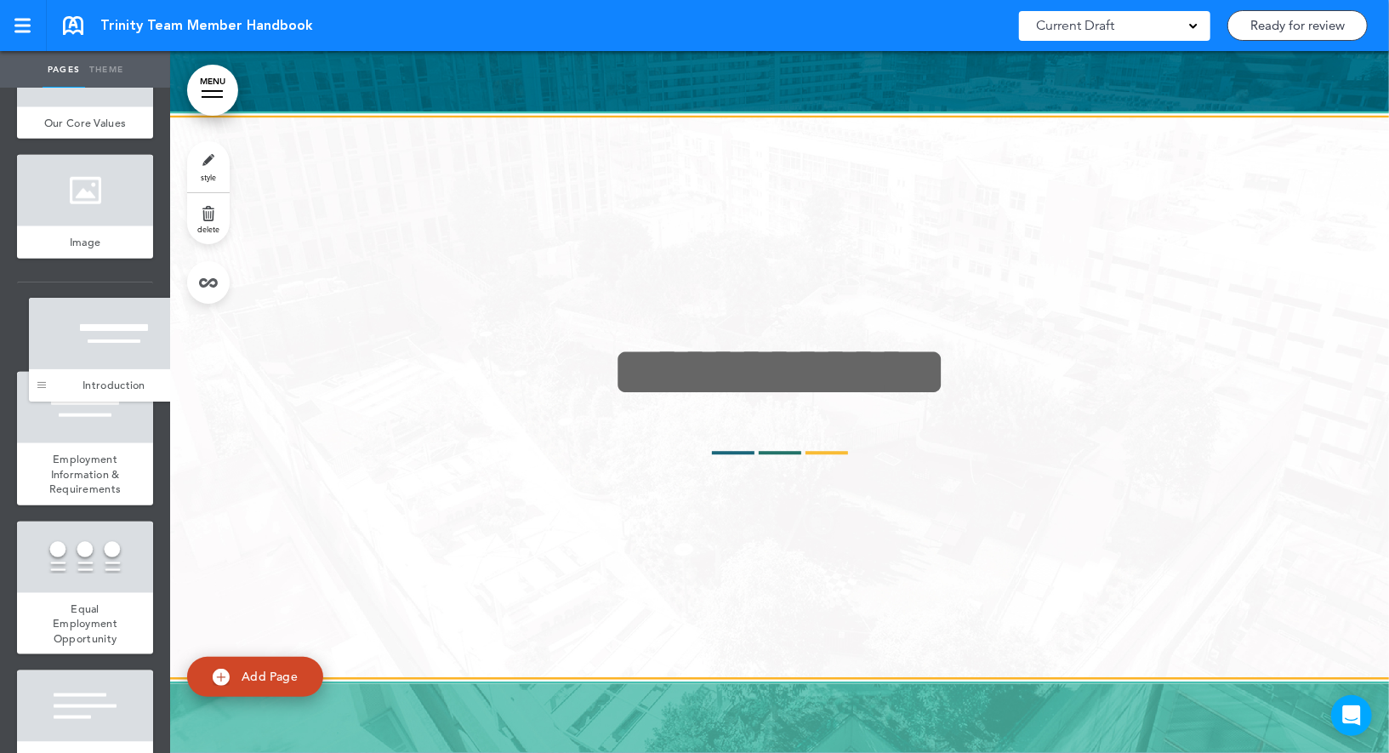
drag, startPoint x: 31, startPoint y: 460, endPoint x: 43, endPoint y: 381, distance: 80.0
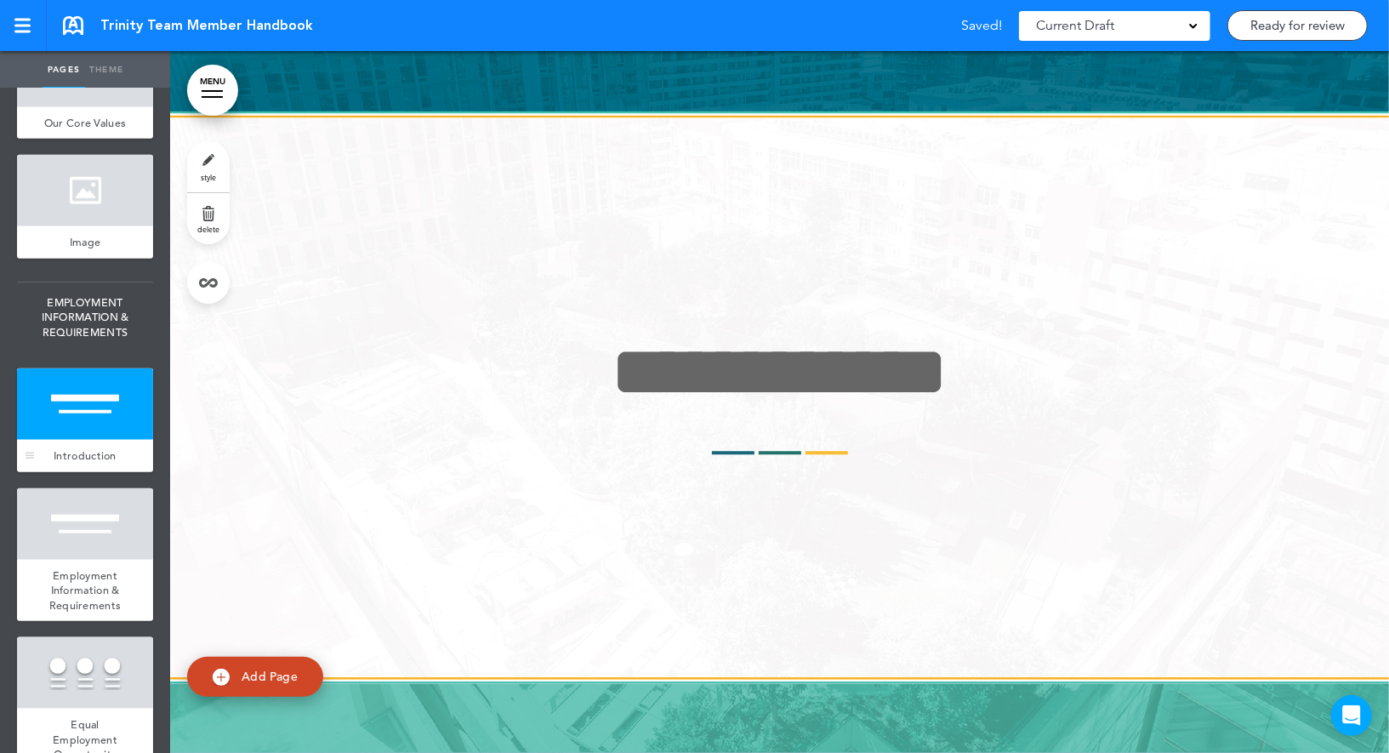
click at [94, 412] on div at bounding box center [85, 403] width 136 height 71
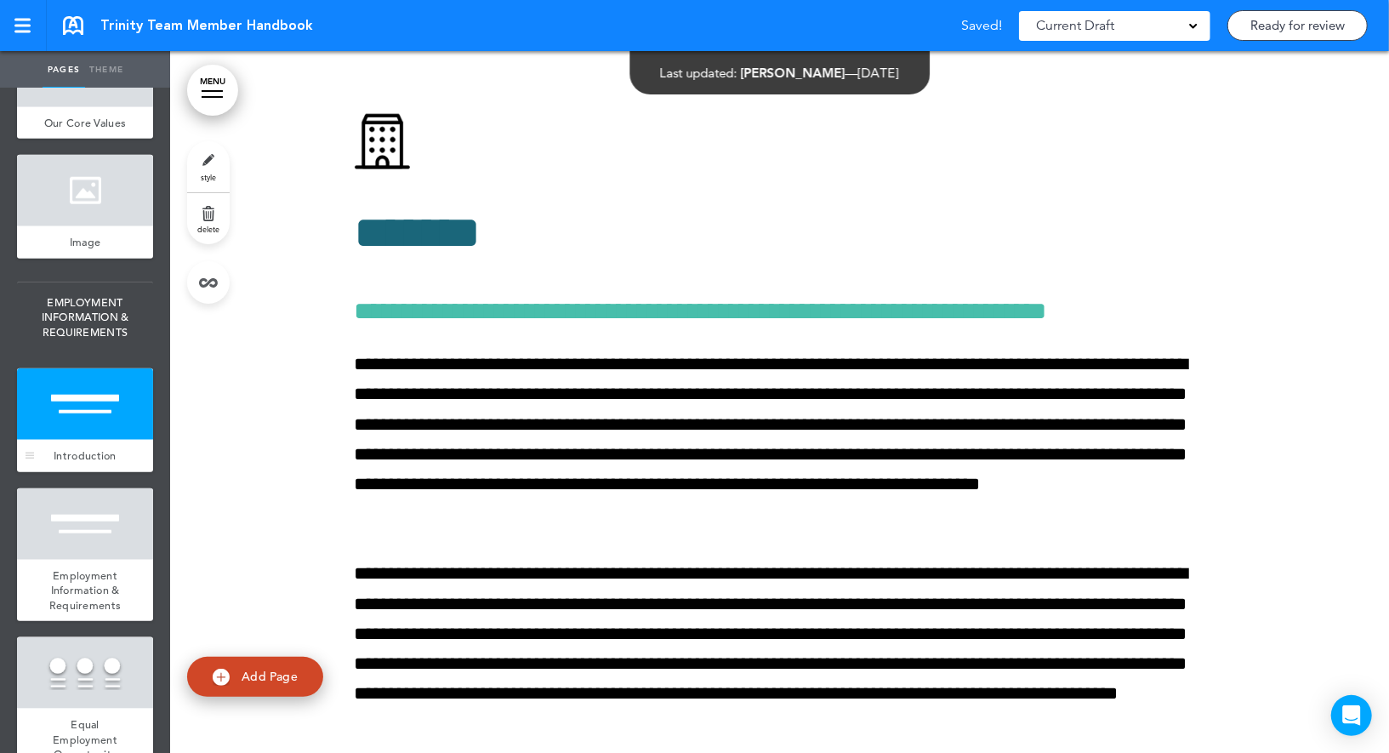
click at [94, 412] on div at bounding box center [85, 403] width 136 height 71
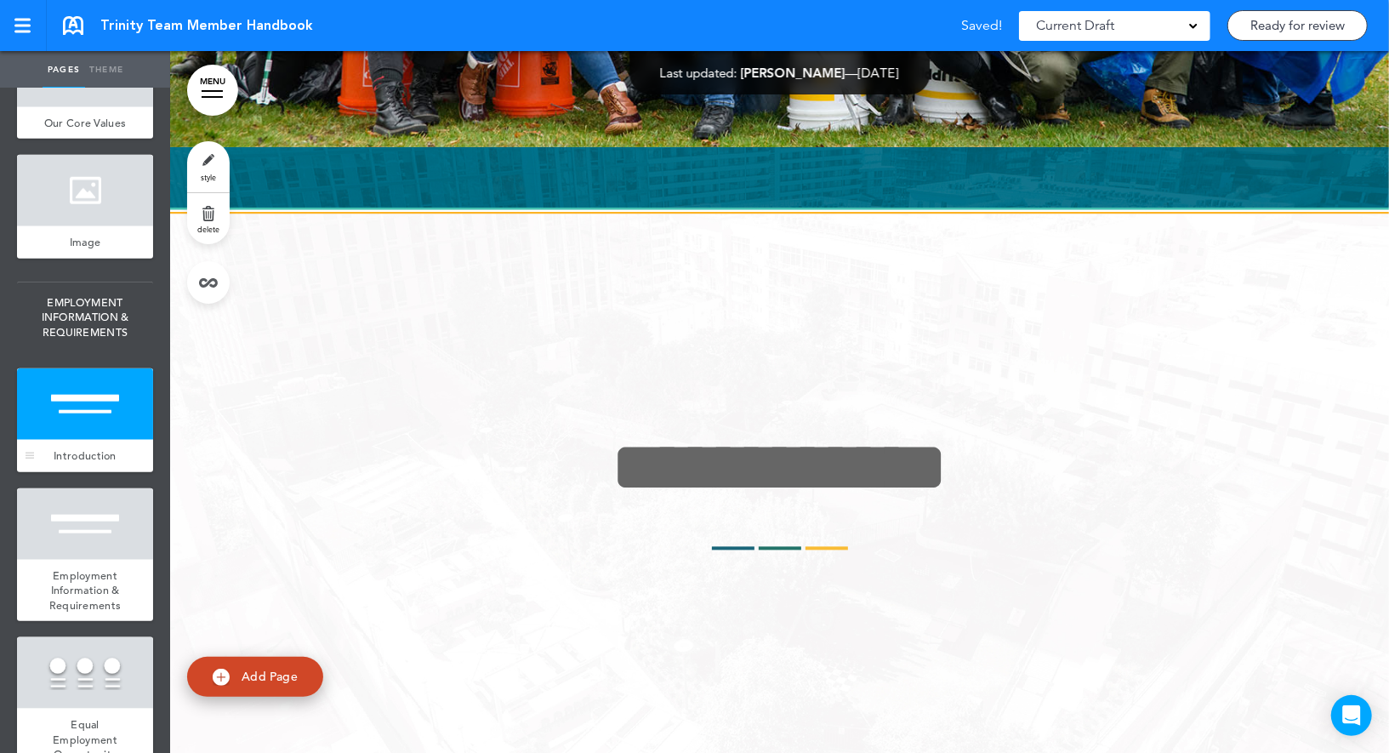
scroll to position [8555, 0]
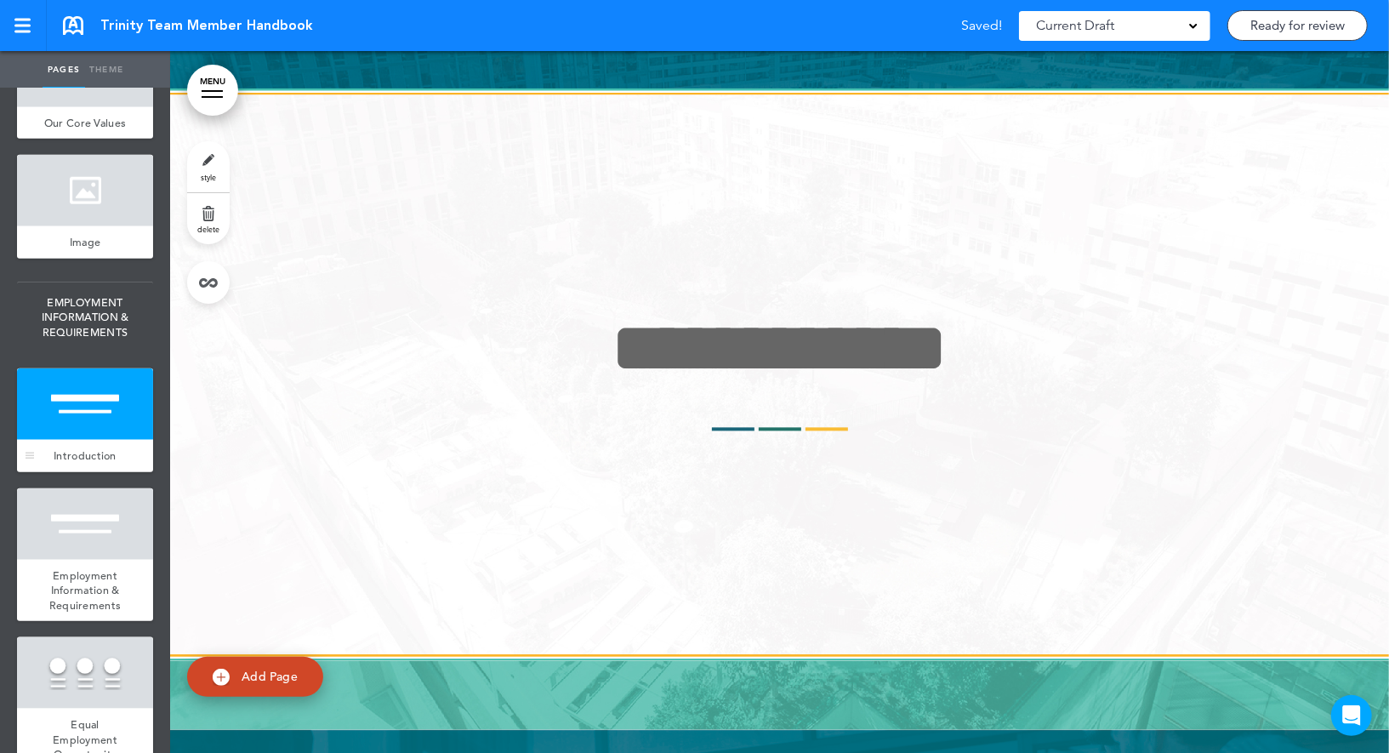
click at [94, 412] on div at bounding box center [85, 403] width 136 height 71
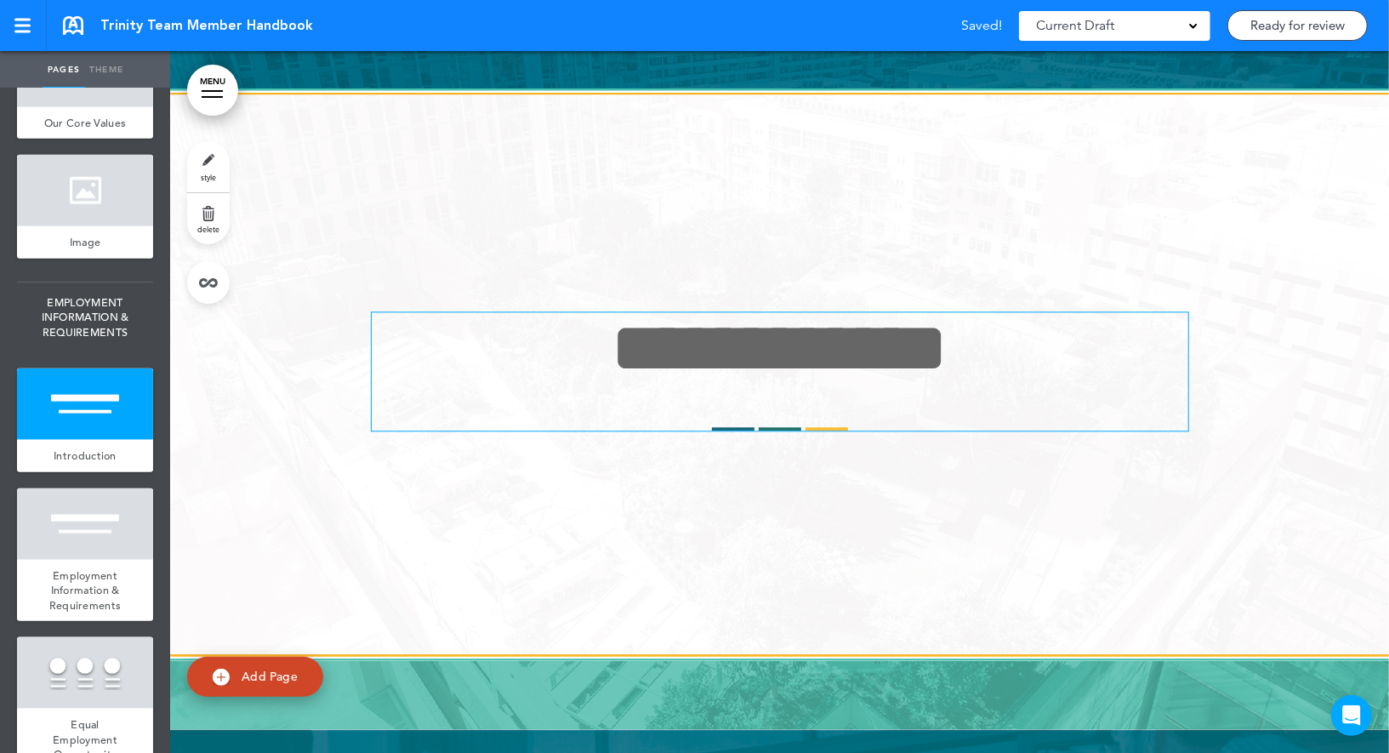
click at [612, 377] on span "**********" at bounding box center [780, 348] width 337 height 71
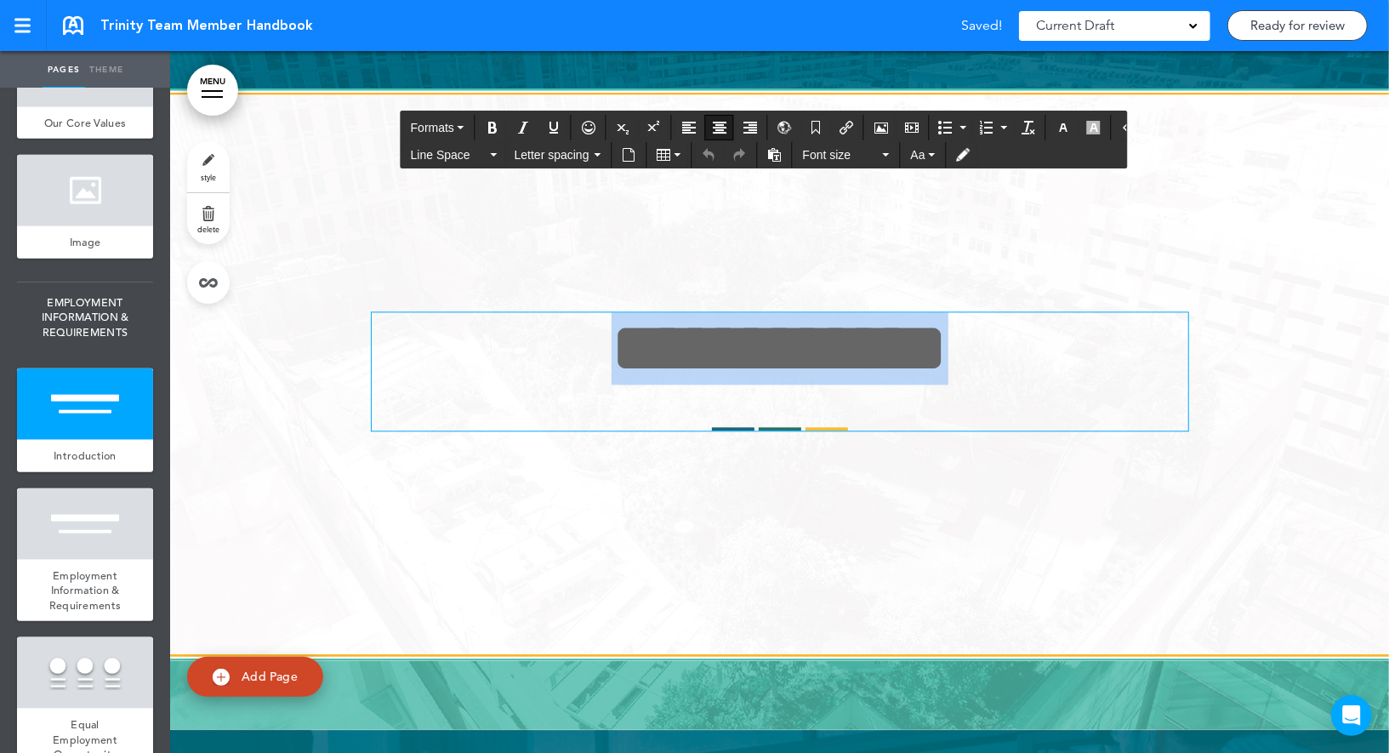
click at [612, 377] on span "**********" at bounding box center [780, 348] width 337 height 71
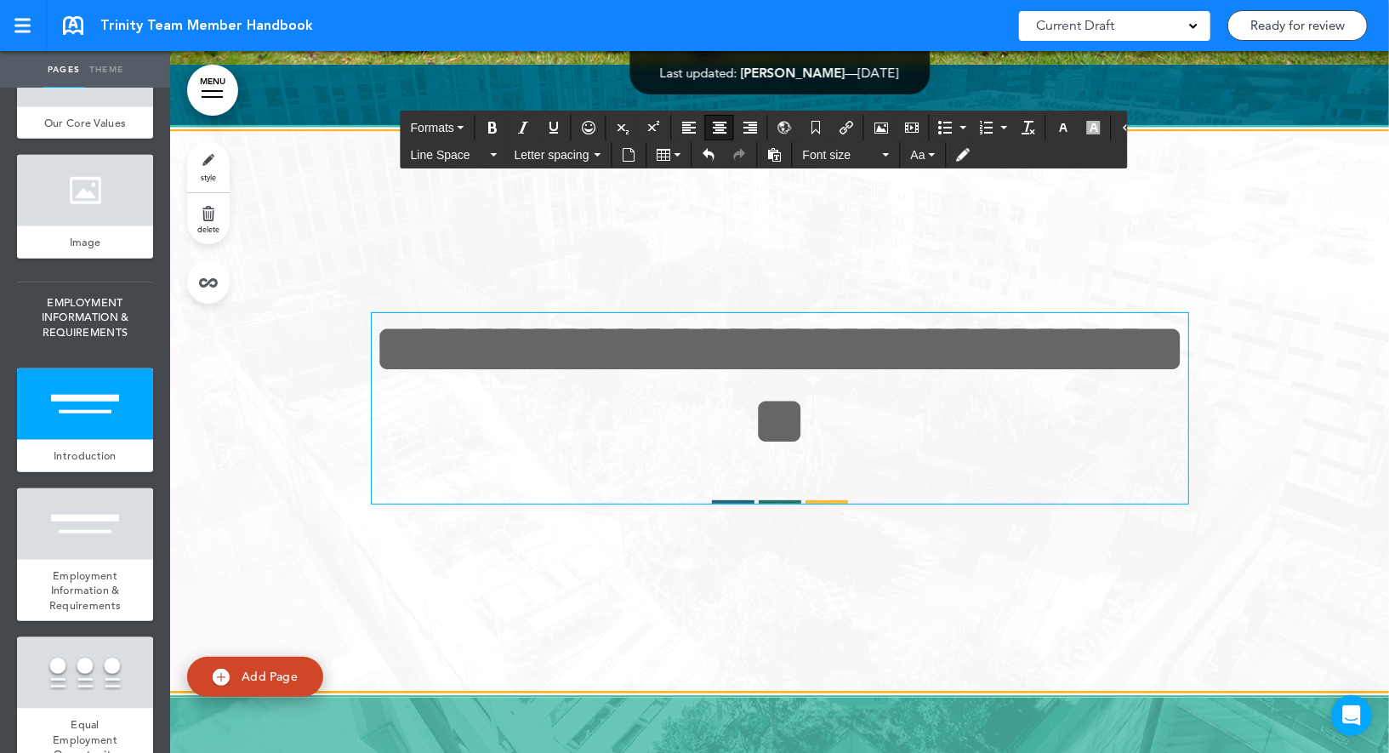
scroll to position [8483, 0]
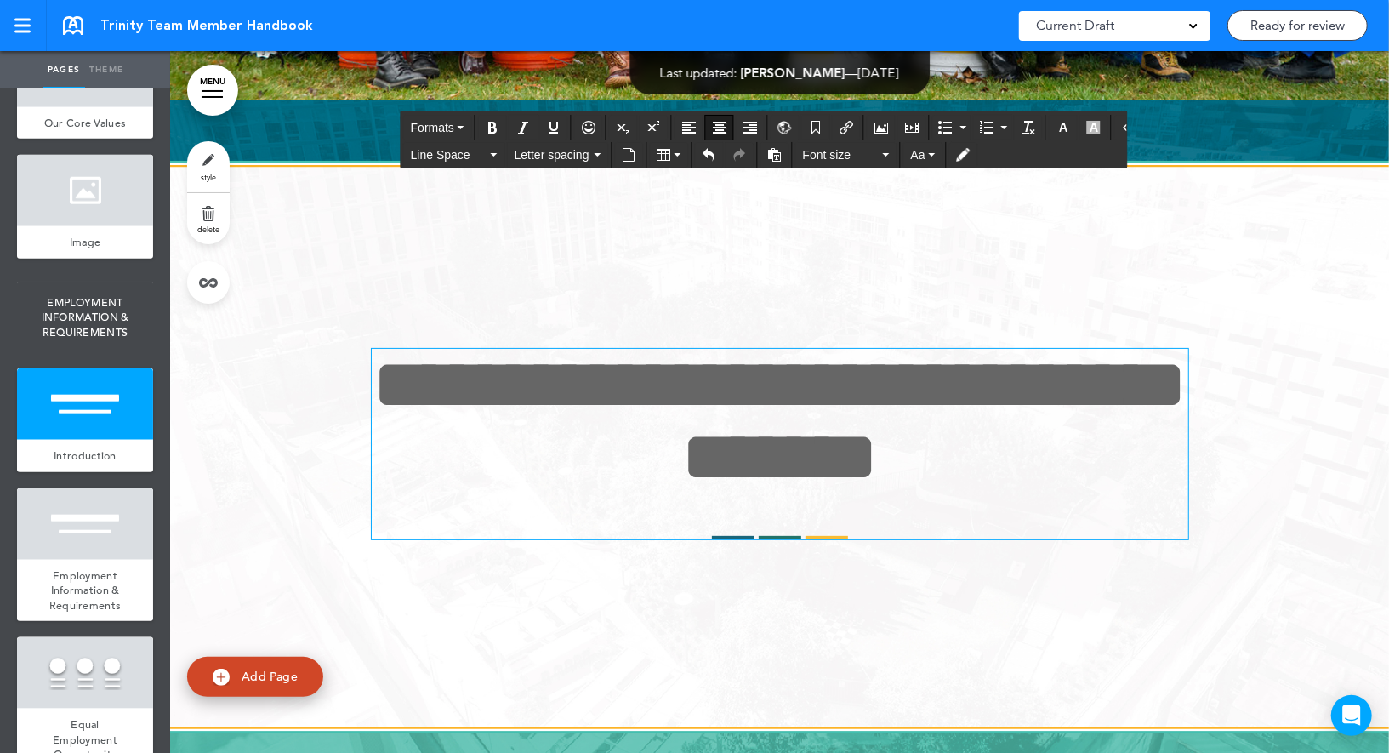
click at [691, 392] on span "**********" at bounding box center [780, 421] width 814 height 144
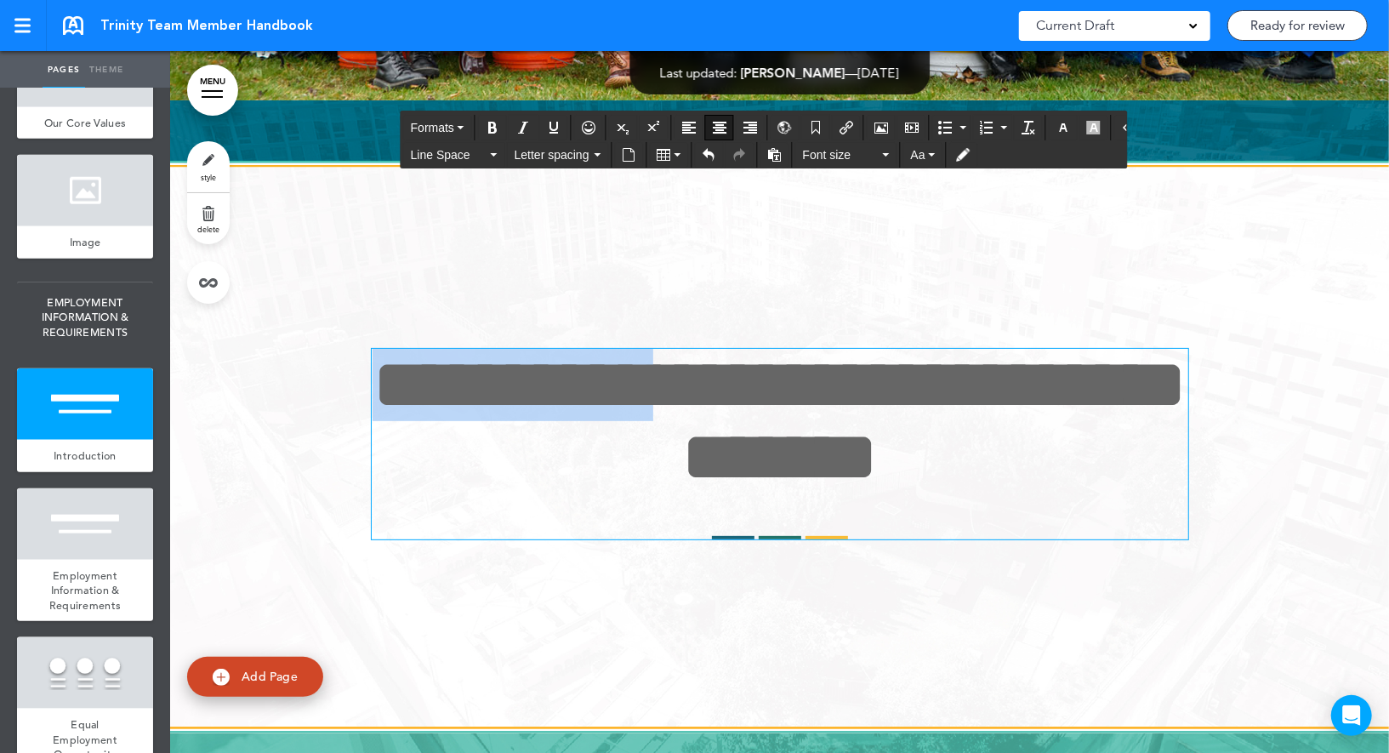
click at [691, 392] on span "**********" at bounding box center [780, 421] width 814 height 144
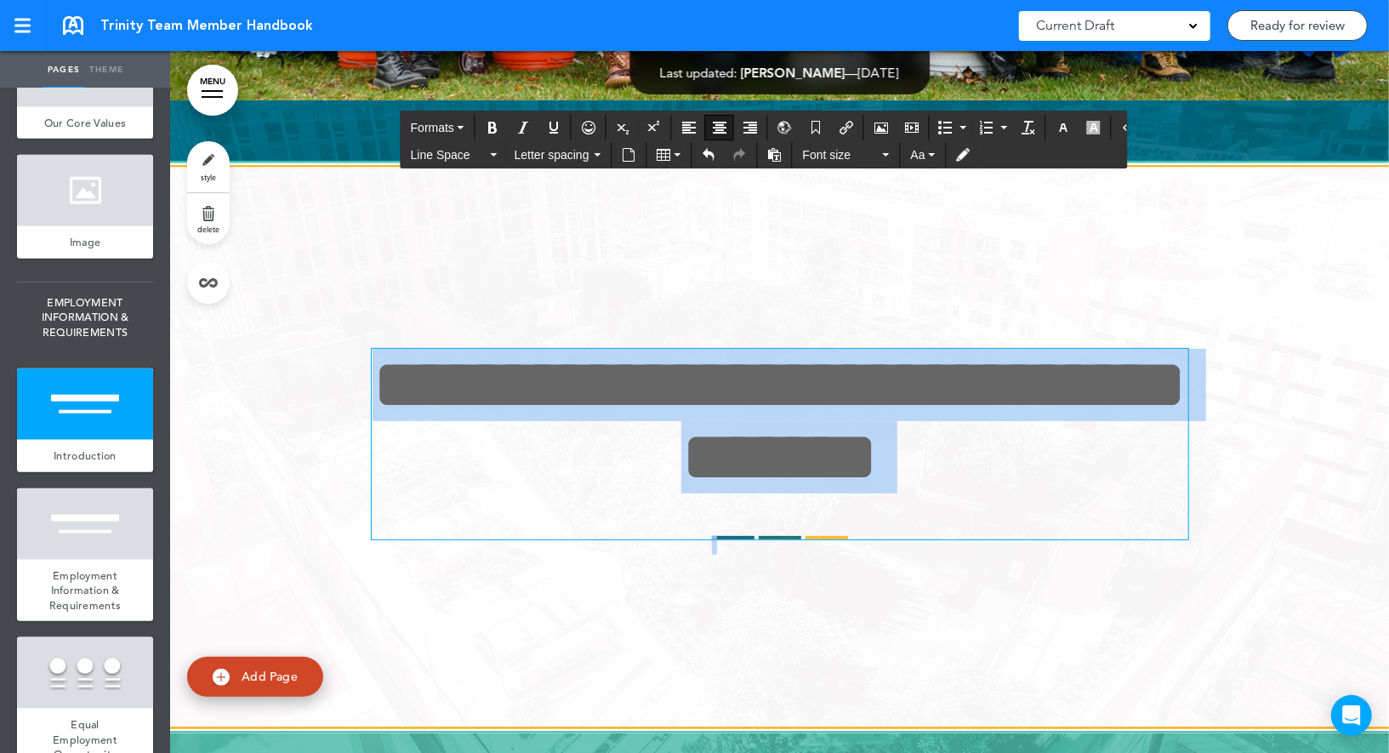
click at [691, 392] on span "**********" at bounding box center [780, 421] width 814 height 144
copy span "**********"
click at [214, 173] on span "style" at bounding box center [208, 177] width 15 height 10
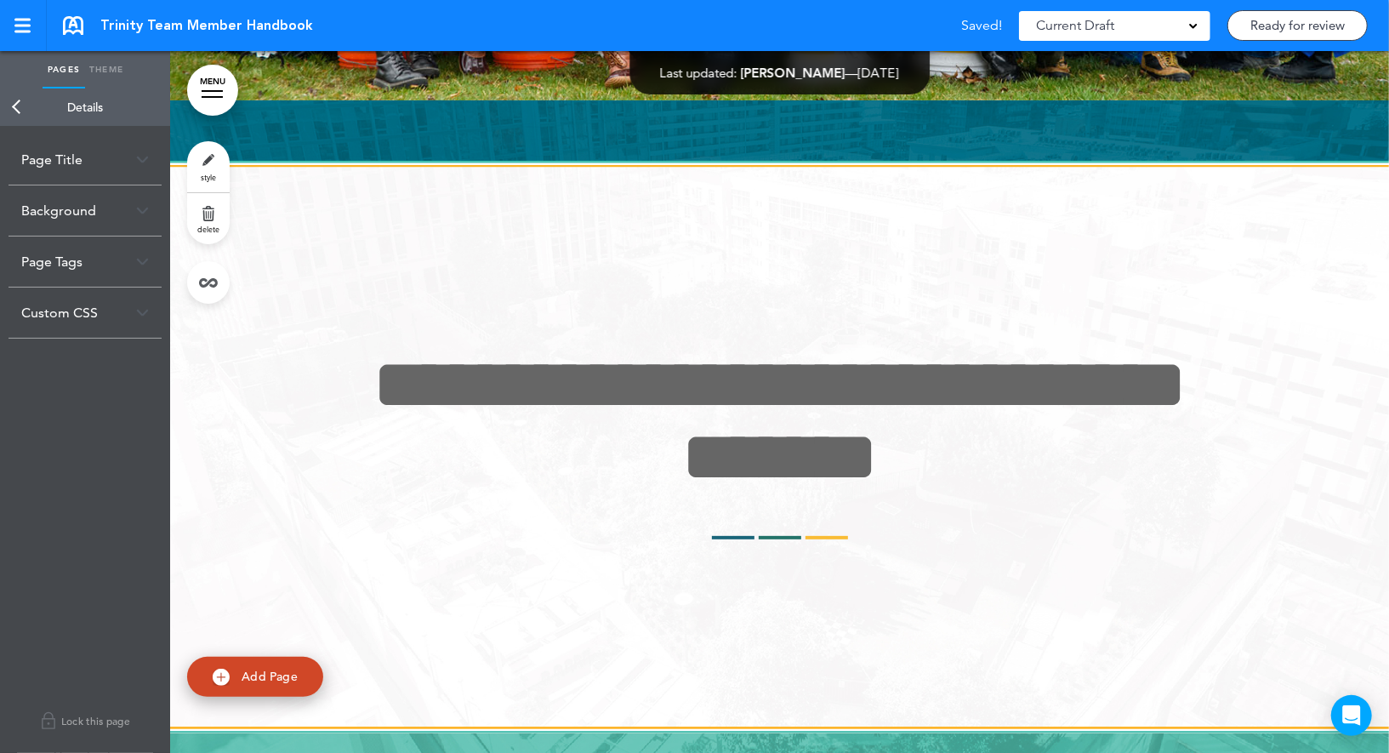
click at [92, 168] on div "Page Title" at bounding box center [85, 159] width 153 height 50
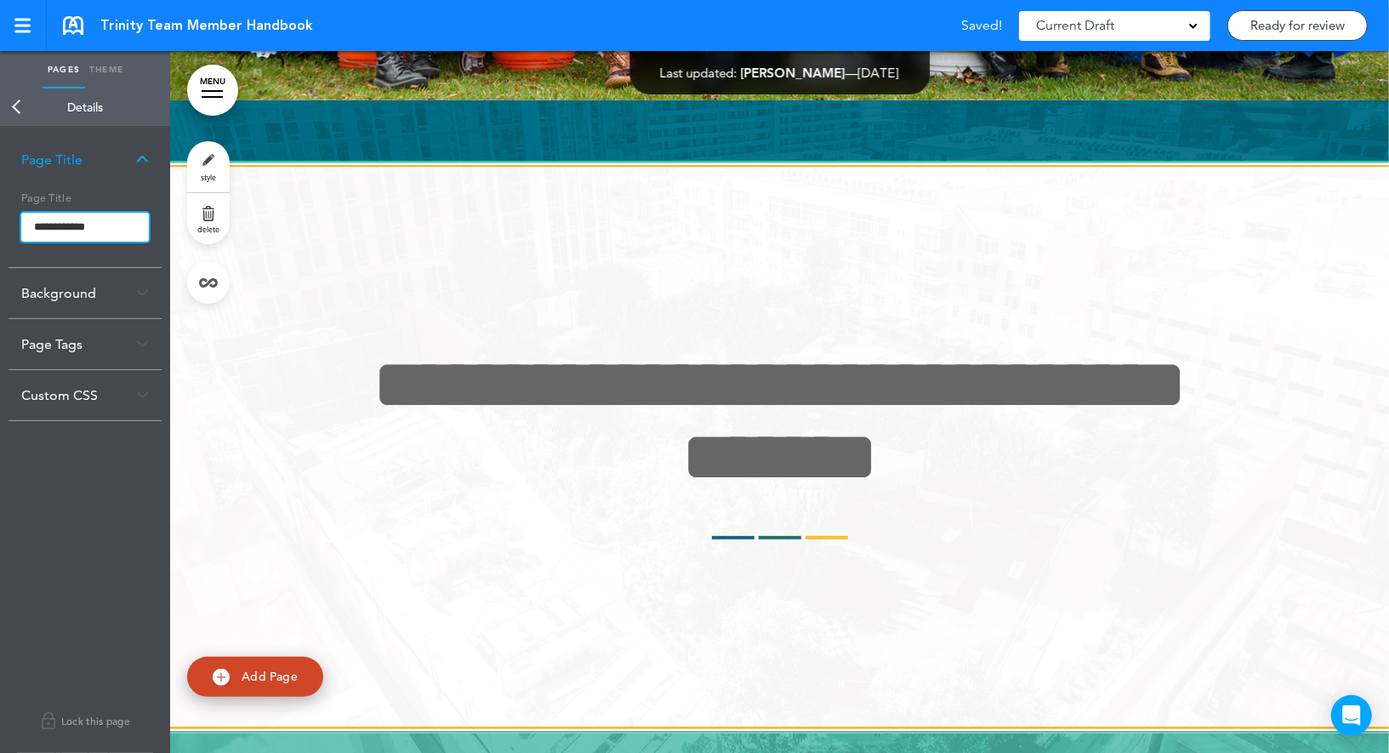
click at [90, 226] on input "**********" at bounding box center [85, 227] width 128 height 29
paste input "**********"
type input "**********"
click at [85, 200] on body "Make this page common so it is available in other handbooks. This handbook [GEO…" at bounding box center [694, 376] width 1389 height 753
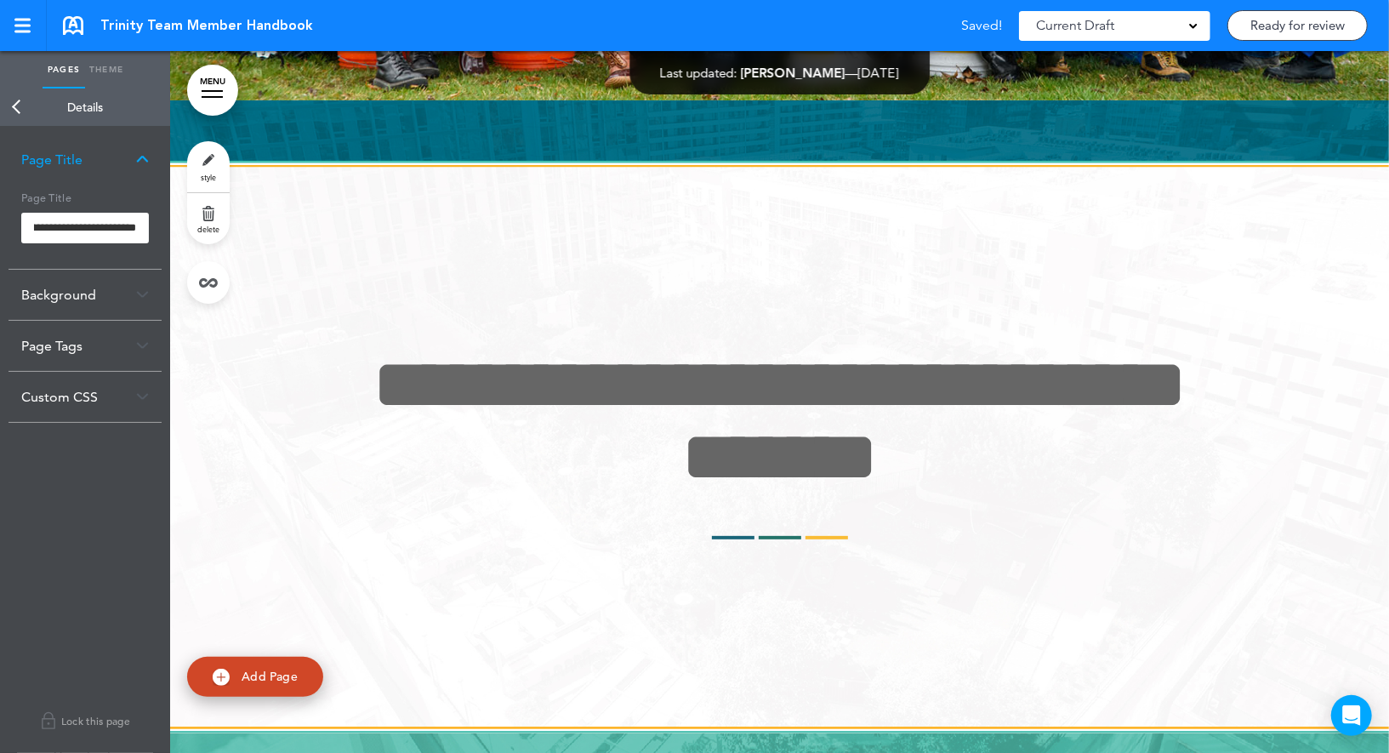
scroll to position [0, 0]
click at [15, 111] on link "Back" at bounding box center [17, 106] width 34 height 37
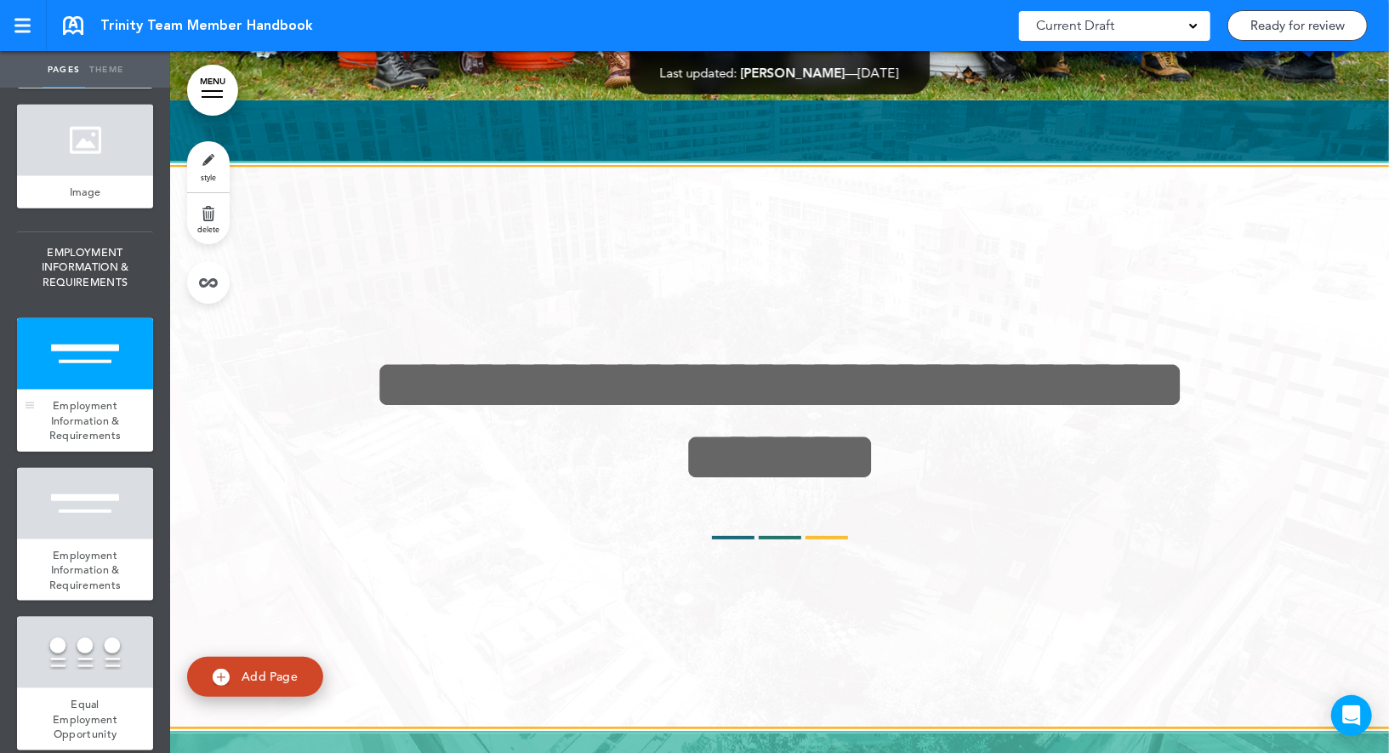
scroll to position [1110, 0]
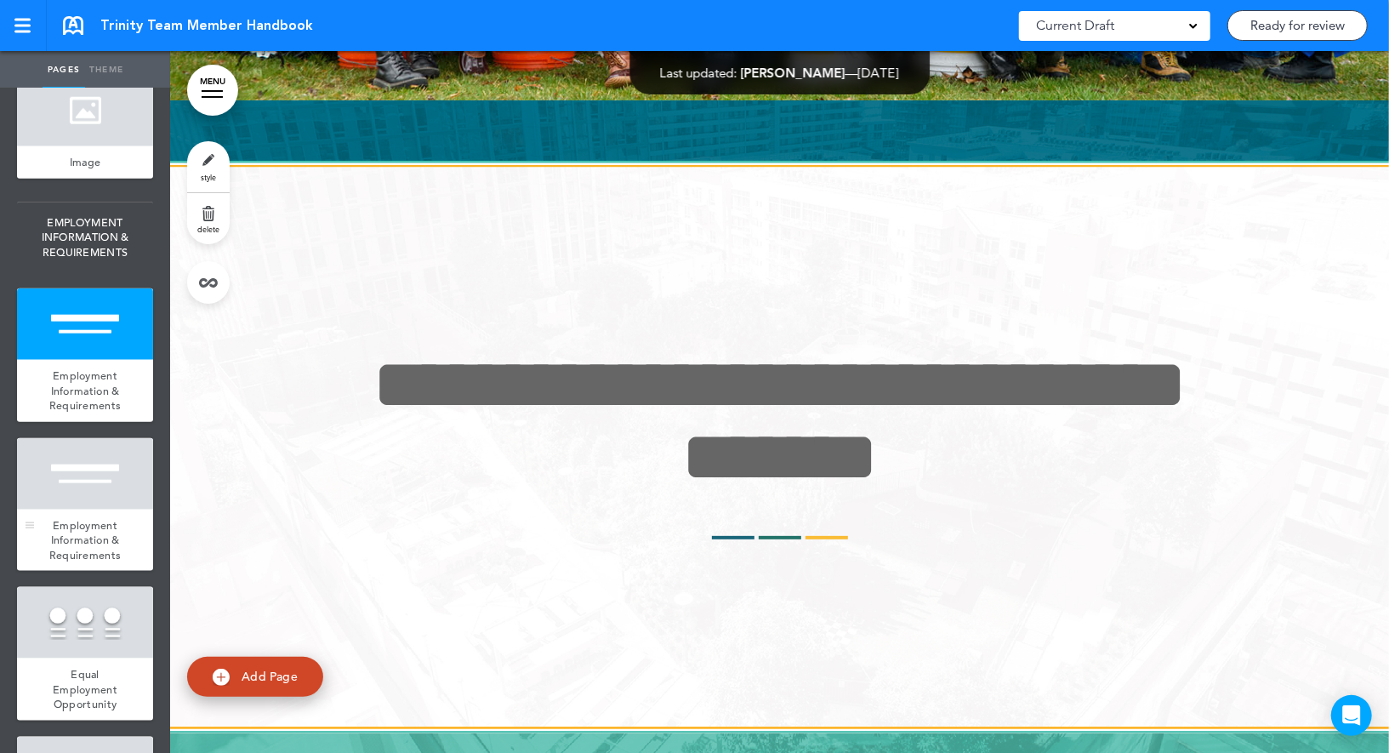
click at [100, 490] on div at bounding box center [85, 473] width 136 height 71
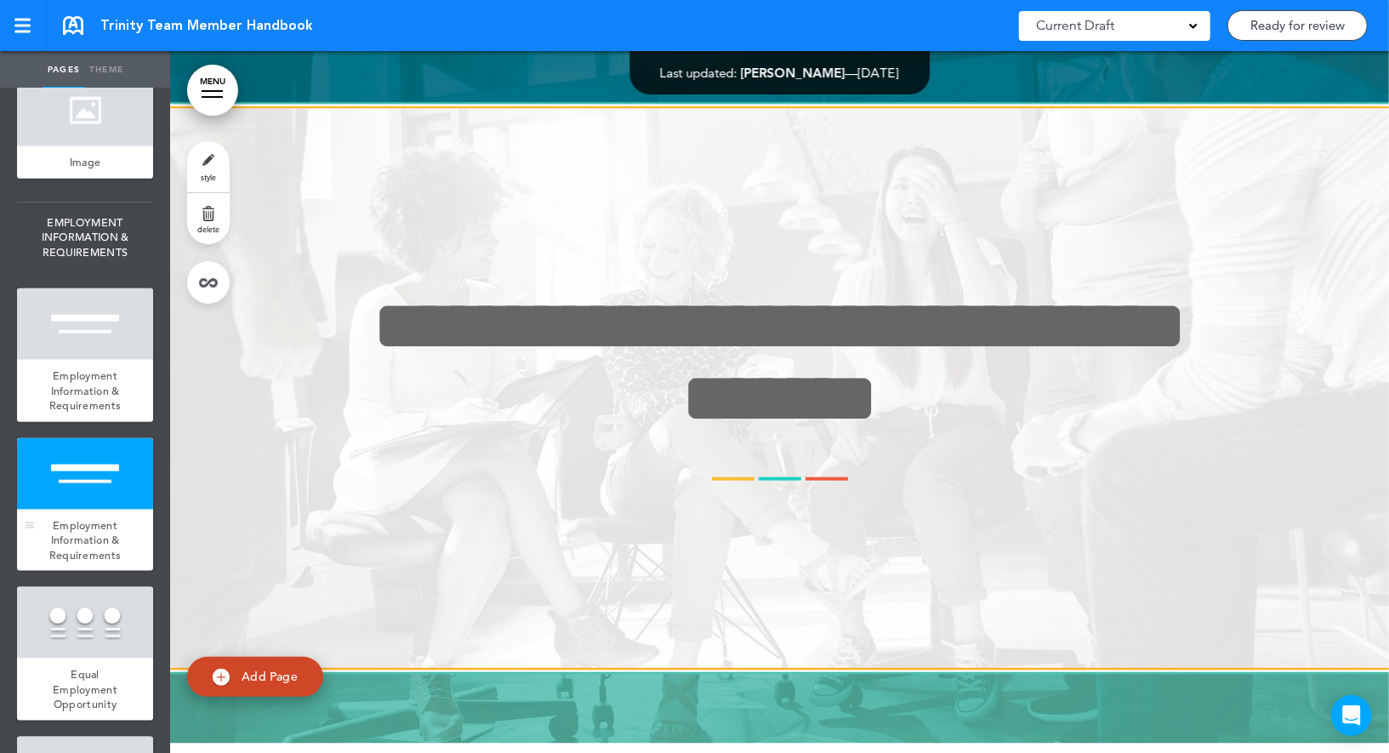
scroll to position [9257, 0]
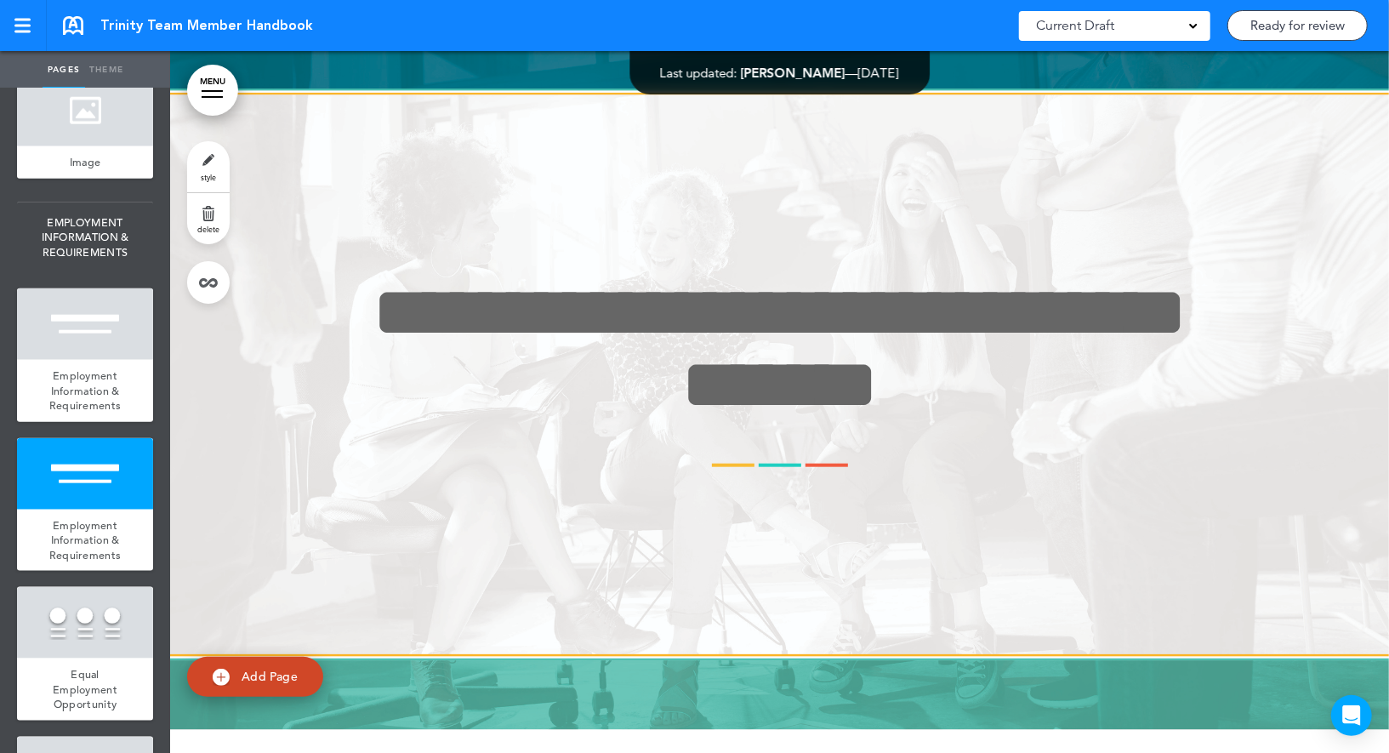
click at [199, 232] on span "delete" at bounding box center [208, 229] width 22 height 10
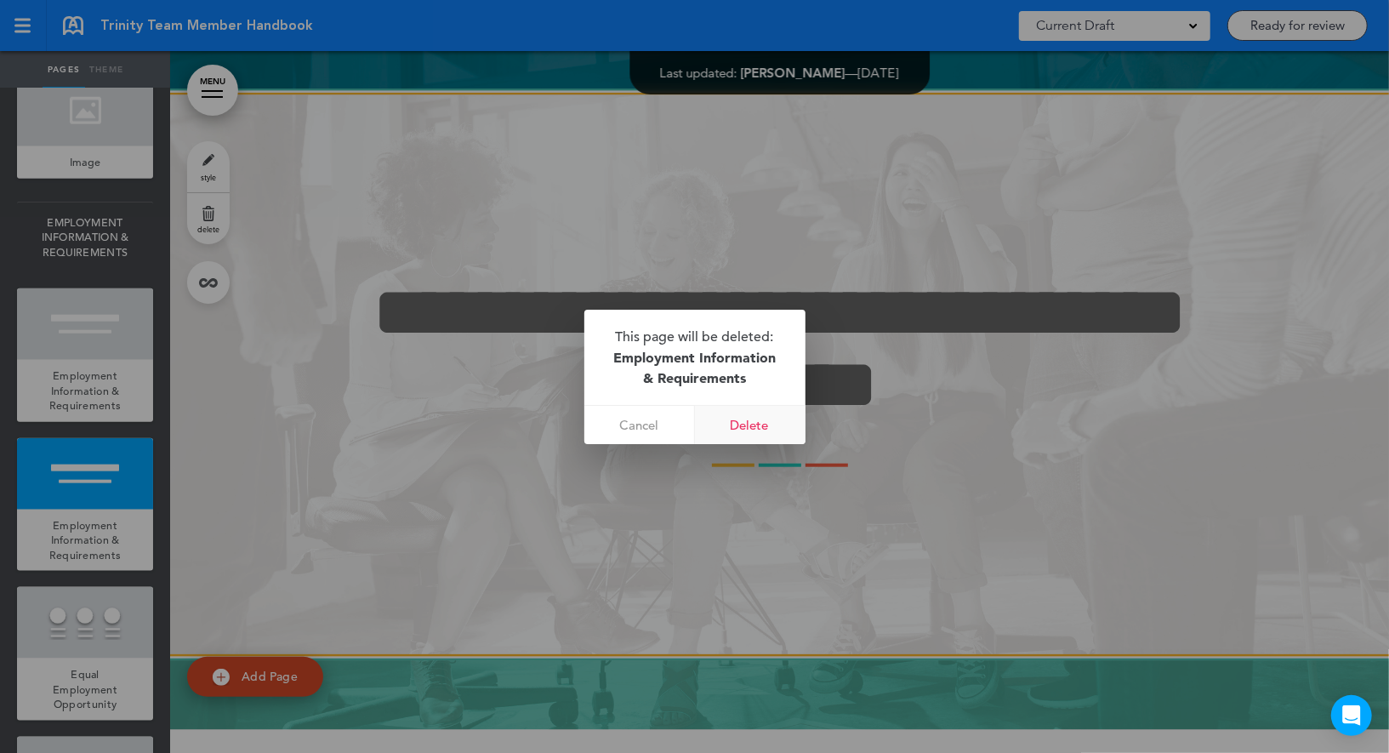
click at [756, 429] on link "Delete" at bounding box center [750, 425] width 111 height 38
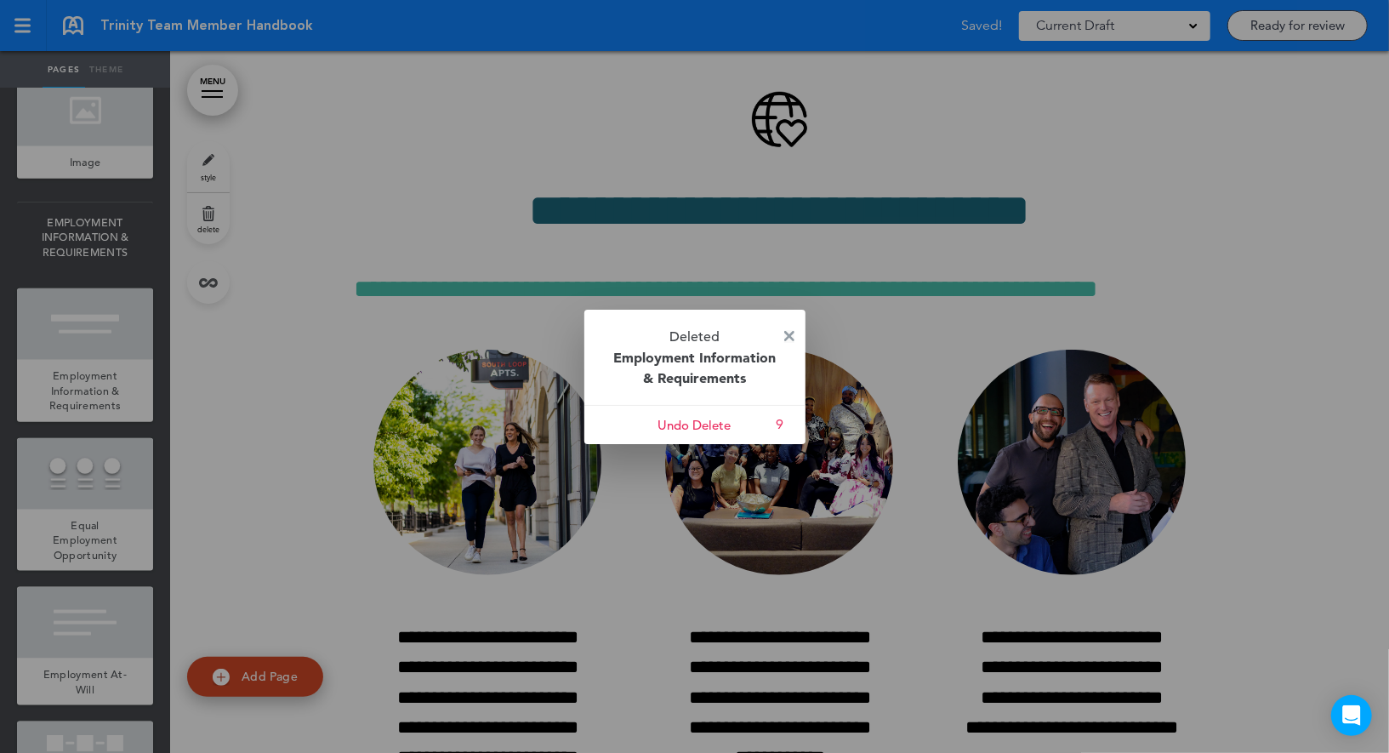
click at [790, 335] on img at bounding box center [789, 336] width 10 height 10
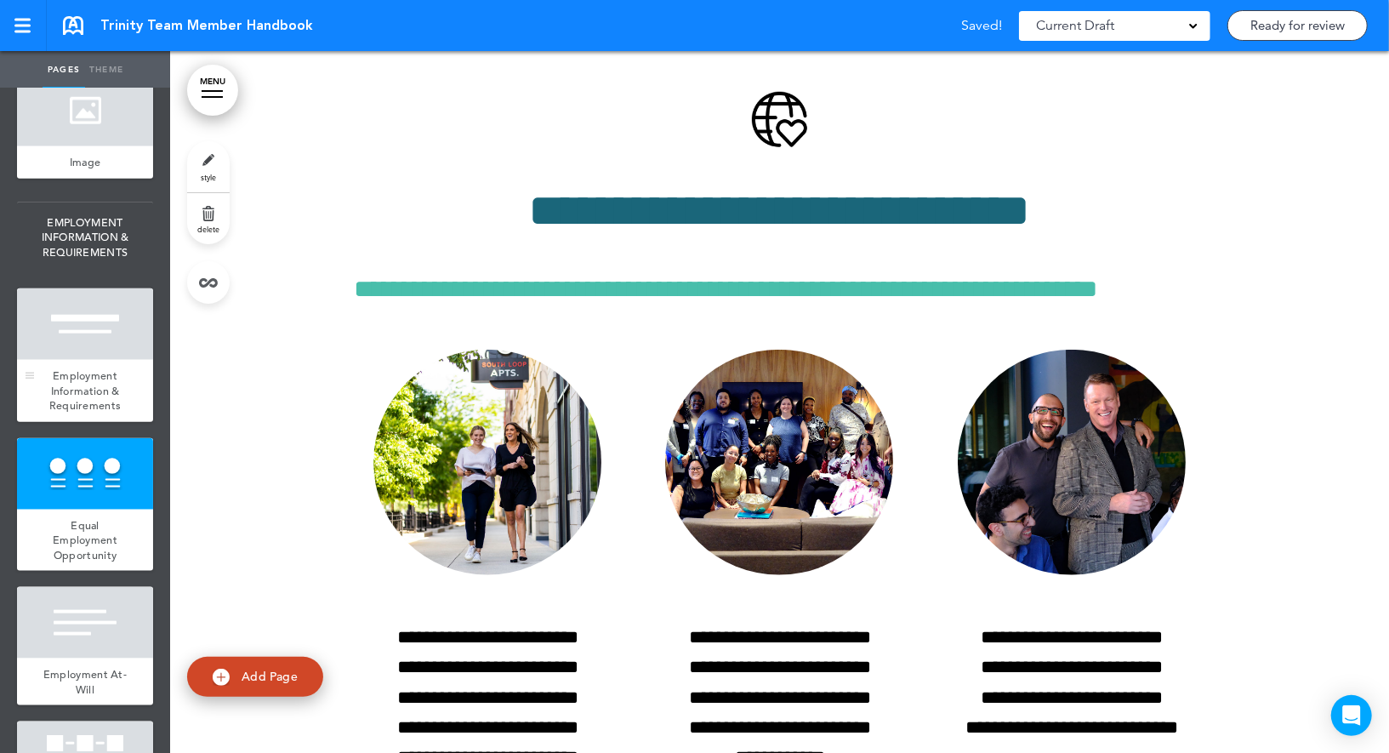
click at [100, 310] on div at bounding box center [85, 323] width 136 height 71
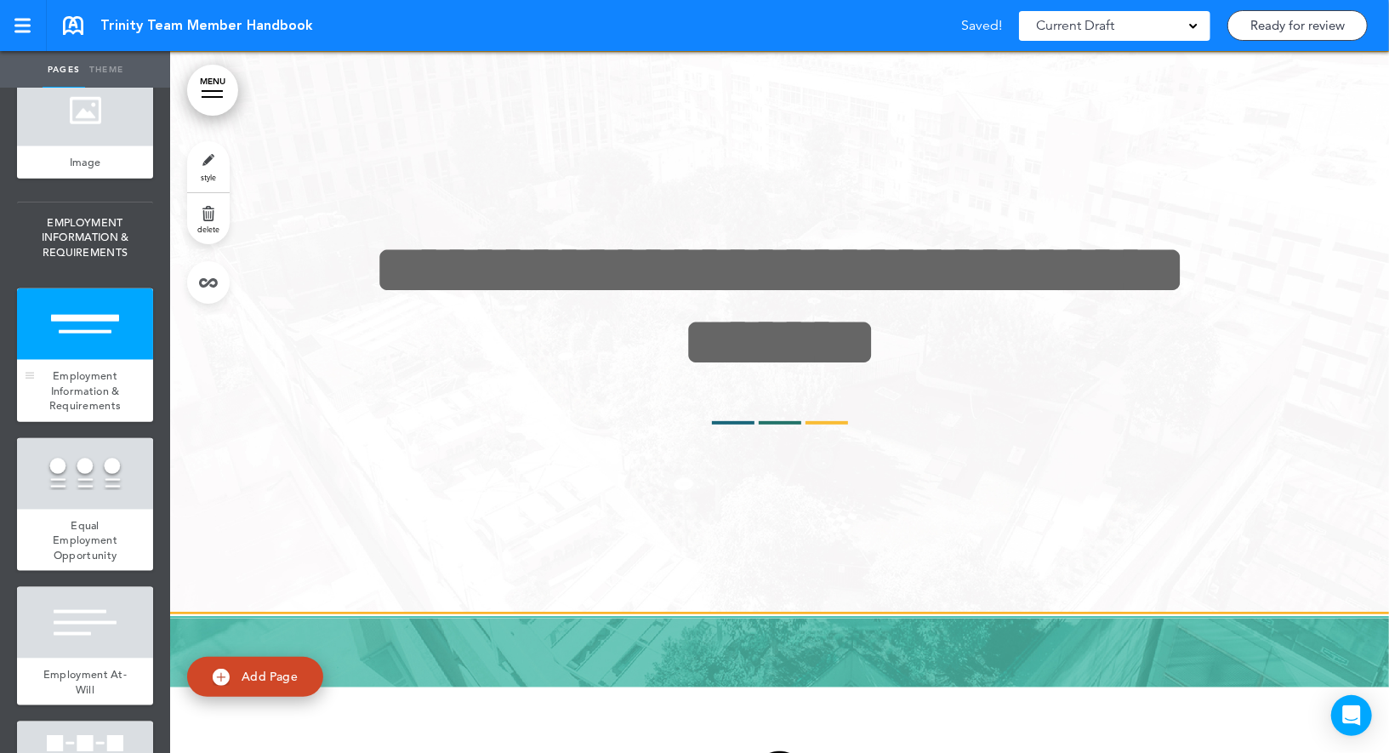
scroll to position [8555, 0]
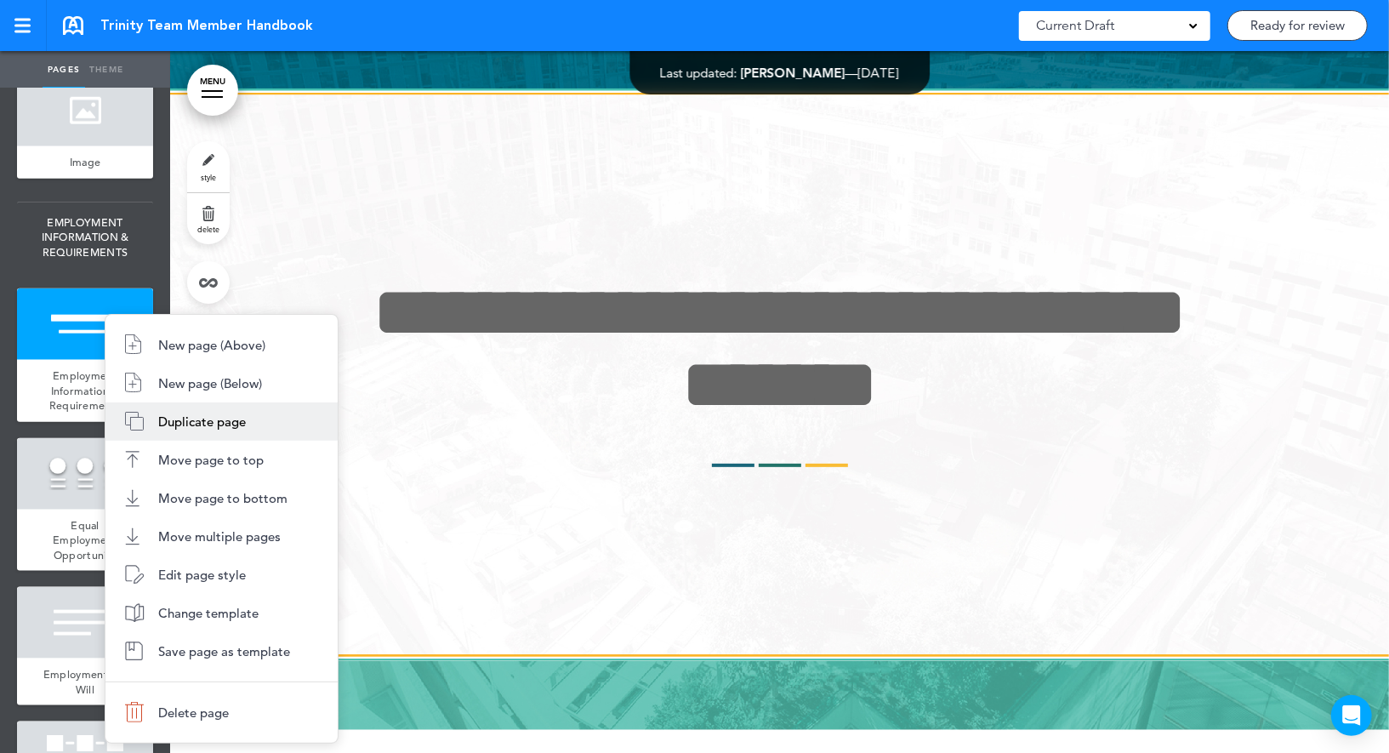
click at [163, 408] on li "Duplicate page" at bounding box center [222, 421] width 232 height 38
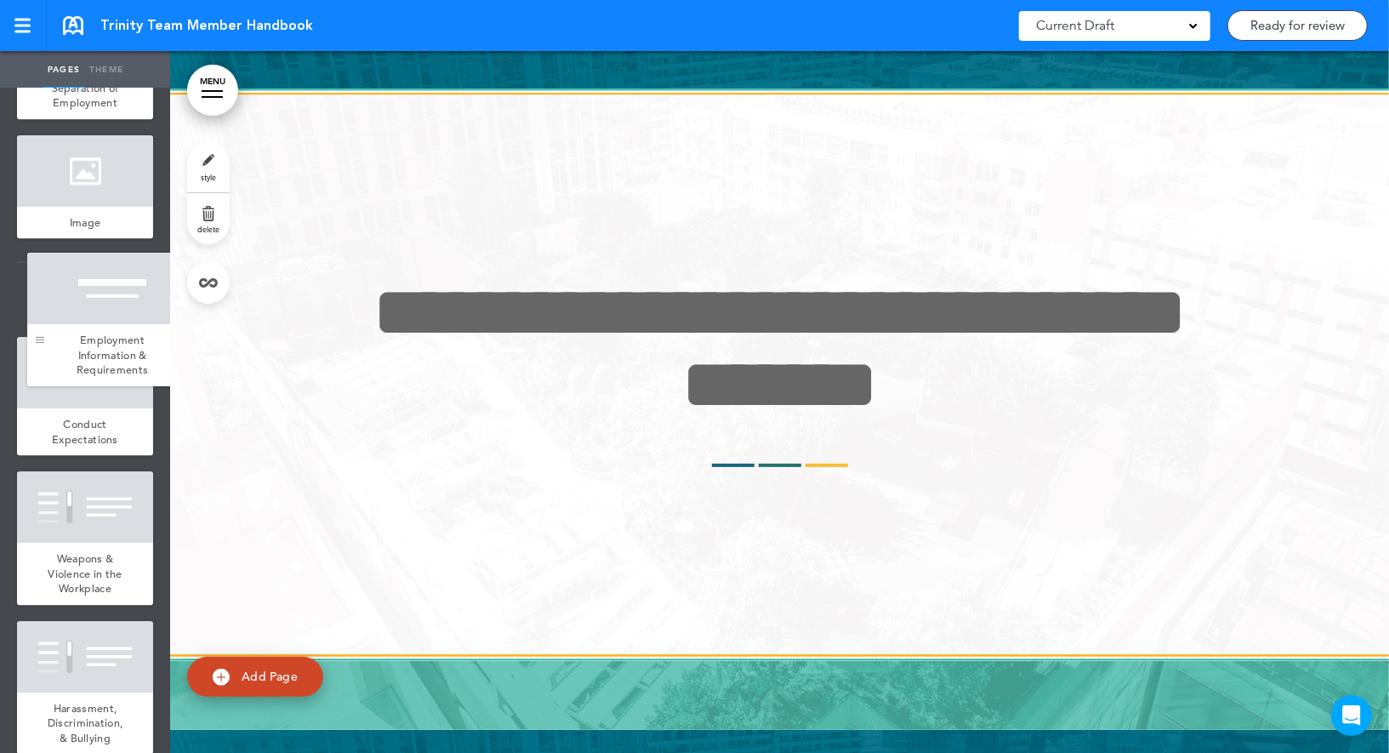
drag, startPoint x: 32, startPoint y: 523, endPoint x: 43, endPoint y: 339, distance: 184.1
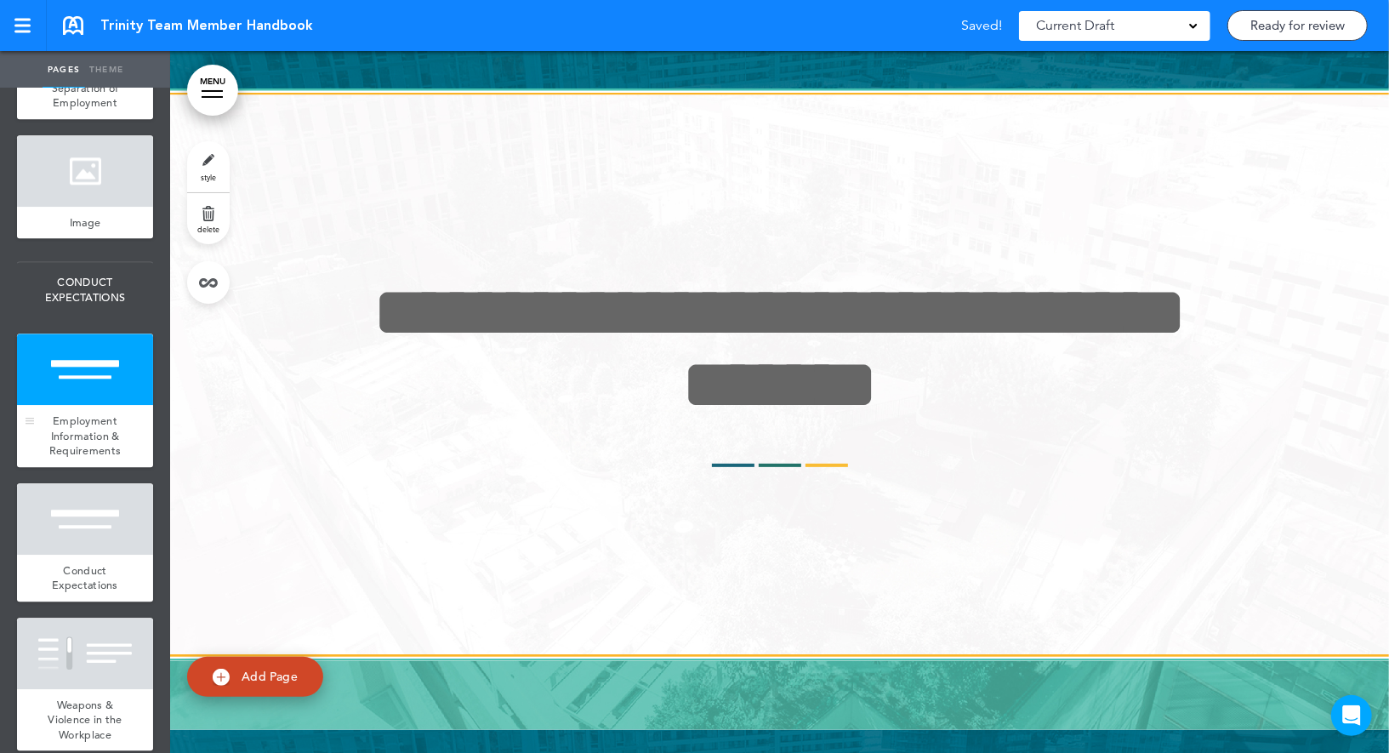
click at [88, 356] on div at bounding box center [85, 369] width 136 height 71
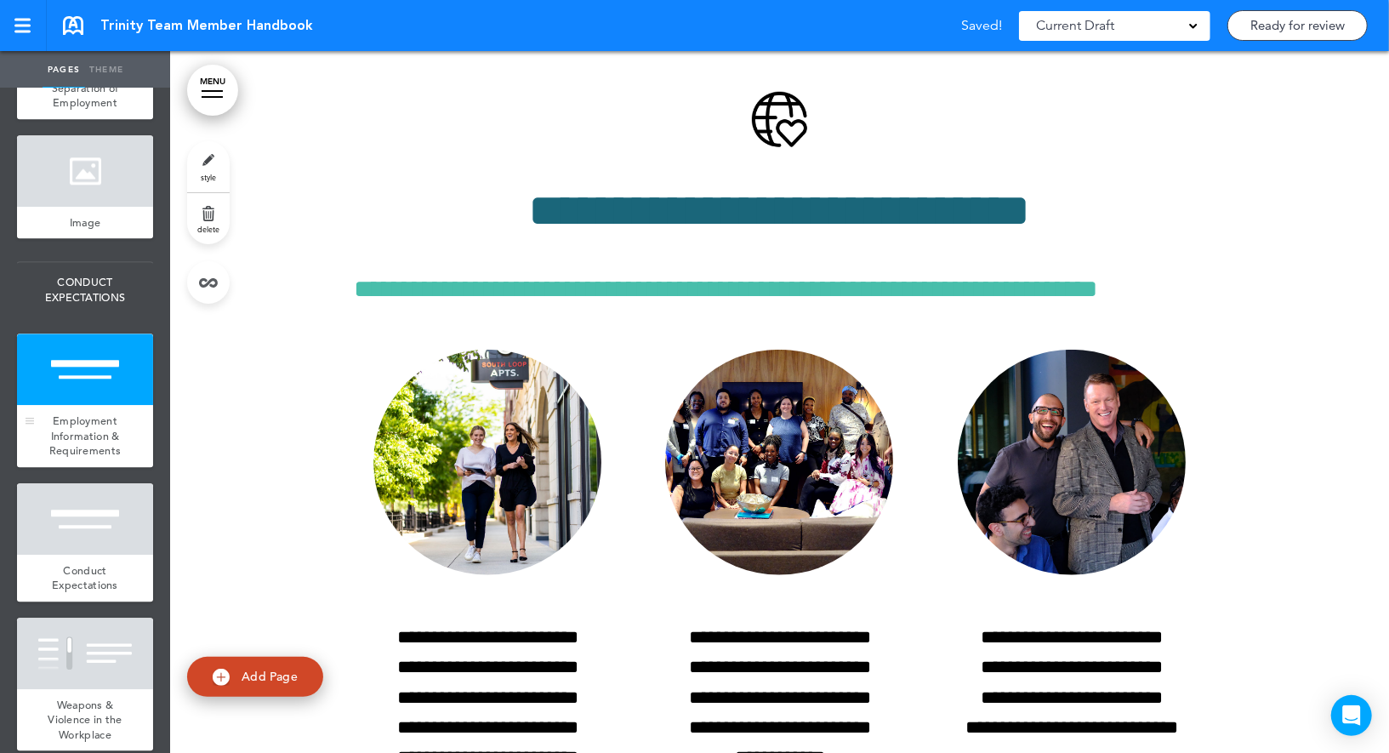
click at [88, 356] on div at bounding box center [85, 369] width 136 height 71
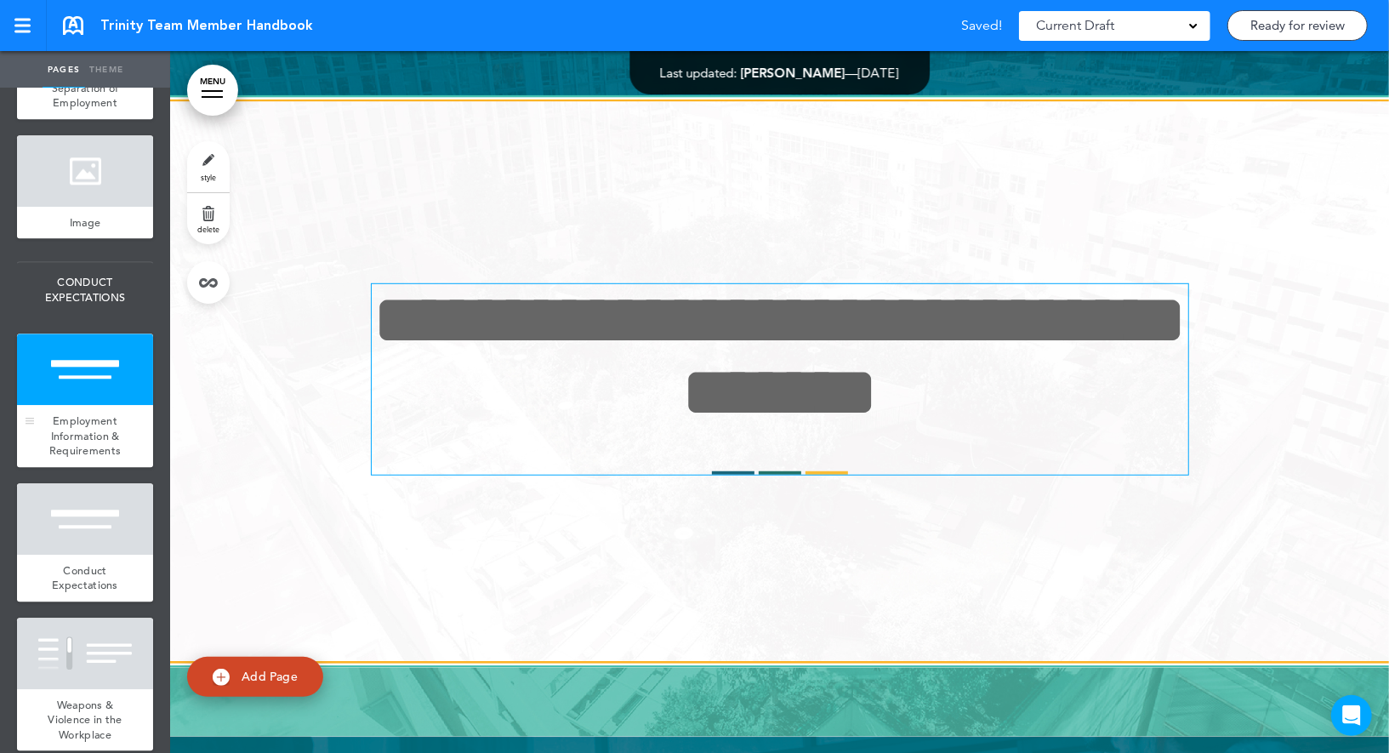
scroll to position [21575, 0]
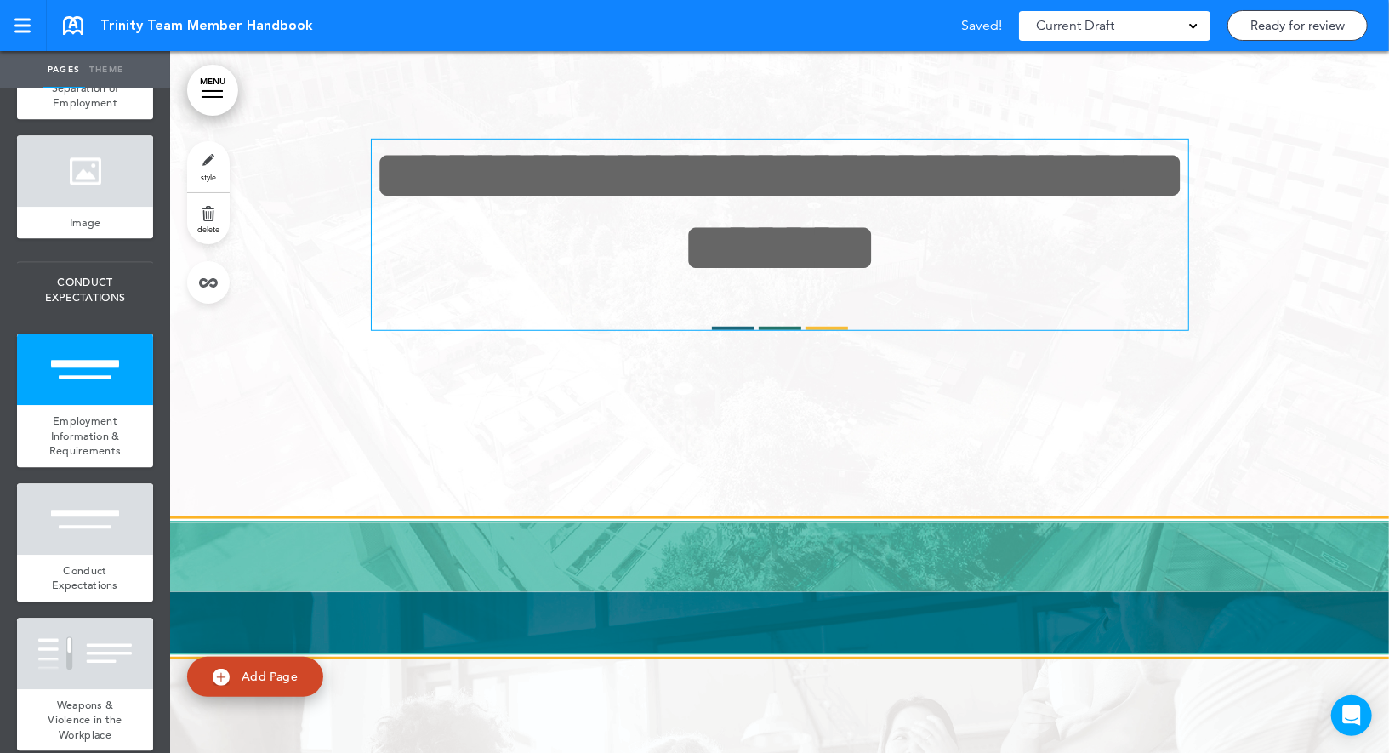
click at [628, 283] on span "**********" at bounding box center [780, 212] width 814 height 144
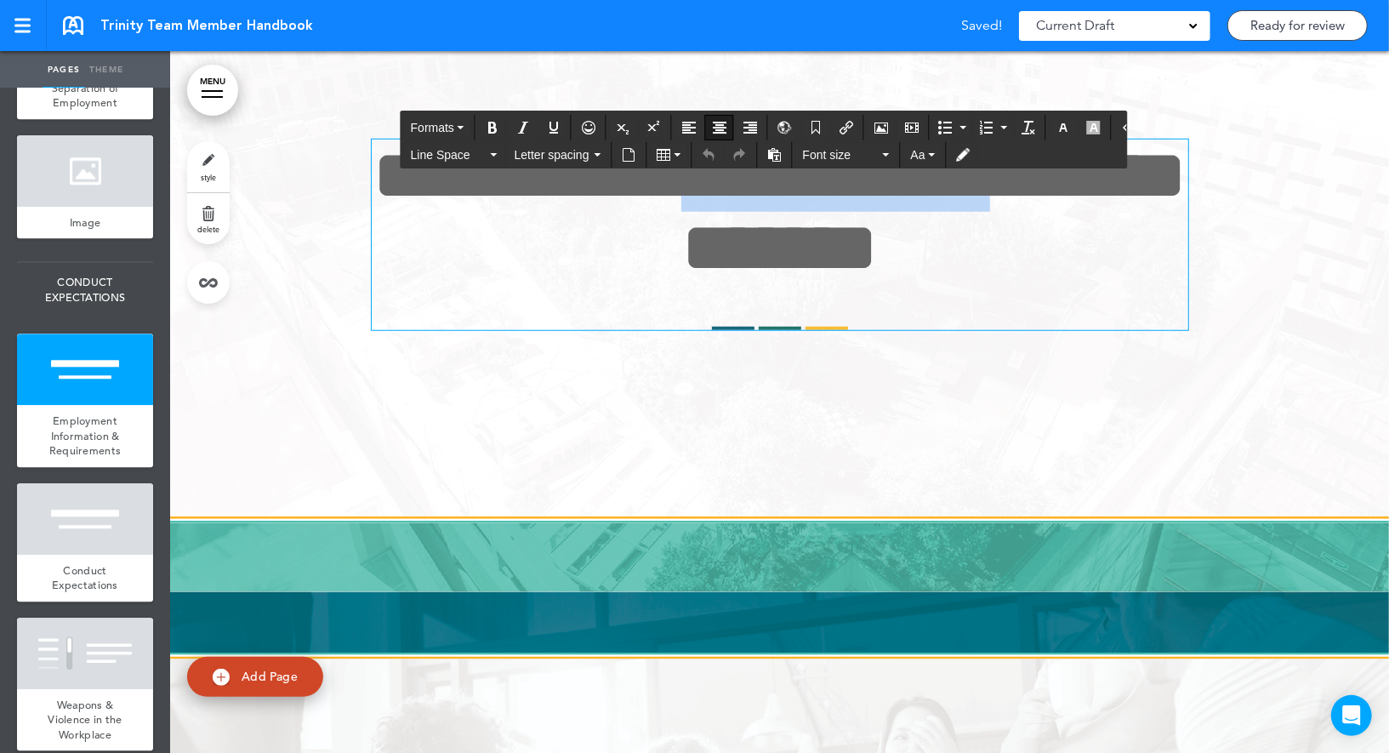
click at [628, 283] on span "**********" at bounding box center [780, 212] width 814 height 144
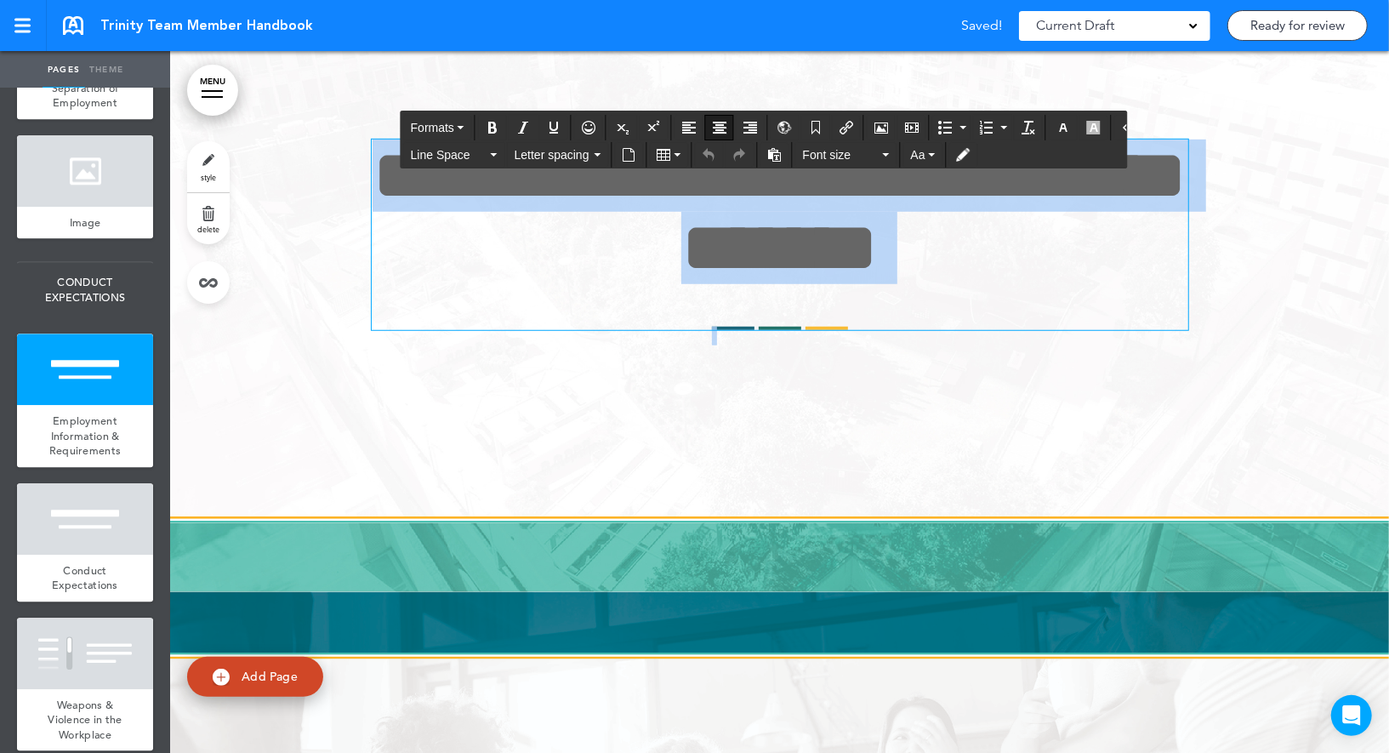
click at [628, 283] on span "**********" at bounding box center [780, 212] width 814 height 144
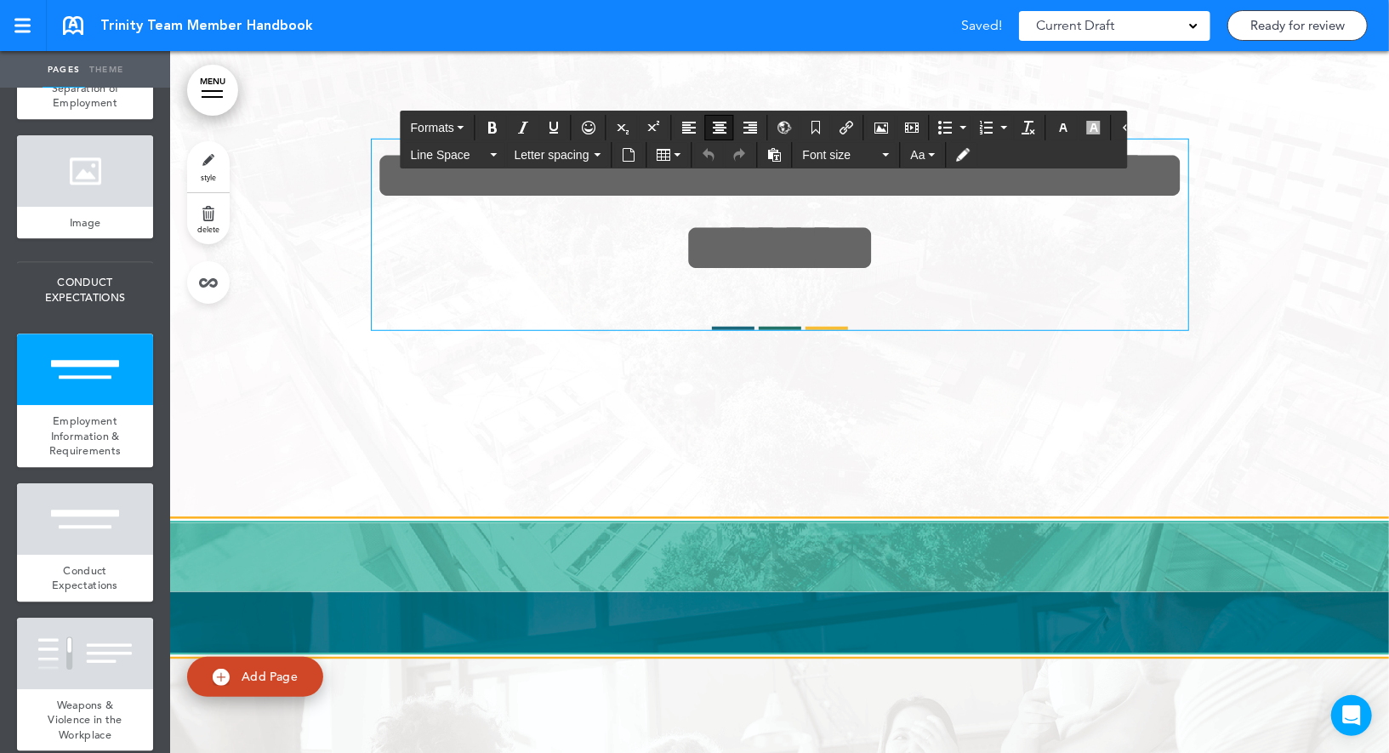
scroll to position [21647, 0]
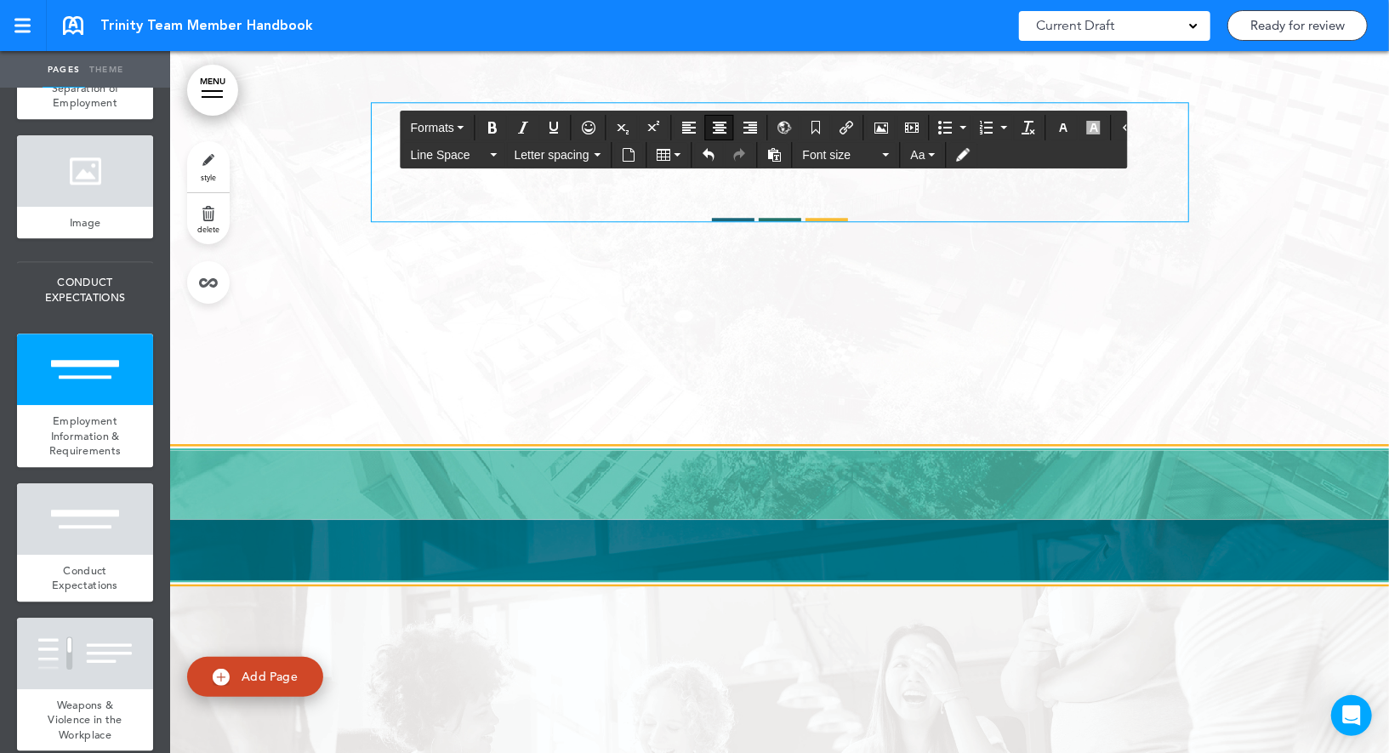
click at [631, 174] on span "**********" at bounding box center [780, 138] width 562 height 71
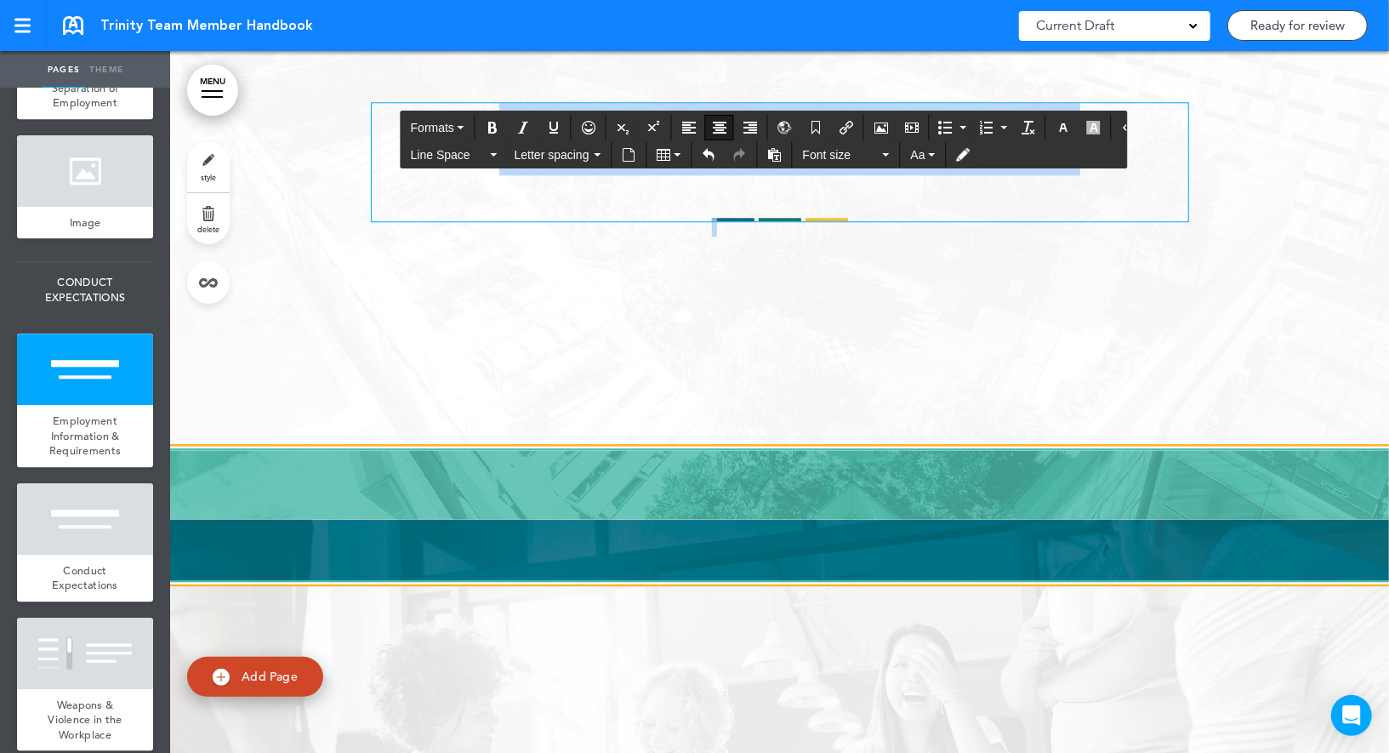
click at [631, 174] on span "**********" at bounding box center [780, 138] width 562 height 71
copy span "**********"
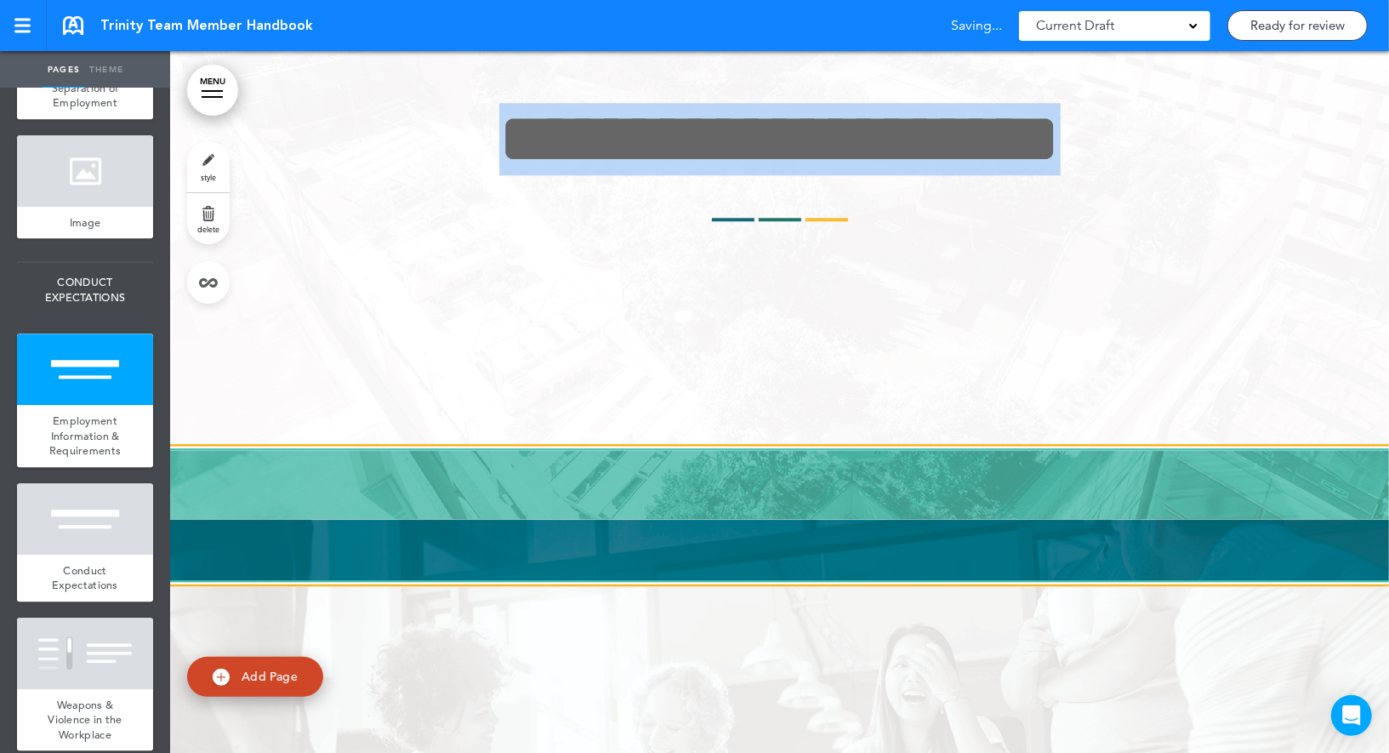
click at [201, 167] on link "style" at bounding box center [208, 166] width 43 height 51
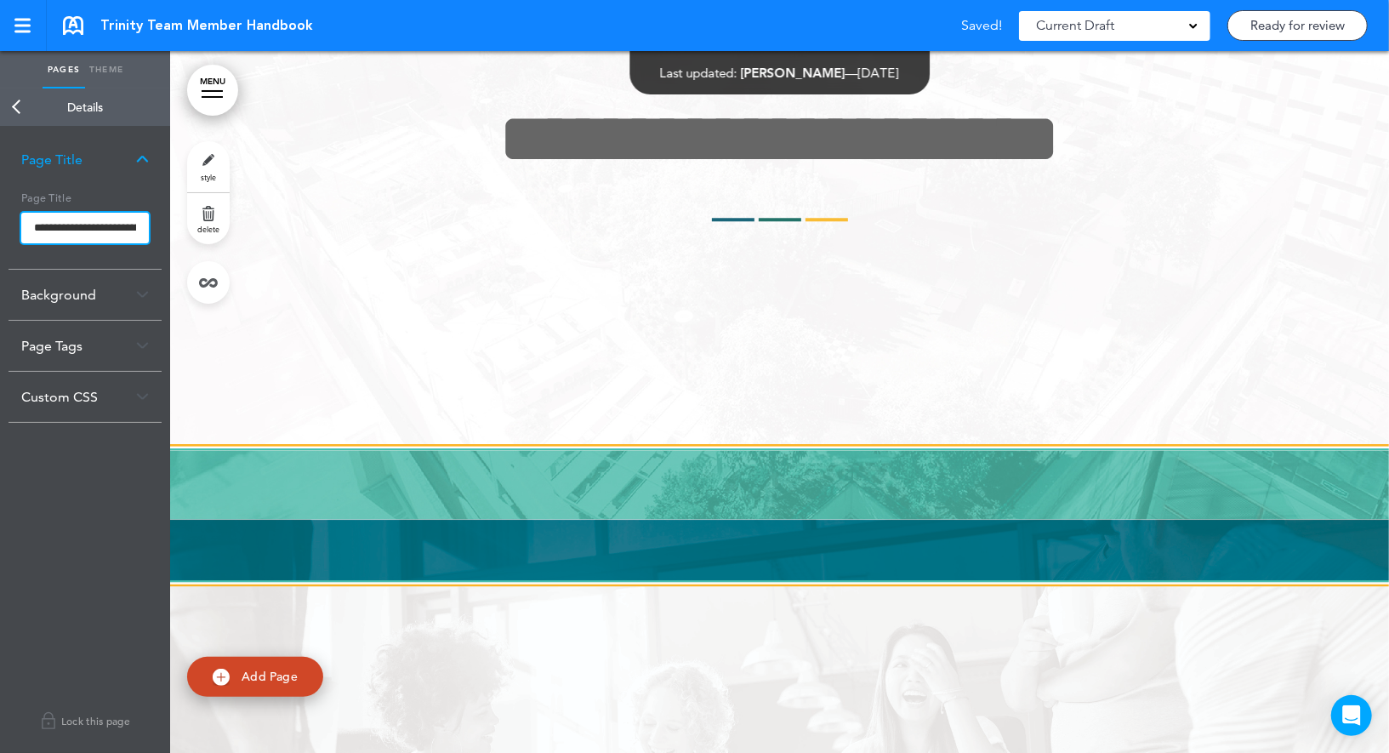
click at [92, 222] on input "**********" at bounding box center [85, 228] width 128 height 31
paste input "text"
type input "**********"
click at [91, 195] on body "Make this page common so it is available in other handbooks. This handbook [GEO…" at bounding box center [694, 376] width 1389 height 753
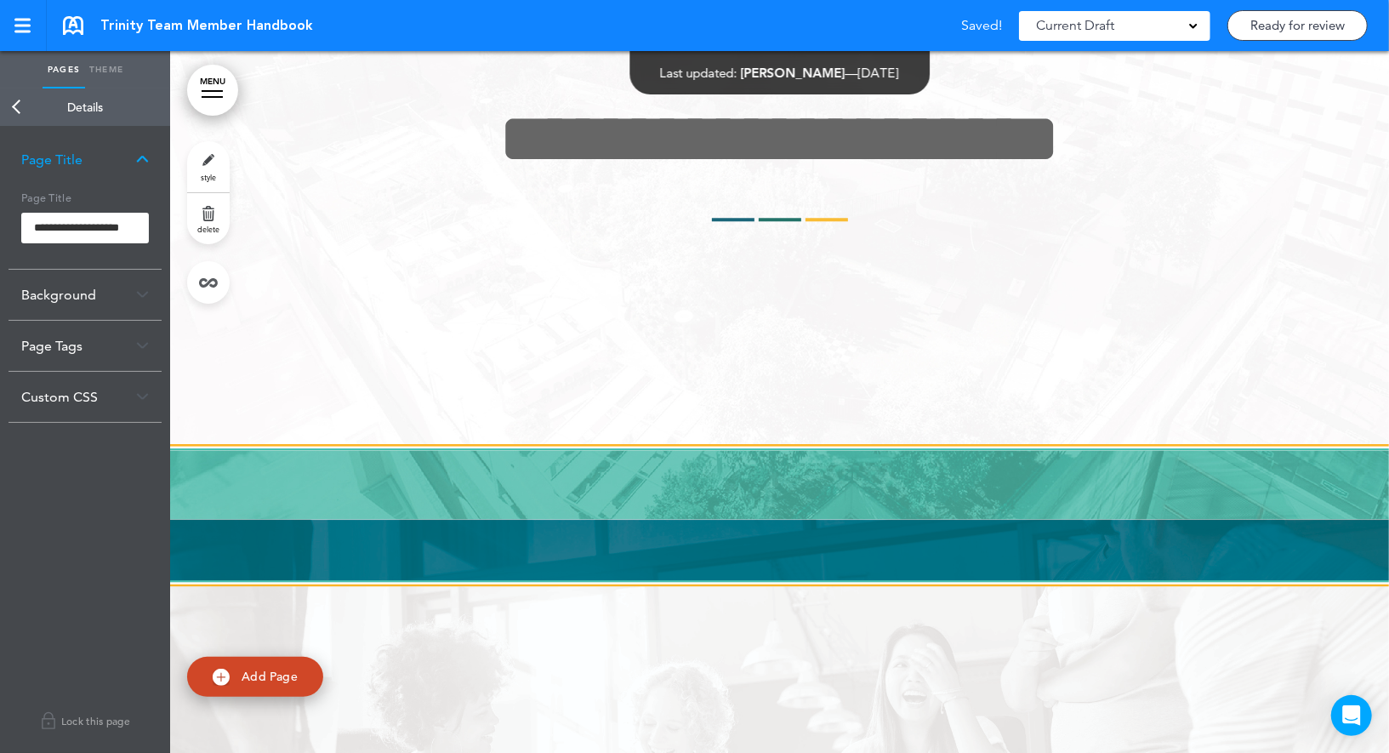
scroll to position [0, 0]
click at [15, 107] on link "Back" at bounding box center [17, 106] width 34 height 37
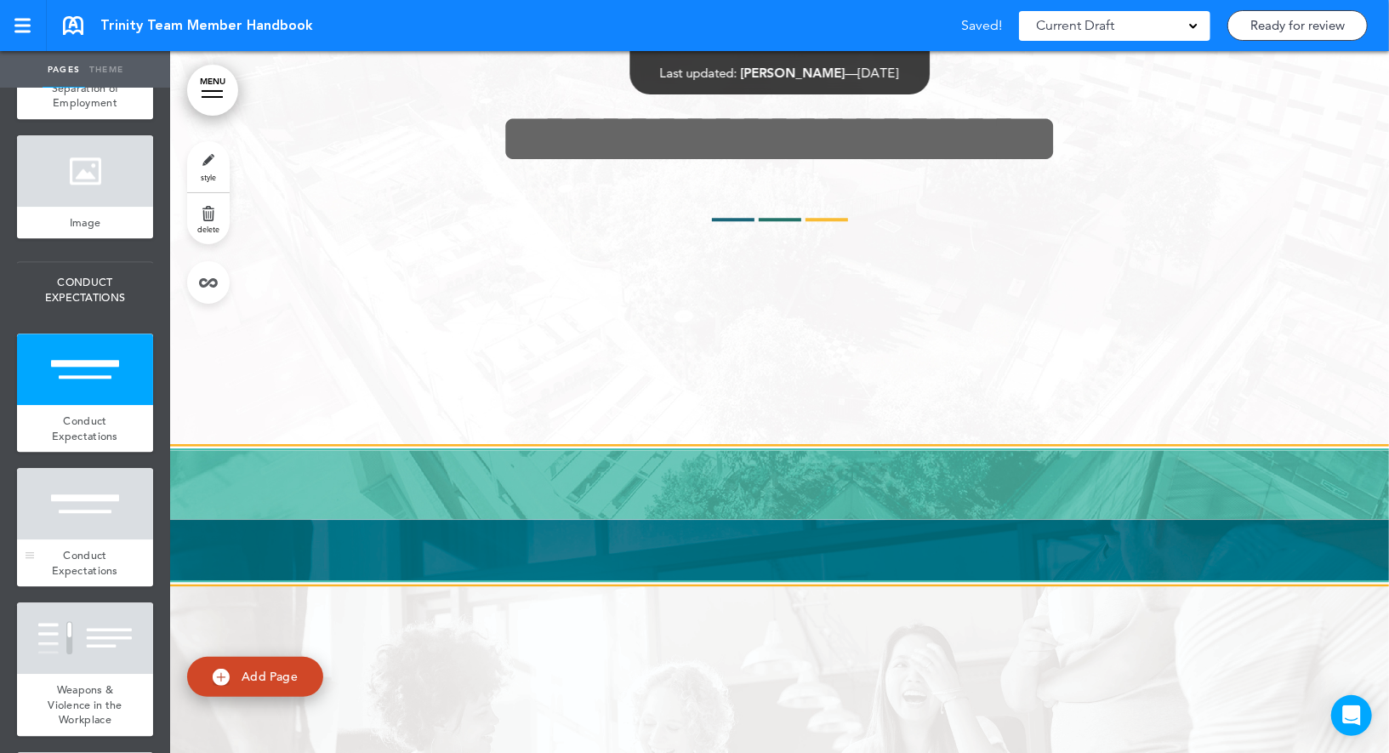
click at [67, 516] on div at bounding box center [85, 503] width 136 height 71
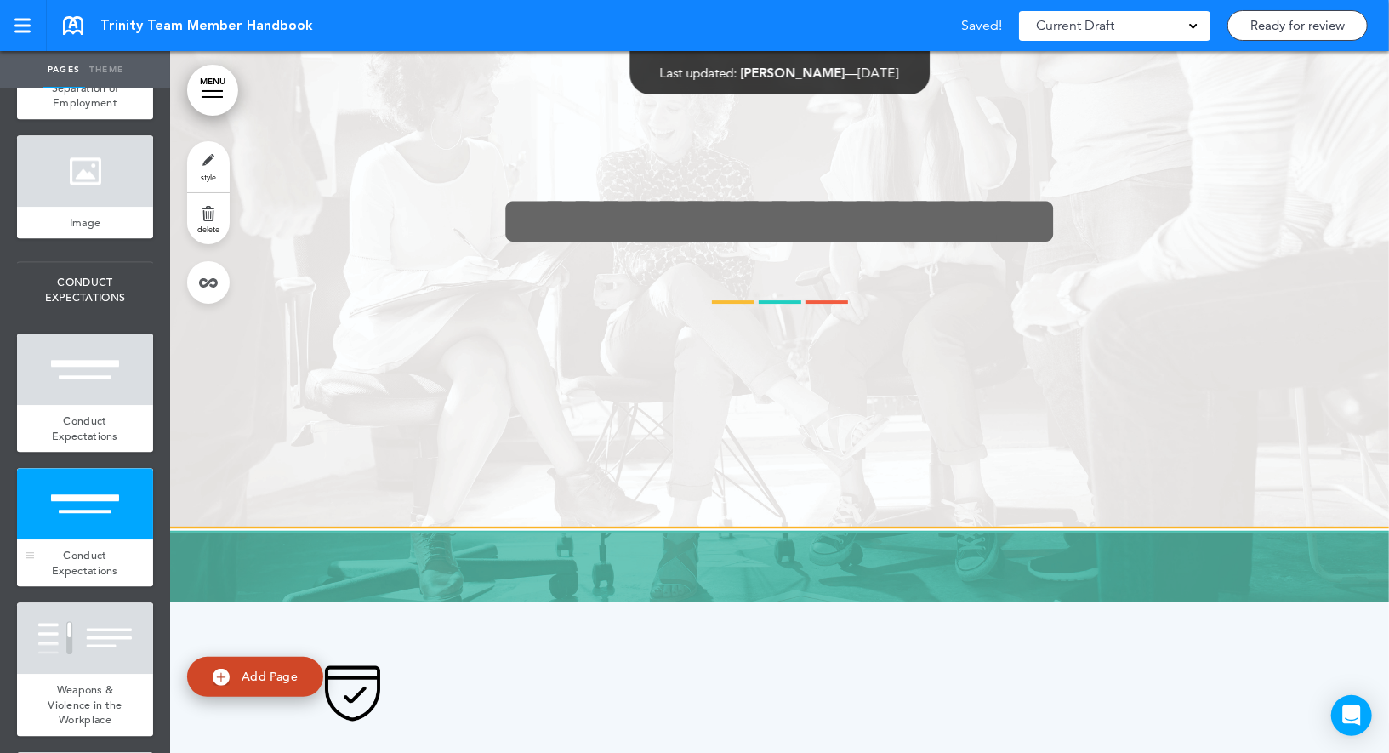
scroll to position [22278, 0]
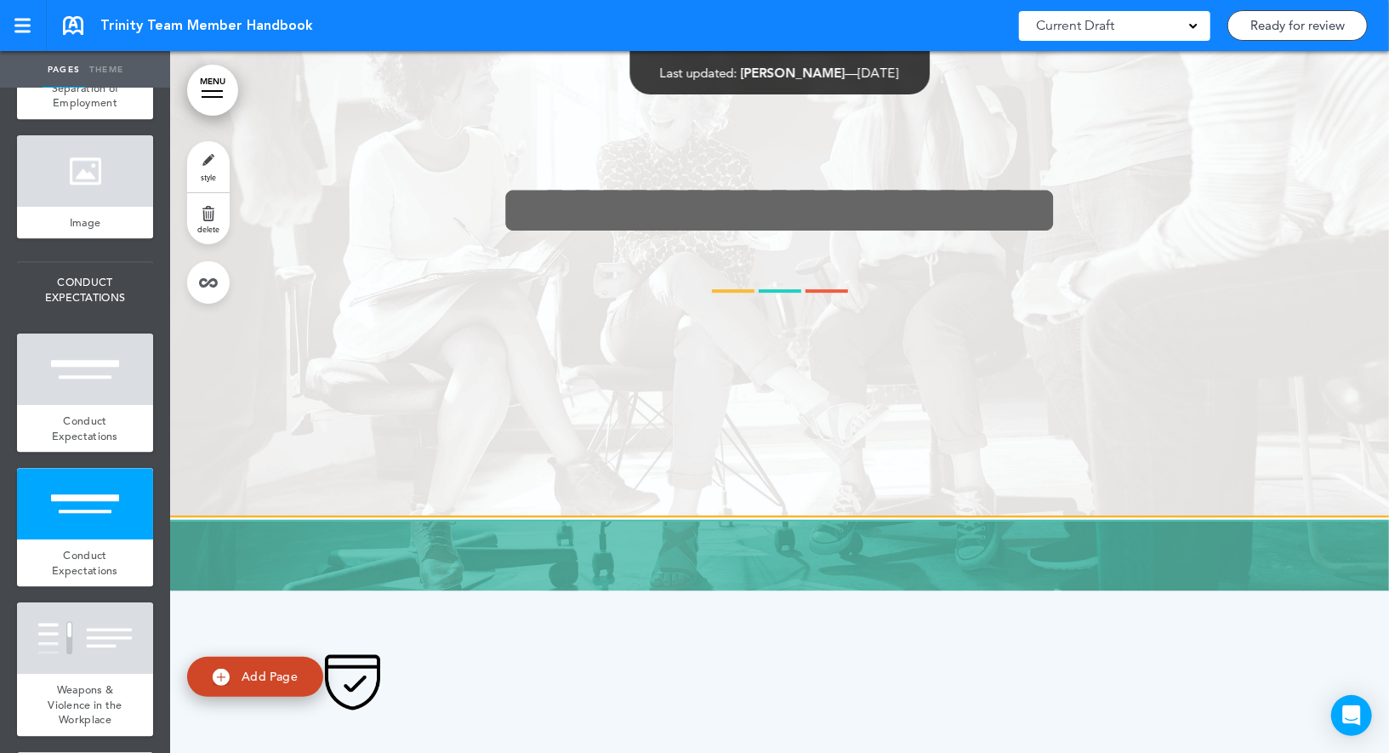
click at [220, 222] on link "delete" at bounding box center [208, 218] width 43 height 51
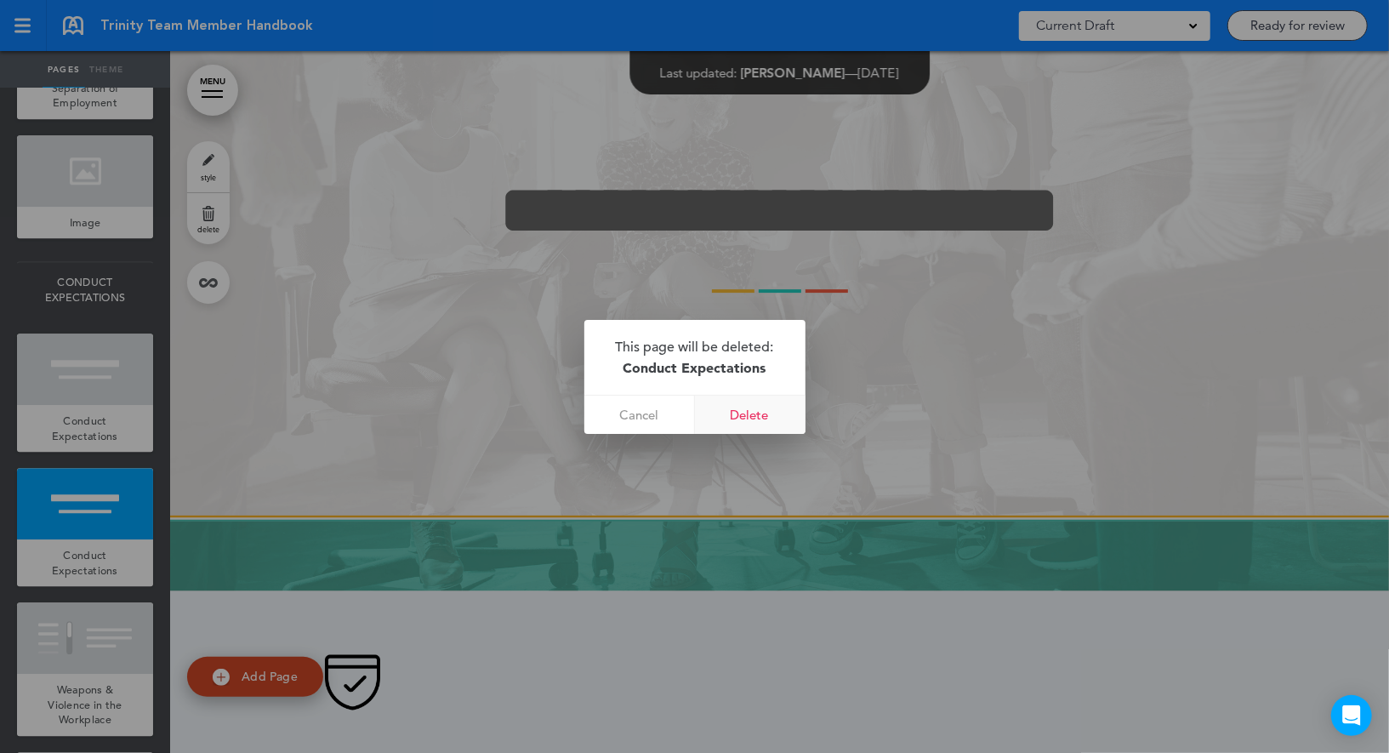
click at [744, 418] on link "Delete" at bounding box center [750, 415] width 111 height 38
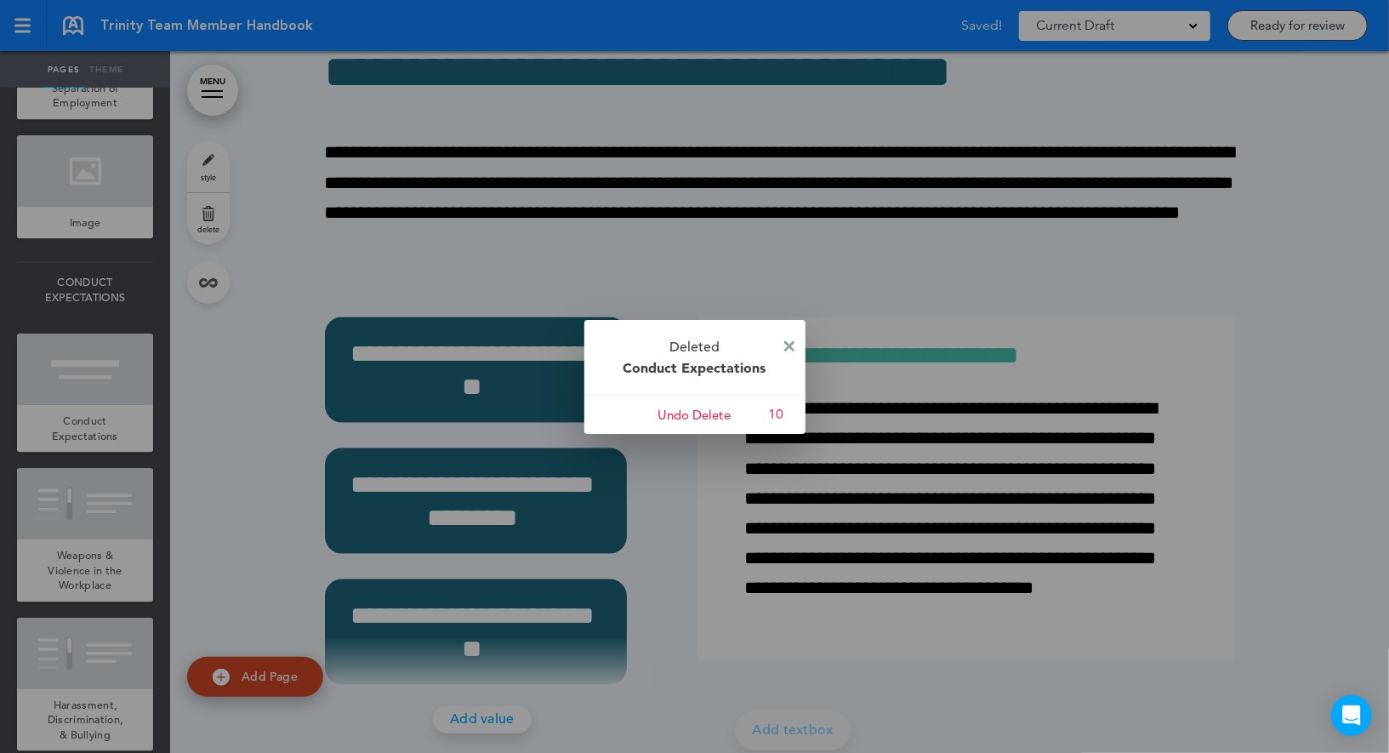
click at [789, 347] on img at bounding box center [789, 346] width 10 height 10
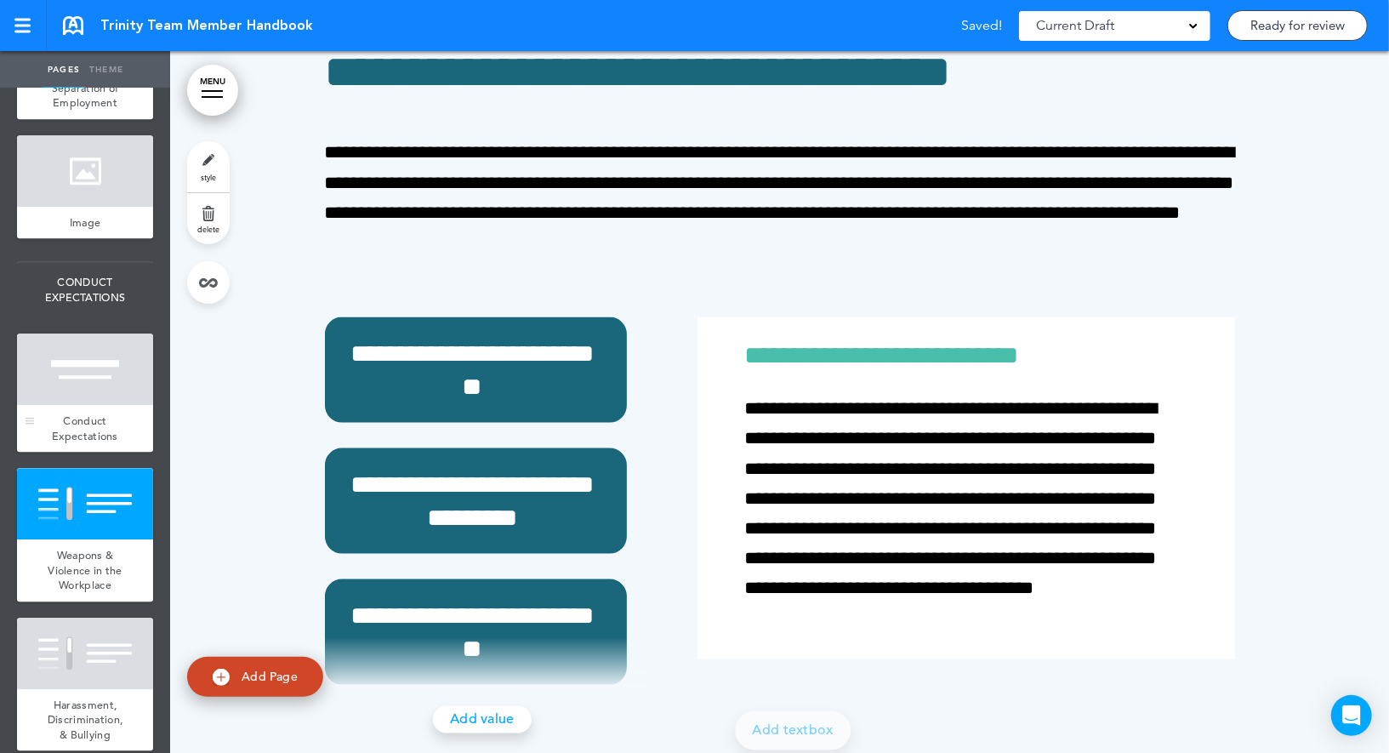
click at [106, 363] on div at bounding box center [85, 369] width 136 height 71
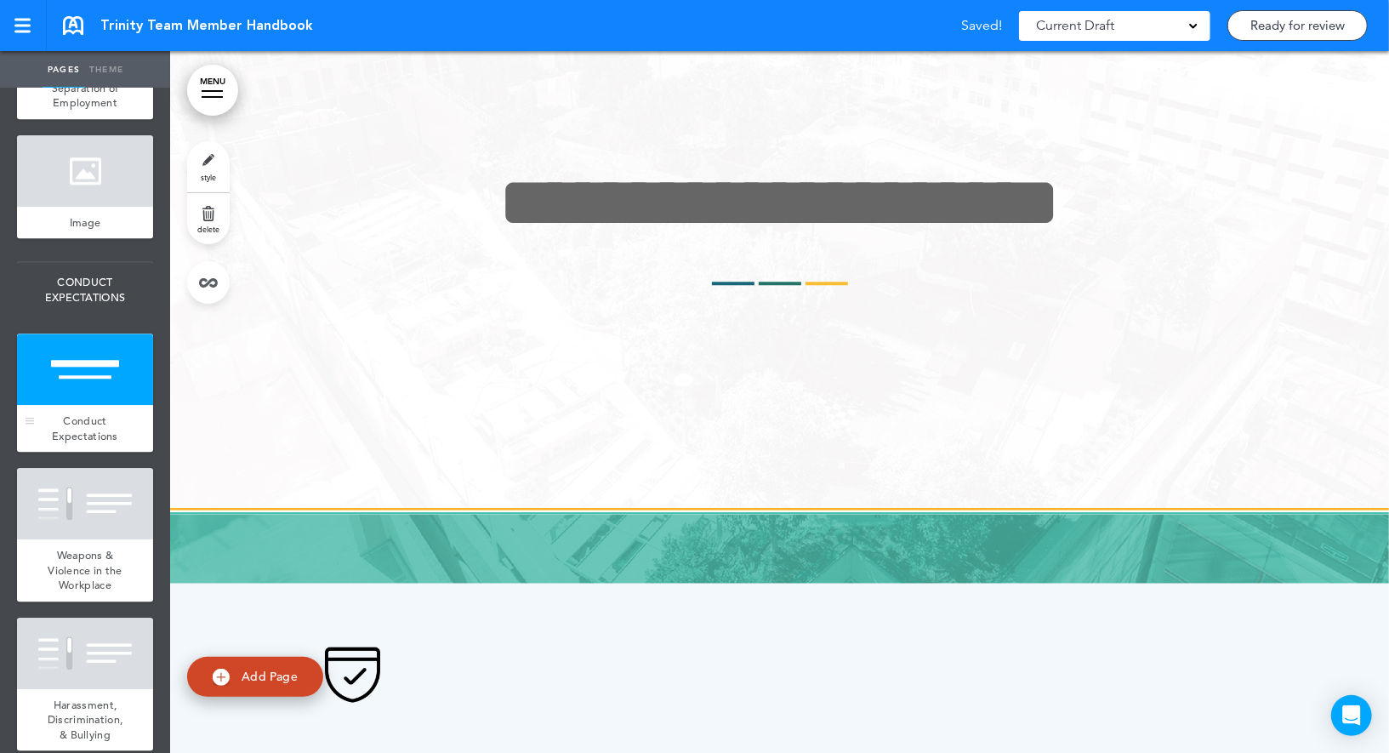
scroll to position [21575, 0]
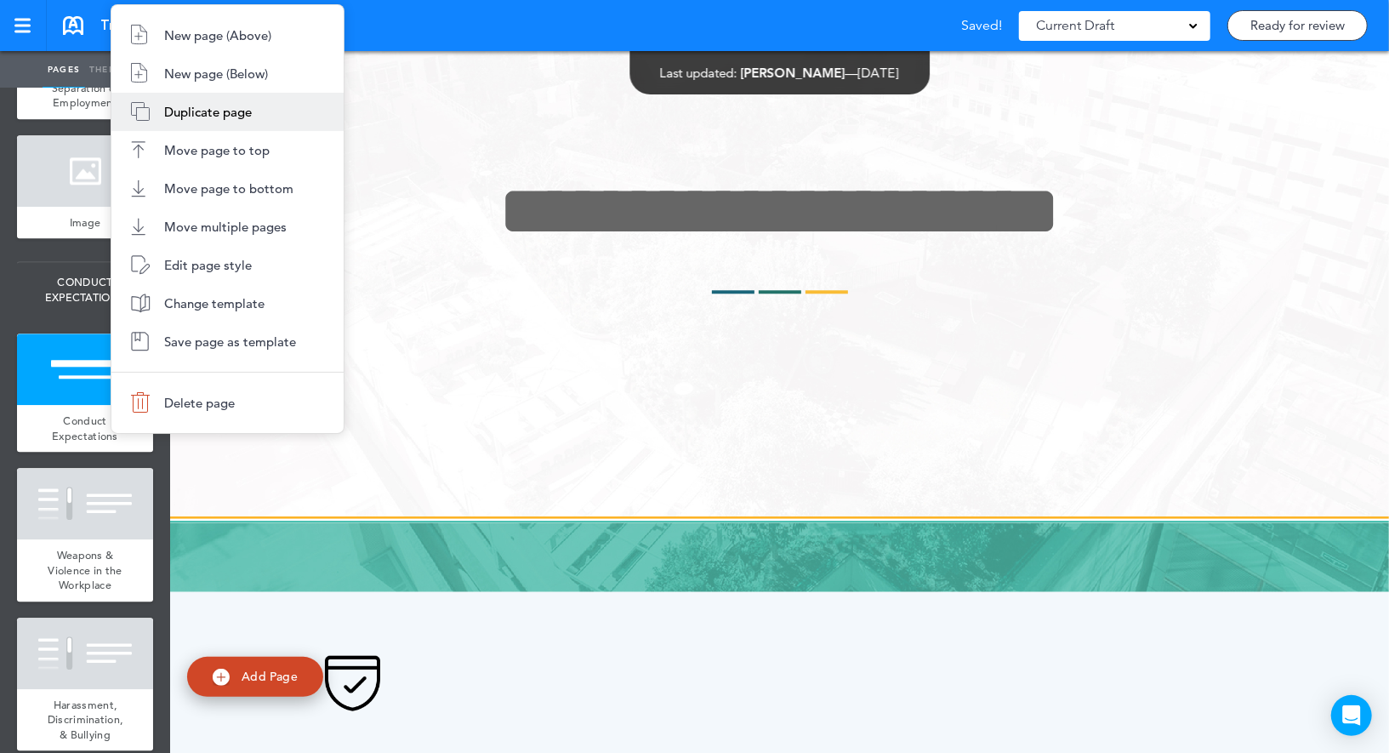
click at [236, 117] on span "Duplicate page" at bounding box center [208, 112] width 88 height 16
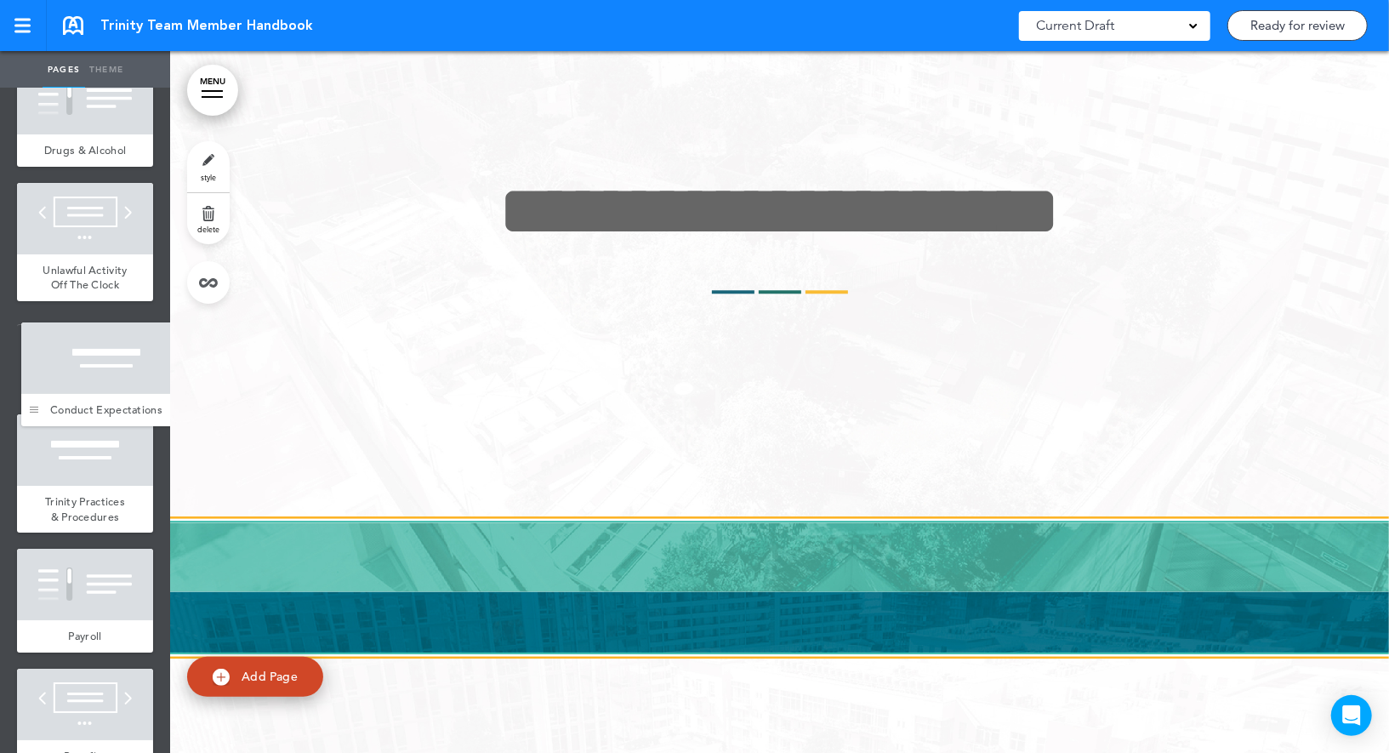
drag, startPoint x: 32, startPoint y: 554, endPoint x: 37, endPoint y: 410, distance: 143.9
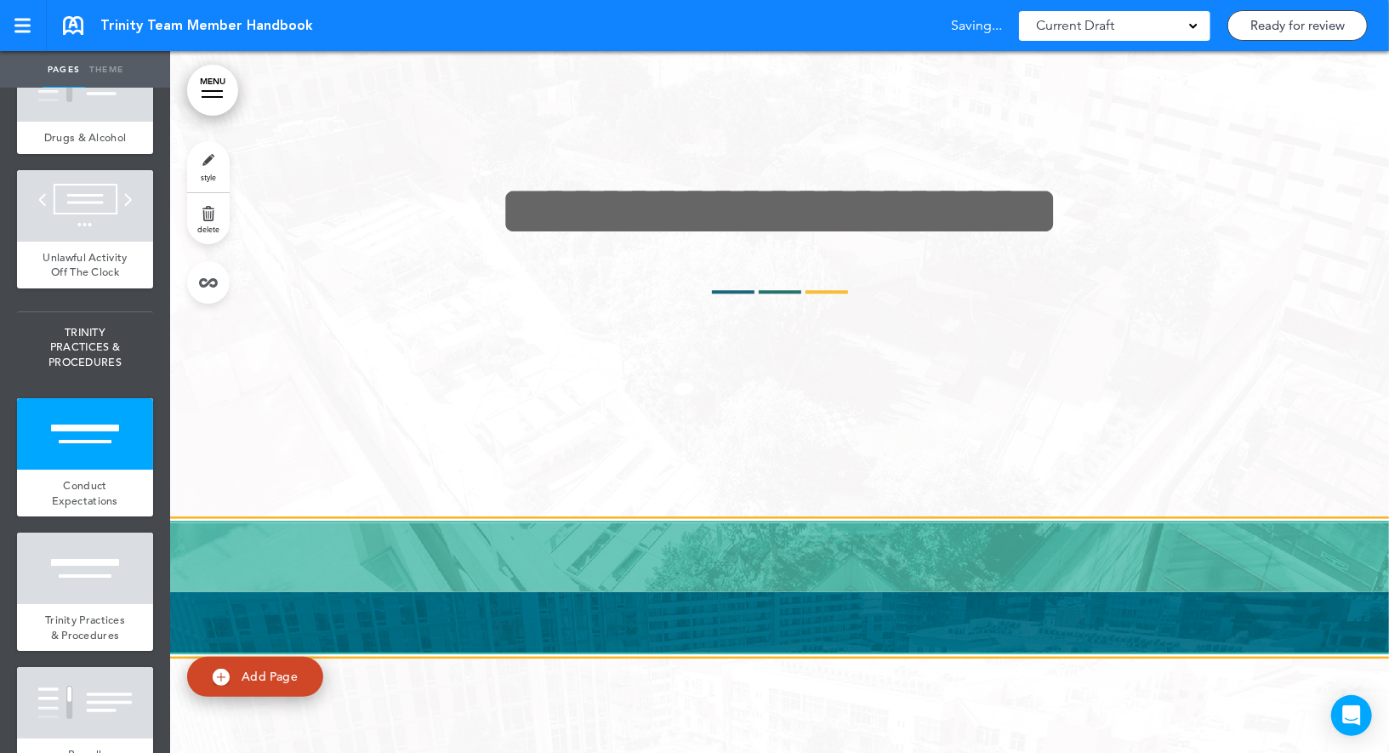
scroll to position [3835, 0]
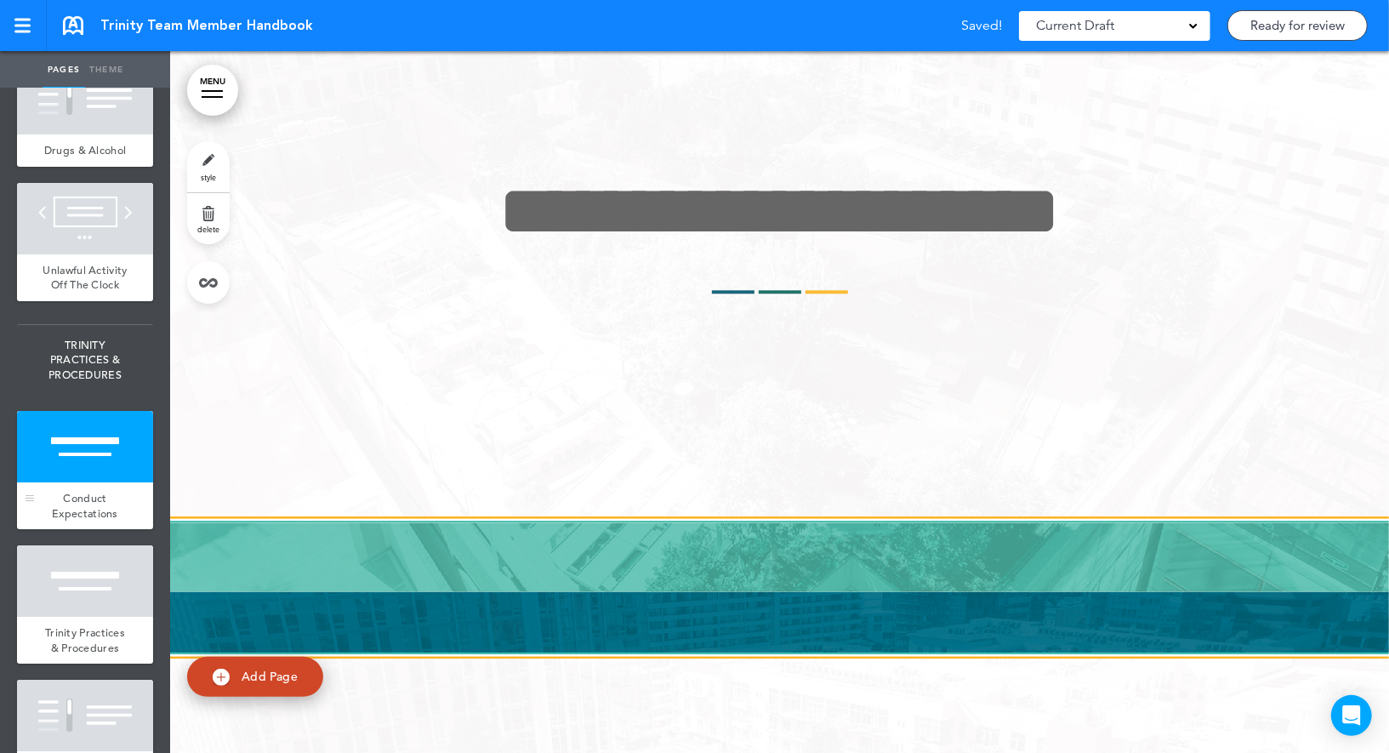
click at [89, 448] on div at bounding box center [85, 446] width 136 height 71
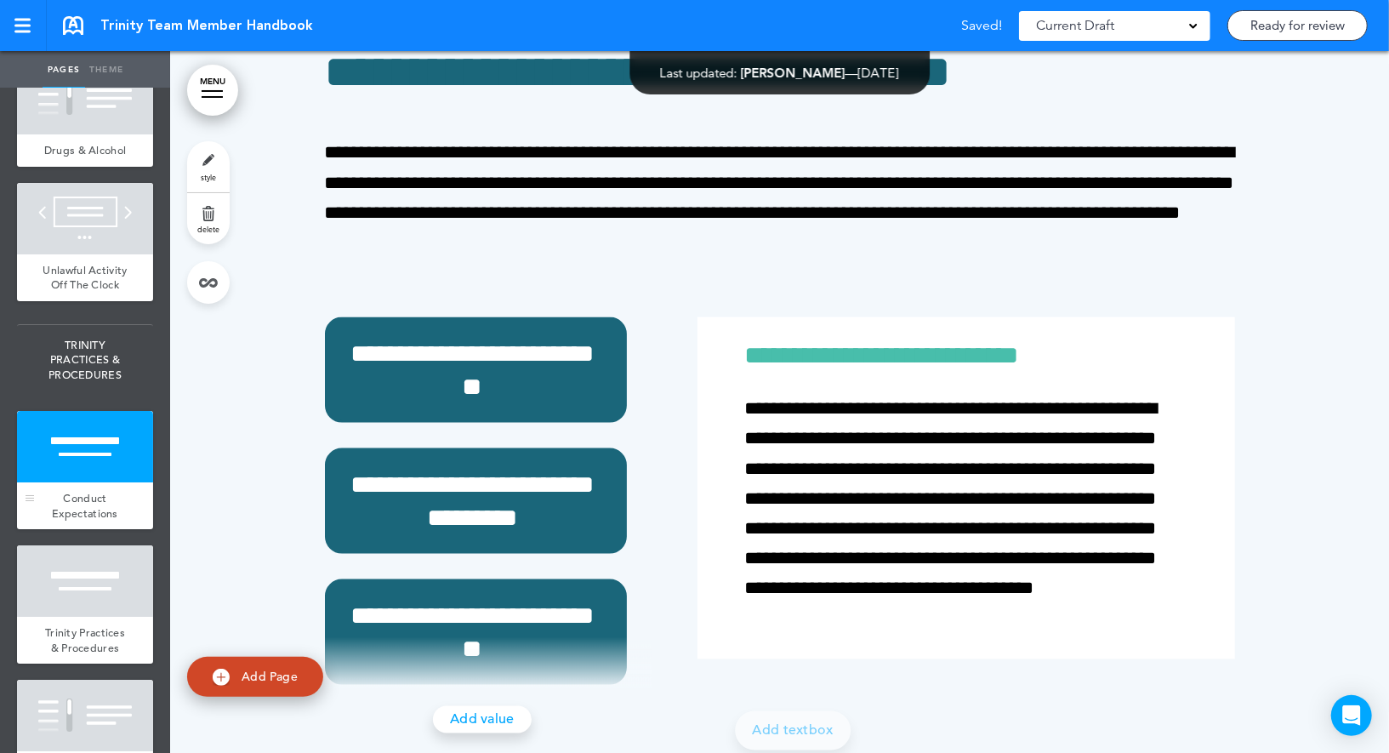
click at [89, 448] on div at bounding box center [85, 446] width 136 height 71
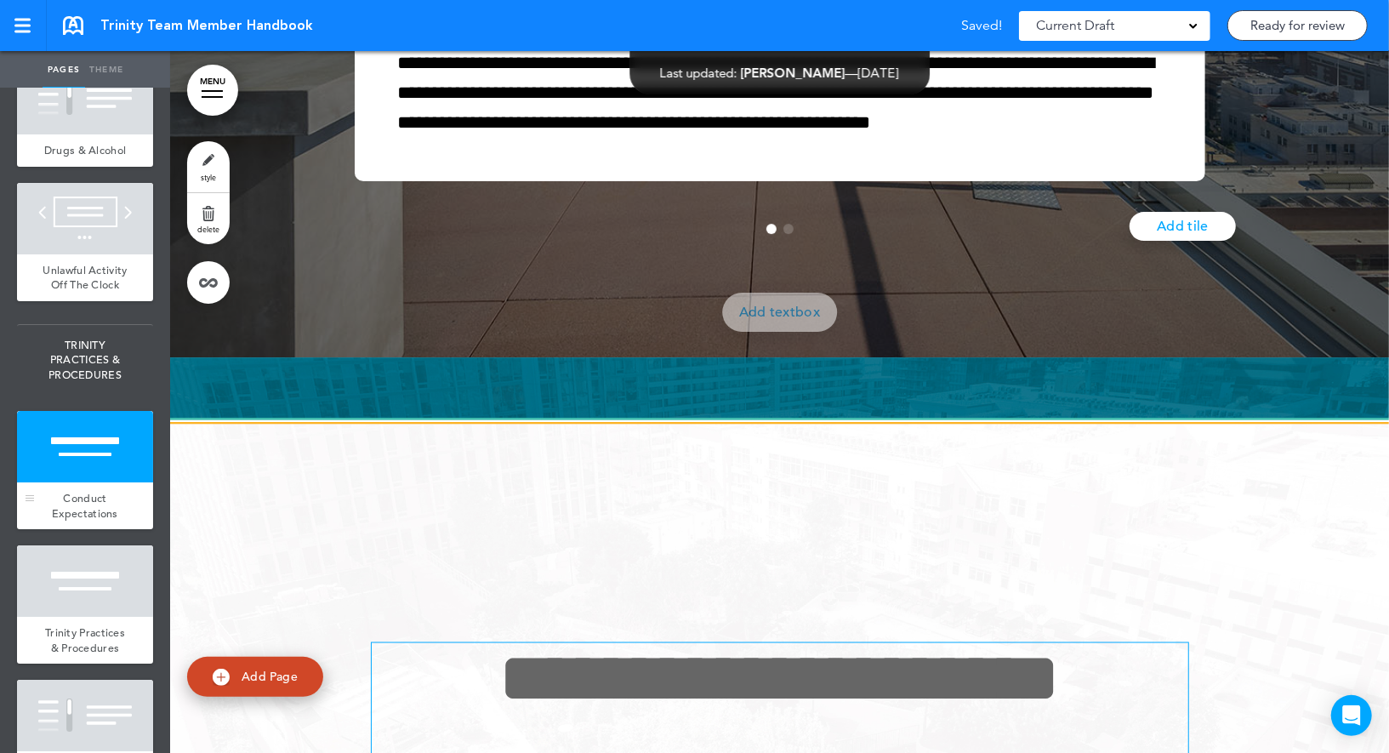
scroll to position [29055, 0]
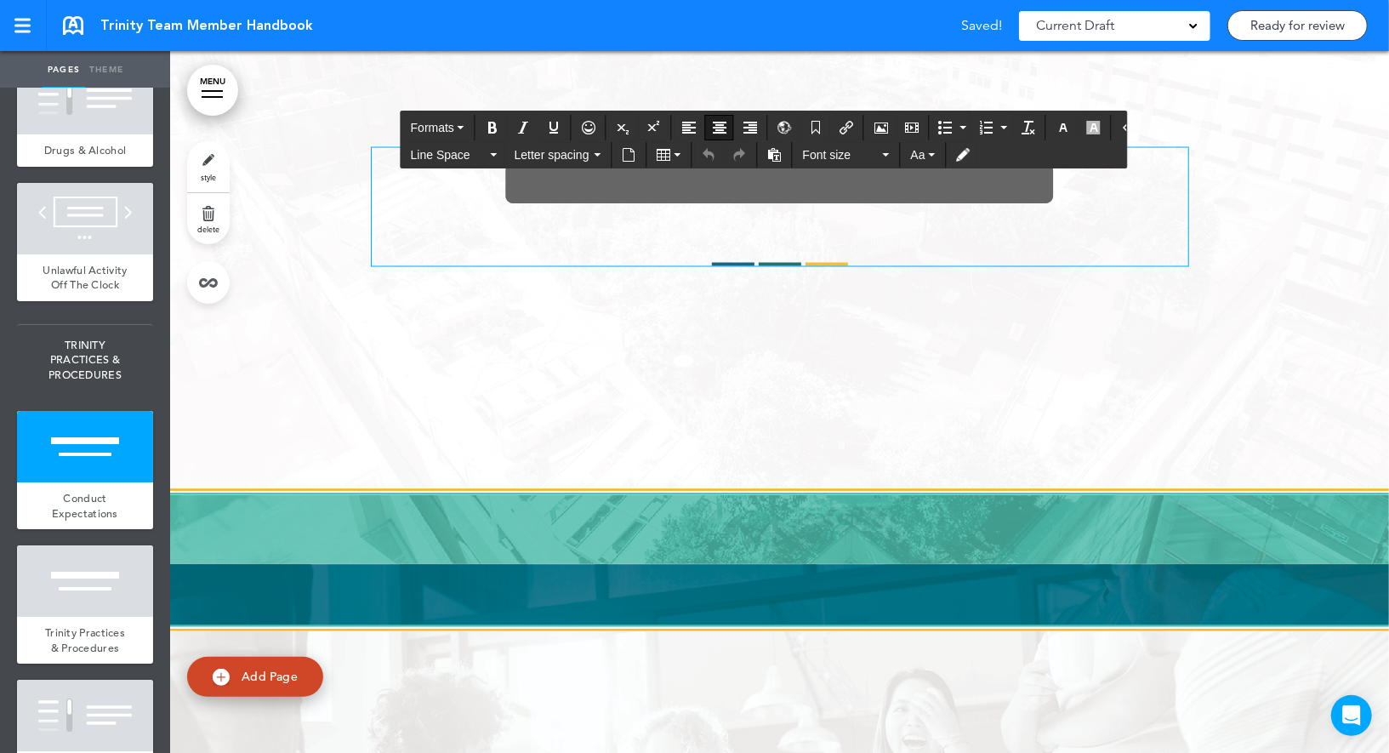
click at [550, 219] on span "**********" at bounding box center [780, 182] width 562 height 71
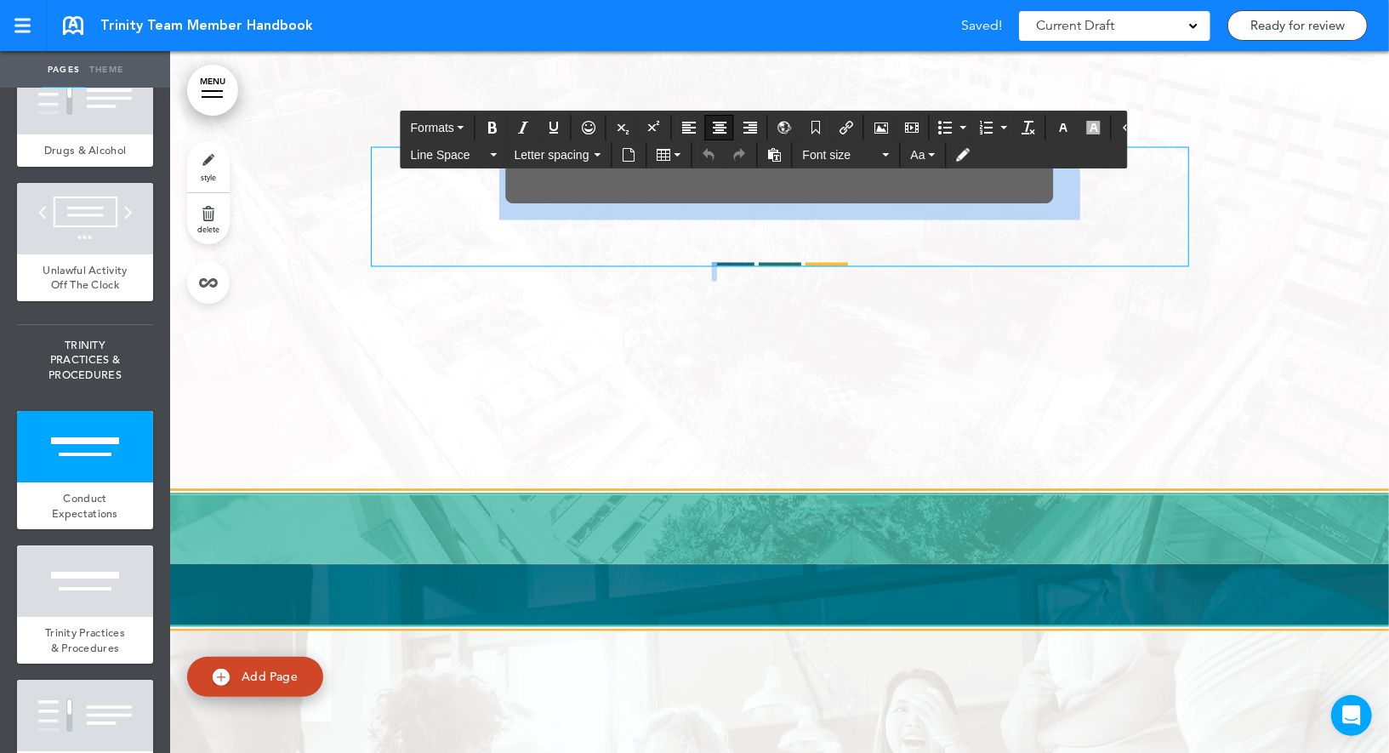
click at [550, 219] on span "**********" at bounding box center [780, 182] width 562 height 71
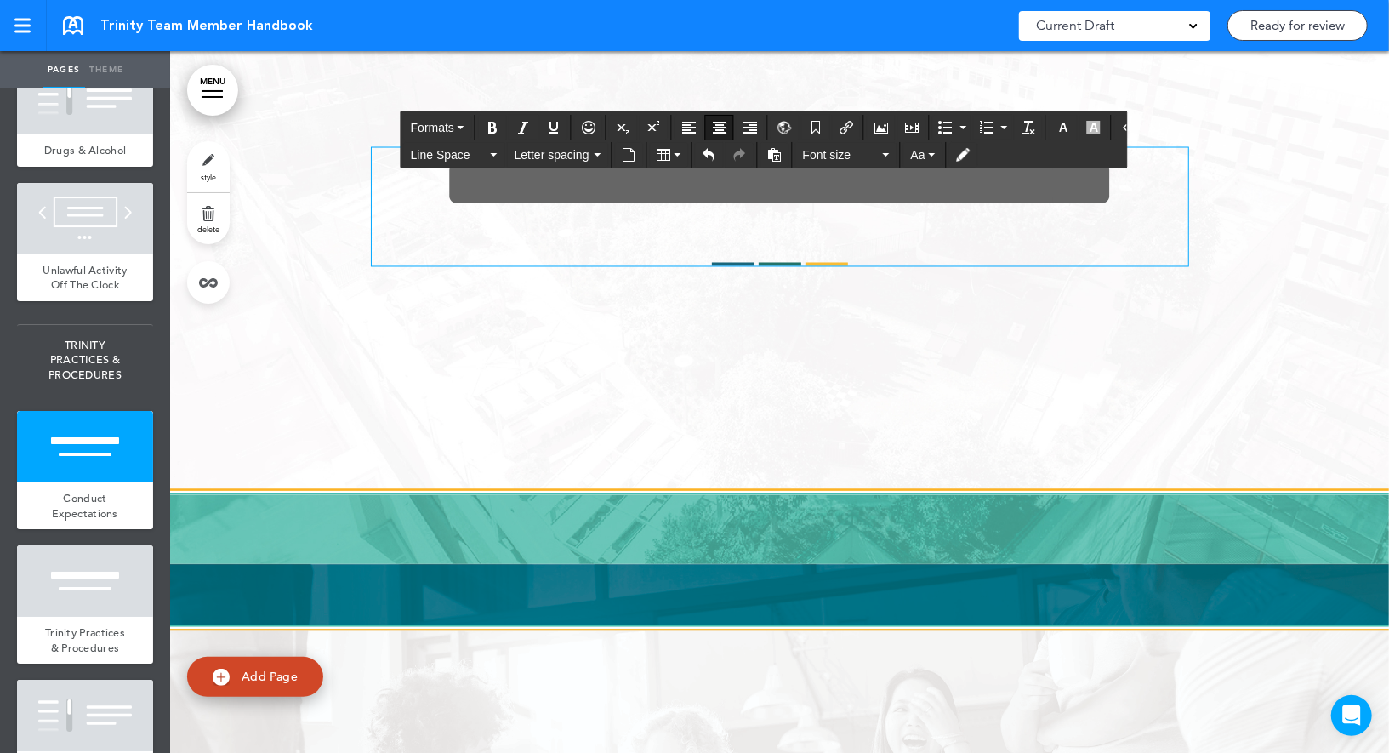
scroll to position [29019, 0]
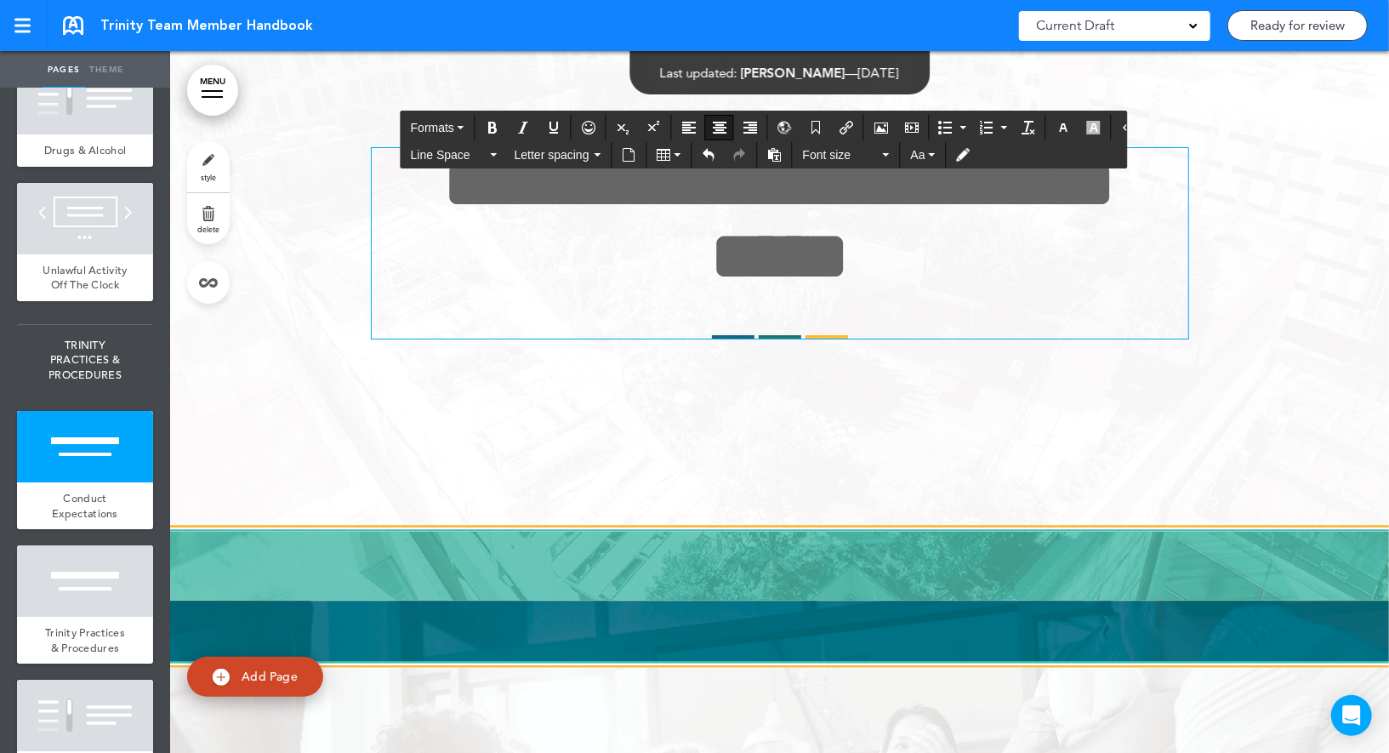
click at [606, 292] on span "**********" at bounding box center [780, 220] width 674 height 144
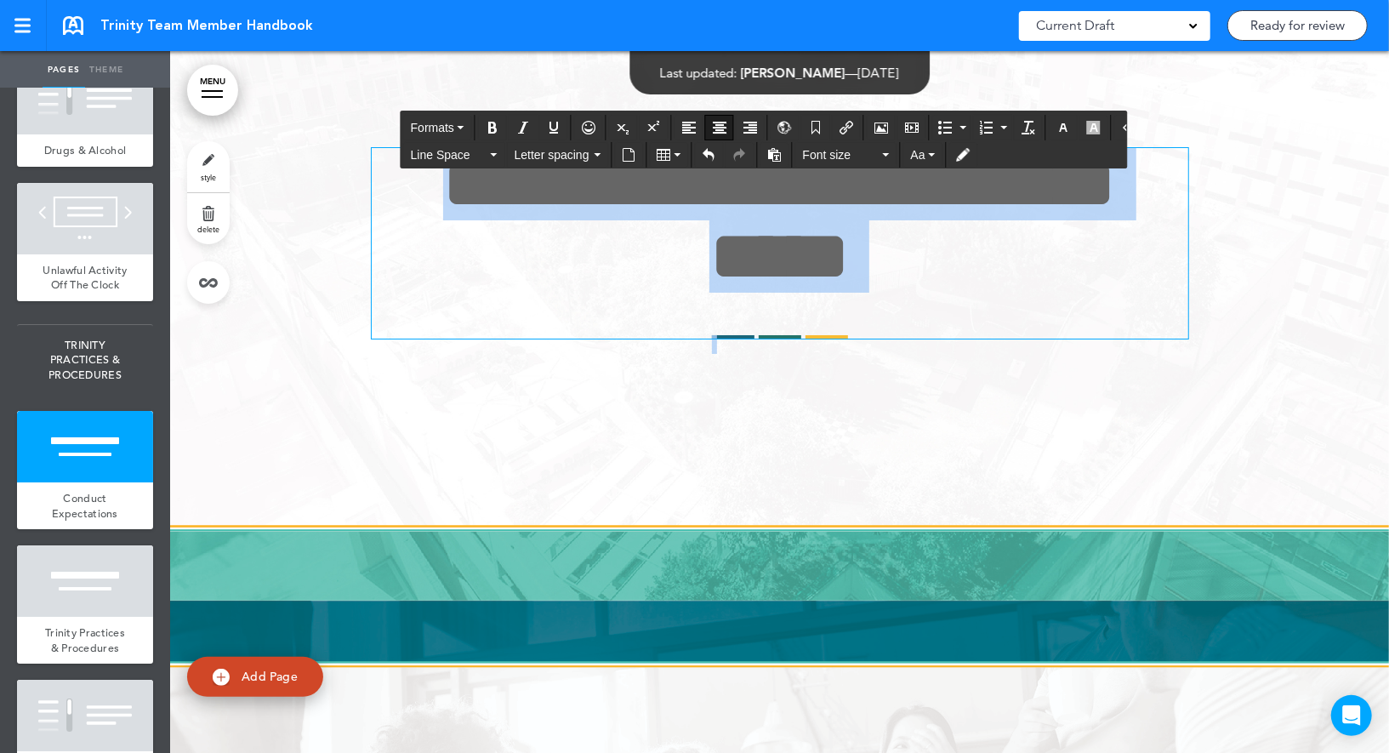
click at [606, 292] on span "**********" at bounding box center [780, 220] width 674 height 144
copy span "**********"
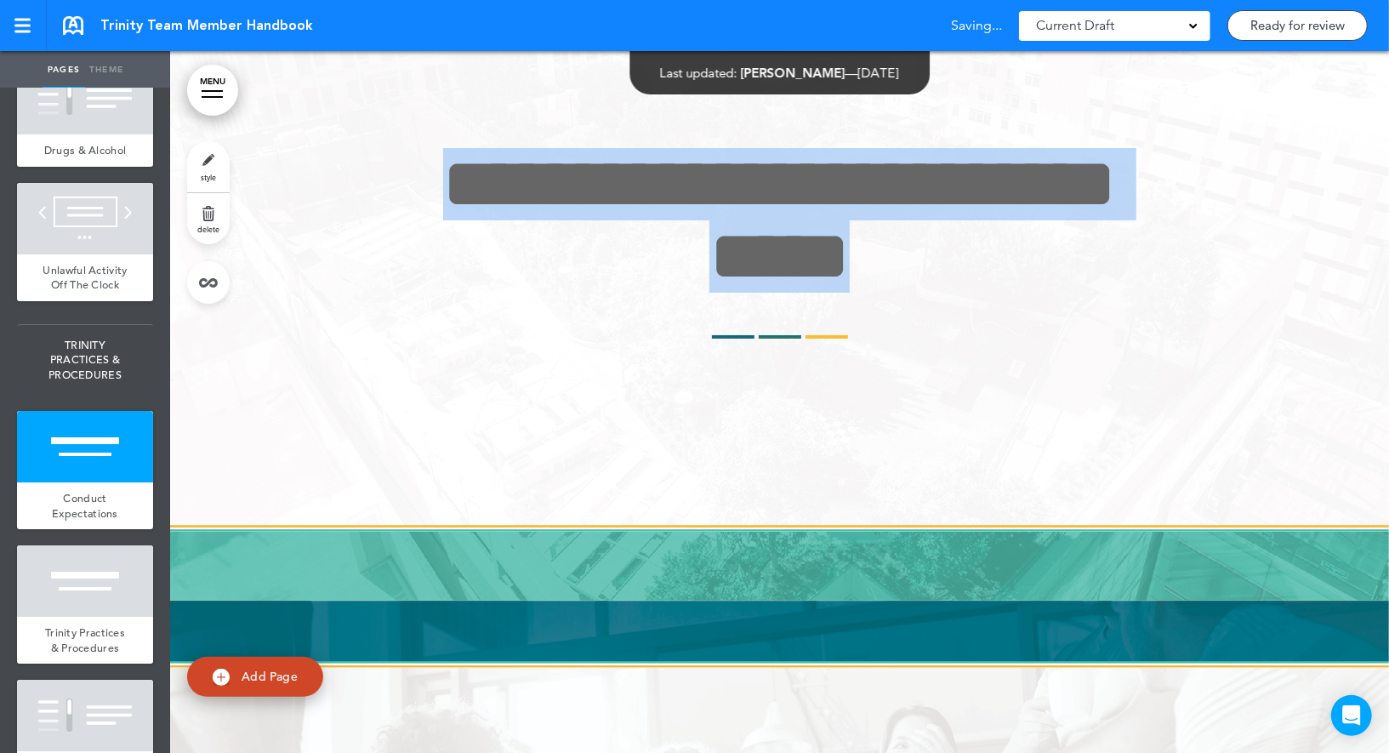
click at [220, 179] on link "style" at bounding box center [208, 166] width 43 height 51
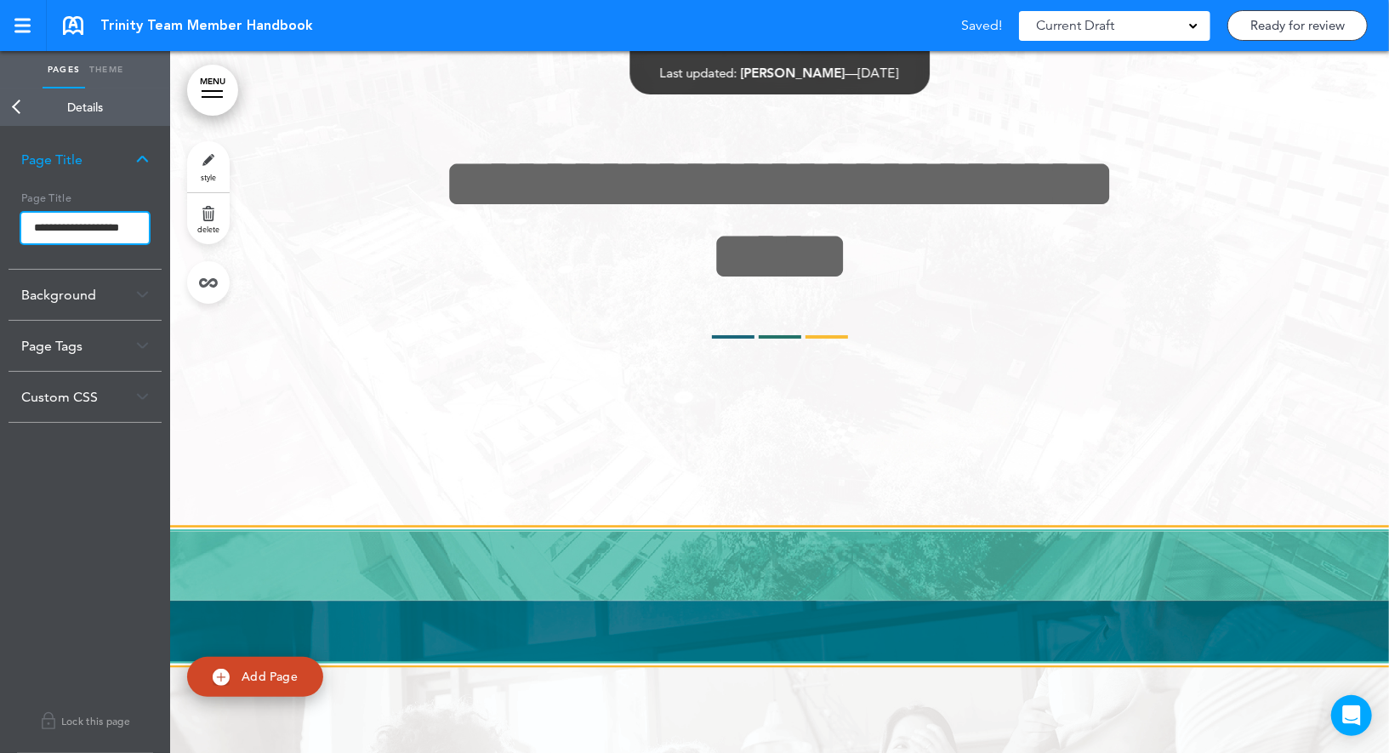
click at [139, 213] on input "**********" at bounding box center [85, 228] width 128 height 31
paste input "**********"
type input "**********"
click at [132, 187] on body "Make this page common so it is available in other handbooks. This handbook [GEO…" at bounding box center [694, 376] width 1389 height 753
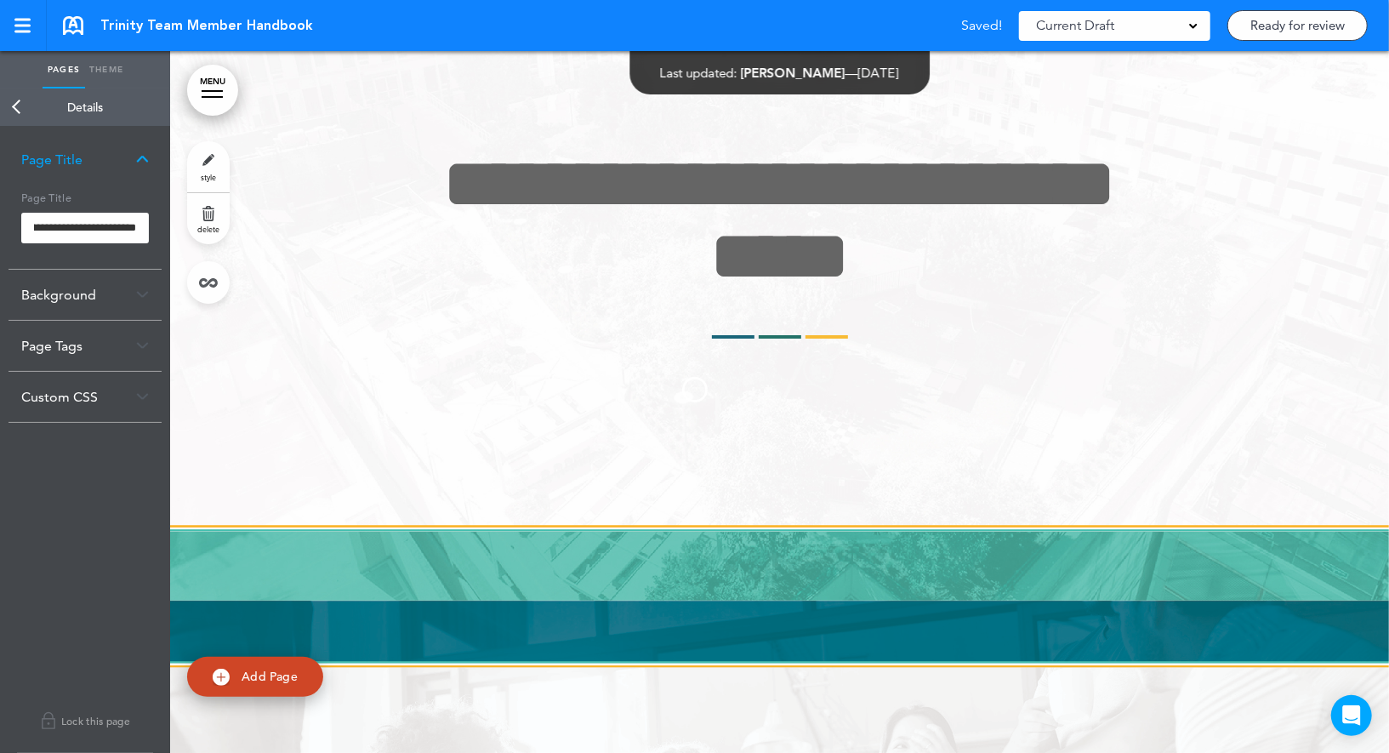
scroll to position [0, 0]
click at [31, 118] on link "Back" at bounding box center [17, 106] width 34 height 37
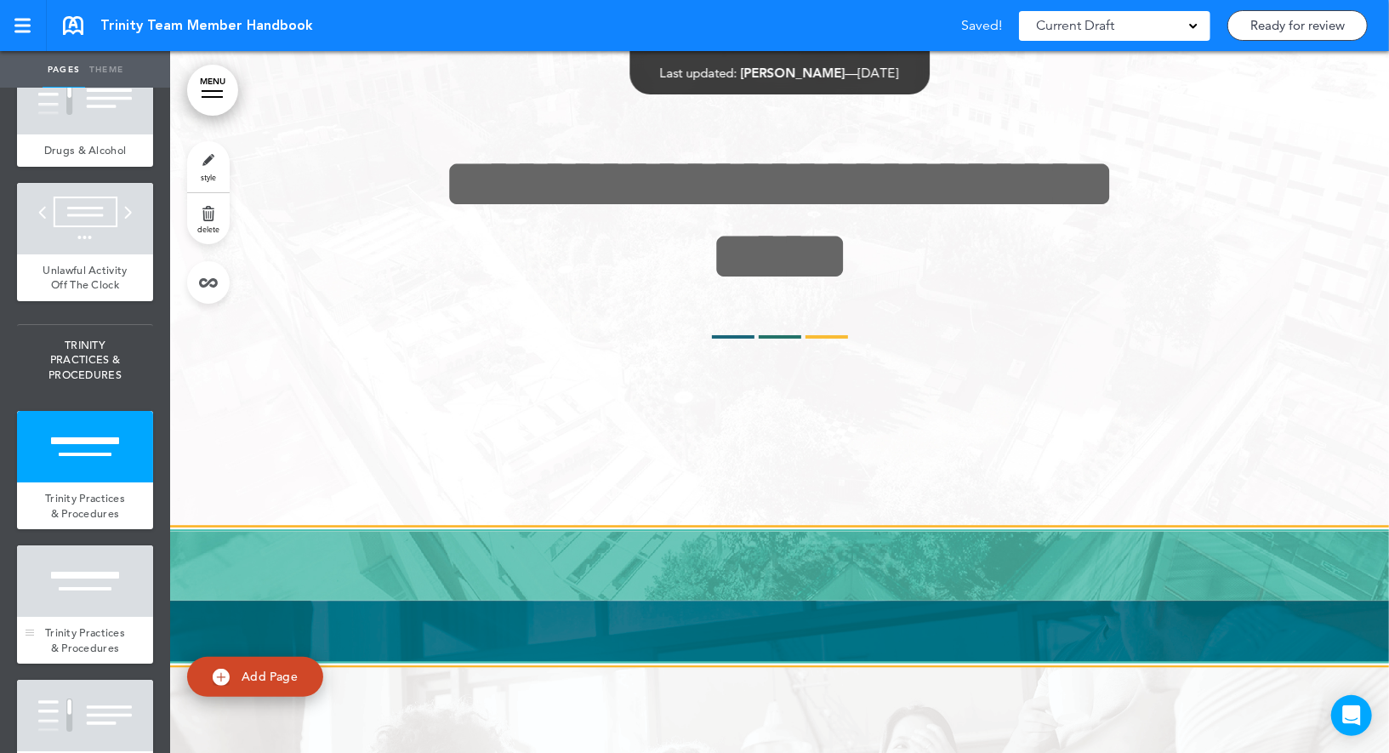
click at [117, 593] on div at bounding box center [85, 580] width 136 height 71
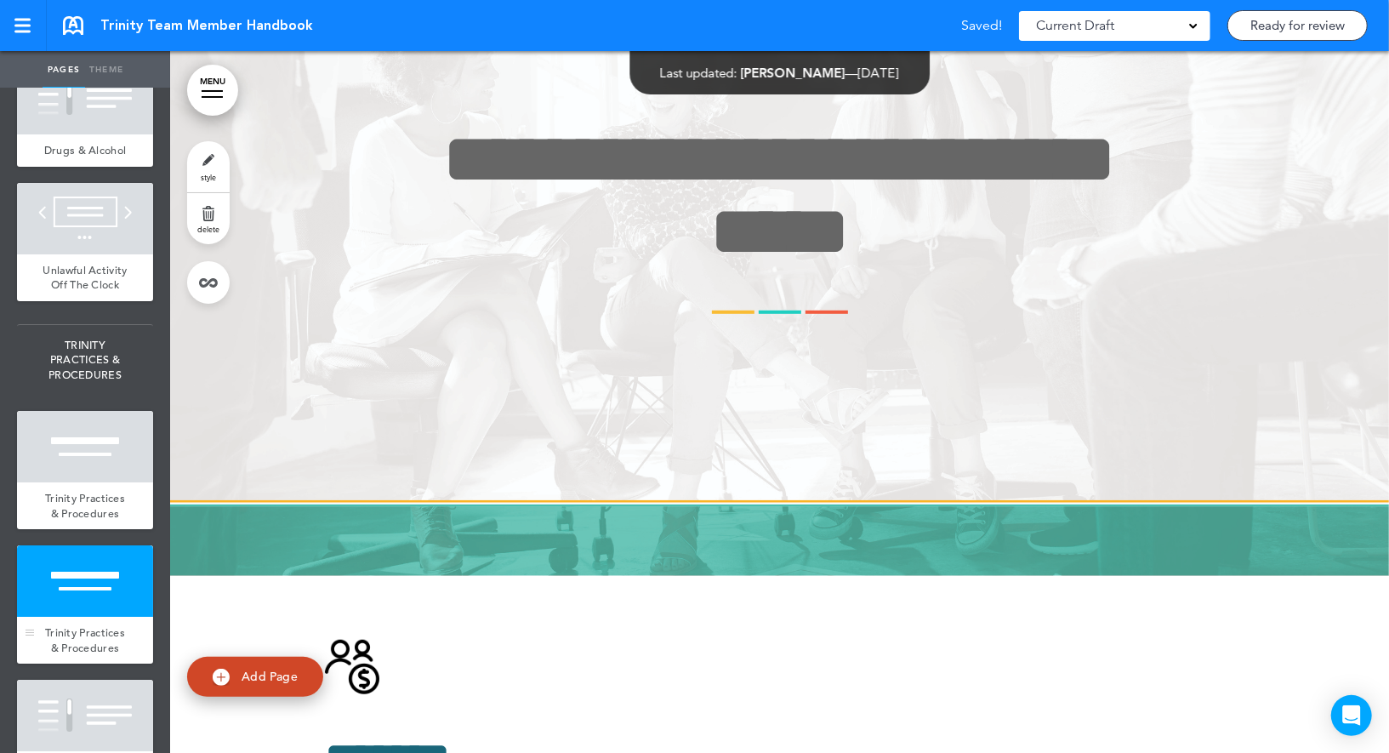
scroll to position [29757, 0]
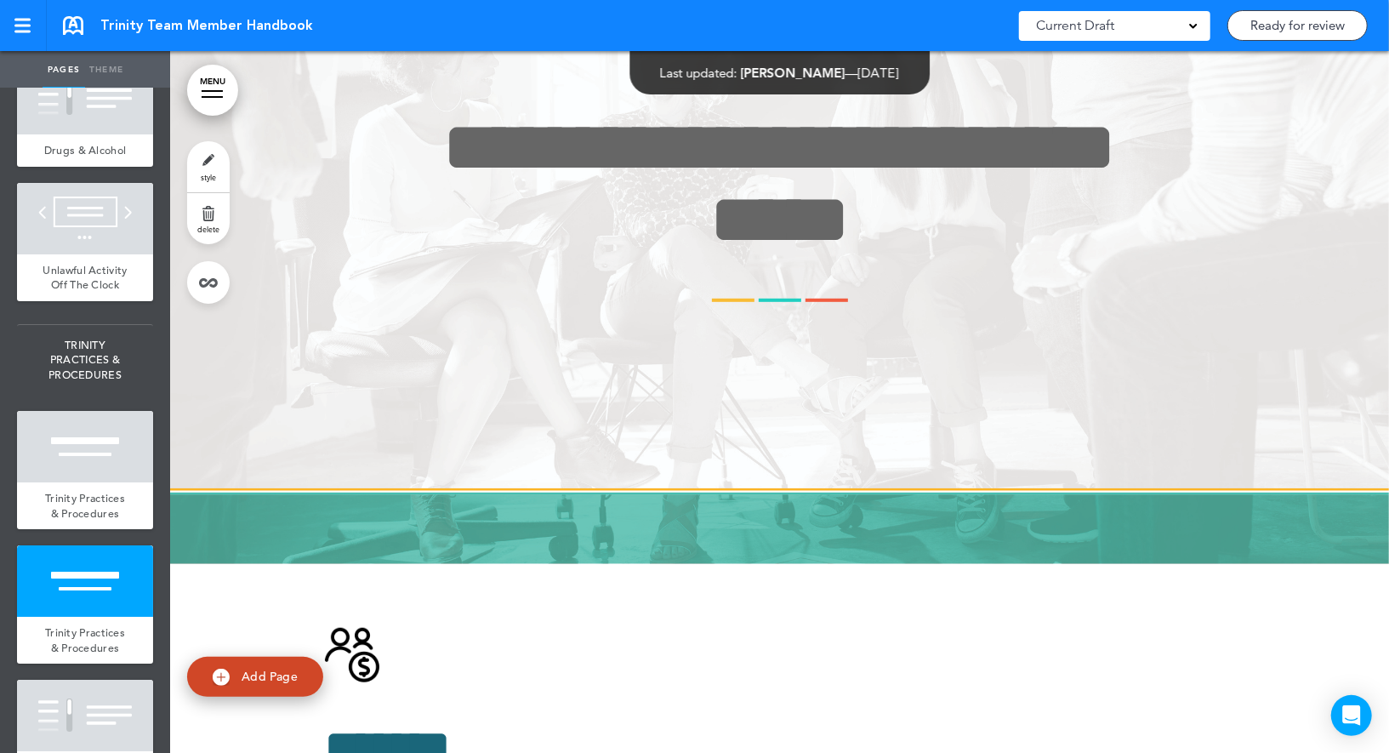
click at [203, 227] on span "delete" at bounding box center [208, 229] width 22 height 10
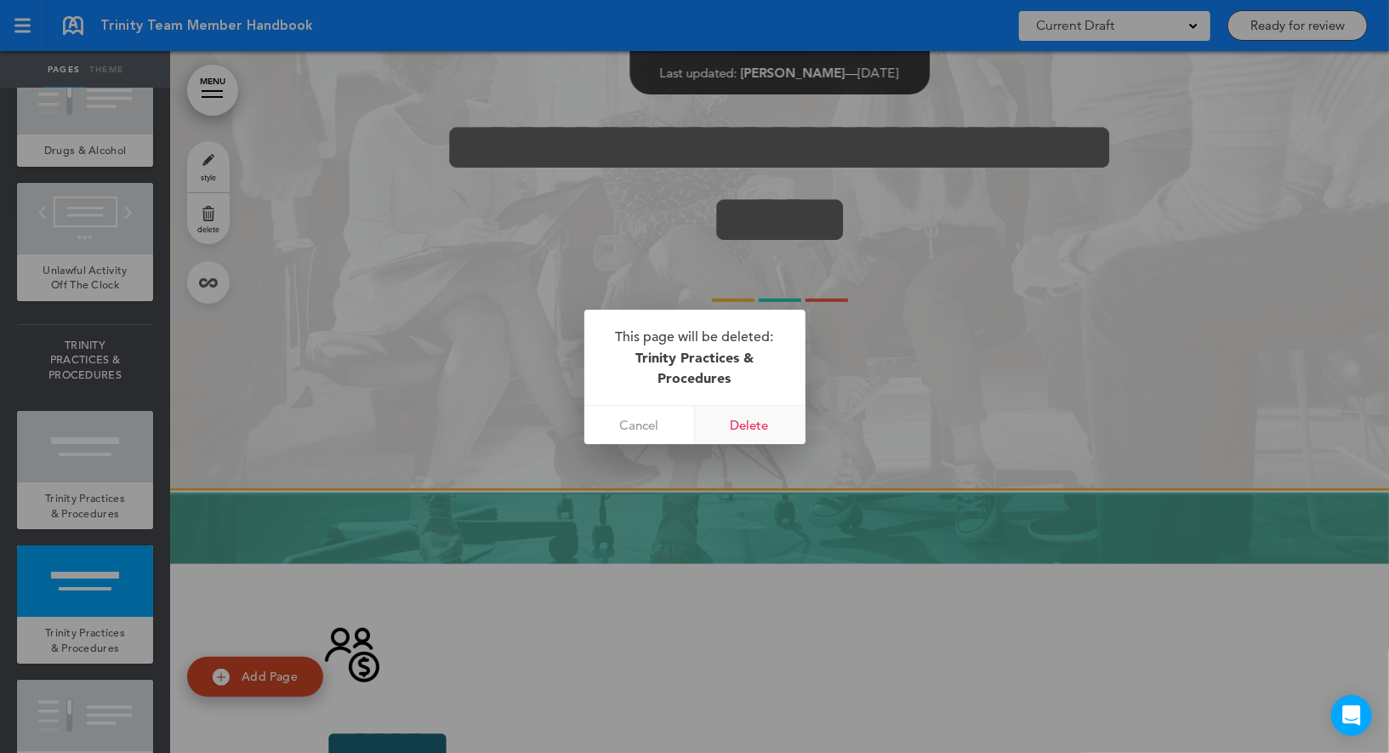
click at [760, 435] on link "Delete" at bounding box center [750, 425] width 111 height 38
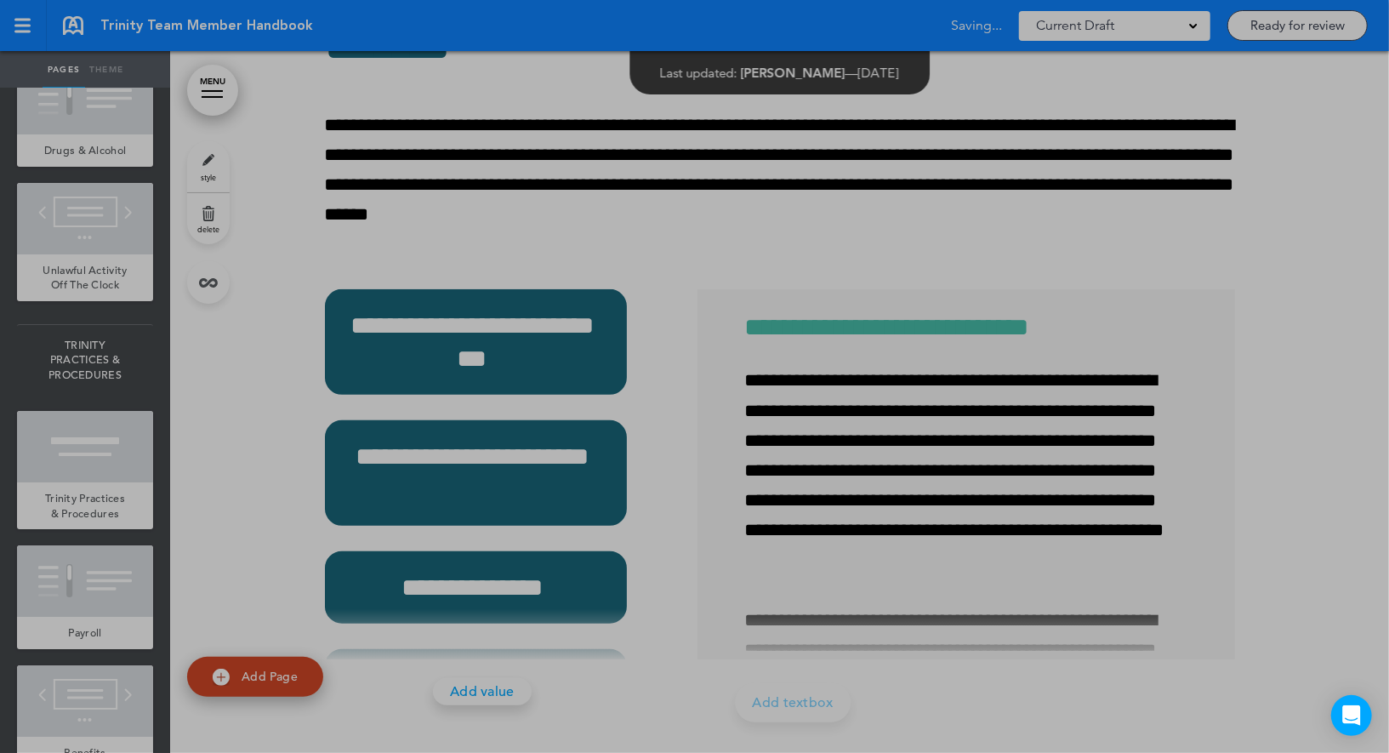
scroll to position [29055, 0]
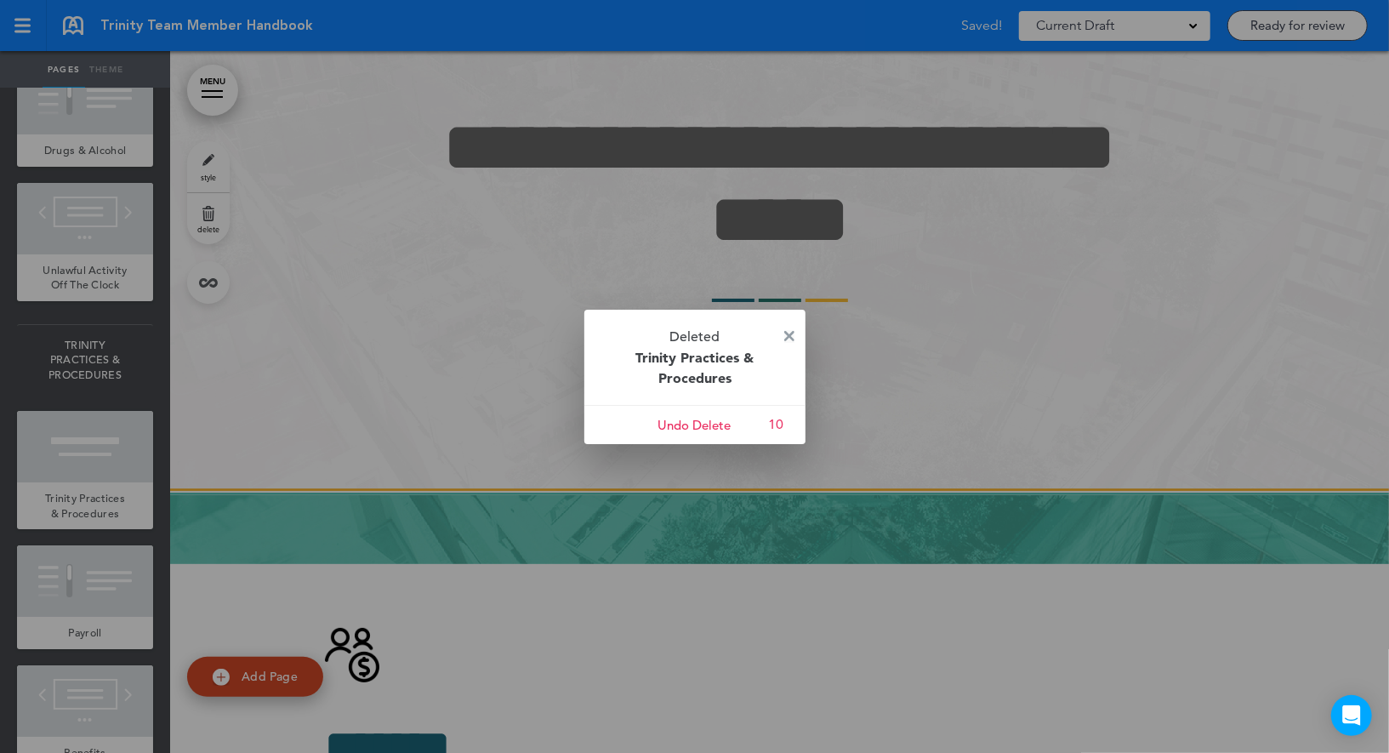
click at [784, 334] on img at bounding box center [789, 336] width 10 height 10
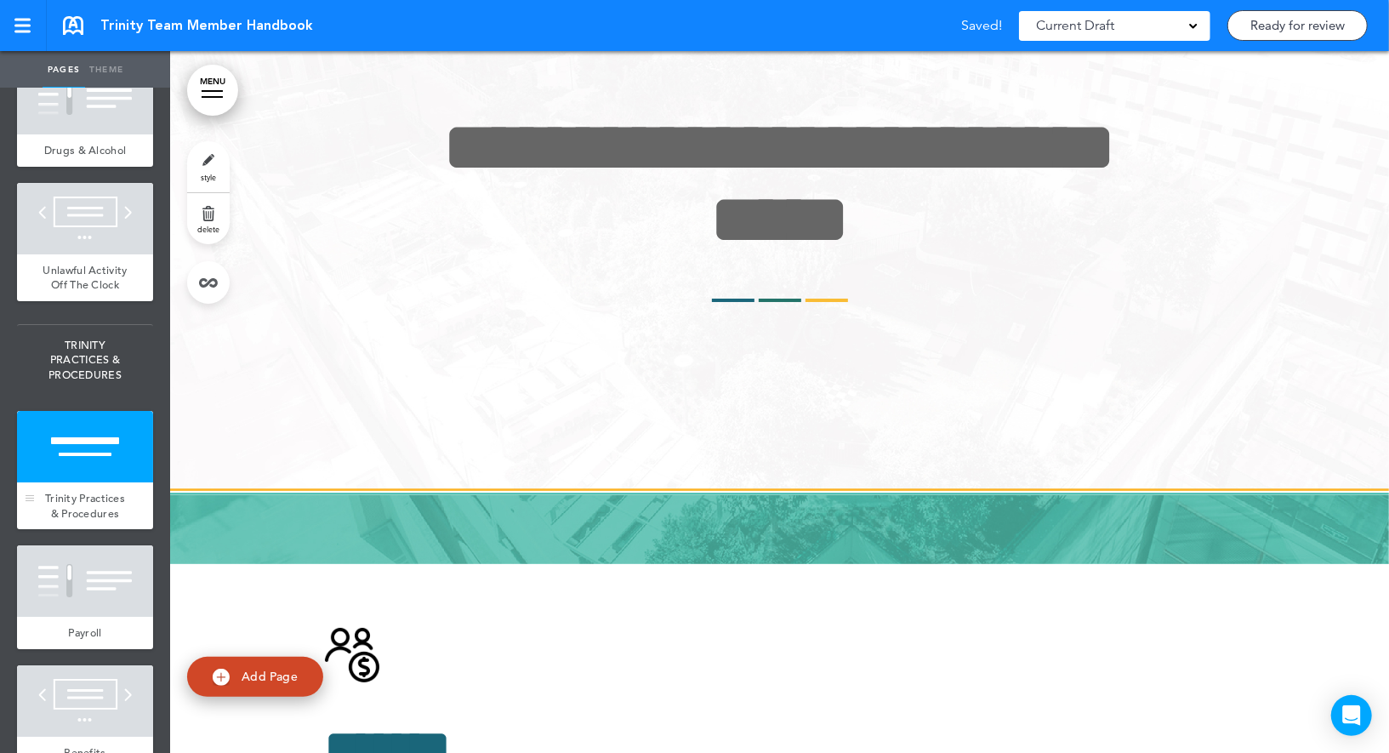
click at [93, 465] on div at bounding box center [85, 446] width 136 height 71
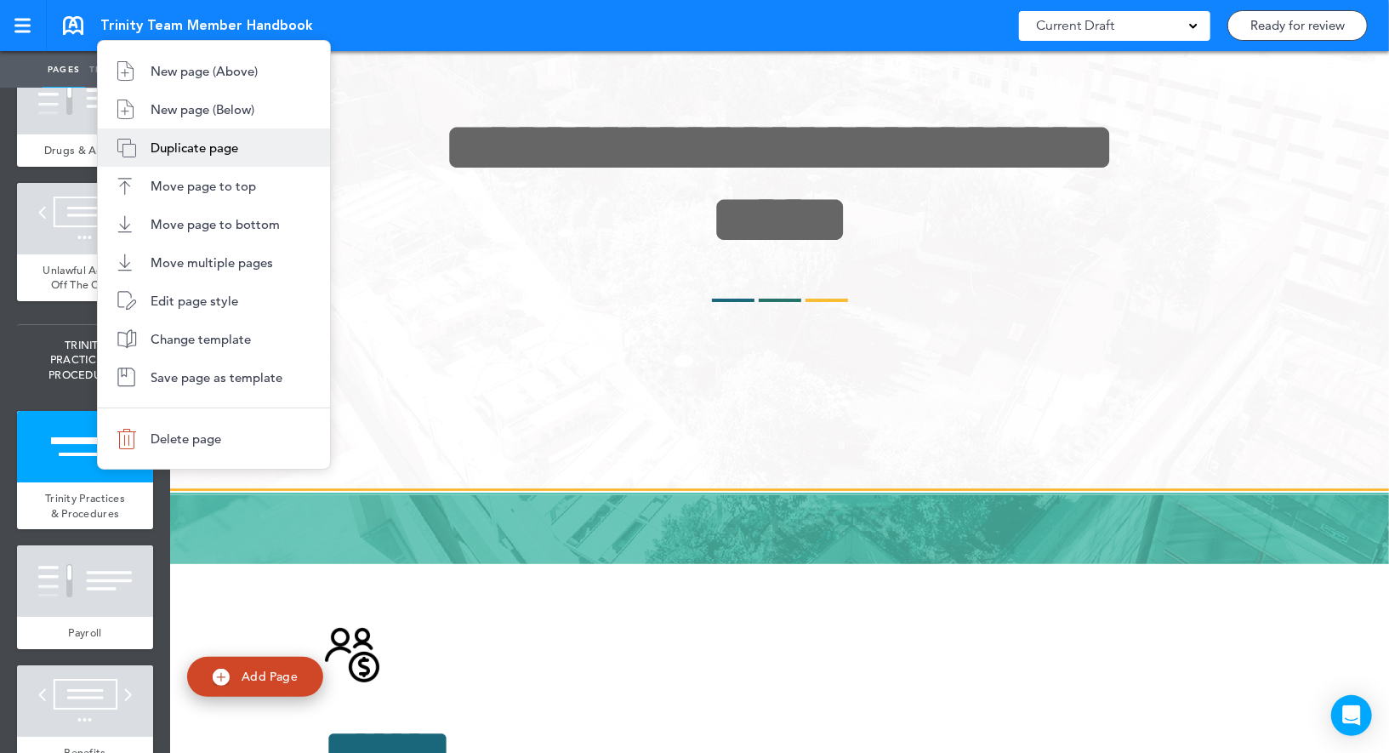
click at [233, 145] on span "Duplicate page" at bounding box center [195, 148] width 88 height 16
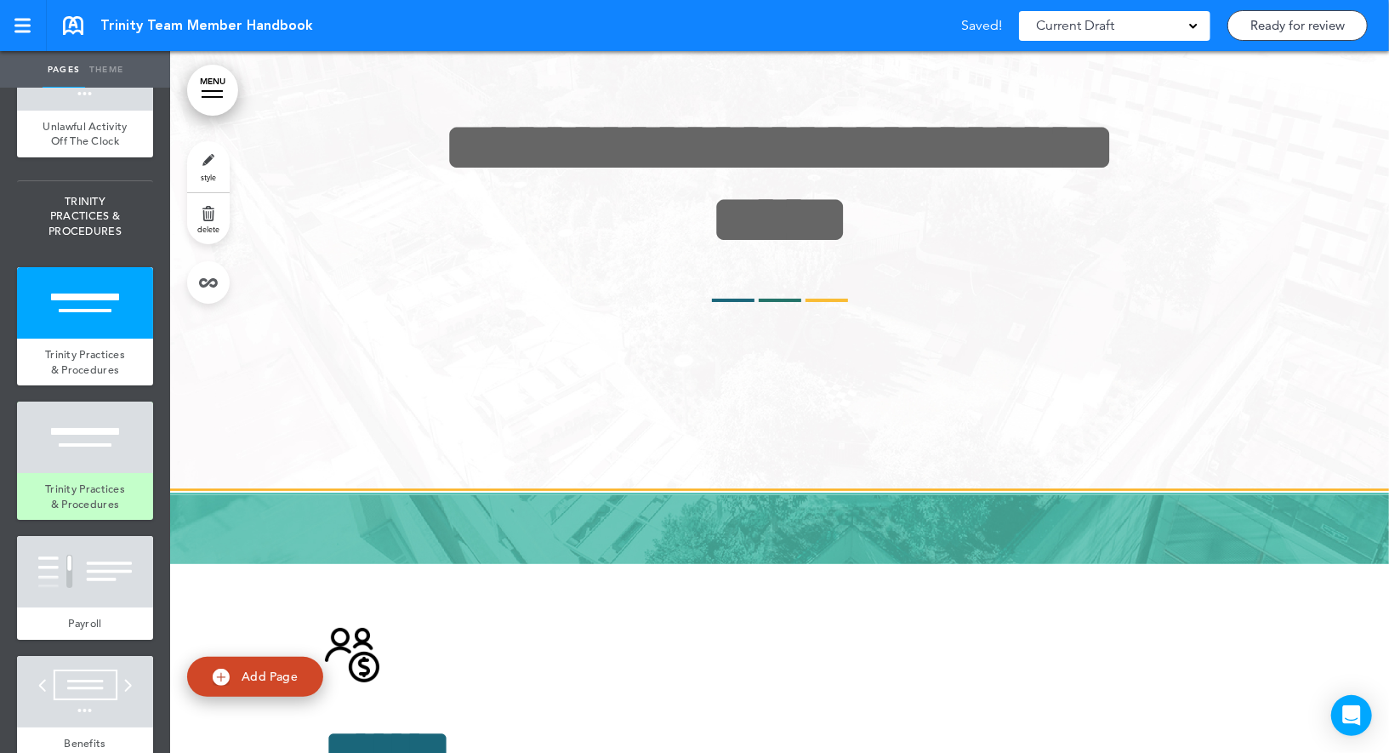
scroll to position [4020, 0]
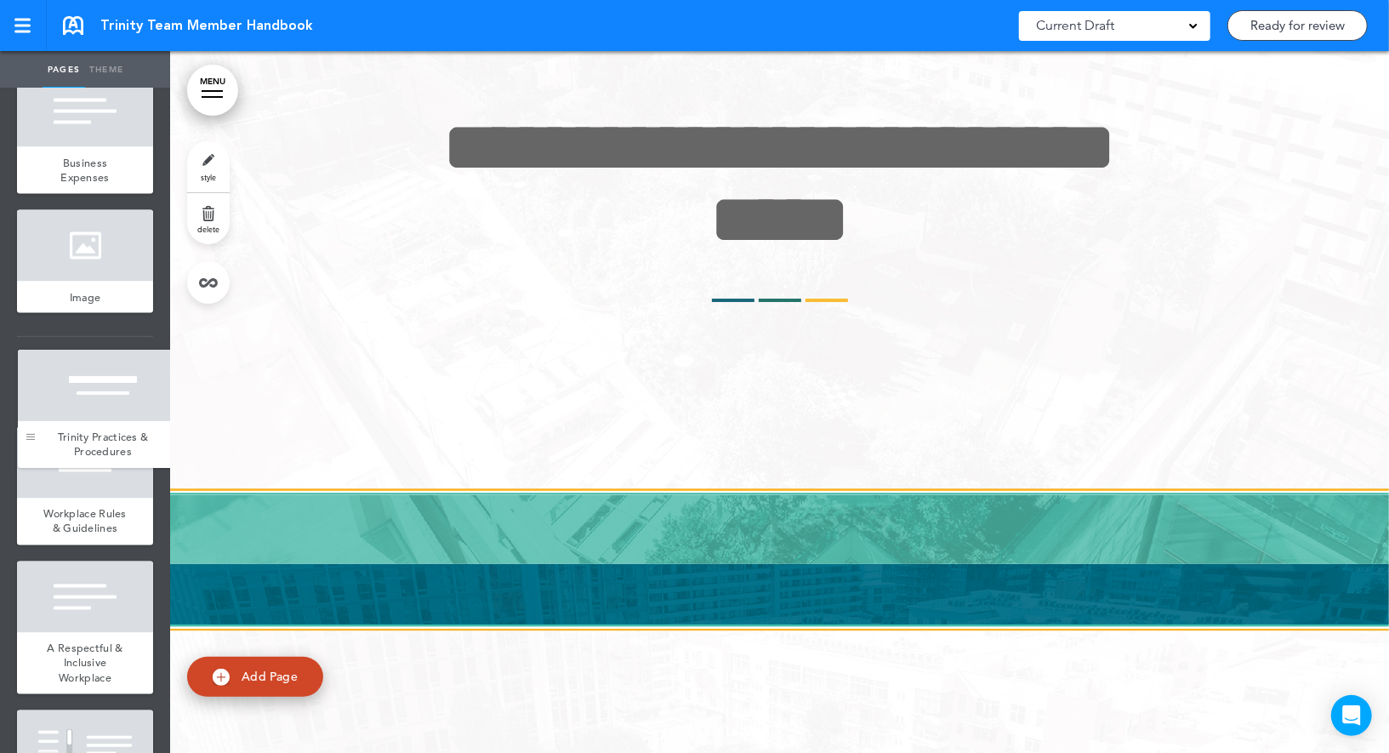
drag, startPoint x: 29, startPoint y: 442, endPoint x: 30, endPoint y: 433, distance: 8.6
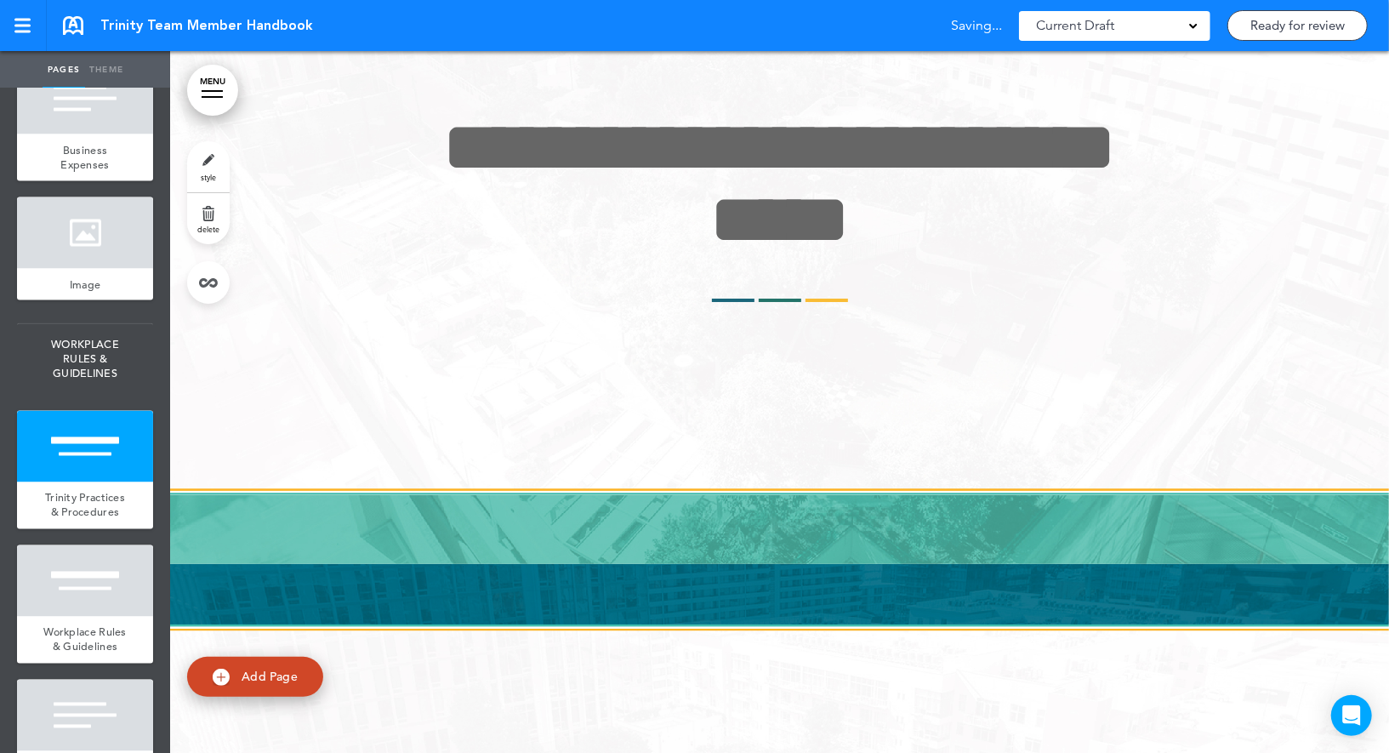
scroll to position [5978, 0]
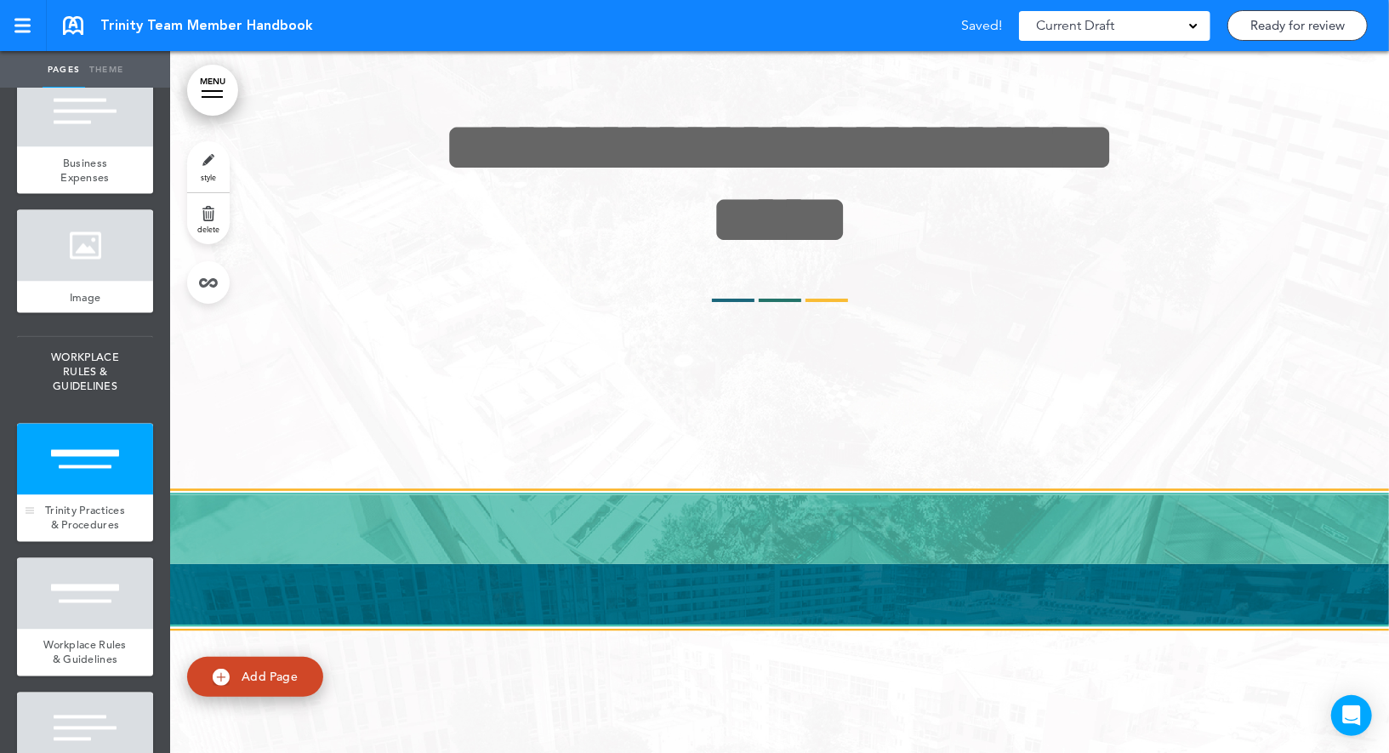
click at [87, 457] on div at bounding box center [85, 459] width 136 height 71
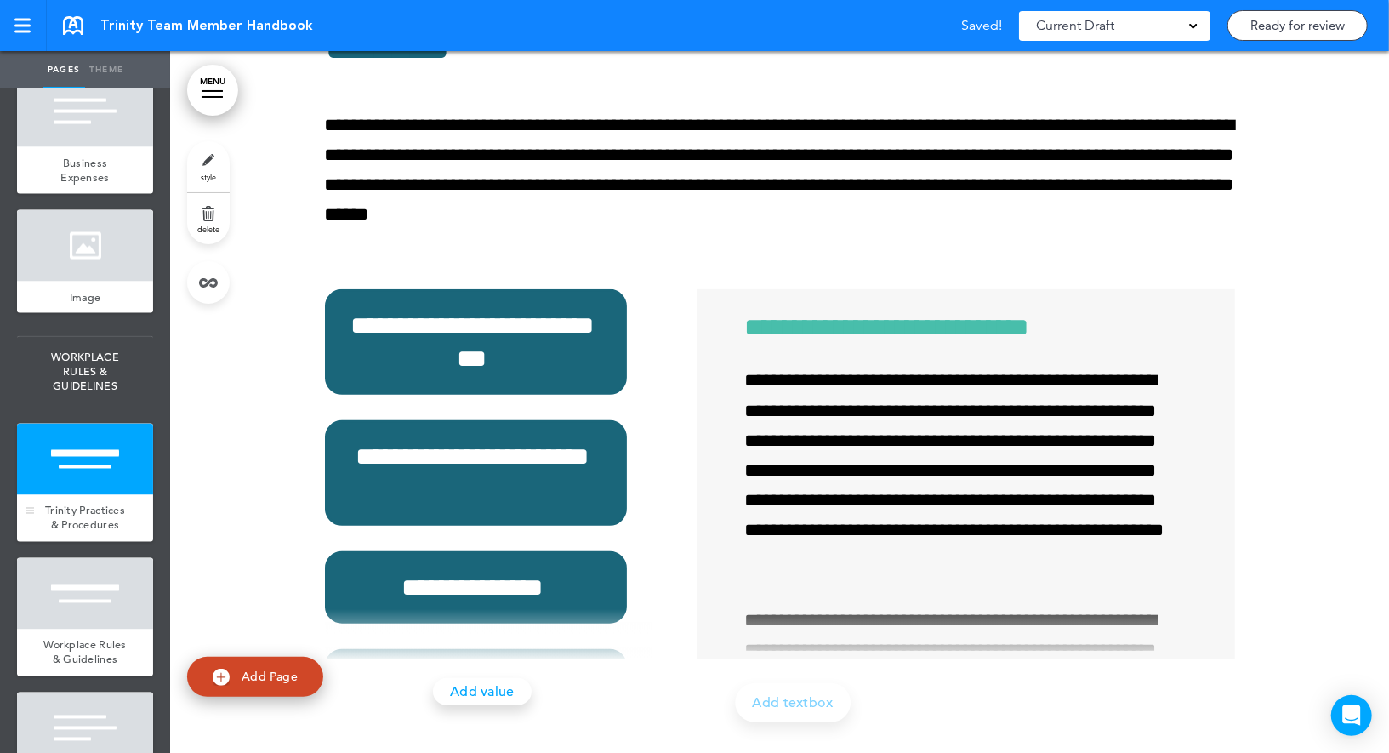
click at [87, 457] on div at bounding box center [85, 459] width 136 height 71
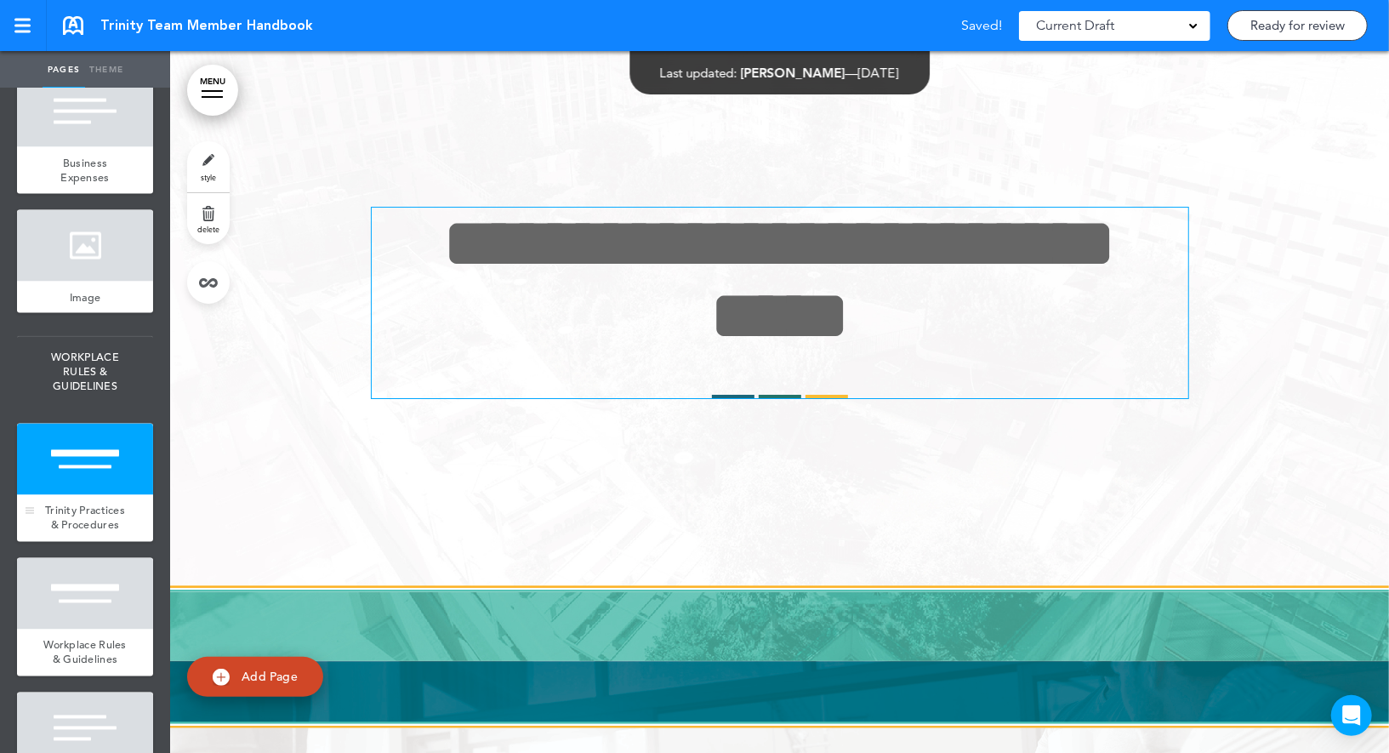
scroll to position [45799, 0]
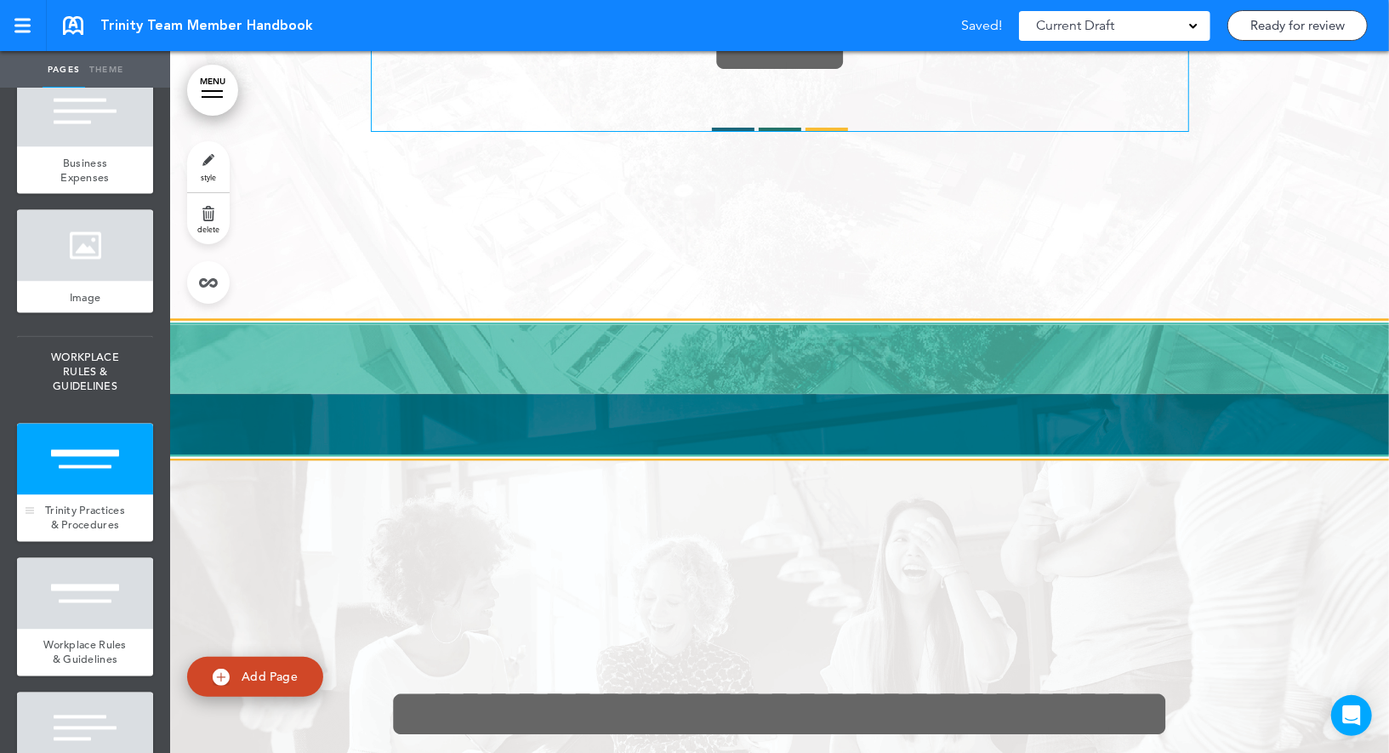
click at [87, 457] on div at bounding box center [85, 459] width 136 height 71
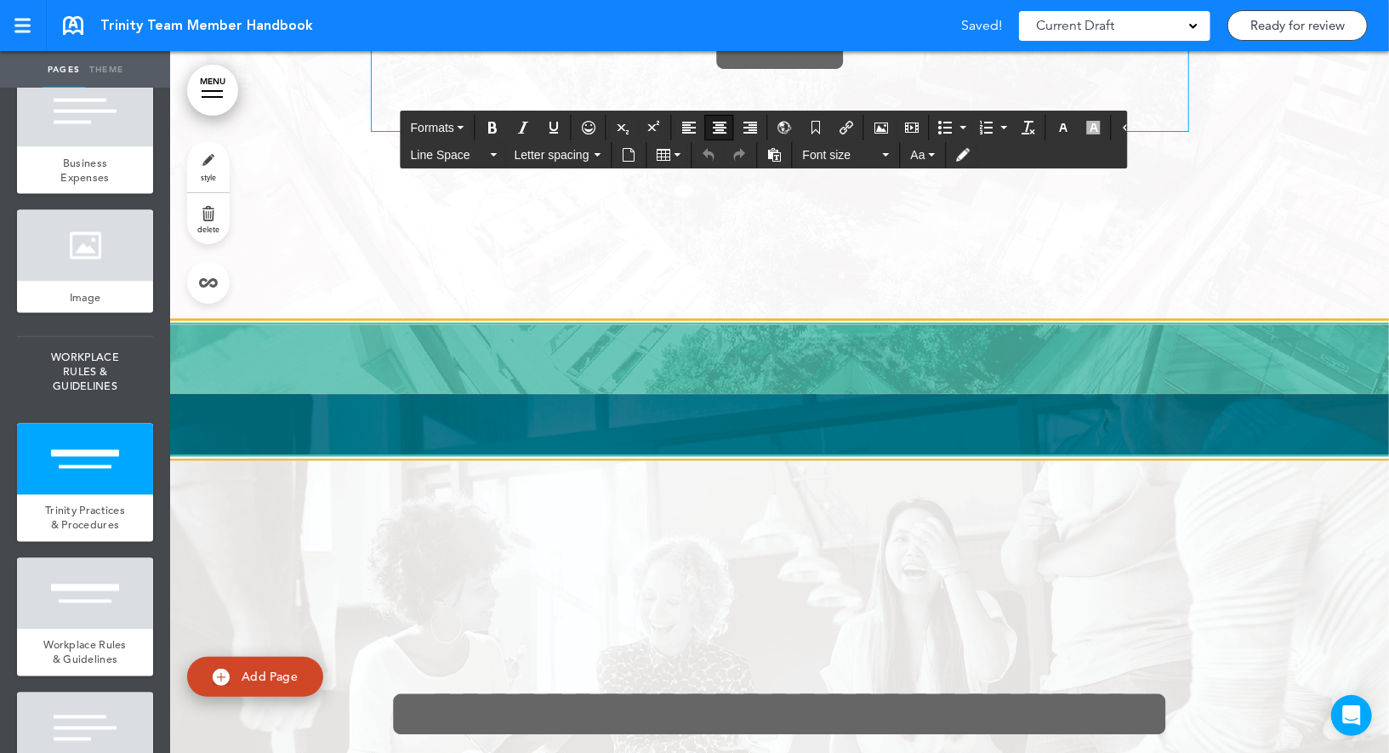
click at [564, 84] on span "**********" at bounding box center [780, 12] width 674 height 144
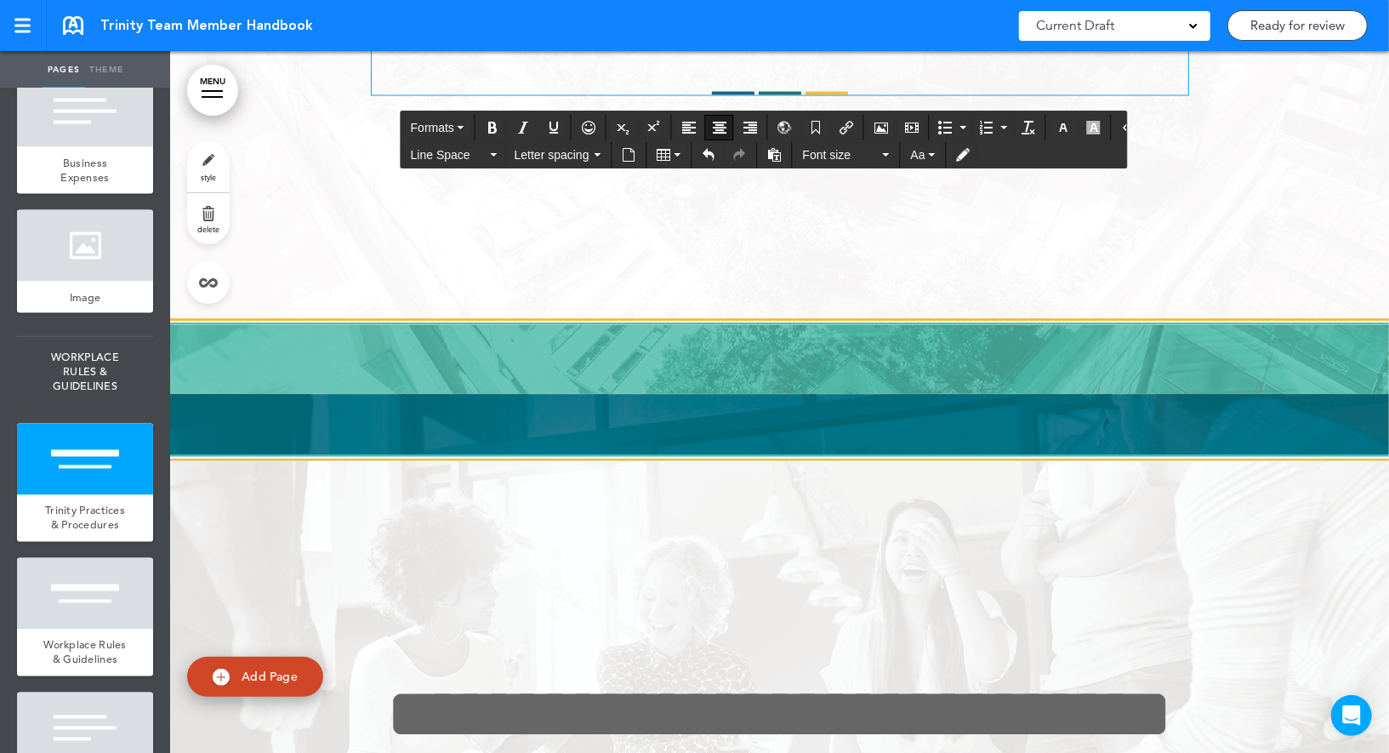
click at [586, 48] on span "**********" at bounding box center [780, 12] width 786 height 71
copy span "**********"
click at [208, 176] on span "style" at bounding box center [208, 177] width 15 height 10
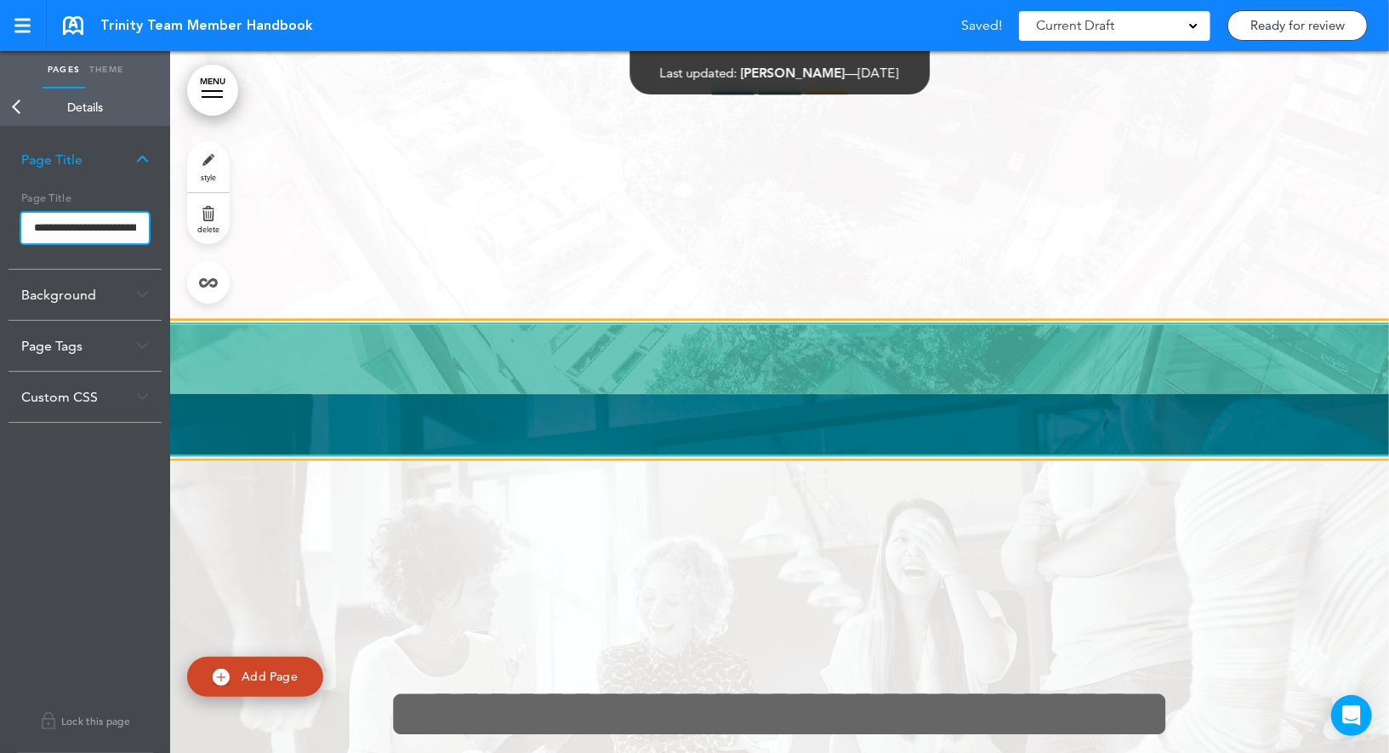
click at [139, 226] on input "**********" at bounding box center [85, 228] width 128 height 31
paste input "text"
type input "**********"
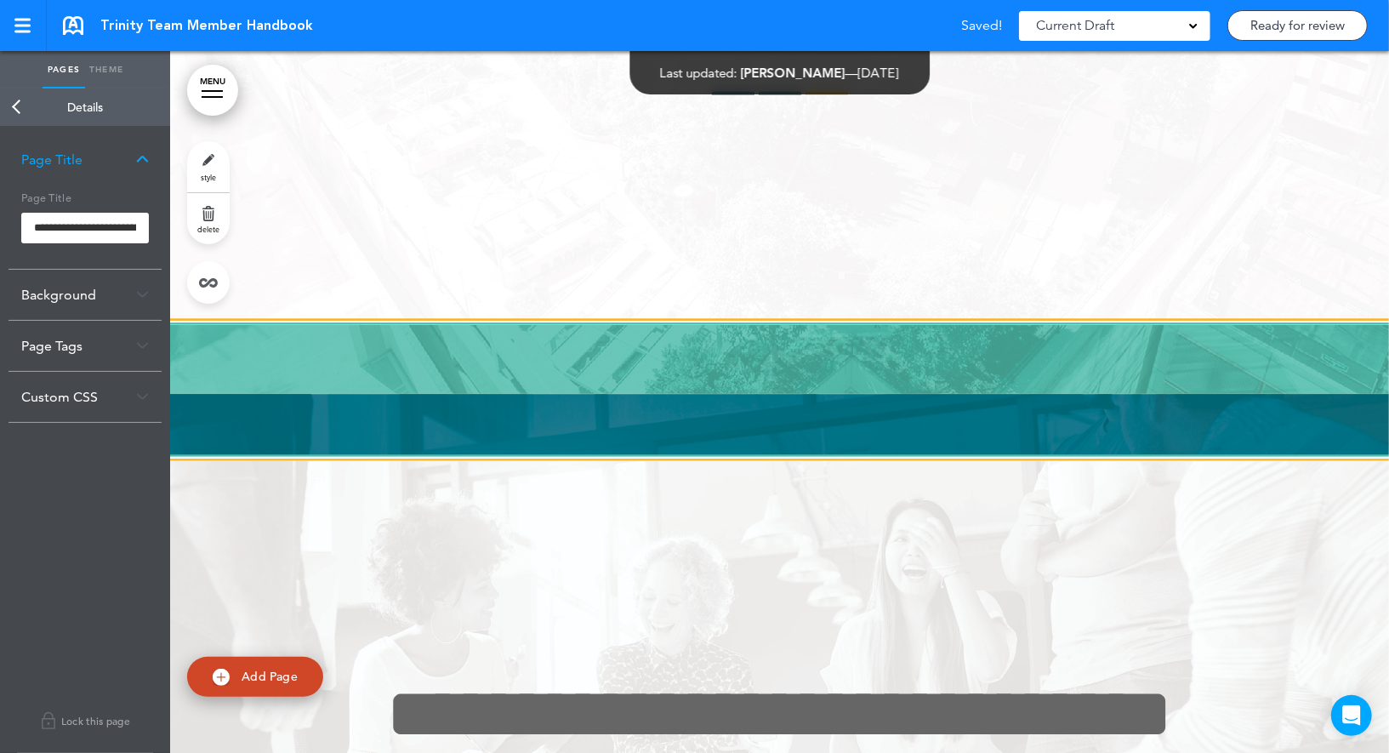
click at [128, 208] on body "Make this page common so it is available in other handbooks. This handbook [GEO…" at bounding box center [694, 376] width 1389 height 753
click at [24, 108] on link "Back" at bounding box center [17, 106] width 34 height 37
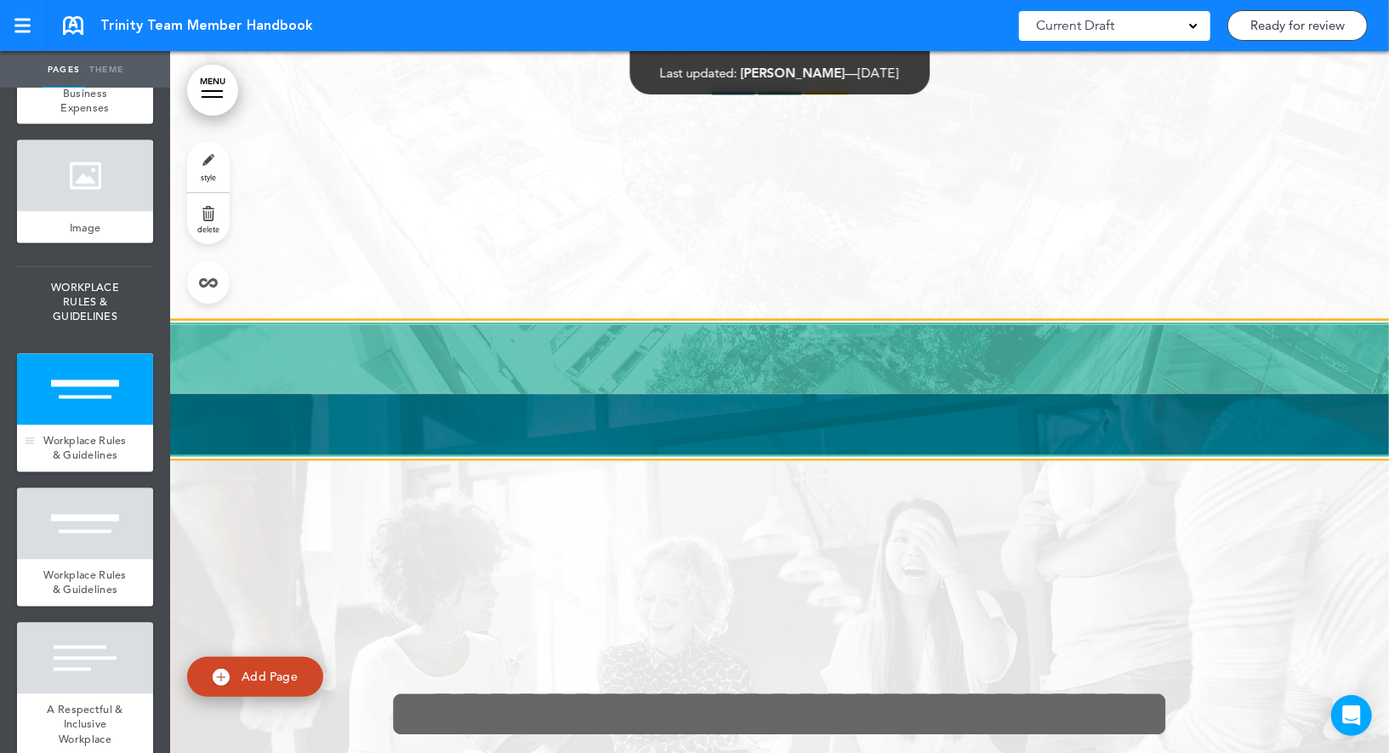
scroll to position [6103, 0]
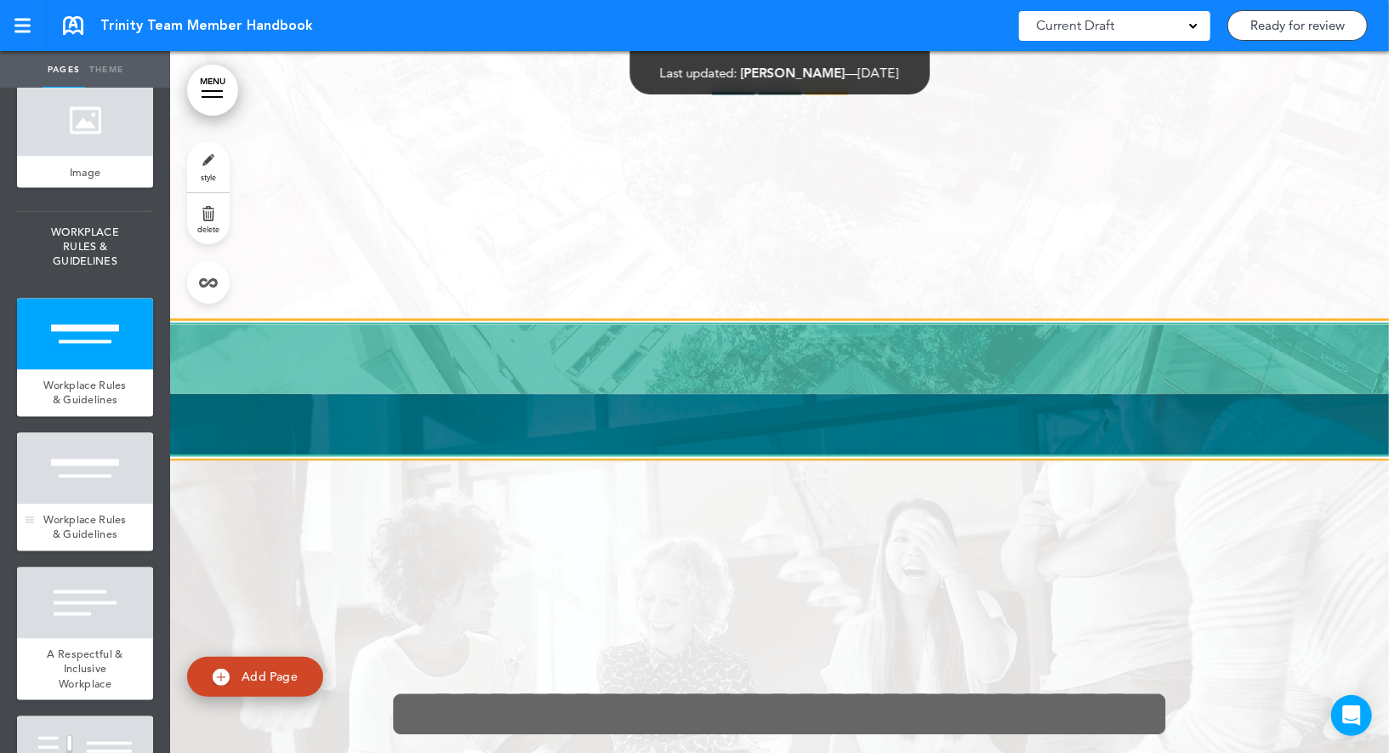
click at [88, 470] on div at bounding box center [85, 468] width 136 height 71
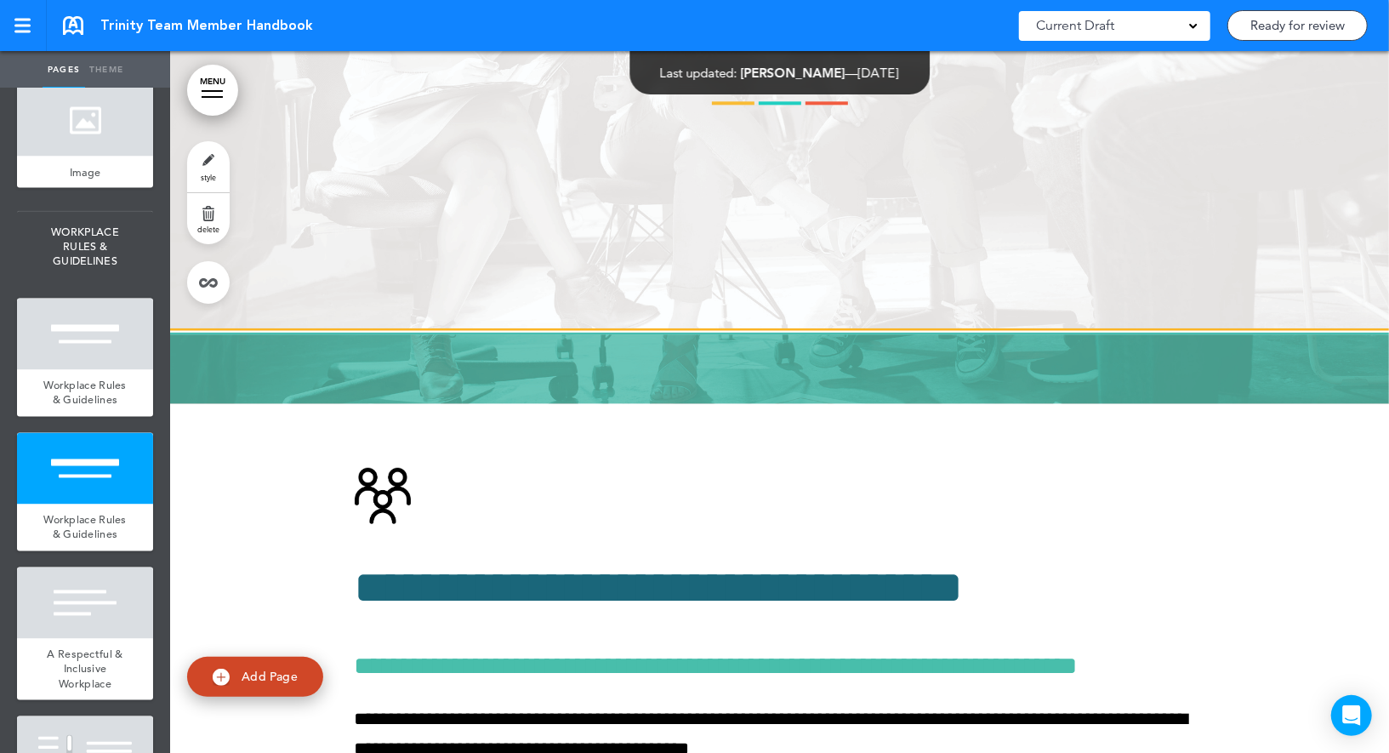
scroll to position [46502, 0]
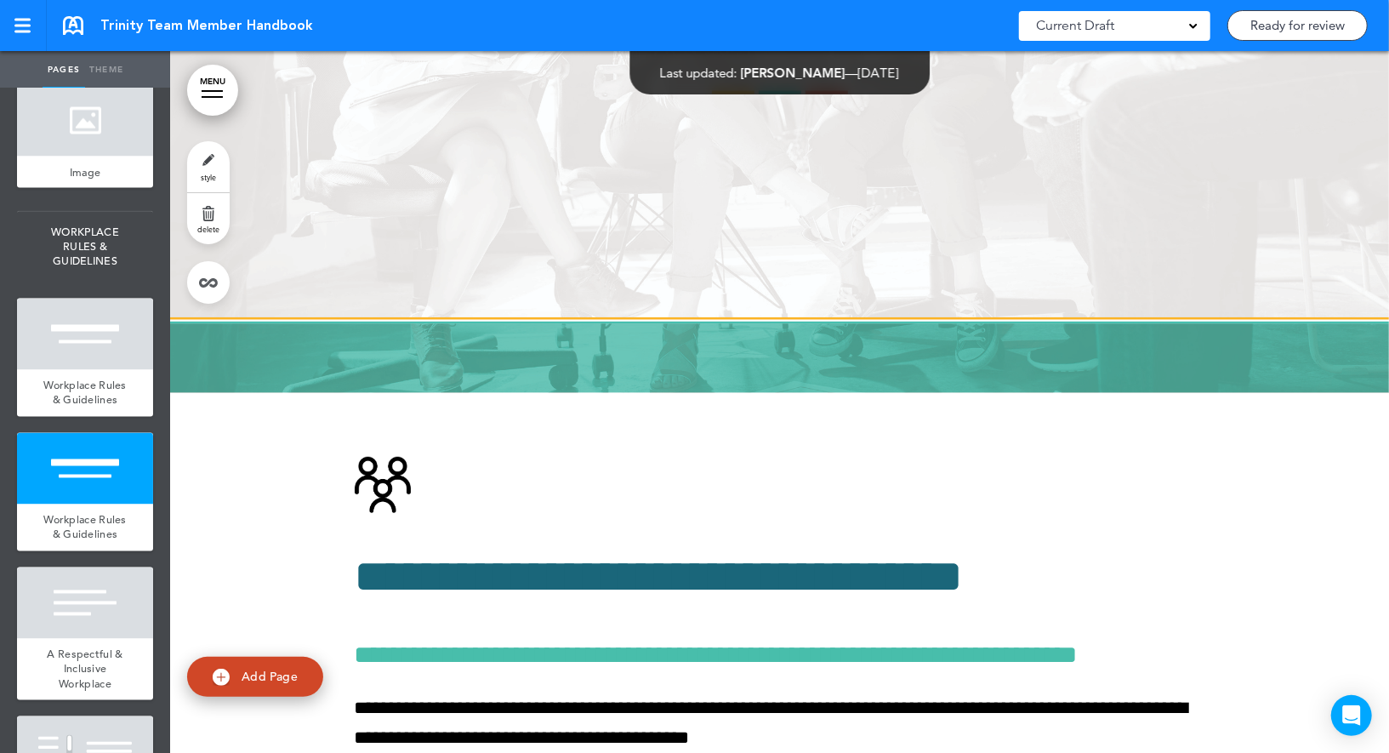
click at [208, 214] on link "delete" at bounding box center [208, 218] width 43 height 51
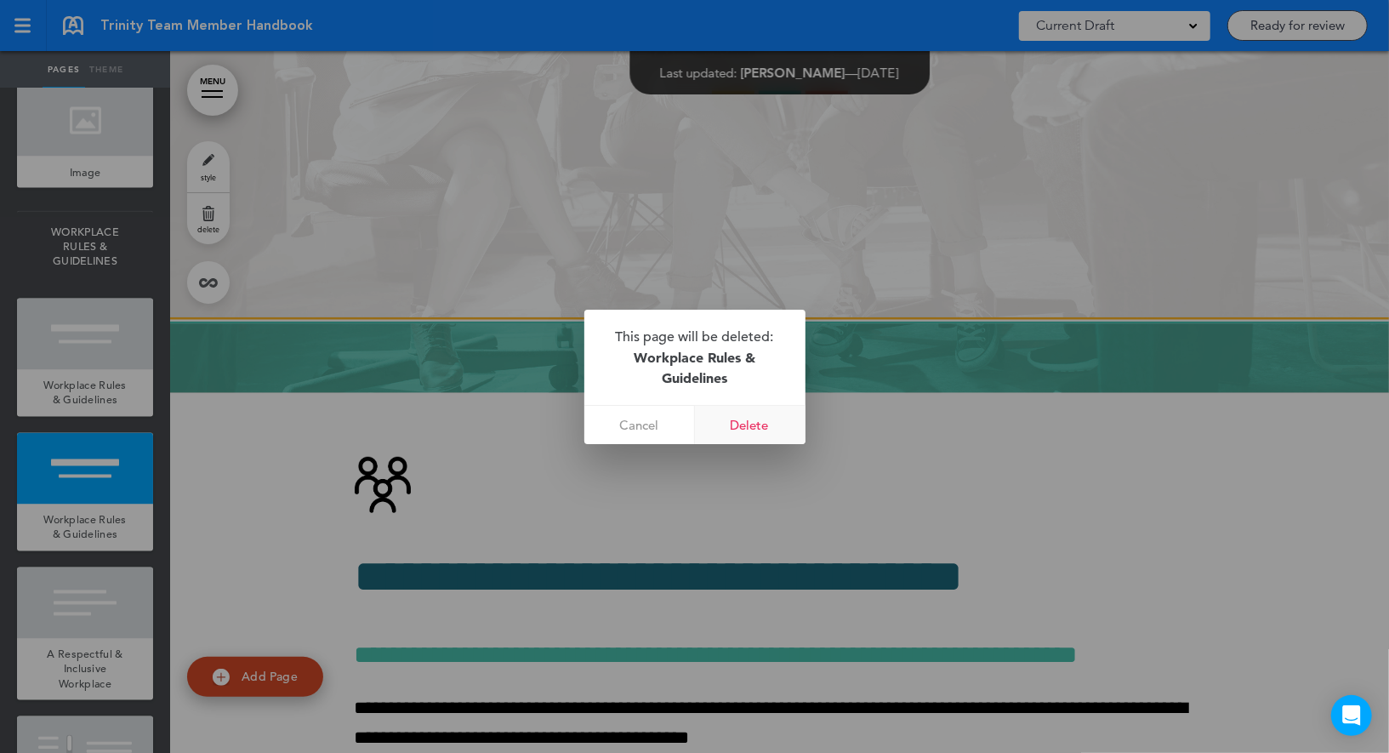
click at [779, 414] on link "Delete" at bounding box center [750, 425] width 111 height 38
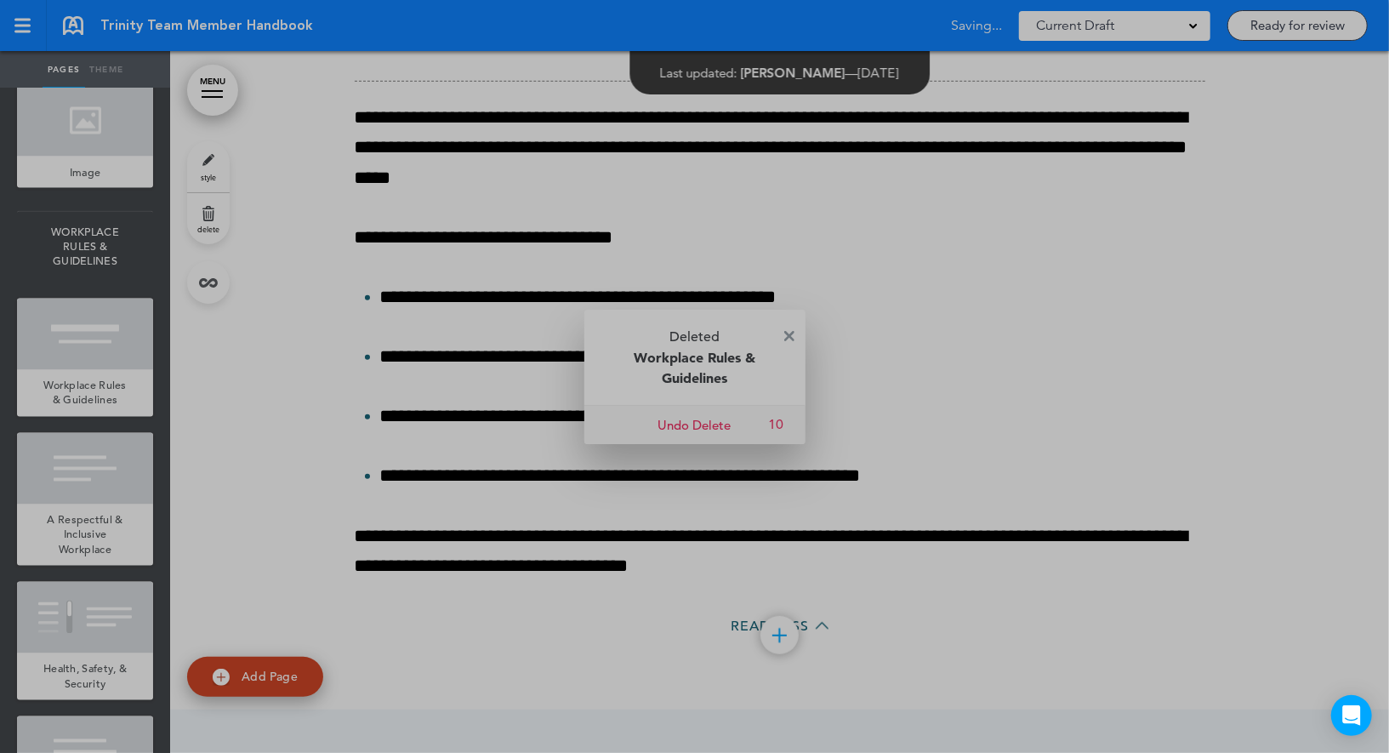
scroll to position [45799, 0]
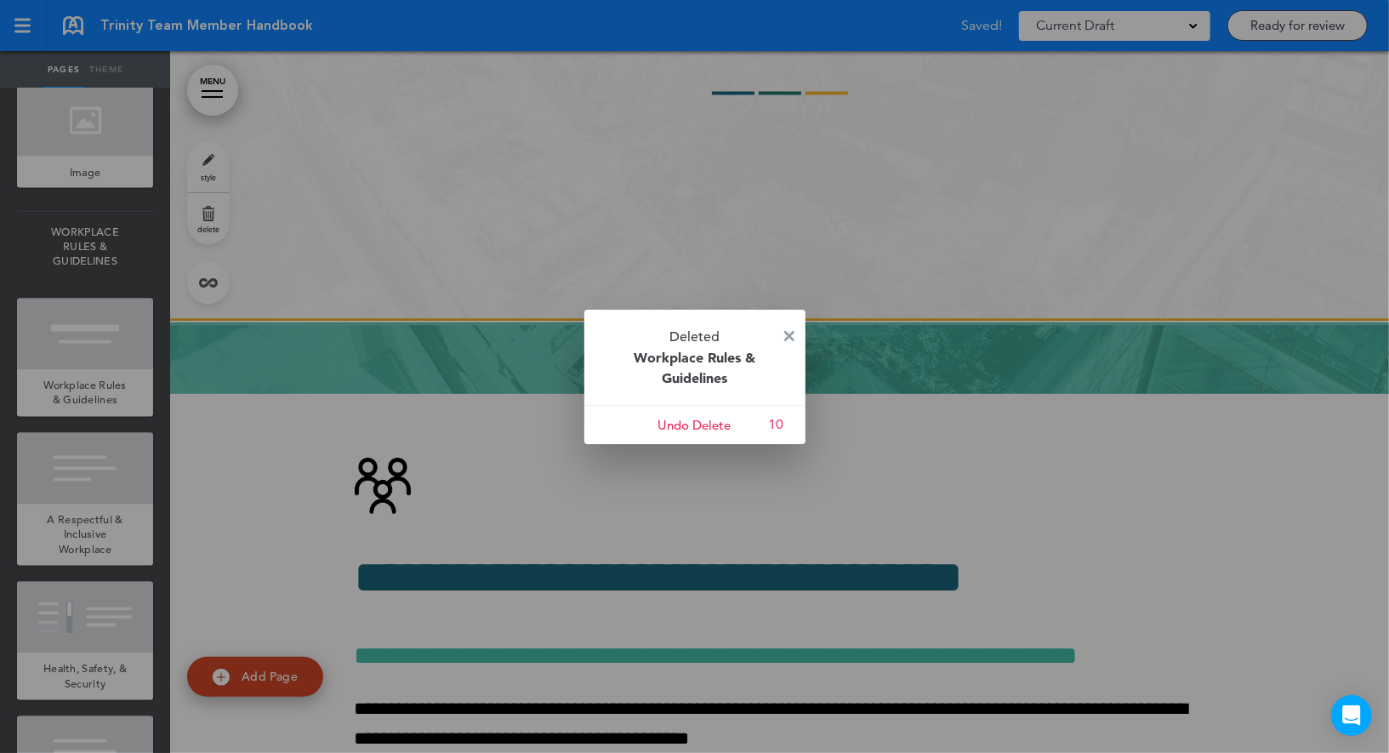
click at [792, 334] on img at bounding box center [789, 336] width 10 height 10
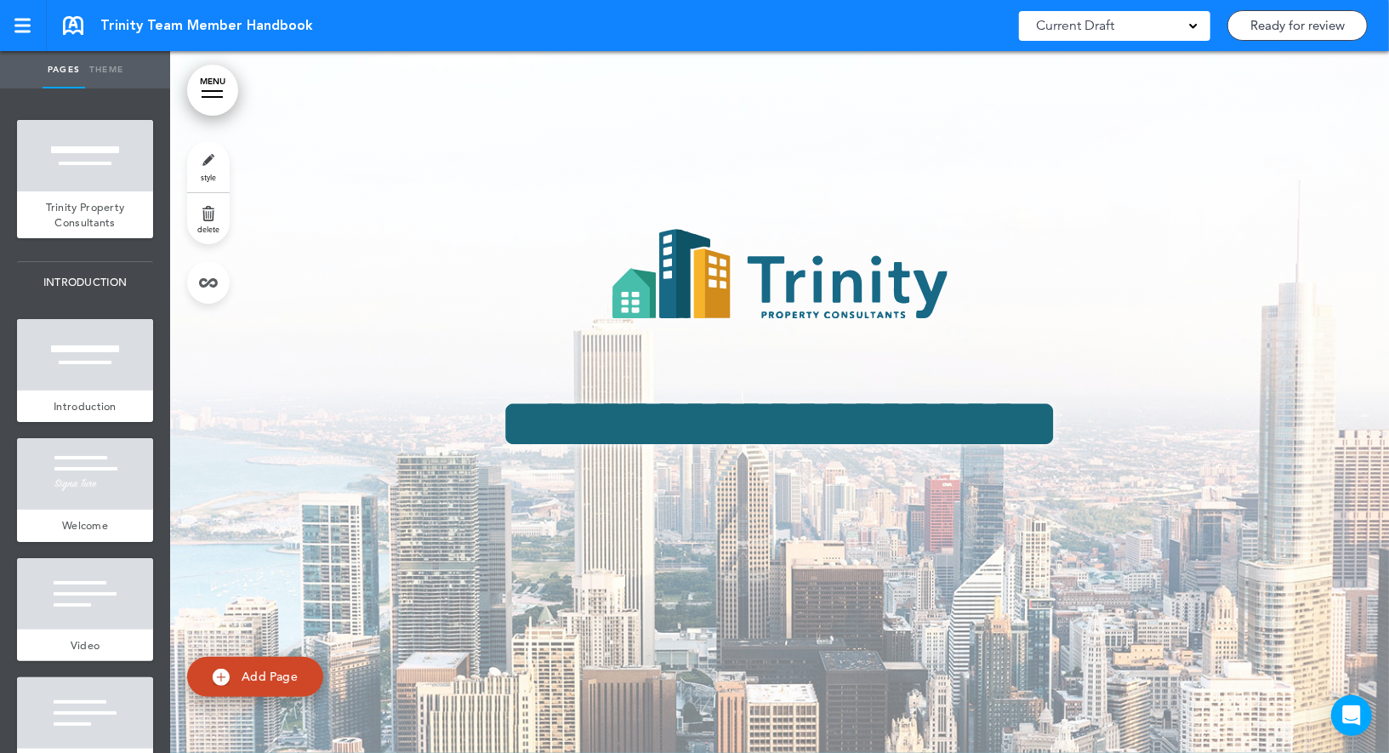
scroll to position [45799, 0]
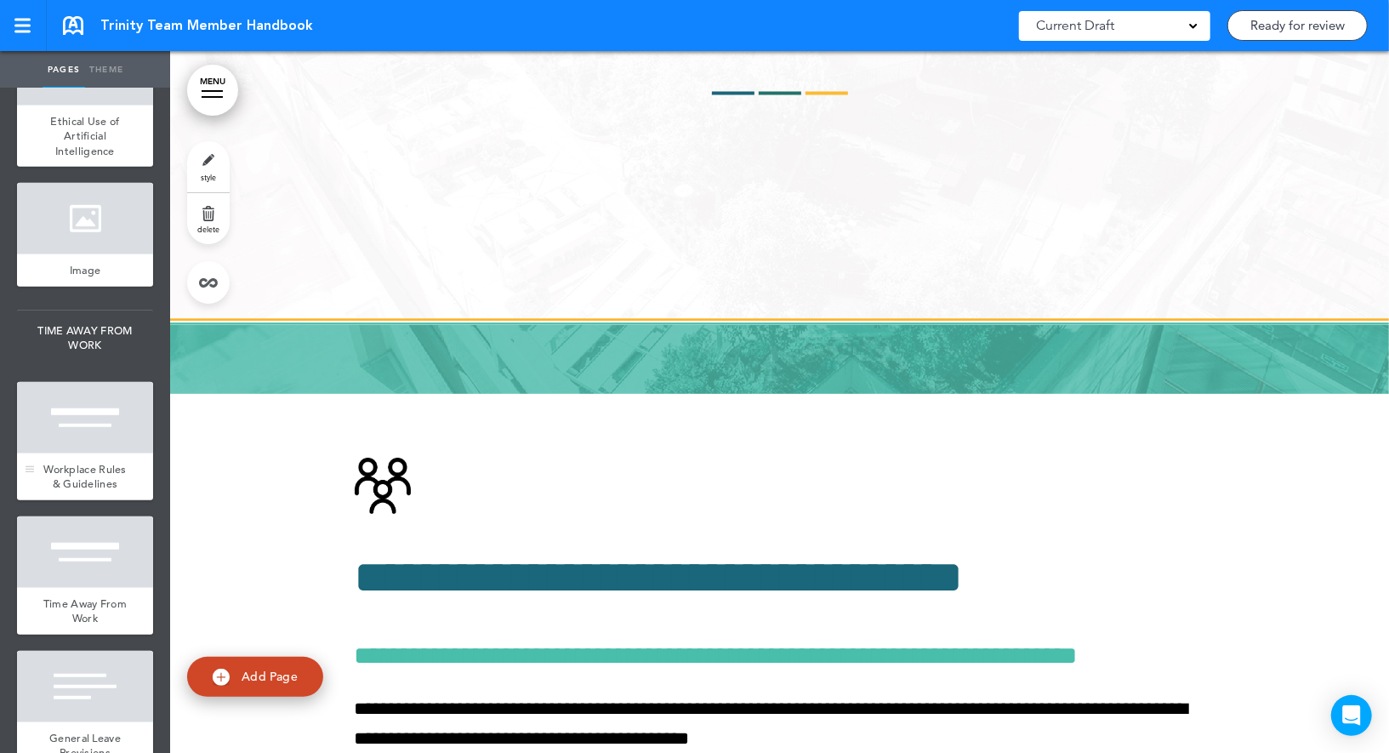
click at [108, 447] on div at bounding box center [85, 417] width 136 height 71
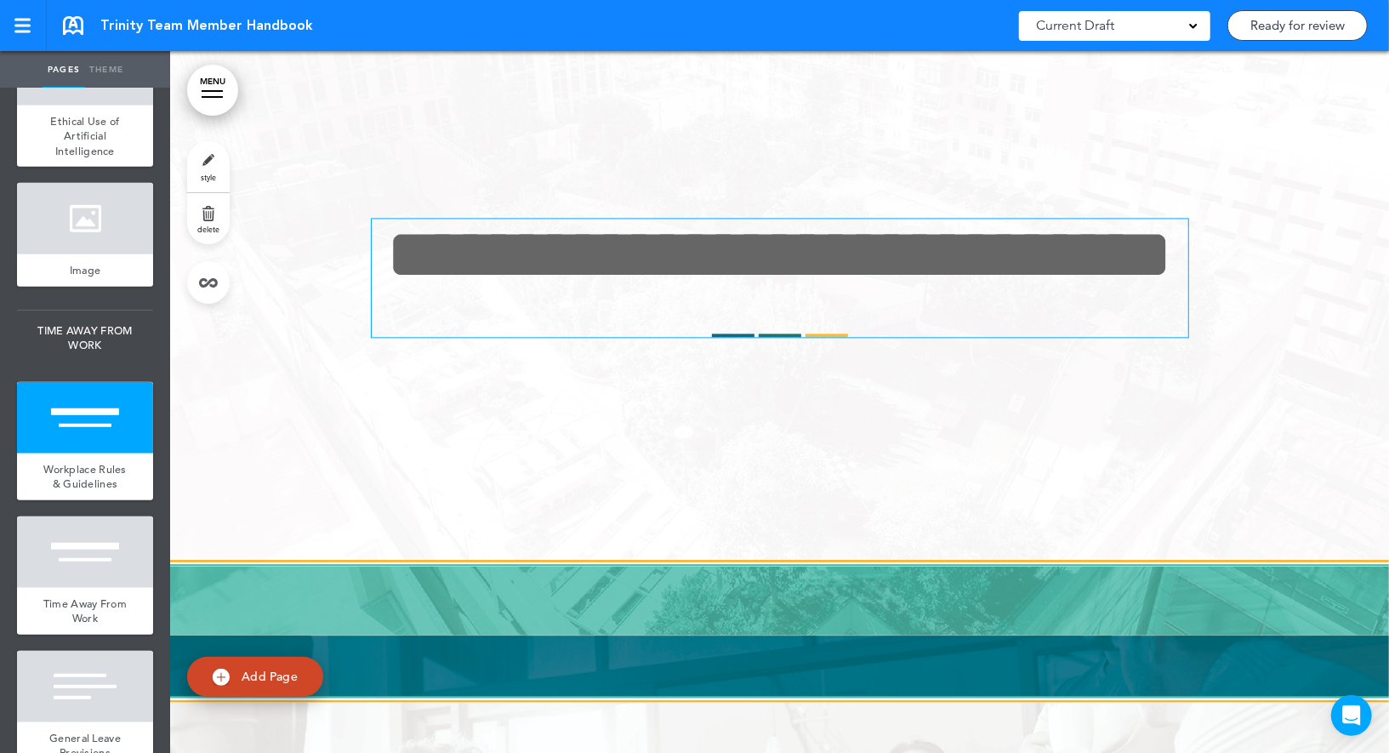
scroll to position [67253, 0]
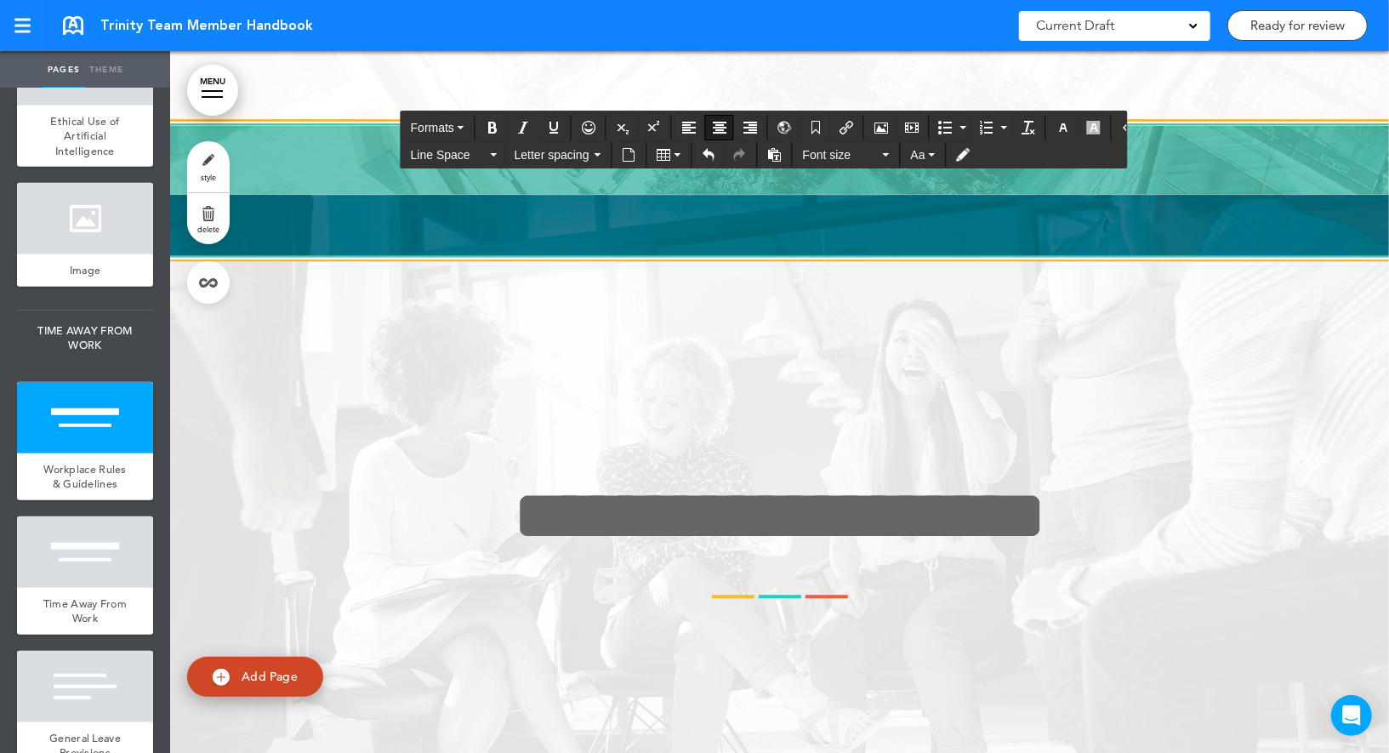
copy span "**********"
click at [212, 167] on link "style" at bounding box center [208, 166] width 43 height 51
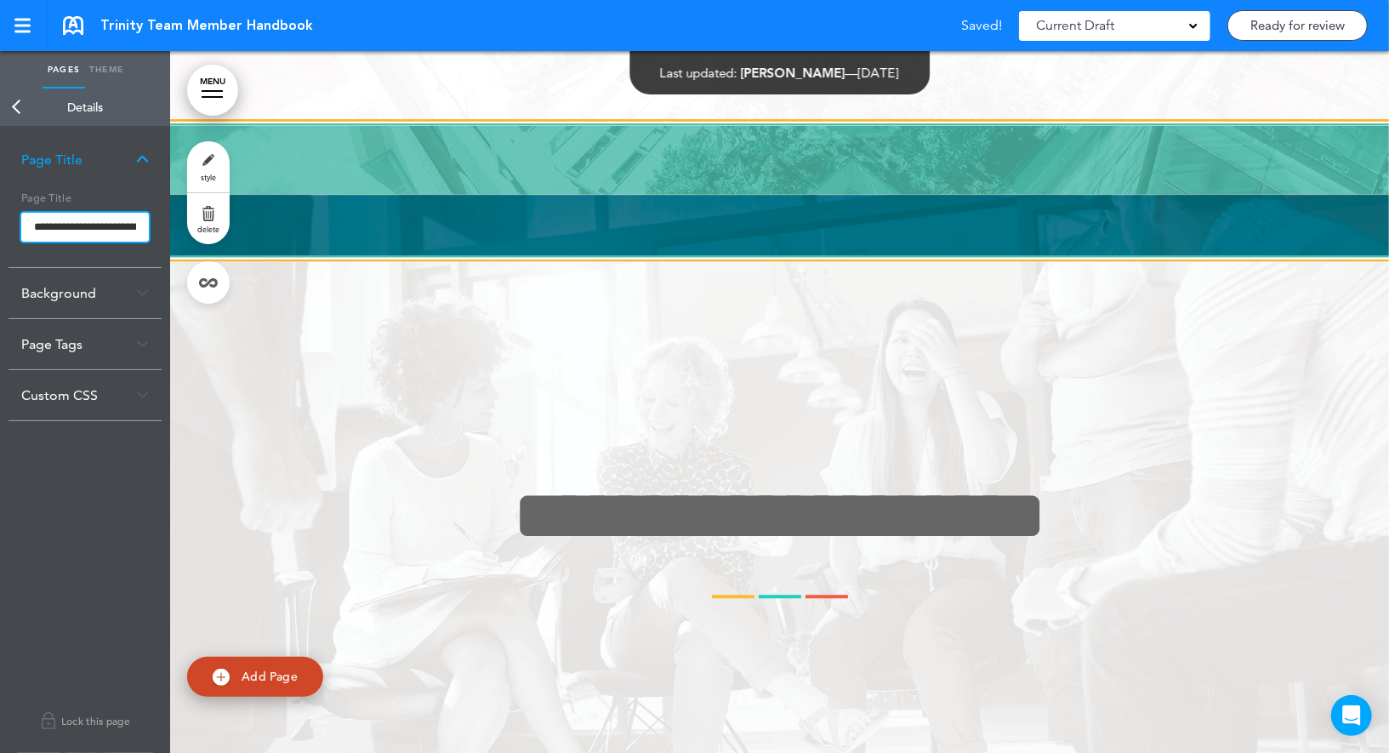
click at [92, 225] on input "**********" at bounding box center [85, 227] width 128 height 29
paste input "text"
type input "**********"
click at [86, 206] on body "Make this page common so it is available in other handbooks. This handbook [GEO…" at bounding box center [694, 376] width 1389 height 753
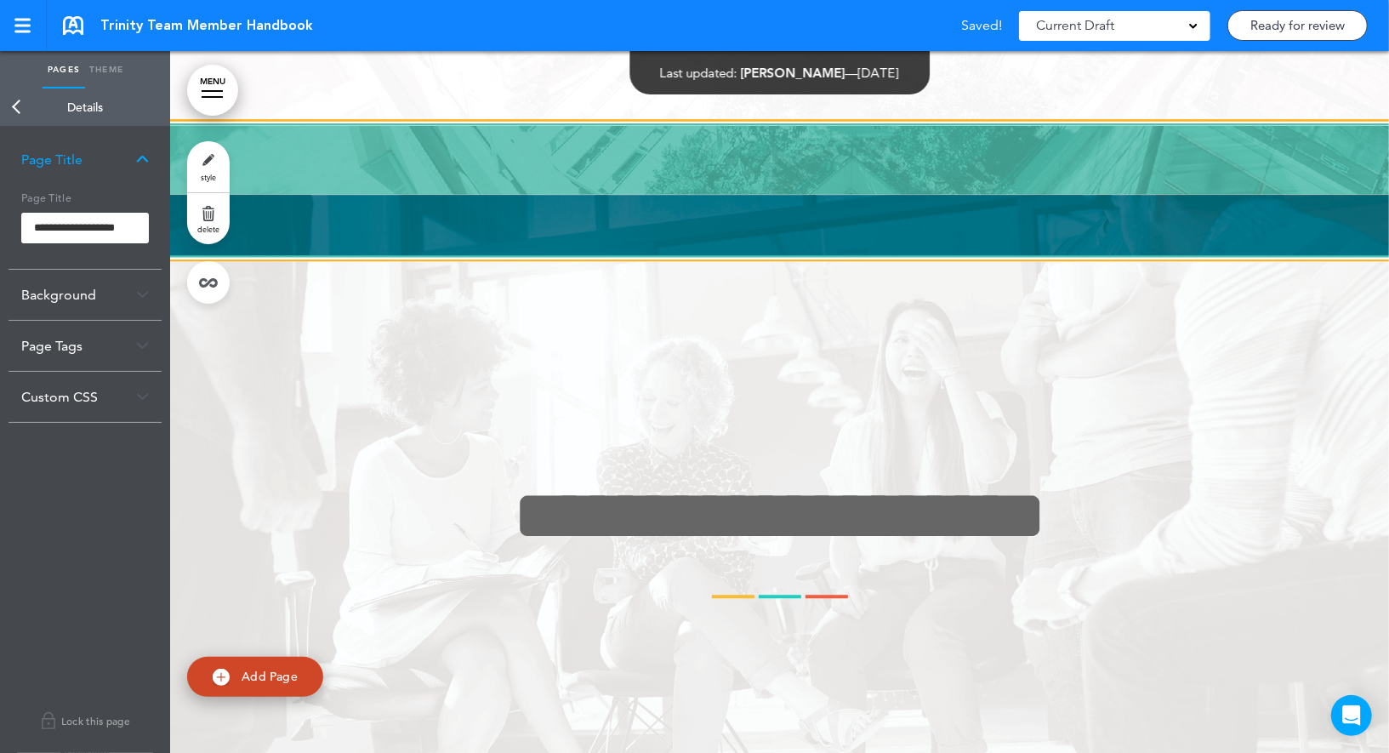
scroll to position [0, 0]
click at [20, 97] on link "Back" at bounding box center [17, 106] width 34 height 37
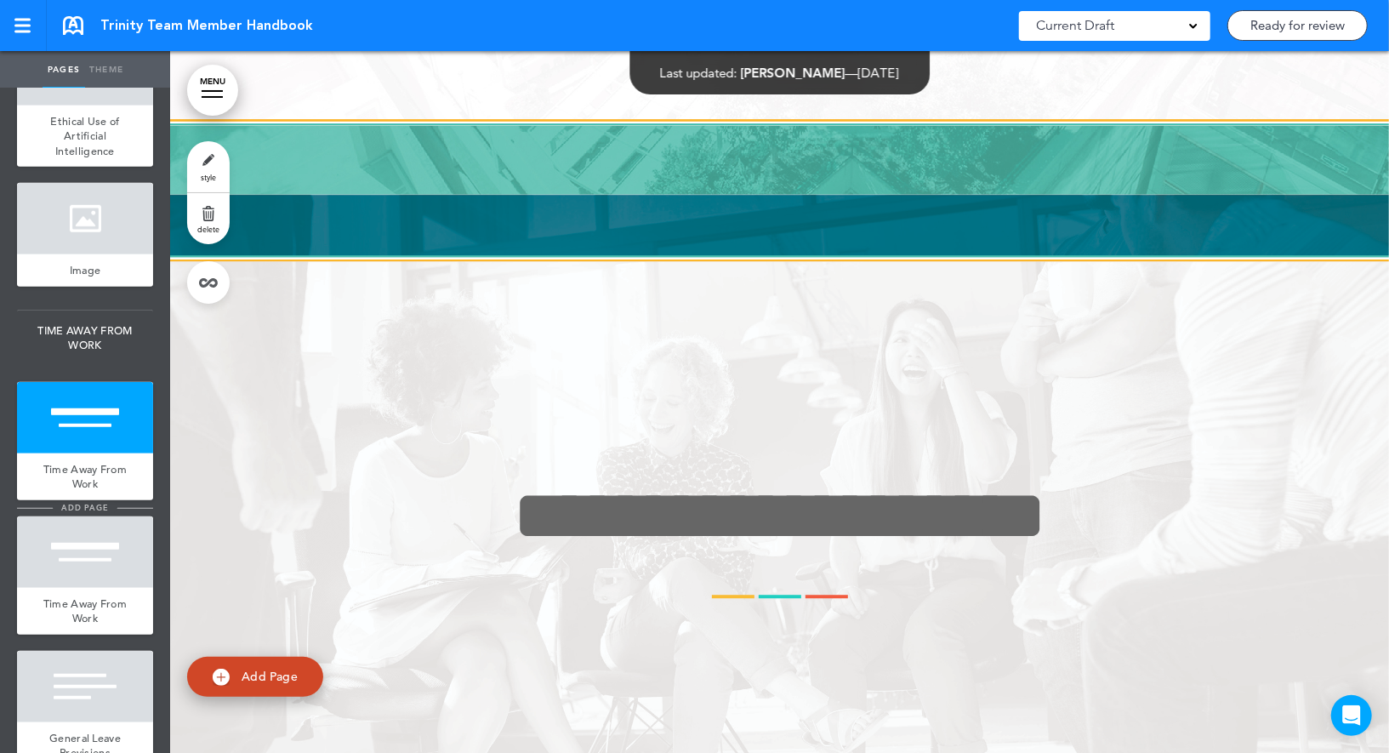
click at [44, 509] on li "add page" at bounding box center [85, 508] width 136 height 13
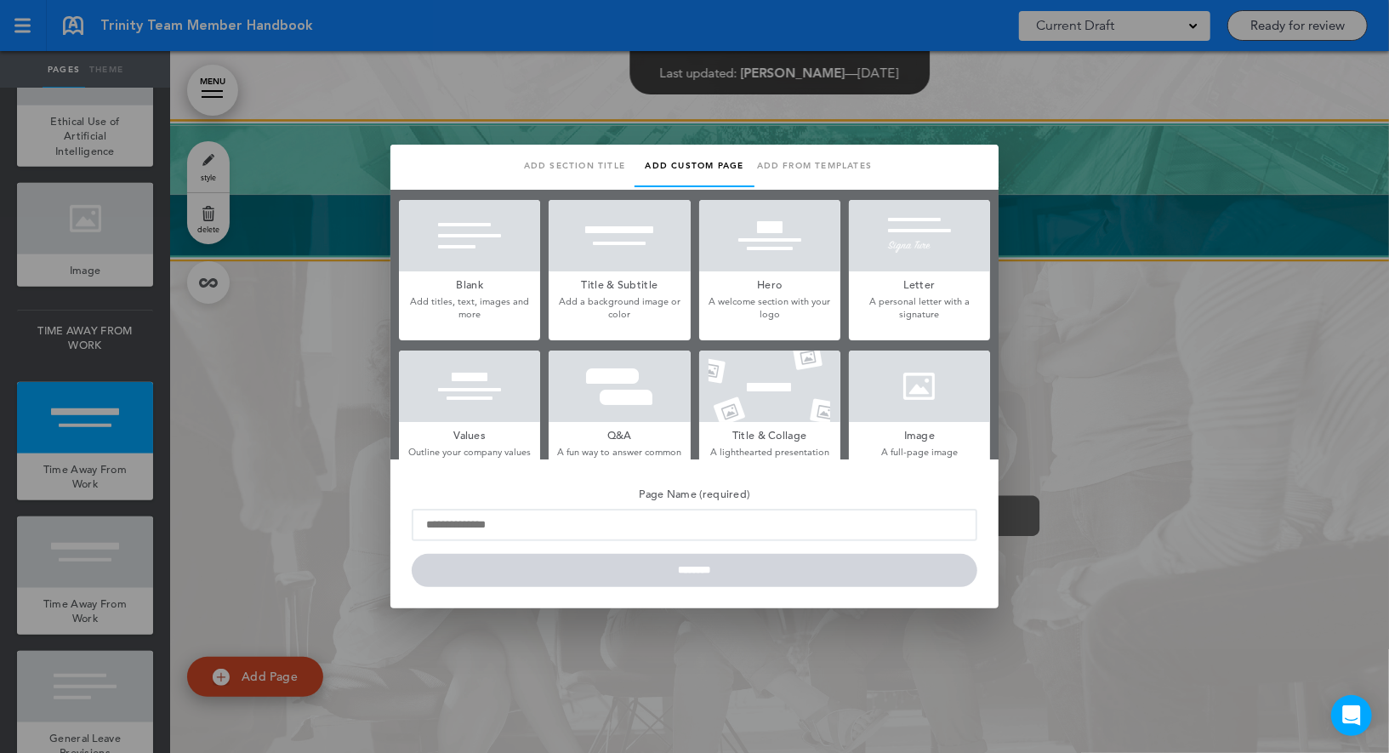
click at [116, 487] on div at bounding box center [694, 376] width 1389 height 753
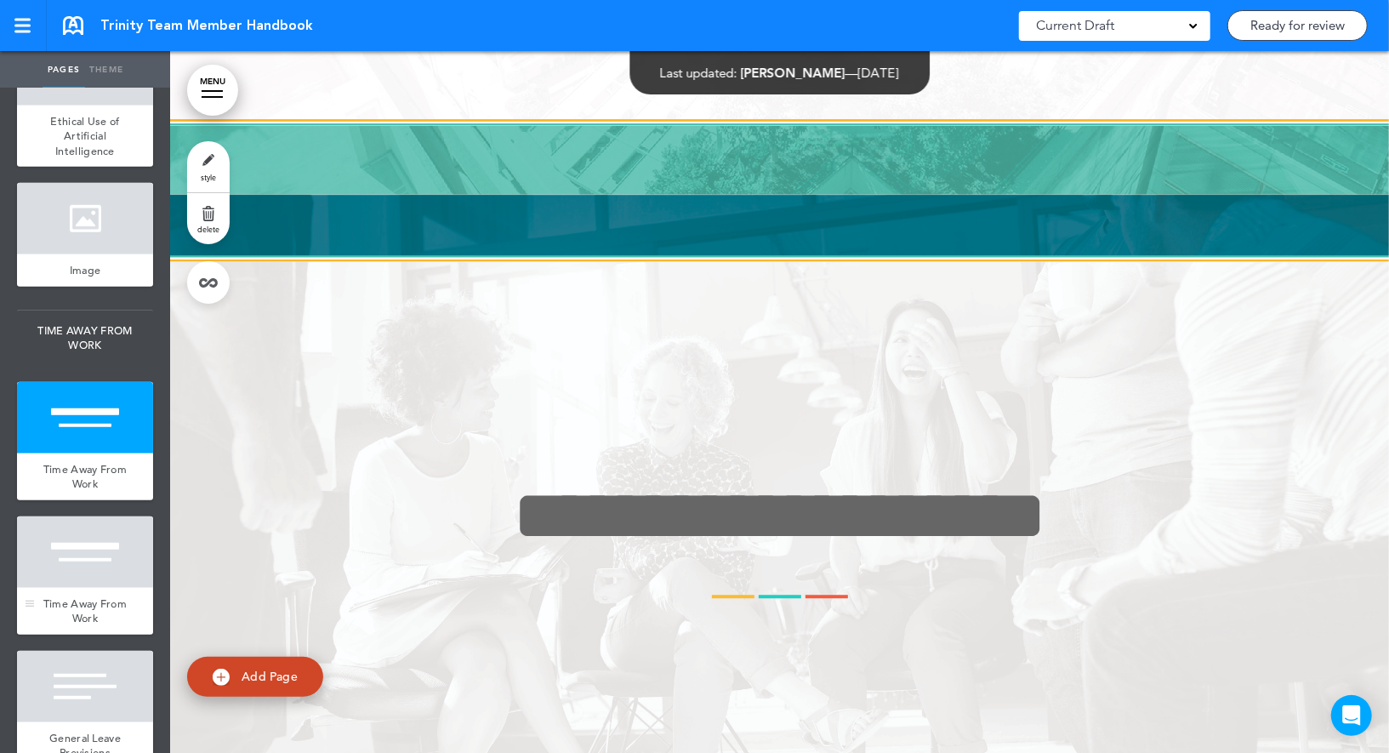
click at [93, 541] on div at bounding box center [85, 551] width 136 height 71
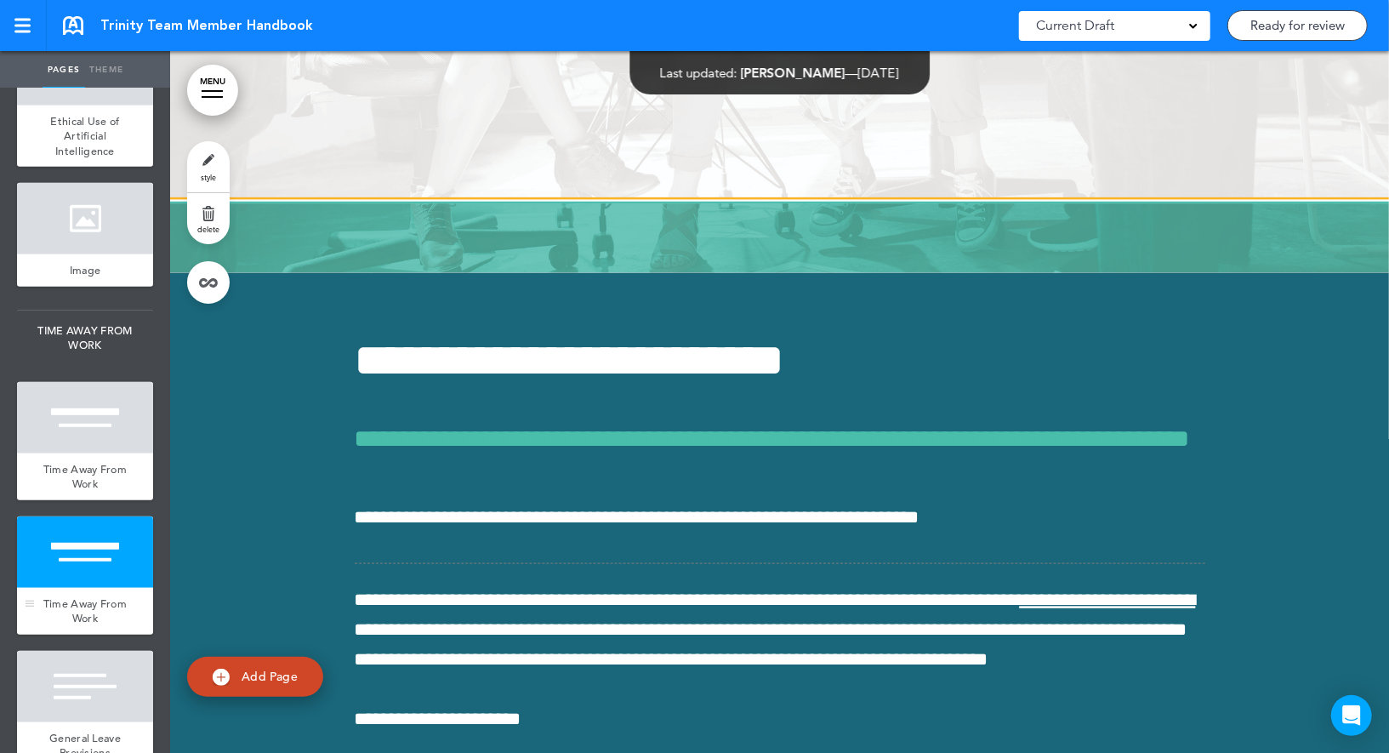
scroll to position [67955, 0]
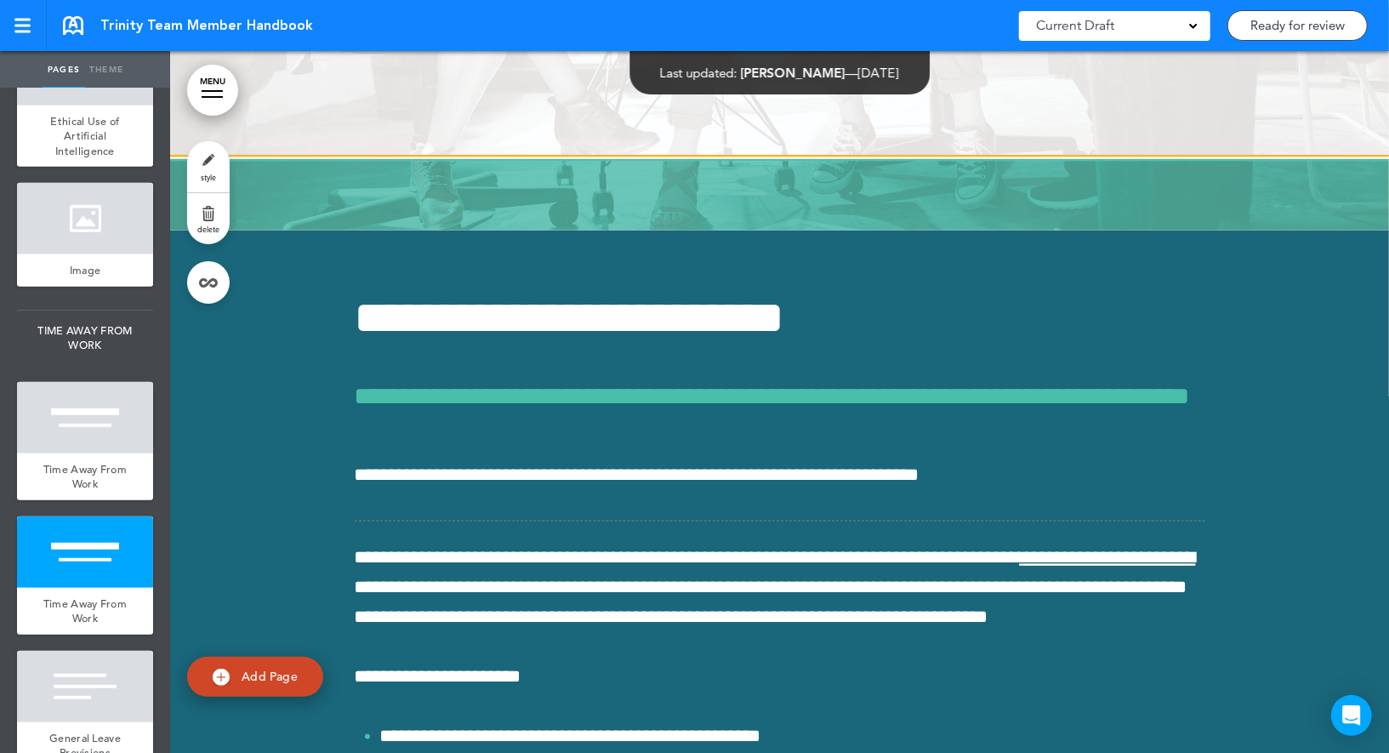
click at [218, 210] on link "delete" at bounding box center [208, 218] width 43 height 51
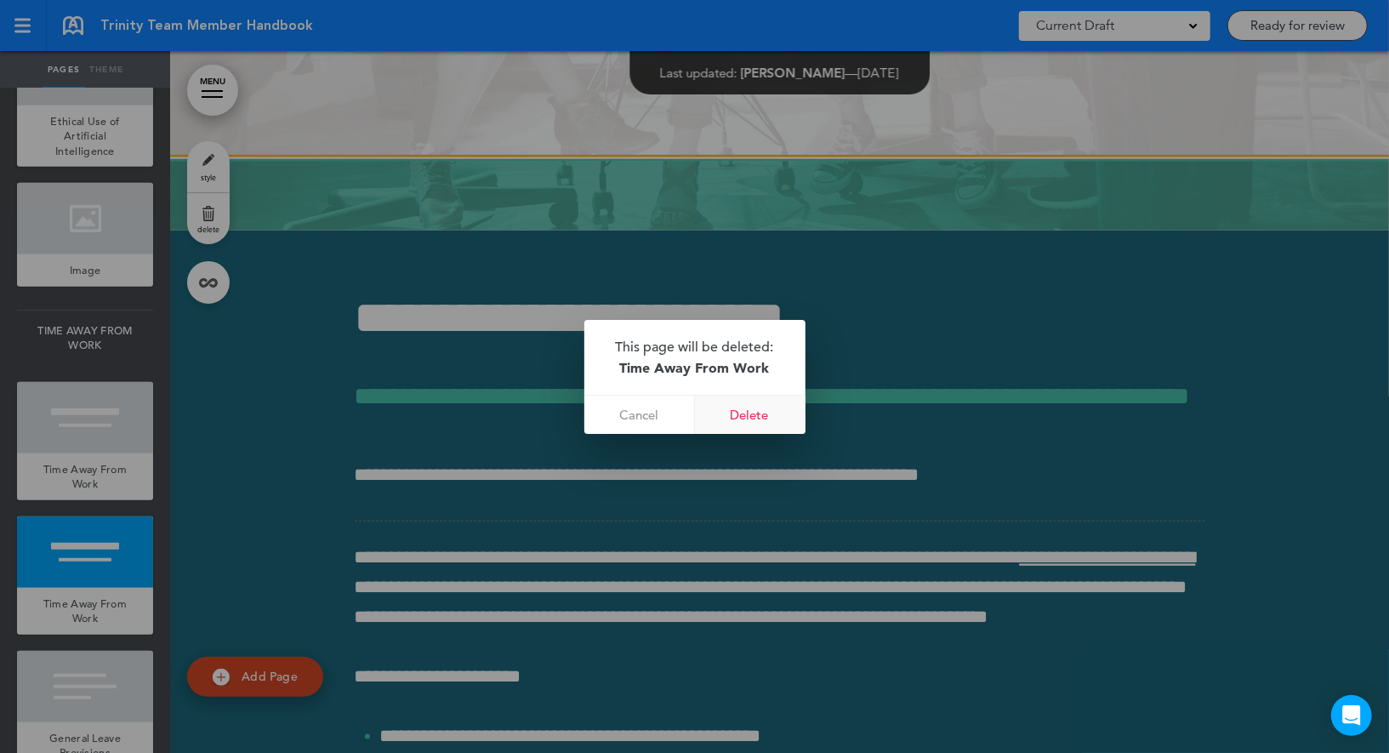
click at [771, 400] on link "Delete" at bounding box center [750, 415] width 111 height 38
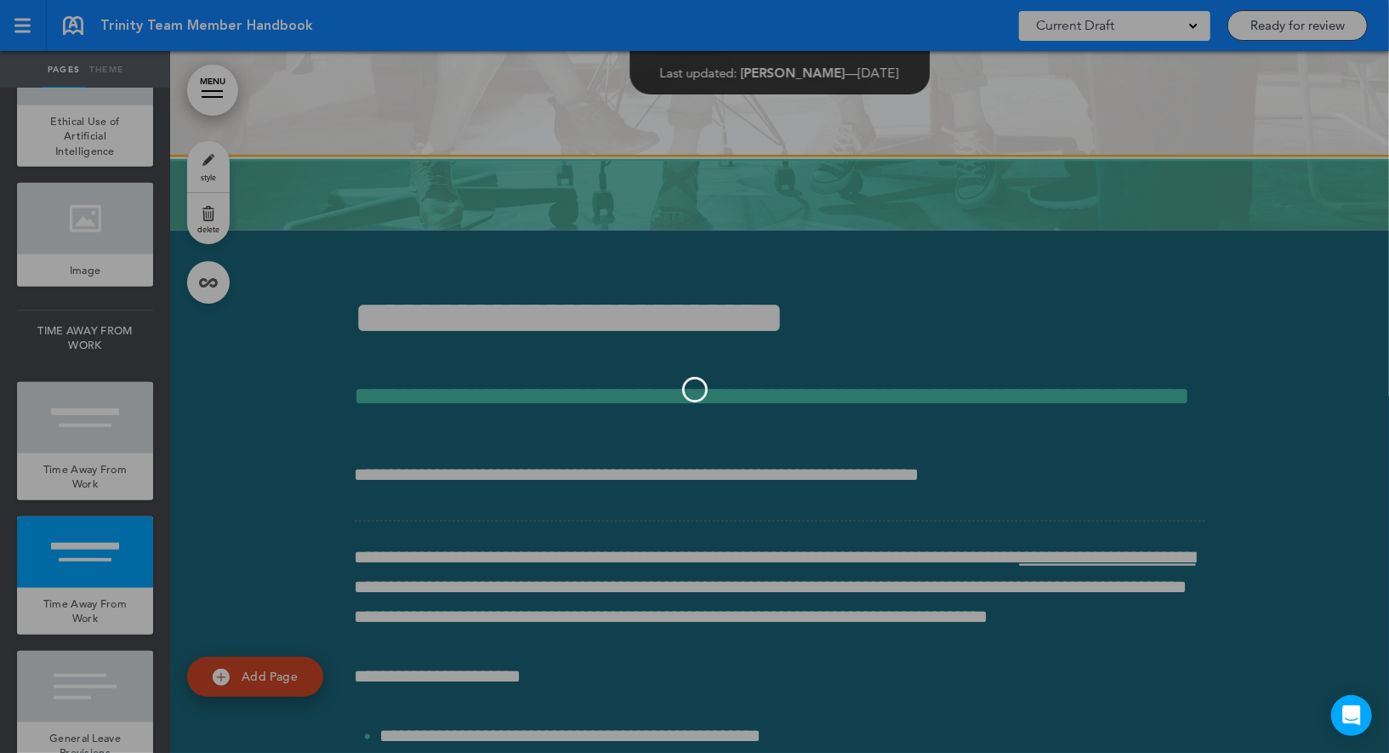
scroll to position [67253, 0]
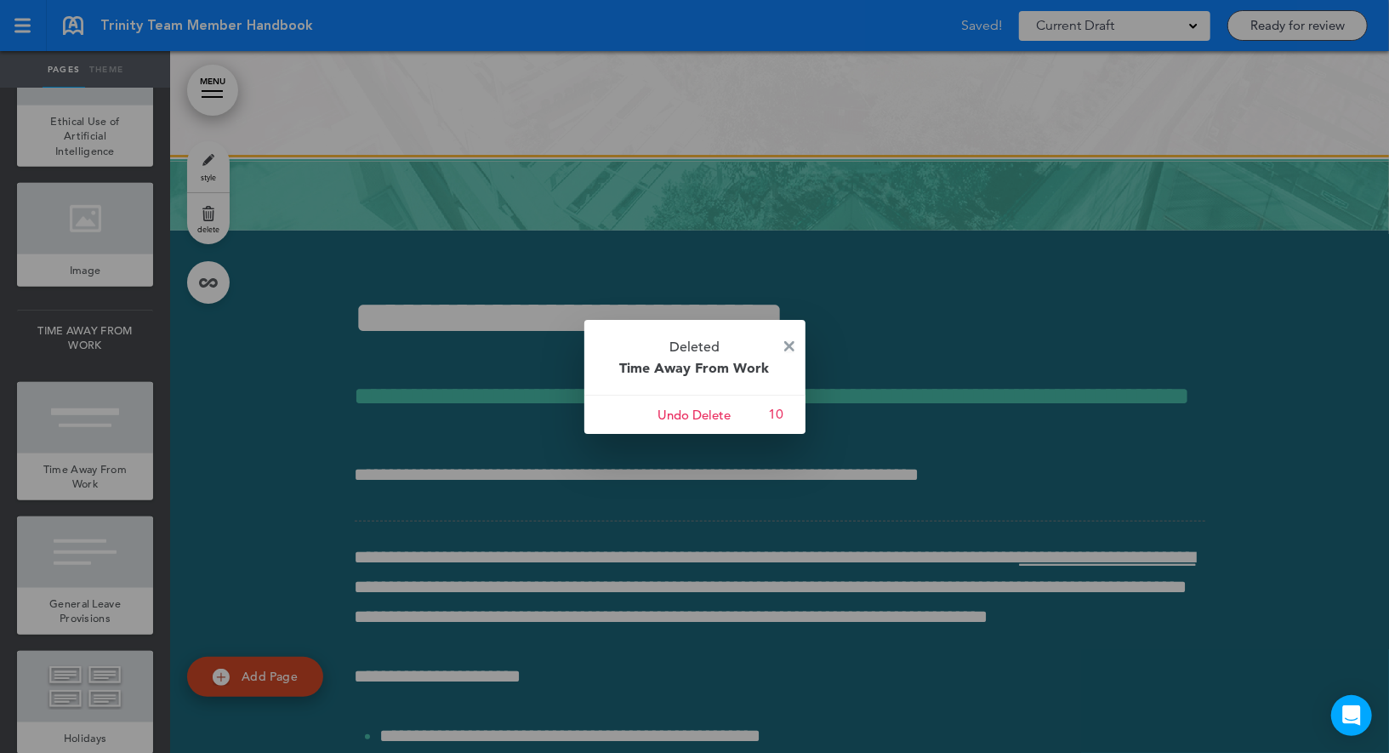
click at [790, 341] on img at bounding box center [789, 346] width 10 height 10
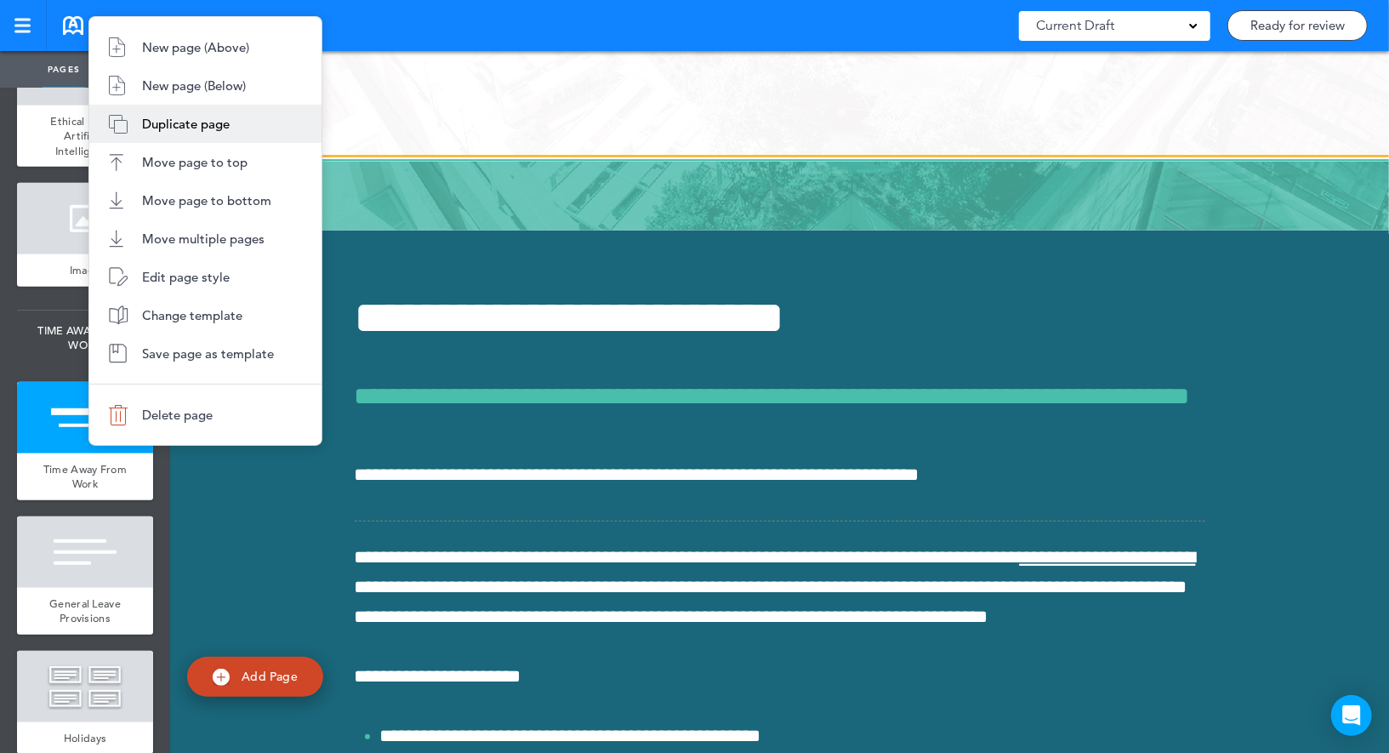
click at [206, 129] on span "Duplicate page" at bounding box center [186, 124] width 88 height 16
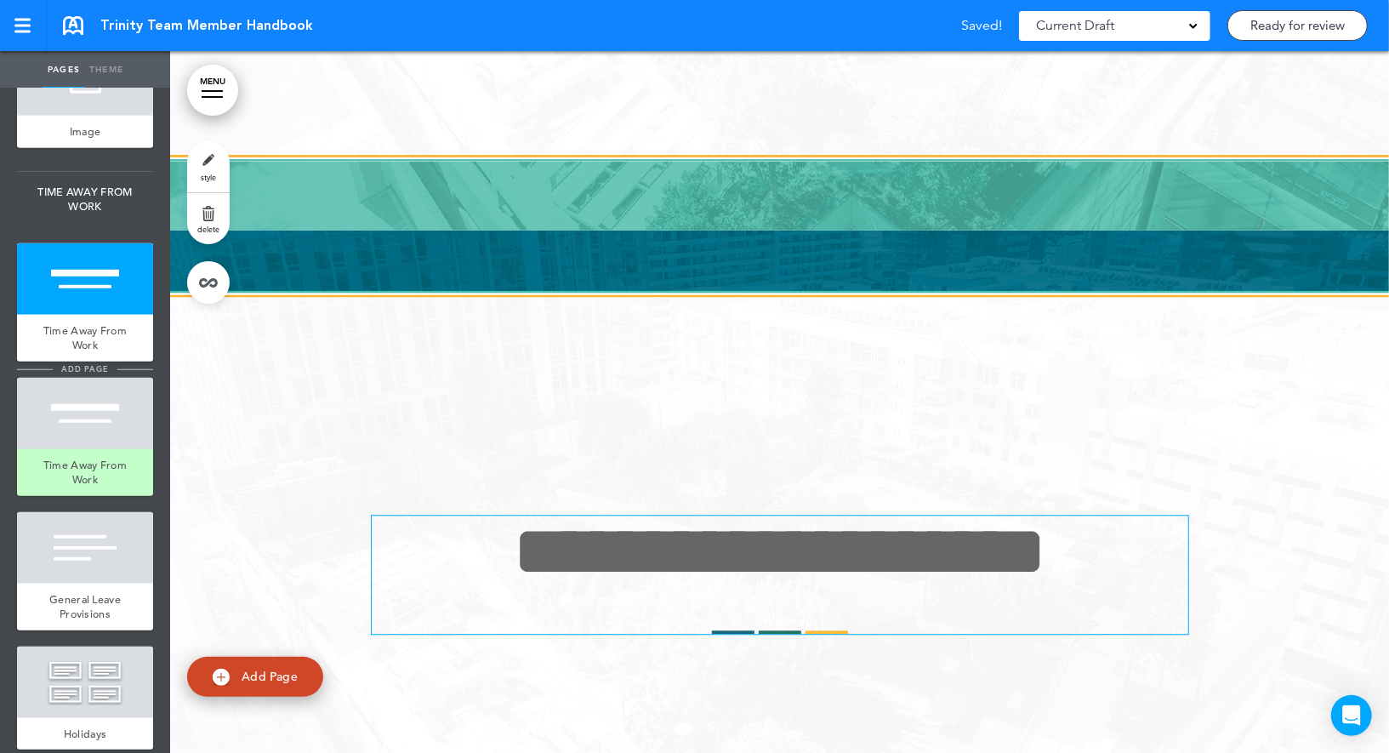
scroll to position [9151, 0]
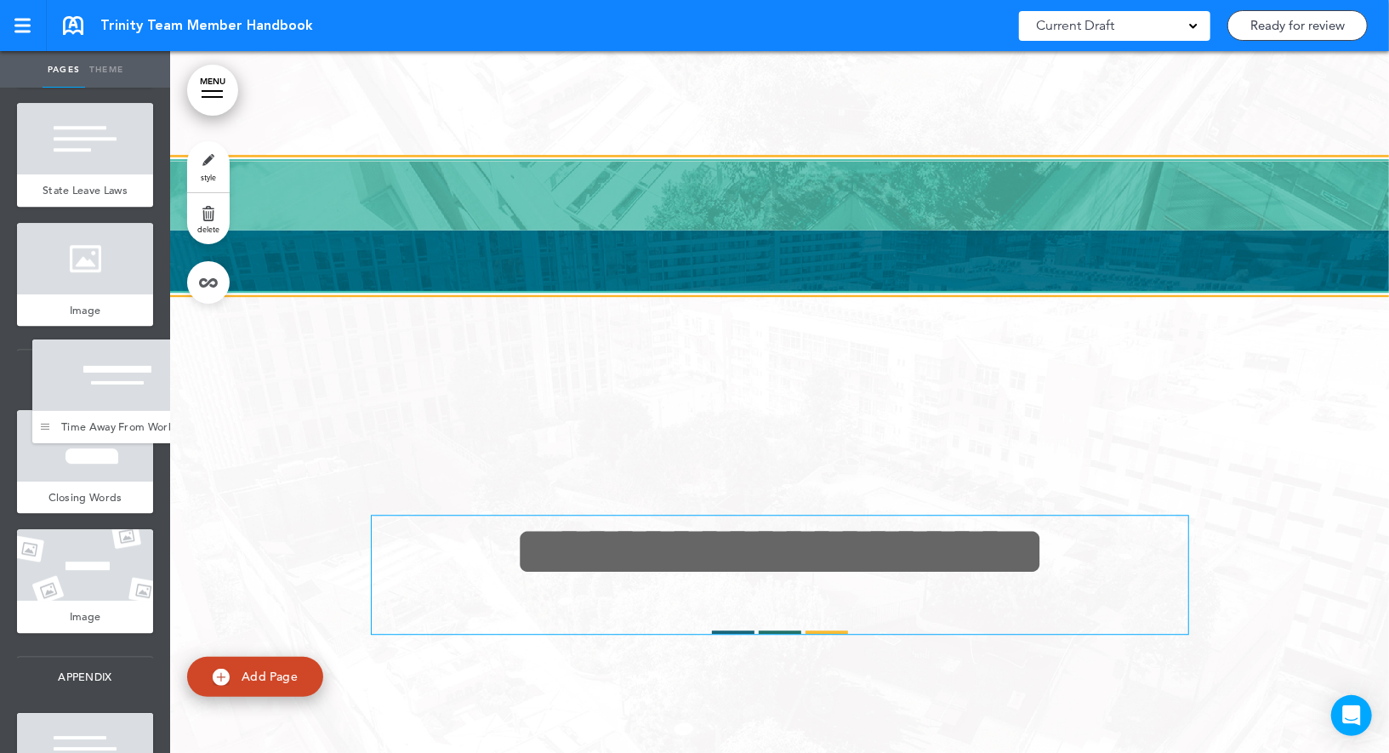
drag, startPoint x: 31, startPoint y: 449, endPoint x: 47, endPoint y: 431, distance: 23.5
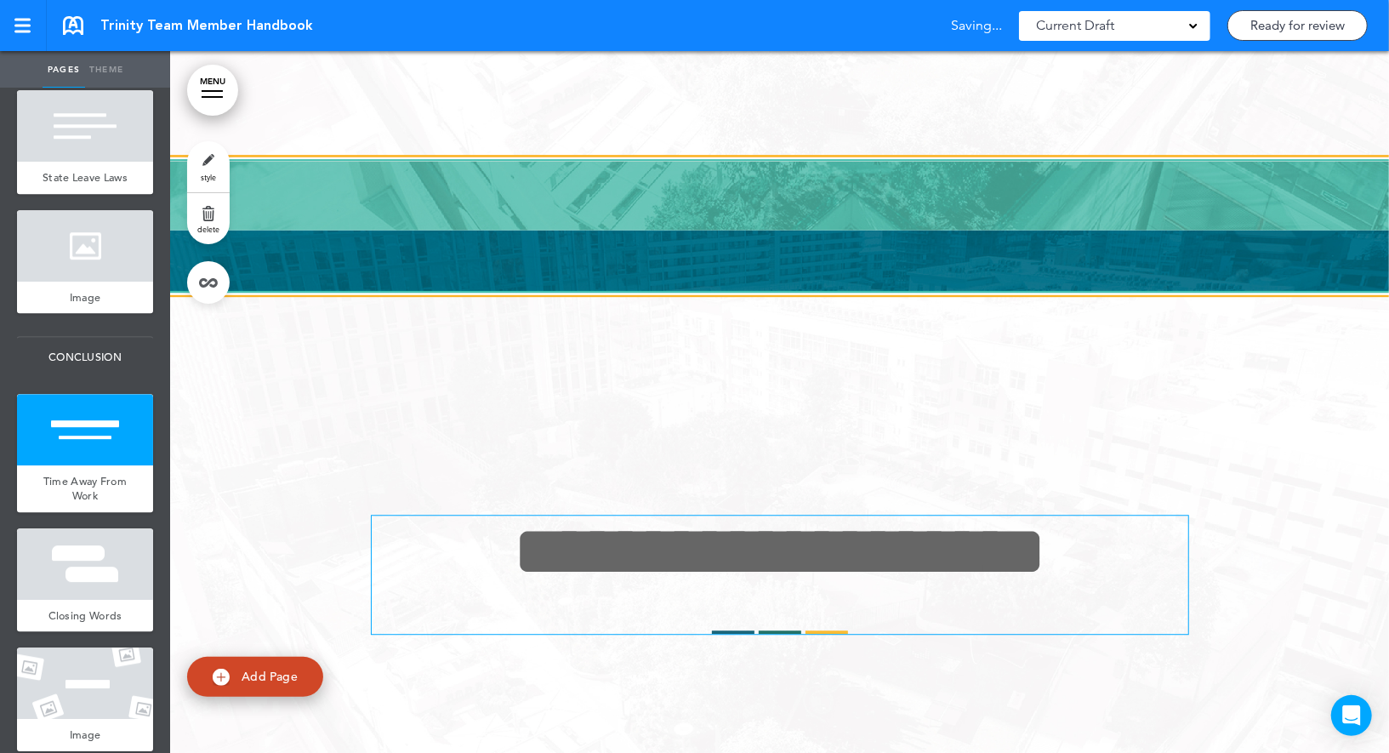
scroll to position [11381, 0]
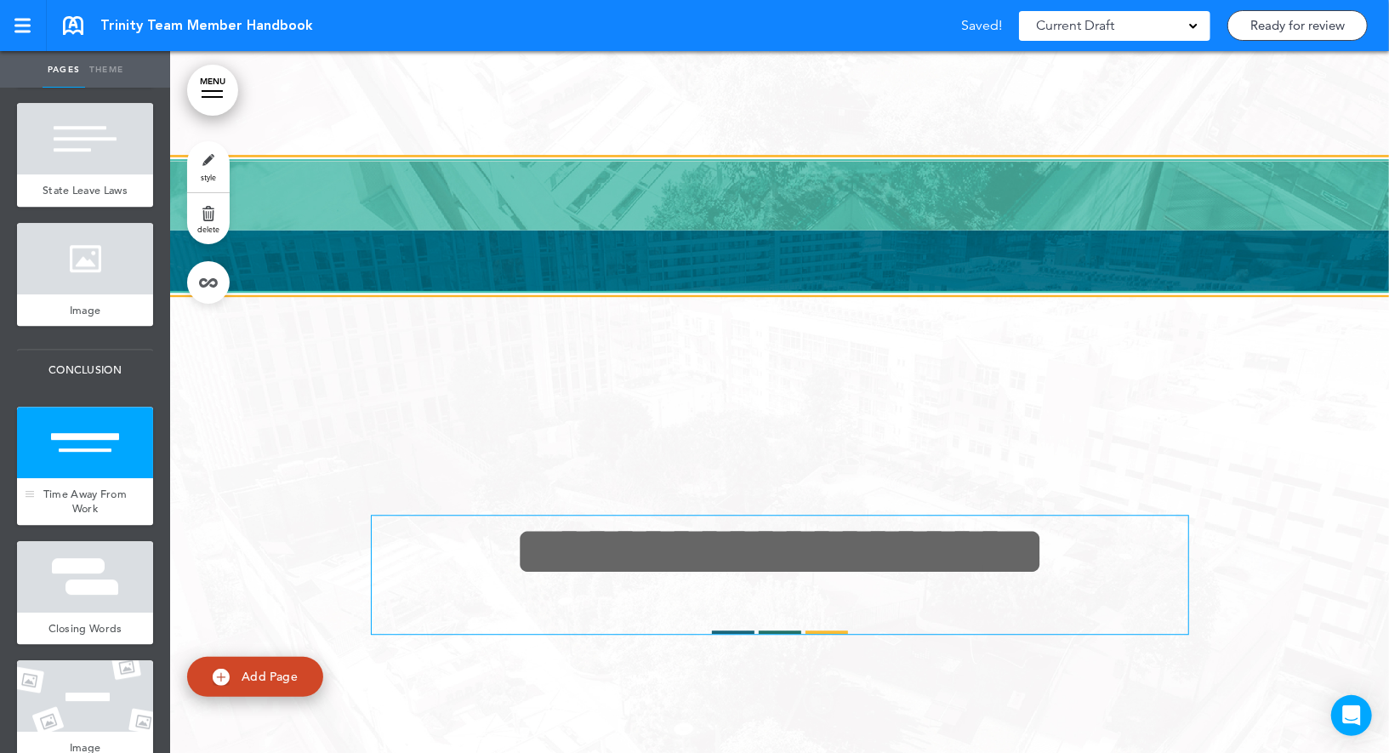
click at [92, 477] on div at bounding box center [85, 442] width 136 height 71
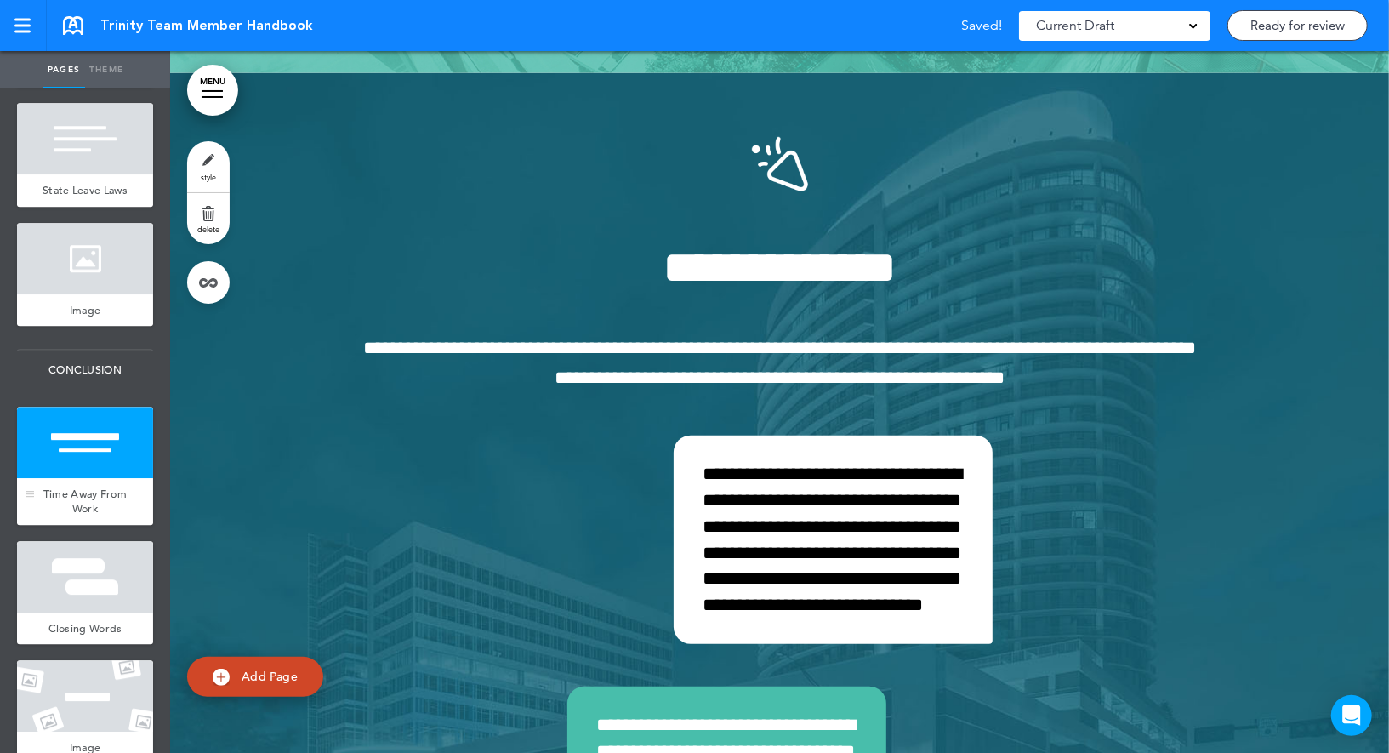
scroll to position [84074, 0]
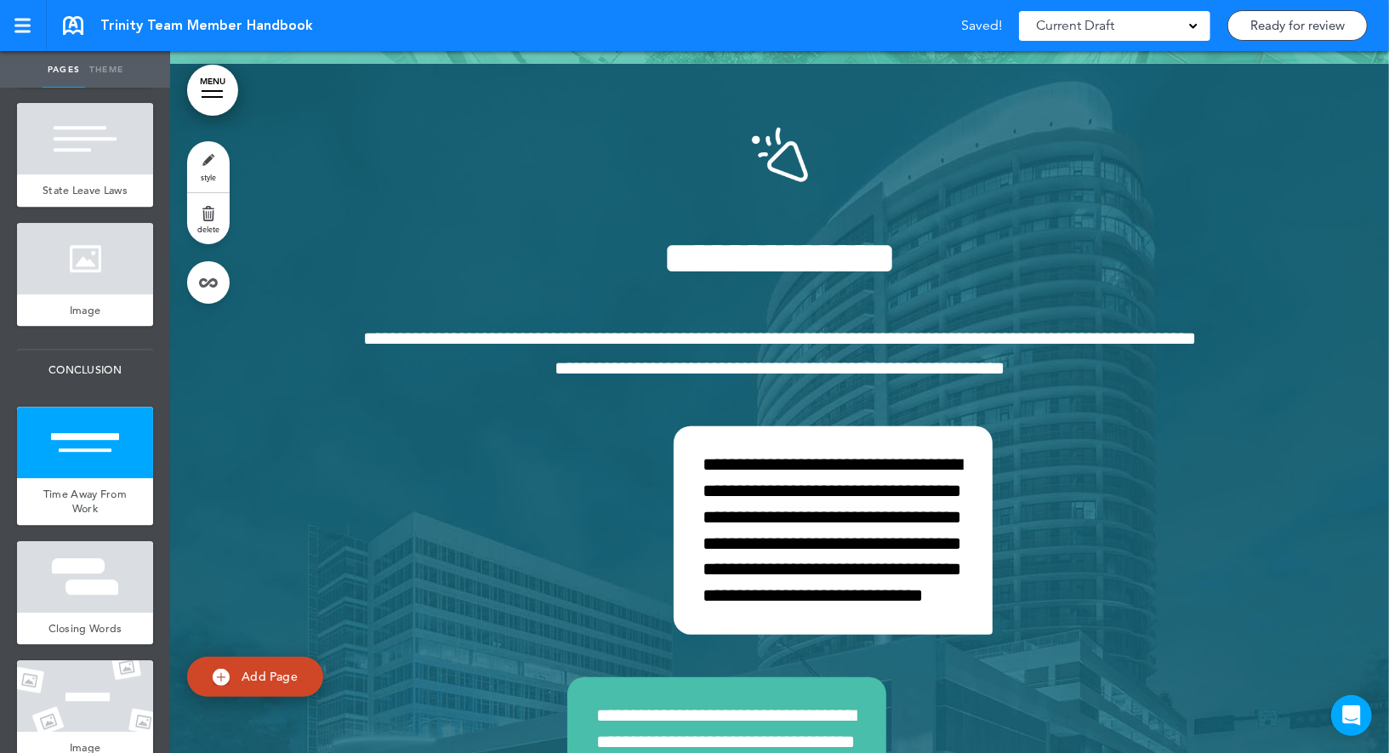
click at [211, 213] on link "delete" at bounding box center [208, 218] width 43 height 51
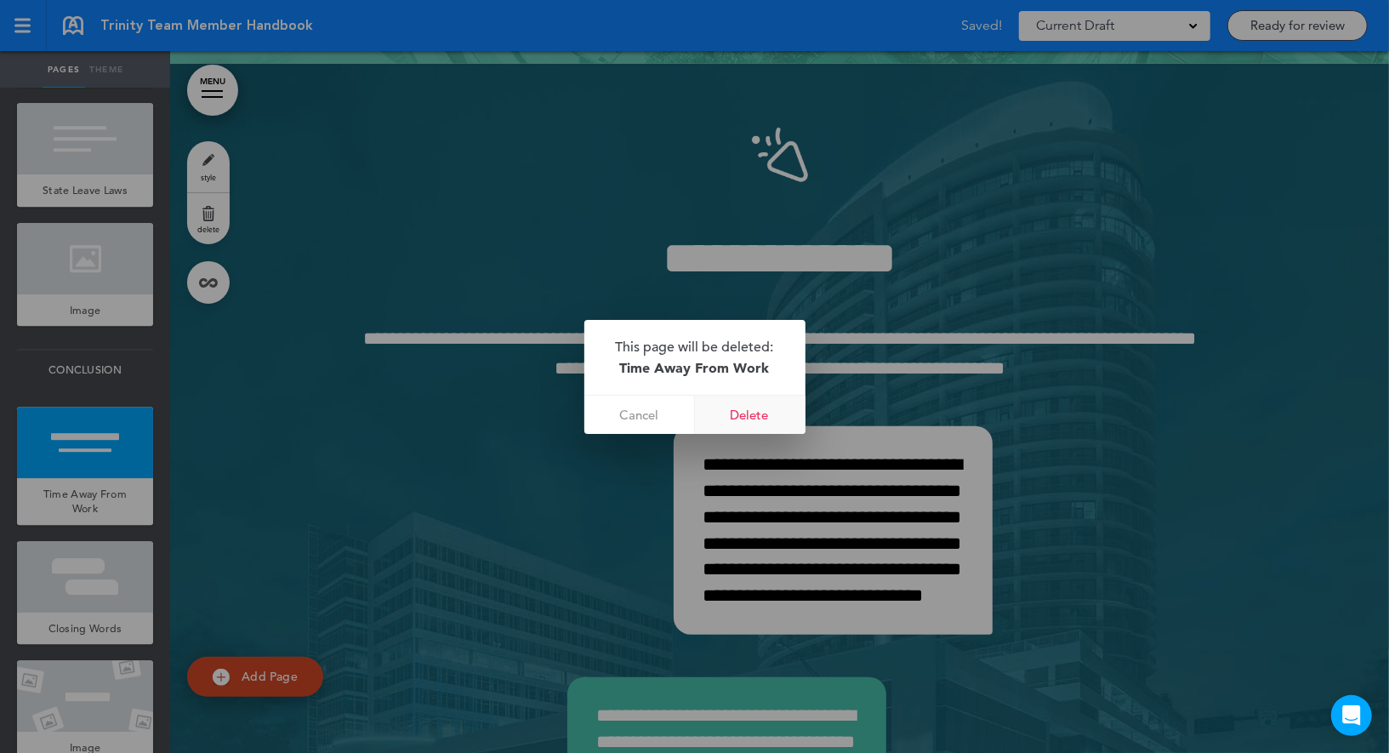
click at [770, 412] on link "Delete" at bounding box center [750, 415] width 111 height 38
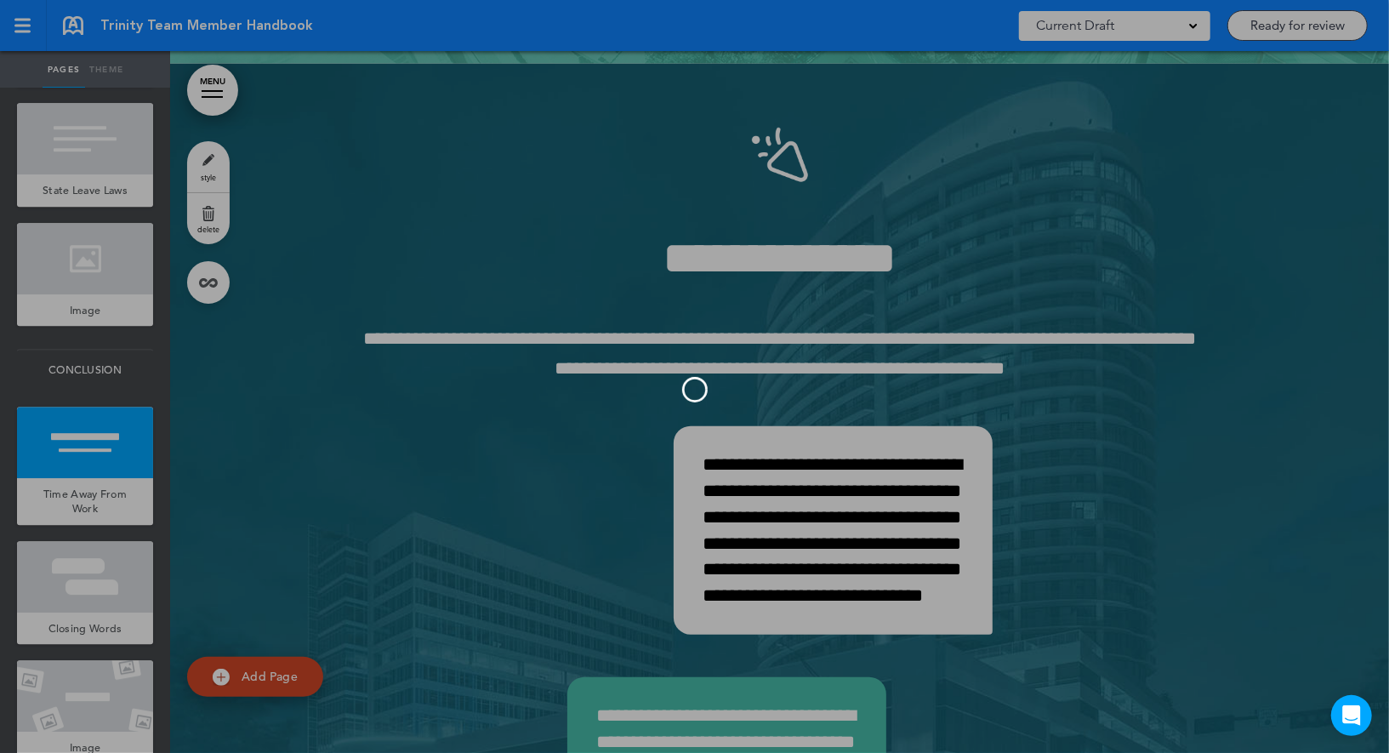
scroll to position [83372, 0]
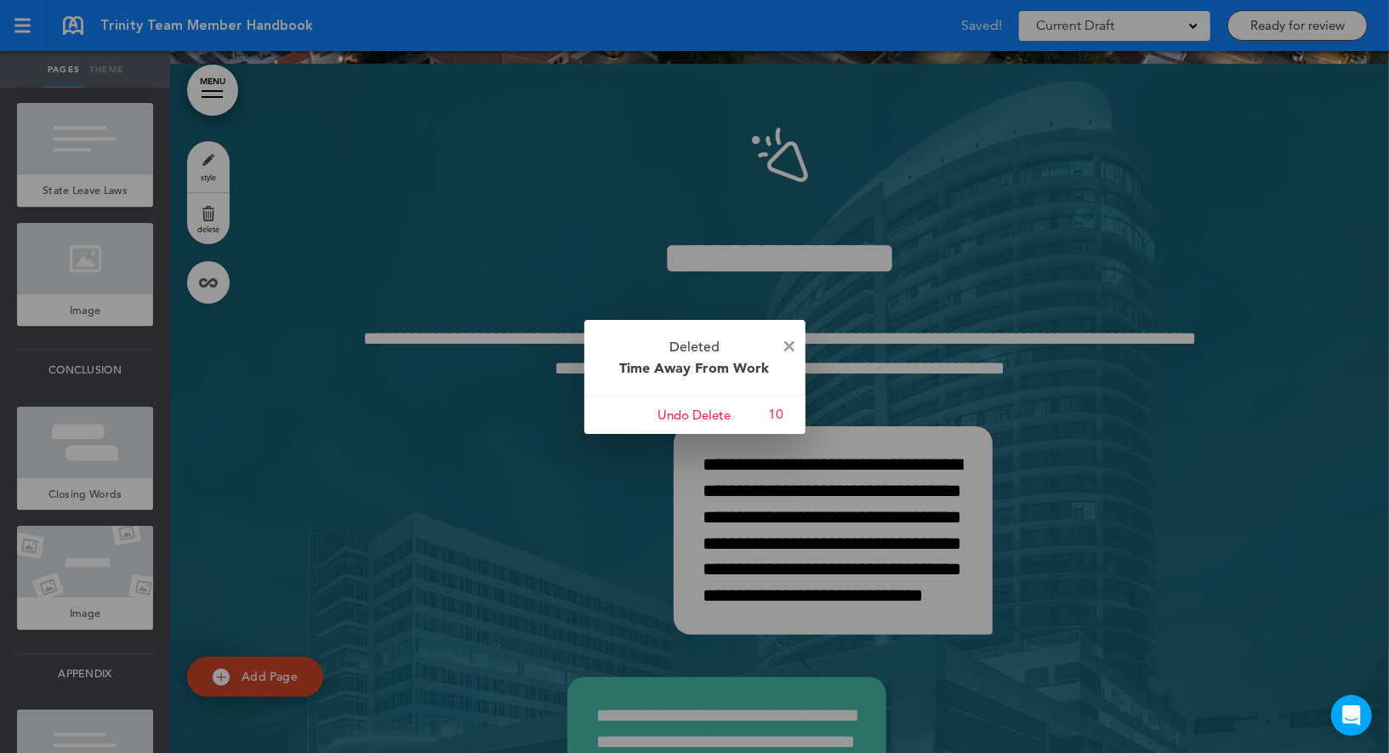
click at [789, 344] on img at bounding box center [789, 346] width 10 height 10
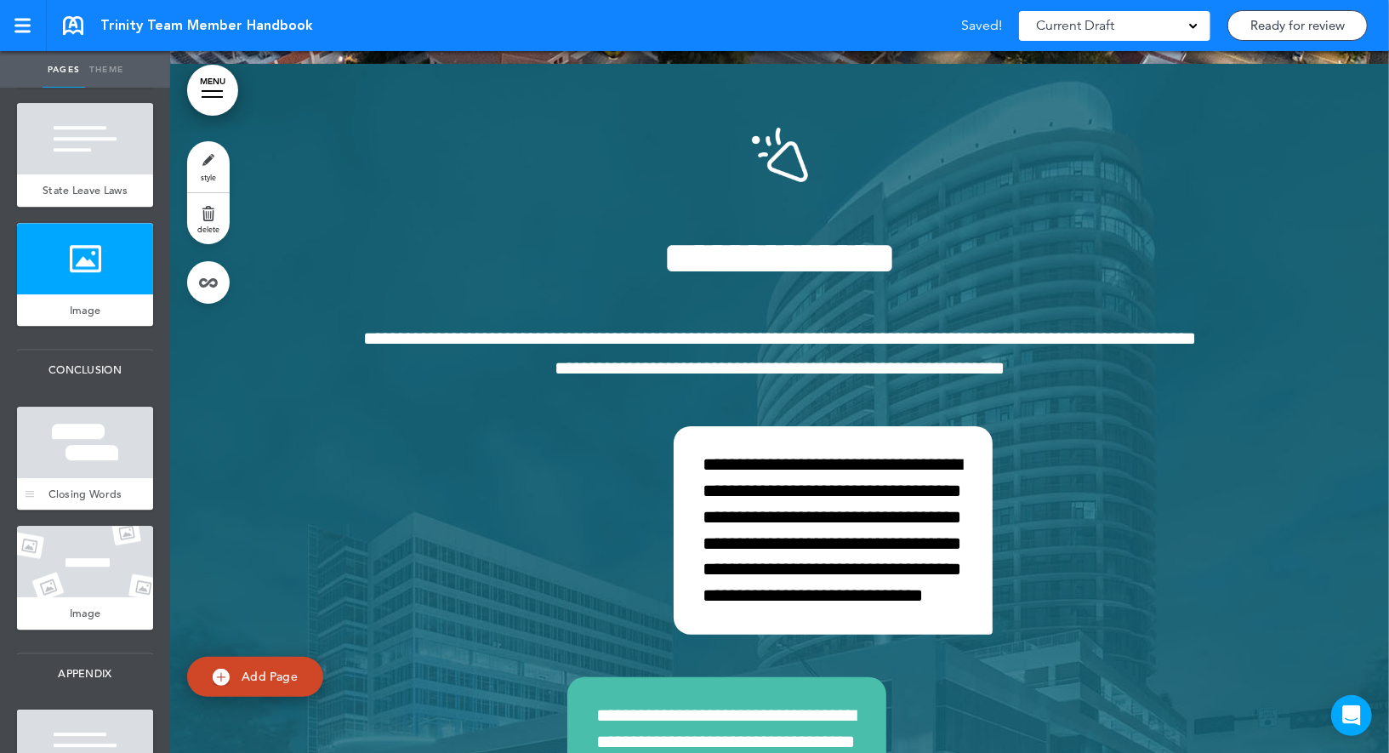
scroll to position [11500, 0]
